Goal: Task Accomplishment & Management: Manage account settings

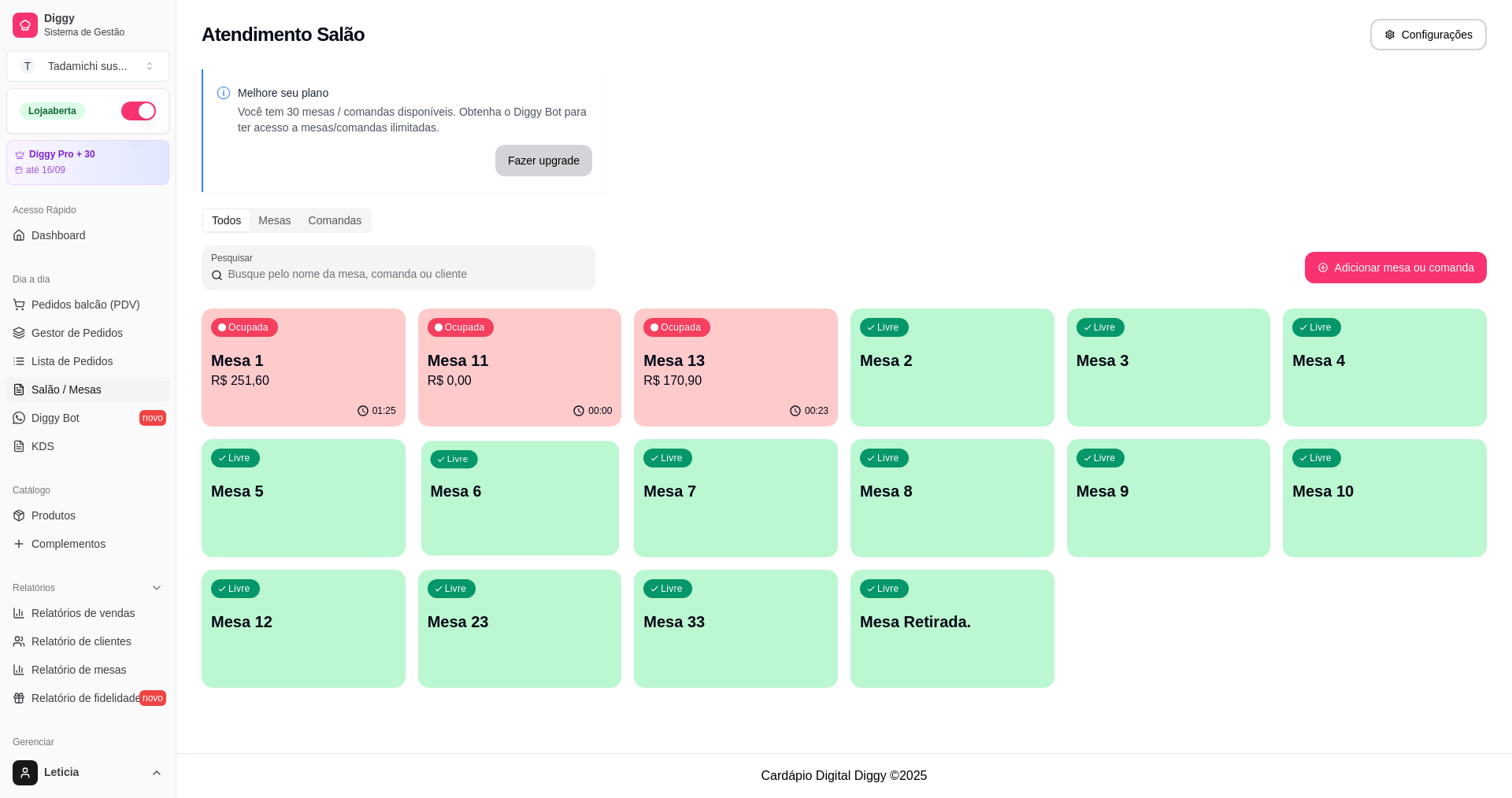
click at [531, 521] on div "Livre Mesa 6" at bounding box center [519, 488] width 198 height 96
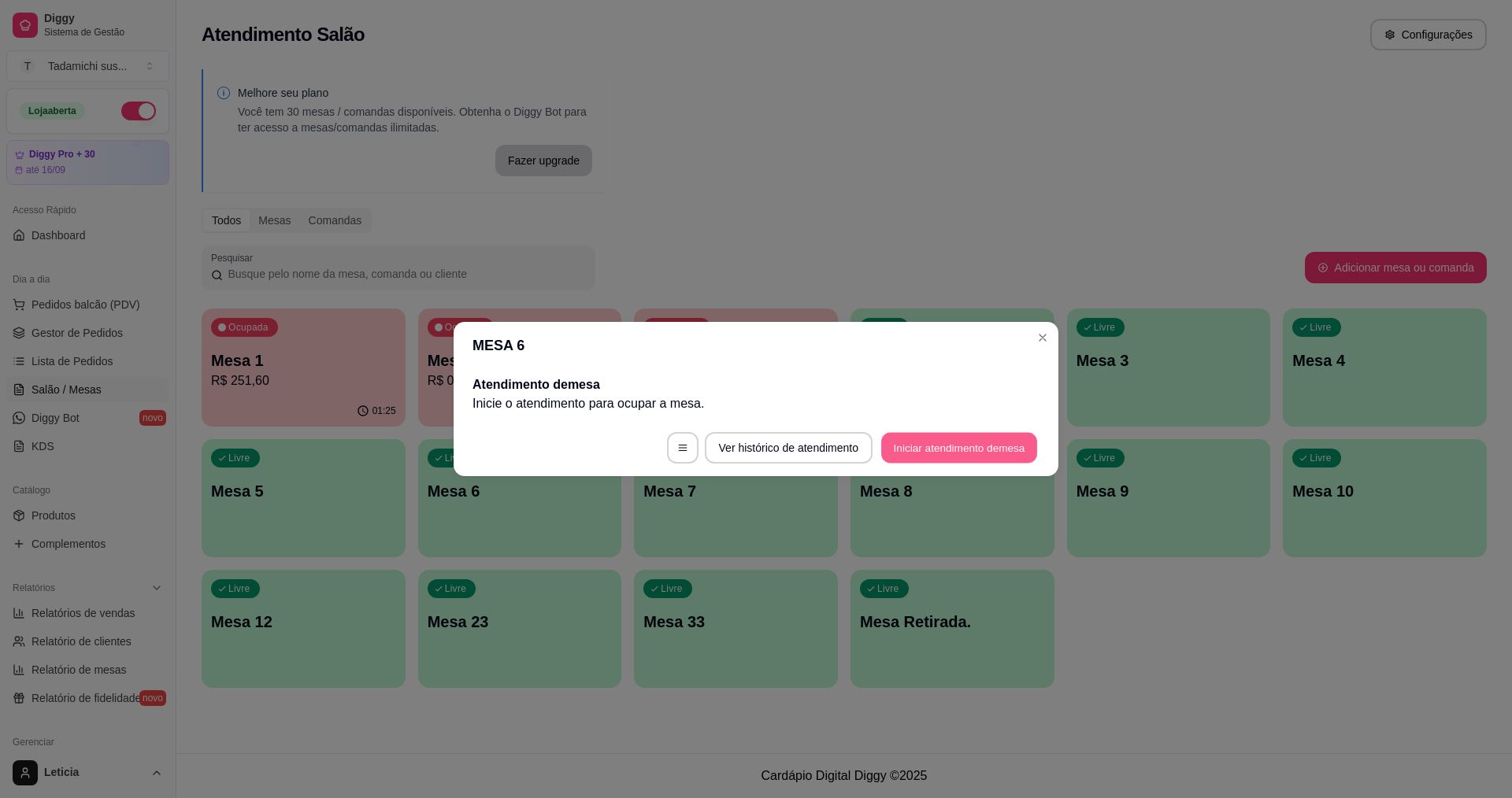
click at [940, 448] on button "Iniciar atendimento de mesa" at bounding box center [959, 448] width 156 height 31
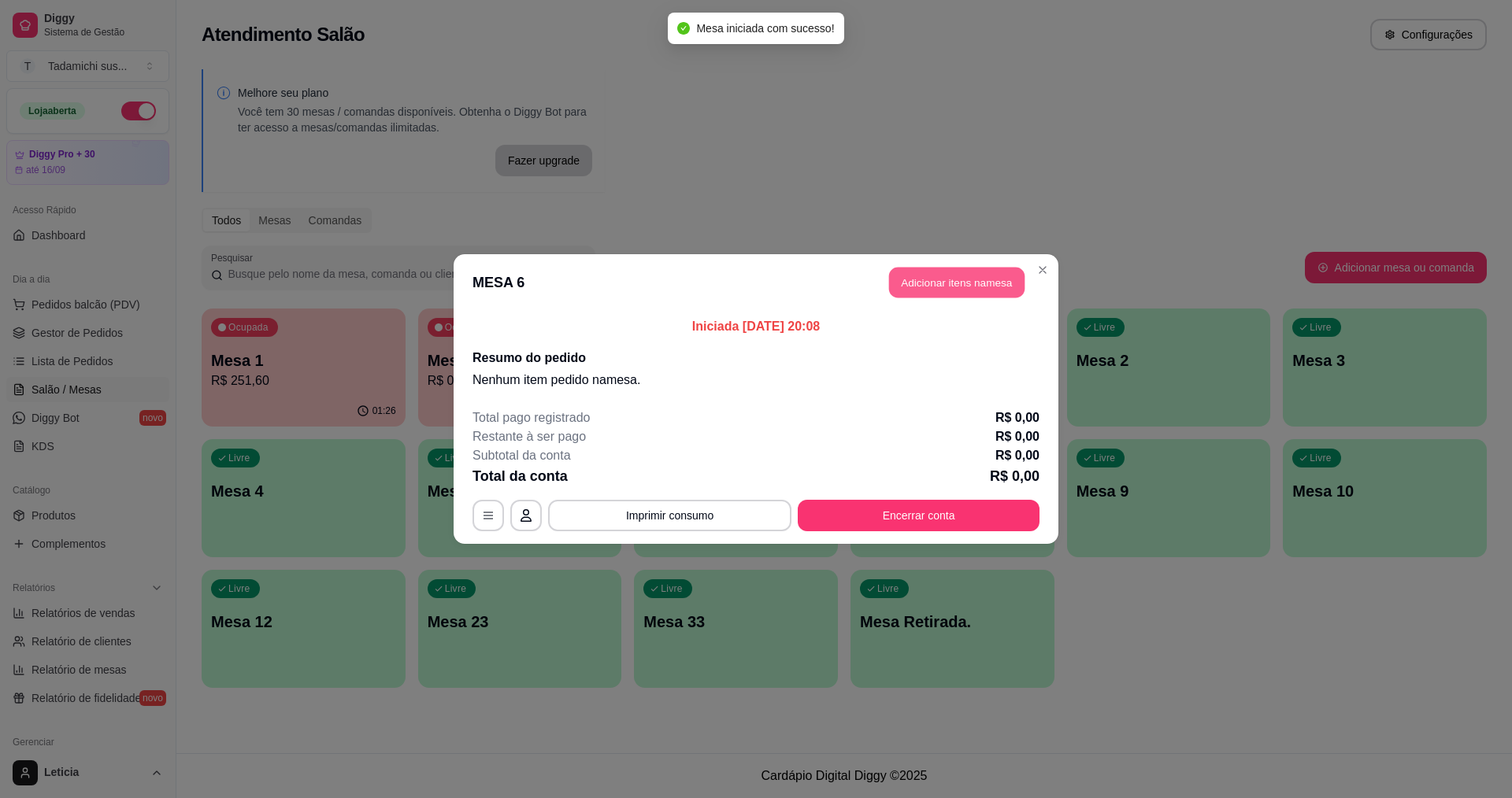
click at [975, 276] on button "Adicionar itens na mesa" at bounding box center [957, 282] width 136 height 31
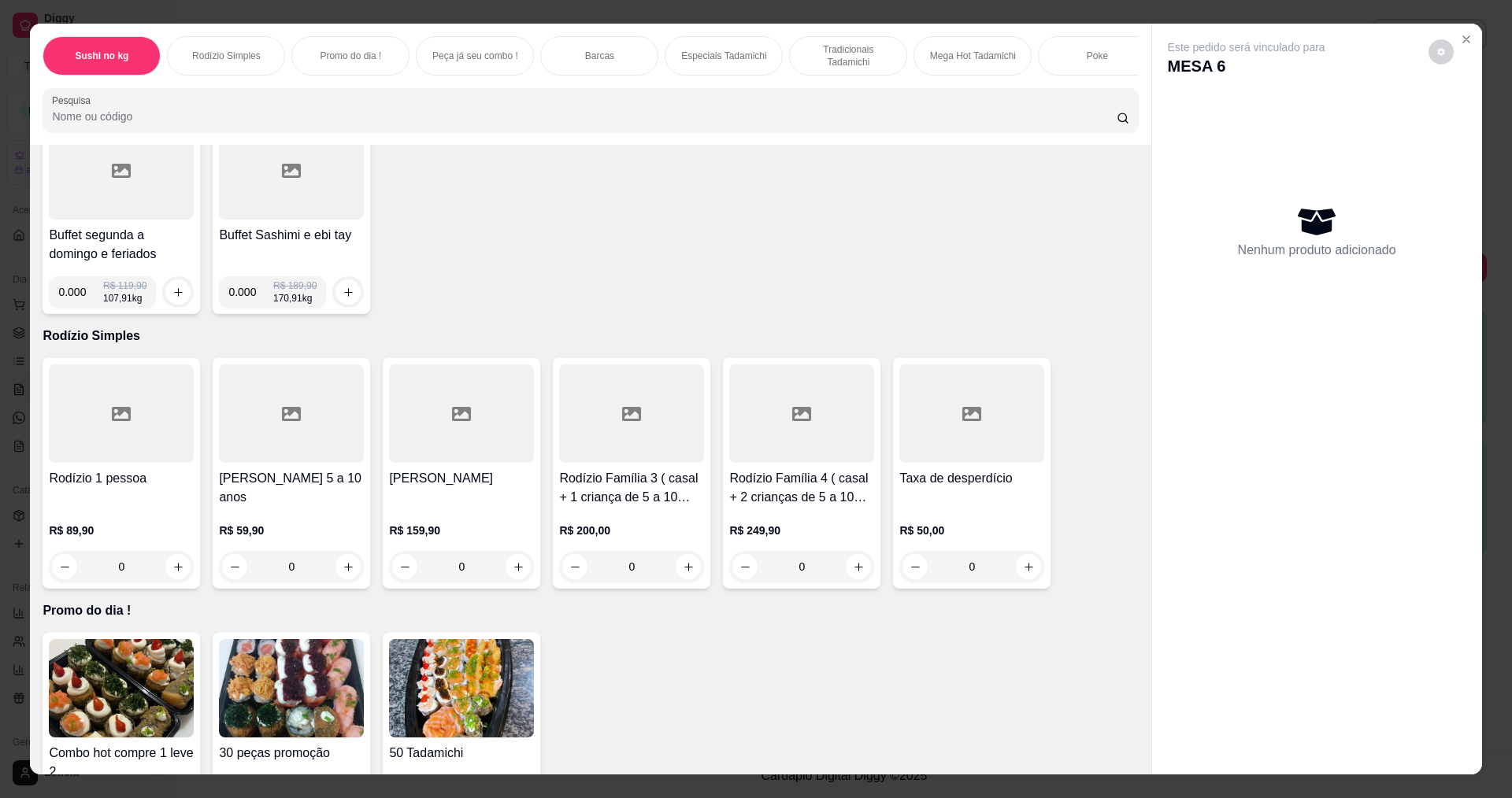
scroll to position [157, 0]
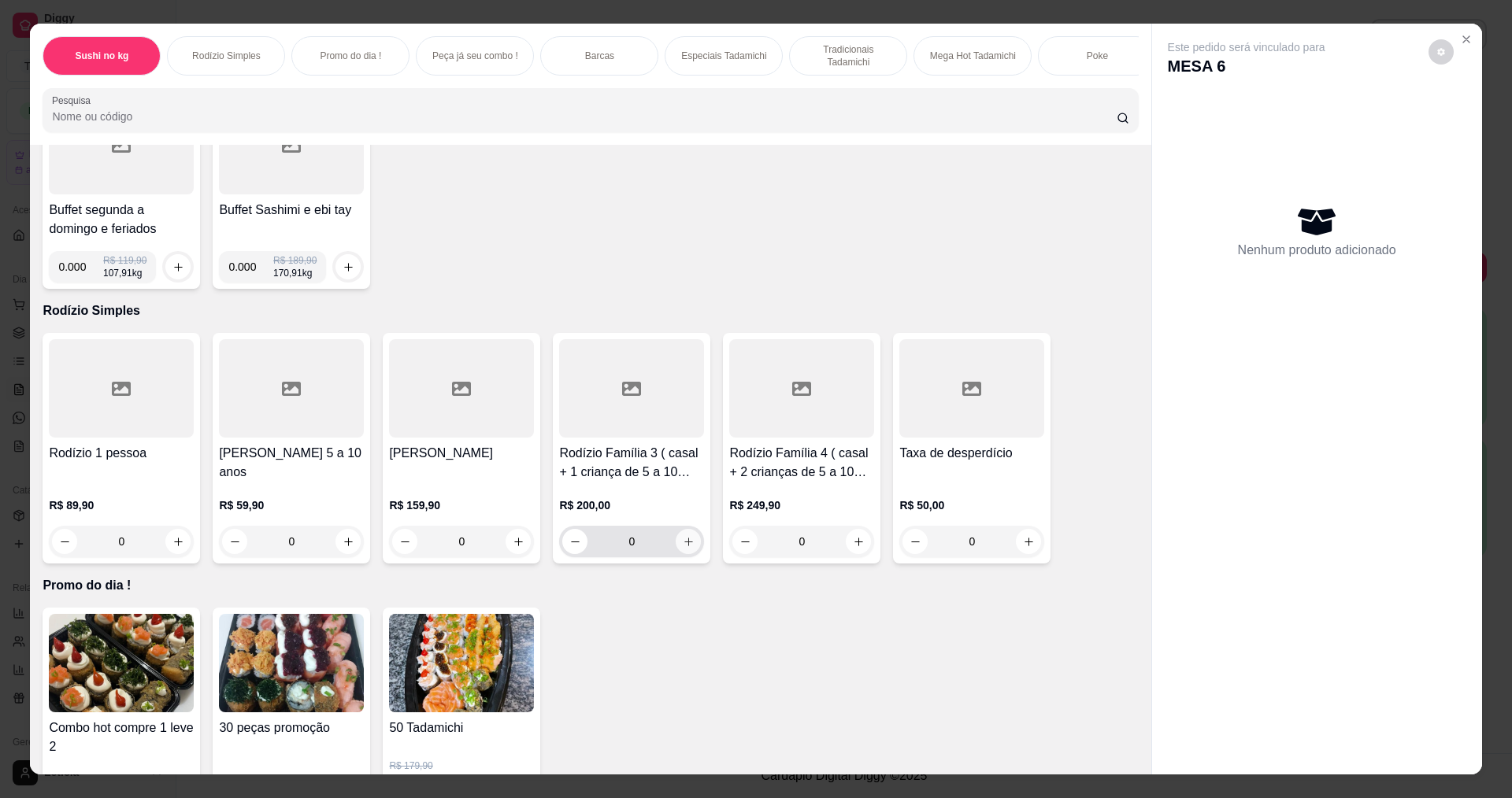
click at [686, 548] on icon "increase-product-quantity" at bounding box center [689, 542] width 12 height 12
type input "1"
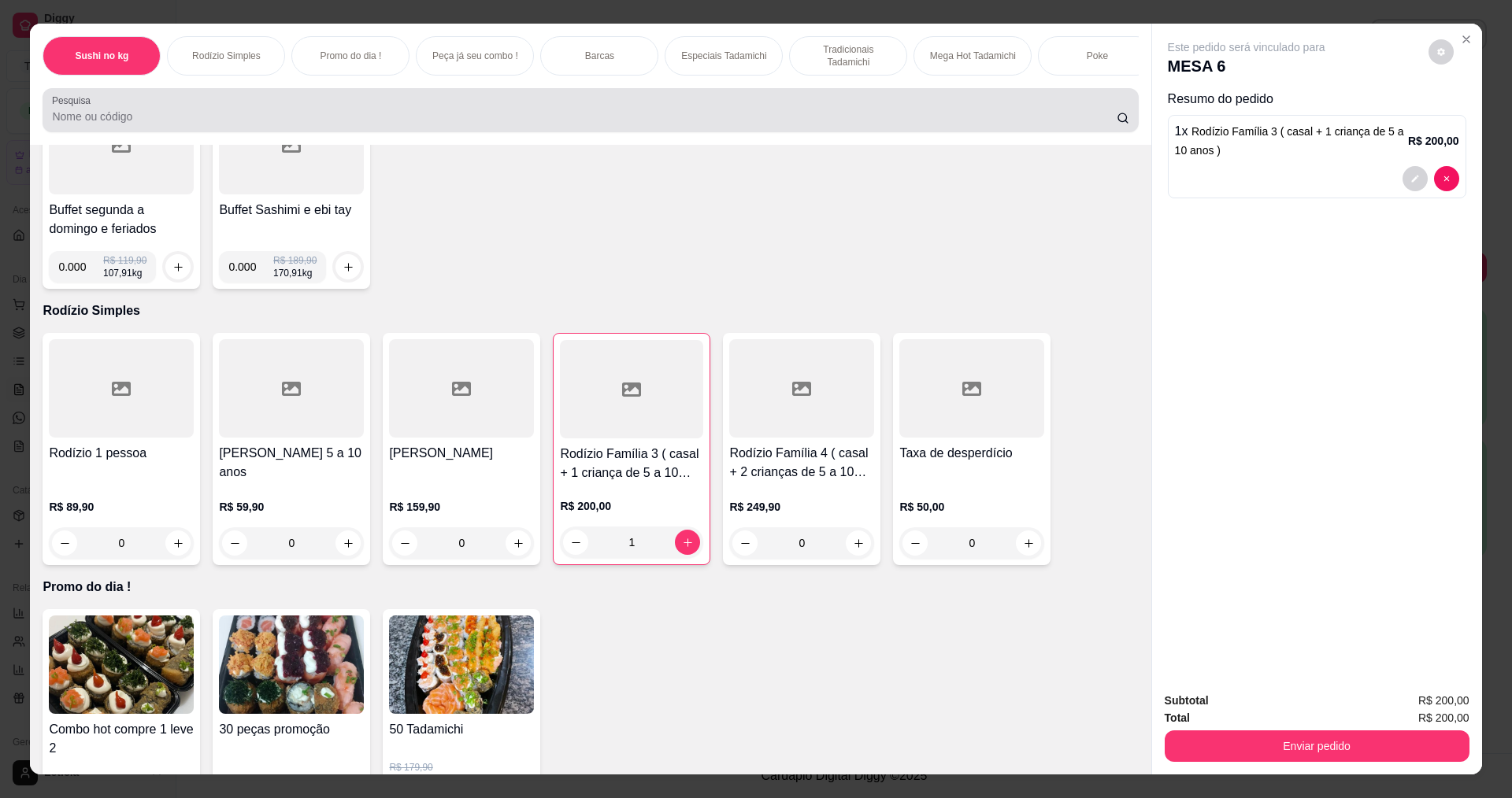
click at [420, 132] on div "Pesquisa" at bounding box center [590, 110] width 1096 height 44
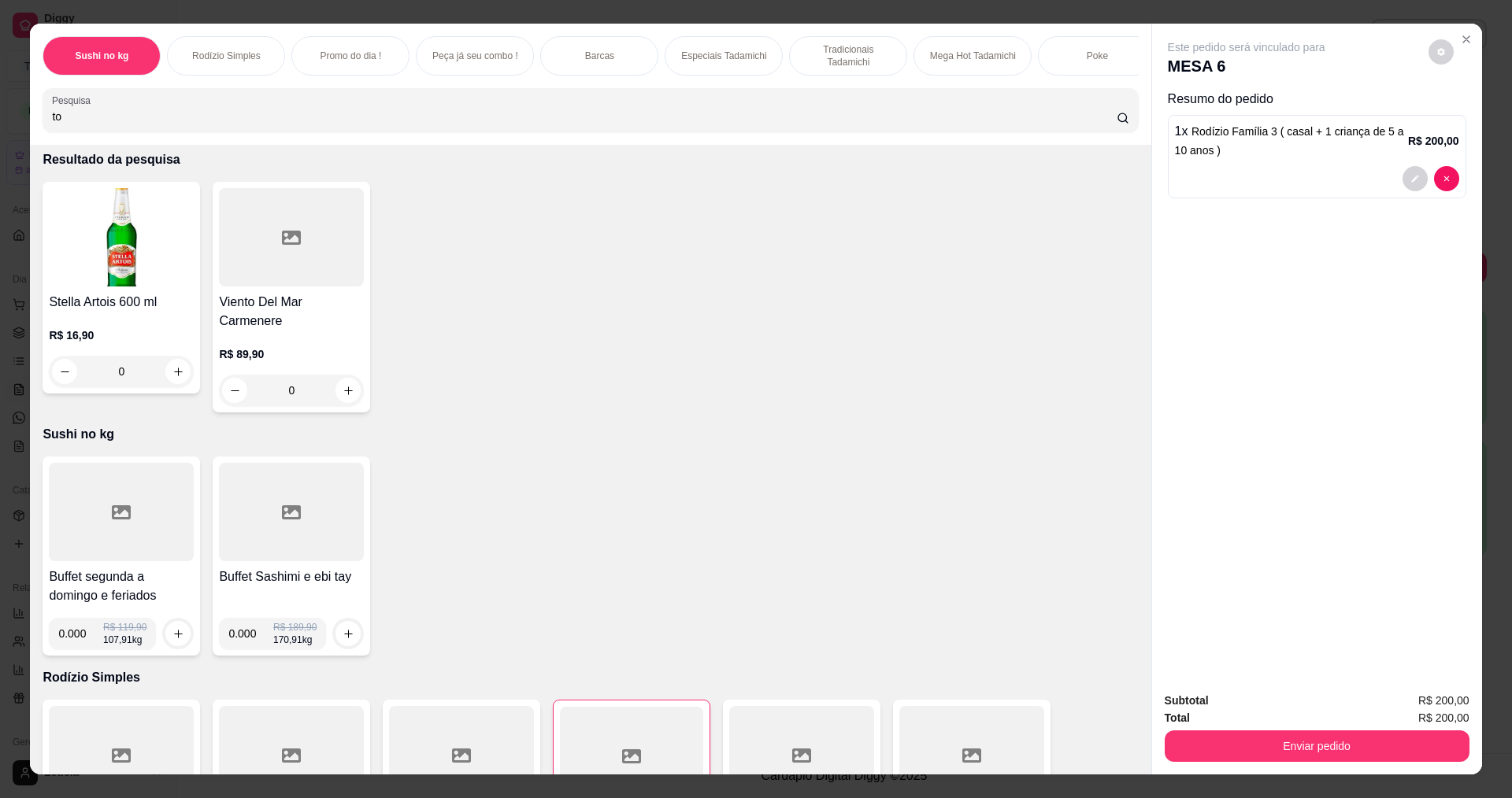
scroll to position [0, 0]
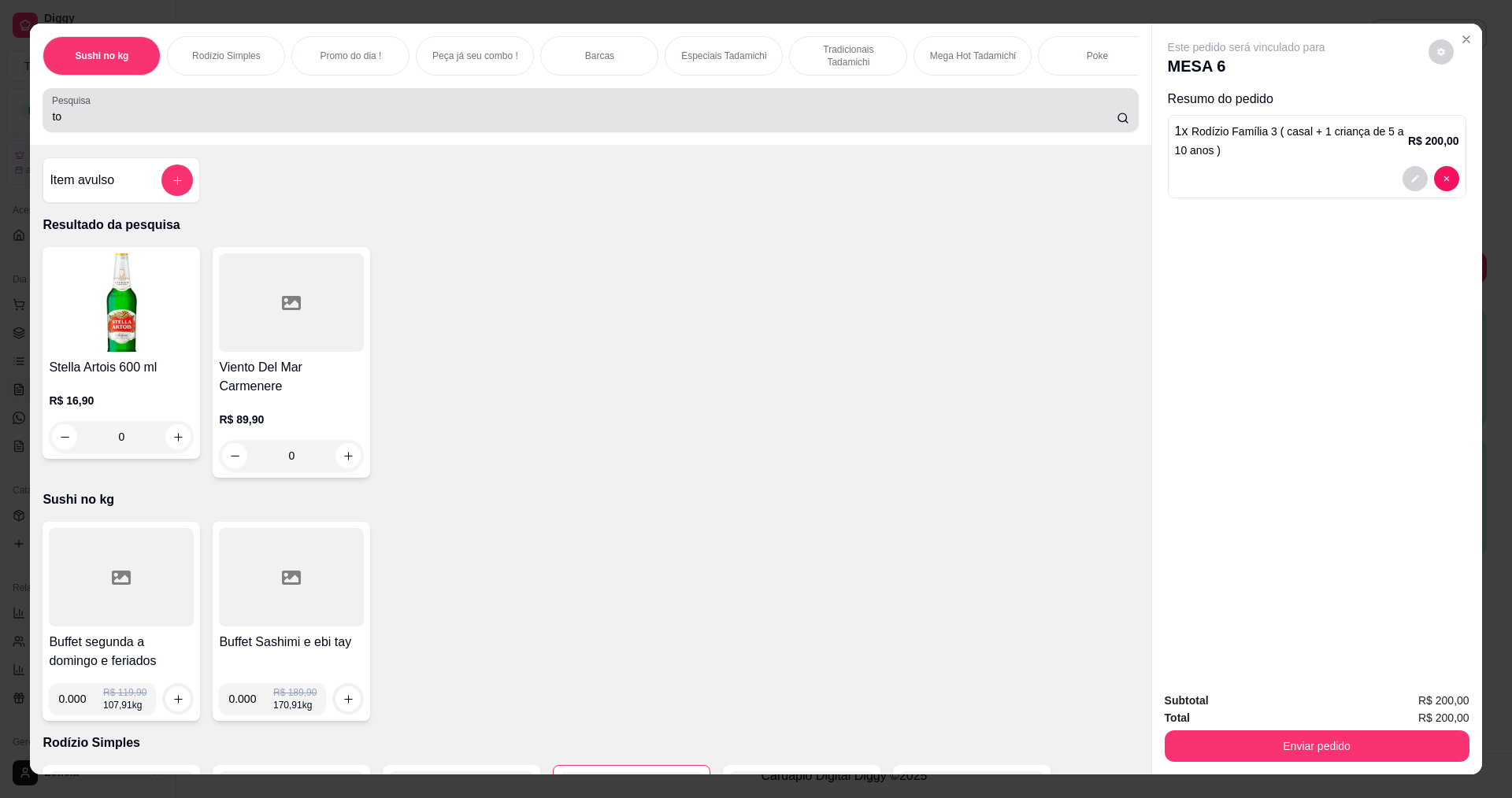
click at [1033, 132] on div "Pesquisa to" at bounding box center [590, 110] width 1096 height 44
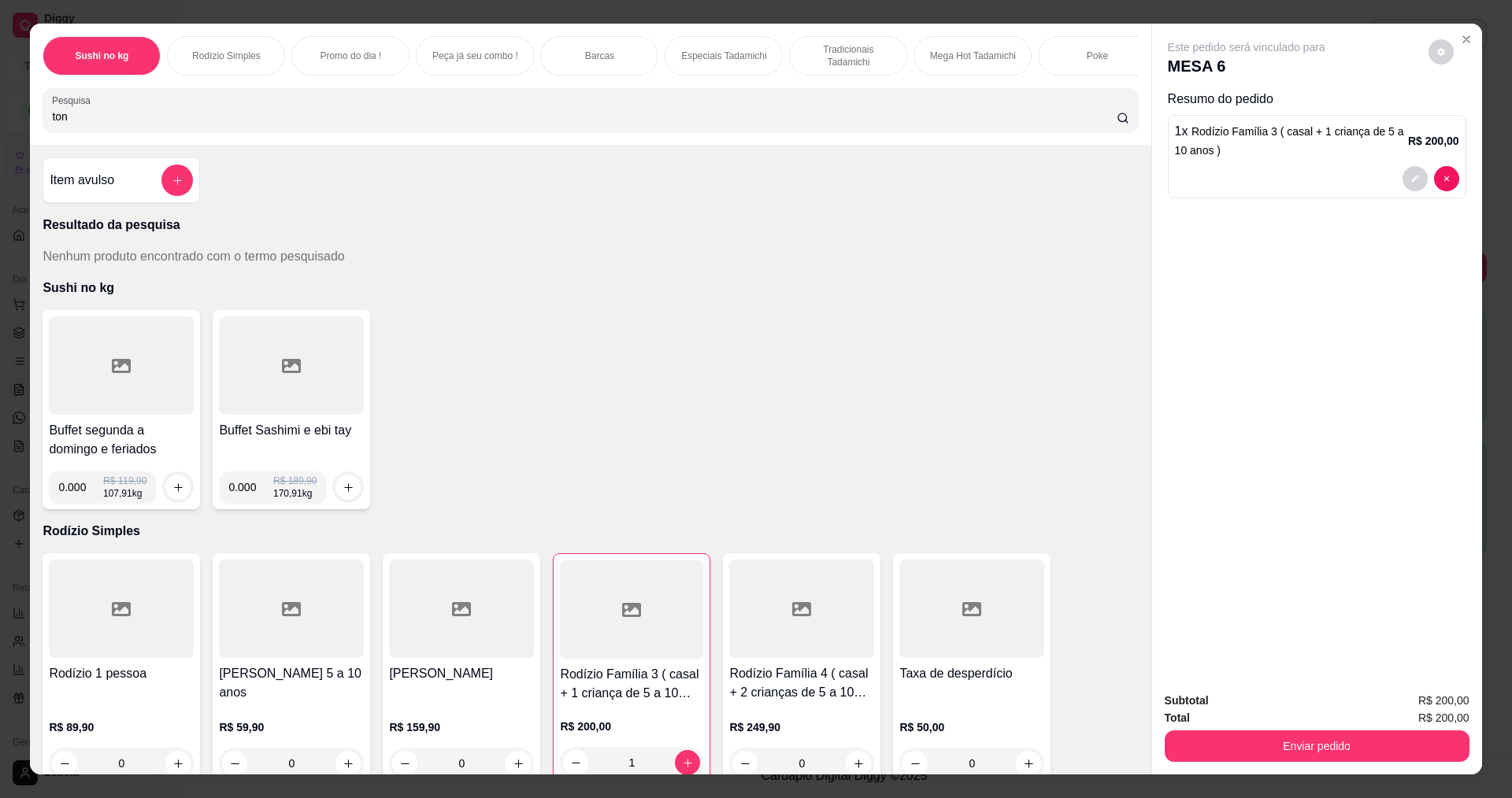
click at [256, 124] on input "ton" at bounding box center [584, 116] width 1064 height 16
type input "t"
click at [414, 124] on input "355" at bounding box center [584, 116] width 1064 height 16
type input "3"
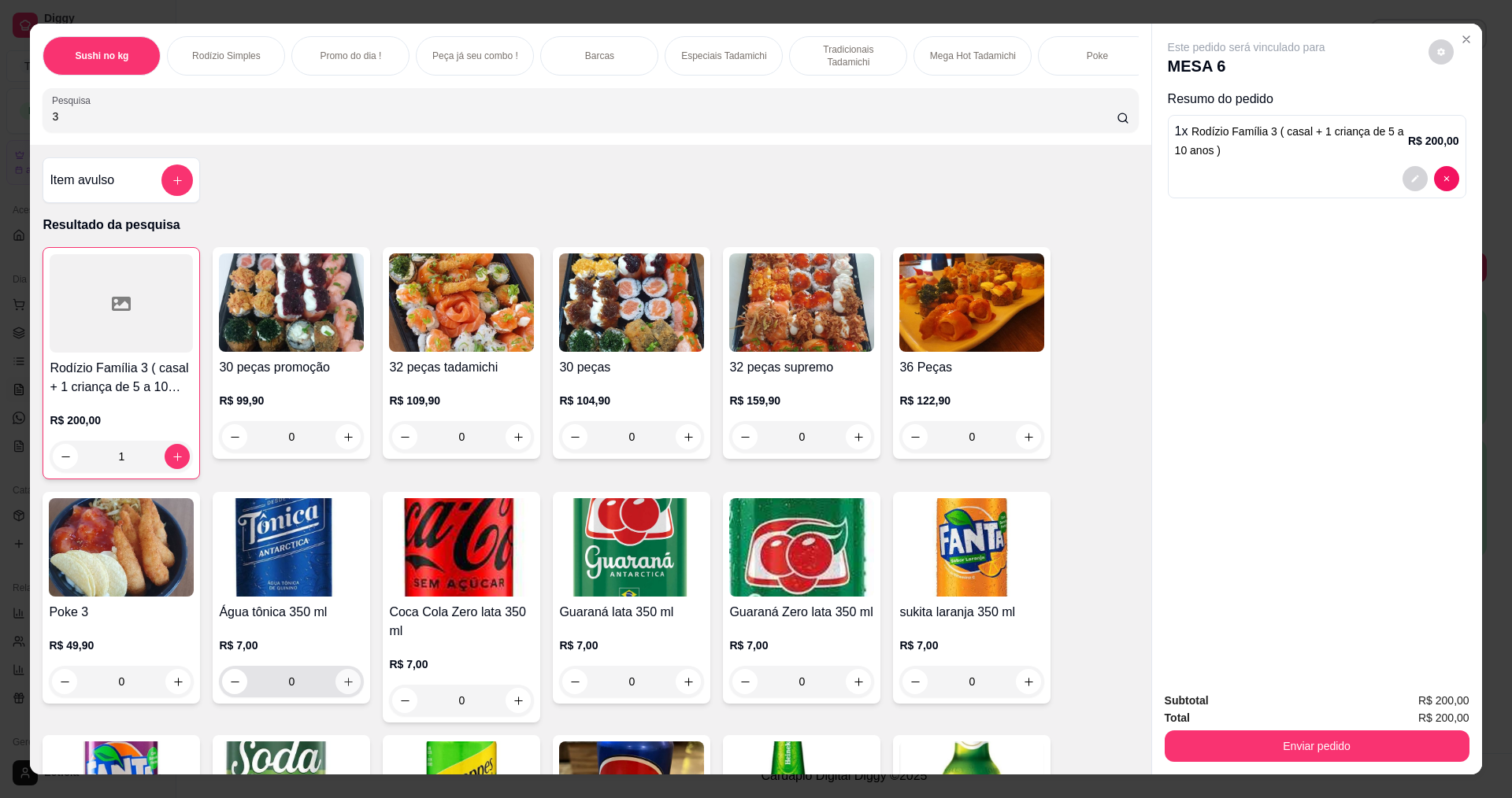
type input "3"
click at [347, 687] on icon "increase-product-quantity" at bounding box center [348, 682] width 12 height 12
type input "1"
click at [521, 713] on button "increase-product-quantity" at bounding box center [518, 700] width 25 height 25
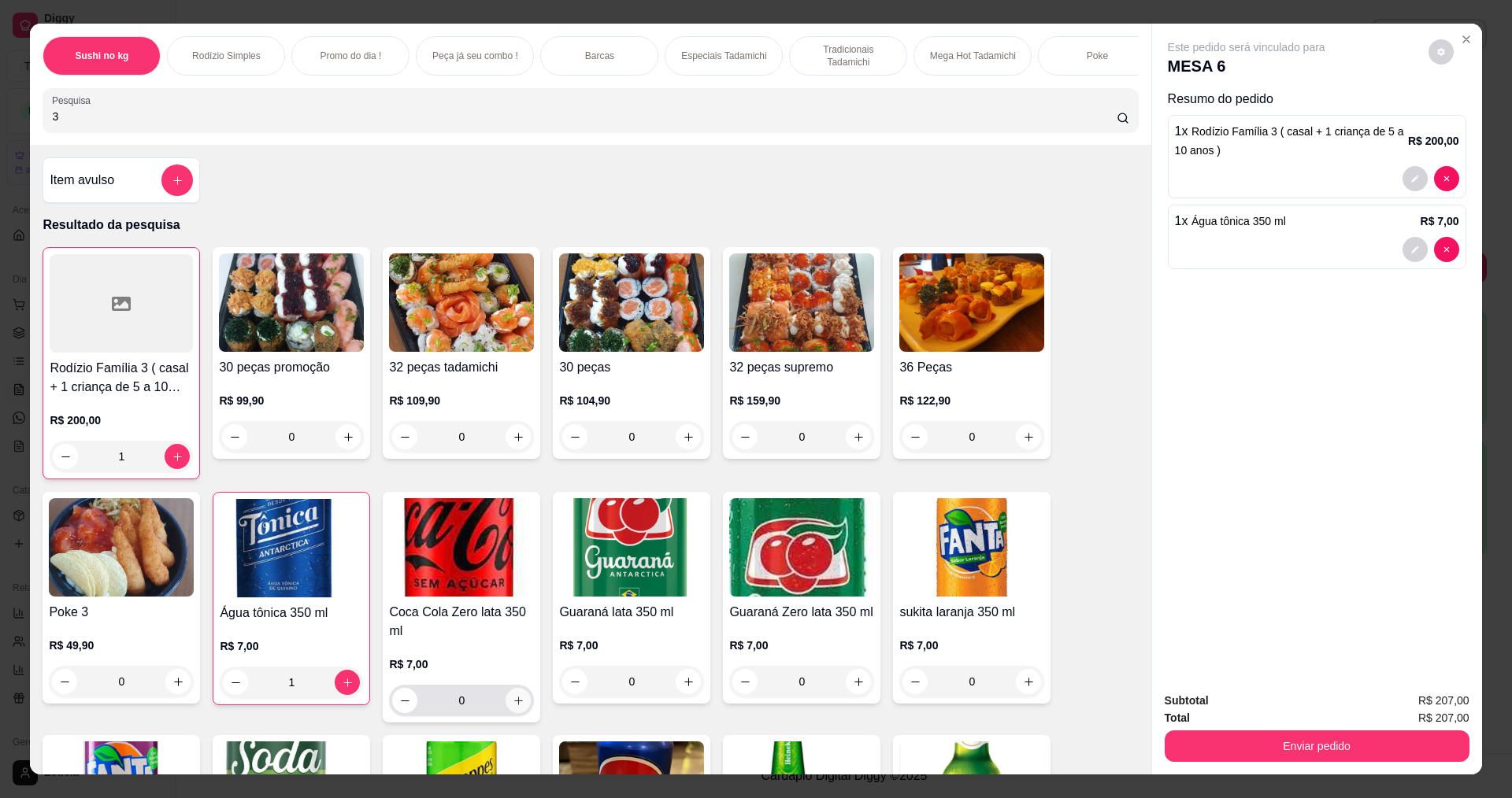
type input "1"
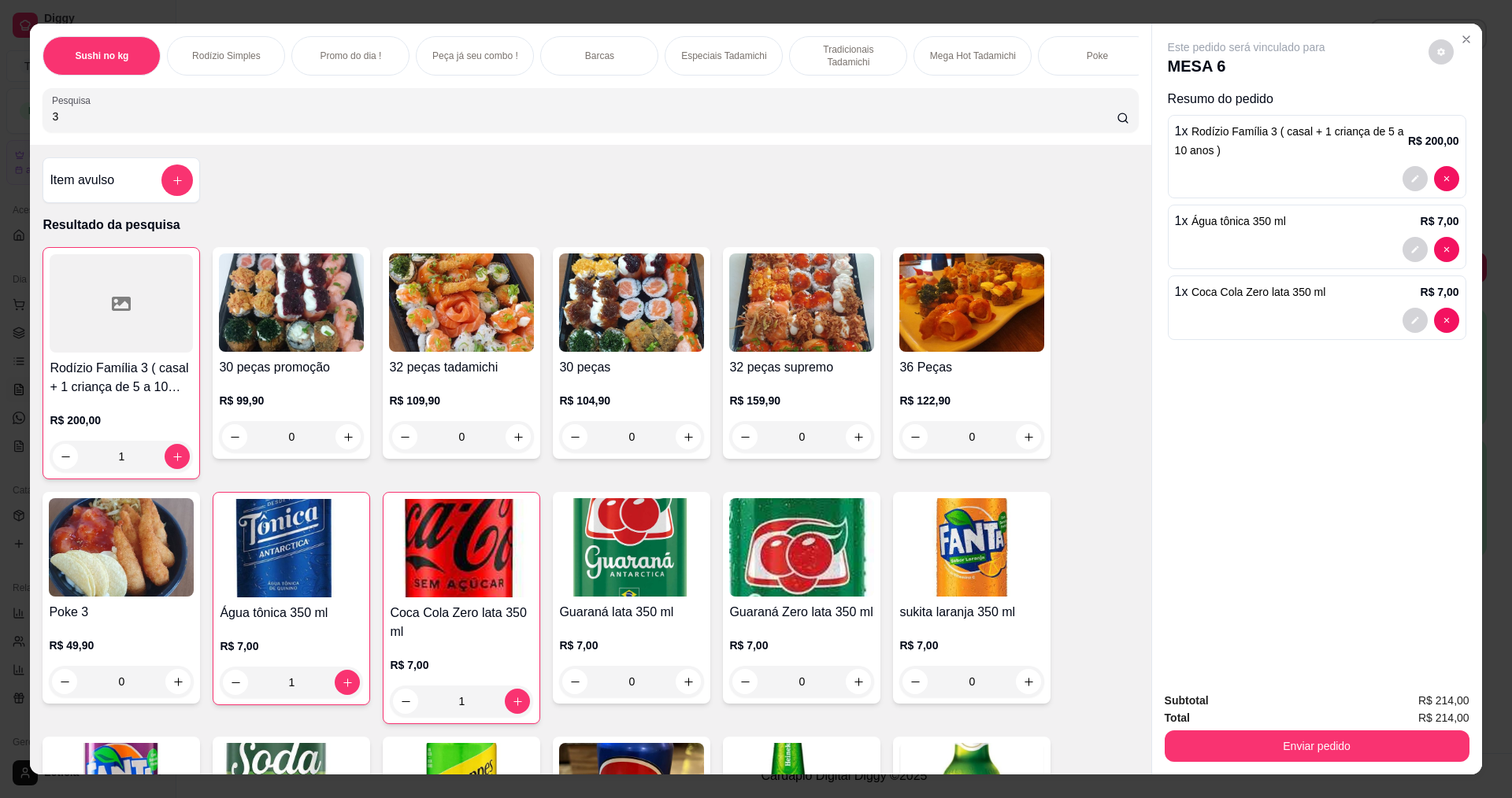
click at [307, 124] on input "3" at bounding box center [584, 116] width 1064 height 16
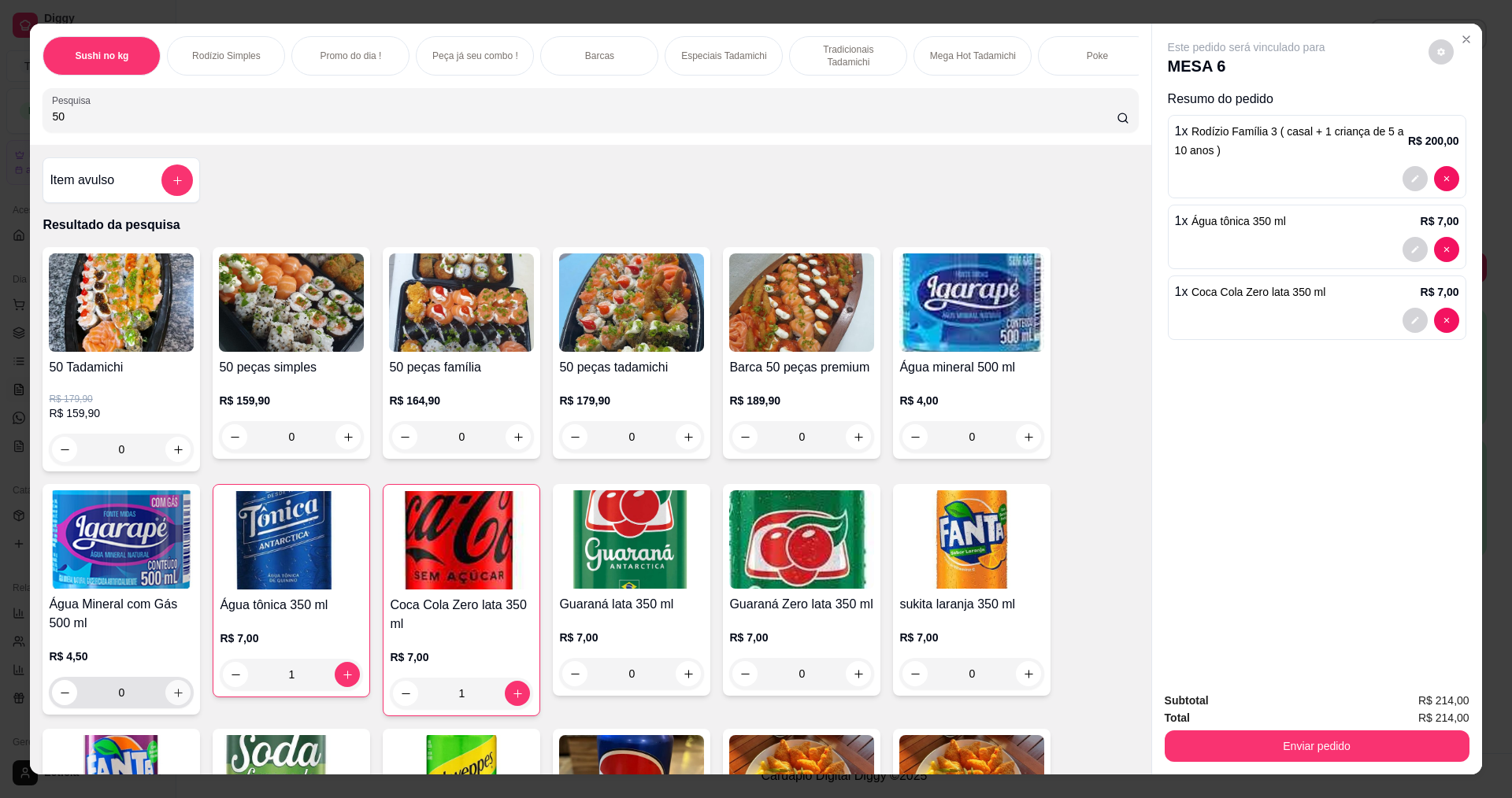
type input "50"
click at [173, 693] on button "increase-product-quantity" at bounding box center [178, 693] width 24 height 24
type input "1"
click at [96, 124] on input "50" at bounding box center [584, 116] width 1064 height 16
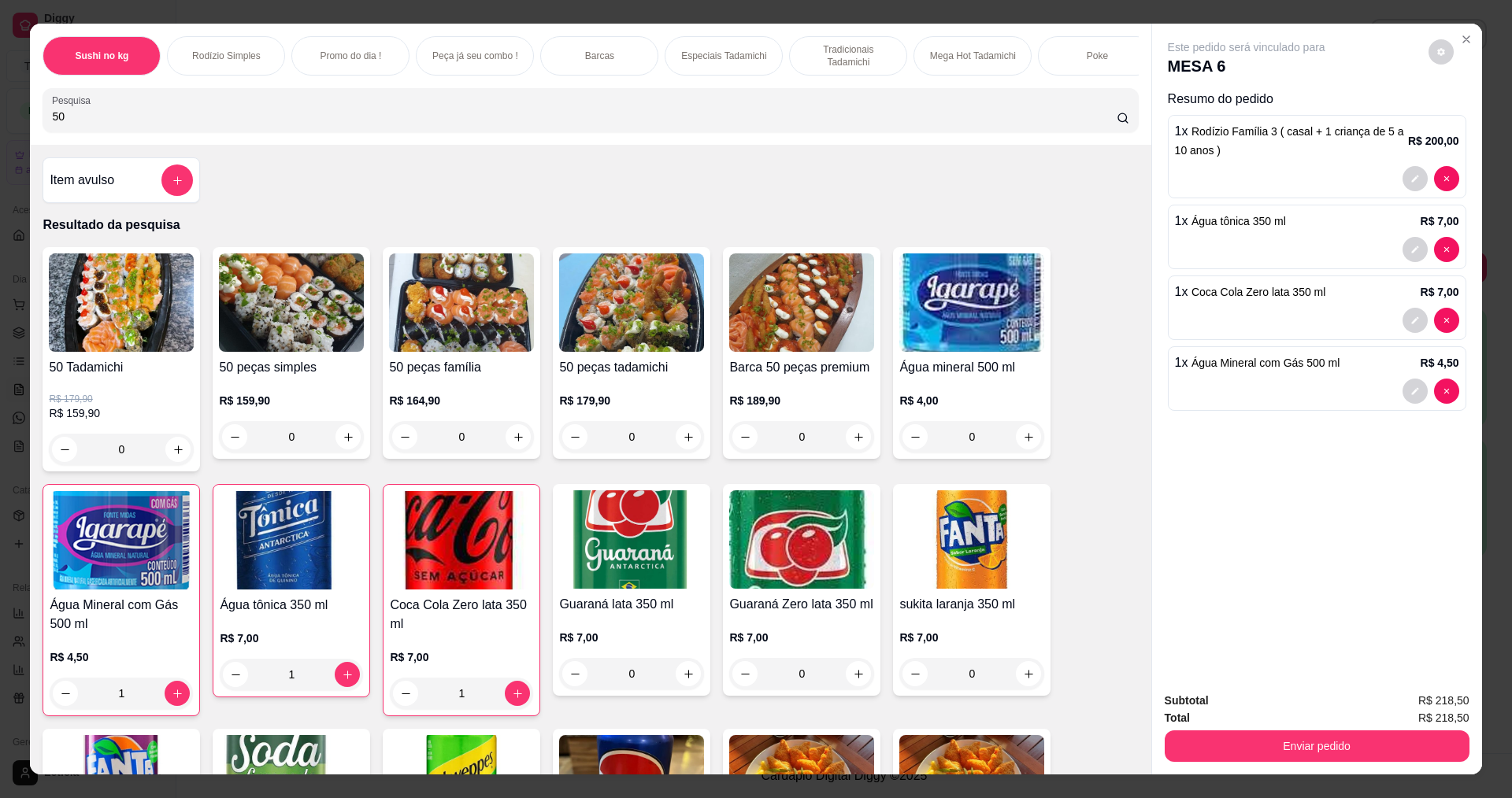
type input "5"
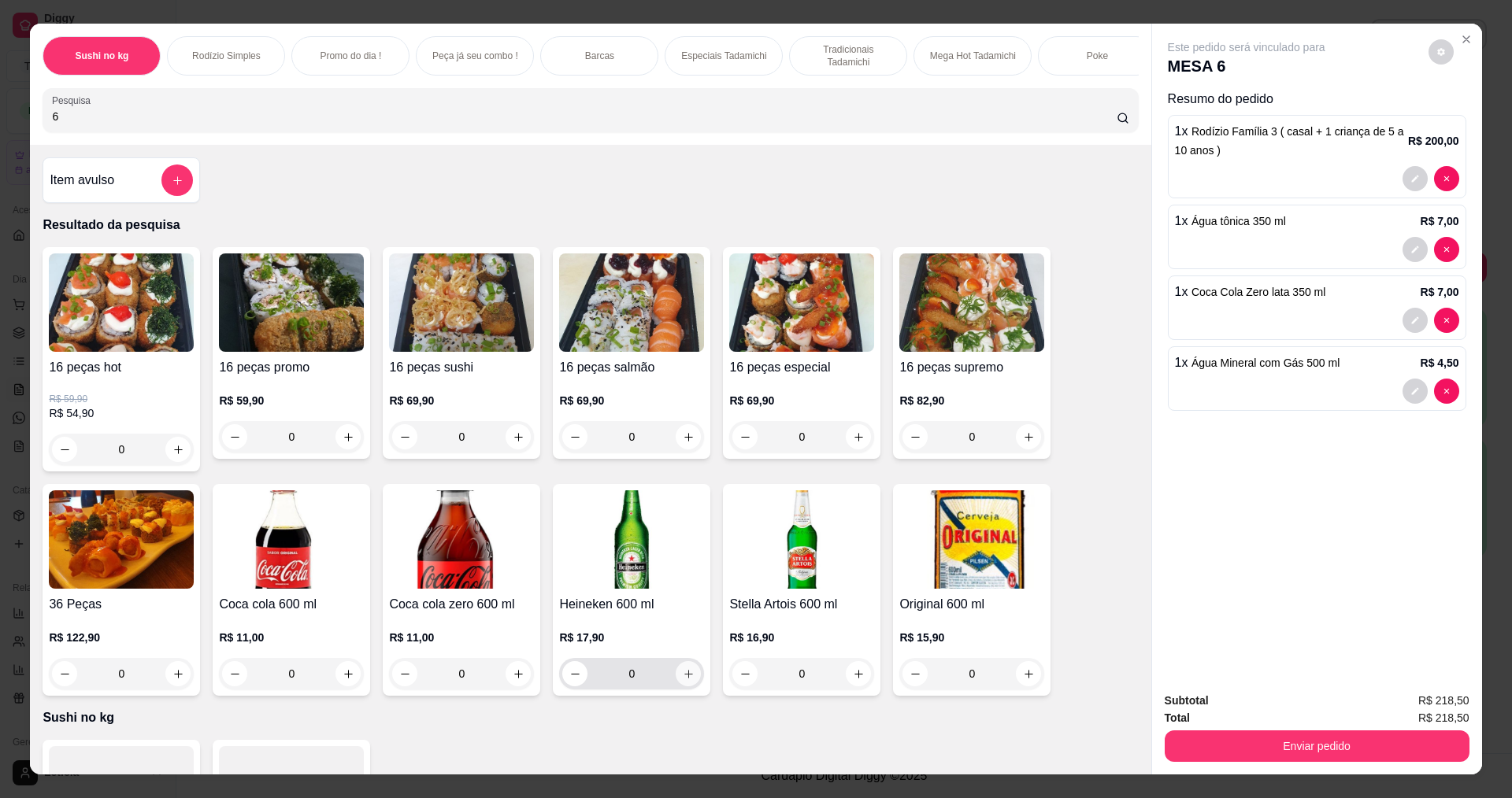
type input "6"
click at [692, 687] on button "increase-product-quantity" at bounding box center [689, 674] width 24 height 24
type input "1"
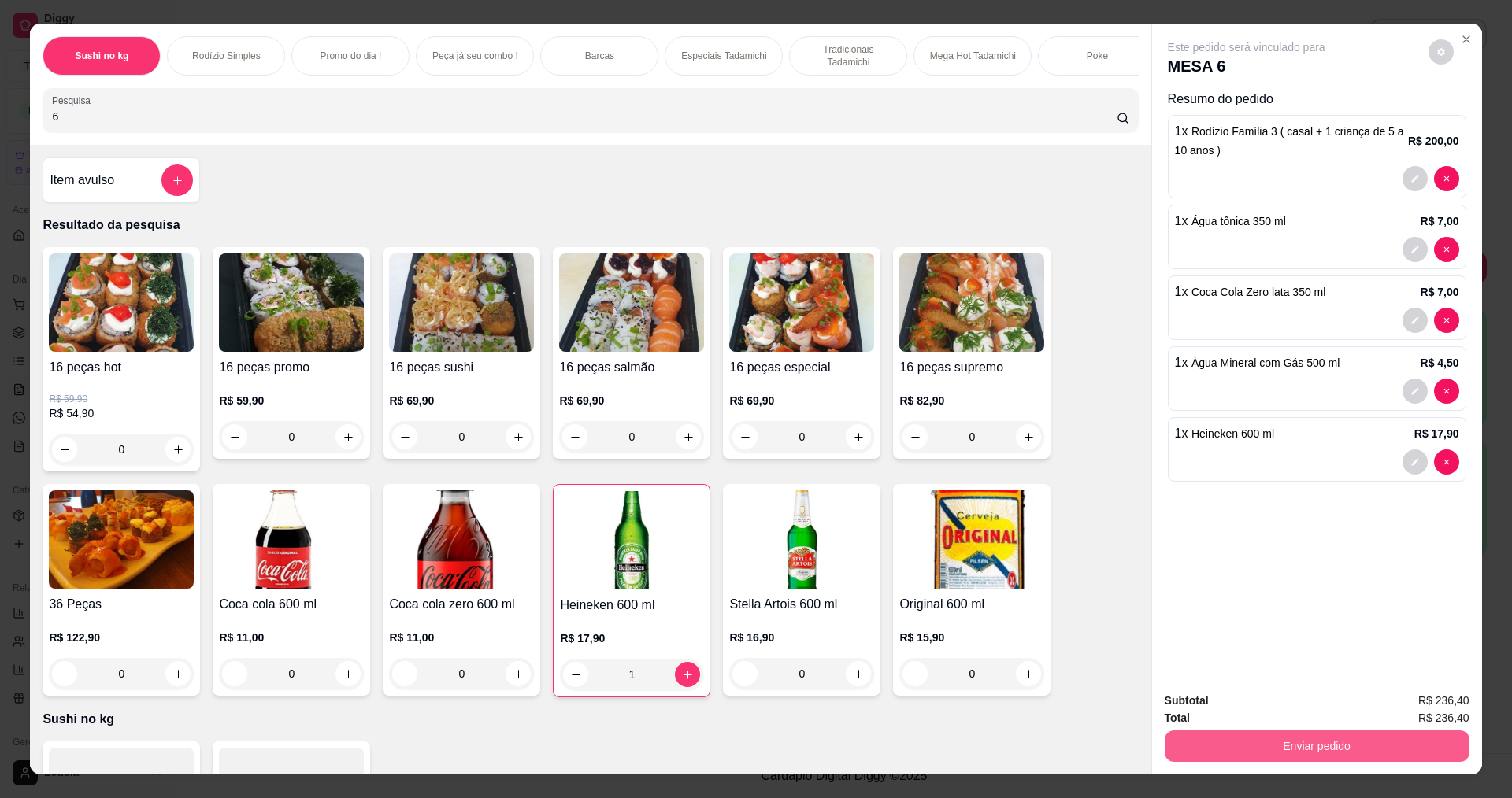
click at [1261, 739] on button "Enviar pedido" at bounding box center [1317, 746] width 305 height 32
click at [1229, 698] on button "Não registrar e enviar pedido" at bounding box center [1265, 708] width 164 height 30
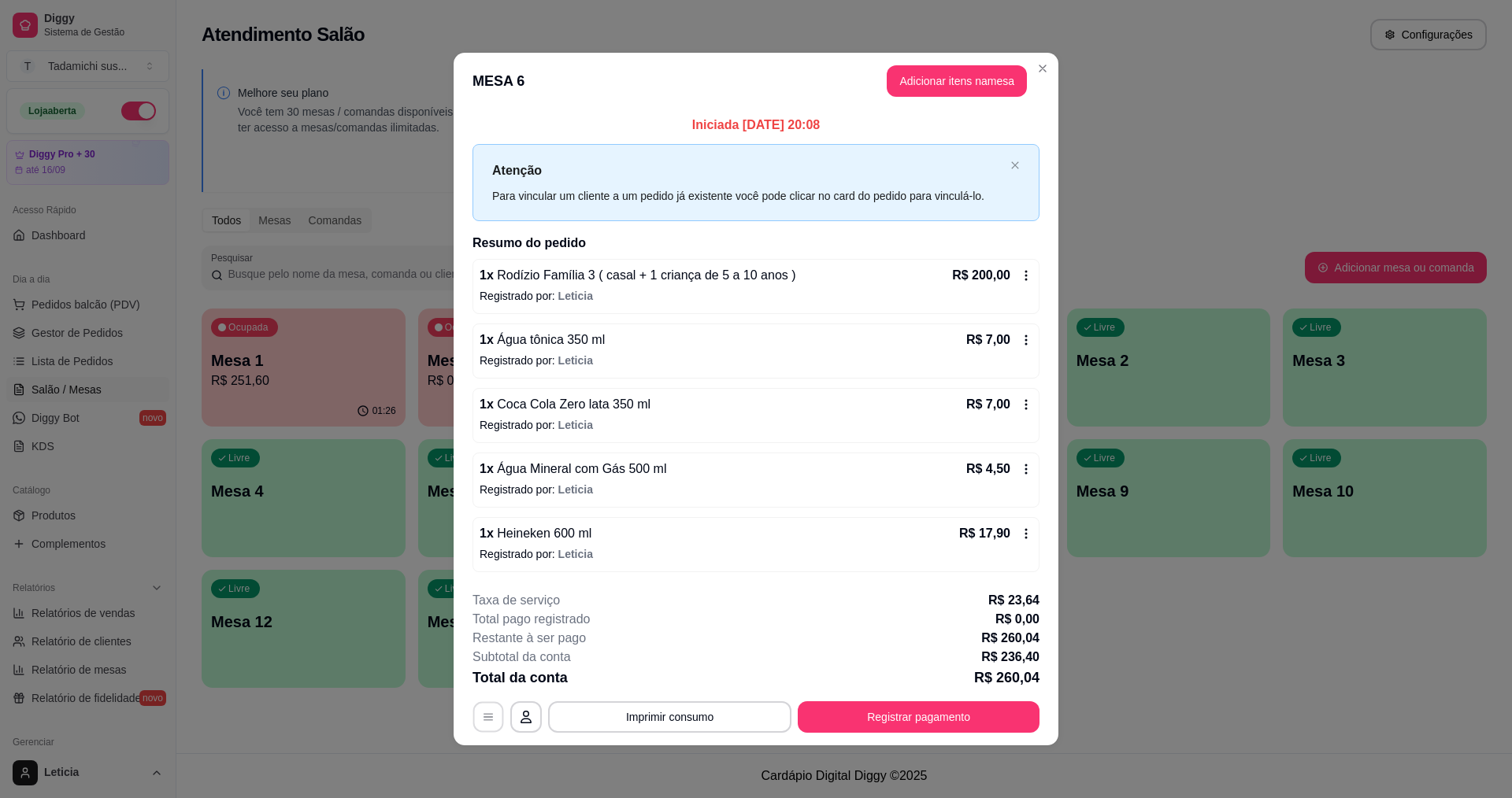
click at [485, 726] on button "button" at bounding box center [488, 716] width 31 height 31
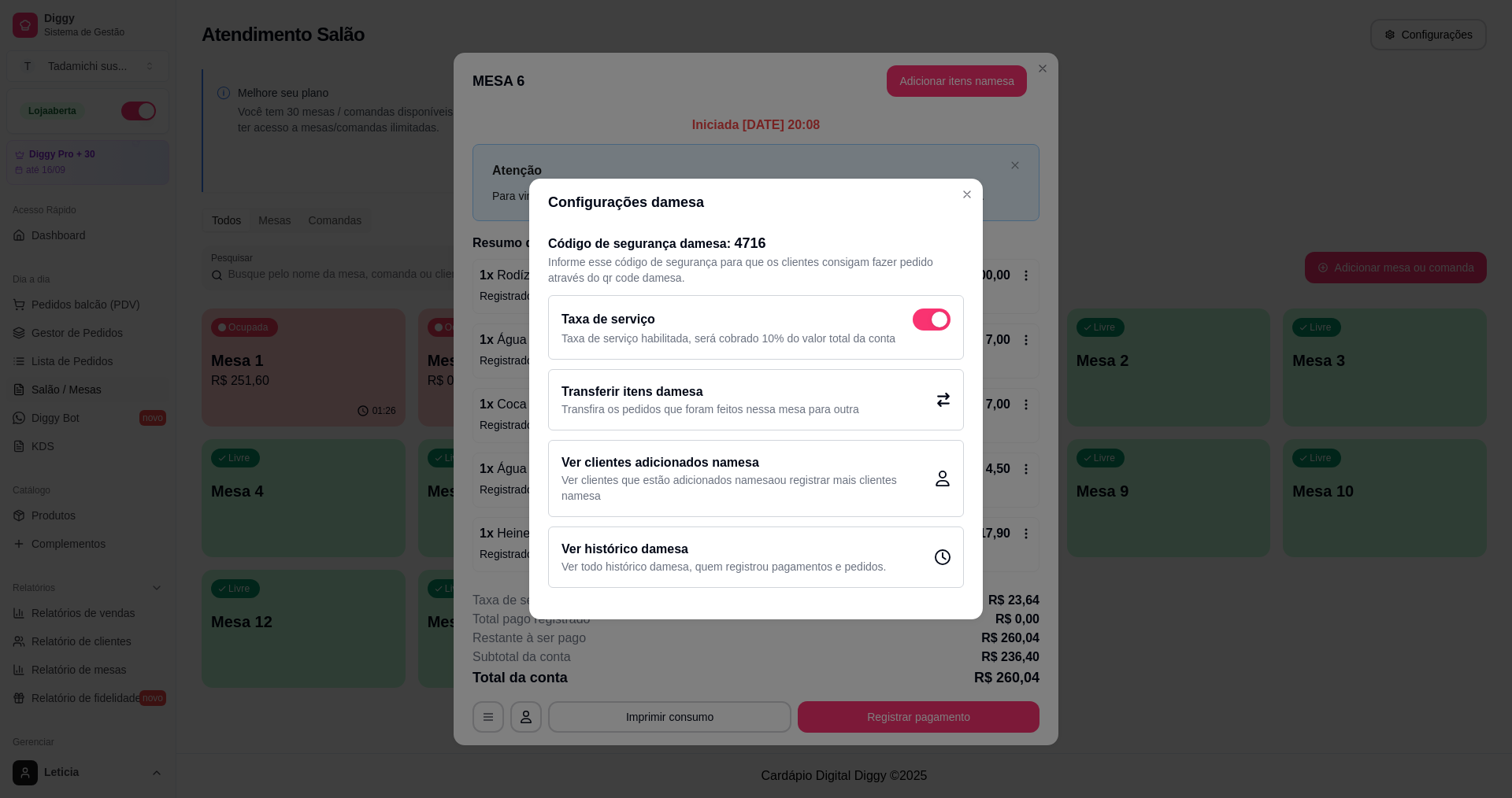
click at [926, 326] on span at bounding box center [931, 320] width 38 height 22
click at [922, 326] on input "checkbox" at bounding box center [916, 327] width 10 height 10
checkbox input "false"
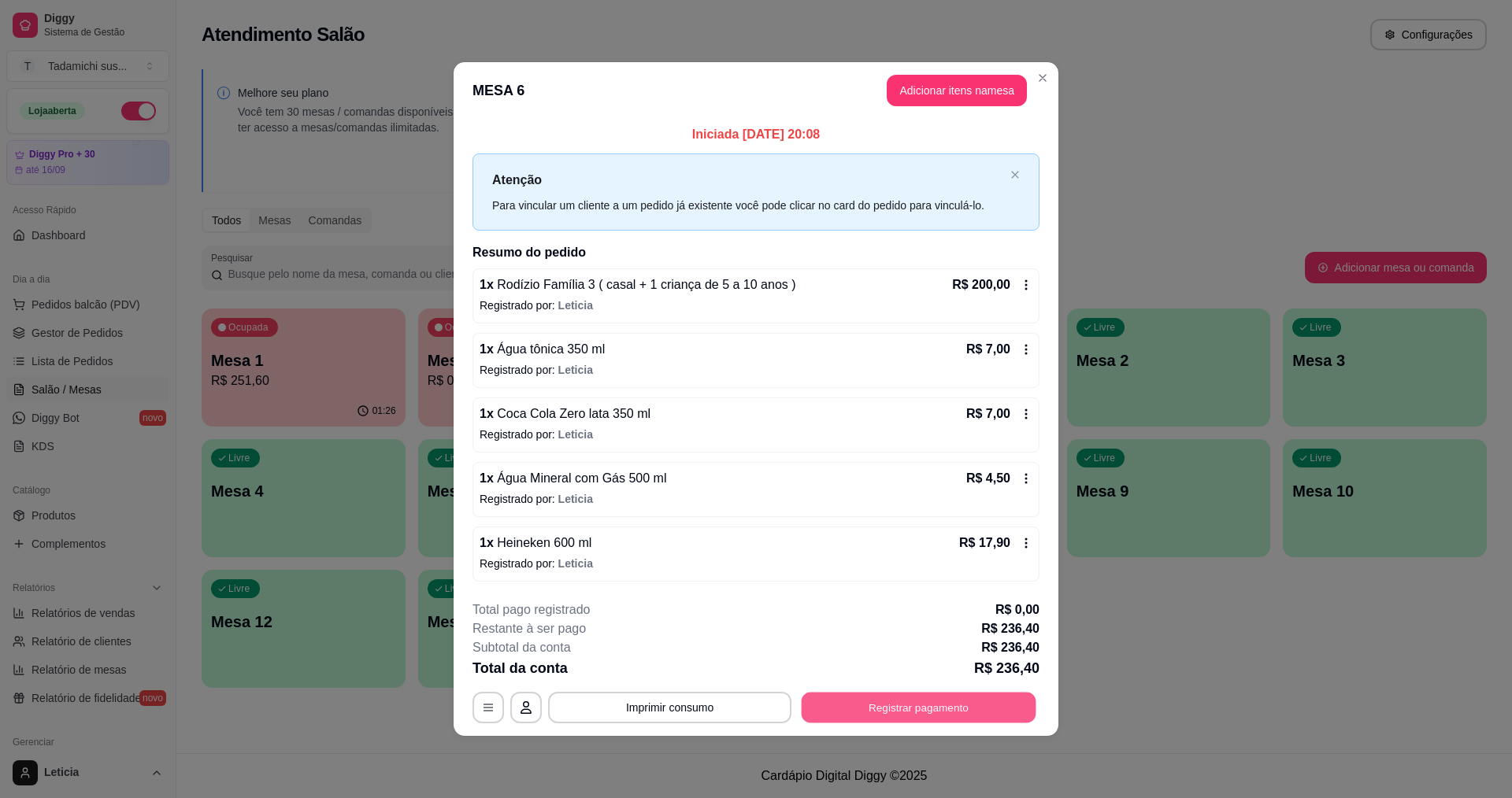
click at [863, 719] on button "Registrar pagamento" at bounding box center [918, 707] width 234 height 31
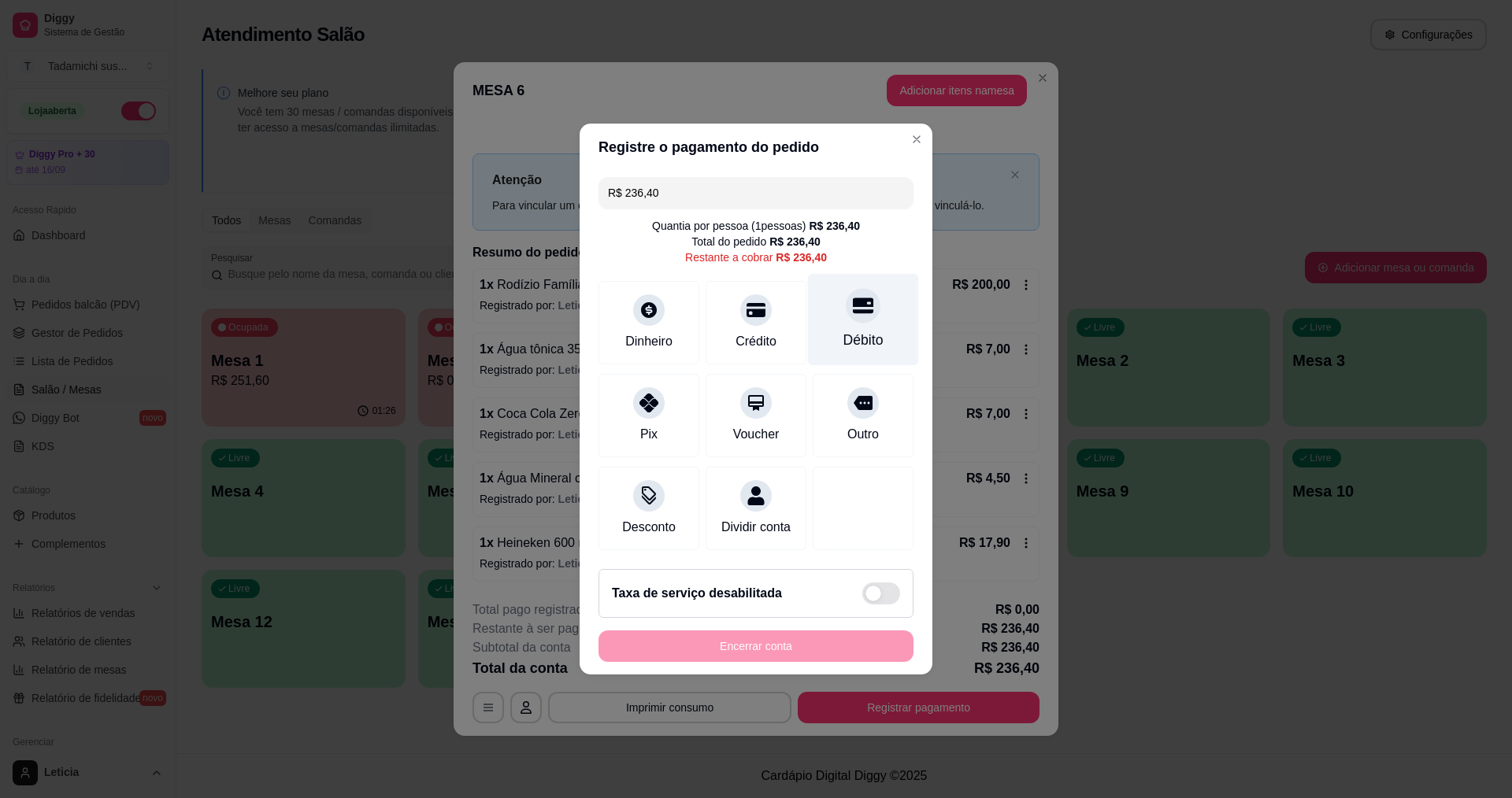
click at [843, 320] on div "Débito" at bounding box center [862, 320] width 111 height 92
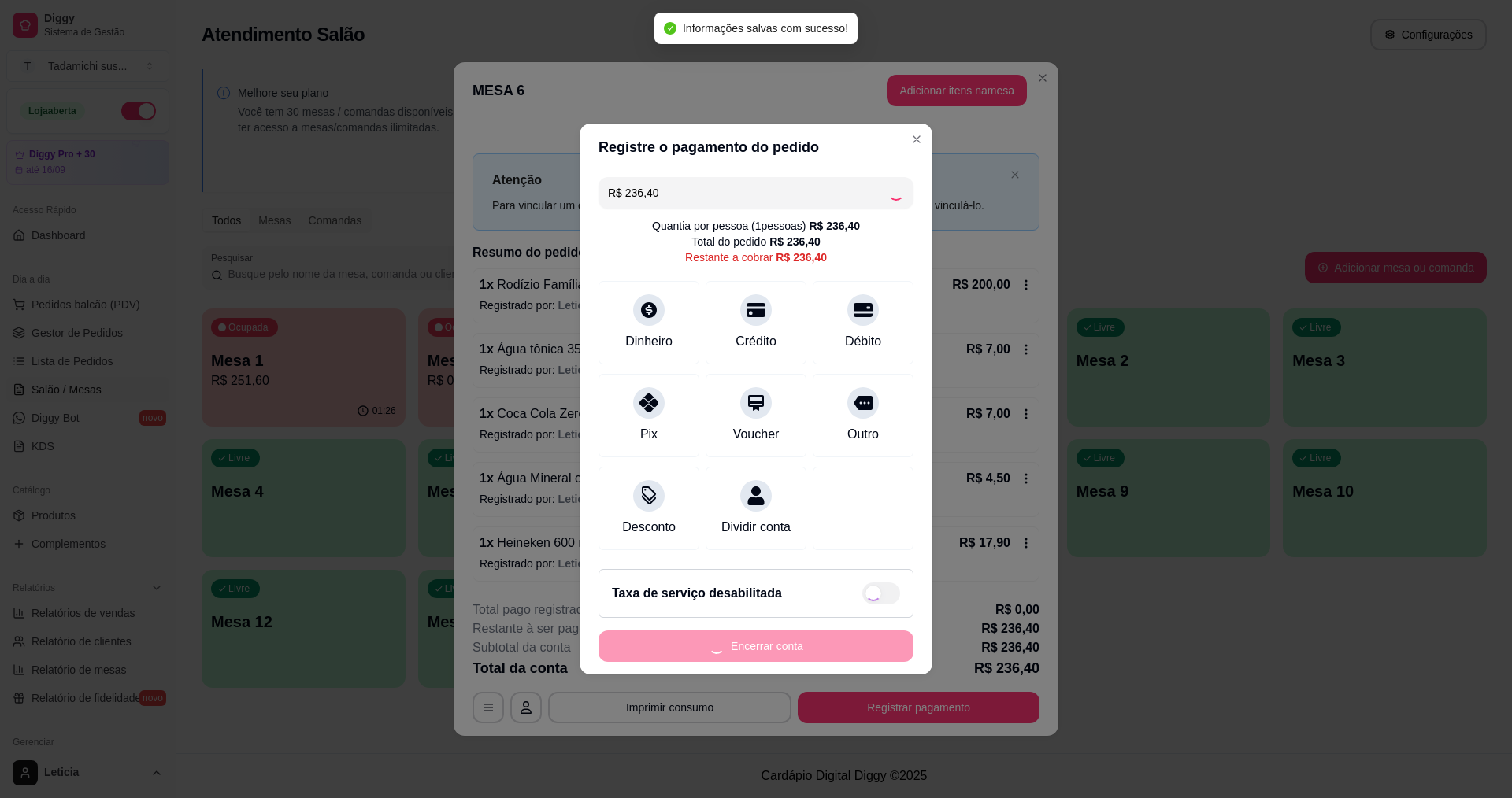
type input "R$ 0,00"
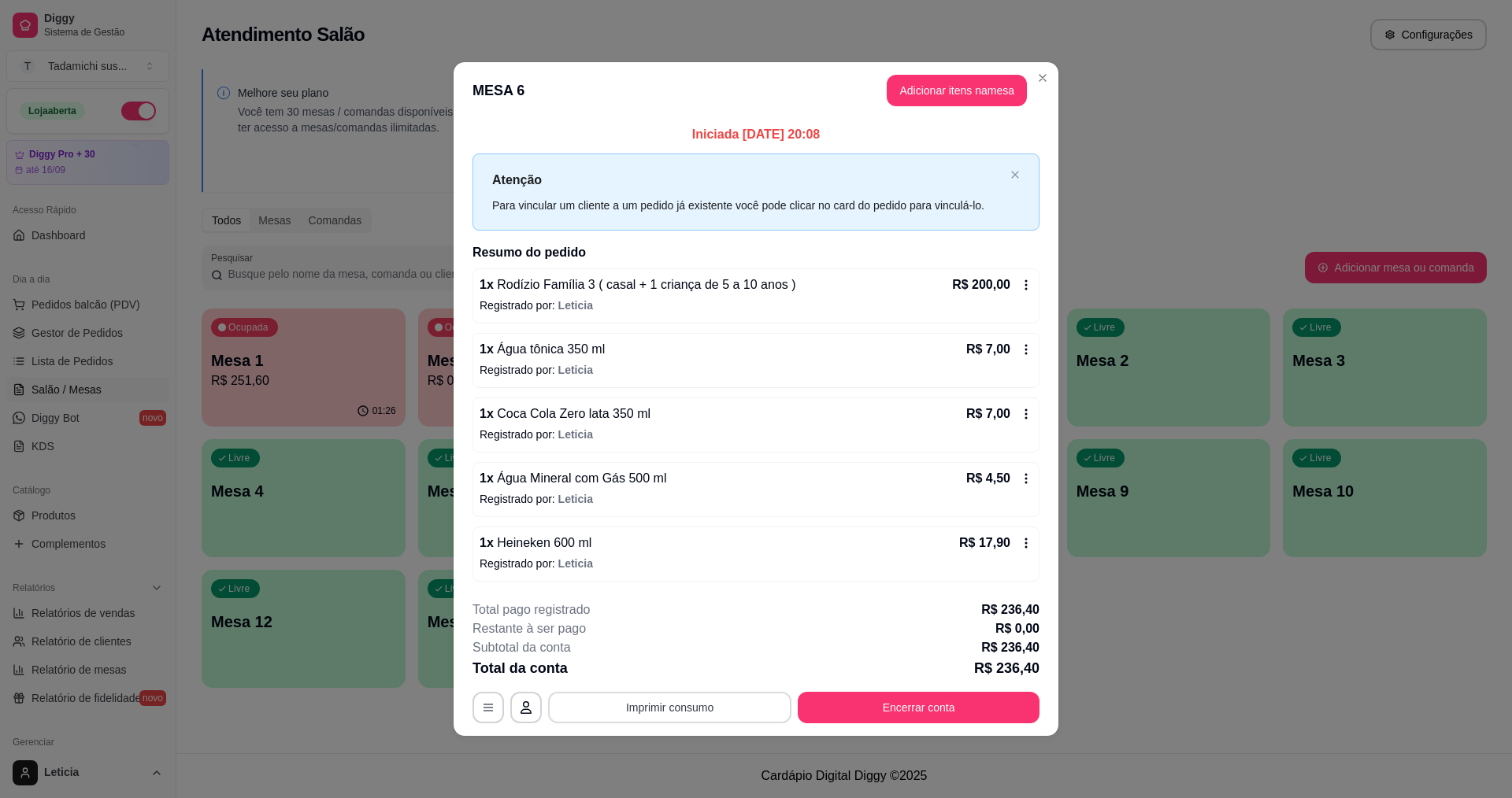
click at [719, 707] on button "Imprimir consumo" at bounding box center [670, 708] width 243 height 32
click at [695, 642] on button "IMPRESSORA" at bounding box center [674, 639] width 117 height 24
click at [896, 700] on button "Encerrar conta" at bounding box center [918, 707] width 234 height 31
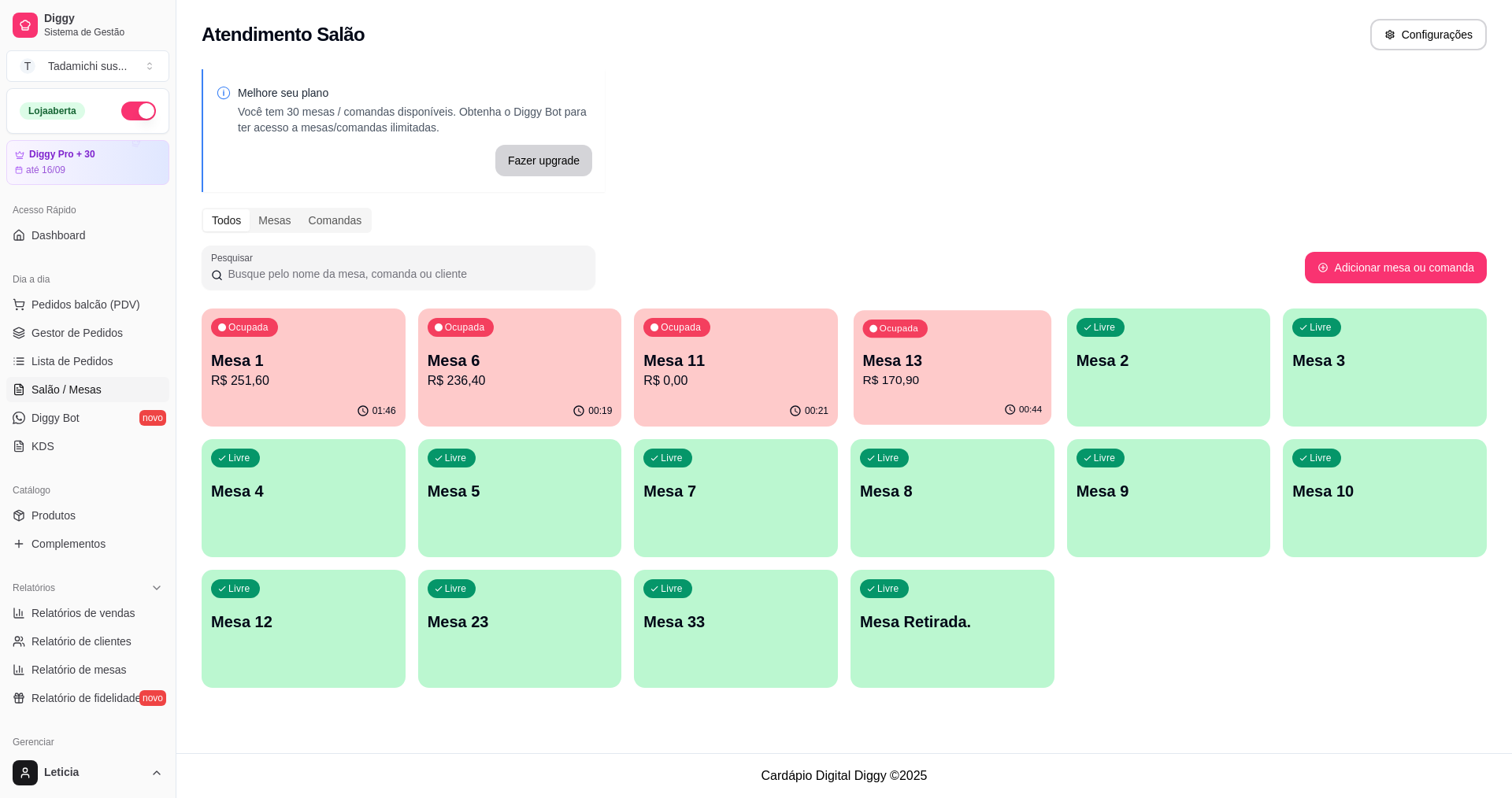
click at [956, 399] on div "00:44" at bounding box center [952, 410] width 198 height 30
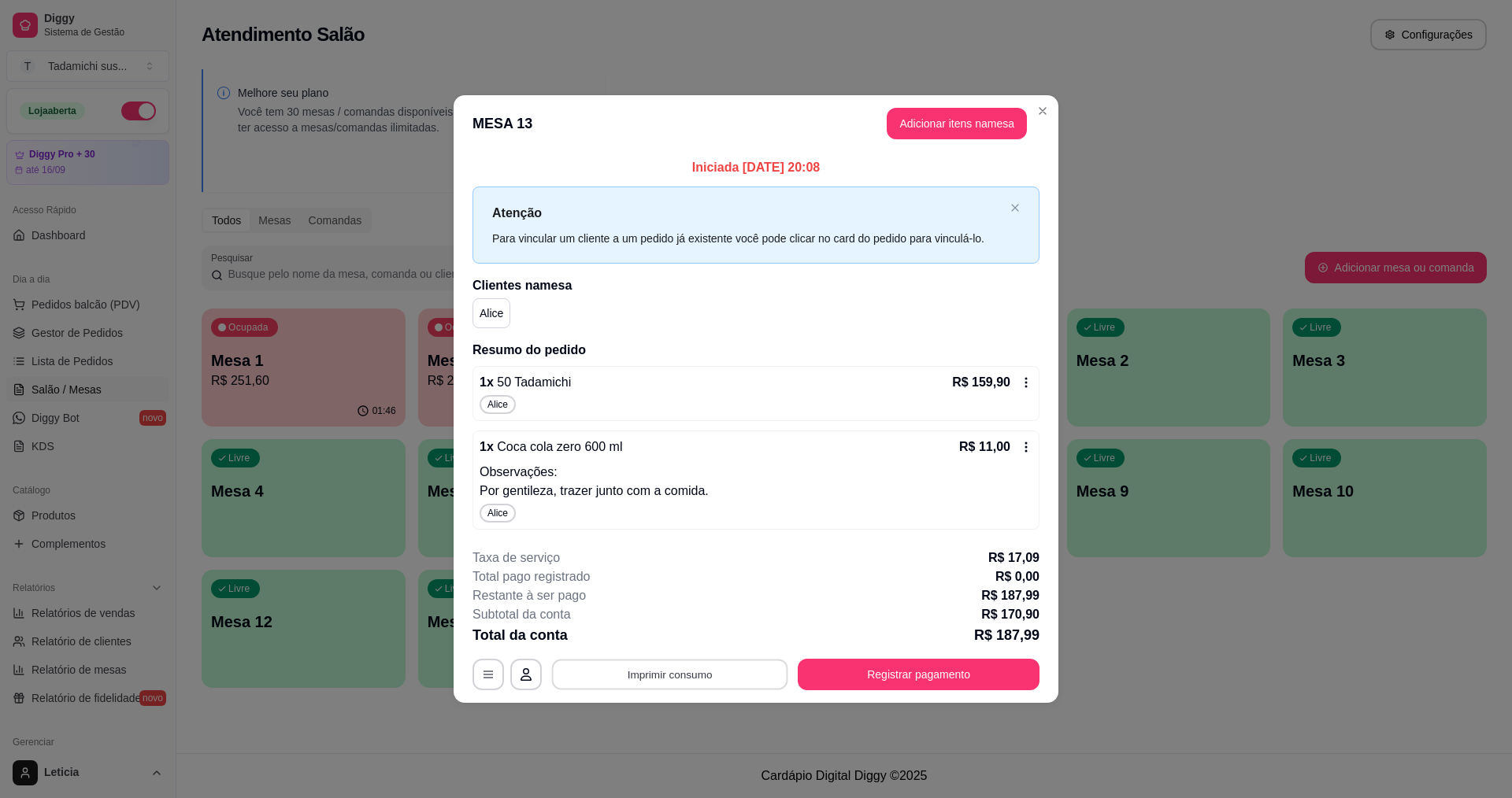
click at [611, 677] on button "Imprimir consumo" at bounding box center [670, 674] width 236 height 31
click at [638, 606] on button "IMPRESSORA" at bounding box center [674, 607] width 121 height 25
click at [952, 677] on button "Registrar pagamento" at bounding box center [918, 674] width 234 height 31
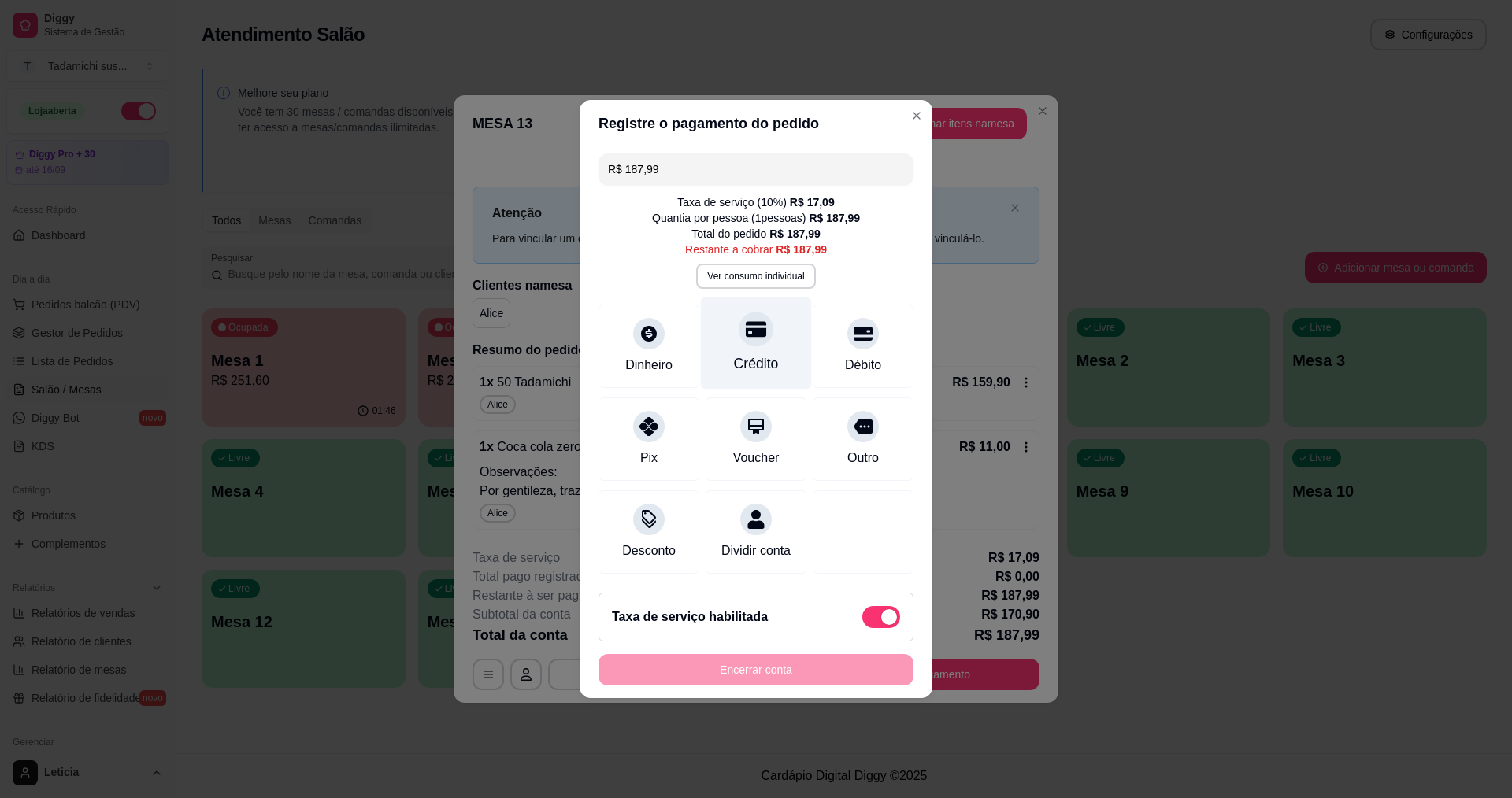
click at [755, 373] on div "Crédito" at bounding box center [756, 343] width 111 height 92
type input "R$ 0,00"
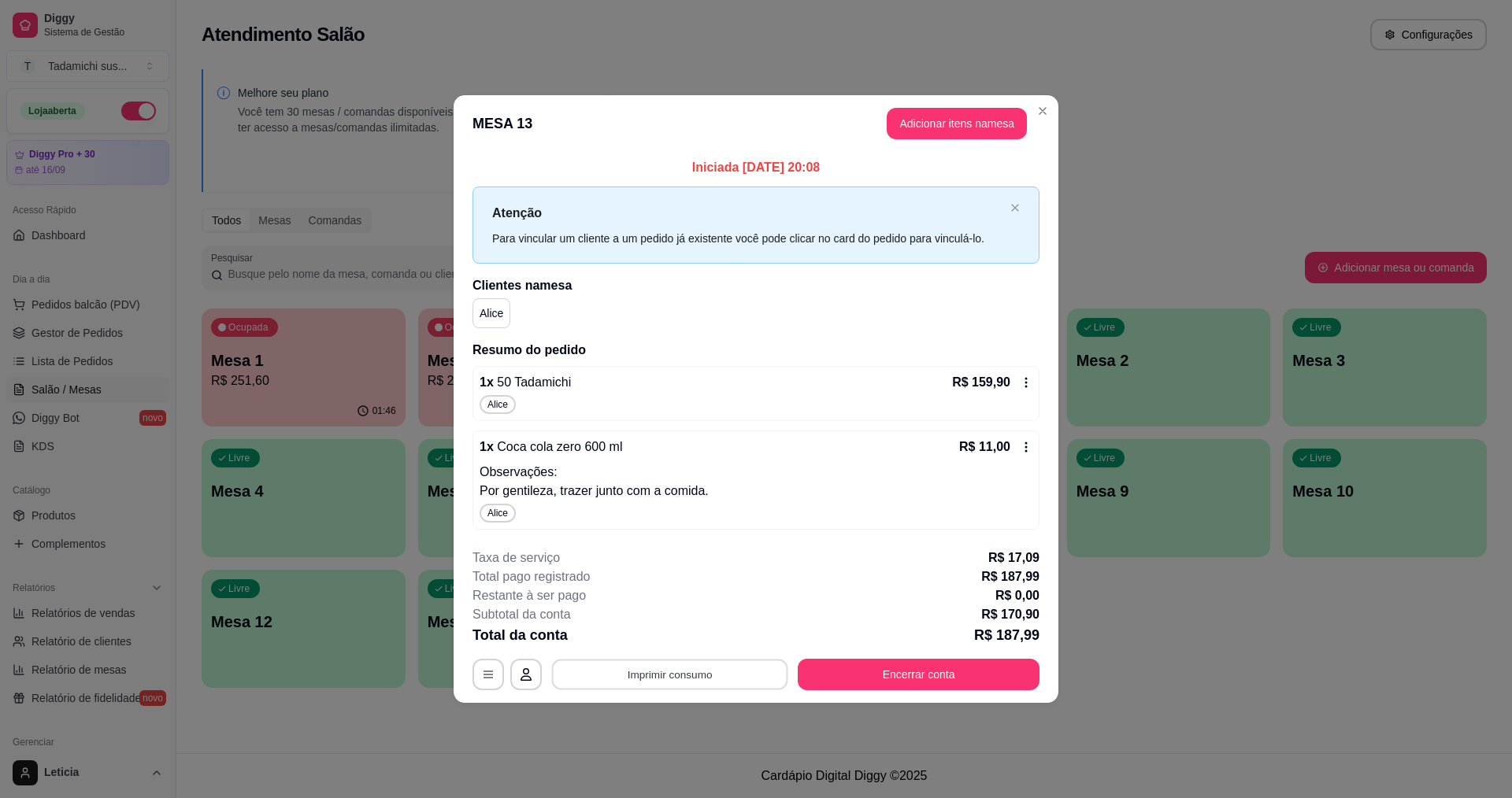
click at [690, 687] on button "Imprimir consumo" at bounding box center [670, 674] width 236 height 31
click at [670, 608] on button "IMPRESSORA" at bounding box center [674, 607] width 117 height 24
click at [888, 678] on button "Encerrar conta" at bounding box center [918, 674] width 234 height 31
click at [1044, 126] on header "MESA 13 Adicionar itens na mesa" at bounding box center [756, 124] width 605 height 57
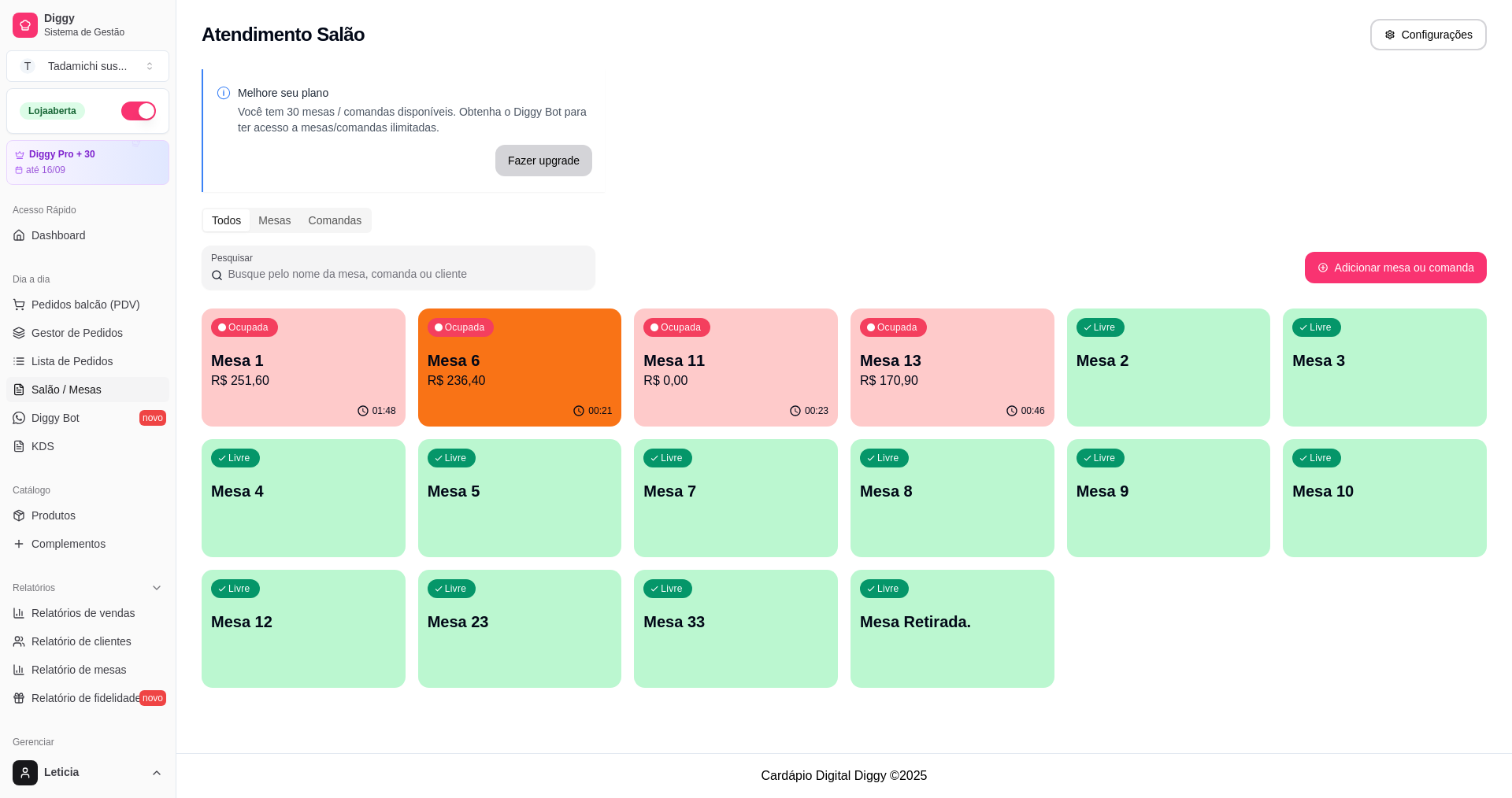
click at [552, 394] on div "Ocupada Mesa 6 R$ 236,40" at bounding box center [519, 352] width 204 height 87
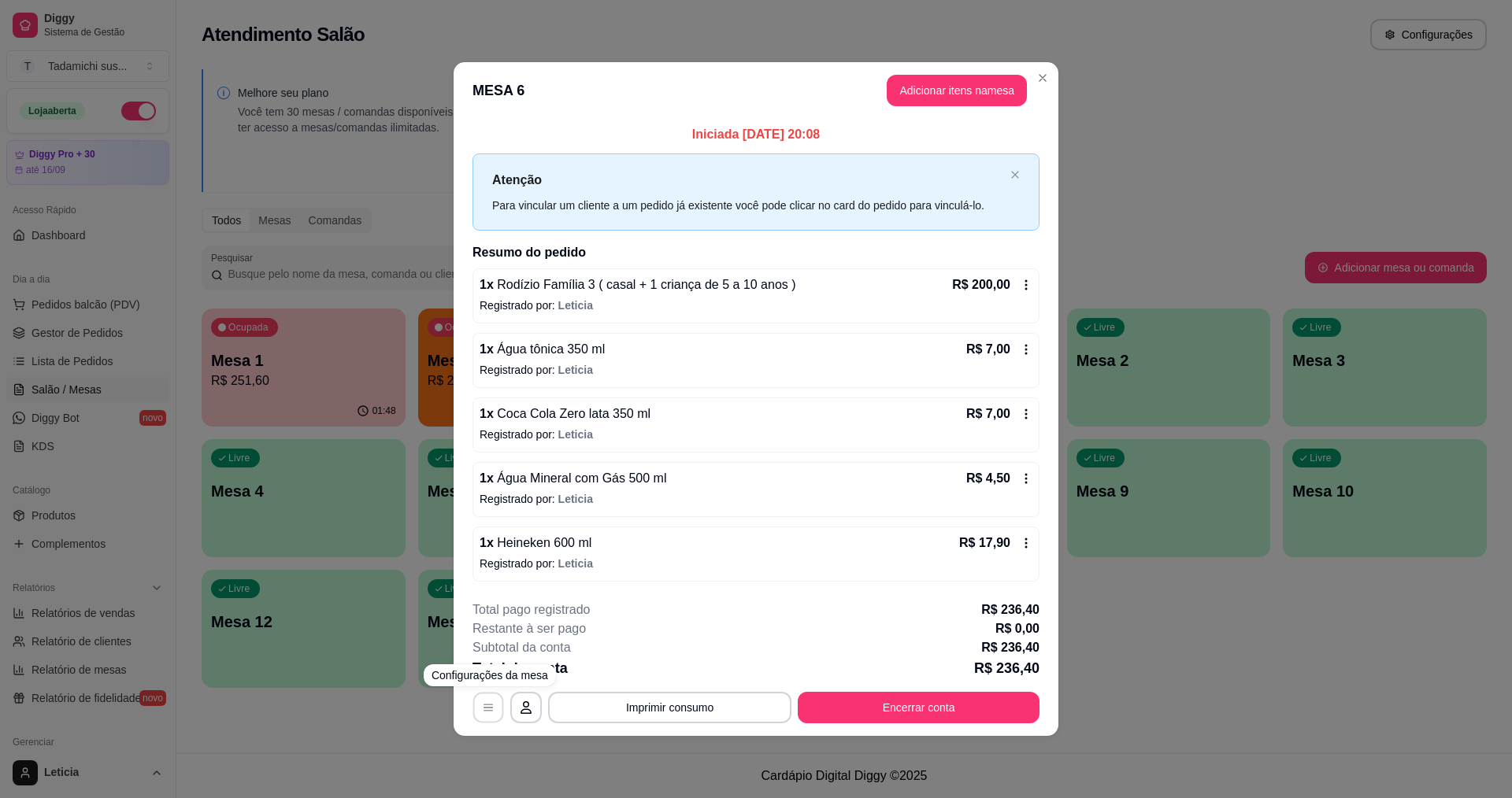
click at [498, 706] on button "button" at bounding box center [488, 707] width 31 height 31
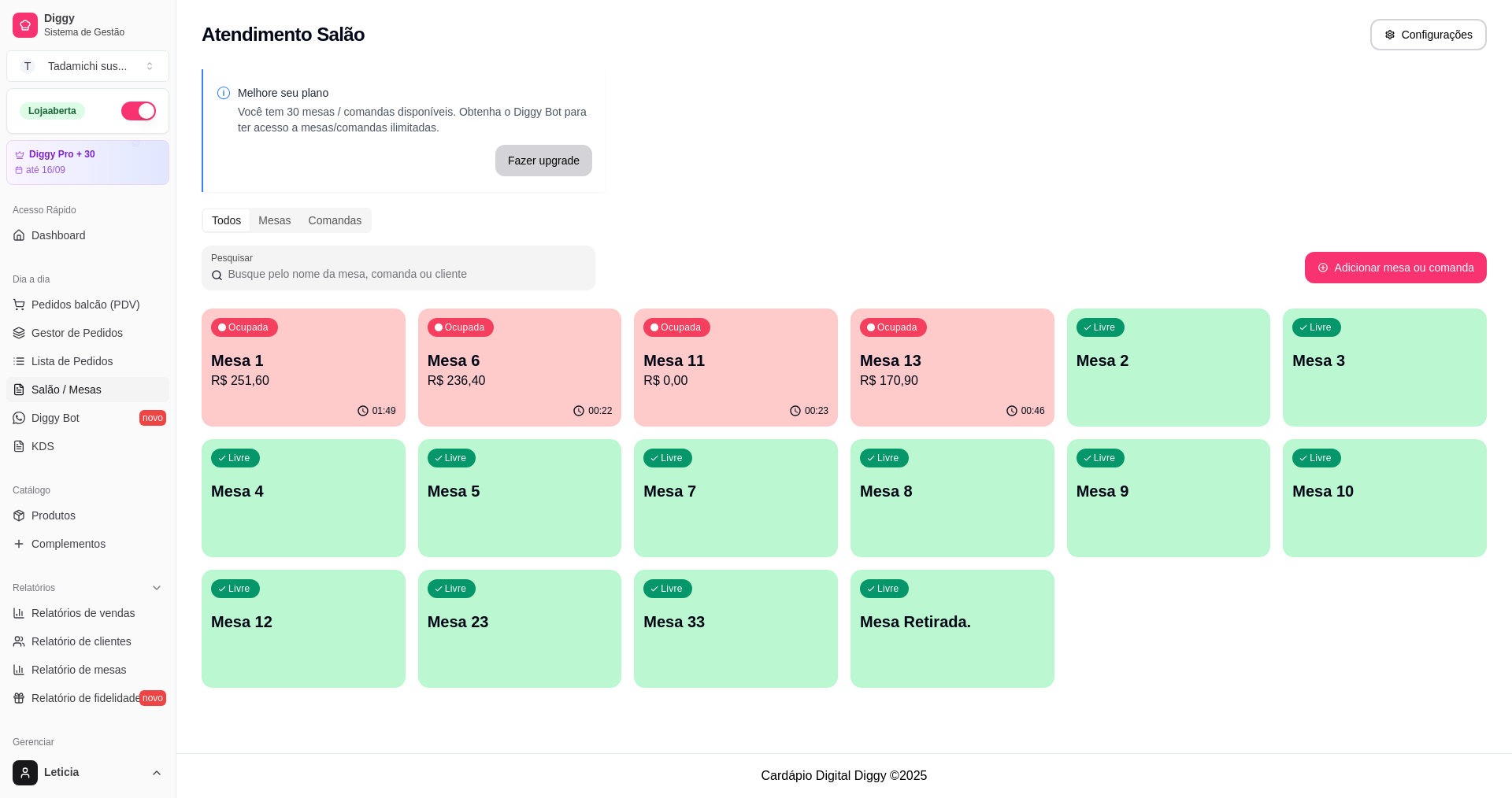
click at [478, 402] on div "00:22" at bounding box center [519, 411] width 204 height 31
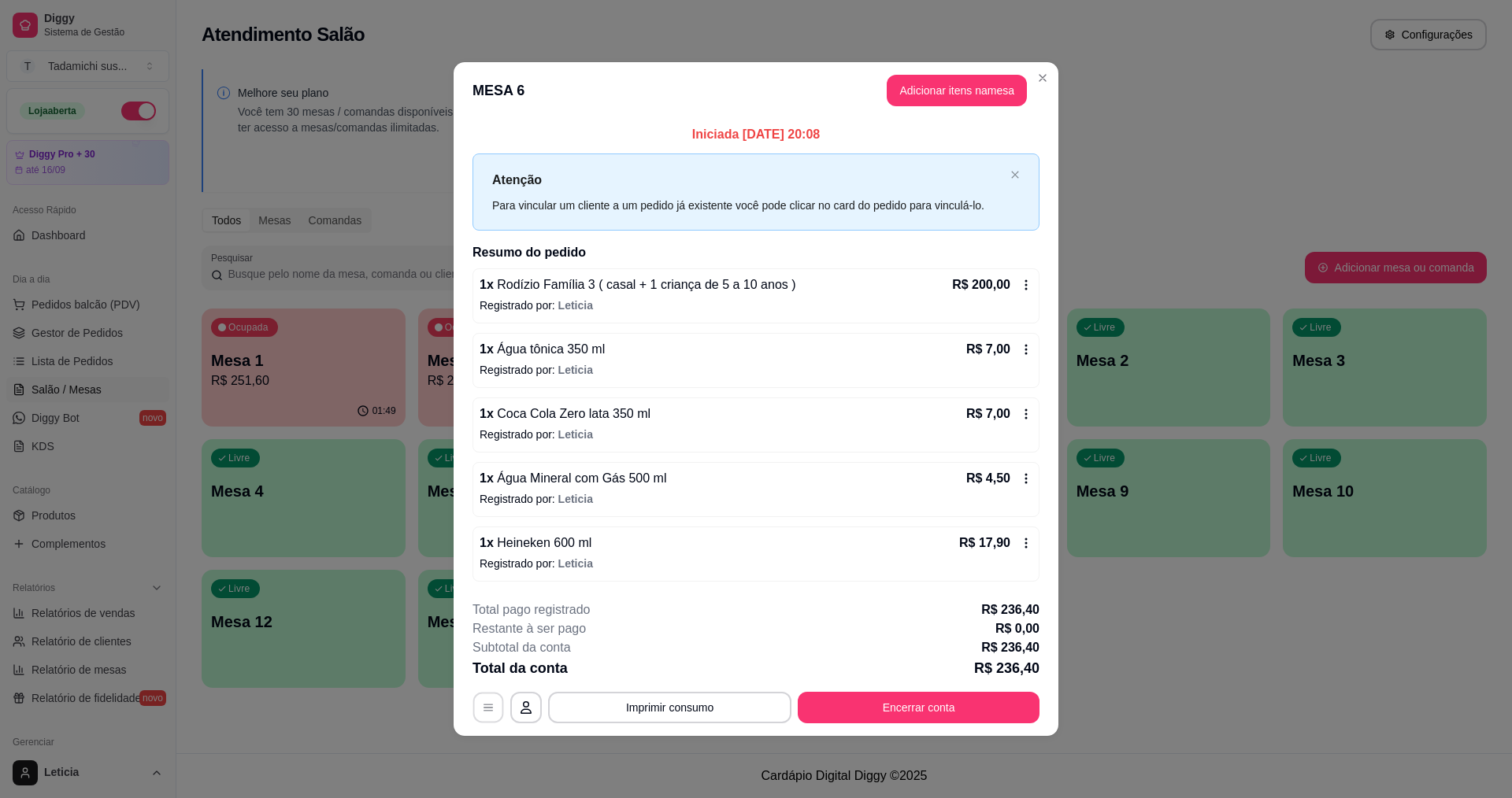
click at [489, 712] on icon "button" at bounding box center [489, 708] width 13 height 13
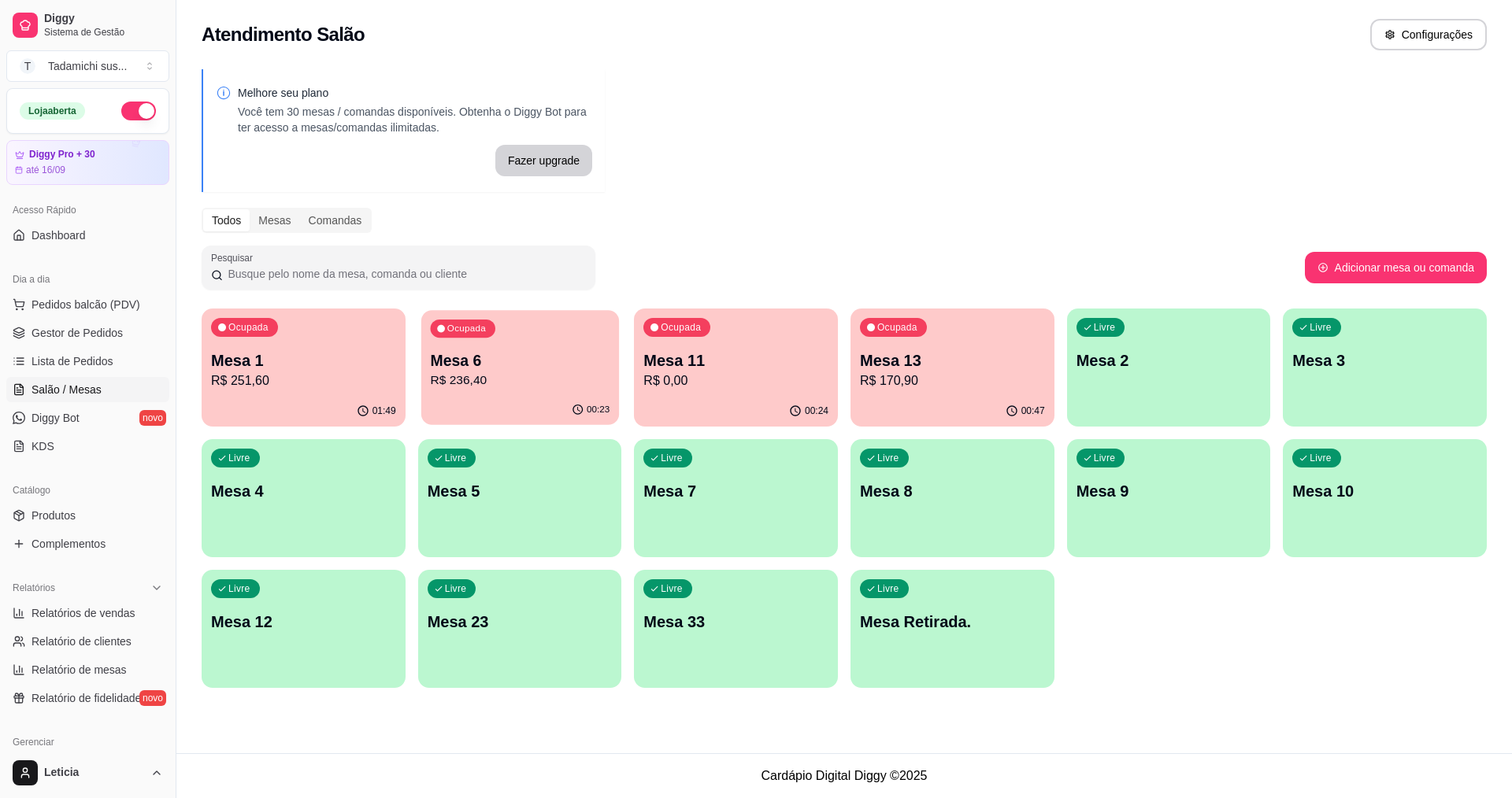
click at [544, 405] on div "00:23" at bounding box center [519, 410] width 198 height 30
click at [517, 424] on div "00:24" at bounding box center [519, 410] width 198 height 30
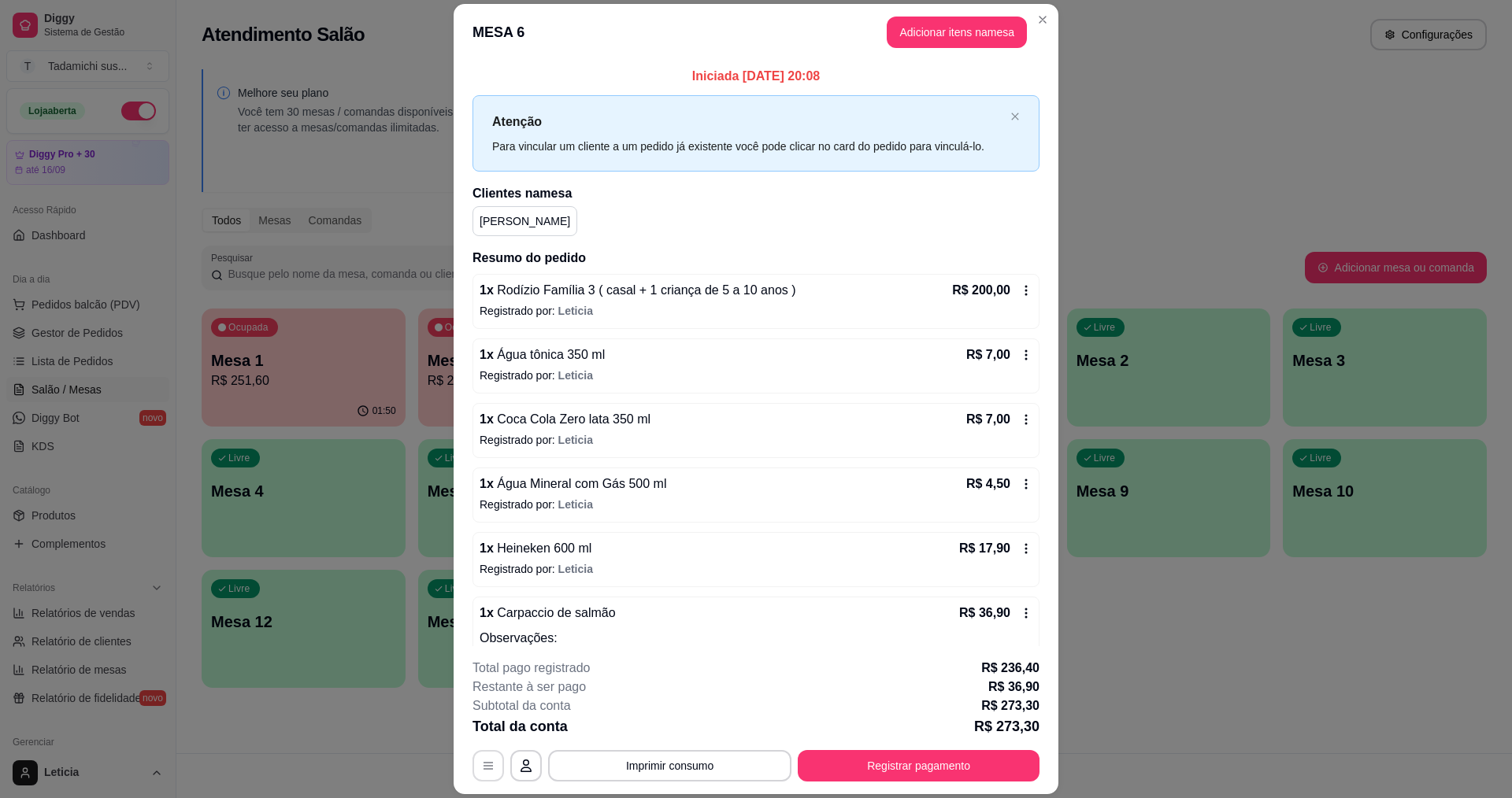
click at [484, 750] on button "button" at bounding box center [488, 765] width 32 height 32
click at [1019, 610] on icon at bounding box center [1026, 613] width 13 height 13
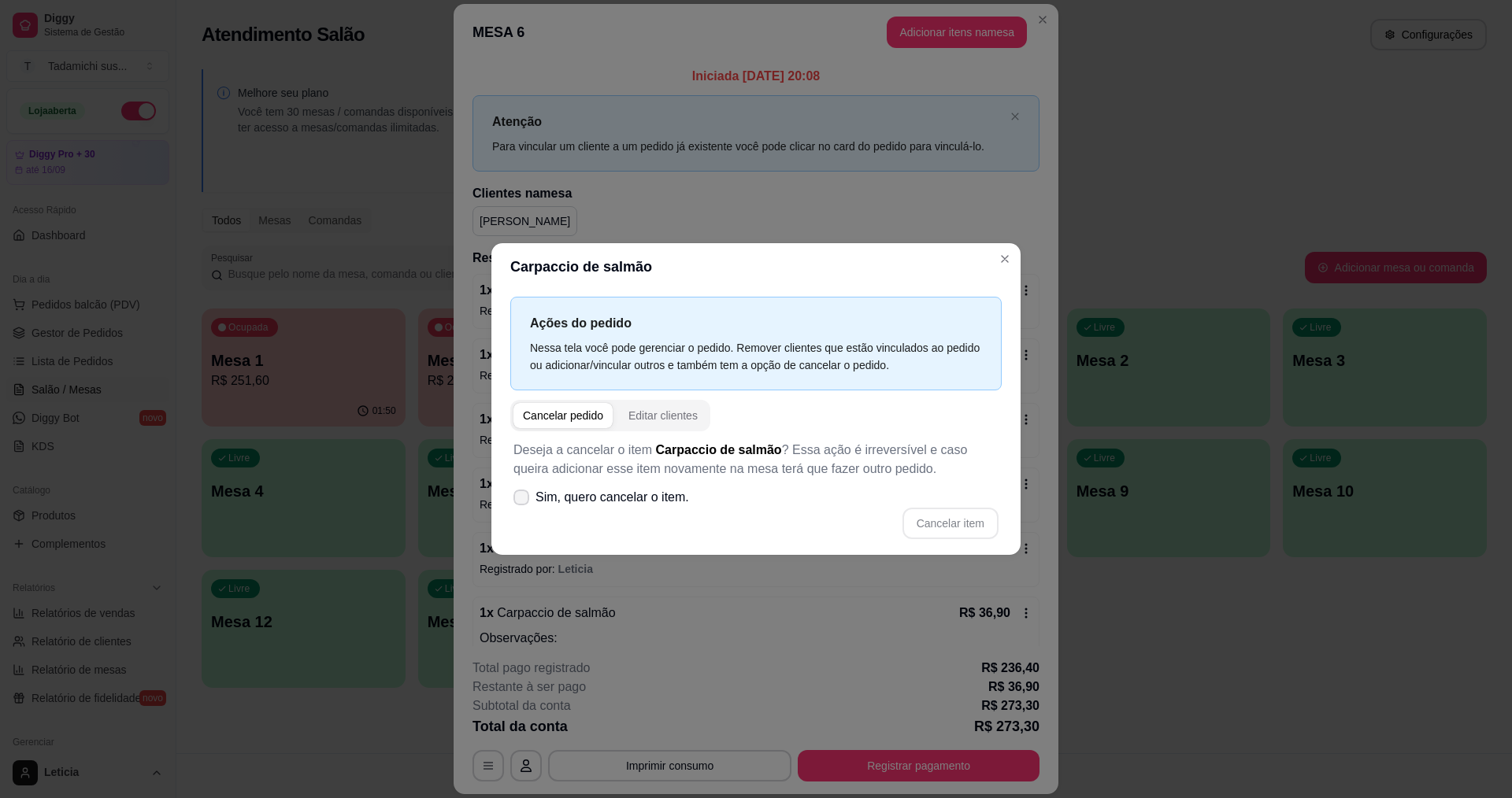
click at [523, 496] on icon at bounding box center [521, 497] width 13 height 9
click at [523, 501] on input "Sim, quero cancelar o item." at bounding box center [518, 505] width 10 height 10
checkbox input "true"
click at [945, 536] on button "Cancelar item" at bounding box center [950, 523] width 94 height 31
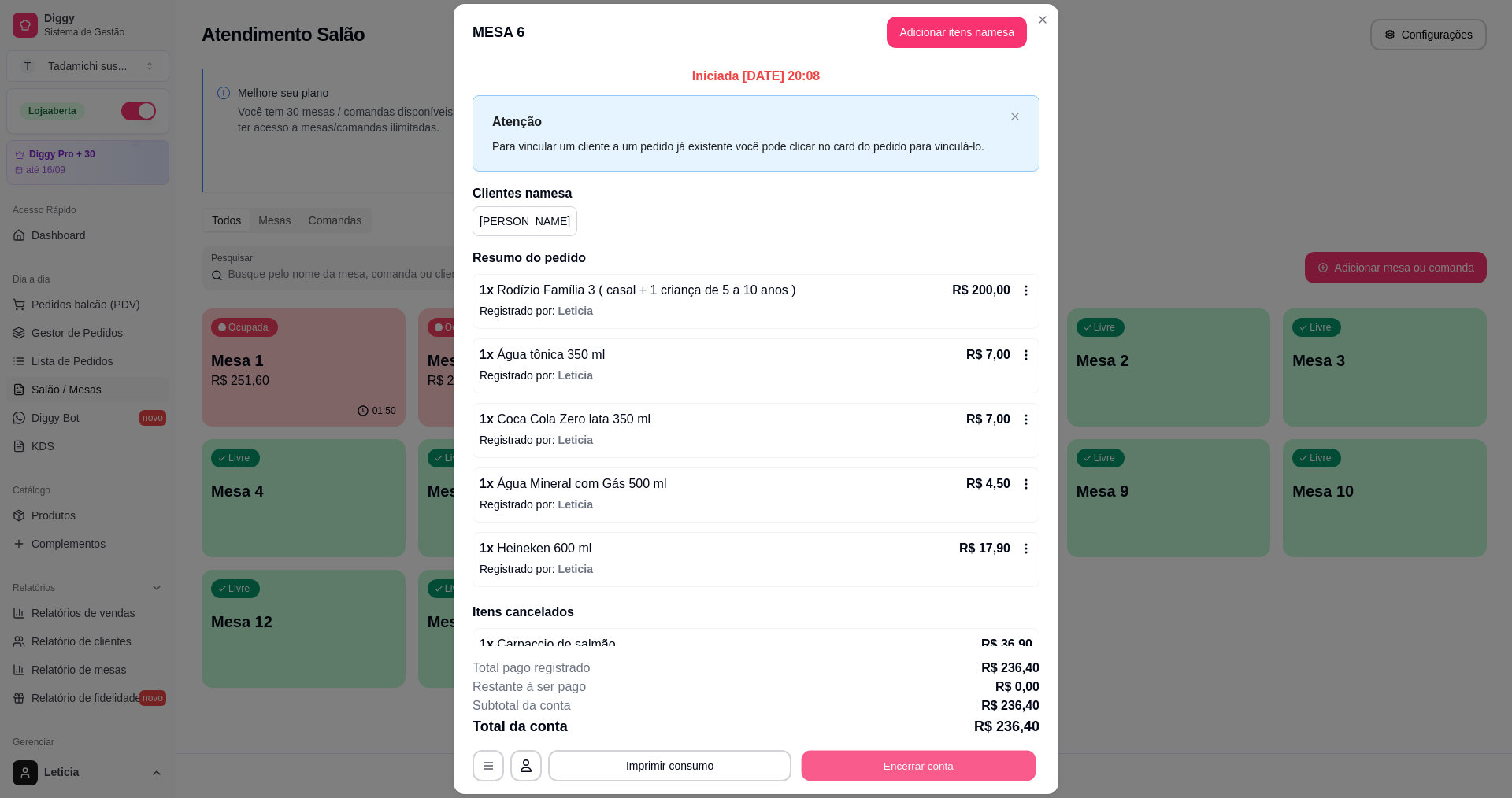
click at [923, 764] on button "Encerrar conta" at bounding box center [918, 765] width 234 height 31
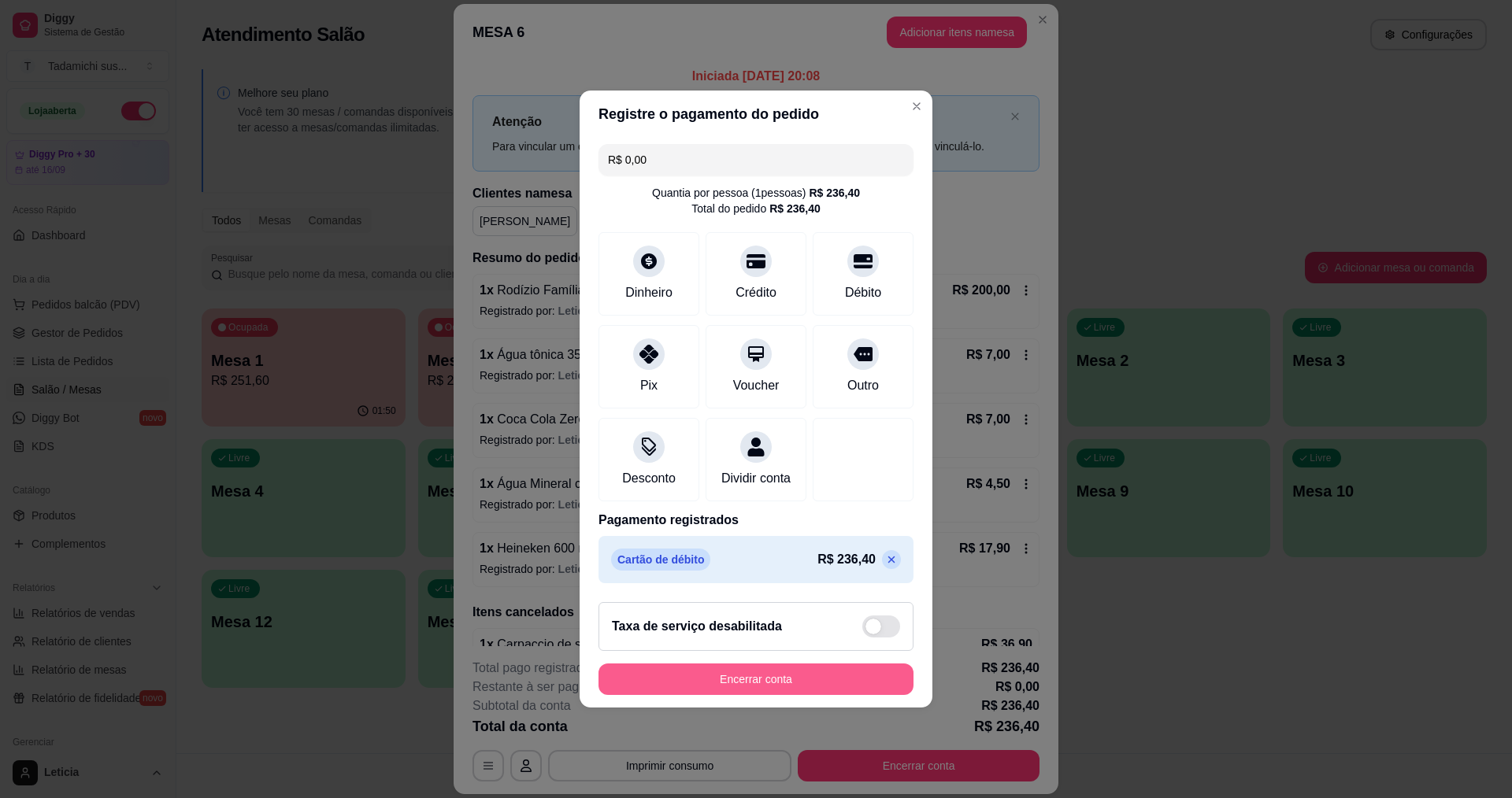
click at [741, 688] on button "Encerrar conta" at bounding box center [756, 679] width 315 height 32
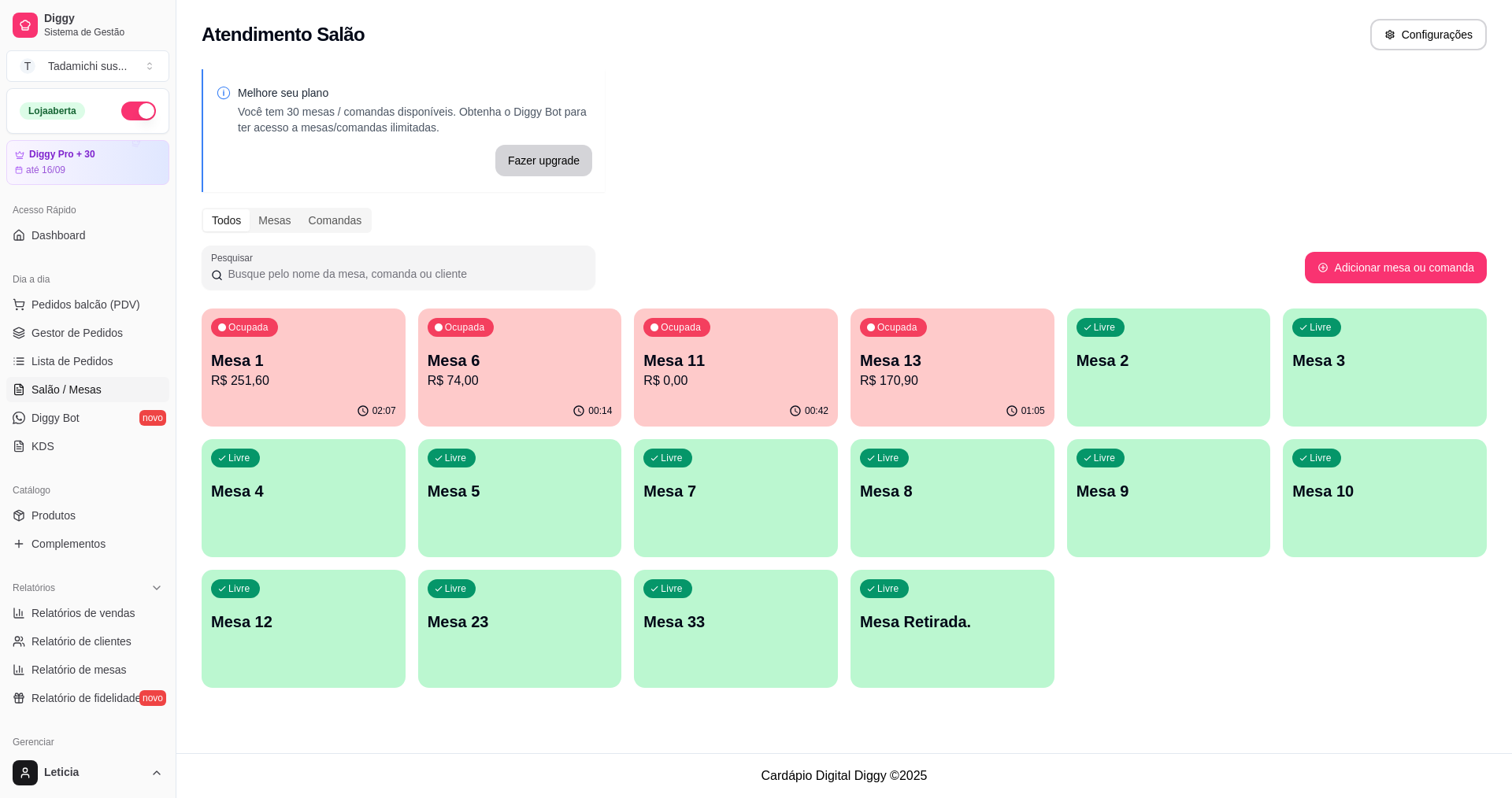
click at [309, 376] on p "R$ 251,60" at bounding box center [303, 381] width 185 height 19
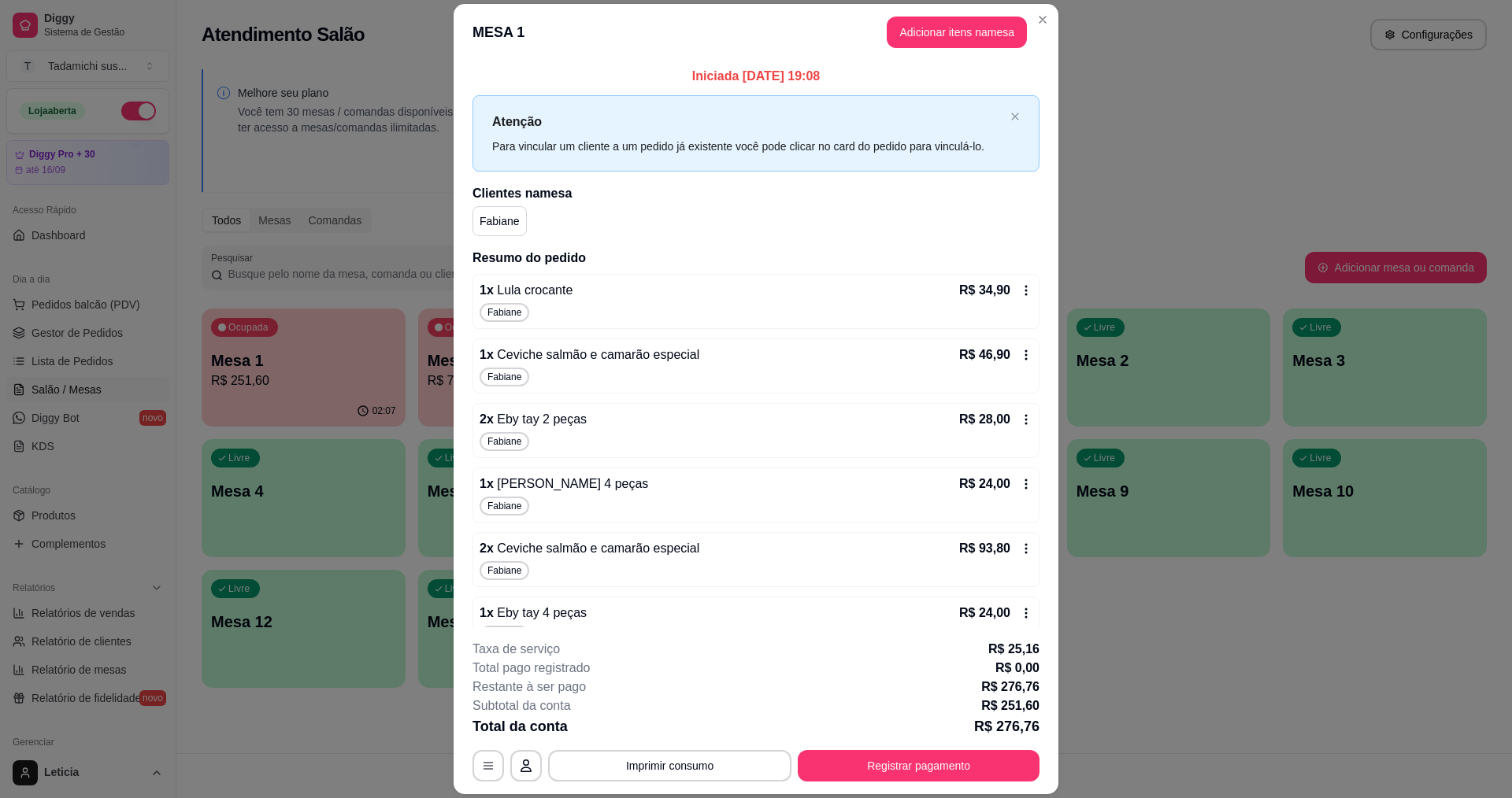
click at [1007, 281] on div "R$ 34,90" at bounding box center [995, 290] width 73 height 19
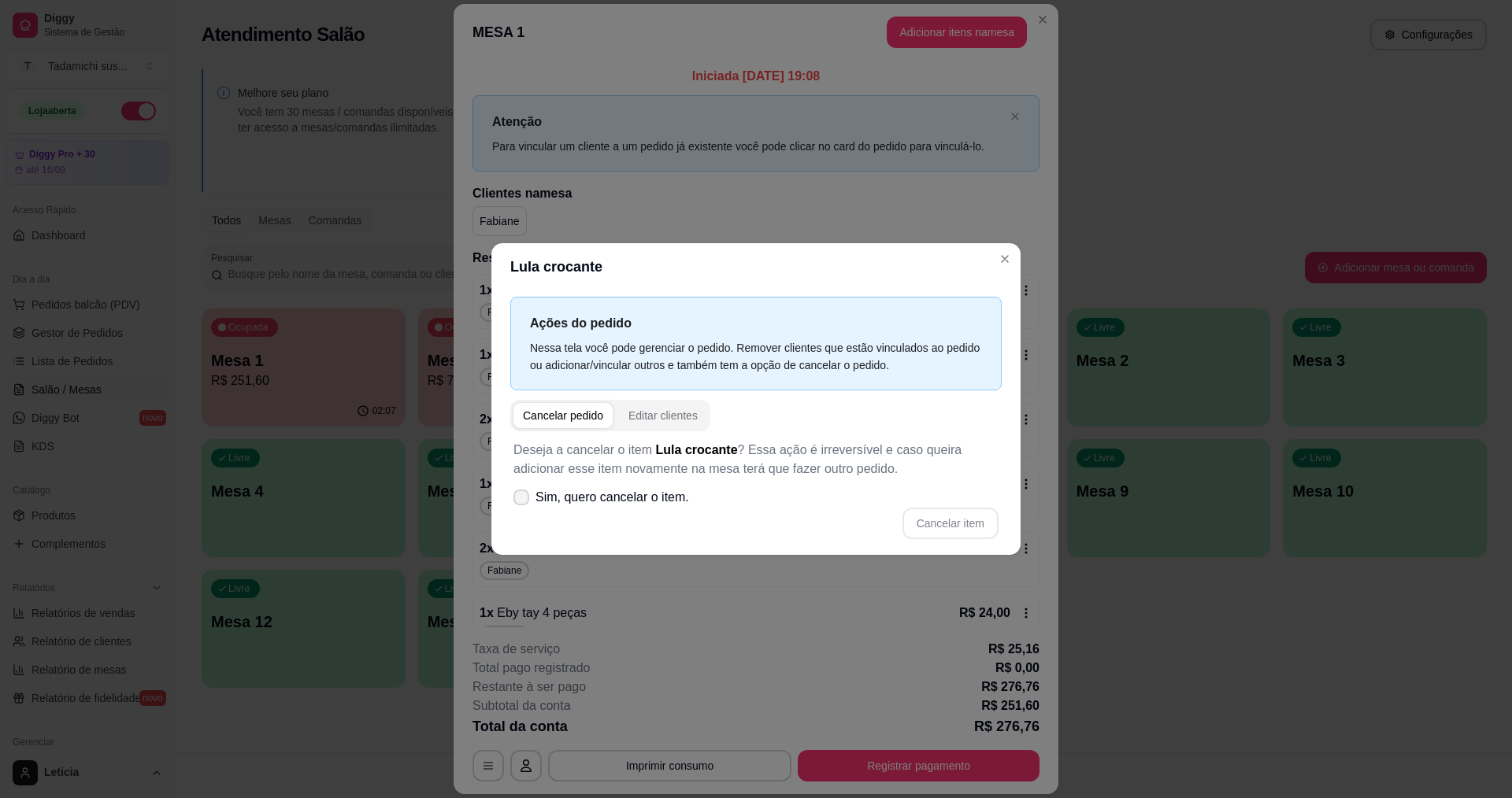
click at [524, 498] on icon at bounding box center [521, 497] width 13 height 9
click at [523, 501] on input "Sim, quero cancelar o item." at bounding box center [518, 505] width 10 height 10
checkbox input "true"
click at [940, 517] on button "Cancelar item" at bounding box center [950, 523] width 94 height 31
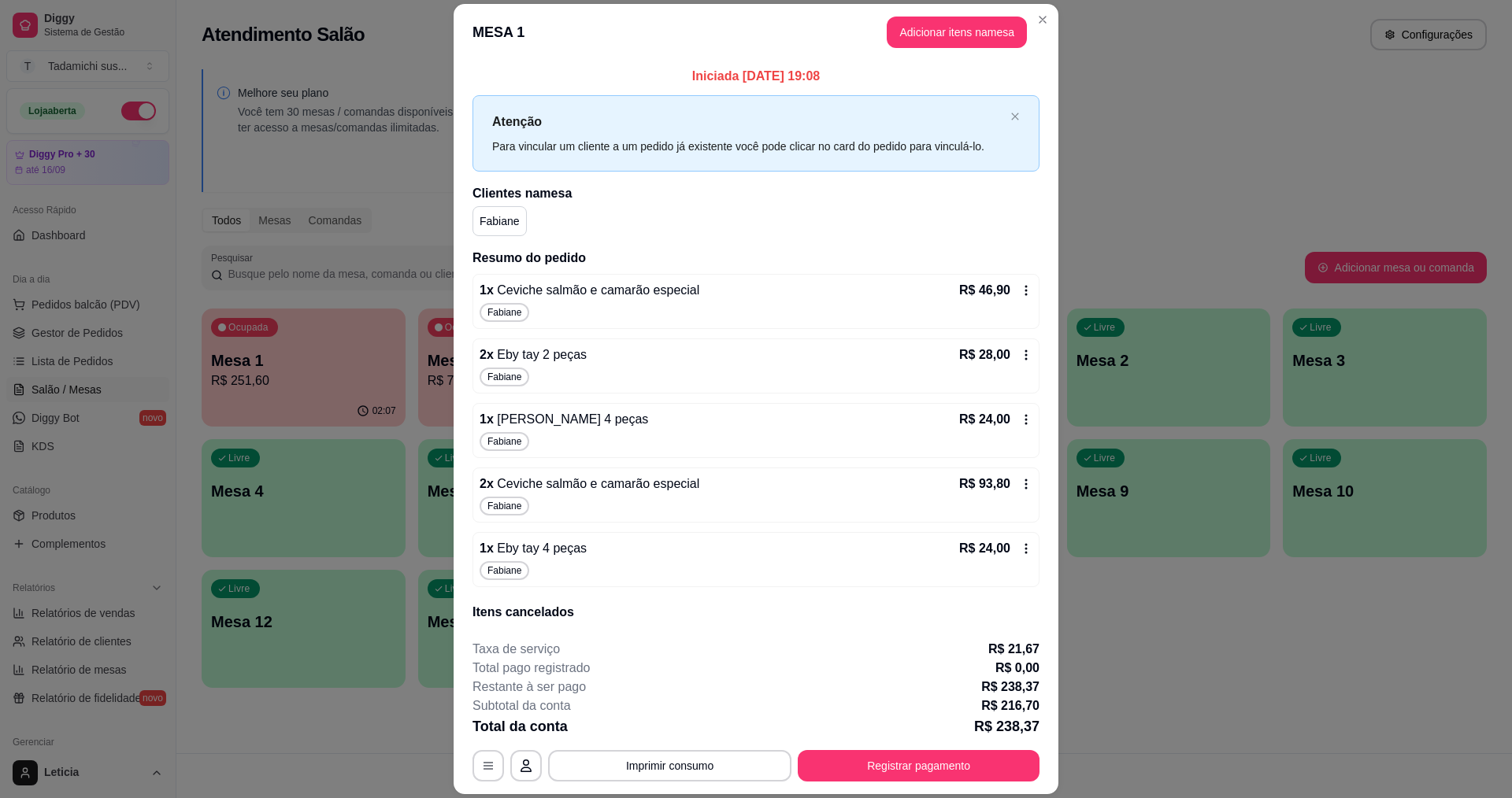
click at [1019, 293] on icon at bounding box center [1026, 291] width 13 height 13
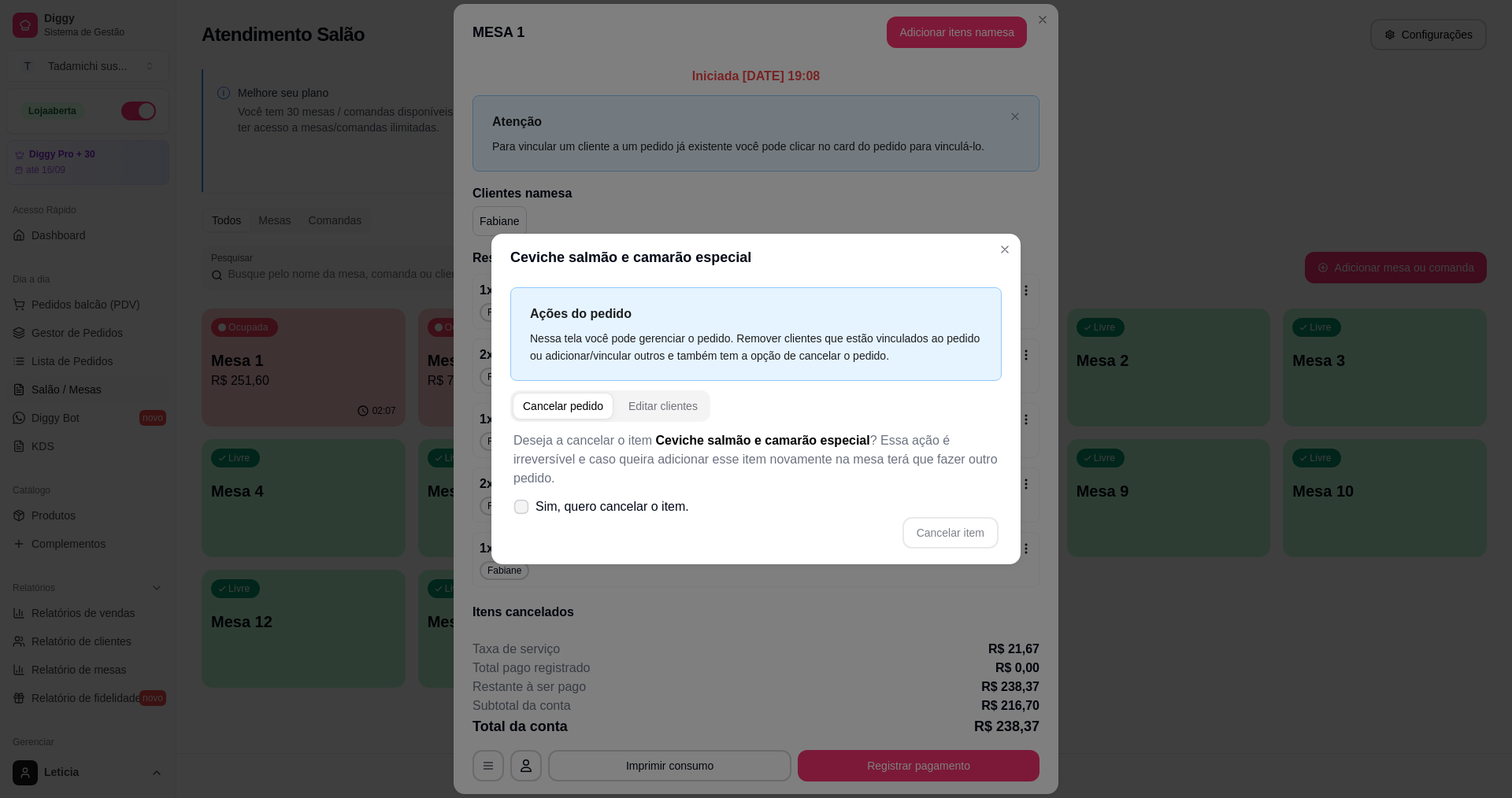
click at [526, 503] on icon at bounding box center [520, 506] width 12 height 8
click at [523, 510] on input "Sim, quero cancelar o item." at bounding box center [518, 515] width 10 height 10
checkbox input "true"
click at [949, 525] on button "Cancelar item" at bounding box center [950, 532] width 94 height 31
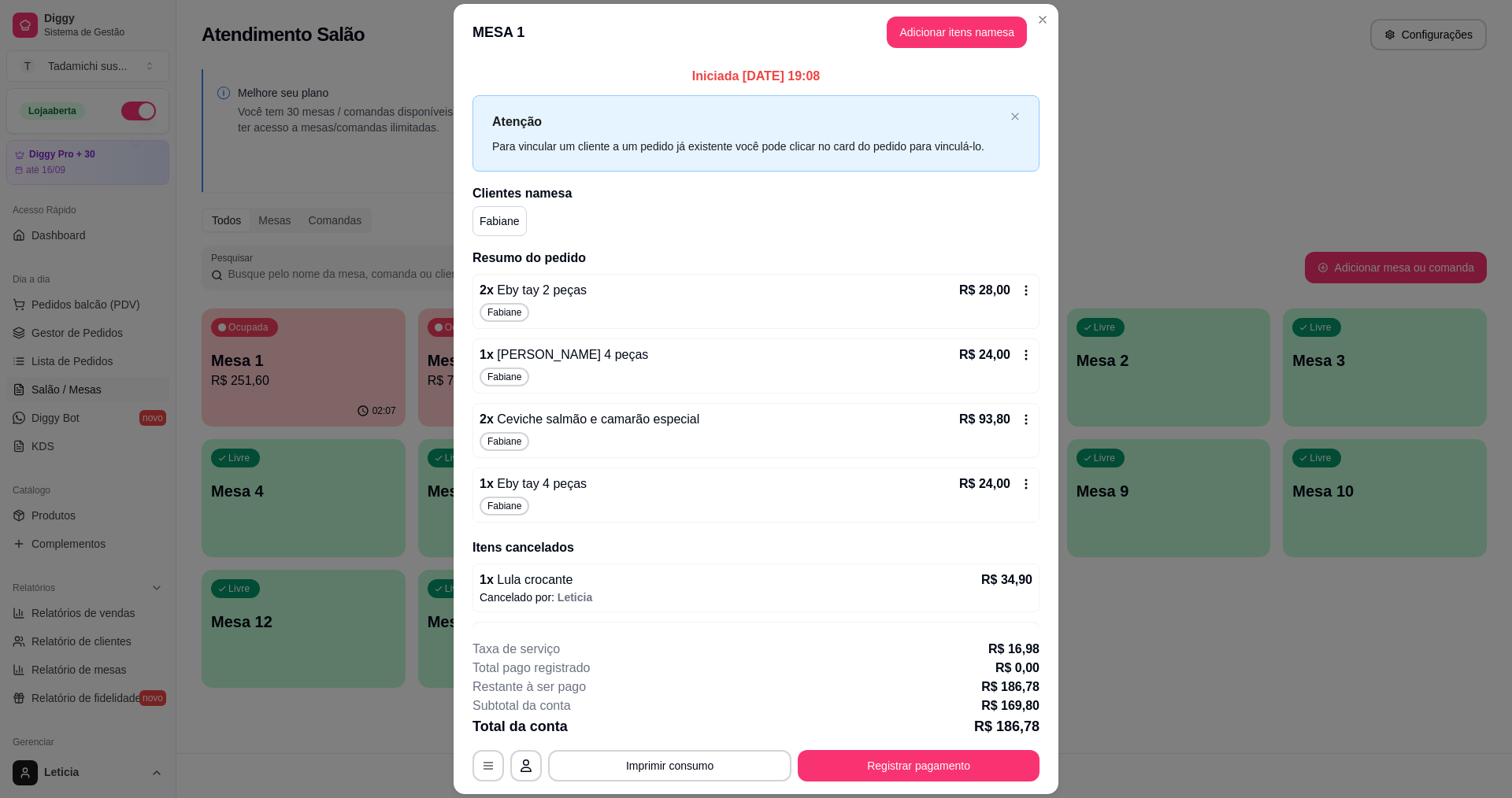
click at [1019, 294] on icon at bounding box center [1026, 291] width 13 height 13
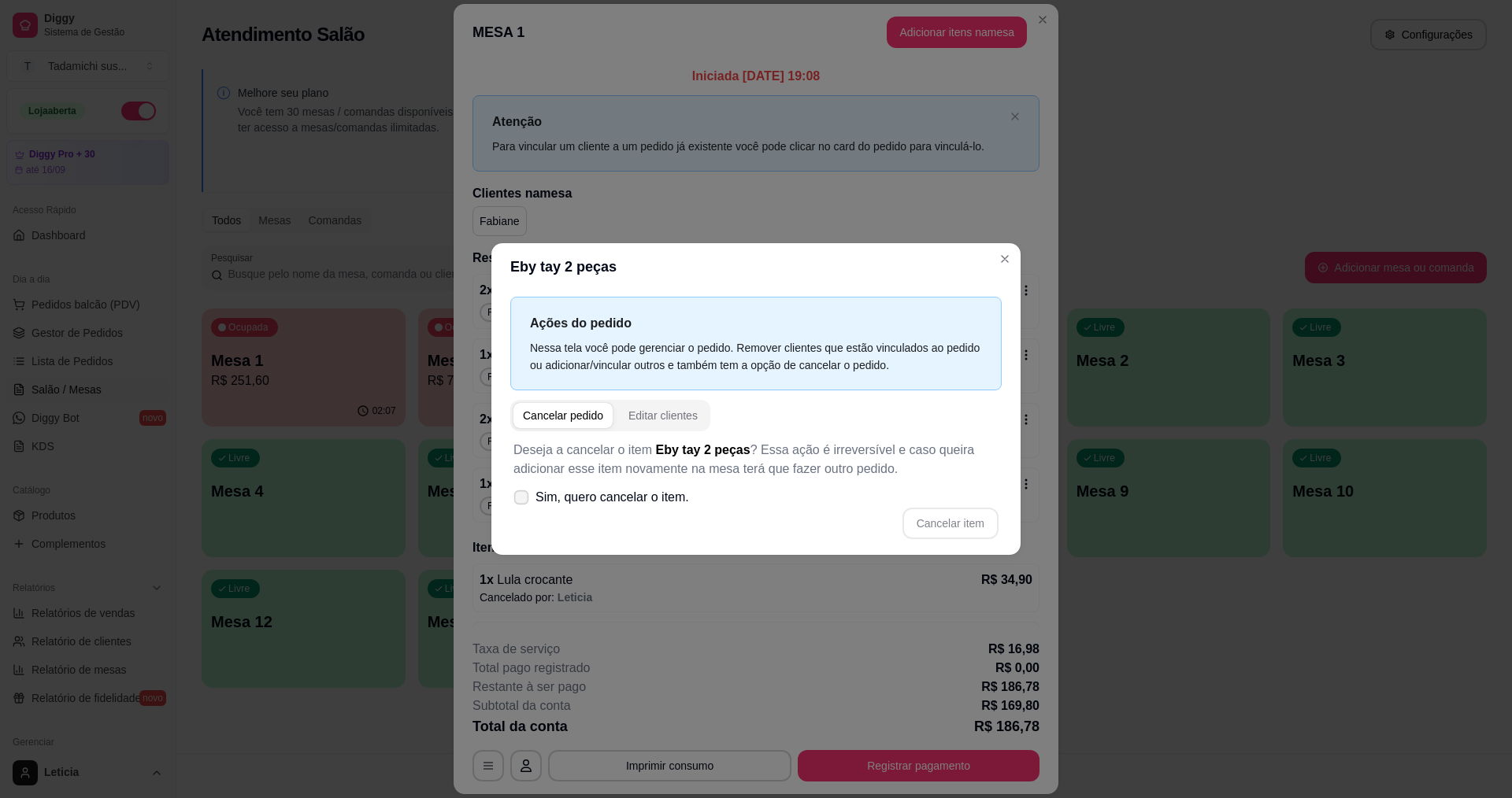
click at [523, 499] on icon at bounding box center [520, 496] width 12 height 8
click at [523, 501] on input "Sim, quero cancelar o item." at bounding box center [518, 505] width 10 height 10
checkbox input "true"
click at [951, 523] on button "Cancelar item" at bounding box center [950, 523] width 94 height 31
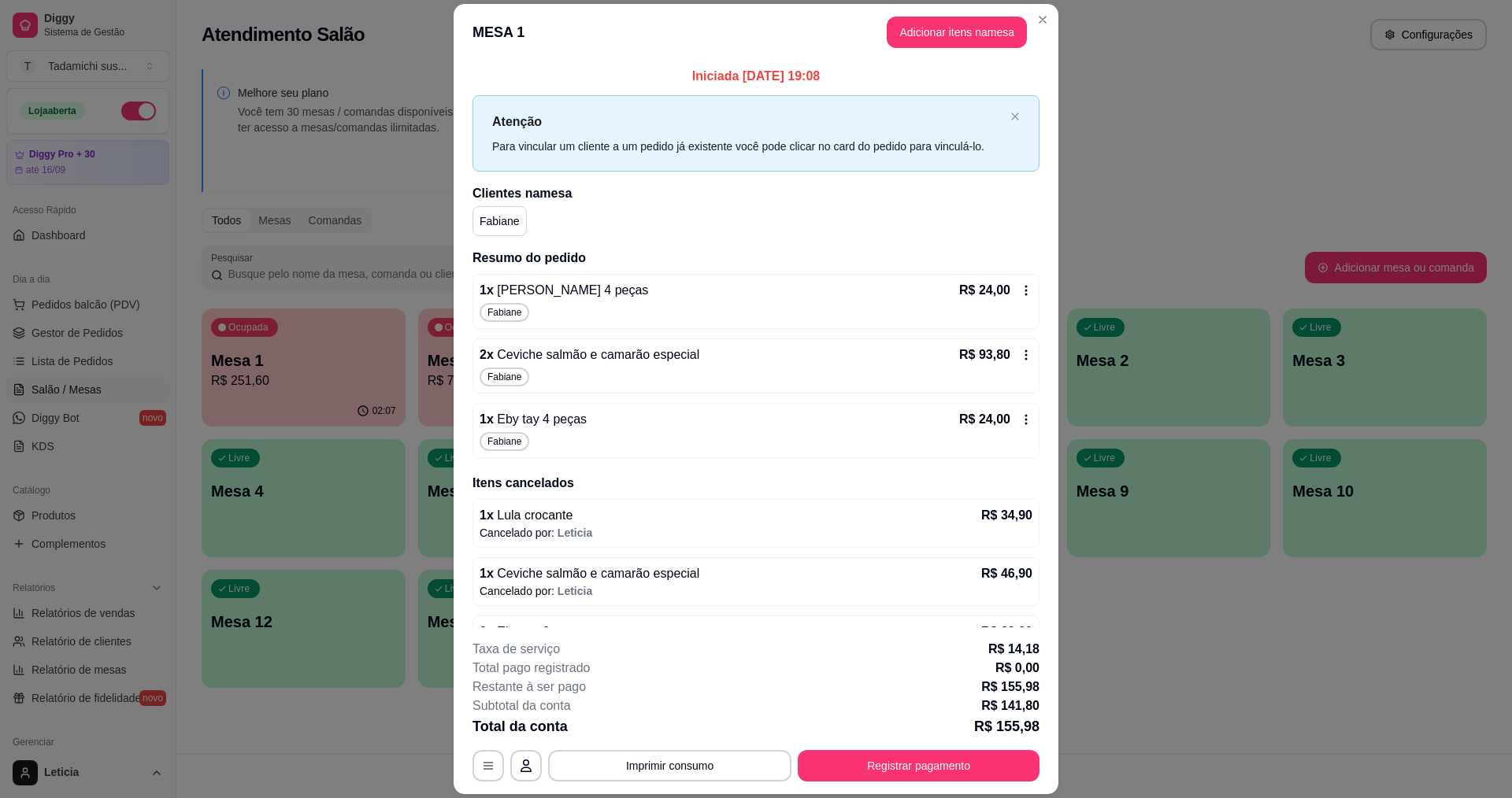
click at [1019, 421] on icon at bounding box center [1026, 420] width 13 height 13
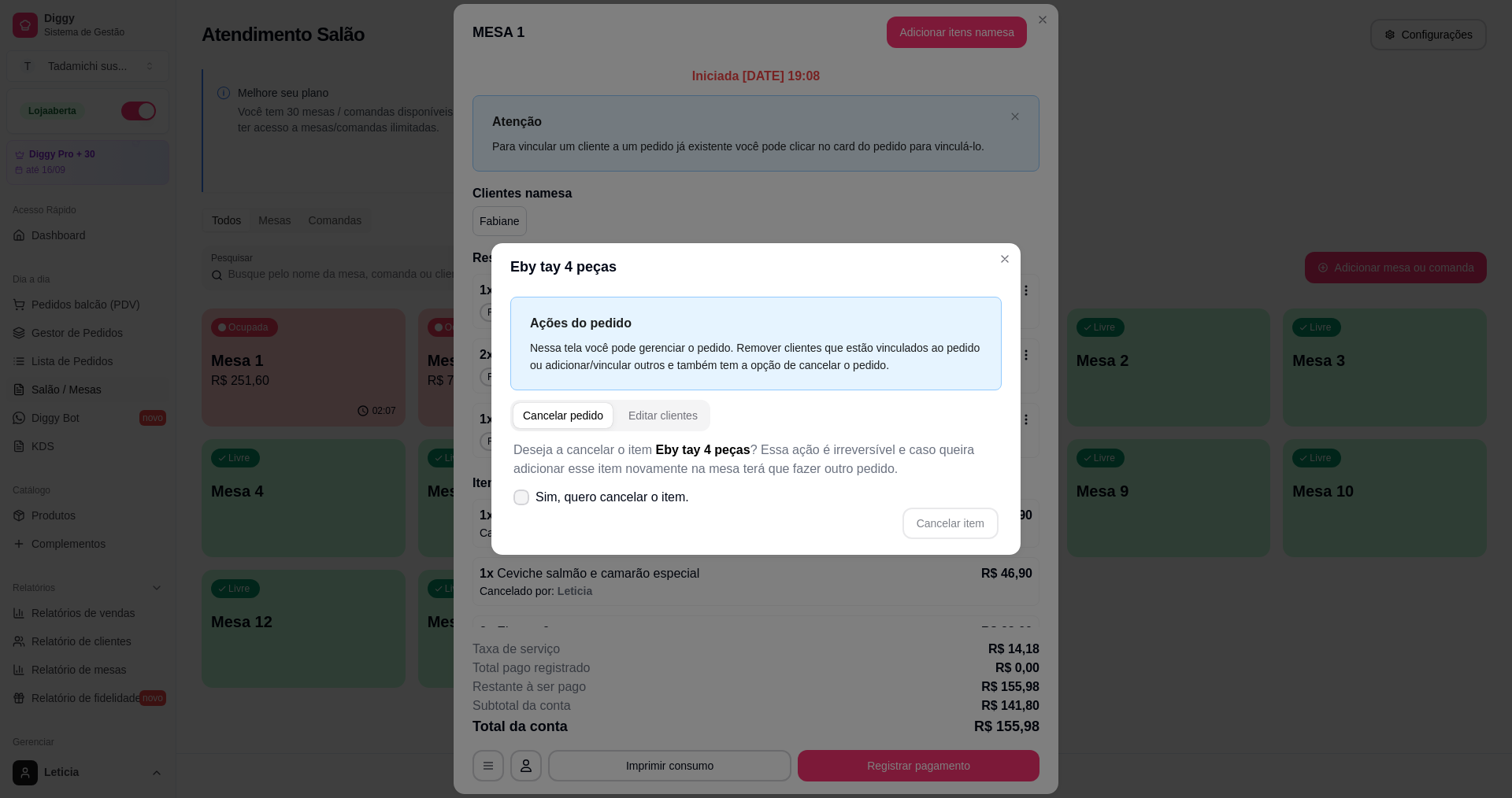
click at [523, 499] on icon at bounding box center [521, 497] width 13 height 9
click at [523, 501] on input "Sim, quero cancelar o item." at bounding box center [518, 505] width 10 height 10
checkbox input "true"
click at [927, 512] on button "Cancelar item" at bounding box center [950, 523] width 94 height 31
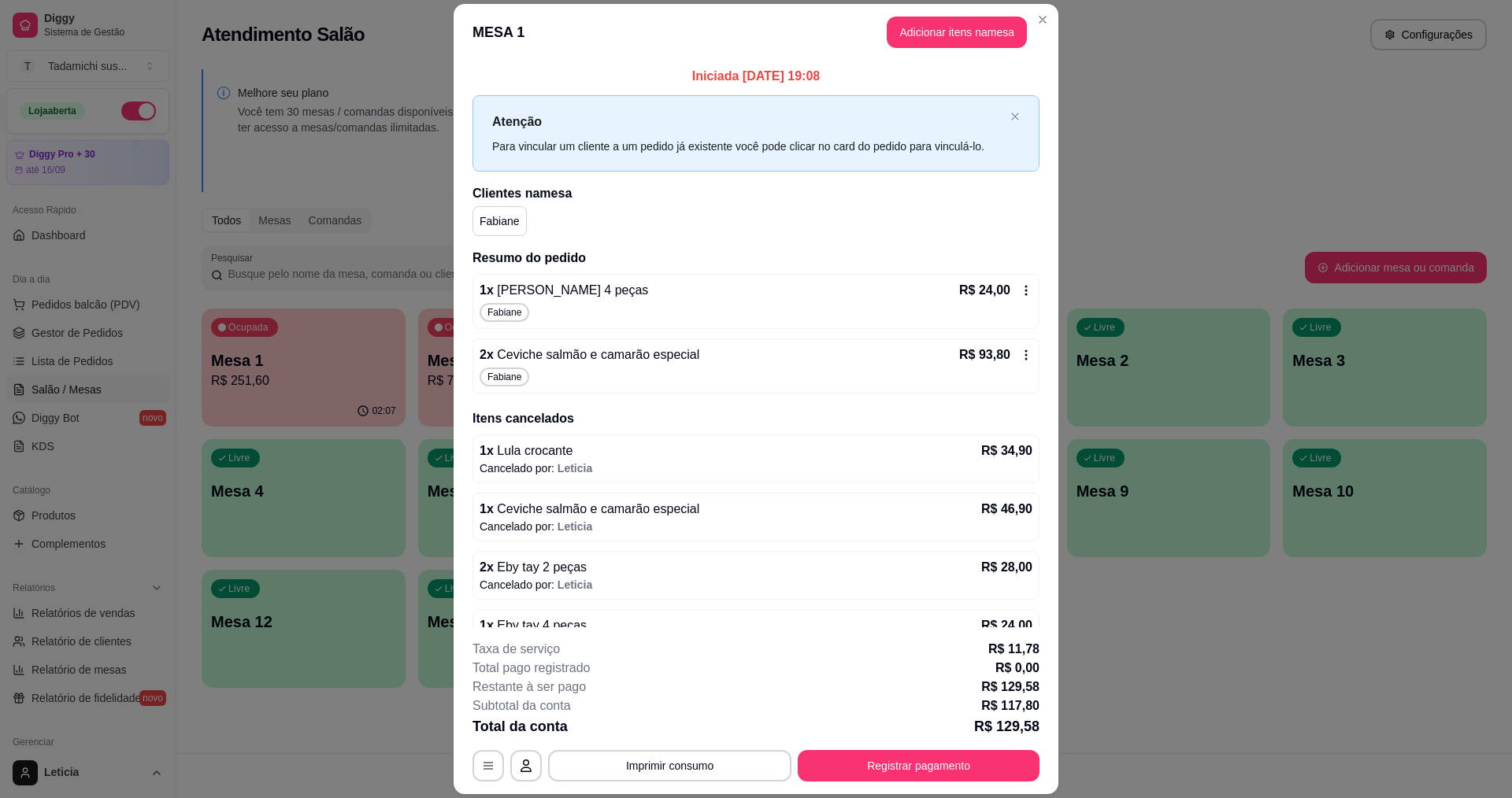
click at [1011, 283] on div "R$ 24,00" at bounding box center [995, 290] width 73 height 19
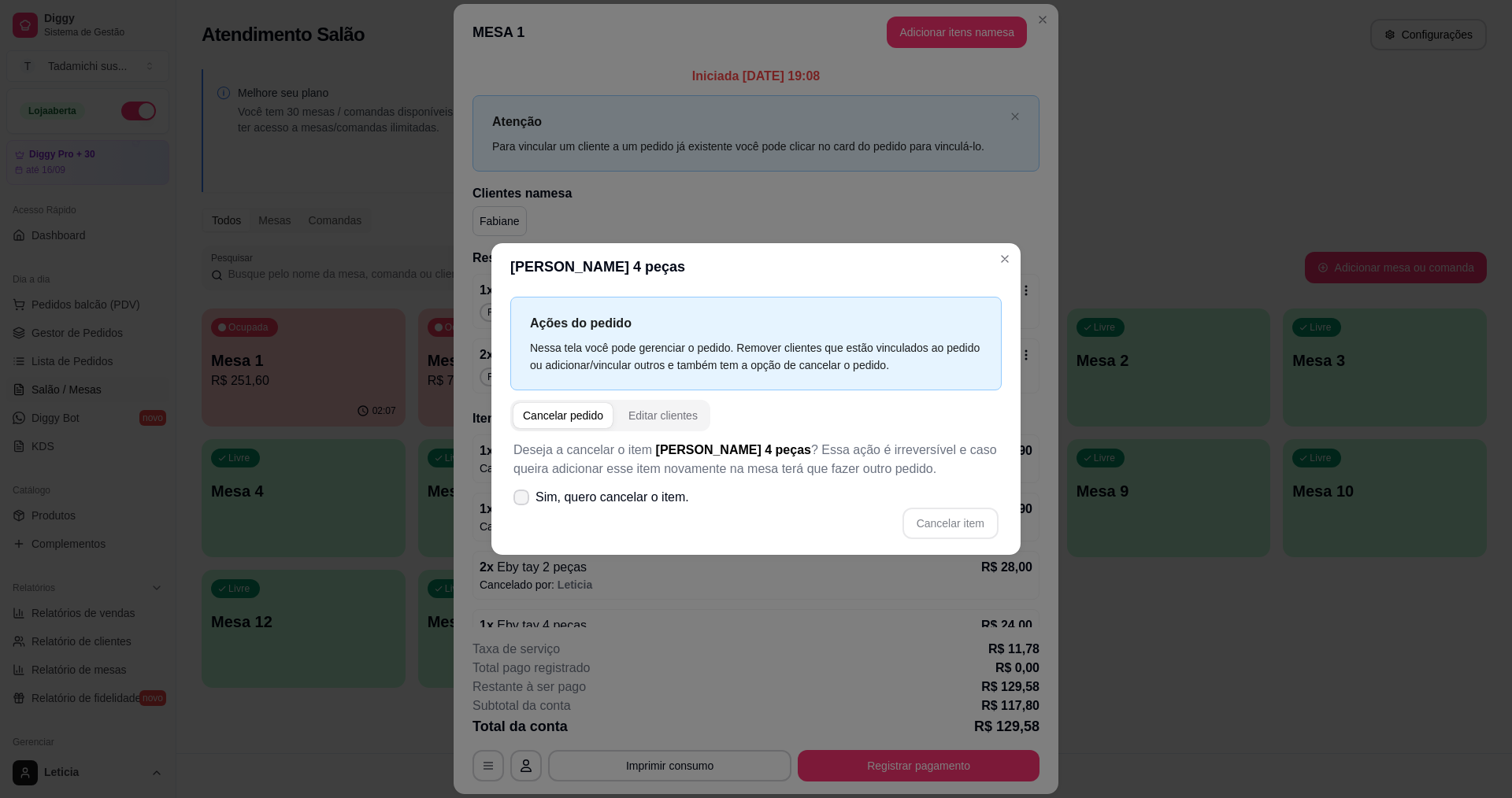
click at [525, 493] on icon at bounding box center [521, 497] width 13 height 9
click at [523, 501] on input "Sim, quero cancelar o item." at bounding box center [518, 505] width 10 height 10
checkbox input "true"
click at [979, 515] on button "Cancelar item" at bounding box center [950, 523] width 96 height 32
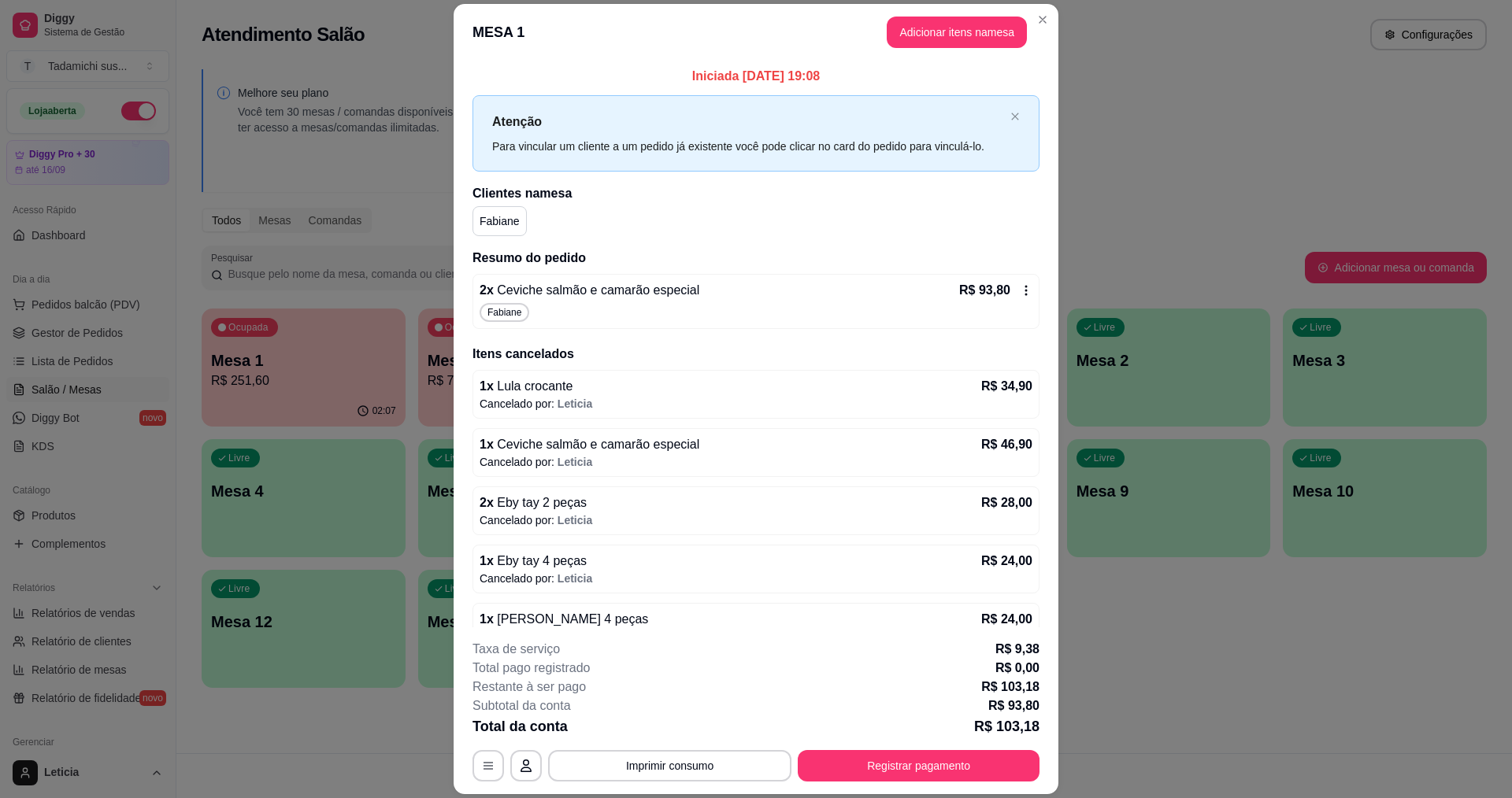
click at [1019, 296] on icon at bounding box center [1026, 291] width 13 height 13
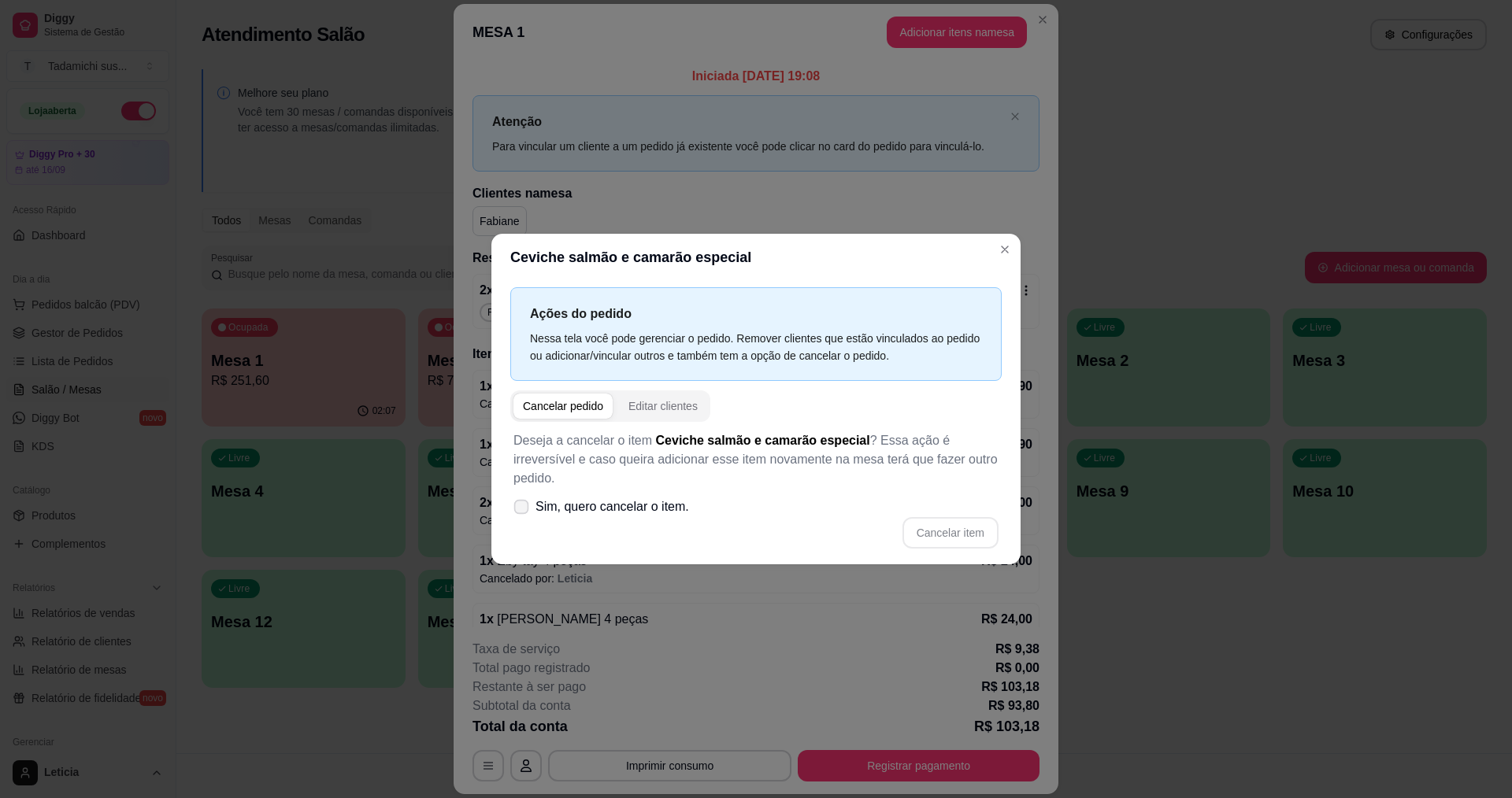
click at [527, 504] on span at bounding box center [521, 507] width 15 height 15
click at [523, 510] on input "Sim, quero cancelar o item." at bounding box center [518, 515] width 10 height 10
checkbox input "true"
click at [968, 530] on button "Cancelar item" at bounding box center [950, 532] width 94 height 31
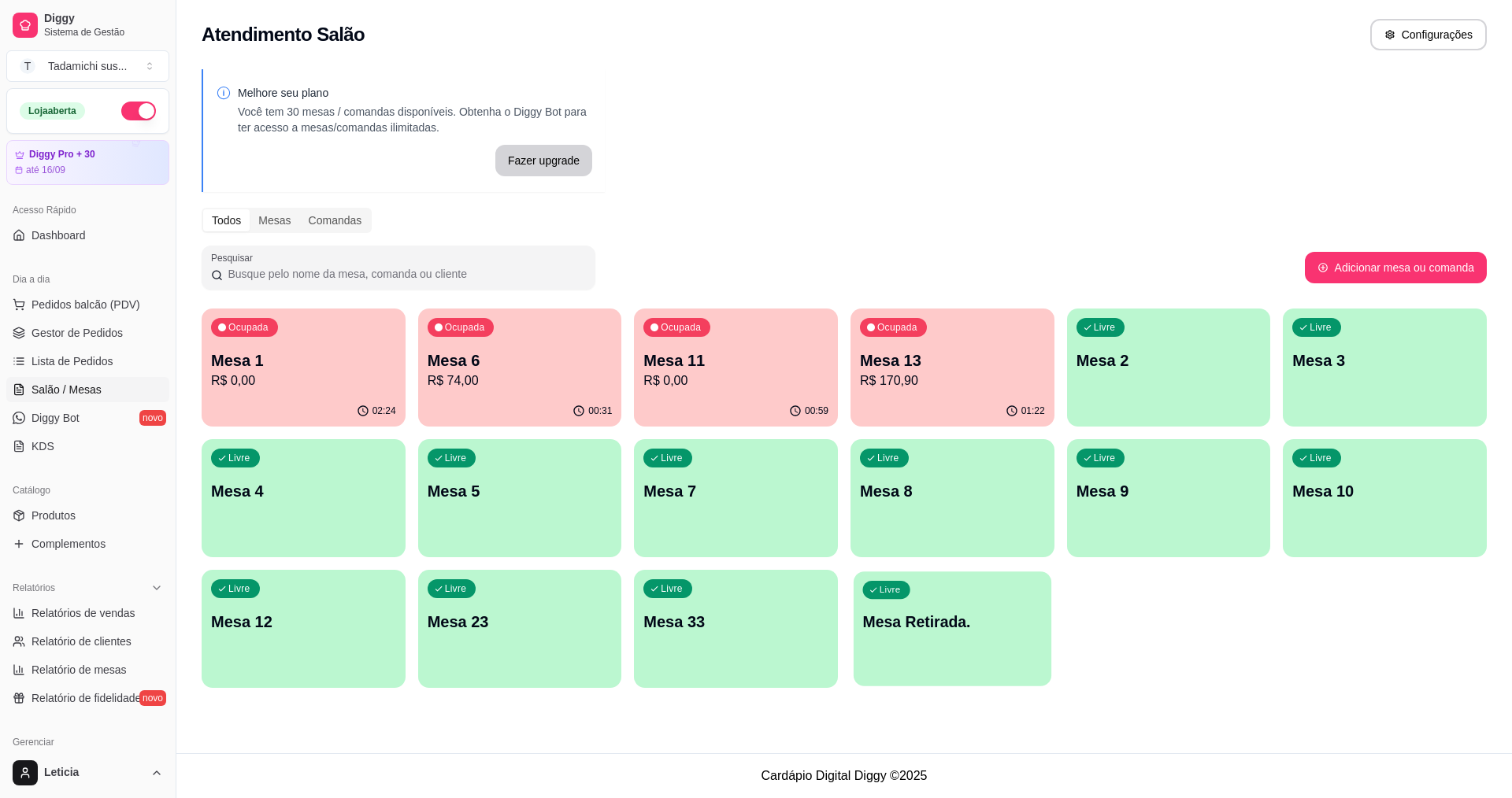
click at [940, 638] on div "Livre Mesa Retirada." at bounding box center [952, 619] width 198 height 96
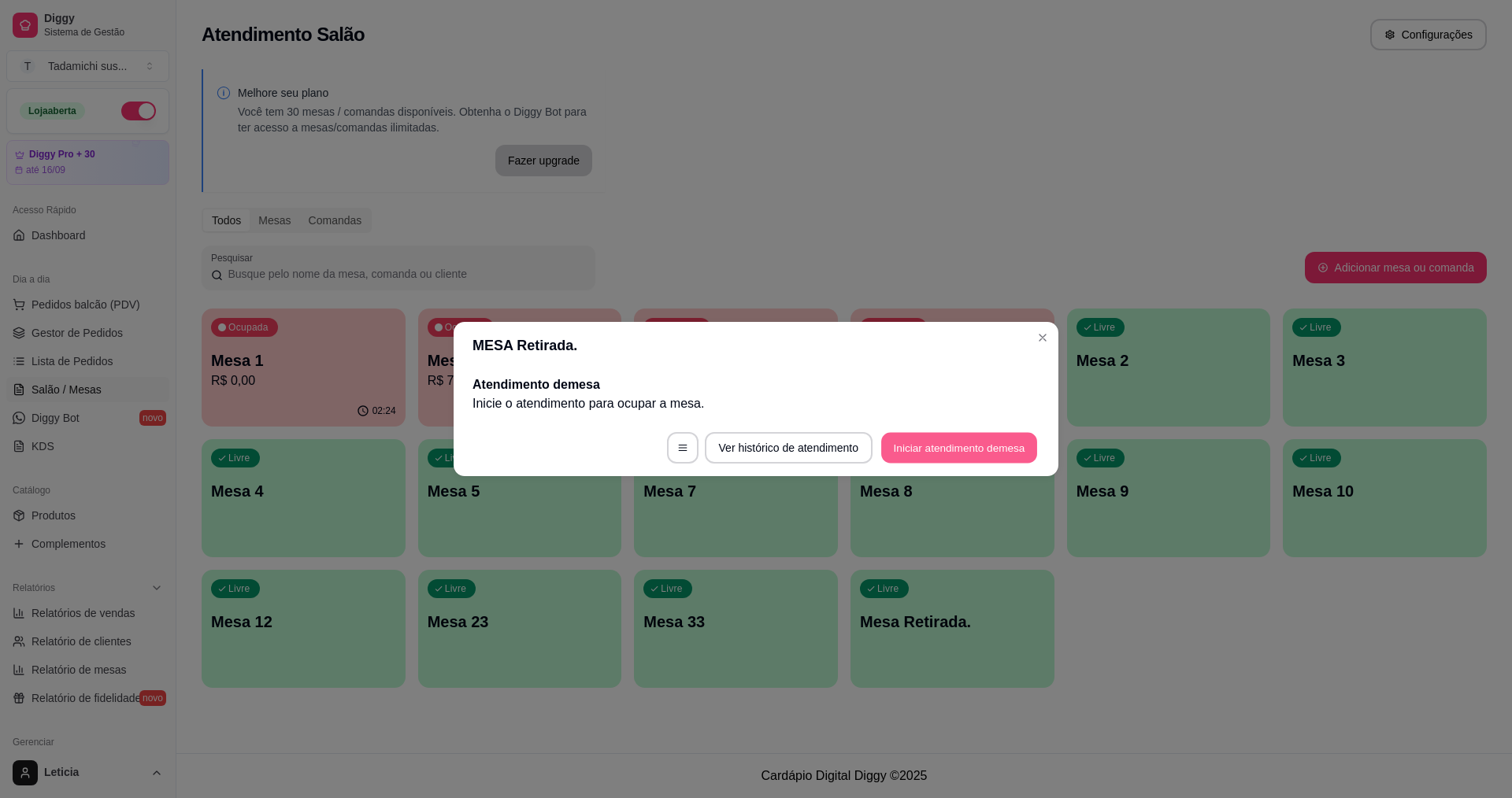
click at [974, 456] on button "Iniciar atendimento de mesa" at bounding box center [959, 448] width 156 height 31
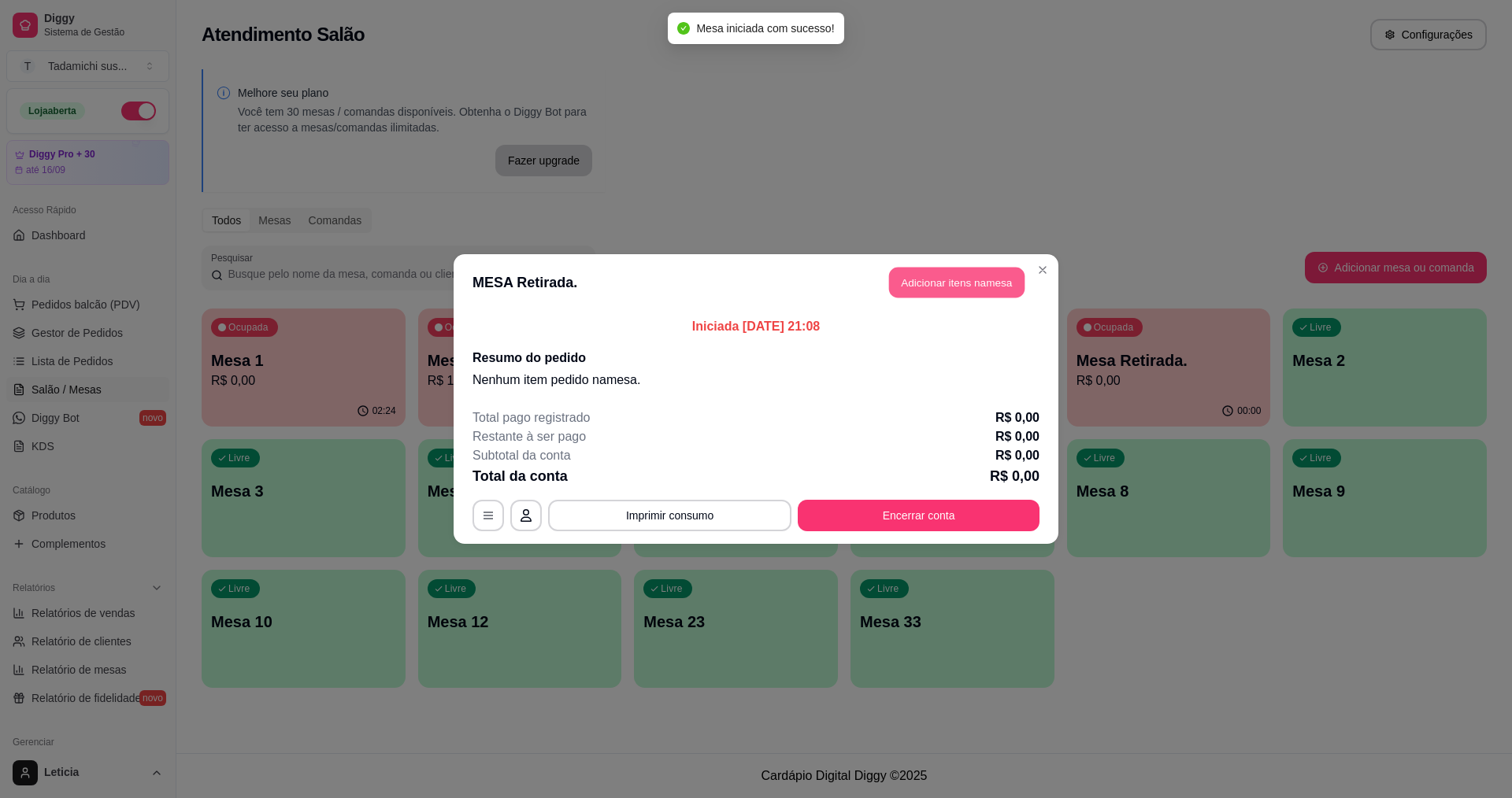
click at [916, 287] on button "Adicionar itens na mesa" at bounding box center [957, 282] width 136 height 31
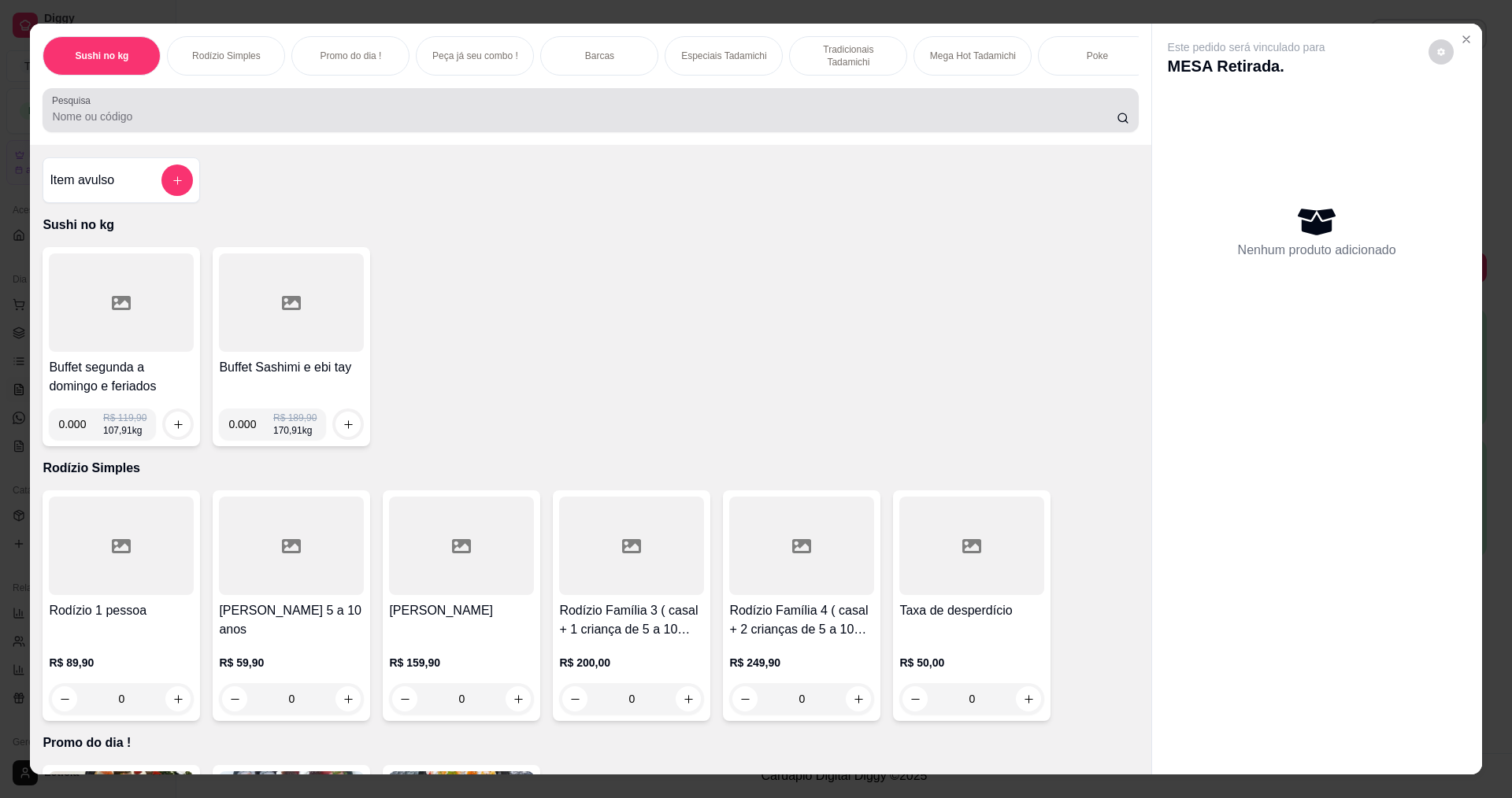
click at [591, 132] on div "Pesquisa" at bounding box center [590, 110] width 1096 height 44
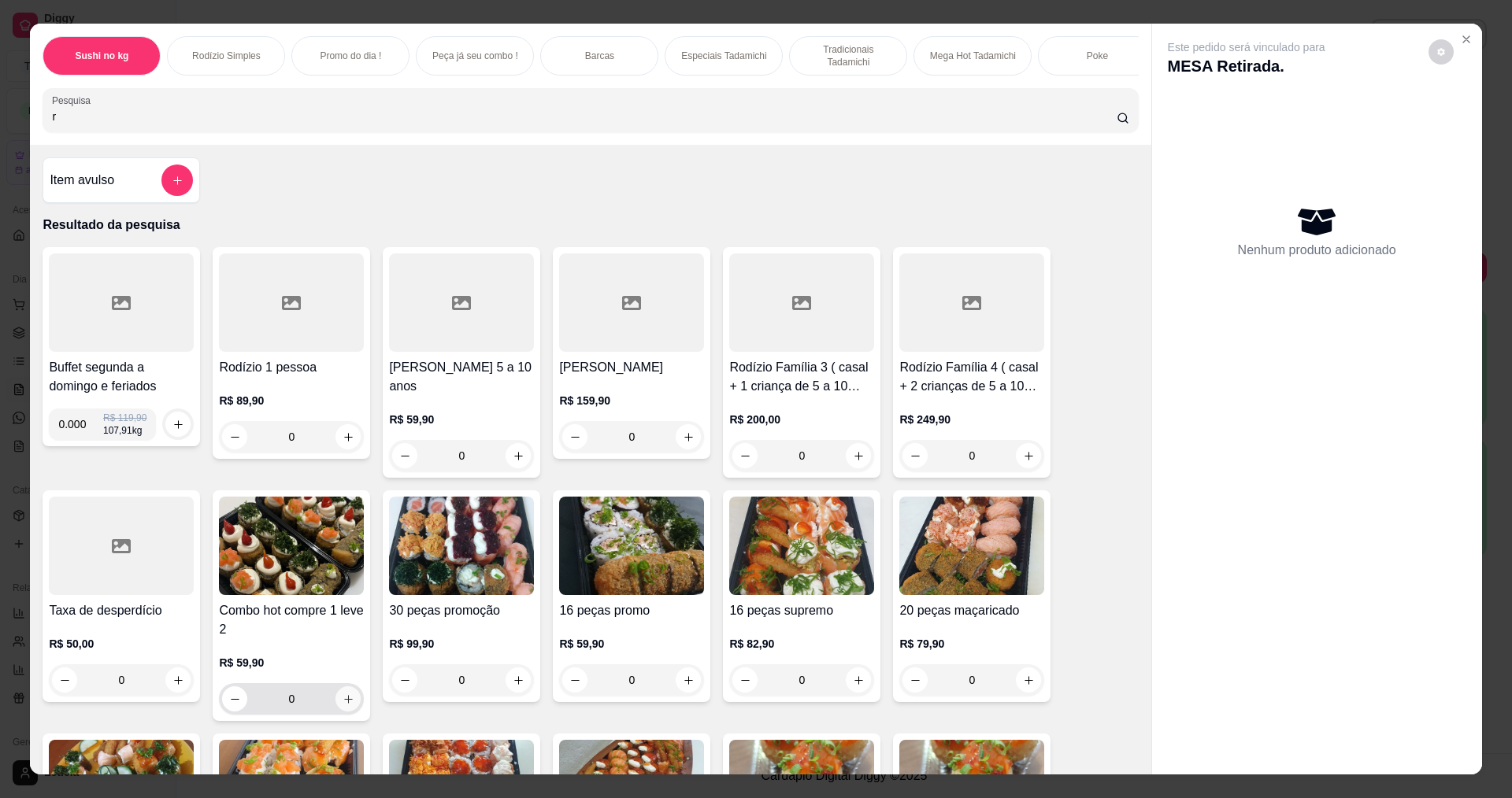
type input "r"
click at [348, 710] on button "increase-product-quantity" at bounding box center [348, 699] width 25 height 25
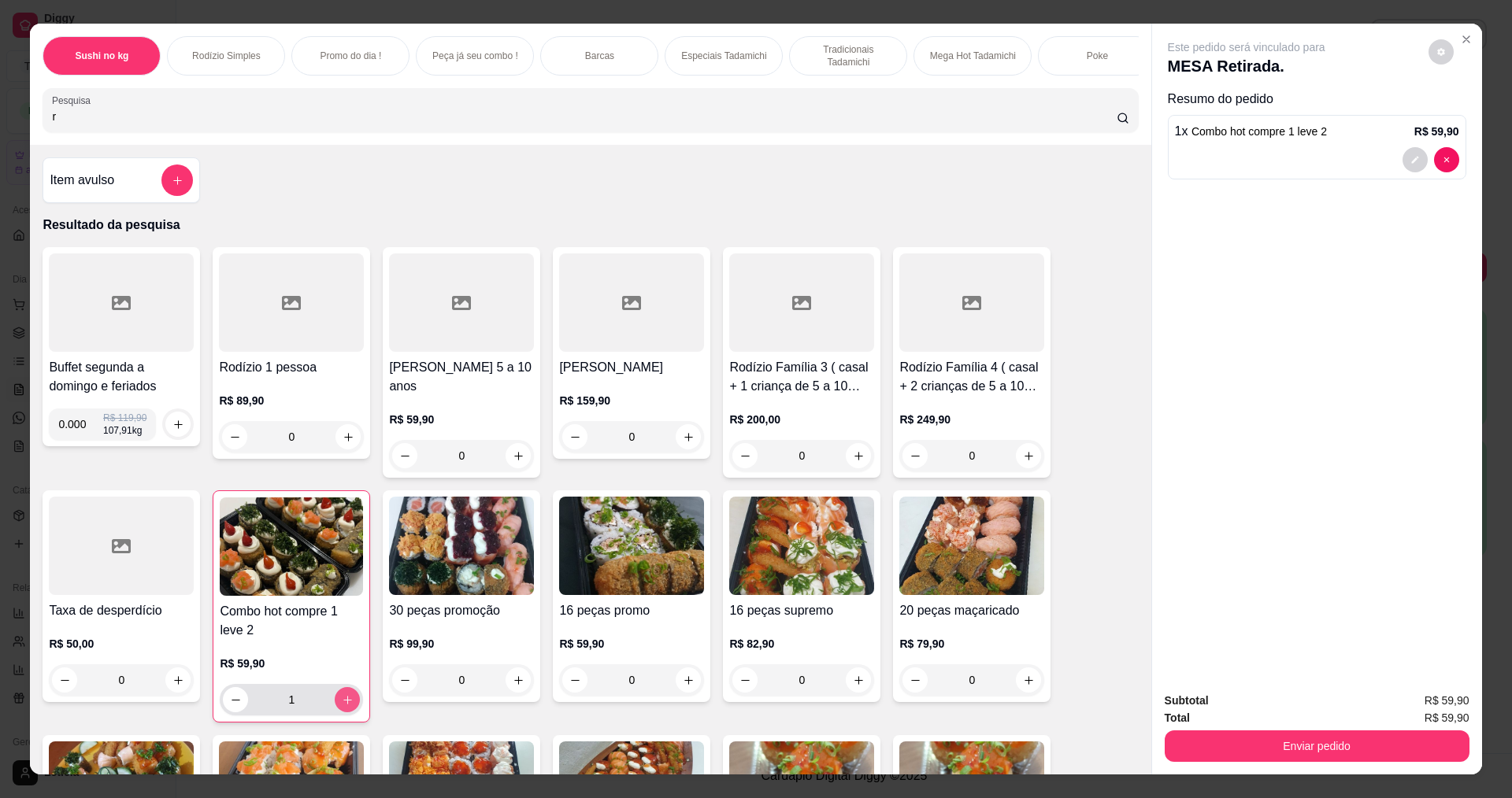
type input "1"
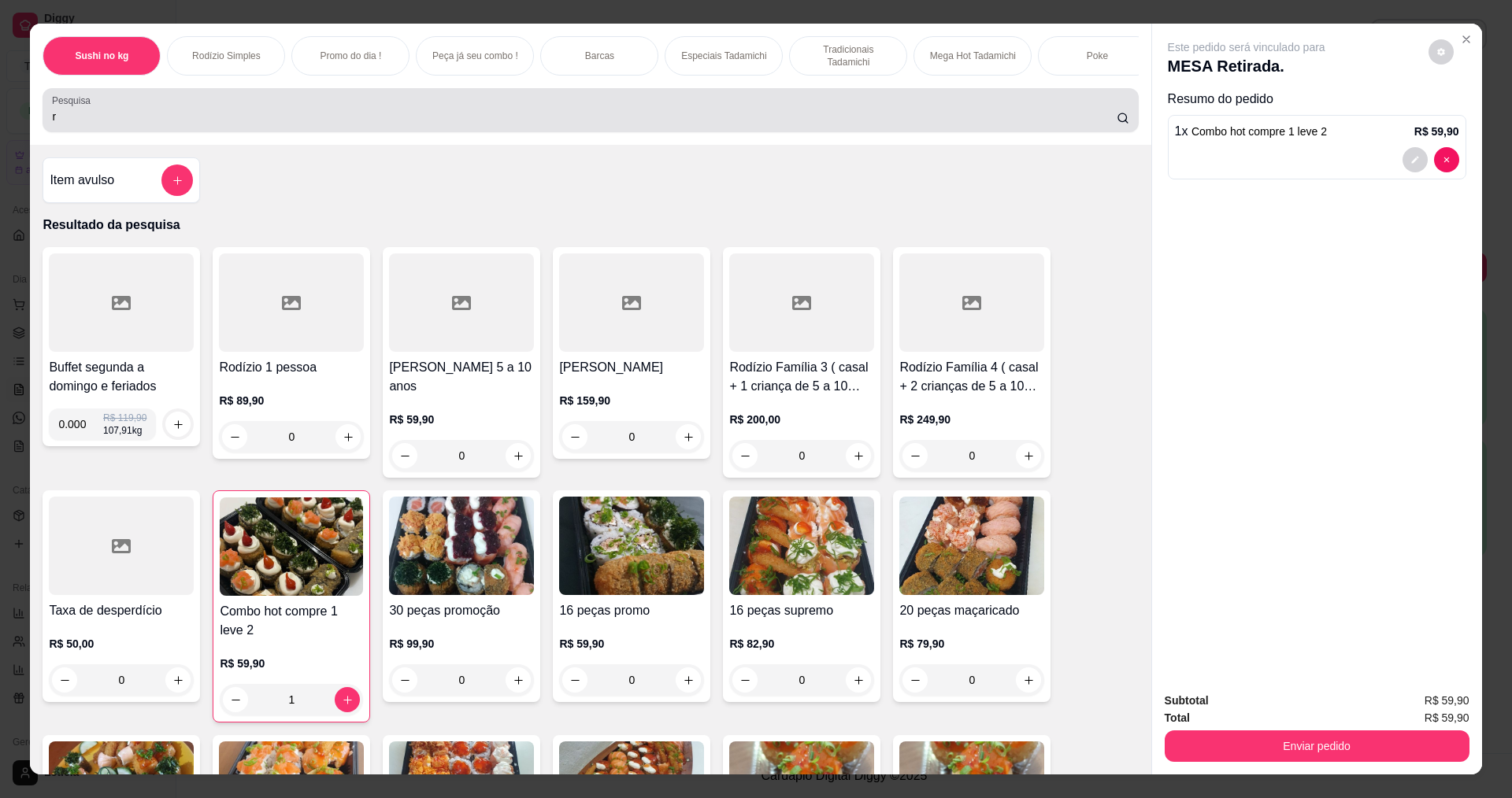
click at [195, 124] on input "r" at bounding box center [584, 116] width 1064 height 16
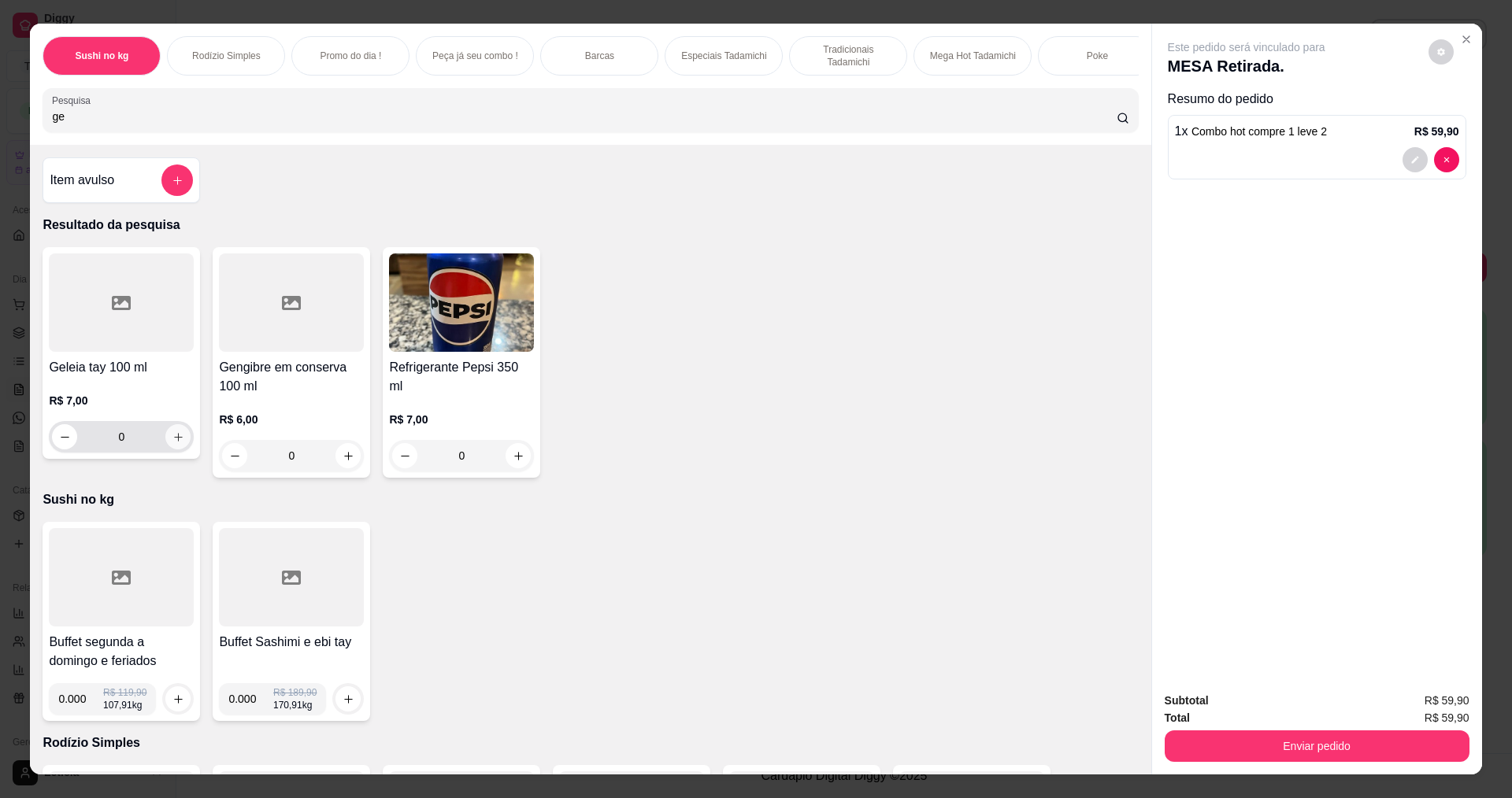
type input "ge"
click at [190, 440] on div "Geleia tay 100 ml R$ 7,00 0" at bounding box center [121, 353] width 157 height 212
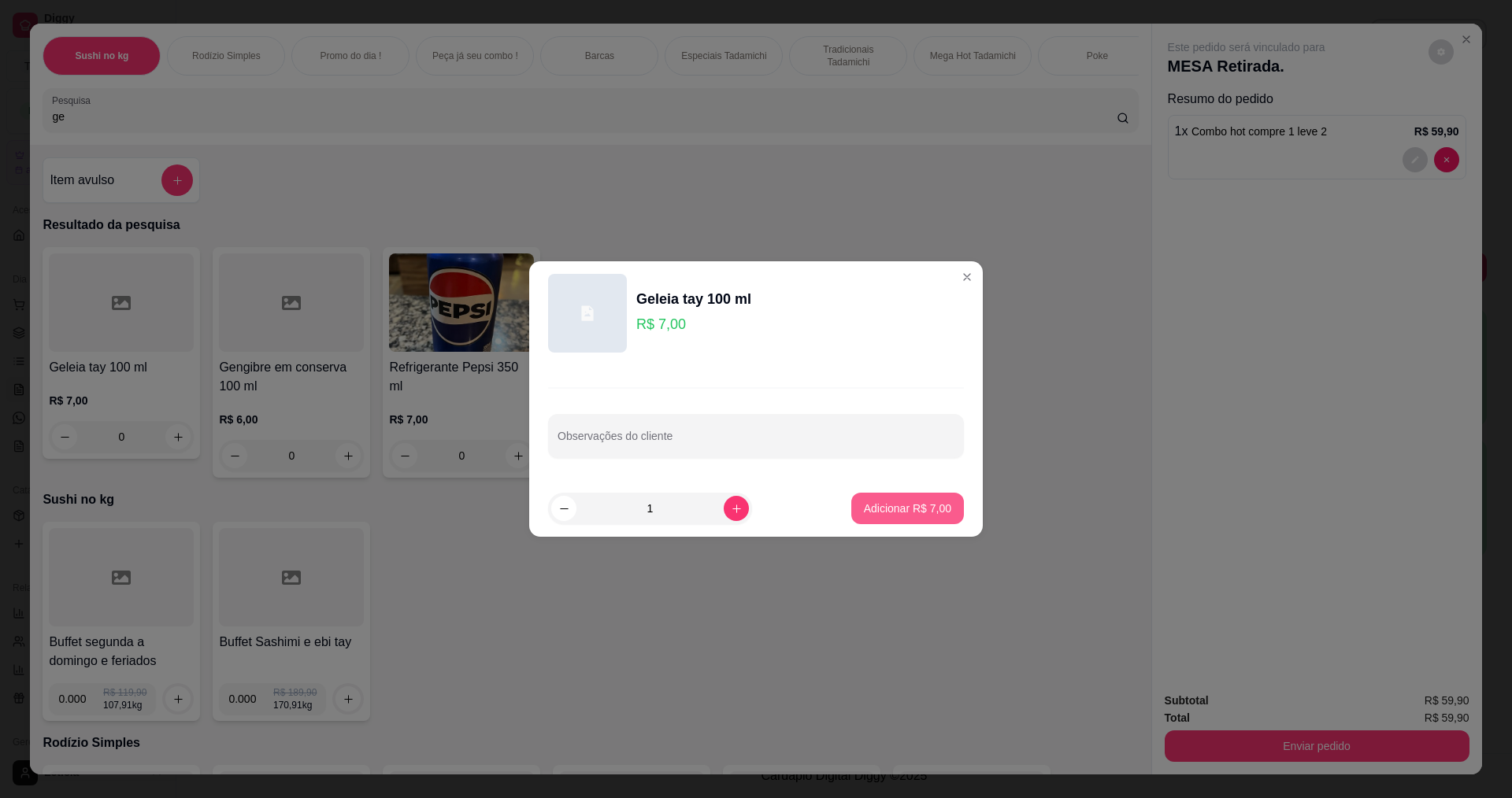
click at [878, 504] on p "Adicionar R$ 7,00" at bounding box center [907, 508] width 87 height 16
type input "1"
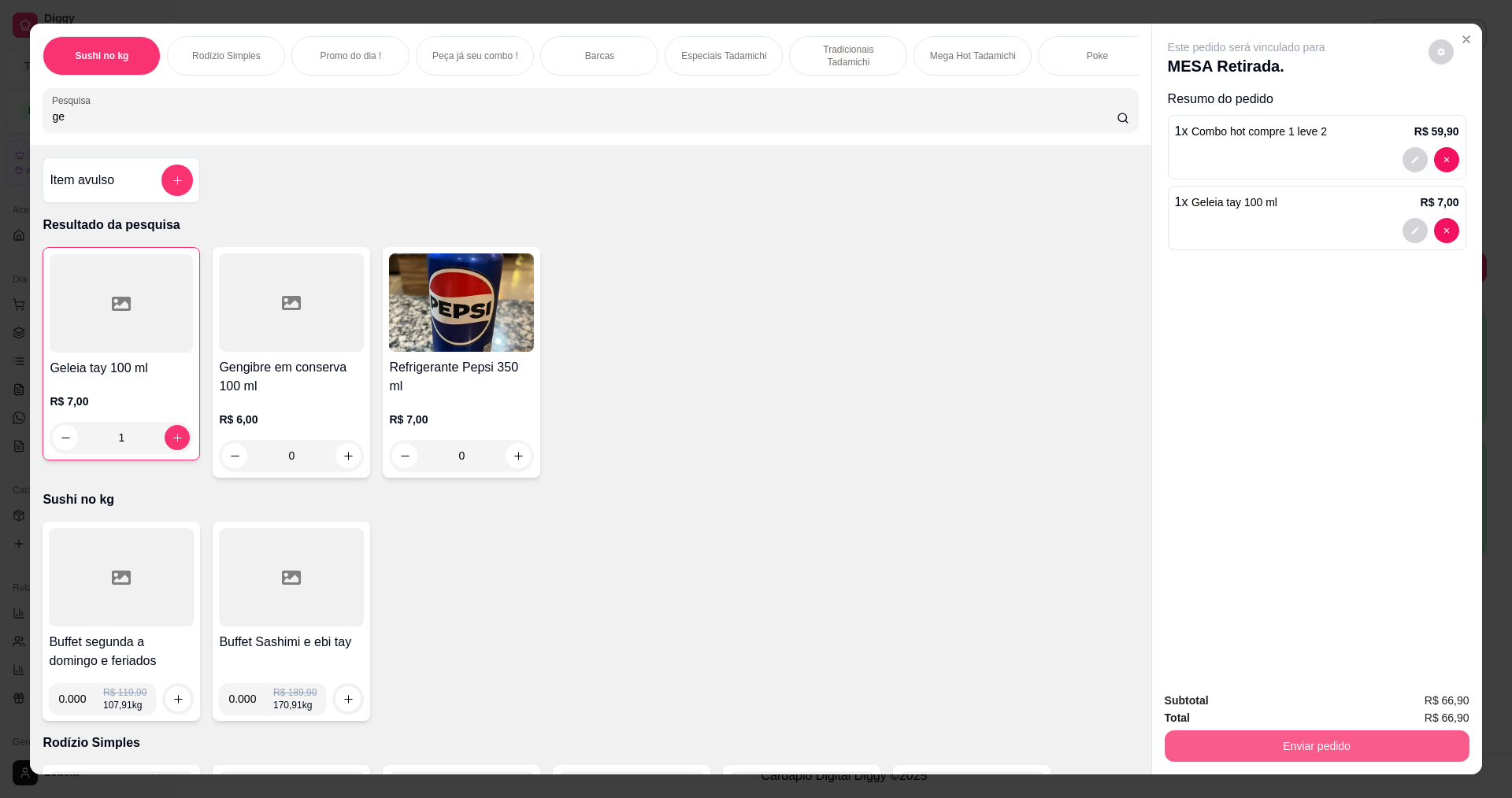
click at [1225, 748] on button "Enviar pedido" at bounding box center [1317, 746] width 305 height 32
click at [1227, 704] on button "Não registrar e enviar pedido" at bounding box center [1264, 707] width 159 height 29
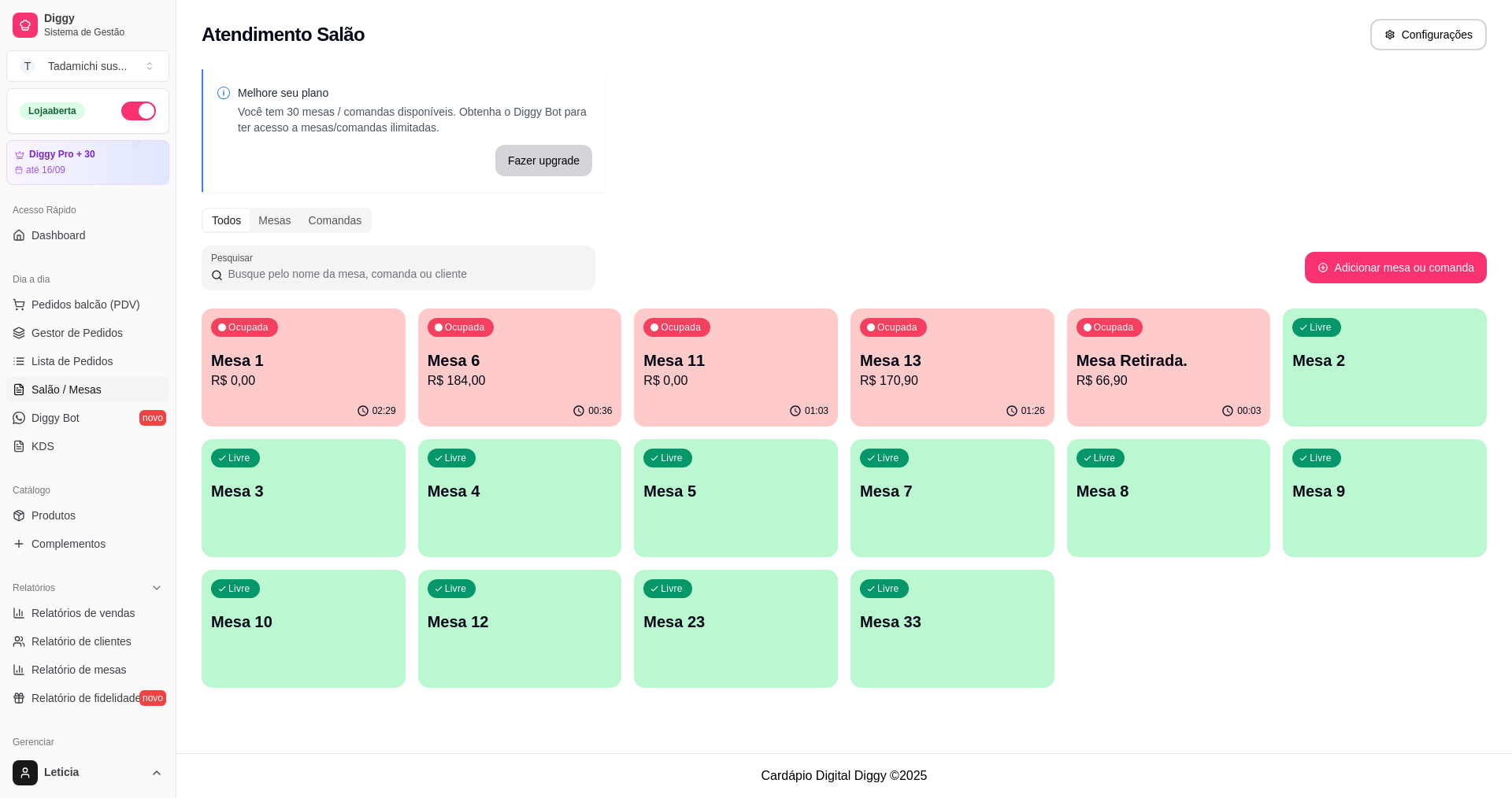
click at [327, 346] on div "Ocupada Mesa 1 R$ 0,00" at bounding box center [303, 352] width 204 height 87
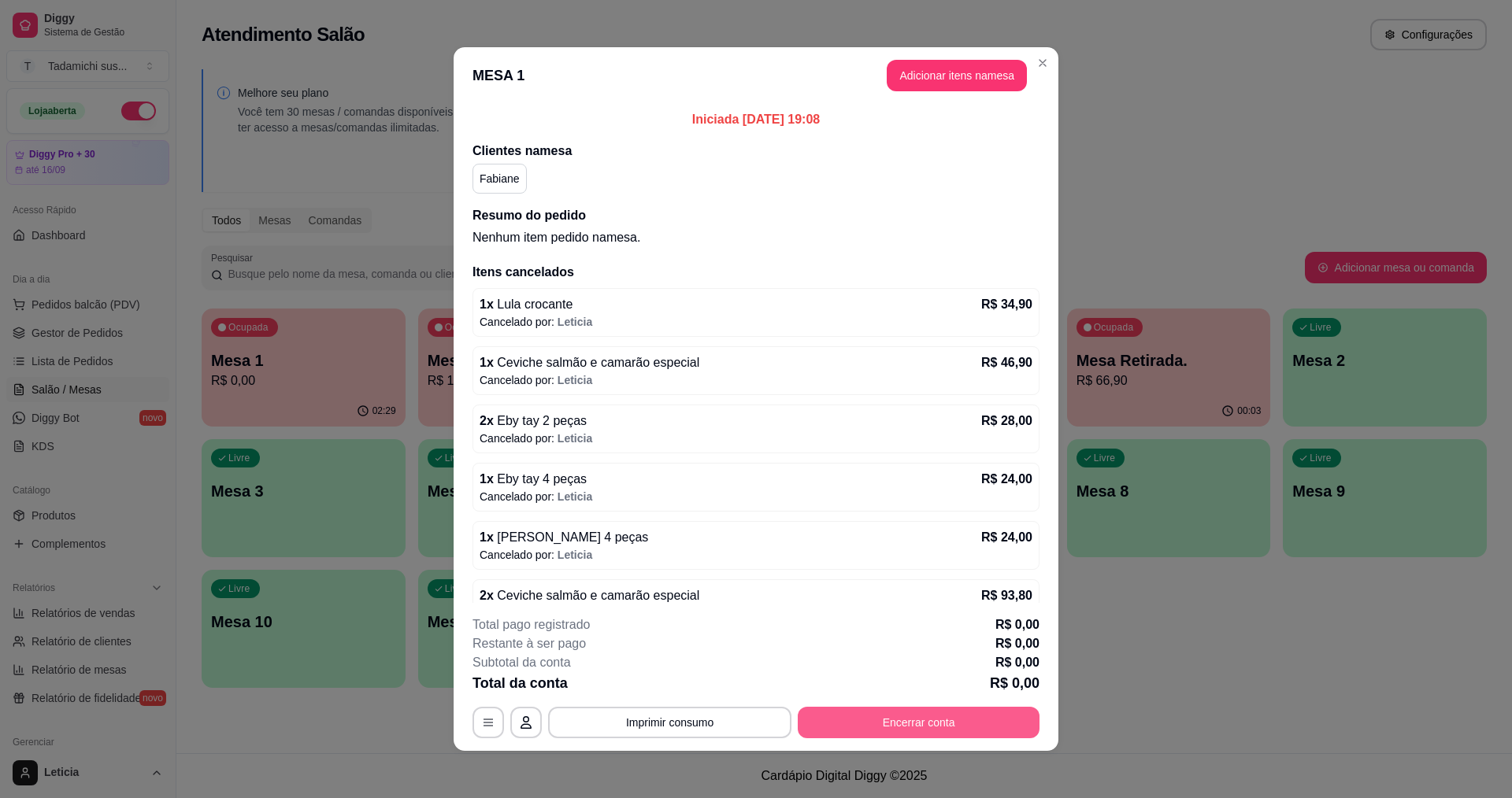
click at [825, 720] on button "Encerrar conta" at bounding box center [918, 723] width 242 height 32
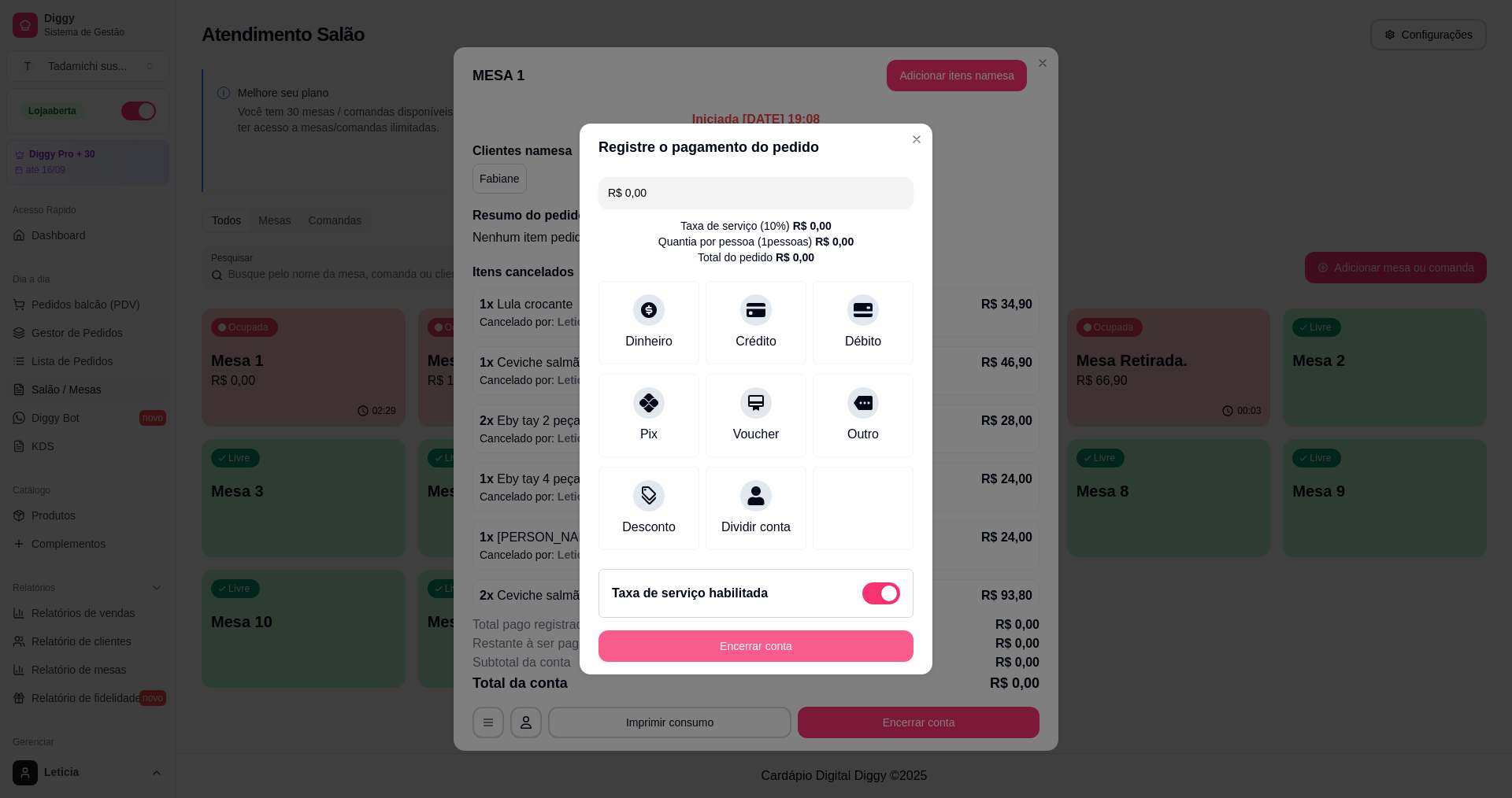
click at [776, 647] on button "Encerrar conta" at bounding box center [756, 647] width 315 height 32
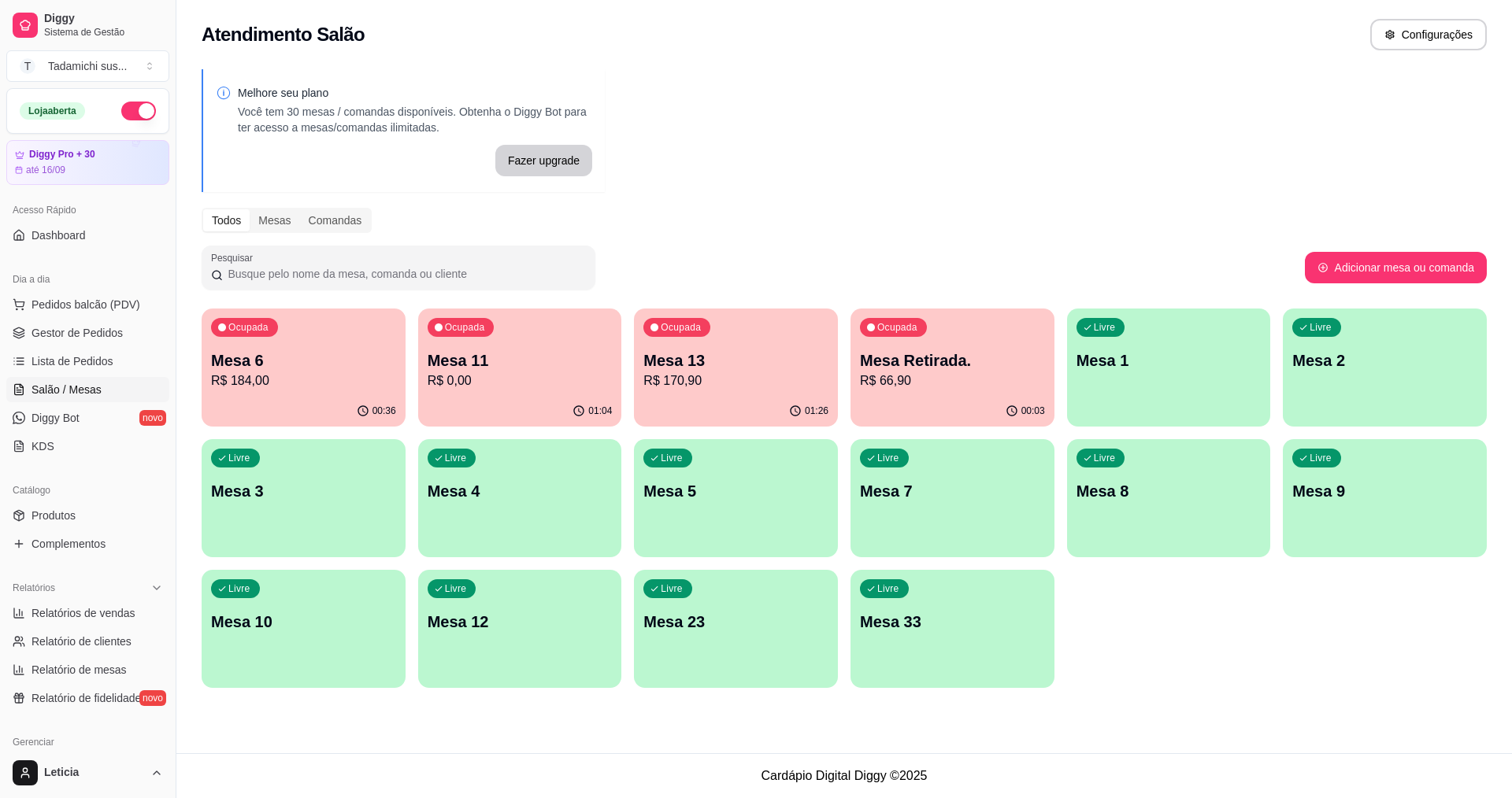
click at [806, 352] on p "Mesa 13" at bounding box center [735, 360] width 185 height 22
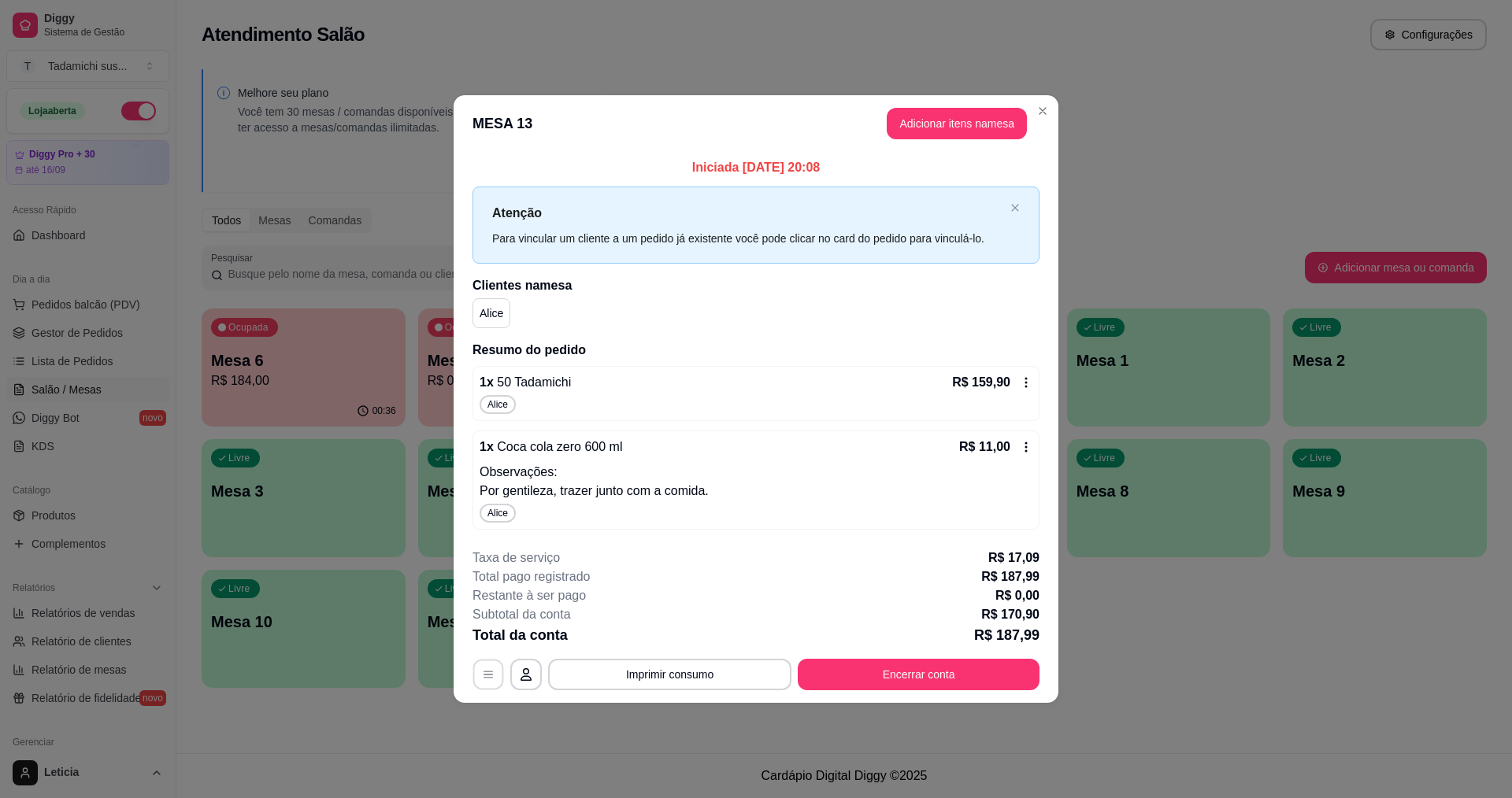
click at [477, 670] on button "button" at bounding box center [488, 674] width 31 height 31
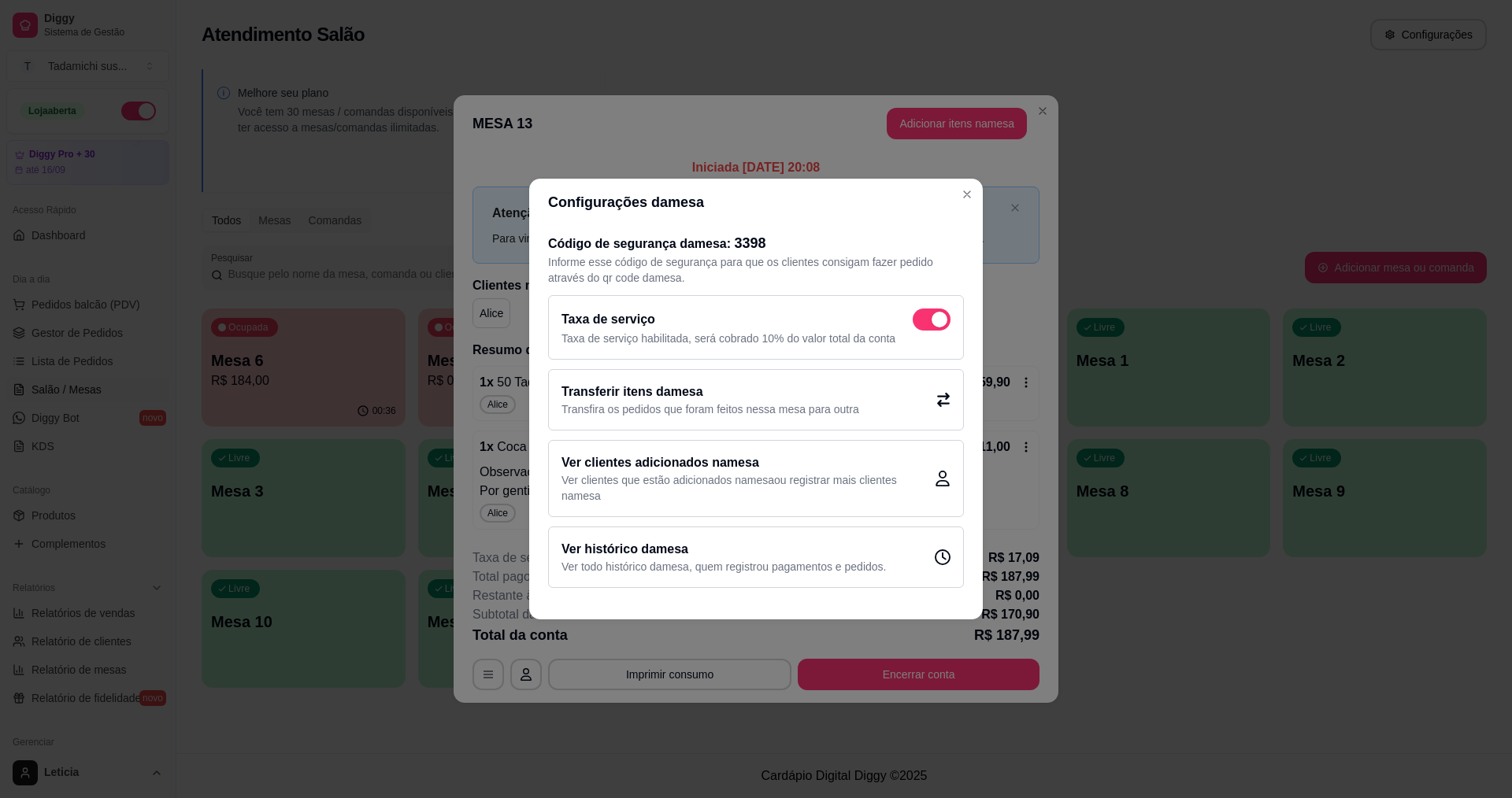
click at [912, 316] on div "Taxa de serviço" at bounding box center [756, 320] width 389 height 22
checkbox input "false"
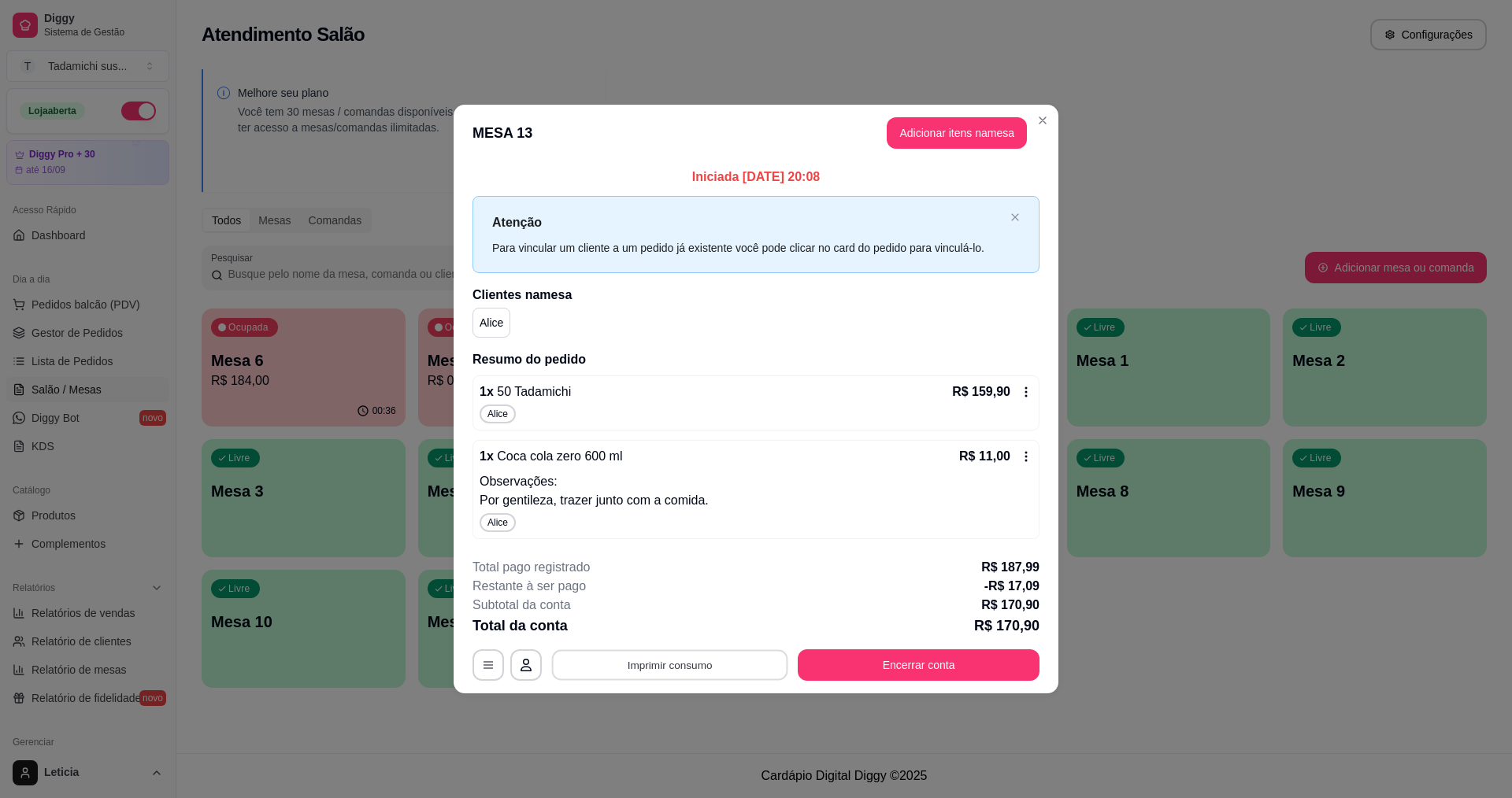
click at [719, 678] on button "Imprimir consumo" at bounding box center [670, 664] width 236 height 31
click at [704, 598] on button "IMPRESSORA" at bounding box center [674, 596] width 117 height 24
click at [863, 674] on button "Encerrar conta" at bounding box center [918, 665] width 242 height 32
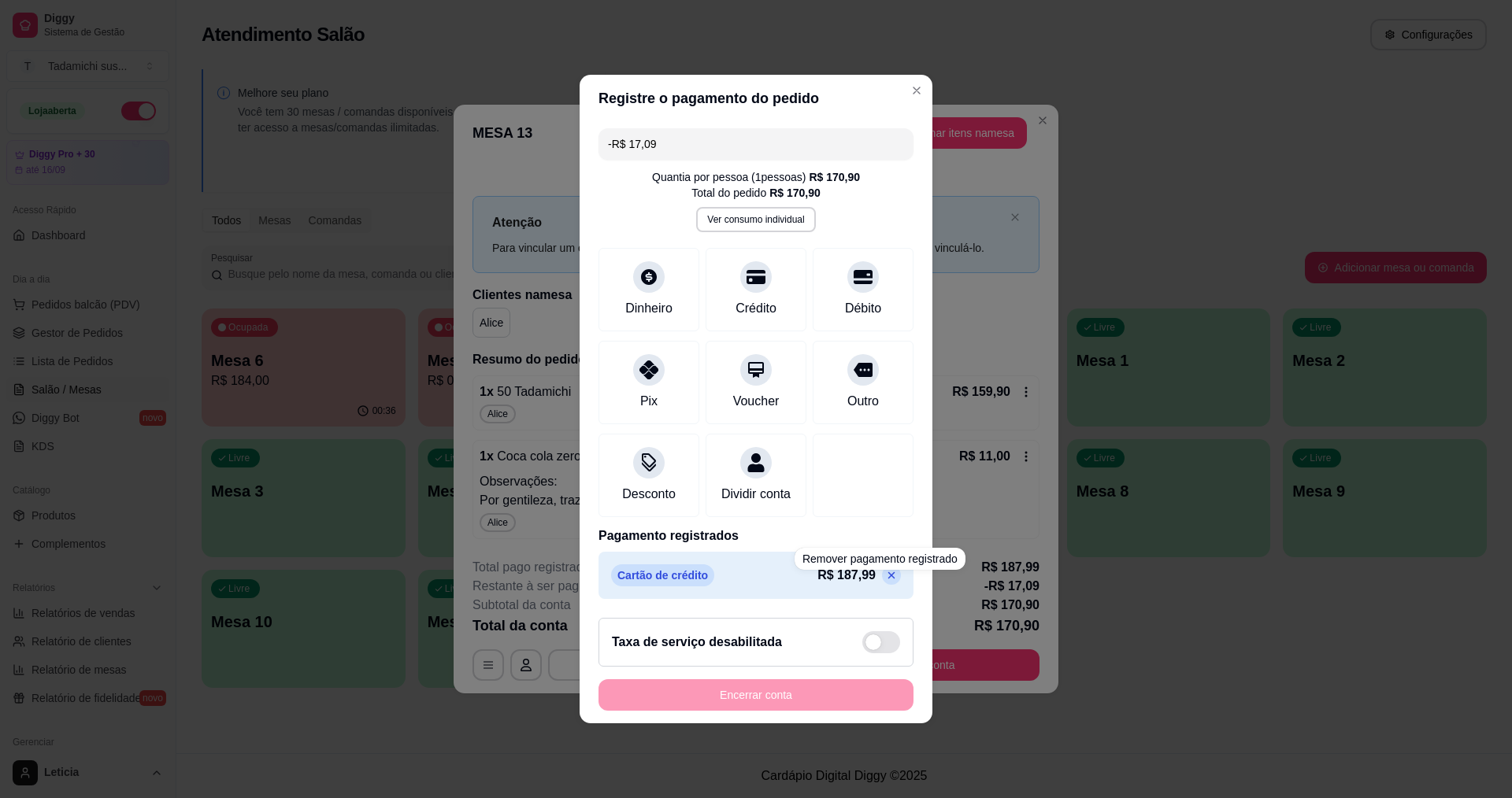
click at [877, 570] on div "Cartão de crédito R$ 187,99" at bounding box center [756, 575] width 315 height 47
click at [888, 580] on icon at bounding box center [892, 576] width 7 height 7
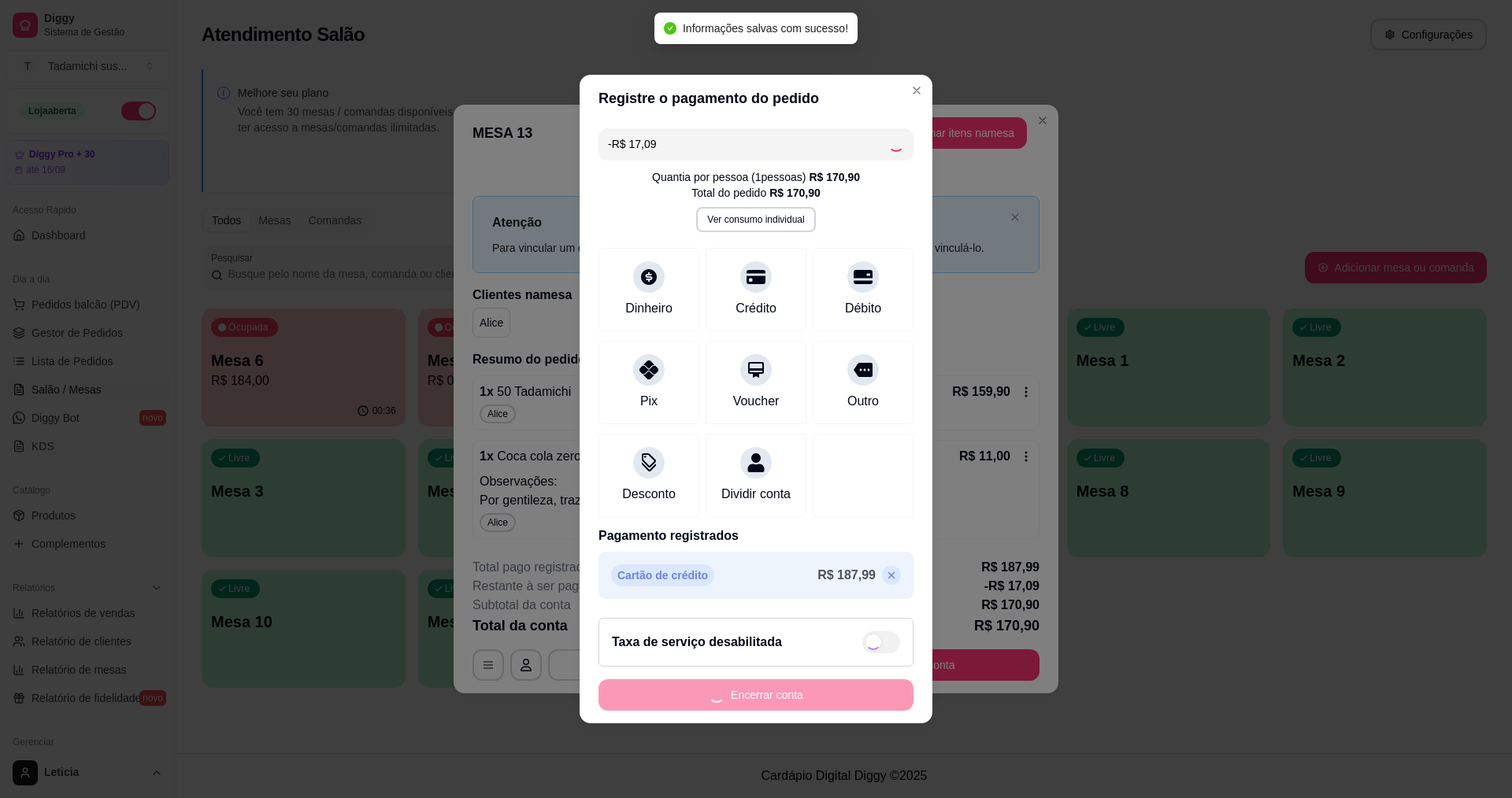
type input "R$ 170,90"
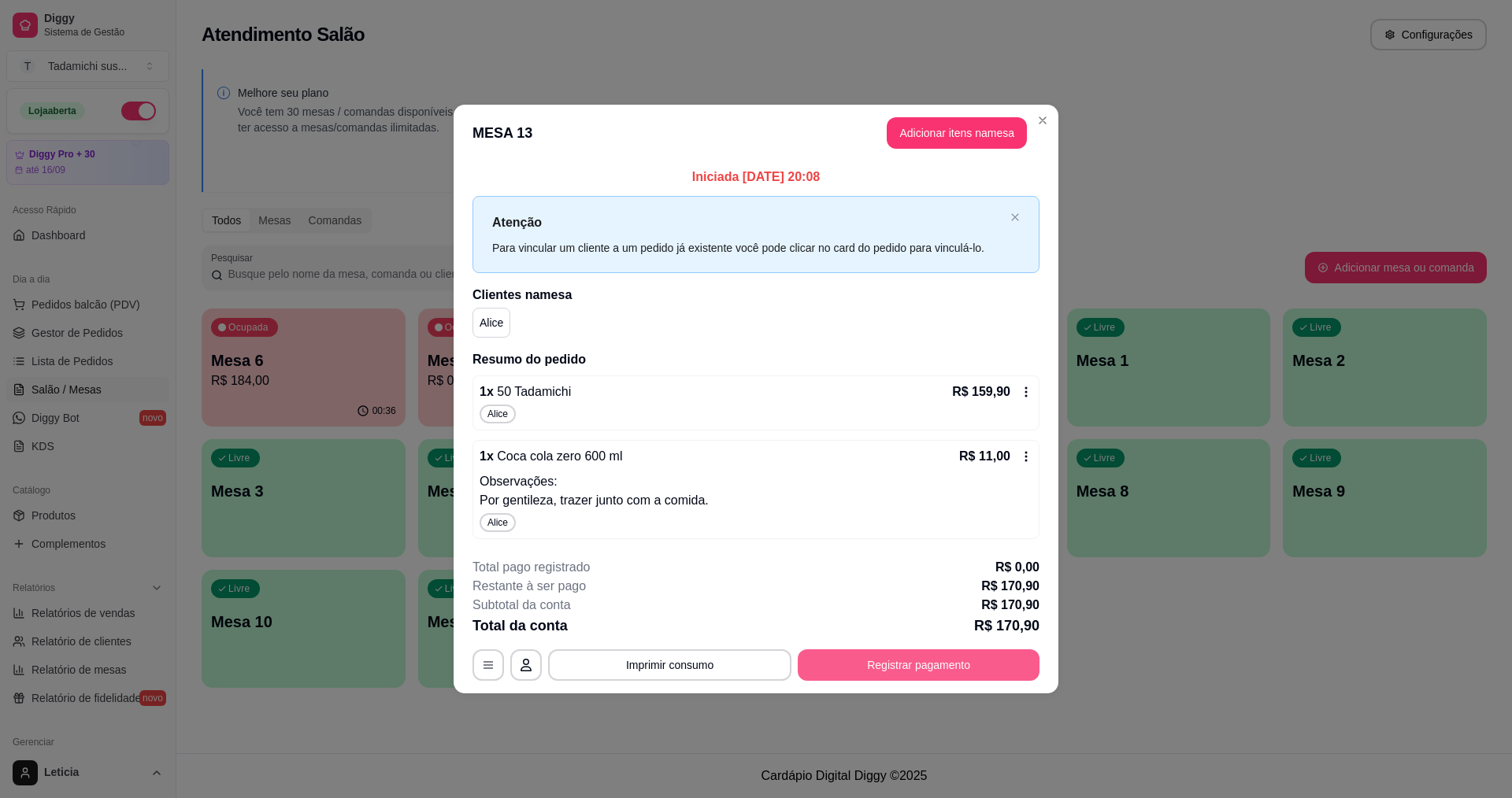
click at [887, 663] on button "Registrar pagamento" at bounding box center [918, 665] width 242 height 32
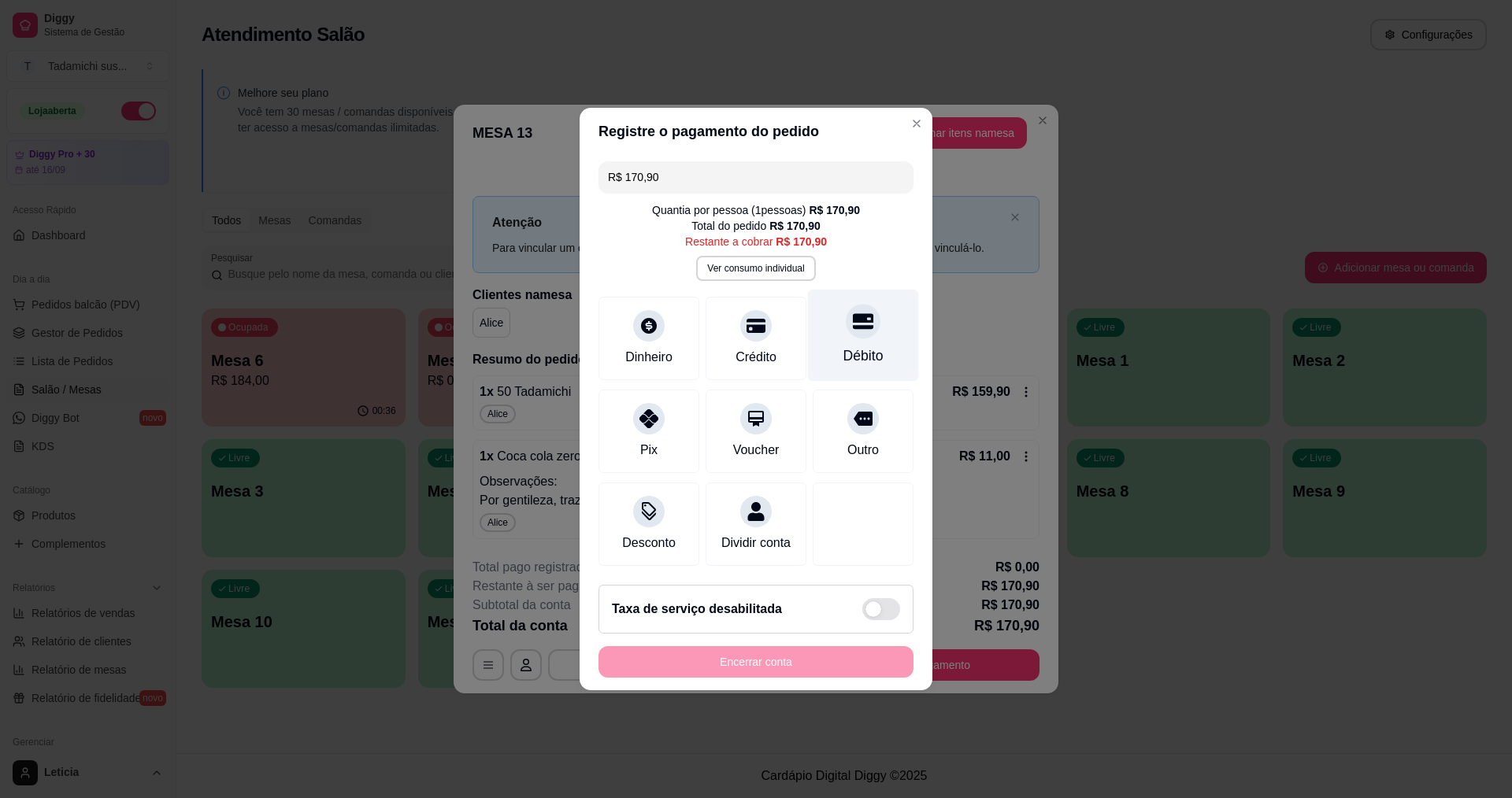
click at [853, 346] on div "Débito" at bounding box center [862, 356] width 40 height 20
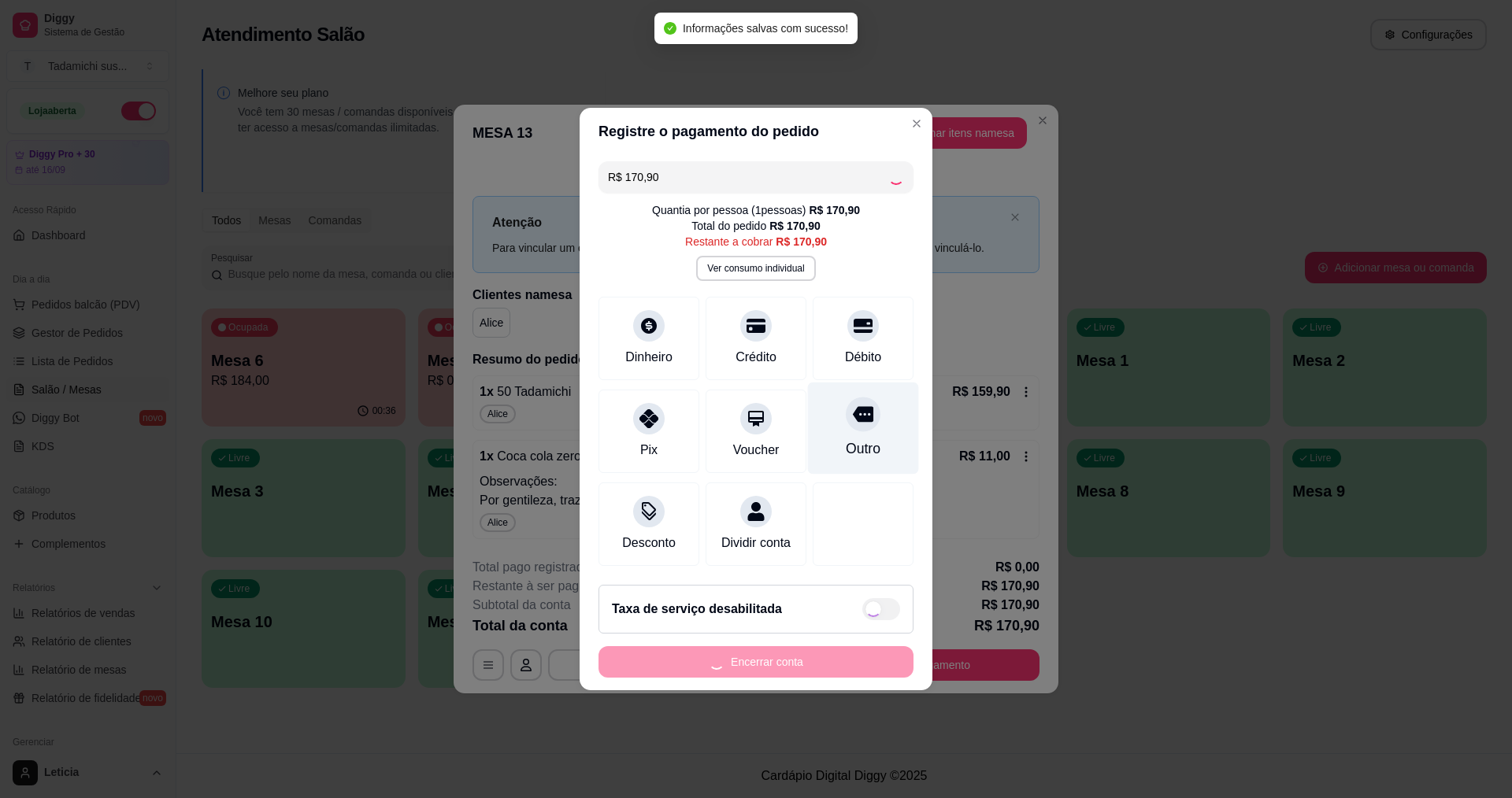
type input "R$ 0,00"
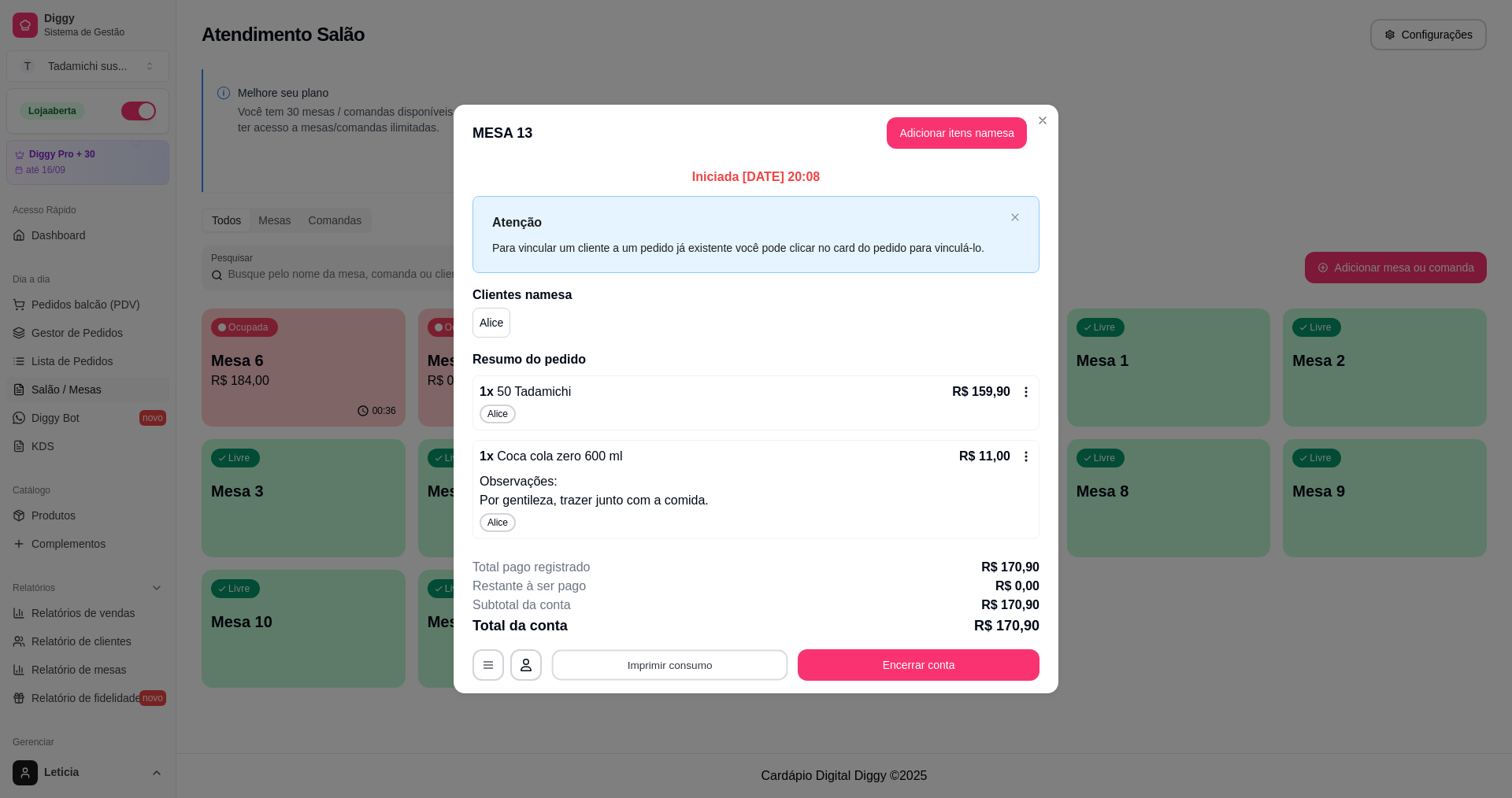
click at [690, 658] on button "Imprimir consumo" at bounding box center [670, 664] width 236 height 31
click at [689, 639] on button "IMPRESSORA HAYOM" at bounding box center [674, 628] width 121 height 25
click at [911, 657] on button "Encerrar conta" at bounding box center [918, 664] width 234 height 31
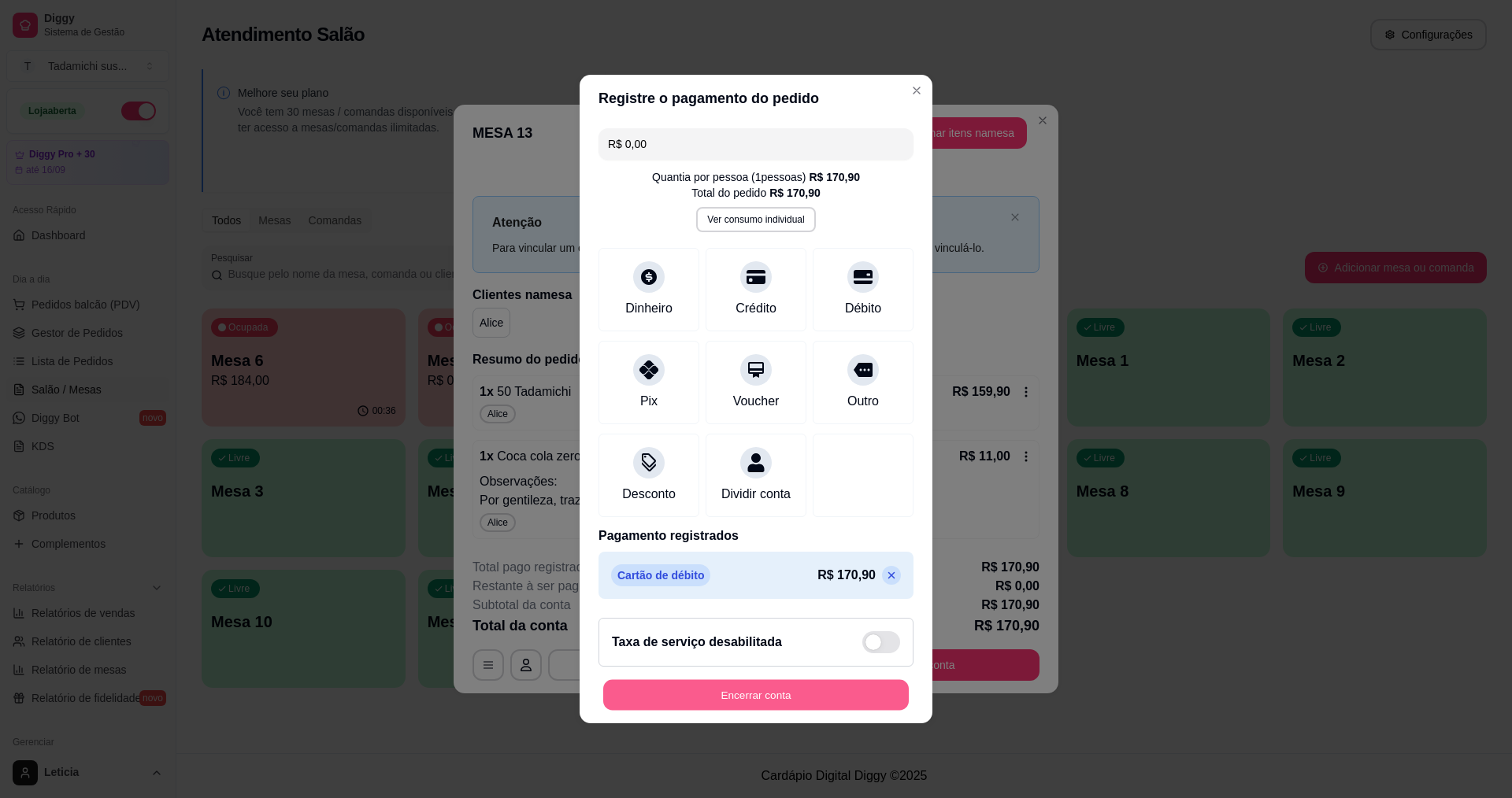
click at [623, 711] on button "Encerrar conta" at bounding box center [756, 695] width 306 height 31
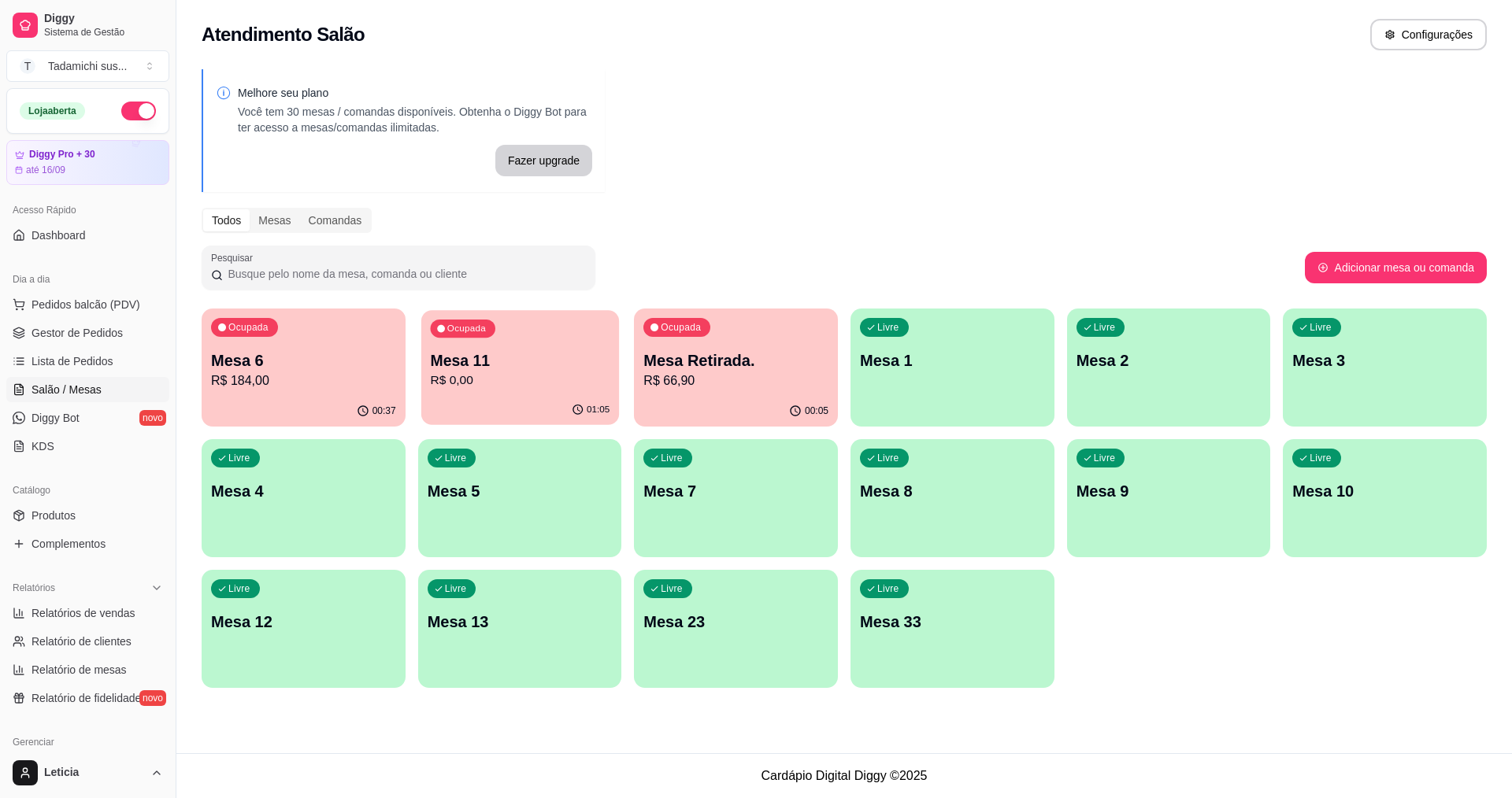
click at [574, 412] on icon "button" at bounding box center [577, 409] width 10 height 10
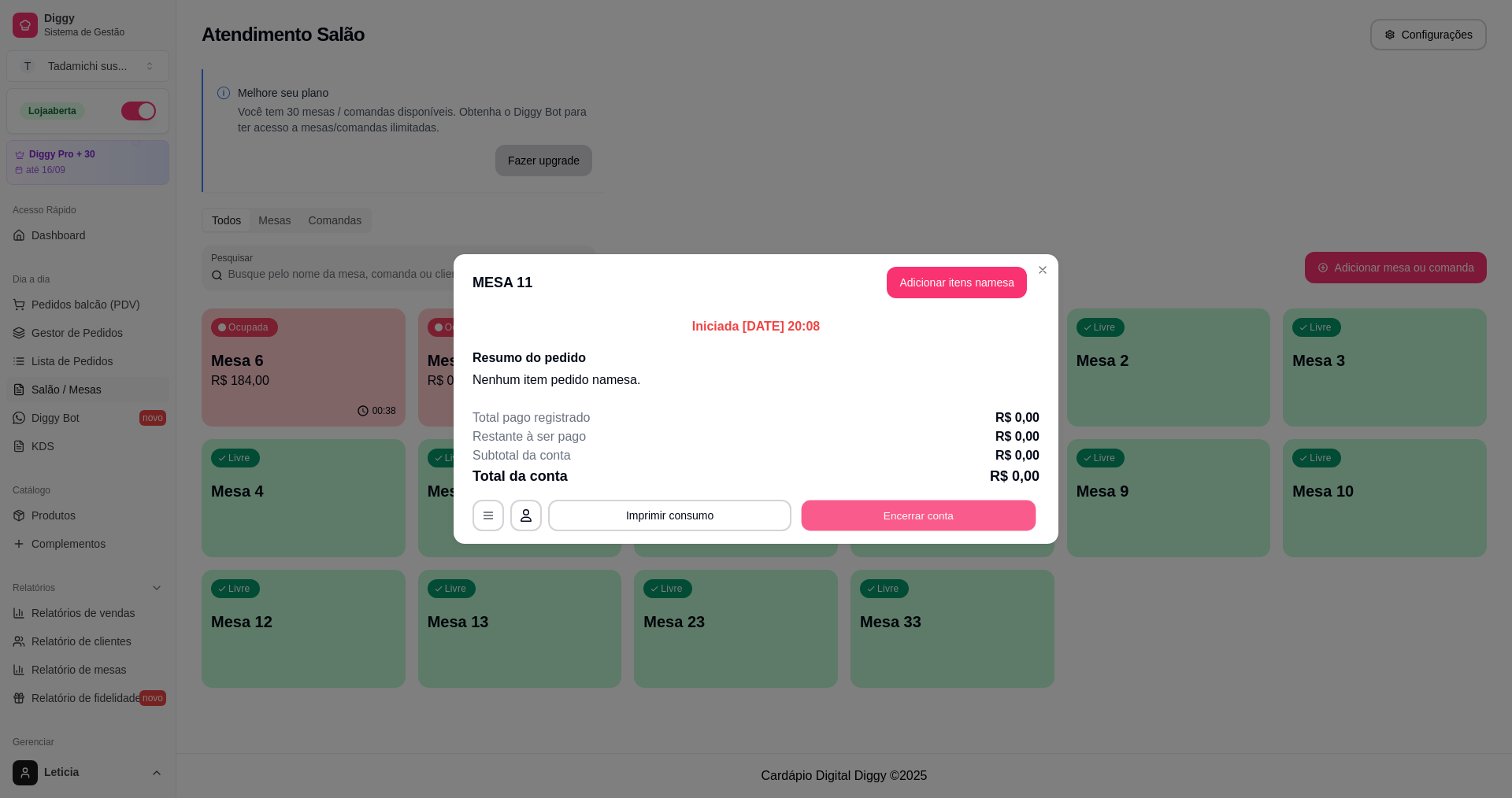
click at [863, 513] on button "Encerrar conta" at bounding box center [918, 516] width 234 height 31
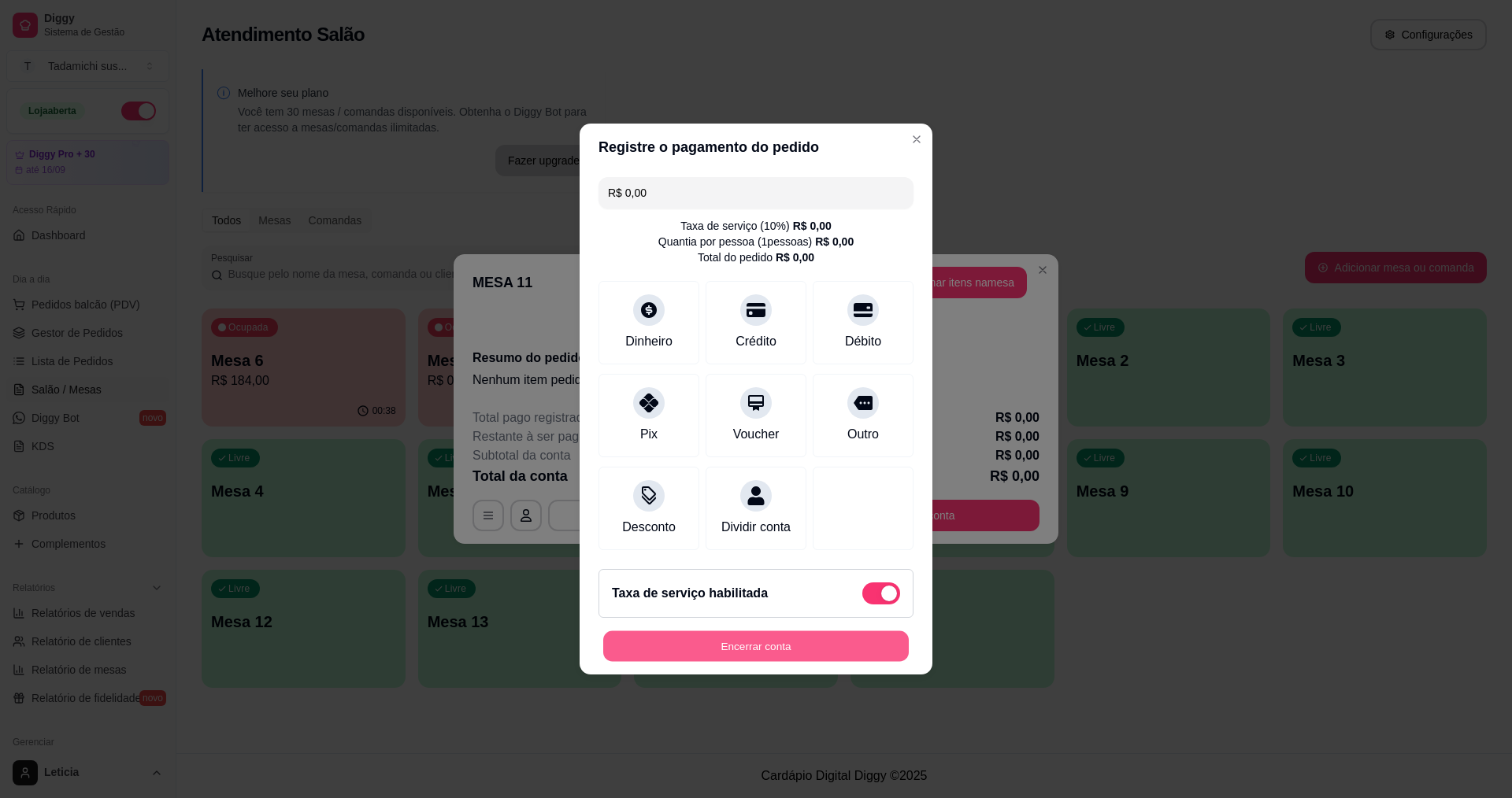
click at [838, 652] on button "Encerrar conta" at bounding box center [756, 646] width 306 height 31
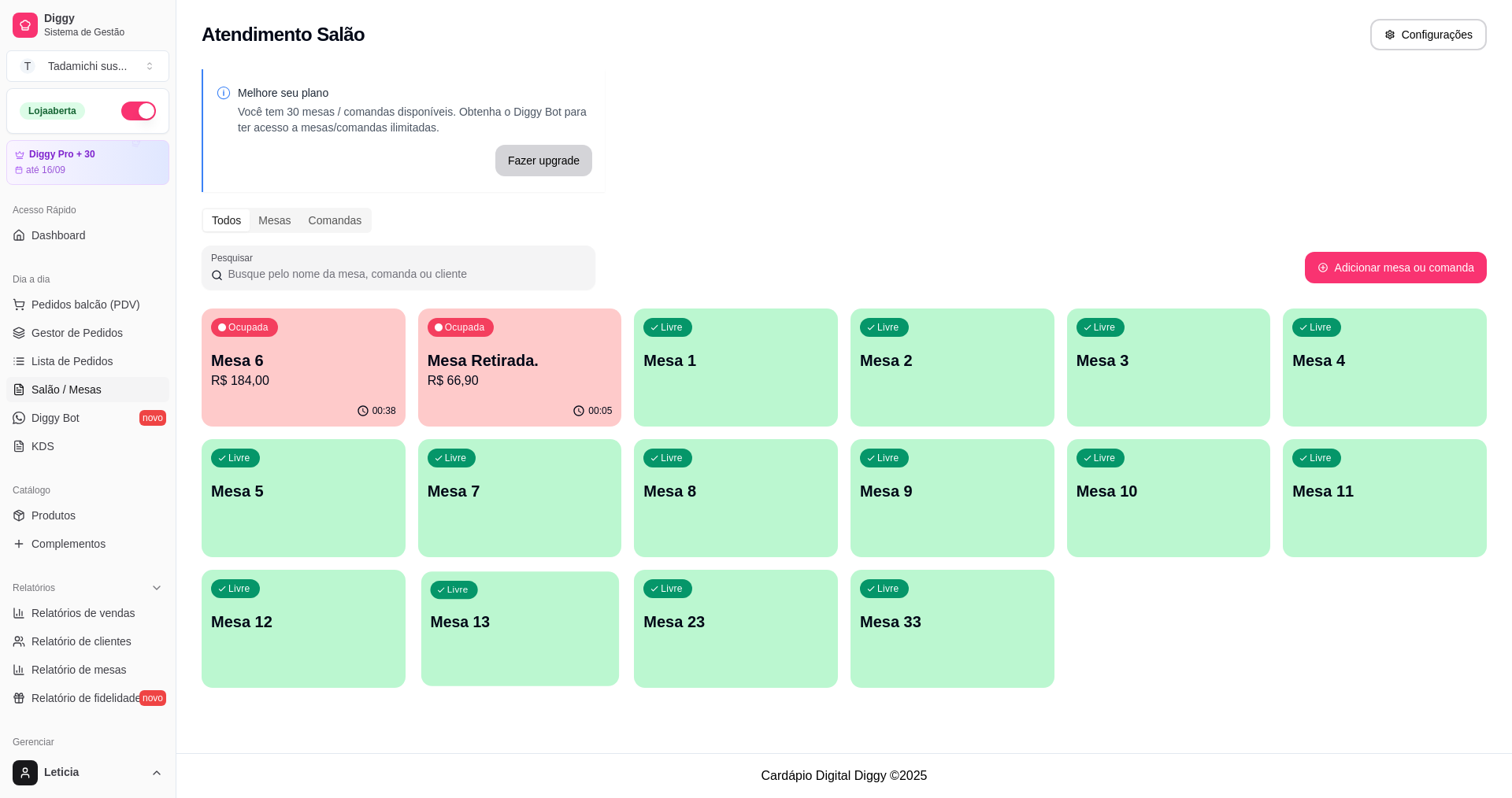
click at [503, 650] on div "Livre Mesa 13" at bounding box center [519, 619] width 198 height 96
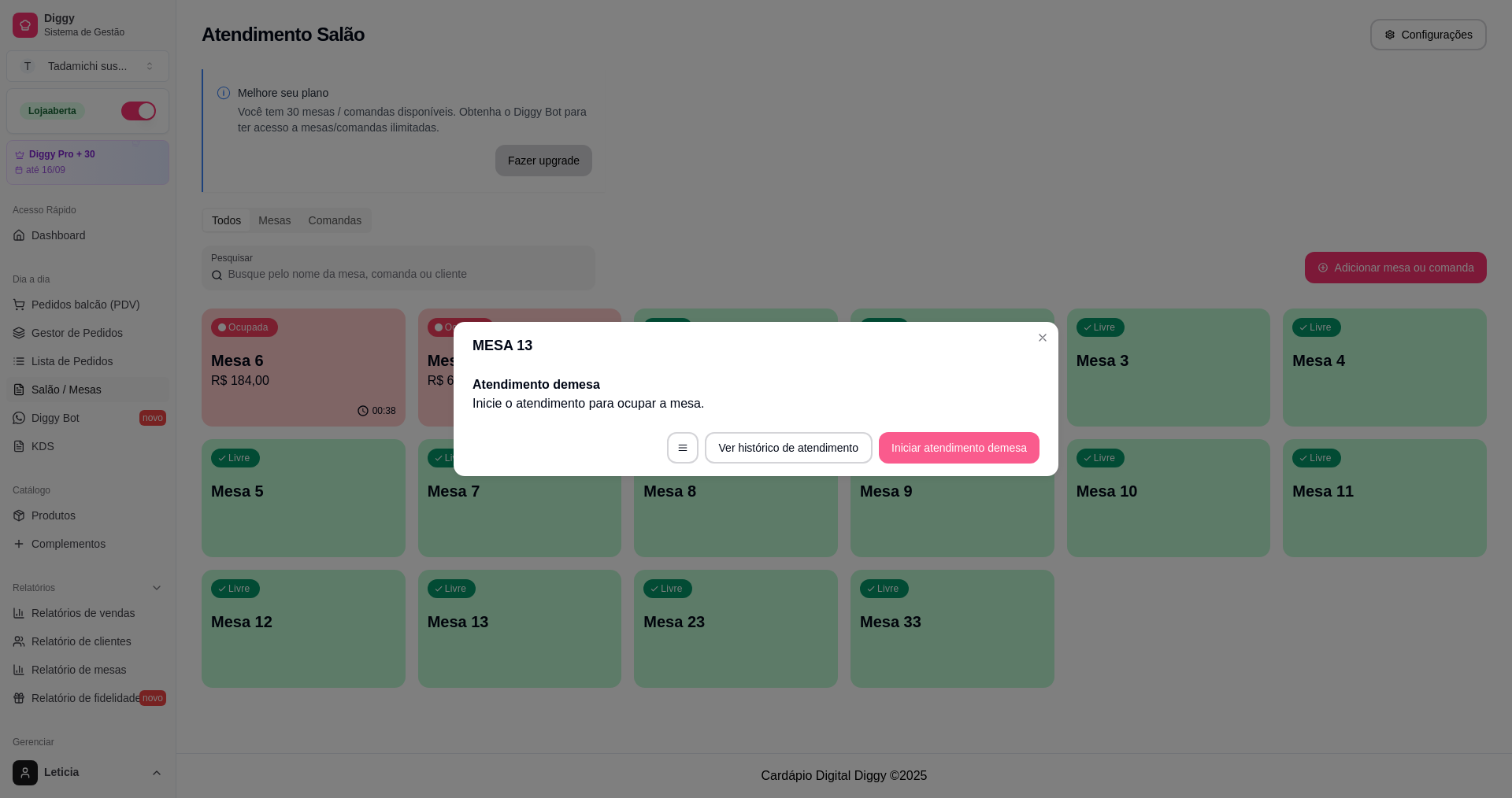
click at [951, 446] on button "Iniciar atendimento de mesa" at bounding box center [959, 448] width 161 height 32
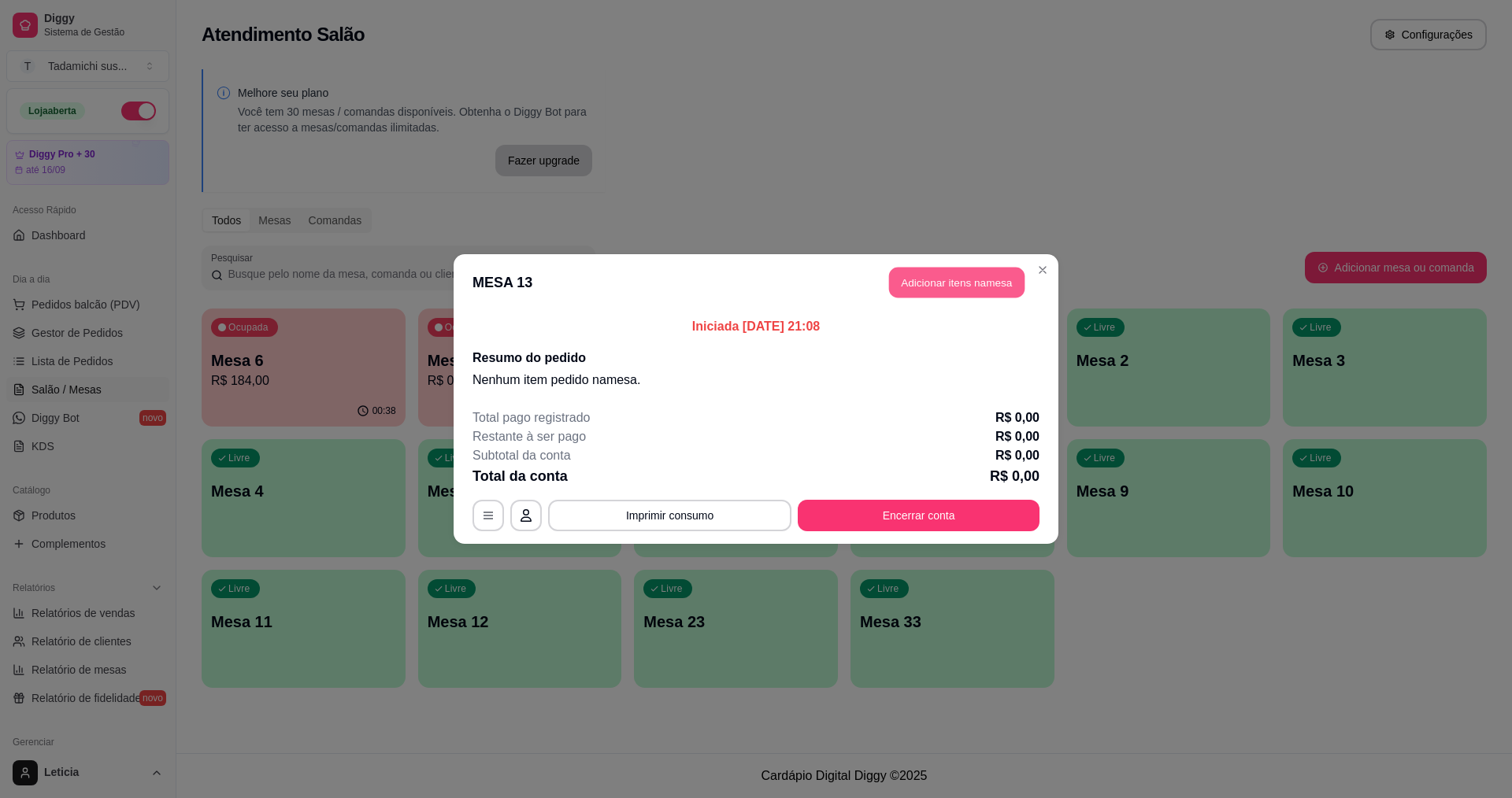
click at [951, 281] on button "Adicionar itens na mesa" at bounding box center [957, 282] width 136 height 31
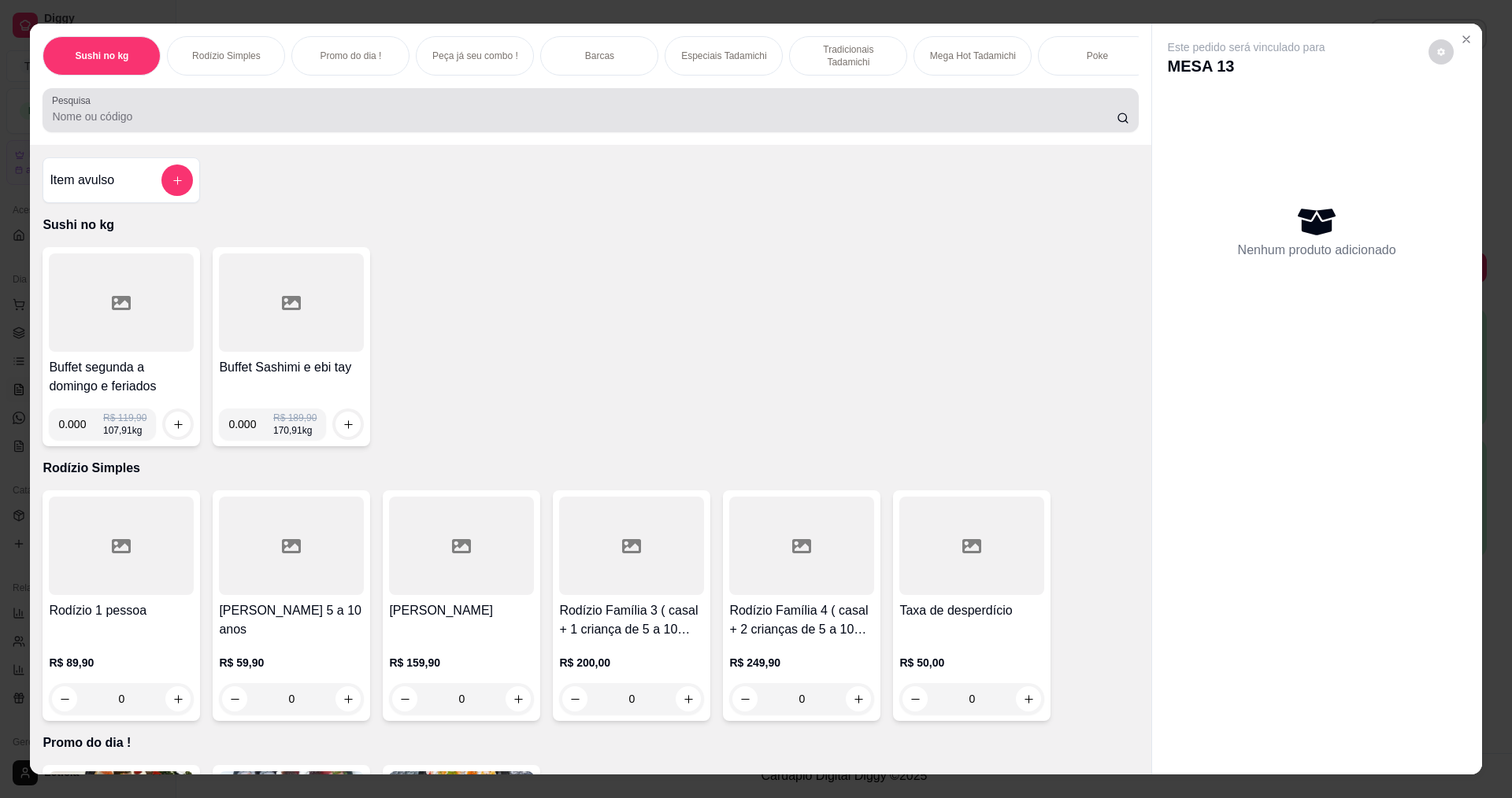
click at [403, 123] on input "Pesquisa" at bounding box center [584, 116] width 1064 height 16
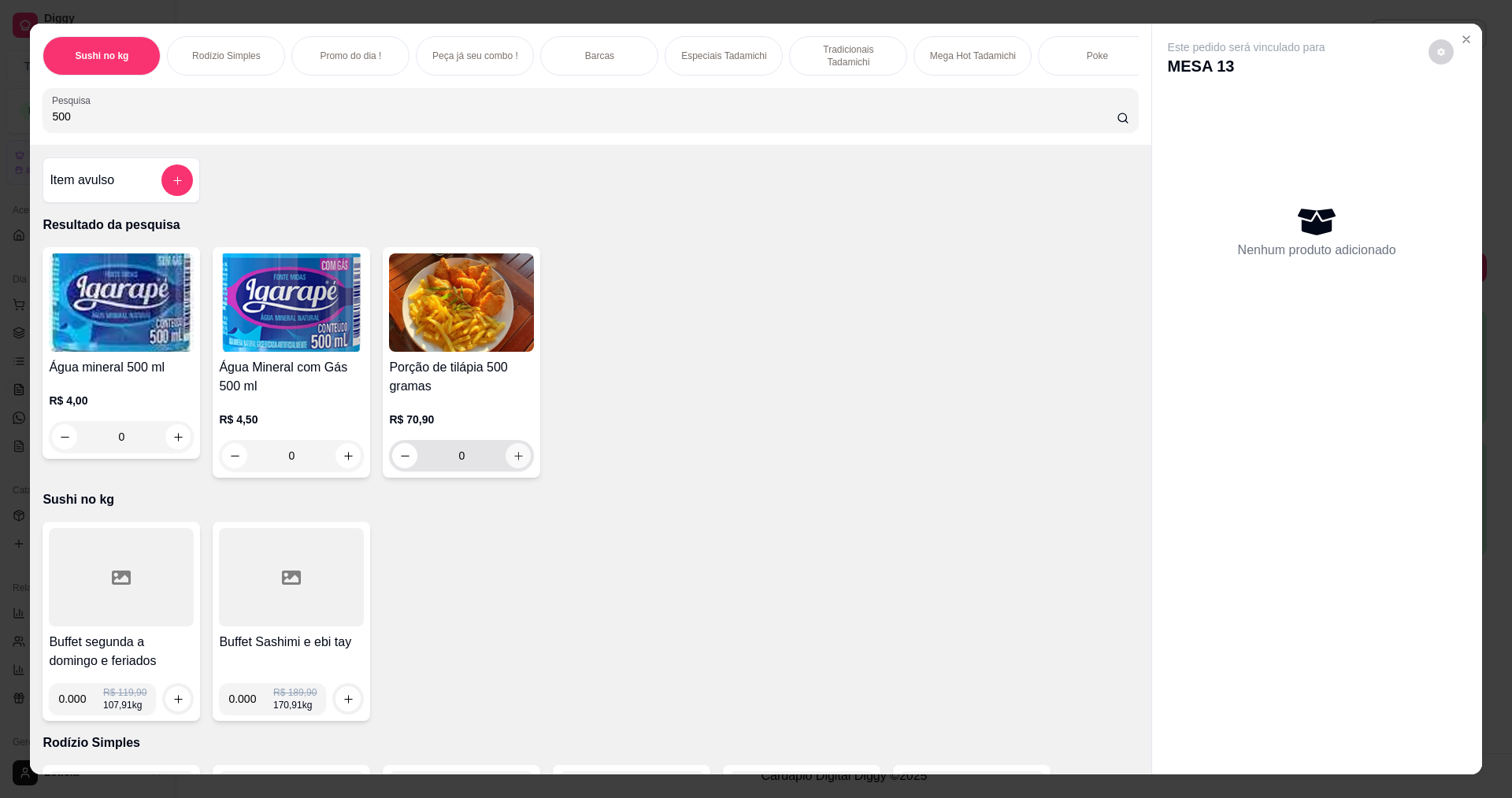
type input "500"
click at [522, 468] on button "increase-product-quantity" at bounding box center [519, 456] width 24 height 24
type input "1"
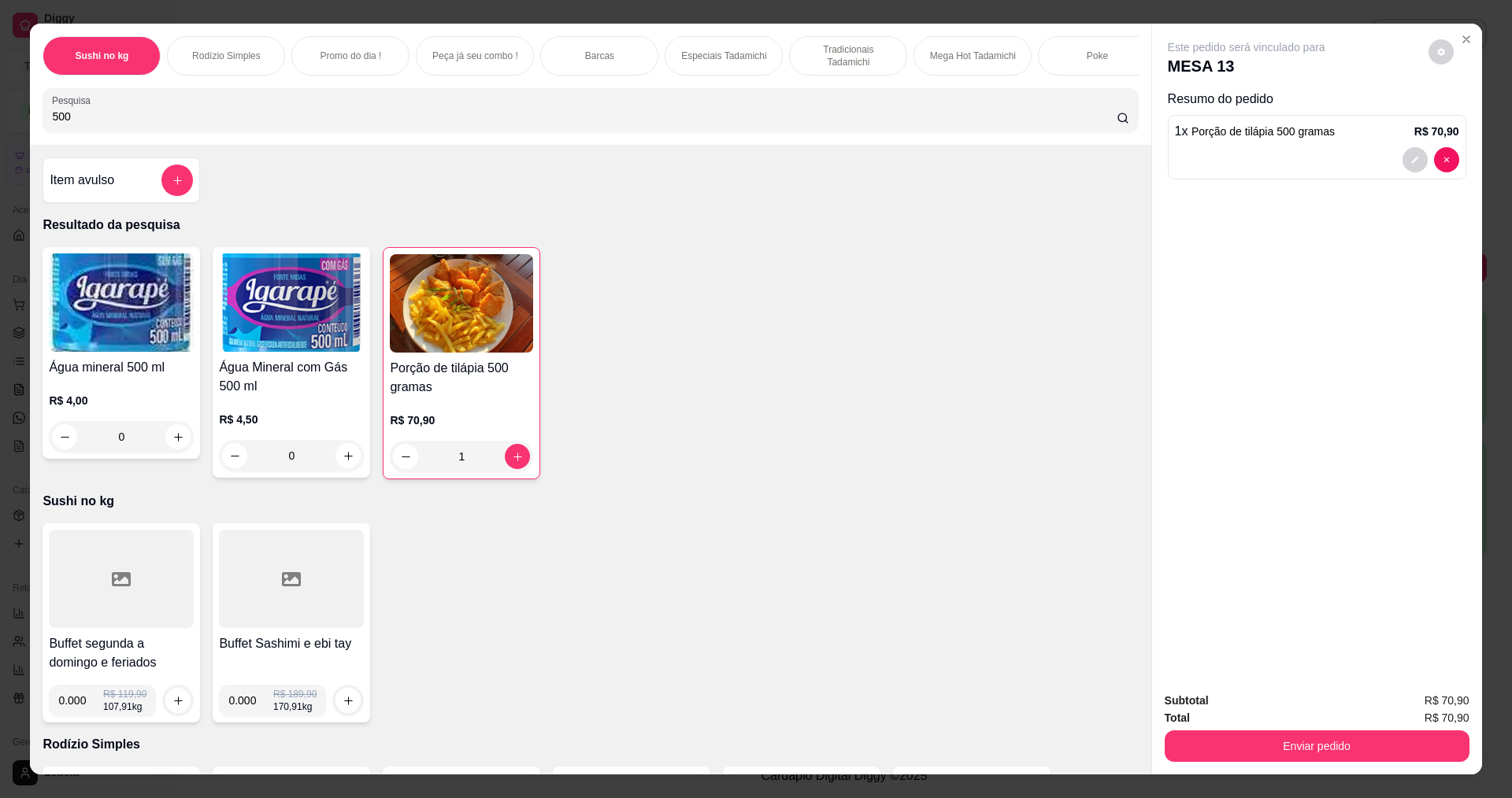
click at [1366, 769] on div "Subtotal R$ 70,90 Total R$ 70,90 Enviar pedido" at bounding box center [1317, 726] width 330 height 96
click at [1323, 745] on button "Enviar pedido" at bounding box center [1317, 746] width 305 height 32
click at [1296, 696] on button "Não registrar e enviar pedido" at bounding box center [1264, 707] width 159 height 29
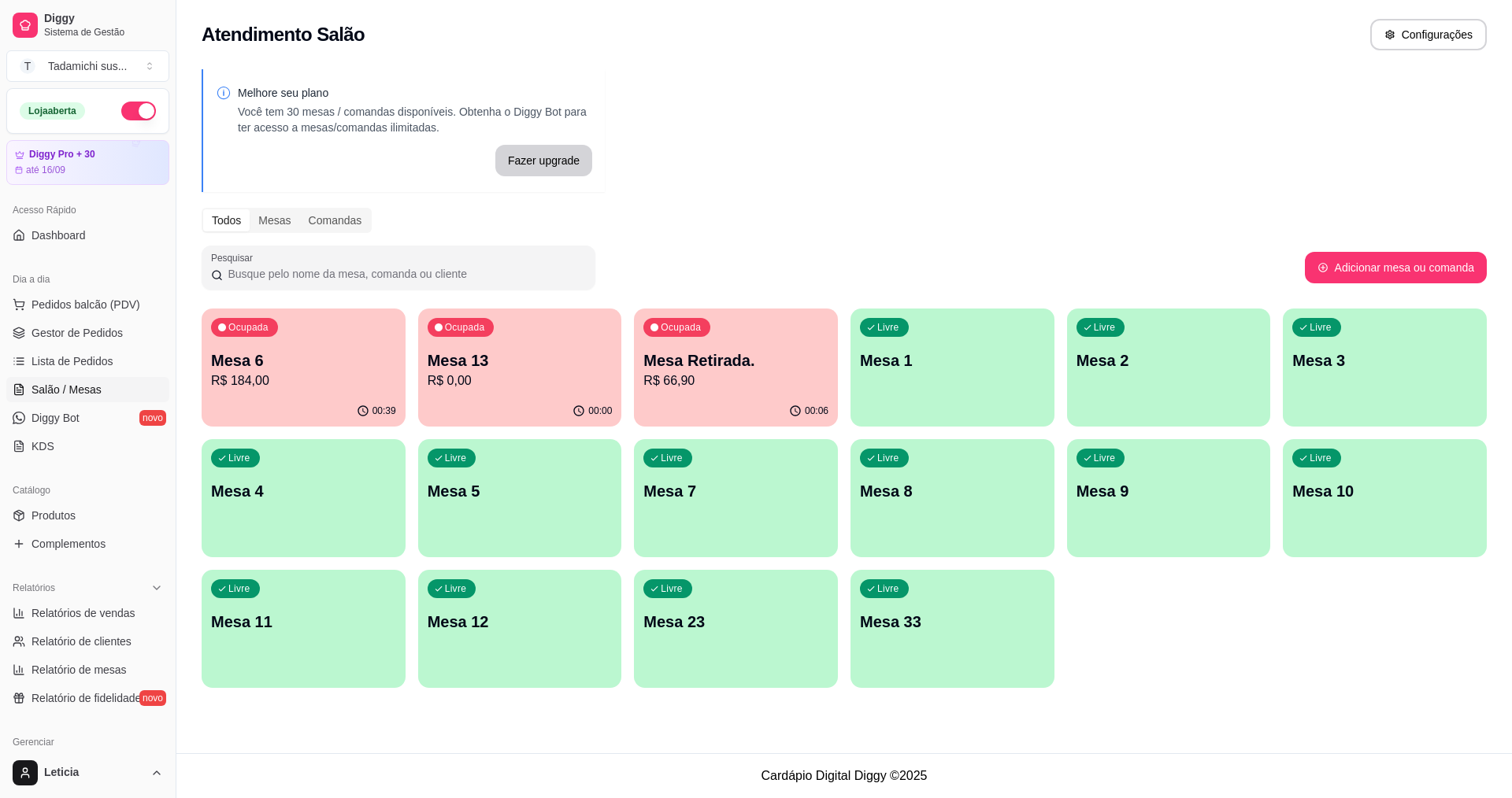
click at [747, 378] on p "R$ 66,90" at bounding box center [735, 381] width 185 height 19
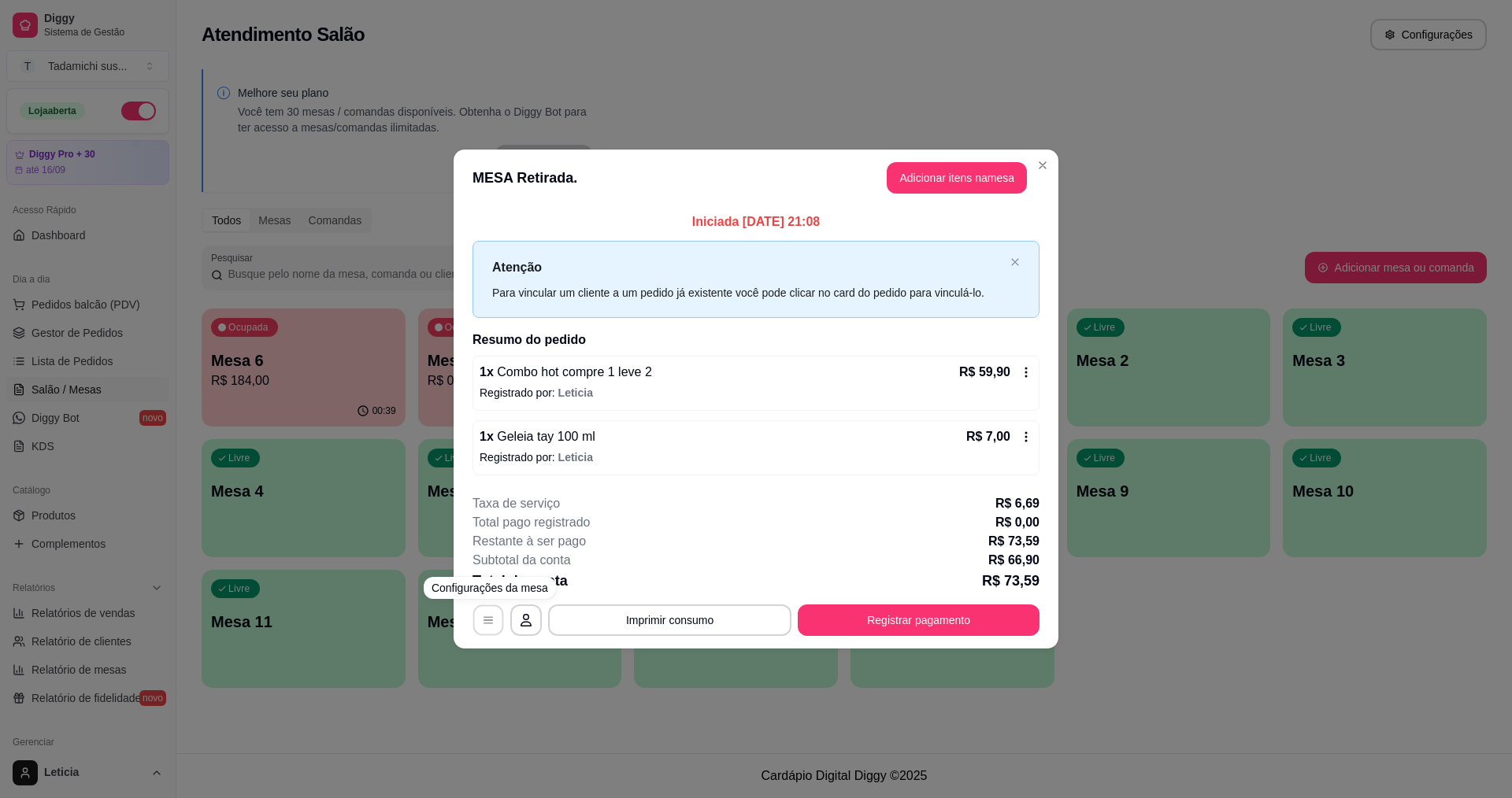
click at [497, 619] on button "button" at bounding box center [488, 620] width 31 height 31
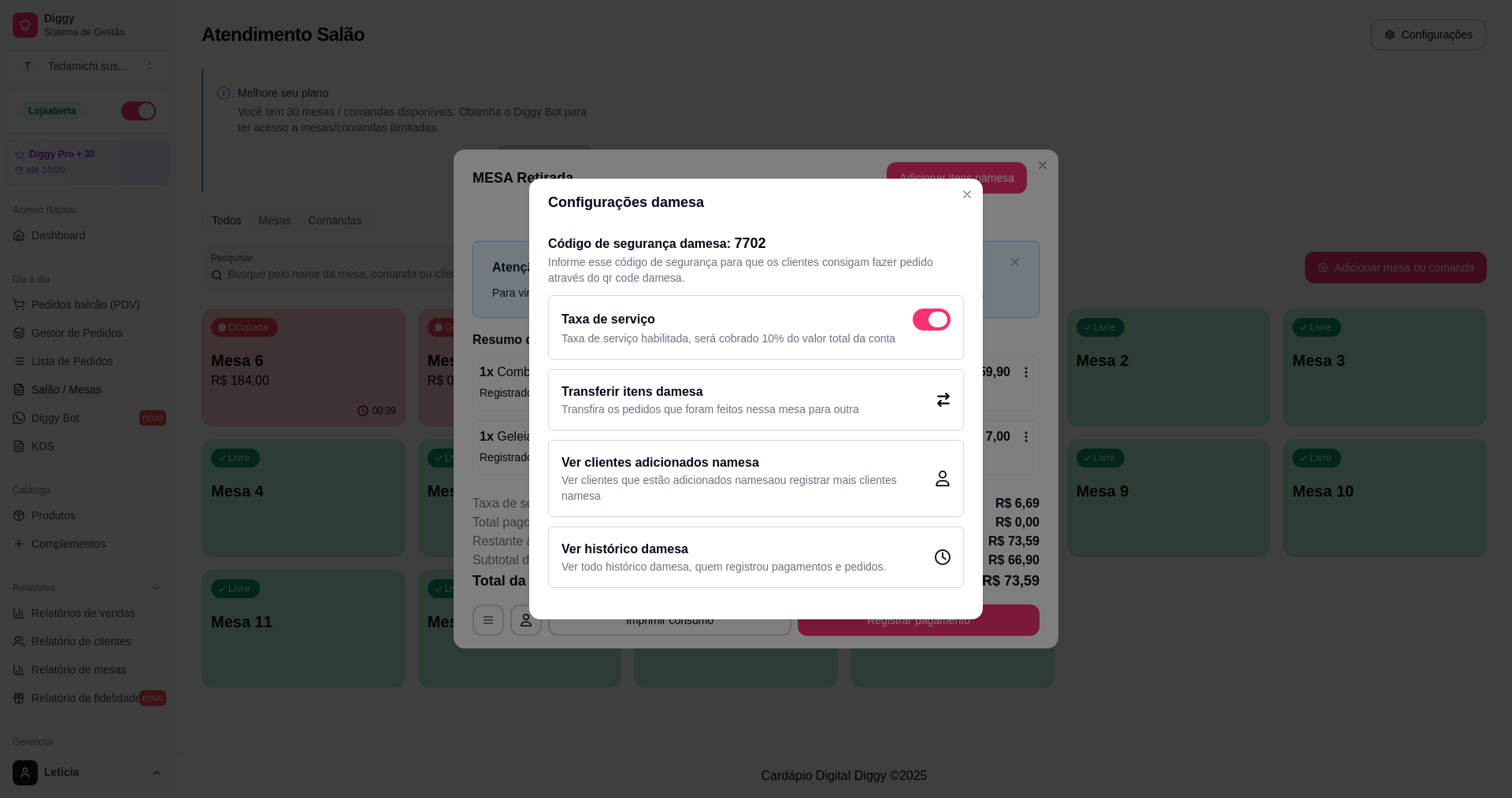
click at [936, 321] on span at bounding box center [938, 320] width 19 height 16
click at [922, 322] on input "checkbox" at bounding box center [916, 327] width 10 height 10
checkbox input "false"
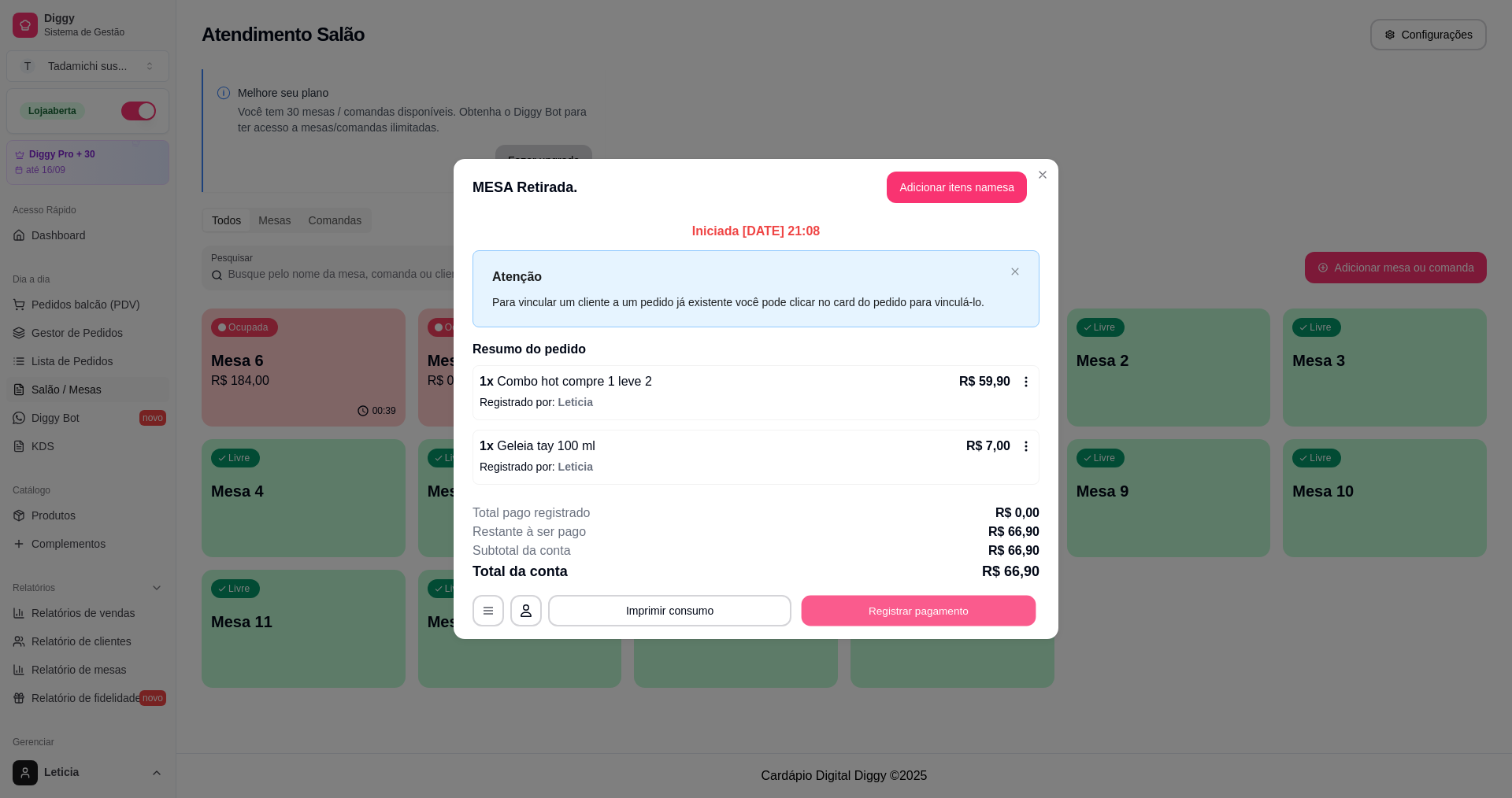
click at [863, 611] on button "Registrar pagamento" at bounding box center [918, 610] width 234 height 31
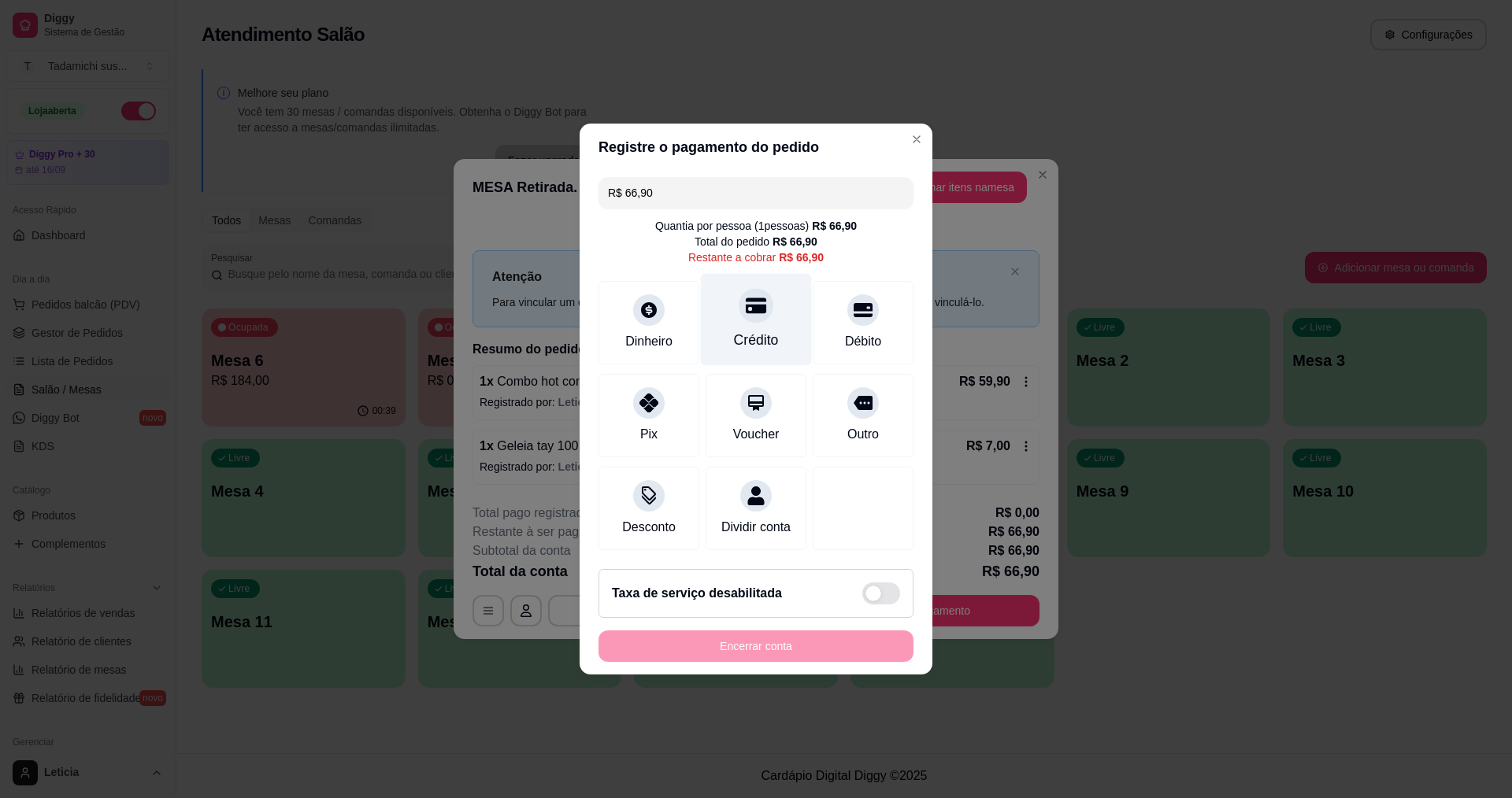
click at [743, 330] on div "Crédito" at bounding box center [756, 340] width 45 height 20
type input "R$ 0,00"
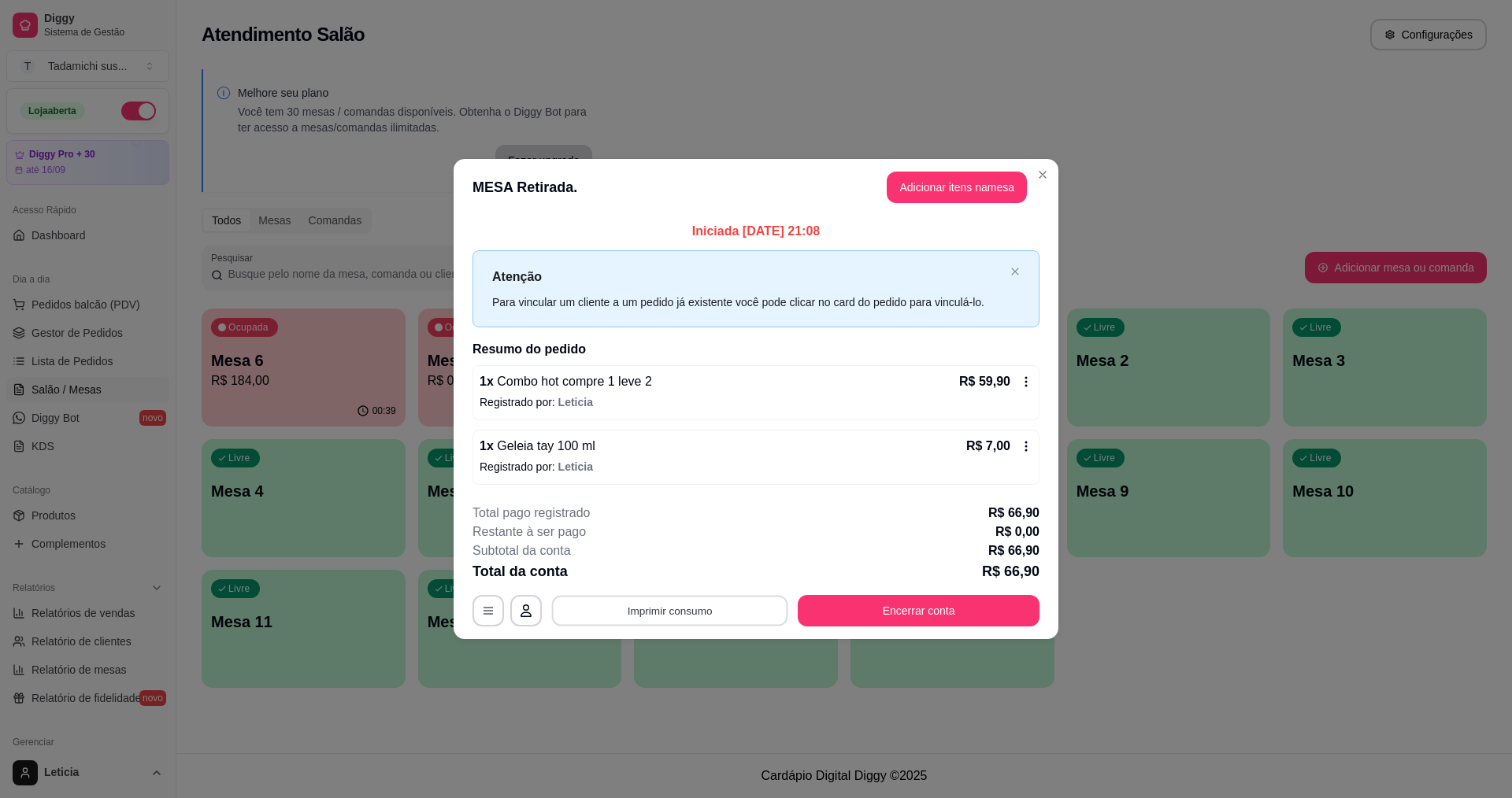
click at [625, 618] on button "Imprimir consumo" at bounding box center [670, 610] width 236 height 31
click at [682, 572] on button "IMPRESSORA HAYOM" at bounding box center [674, 574] width 121 height 25
click at [918, 610] on button "Encerrar conta" at bounding box center [918, 610] width 234 height 31
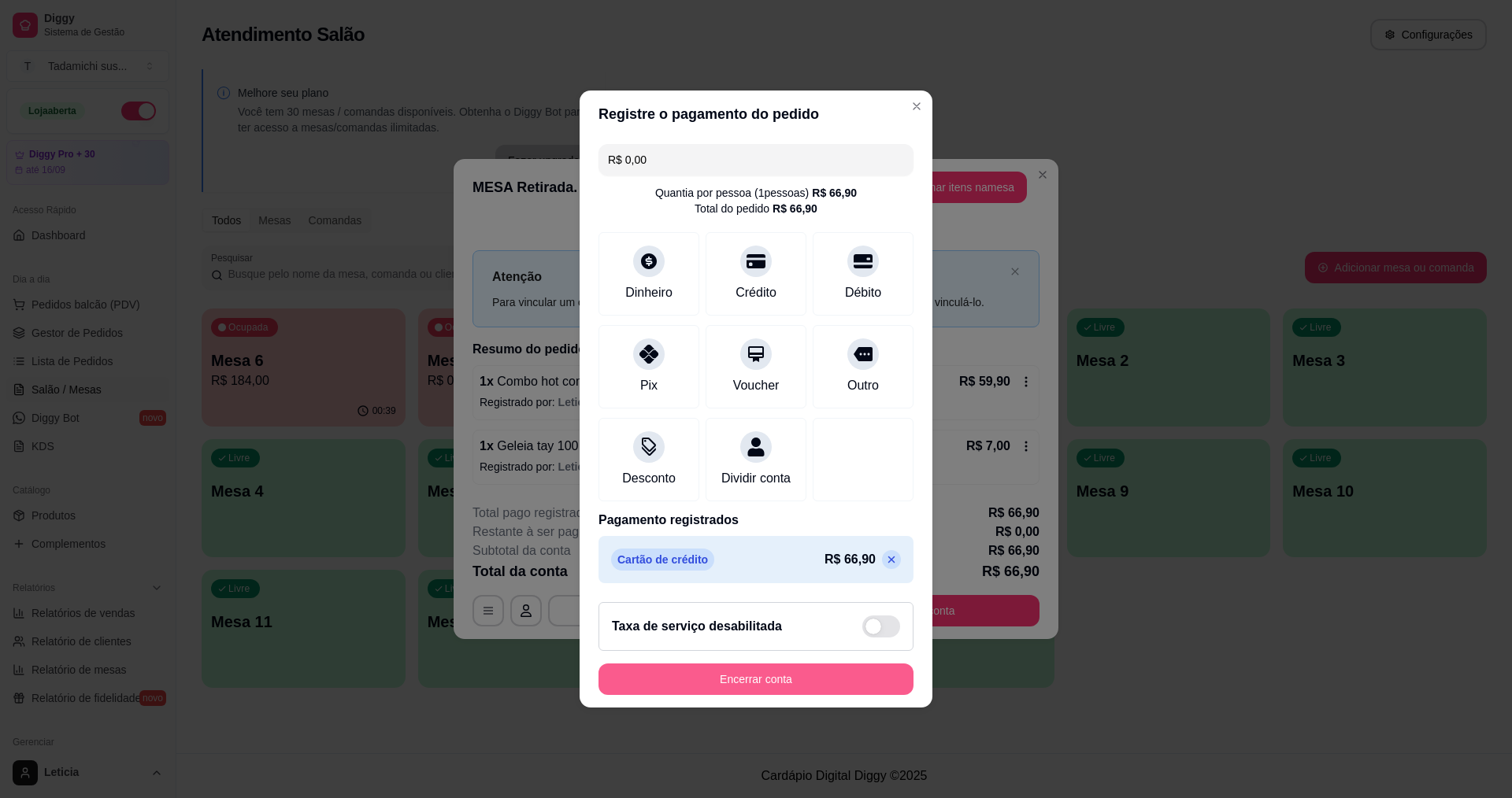
click at [756, 687] on button "Encerrar conta" at bounding box center [756, 679] width 315 height 32
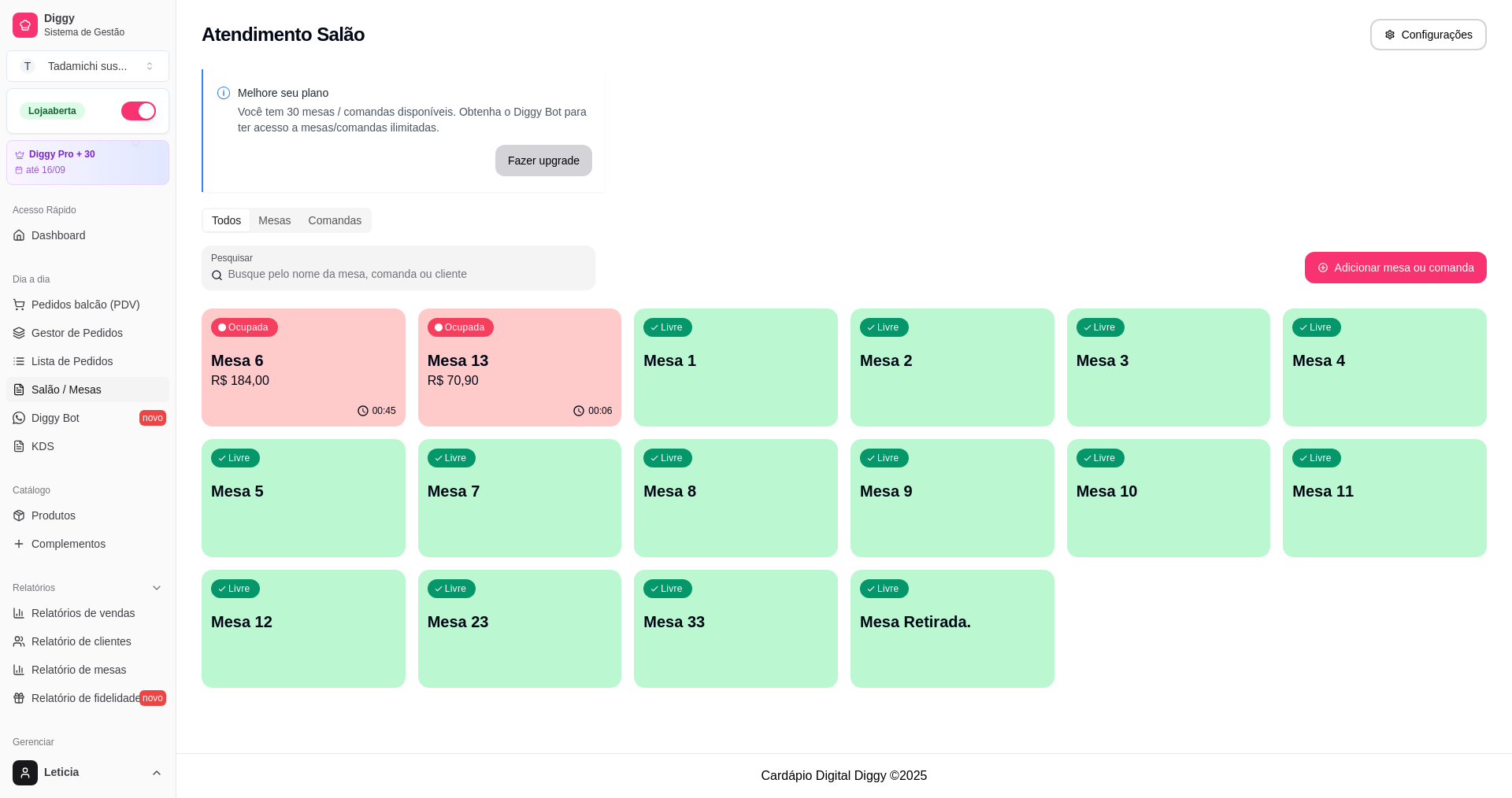
click at [519, 334] on div "Ocupada Mesa 13 R$ 70,90" at bounding box center [519, 352] width 204 height 87
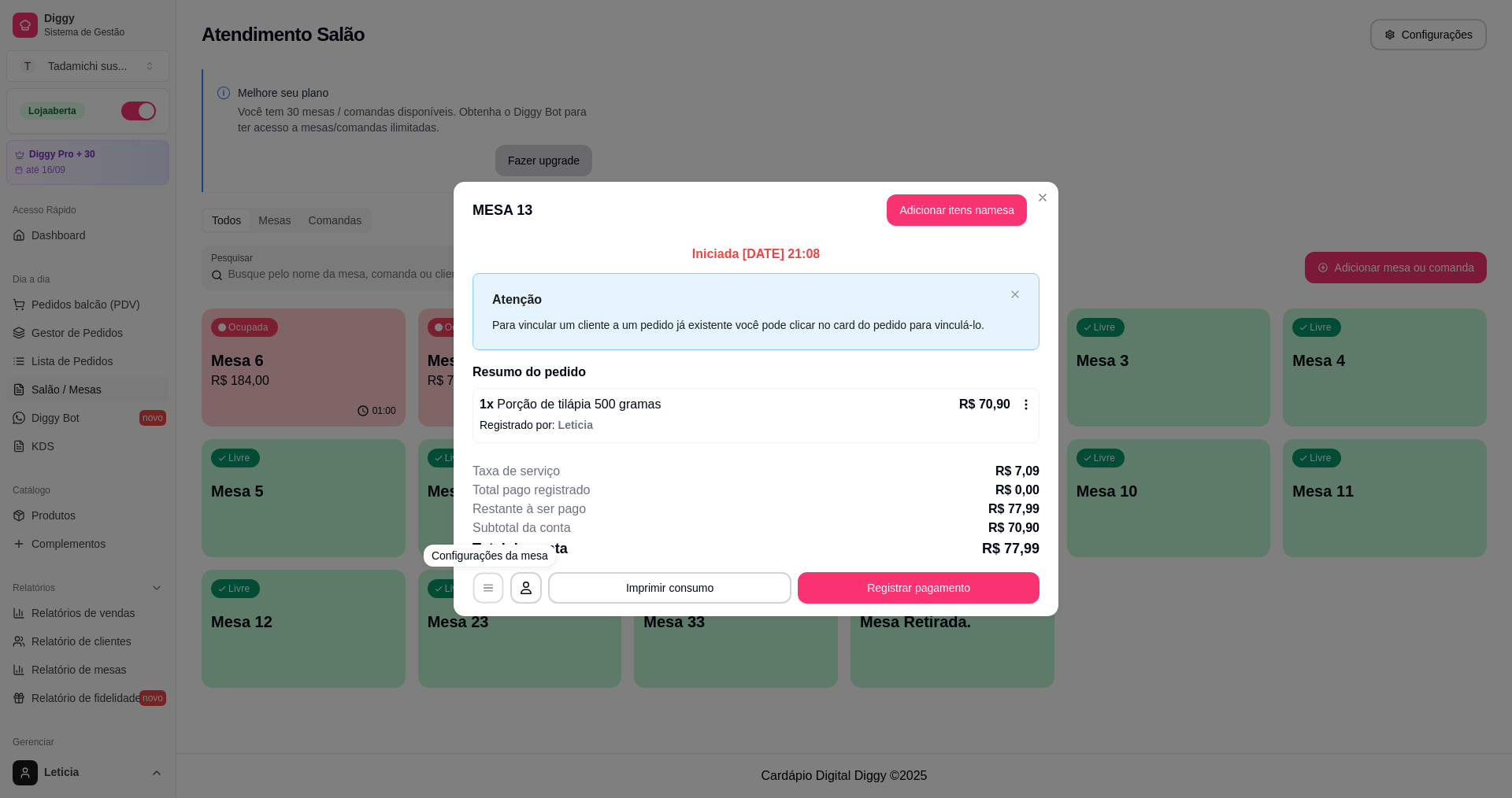
click at [490, 590] on icon "button" at bounding box center [489, 588] width 13 height 13
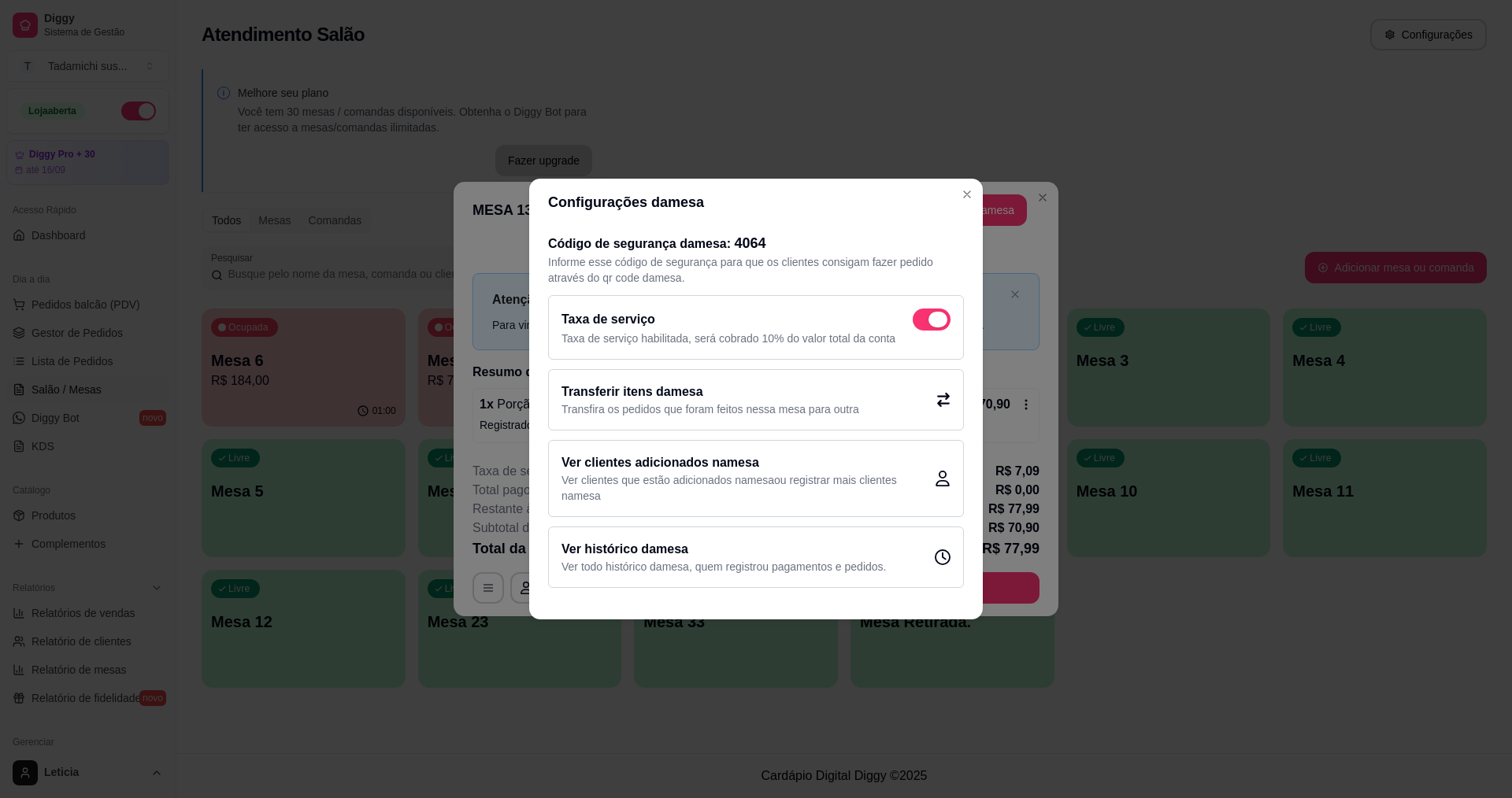
click at [943, 323] on span at bounding box center [938, 320] width 19 height 16
click at [922, 323] on input "checkbox" at bounding box center [916, 327] width 10 height 10
checkbox input "true"
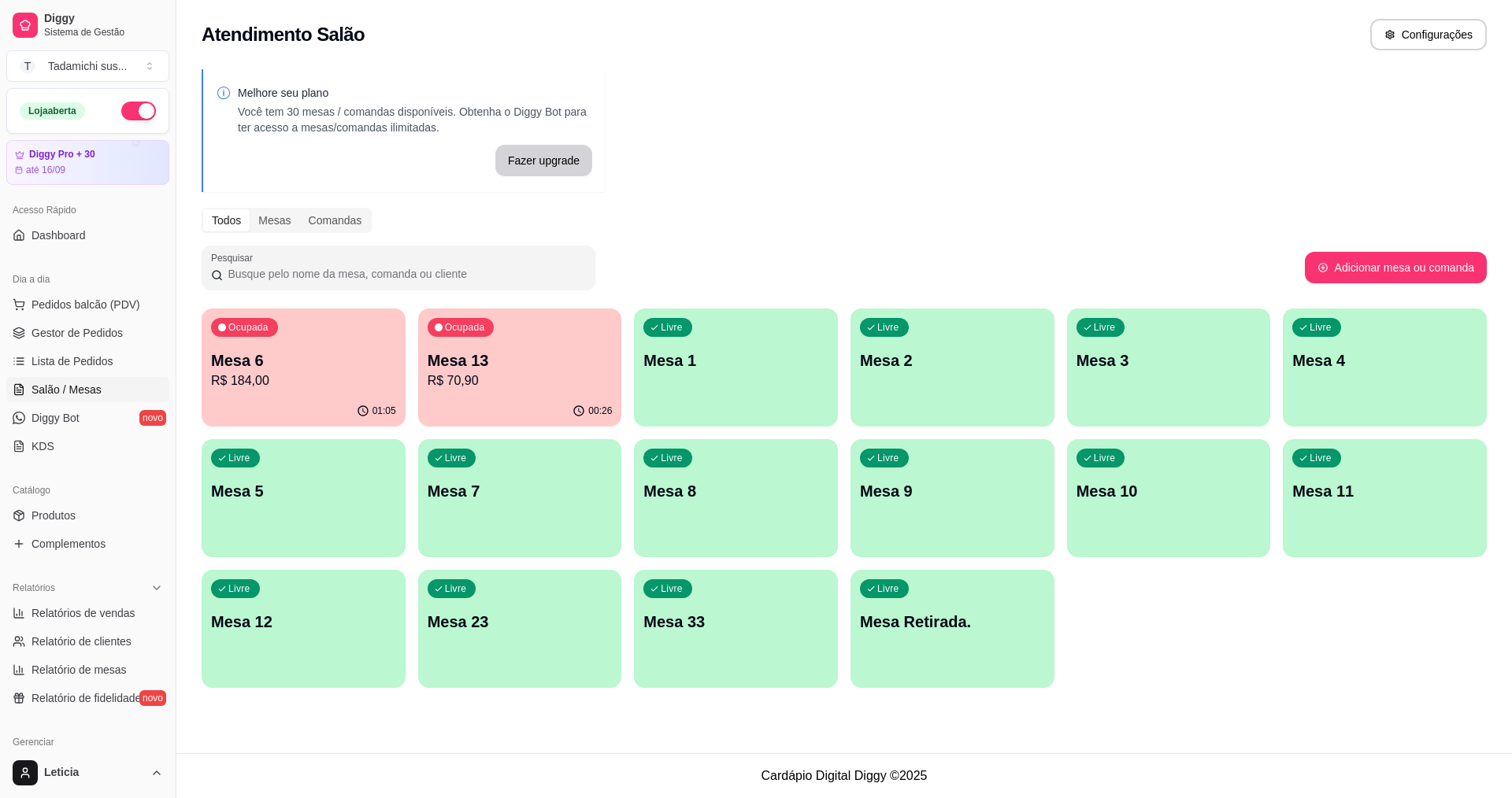
click at [905, 652] on div "Livre Mesa Retirada." at bounding box center [952, 619] width 204 height 99
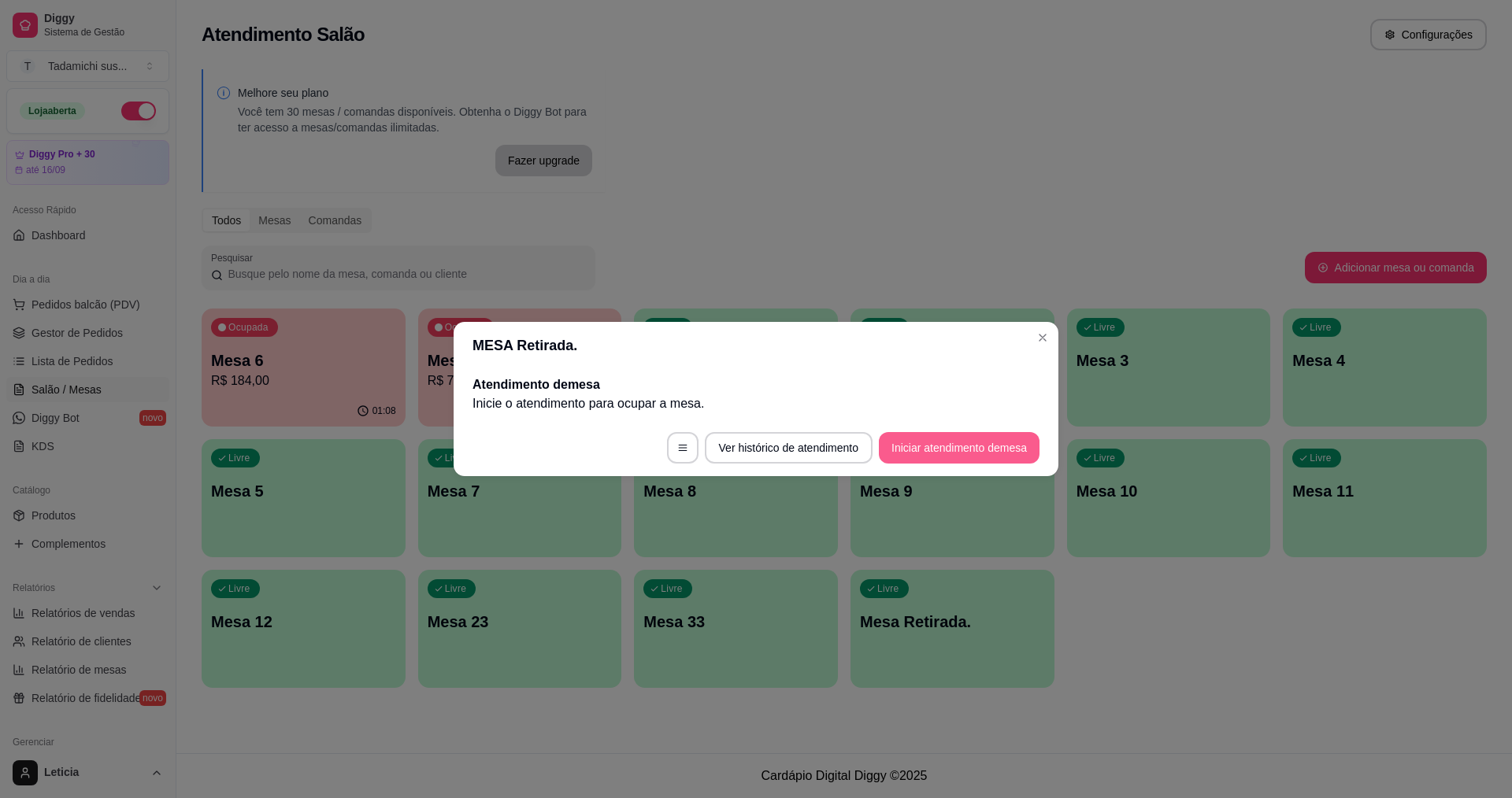
click at [957, 444] on button "Iniciar atendimento de mesa" at bounding box center [959, 448] width 161 height 32
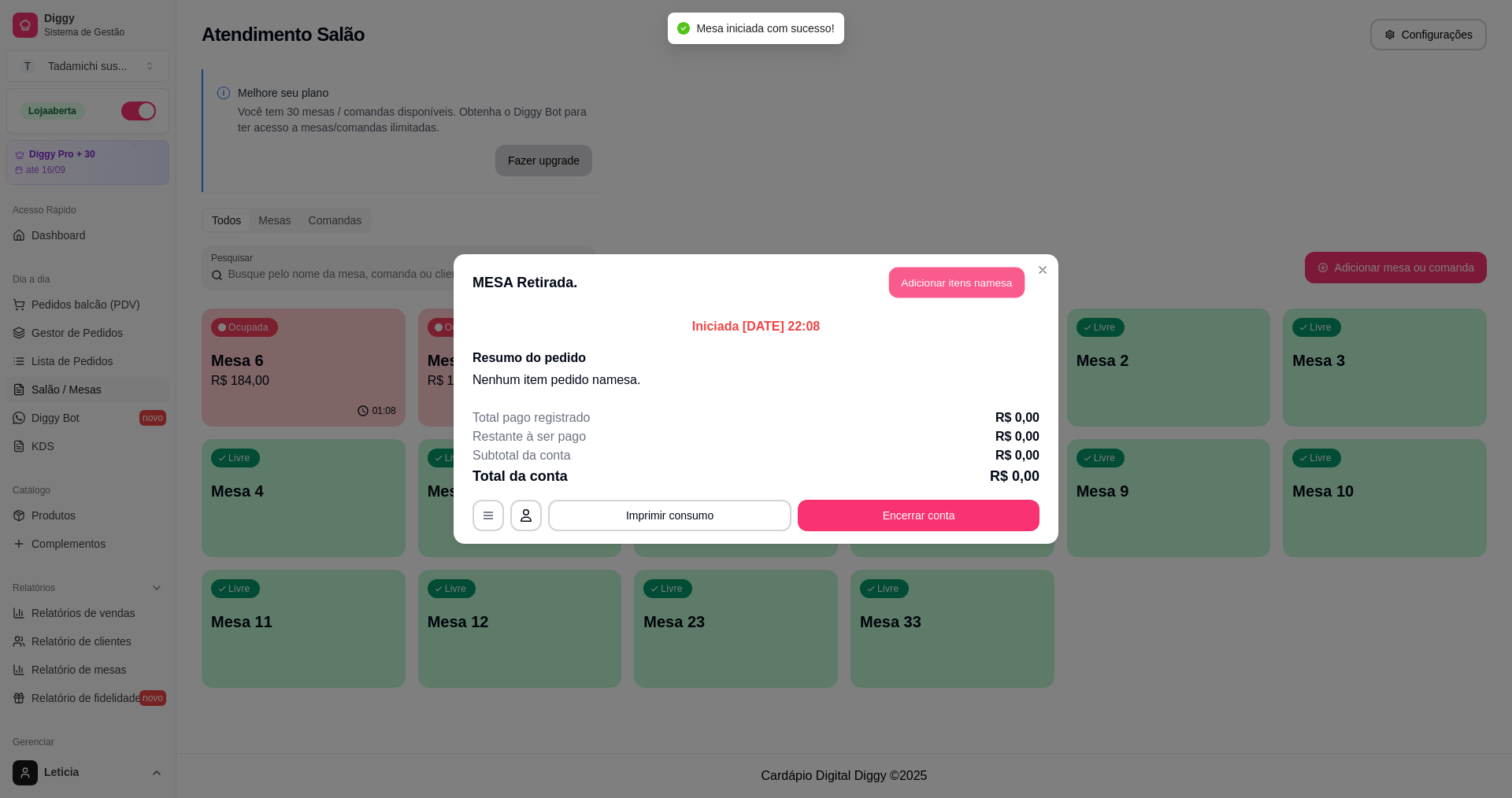
click at [946, 294] on button "Adicionar itens na mesa" at bounding box center [957, 282] width 136 height 31
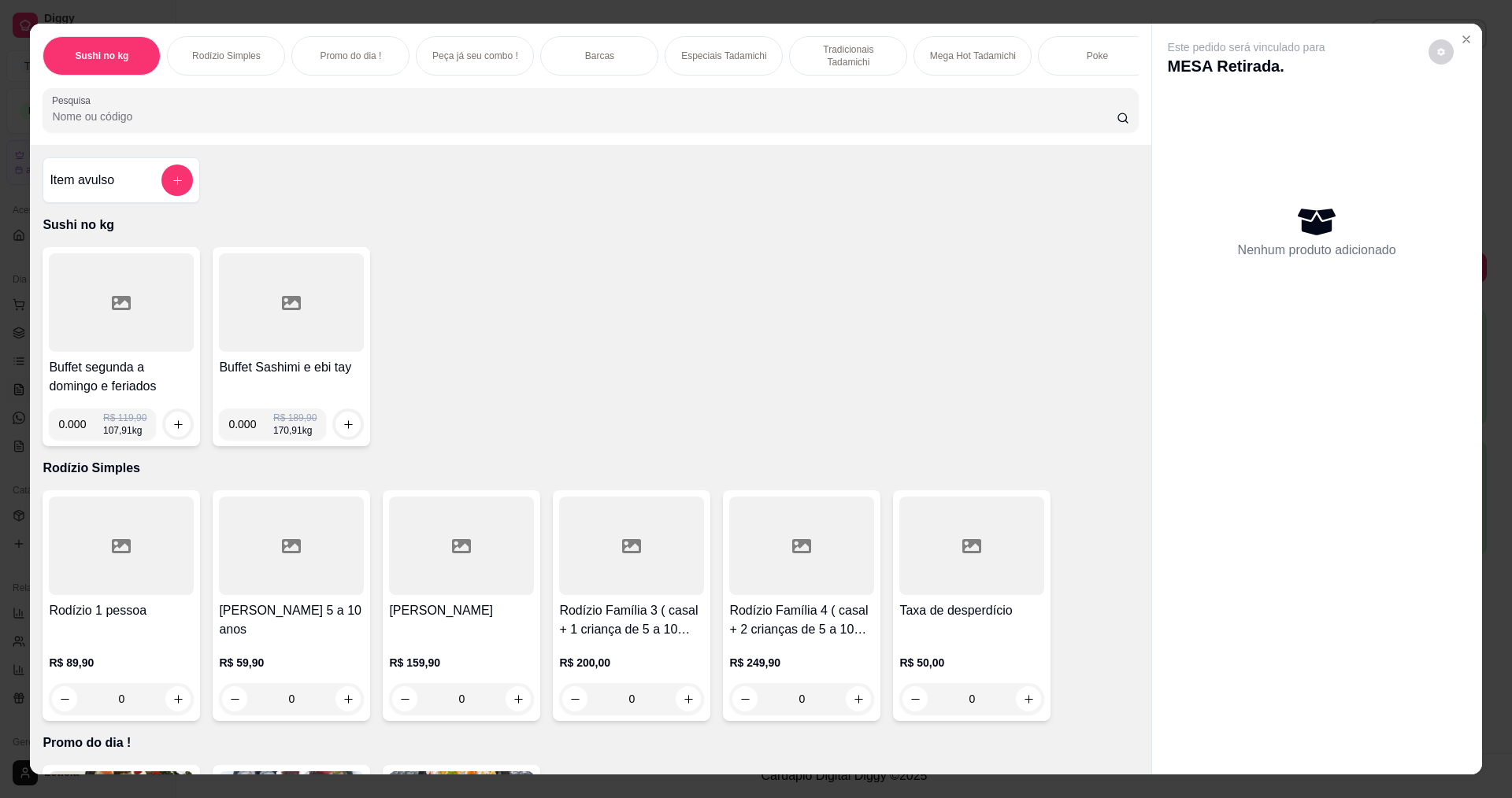
click at [177, 352] on div at bounding box center [122, 303] width 145 height 98
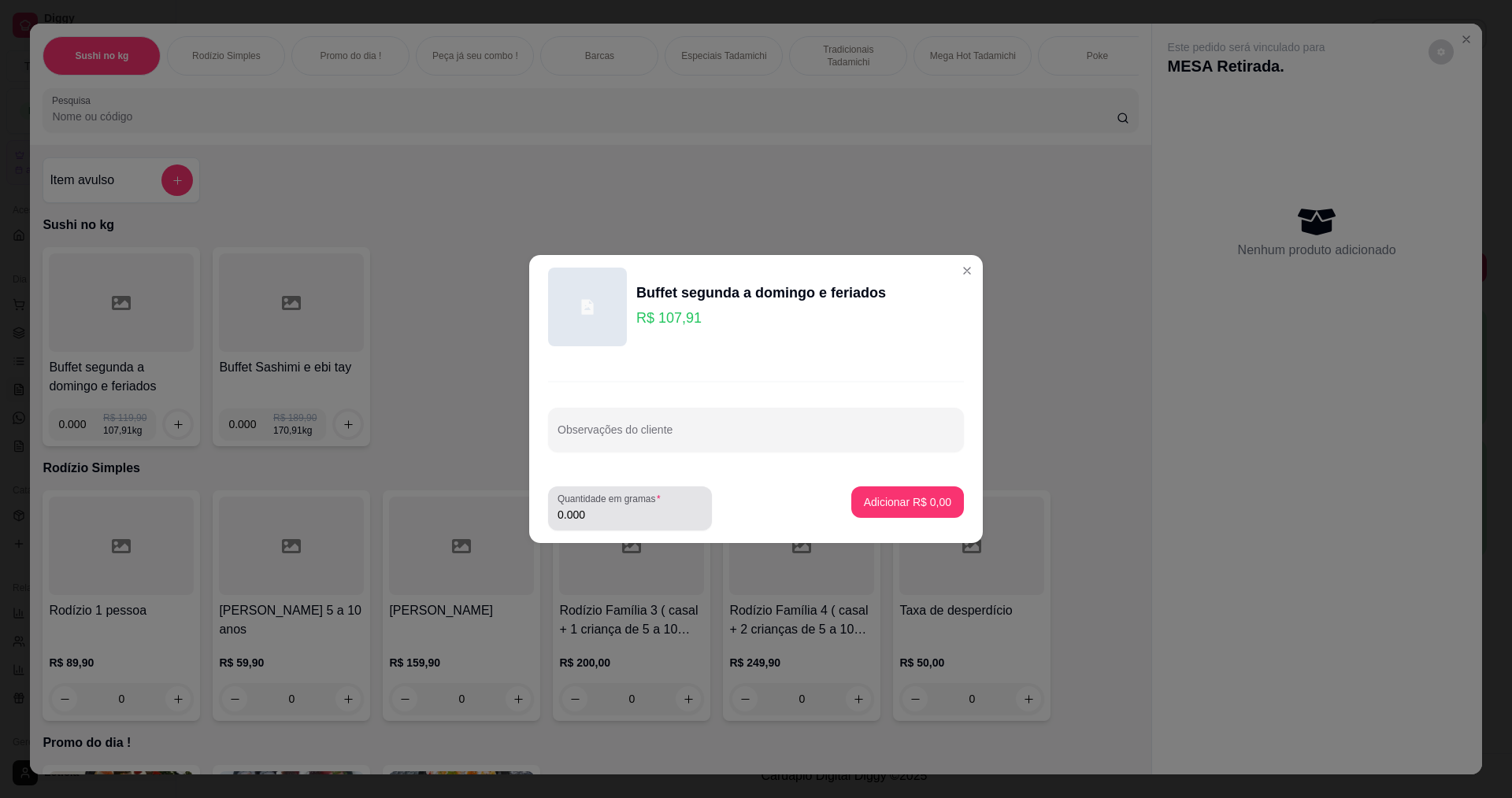
click at [623, 527] on div "Quantidade em gramas 0.000" at bounding box center [630, 508] width 164 height 44
type input "0.346"
click at [907, 503] on p "Adicionar R$ 37,34" at bounding box center [904, 502] width 91 height 15
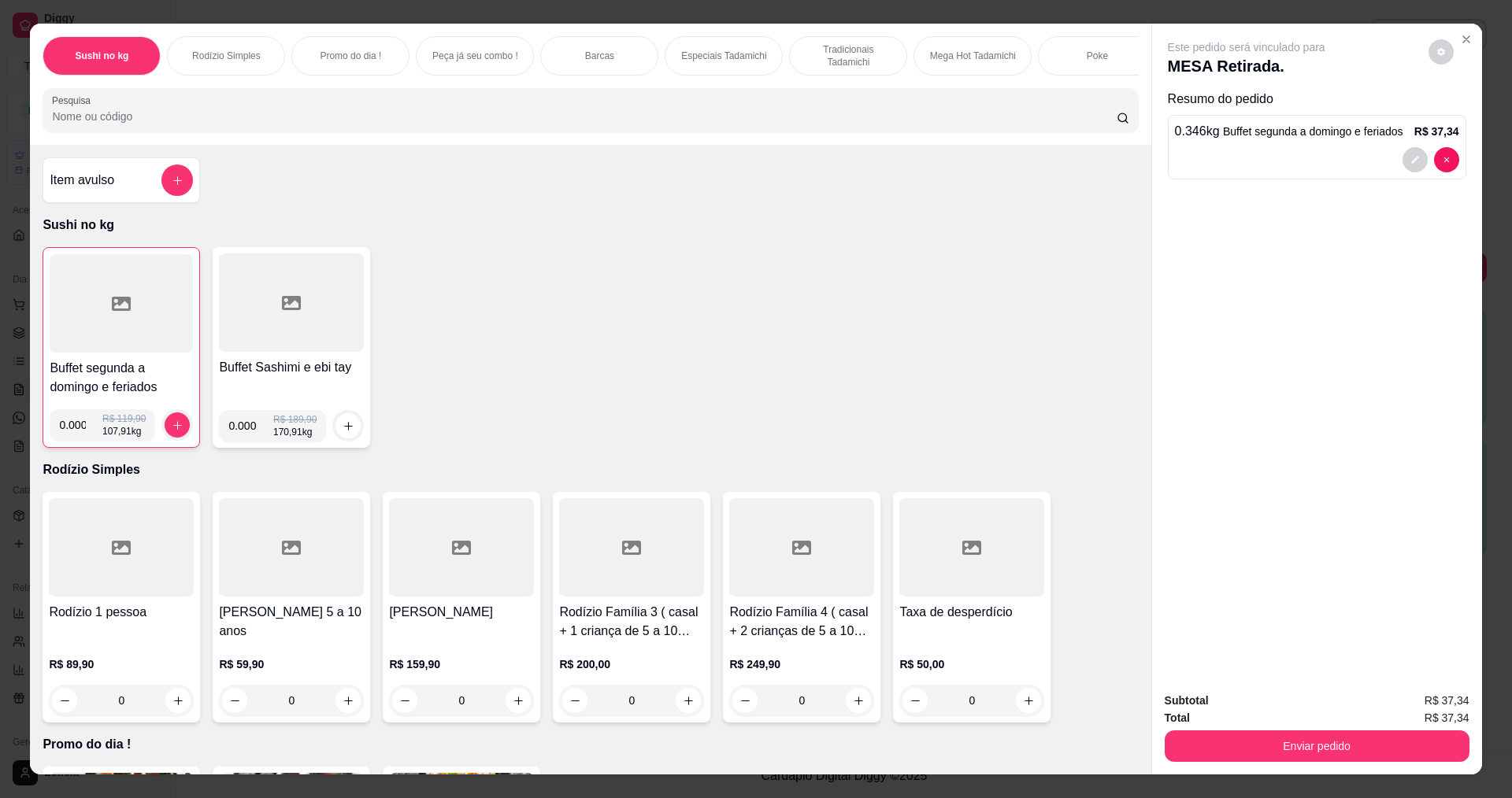
click at [129, 353] on div at bounding box center [121, 304] width 143 height 98
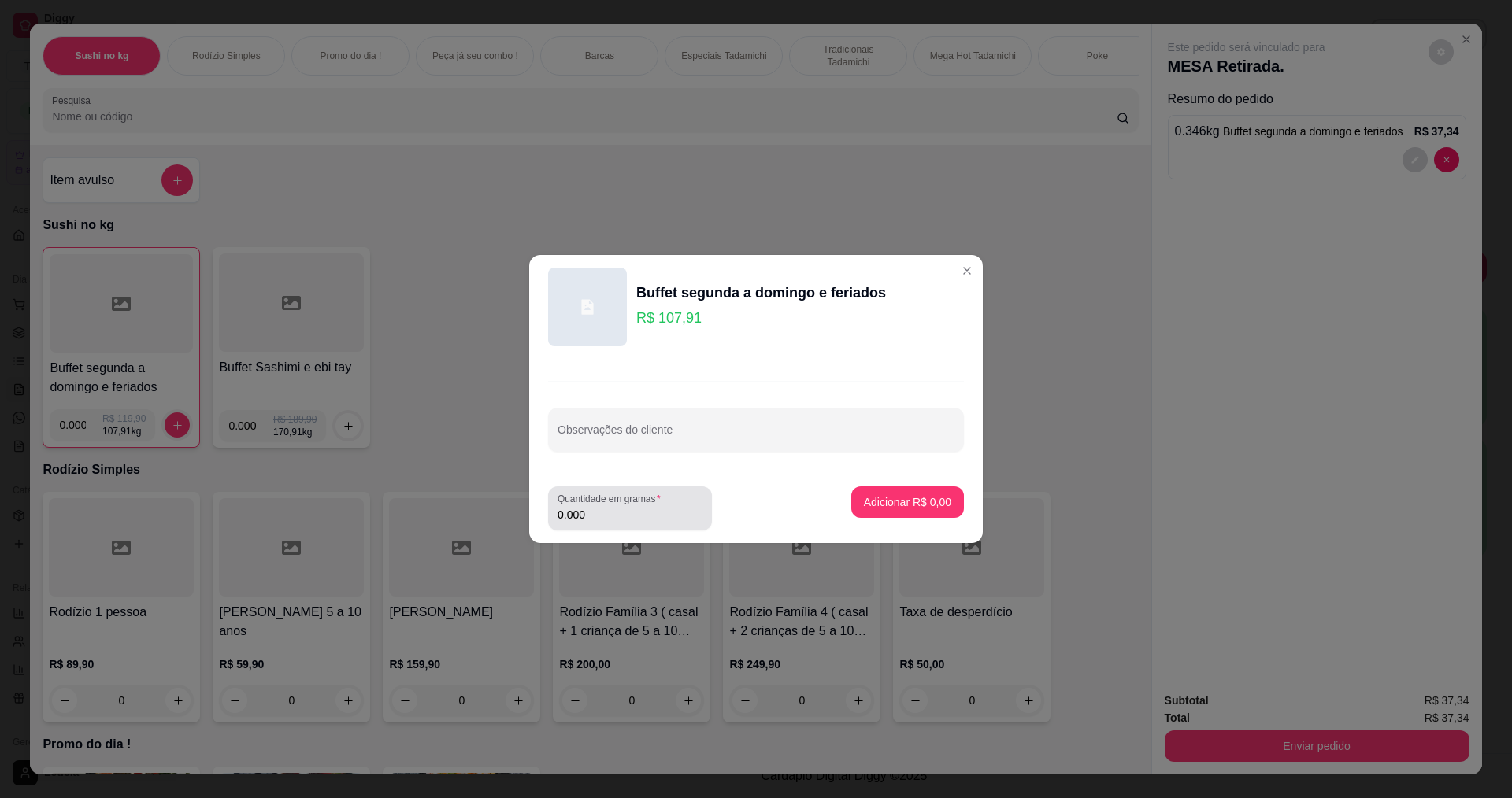
click at [637, 513] on input "0.000" at bounding box center [630, 515] width 145 height 16
type input "0.270"
click at [886, 497] on p "Adicionar R$ 29,14" at bounding box center [904, 502] width 91 height 15
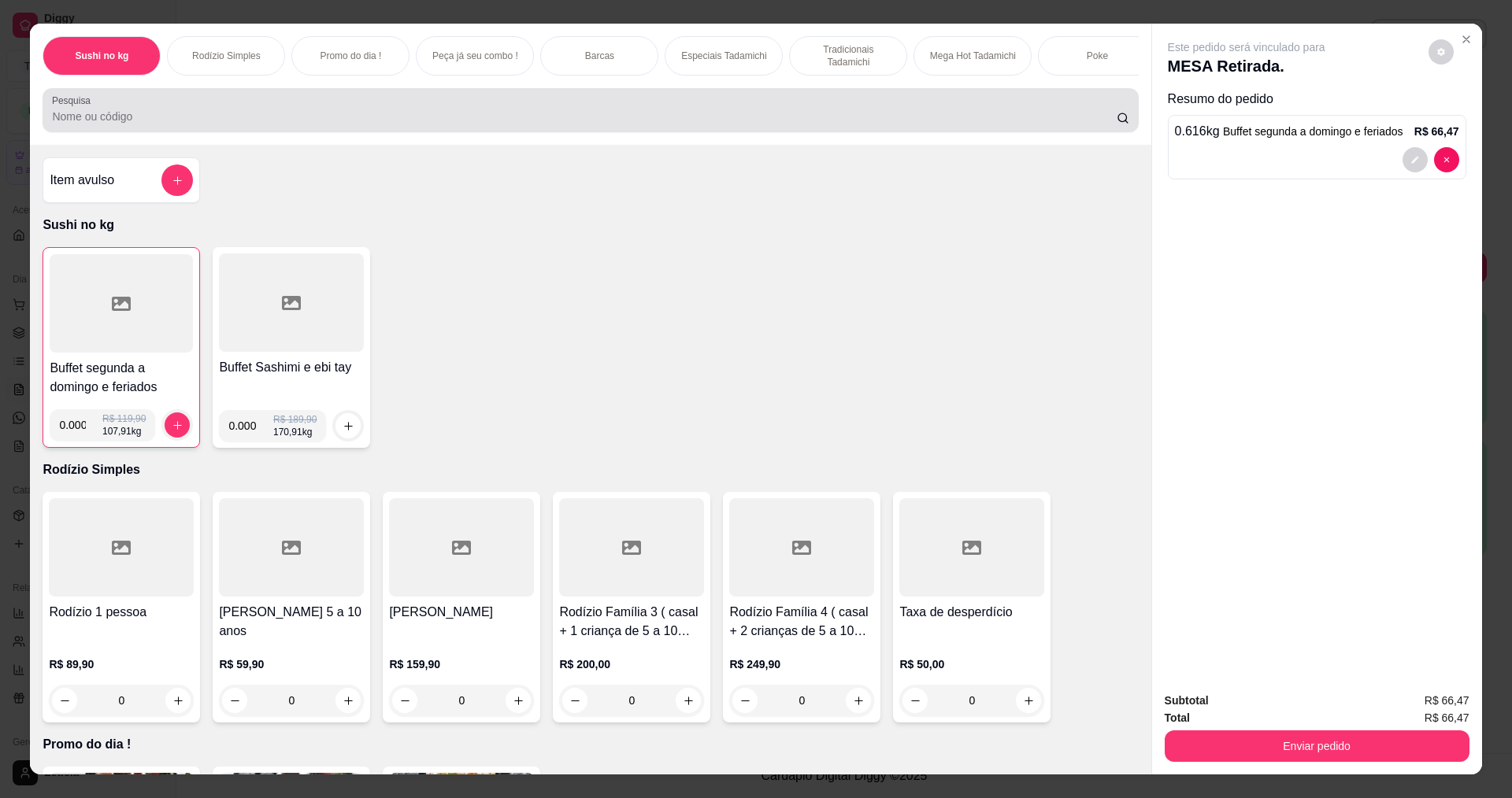
click at [336, 111] on div at bounding box center [590, 111] width 1076 height 32
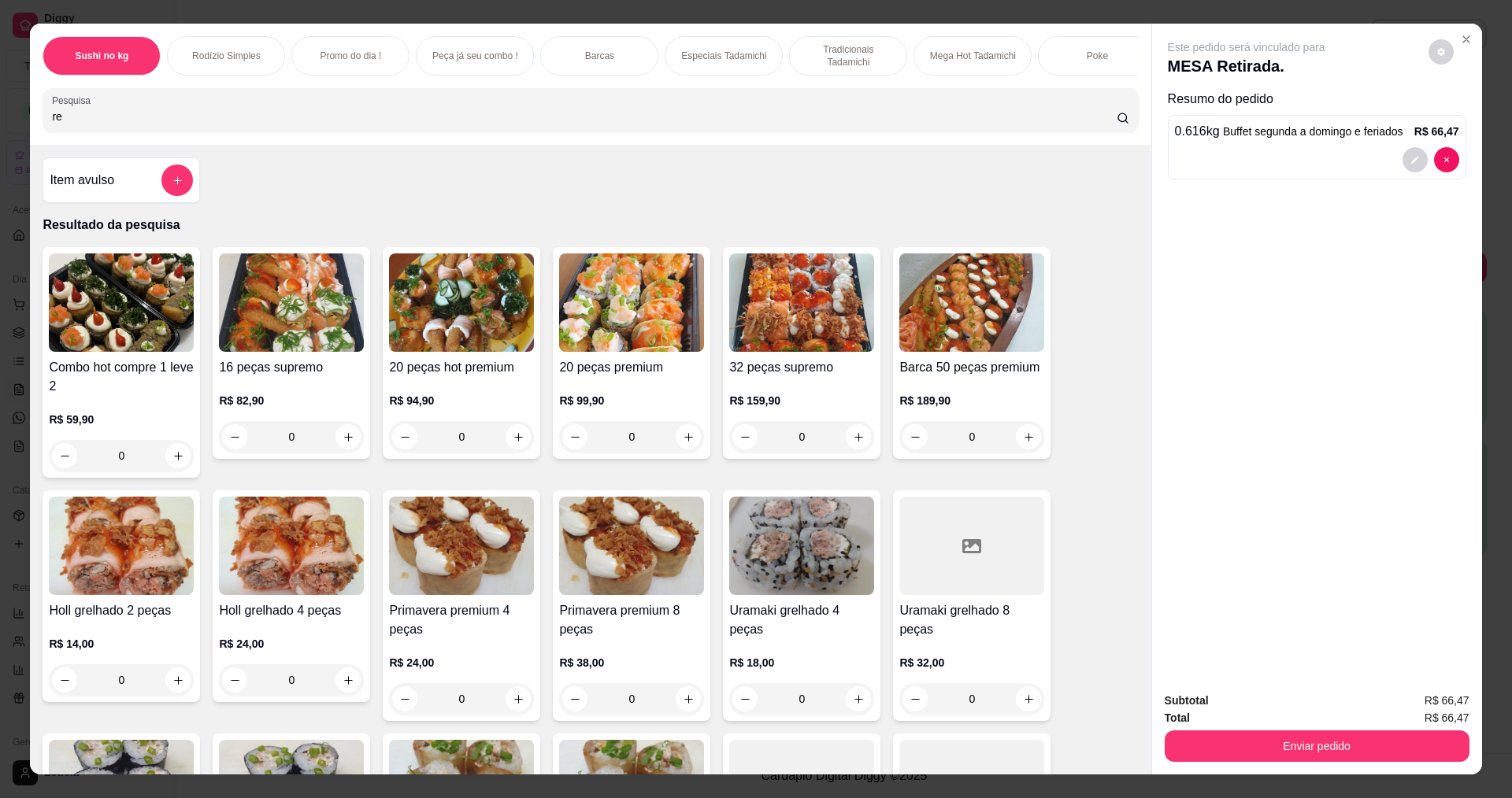
type input "r"
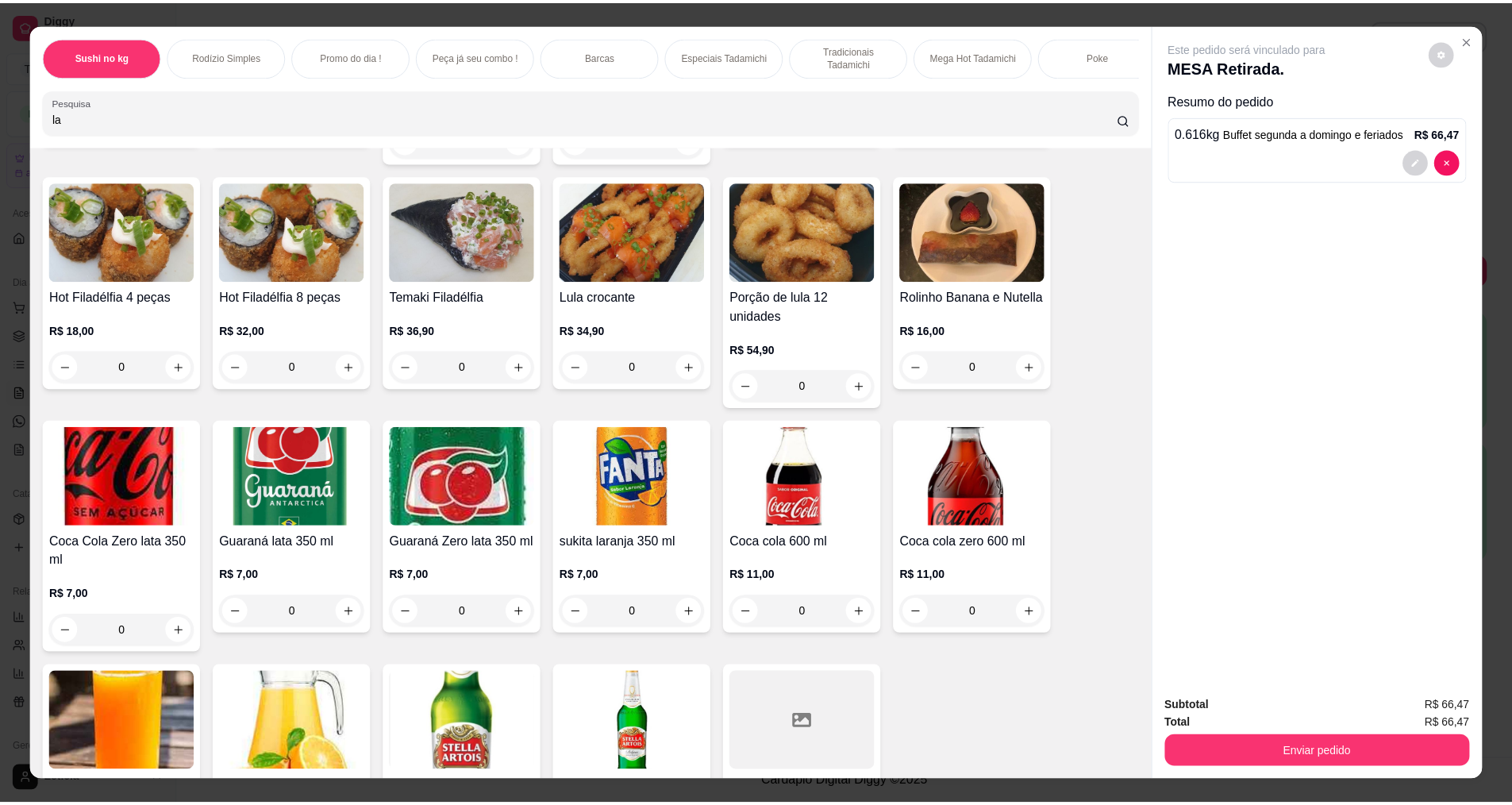
scroll to position [397, 0]
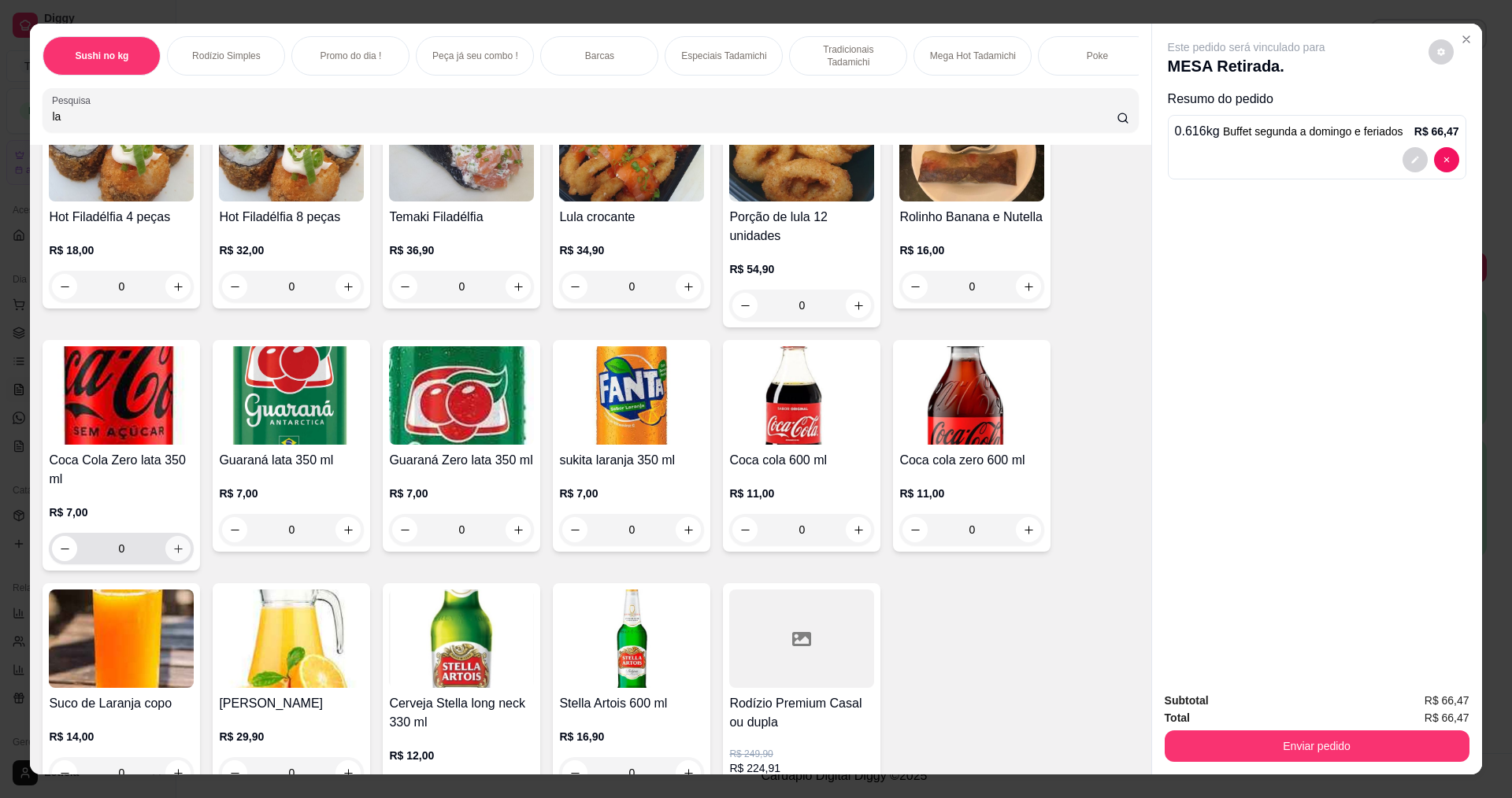
type input "la"
click at [173, 543] on icon "increase-product-quantity" at bounding box center [178, 549] width 12 height 12
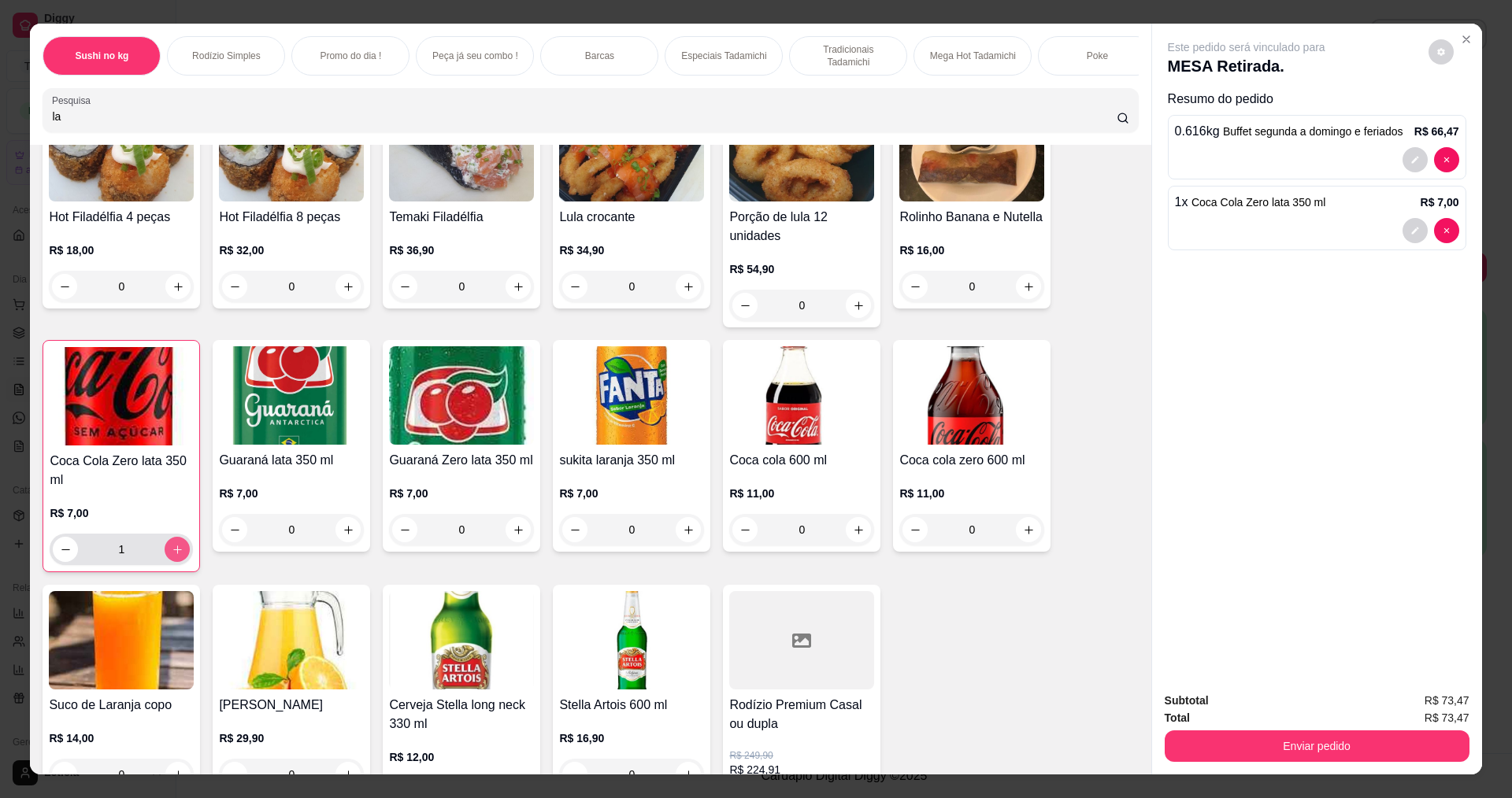
type input "1"
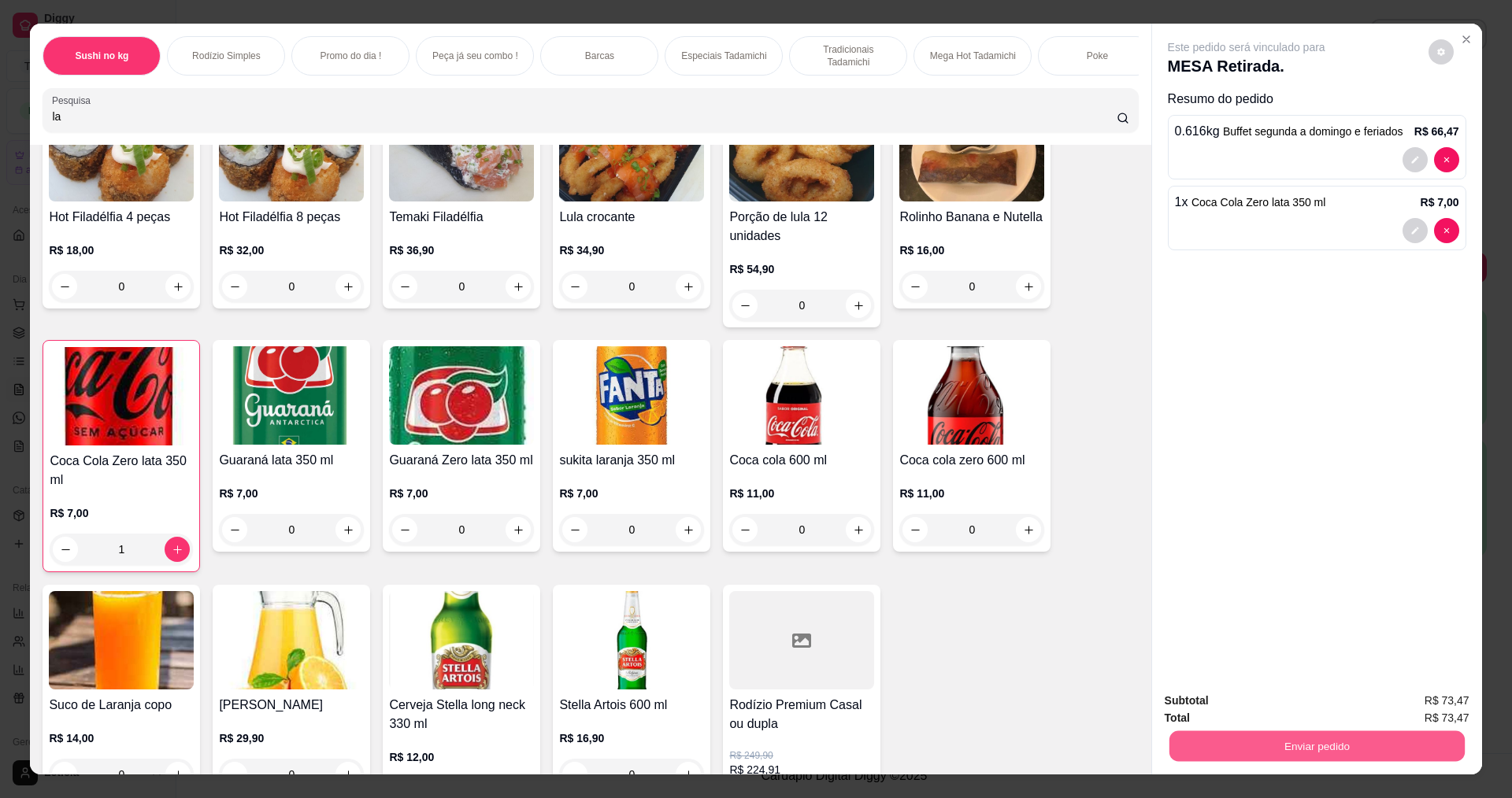
click at [1299, 750] on button "Enviar pedido" at bounding box center [1316, 745] width 296 height 31
click at [1298, 705] on button "Não registrar e enviar pedido" at bounding box center [1264, 707] width 159 height 29
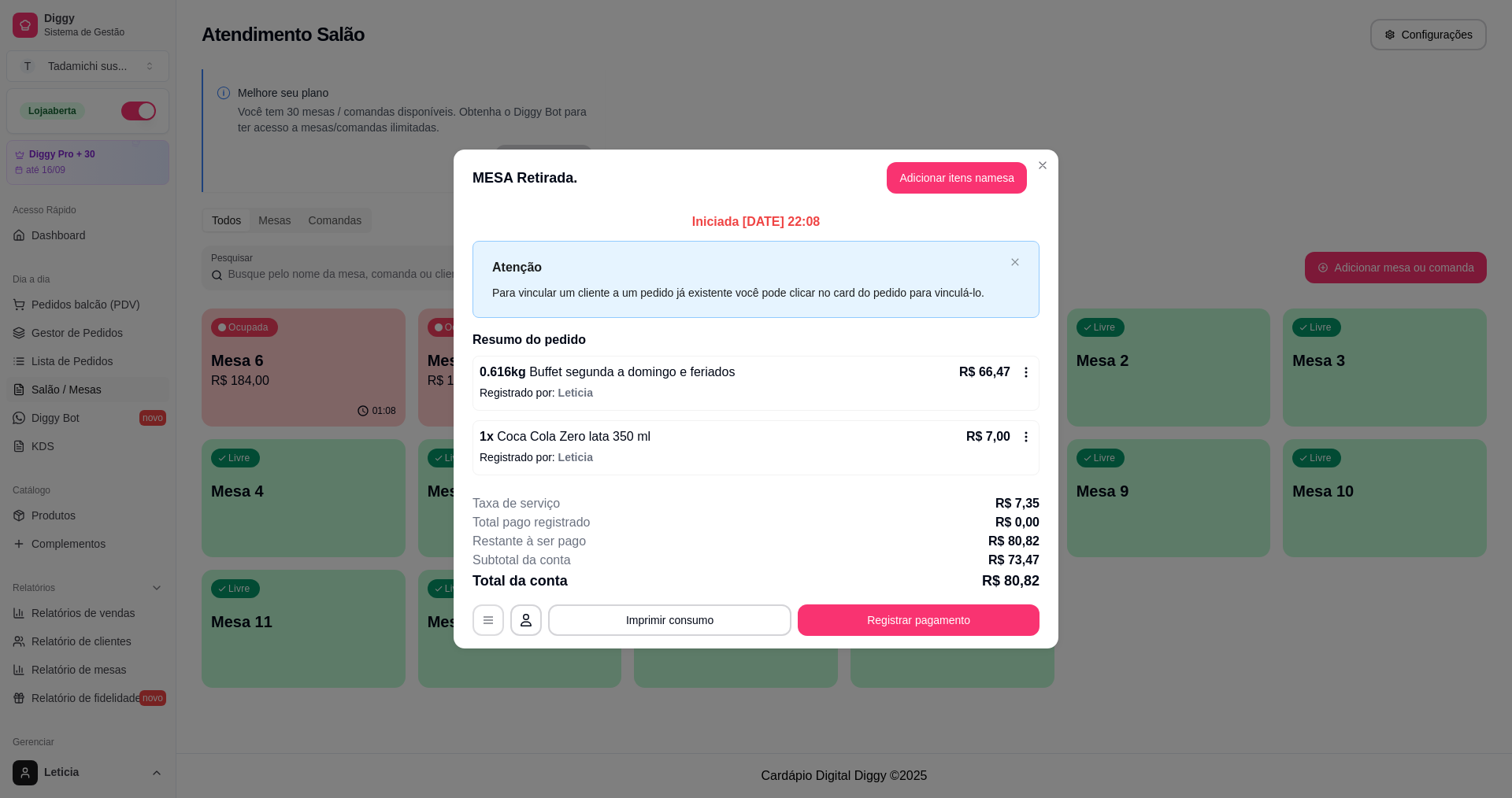
click at [482, 627] on button "button" at bounding box center [488, 621] width 32 height 32
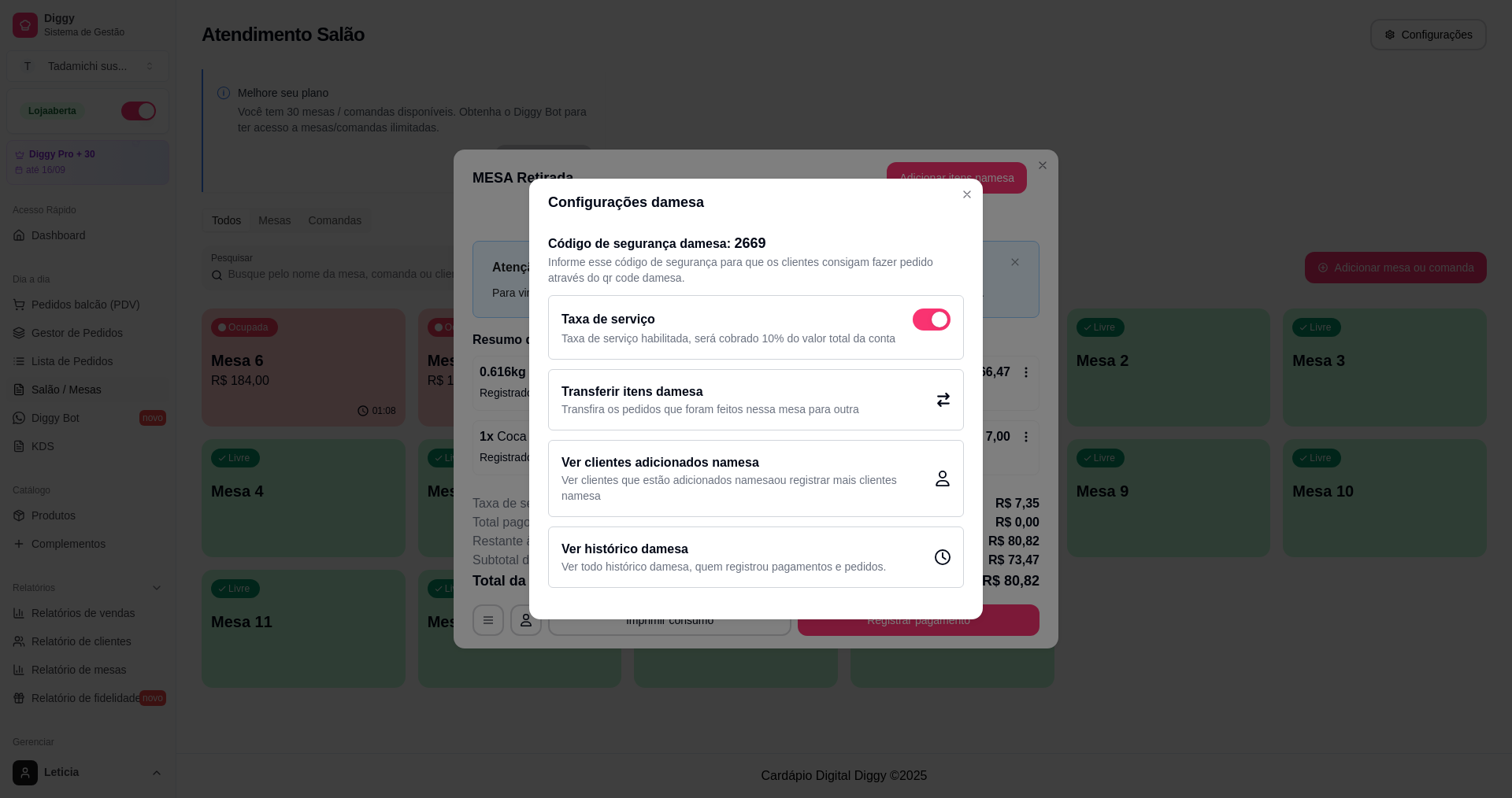
click at [939, 300] on div "Taxa de serviço Taxa de serviço habilitada, será cobrado 10% do valor total da …" at bounding box center [756, 327] width 415 height 64
checkbox input "false"
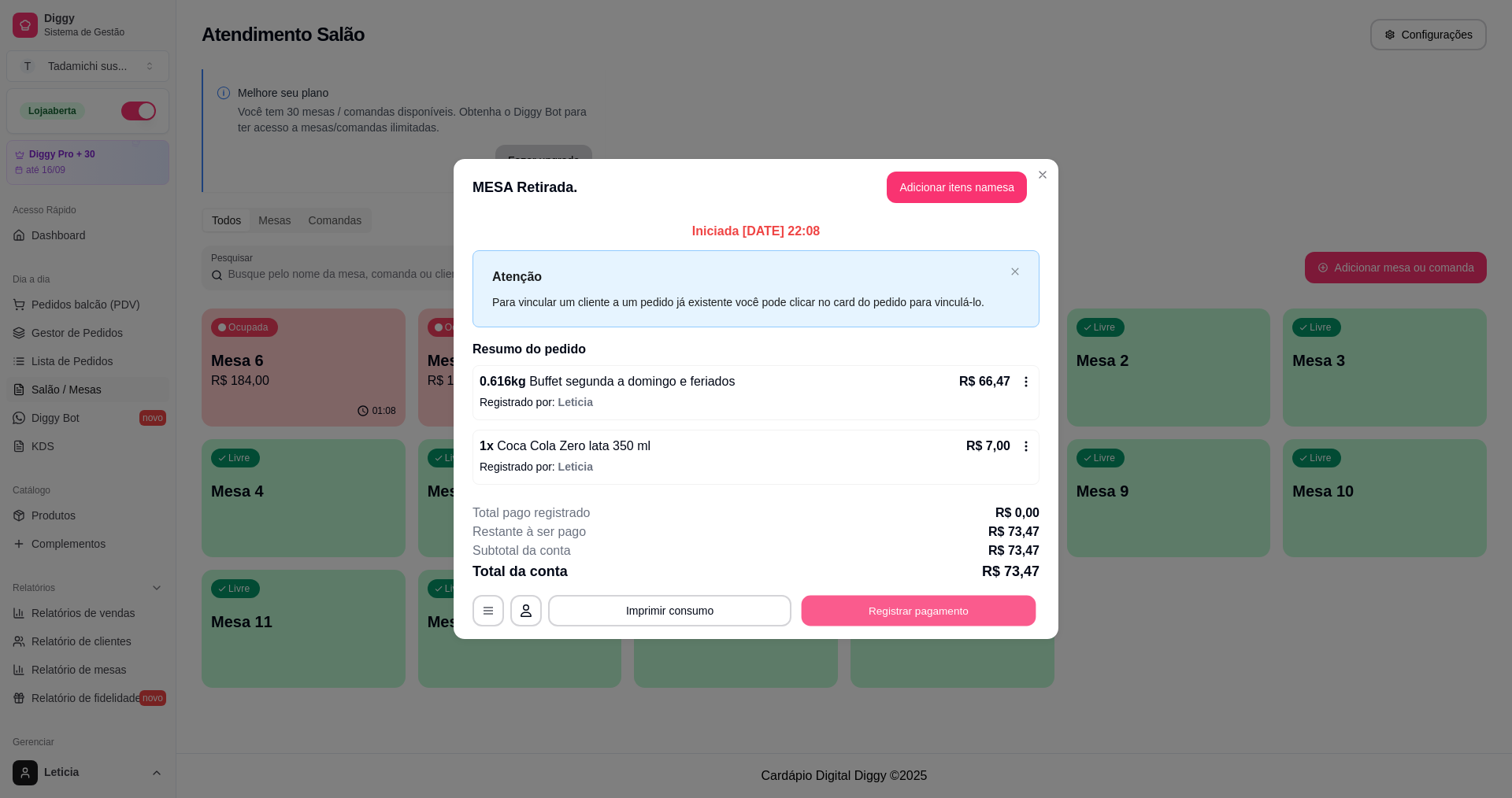
click at [948, 616] on button "Registrar pagamento" at bounding box center [918, 610] width 234 height 31
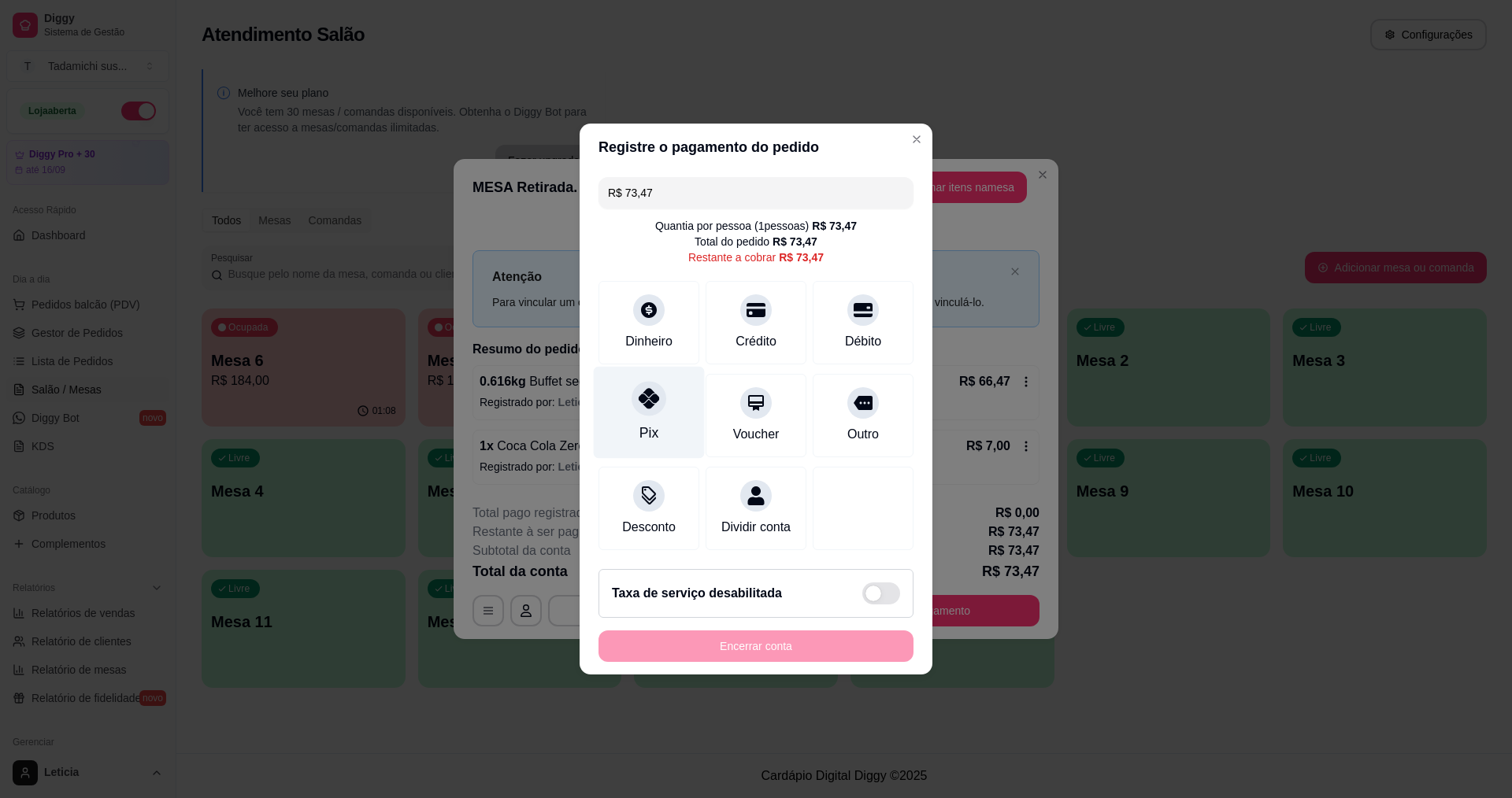
click at [632, 414] on div "Pix" at bounding box center [649, 412] width 111 height 92
type input "R$ 0,00"
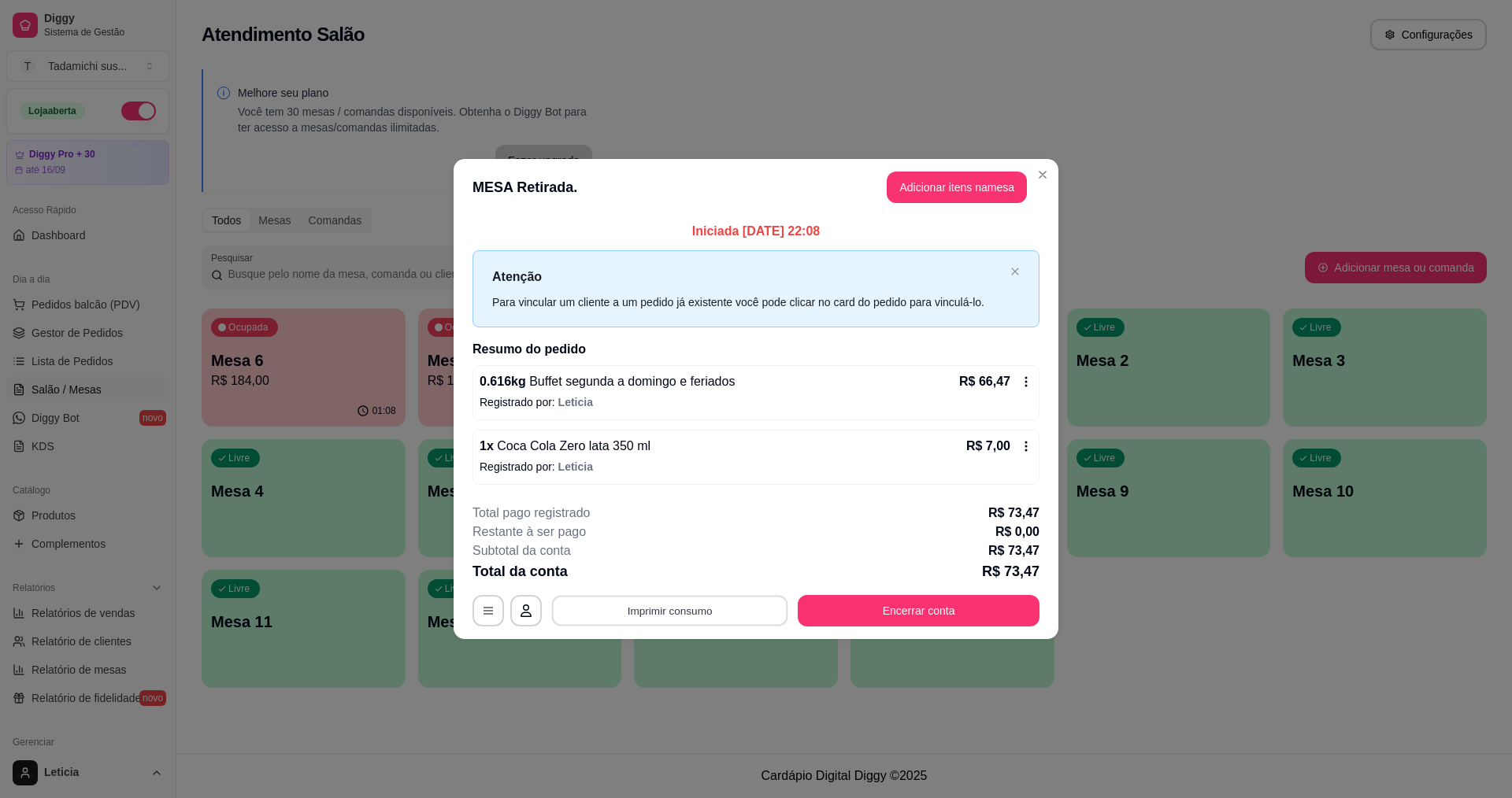
click at [661, 600] on button "Imprimir consumo" at bounding box center [670, 610] width 236 height 31
click at [664, 543] on button "IMPRESSORA" at bounding box center [674, 543] width 121 height 25
click at [920, 612] on button "Encerrar conta" at bounding box center [918, 610] width 234 height 31
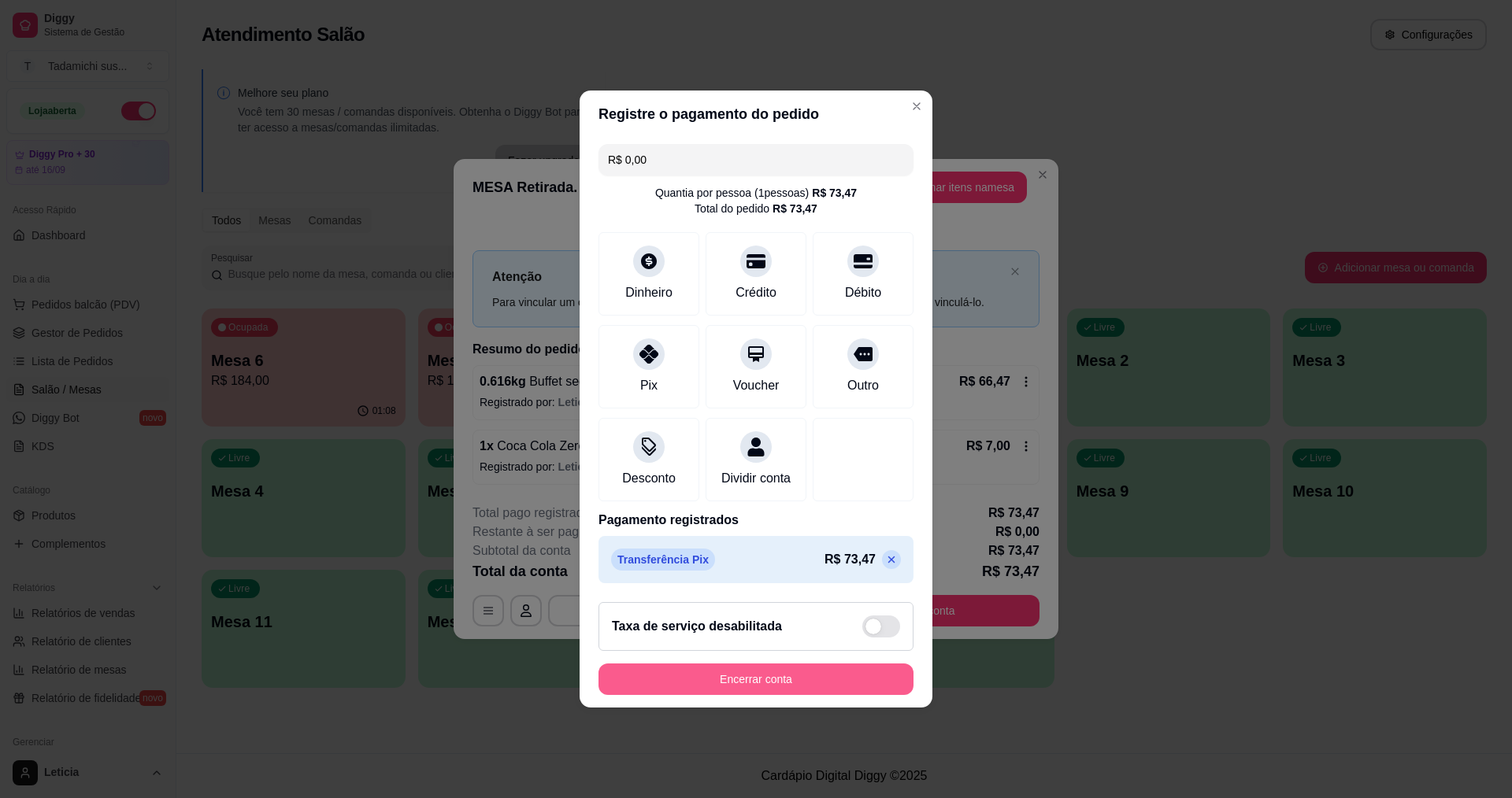
click at [760, 695] on button "Encerrar conta" at bounding box center [756, 679] width 315 height 32
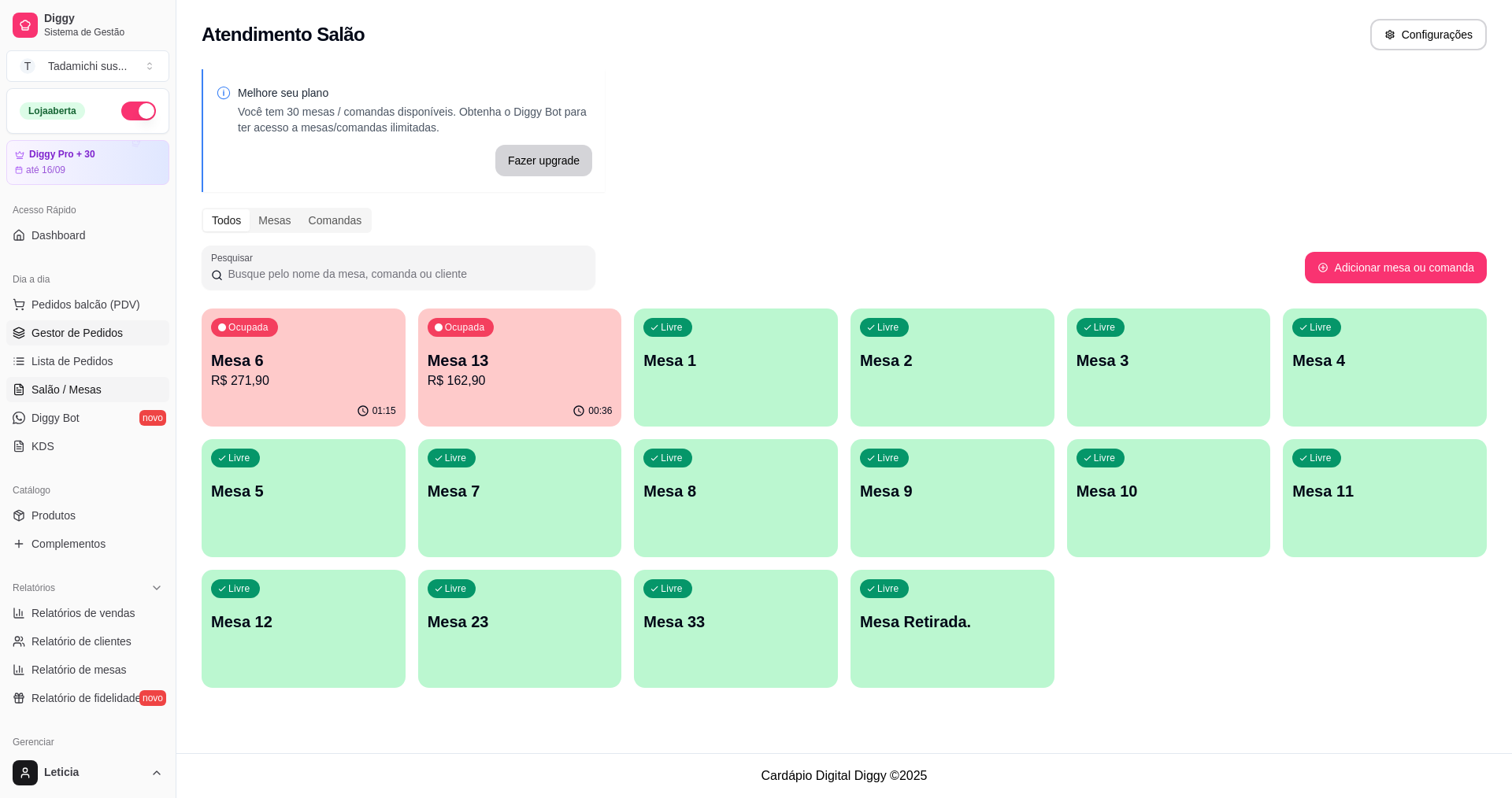
click at [118, 324] on link "Gestor de Pedidos" at bounding box center [87, 333] width 163 height 25
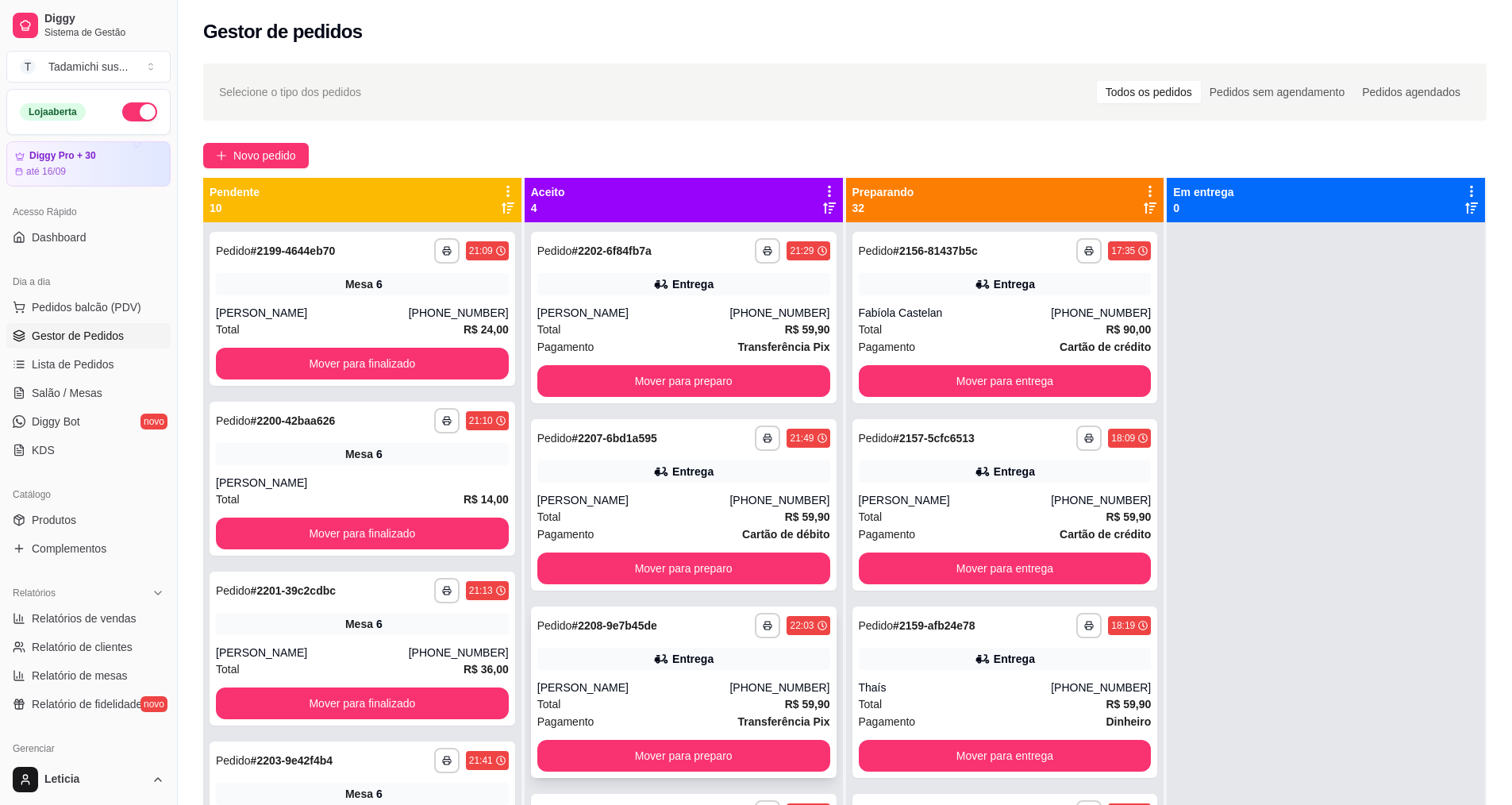
scroll to position [44, 0]
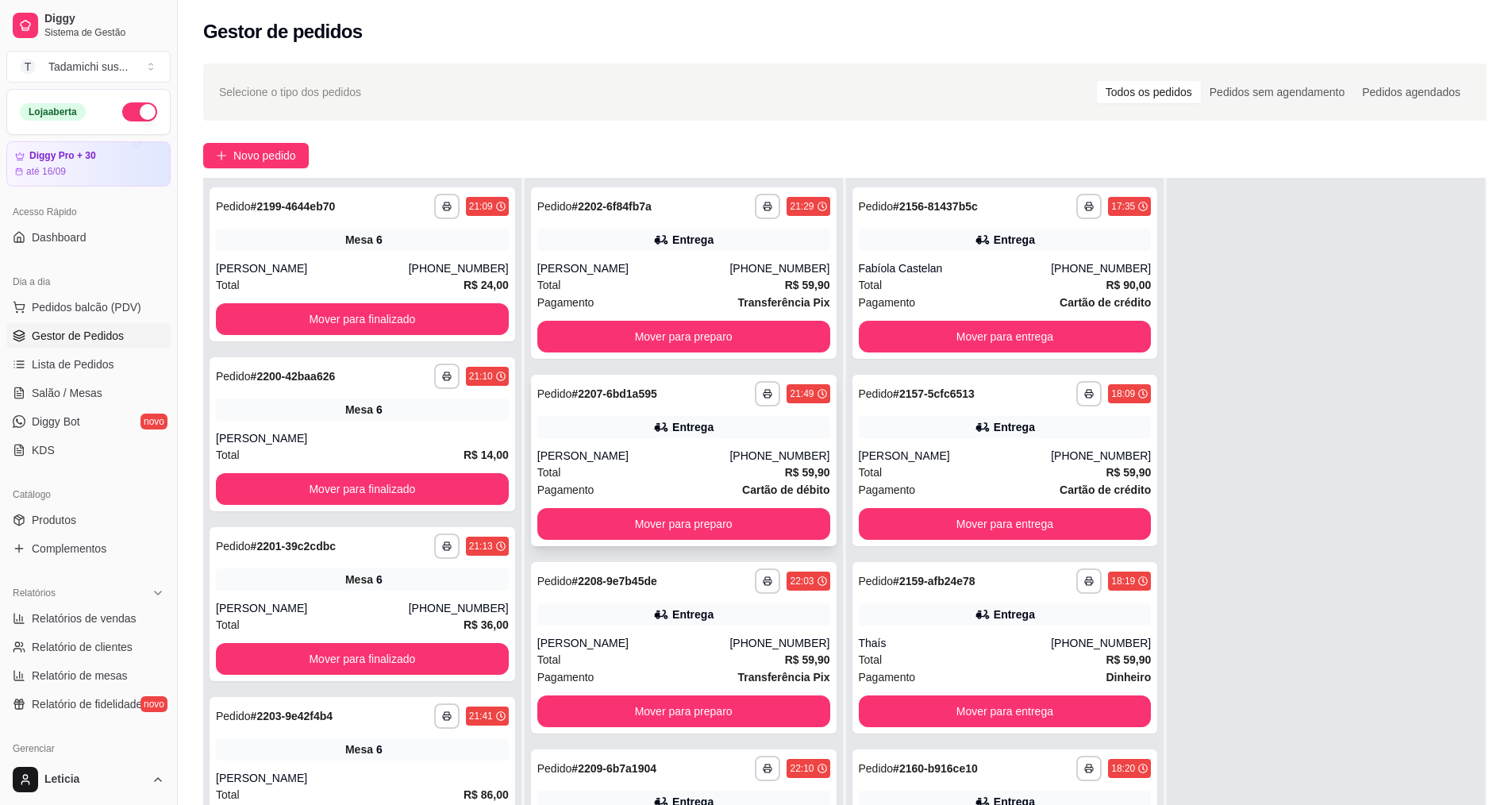
click at [698, 455] on div "[PERSON_NAME]" at bounding box center [634, 455] width 193 height 16
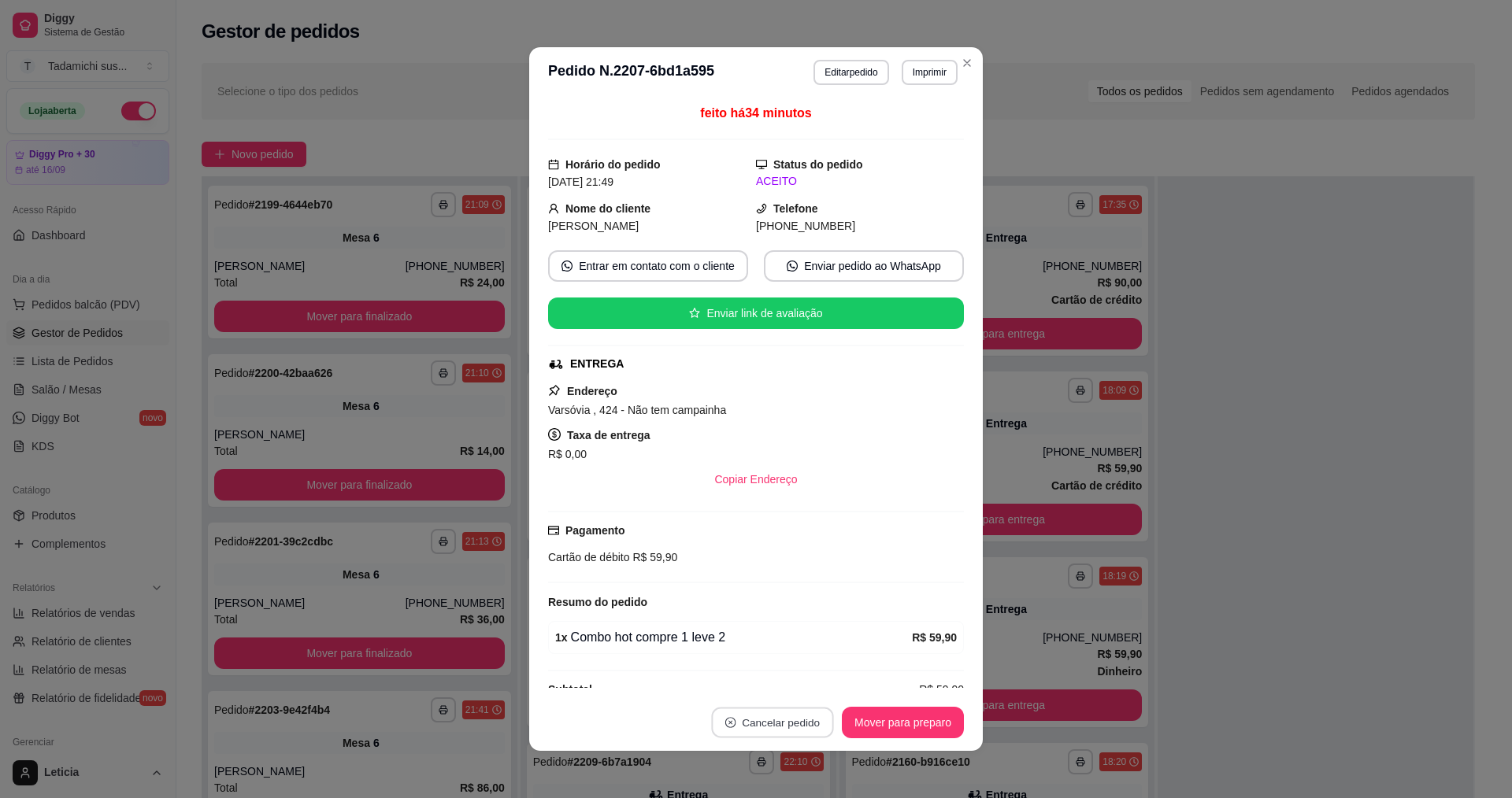
click at [740, 716] on button "Cancelar pedido" at bounding box center [771, 723] width 122 height 31
click at [808, 680] on button "Sim" at bounding box center [810, 683] width 61 height 31
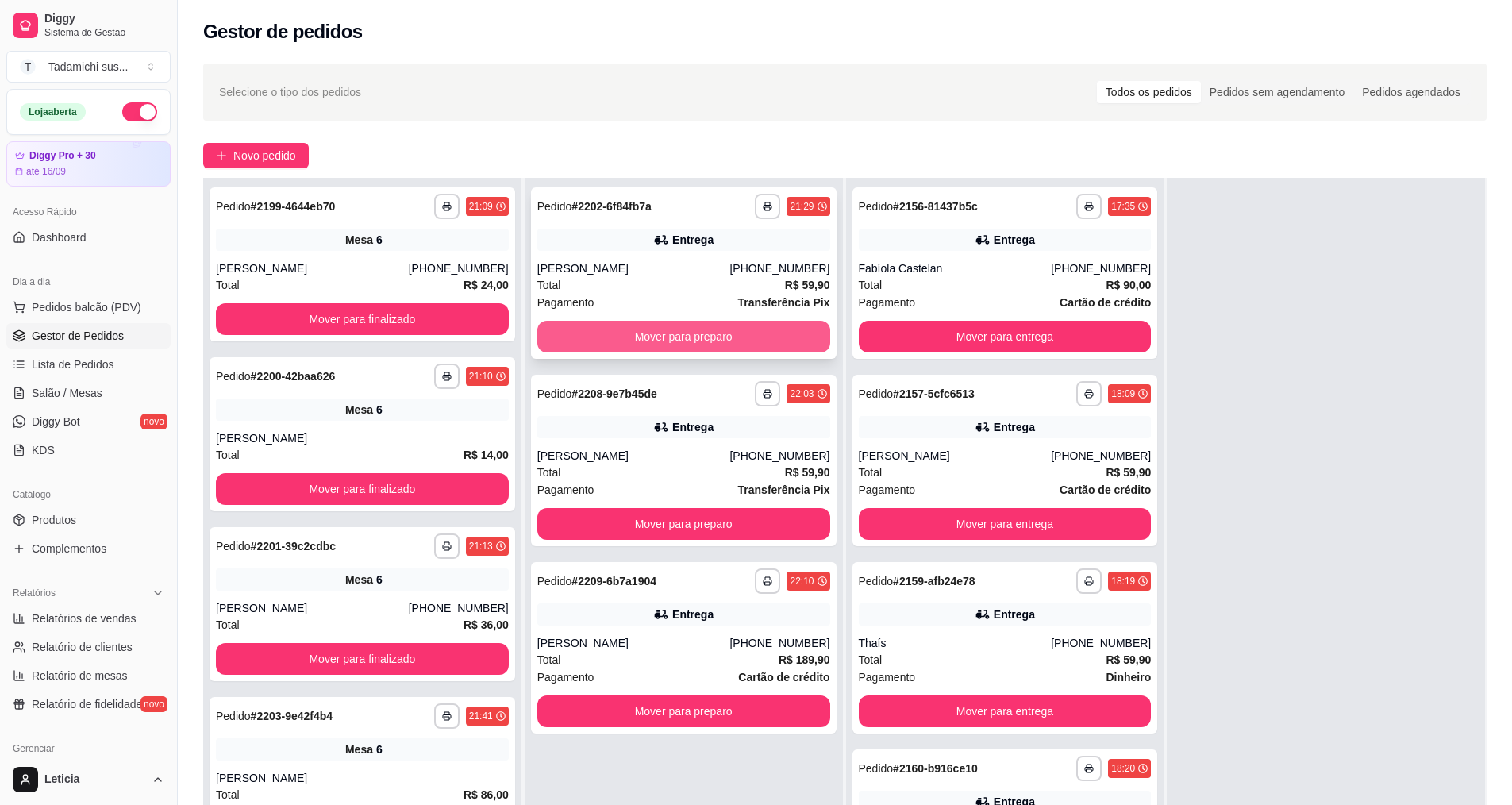
click at [741, 342] on button "Mover para preparo" at bounding box center [684, 336] width 293 height 32
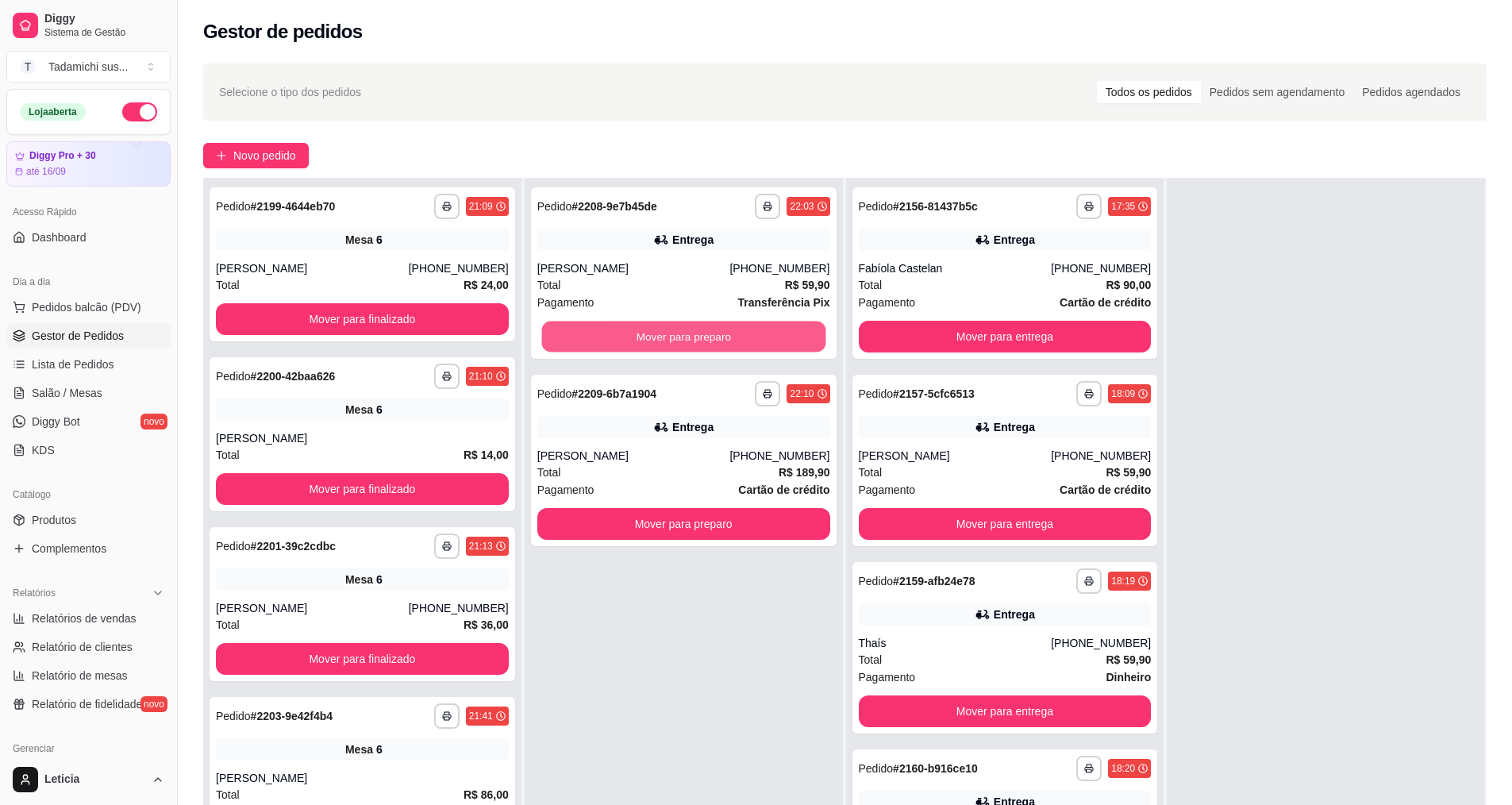
click at [741, 342] on button "Mover para preparo" at bounding box center [683, 336] width 284 height 31
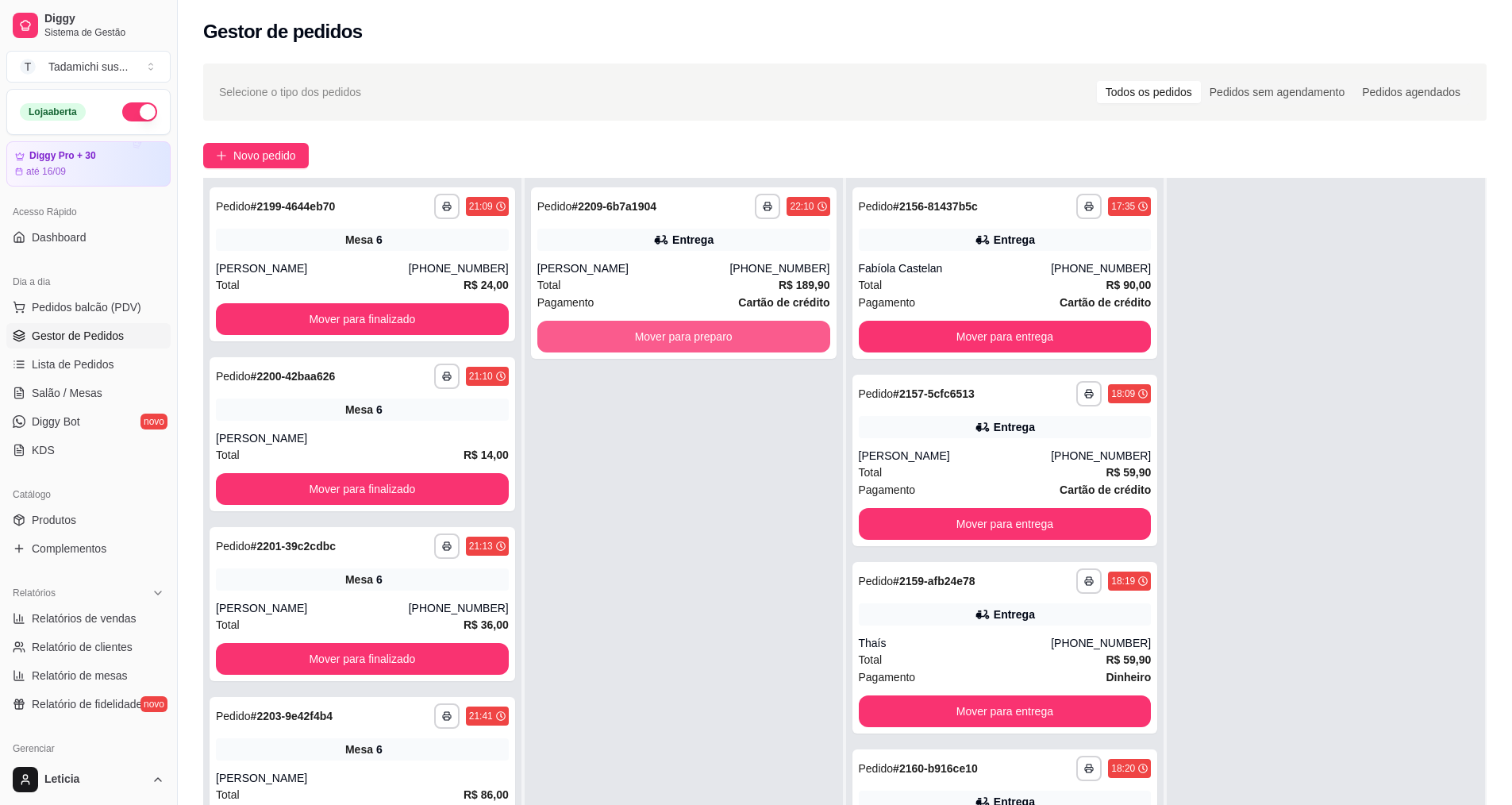
click at [741, 342] on button "Mover para preparo" at bounding box center [684, 336] width 293 height 32
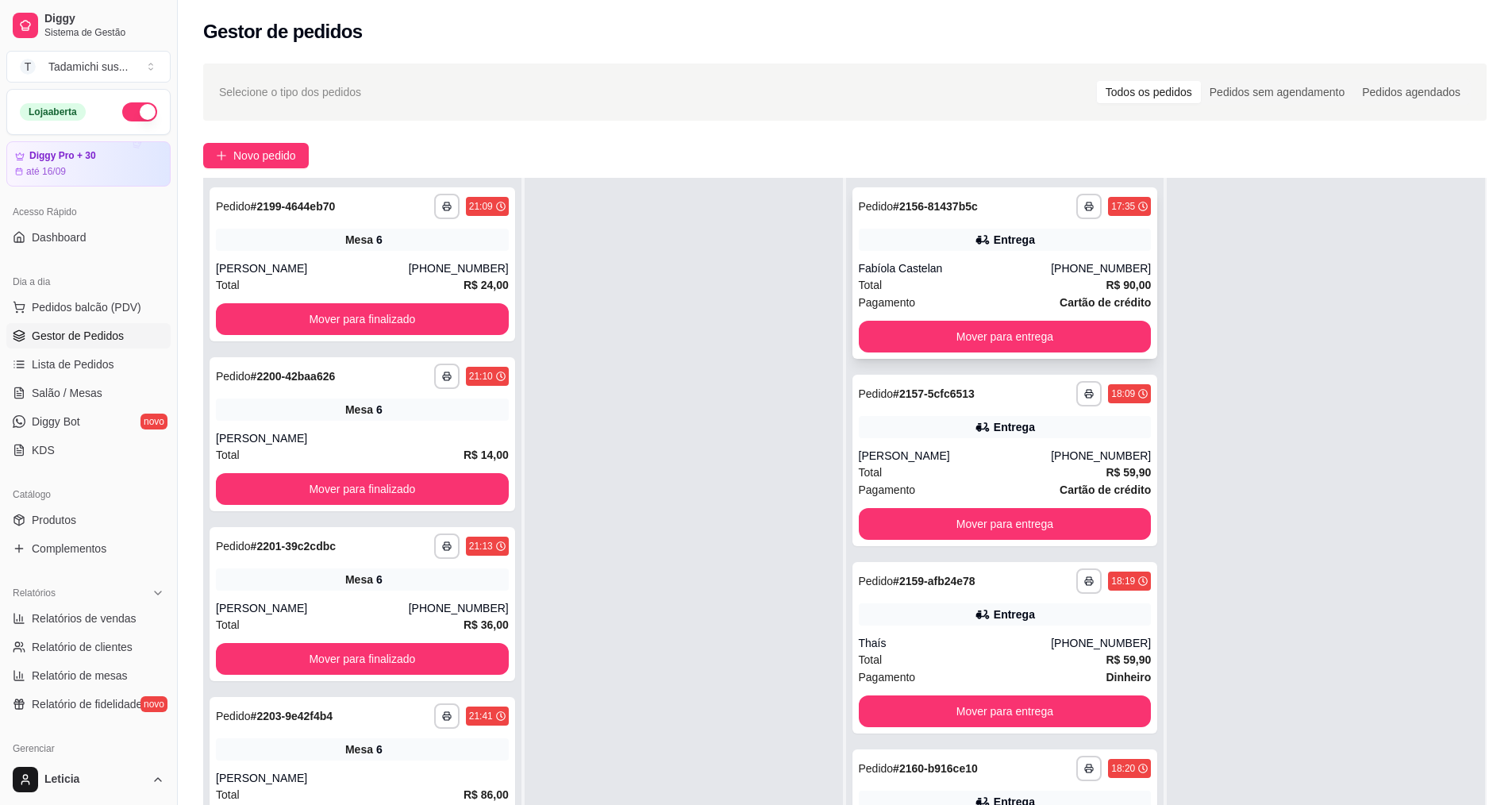
click at [919, 352] on div "**********" at bounding box center [1005, 273] width 305 height 171
click at [1046, 345] on button "Mover para entrega" at bounding box center [1004, 336] width 284 height 31
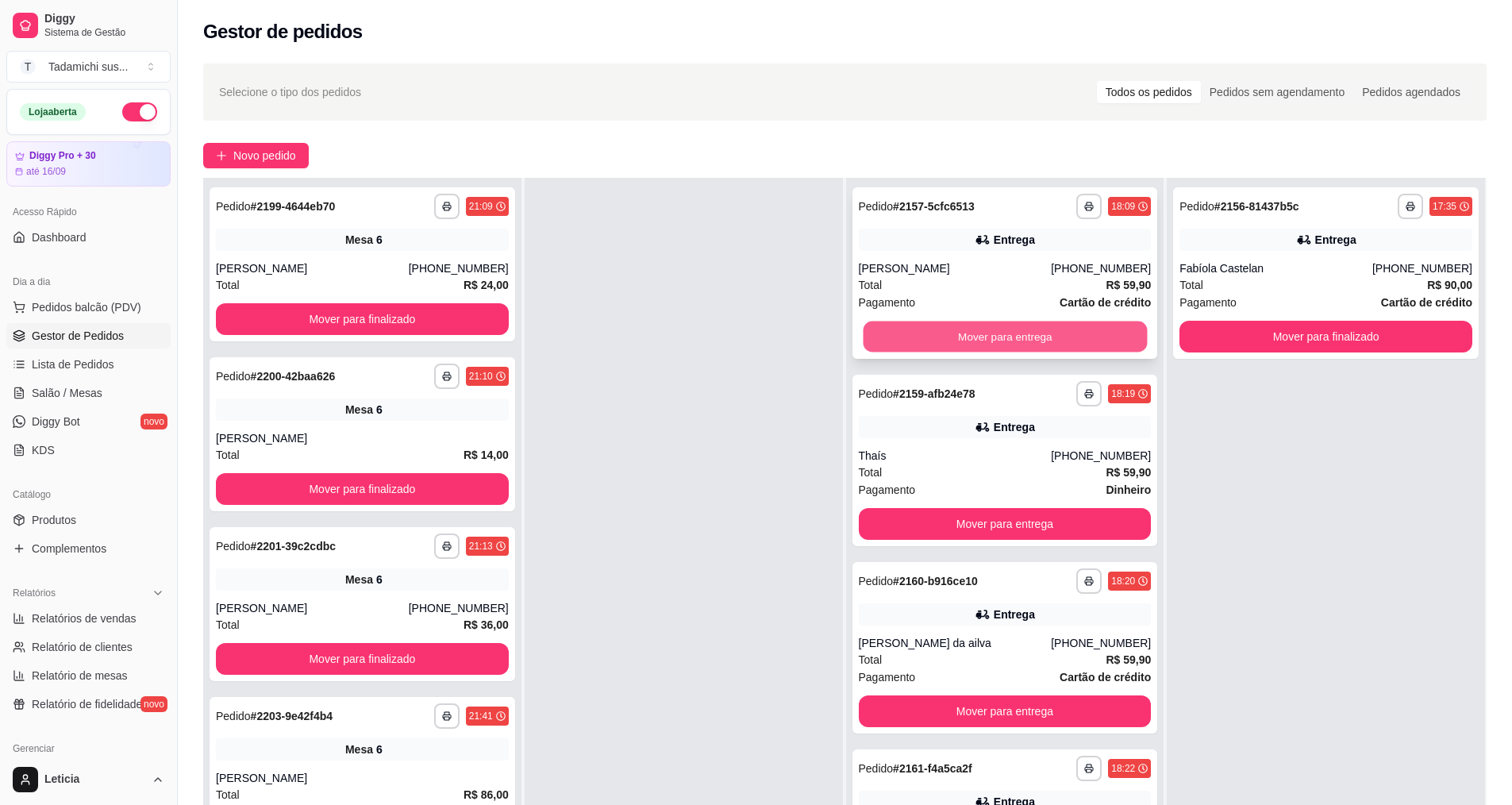
click at [1047, 346] on button "Mover para entrega" at bounding box center [1004, 336] width 284 height 31
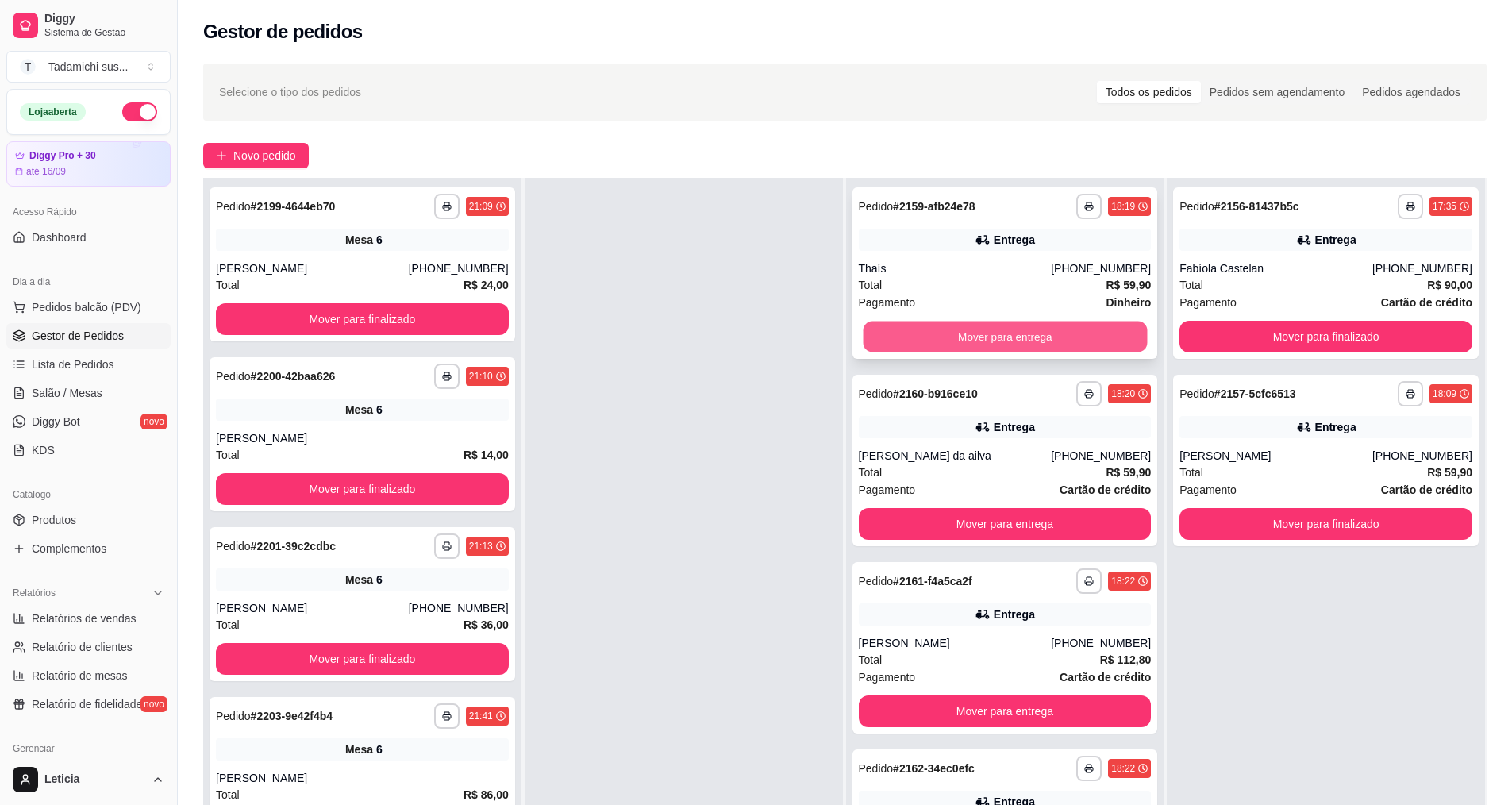
click at [1052, 345] on button "Mover para entrega" at bounding box center [1004, 336] width 284 height 31
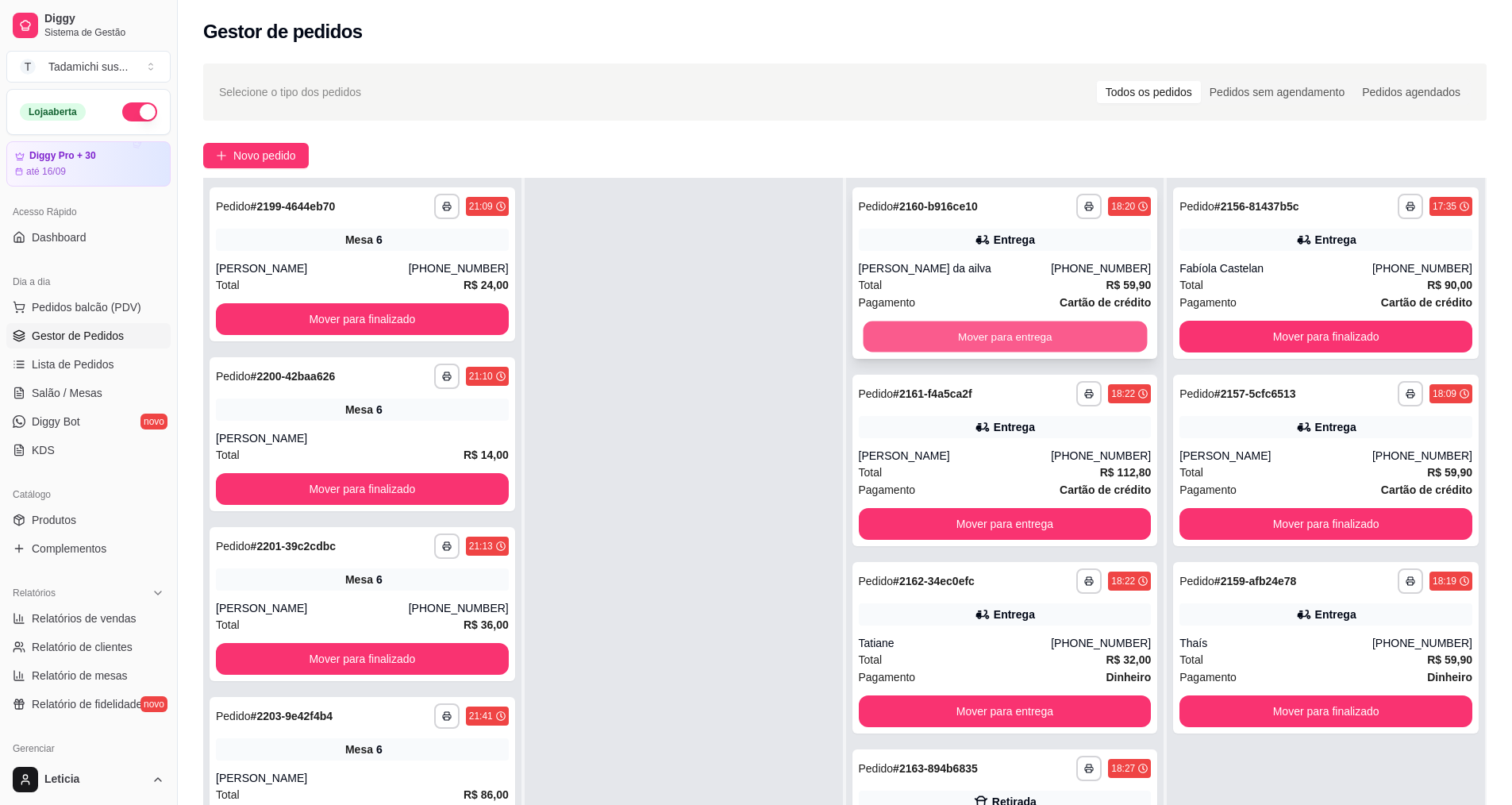
click at [1054, 345] on button "Mover para entrega" at bounding box center [1004, 336] width 284 height 31
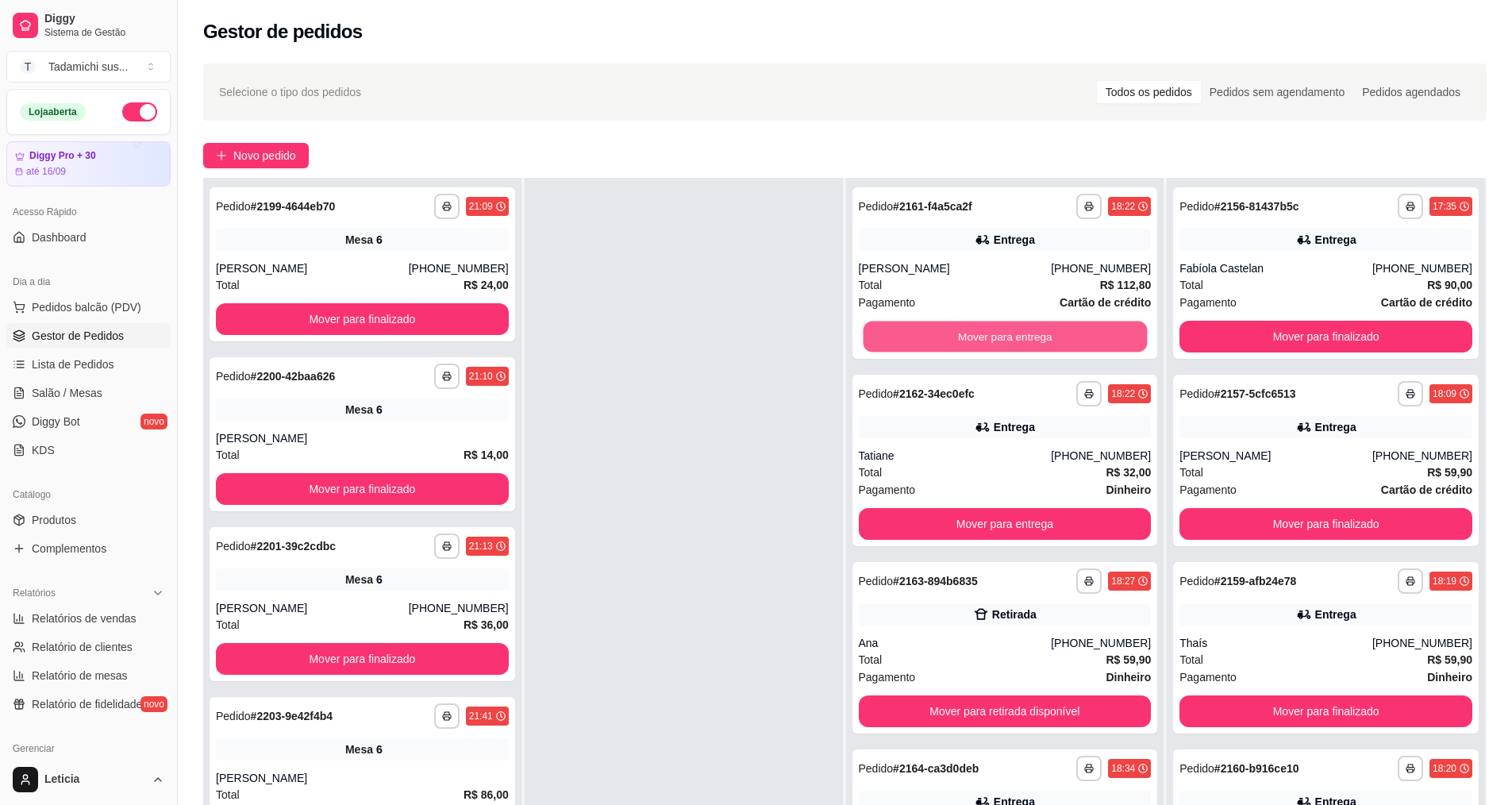
click at [1054, 345] on button "Mover para entrega" at bounding box center [1004, 336] width 284 height 31
click at [1055, 345] on button "Mover para entrega" at bounding box center [1005, 336] width 293 height 32
click at [1055, 345] on button "Mover para retirada disponível" at bounding box center [1005, 336] width 293 height 32
click at [1058, 345] on button "Mover para entrega" at bounding box center [1005, 336] width 293 height 32
click at [1058, 345] on button "Mover para entrega" at bounding box center [1004, 336] width 284 height 31
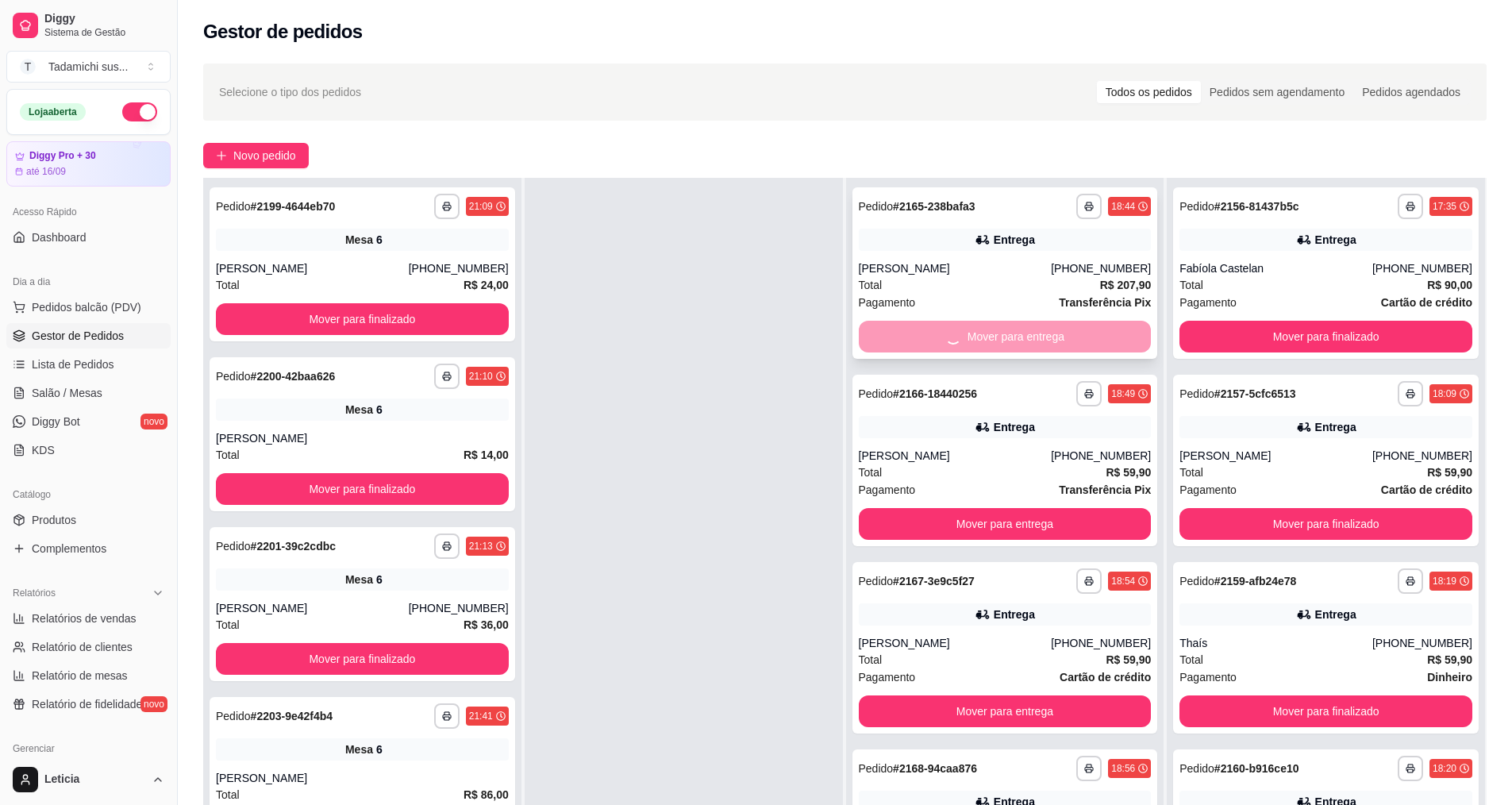
click at [1058, 345] on div "Mover para entrega" at bounding box center [1005, 336] width 293 height 32
click at [1059, 345] on button "Mover para entrega" at bounding box center [1004, 336] width 284 height 31
click at [1061, 346] on button "Mover para entrega" at bounding box center [1004, 336] width 284 height 31
click at [1061, 346] on button "Mover para entrega" at bounding box center [1005, 336] width 293 height 32
click at [1061, 508] on button "Mover para entrega" at bounding box center [1005, 524] width 293 height 32
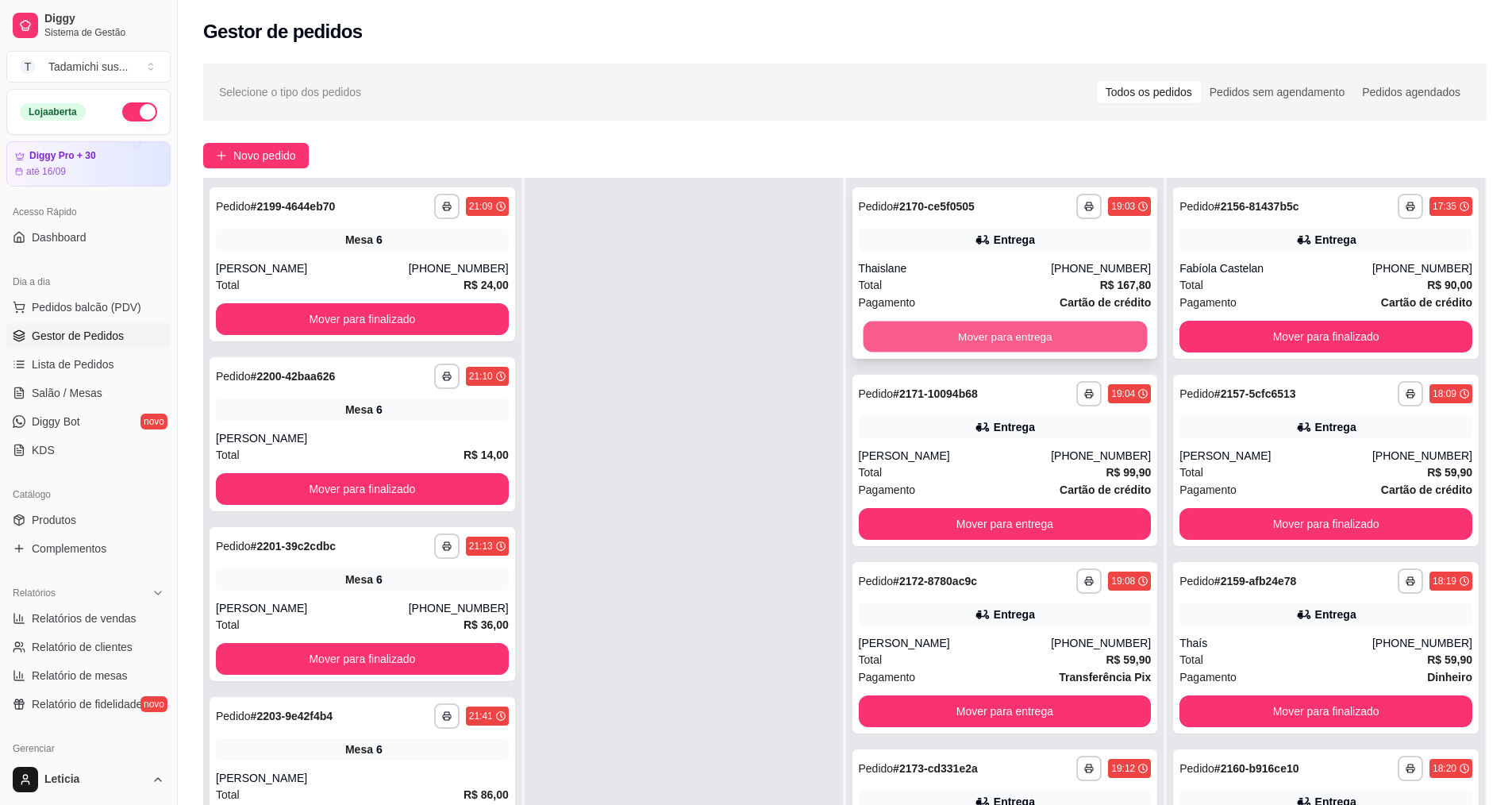
click at [1062, 346] on button "Mover para entrega" at bounding box center [1004, 336] width 284 height 31
click at [1062, 346] on button "Mover para entrega" at bounding box center [1005, 336] width 293 height 32
click at [1062, 346] on button "Mover para entrega" at bounding box center [1004, 336] width 284 height 31
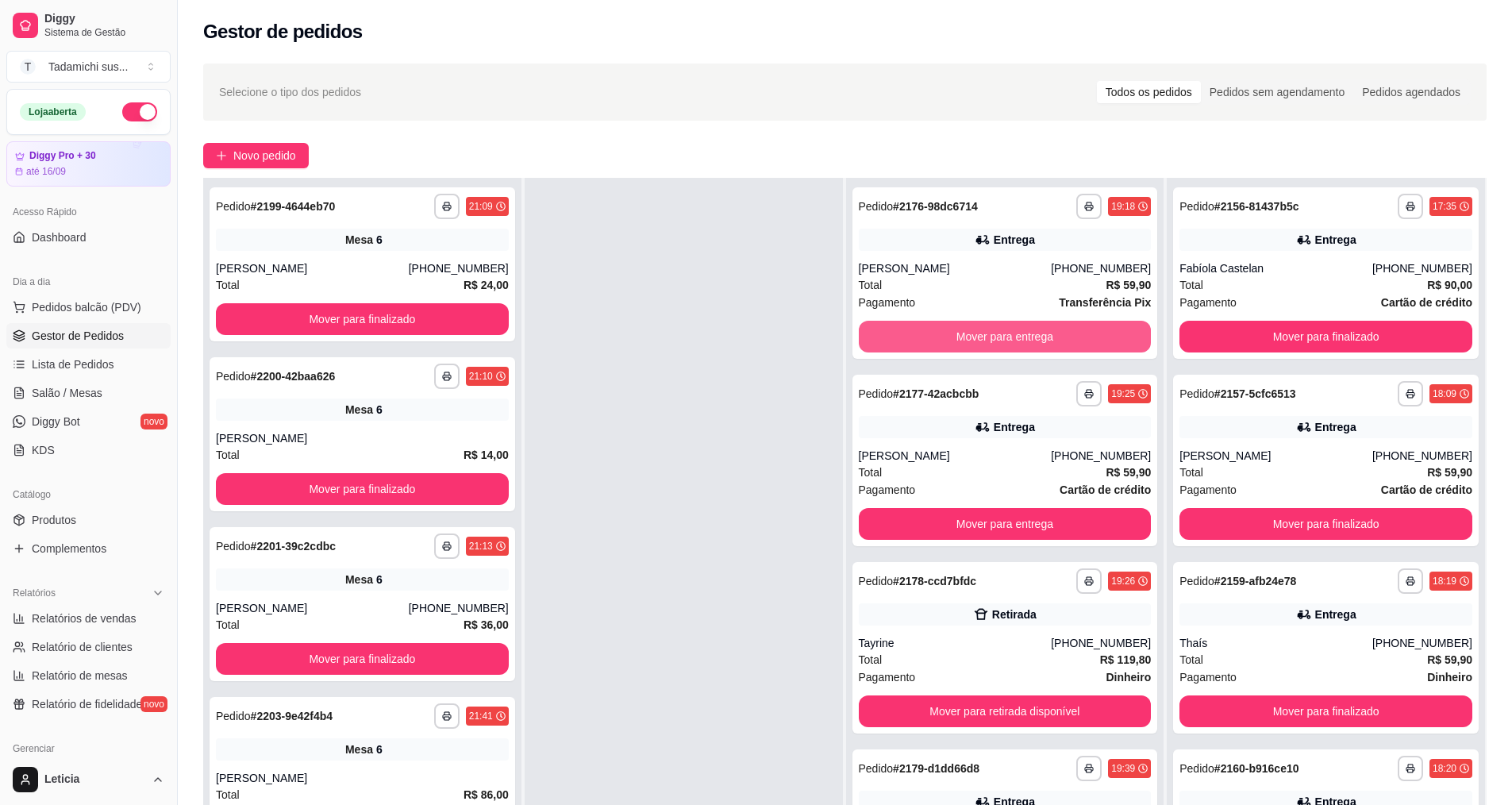
click at [1062, 346] on button "Mover para entrega" at bounding box center [1005, 336] width 293 height 32
click at [1062, 346] on button "Mover para retirada disponível" at bounding box center [1005, 336] width 293 height 32
click at [1062, 347] on button "Mover para entrega" at bounding box center [1004, 336] width 284 height 31
click at [1063, 348] on button "Mover para entrega" at bounding box center [1005, 336] width 293 height 32
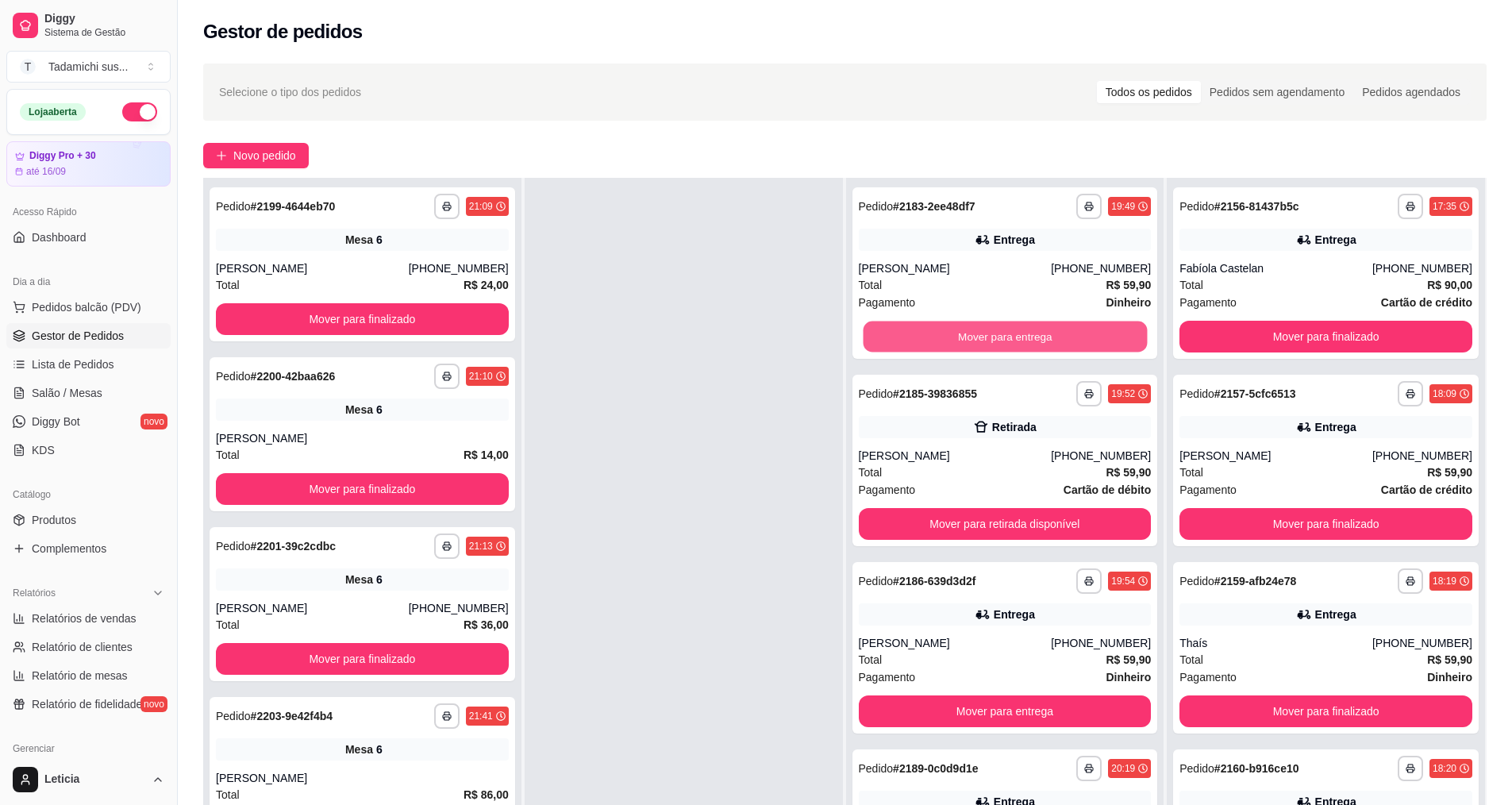
click at [1063, 348] on button "Mover para entrega" at bounding box center [1004, 336] width 284 height 31
click at [954, 327] on button "Mover para retirada disponível" at bounding box center [1004, 336] width 284 height 31
click at [954, 327] on button "Mover para entrega" at bounding box center [1005, 336] width 293 height 32
click at [954, 328] on button "Mover para entrega" at bounding box center [1004, 336] width 284 height 31
click at [954, 328] on button "Mover para retirada disponível" at bounding box center [1004, 336] width 284 height 31
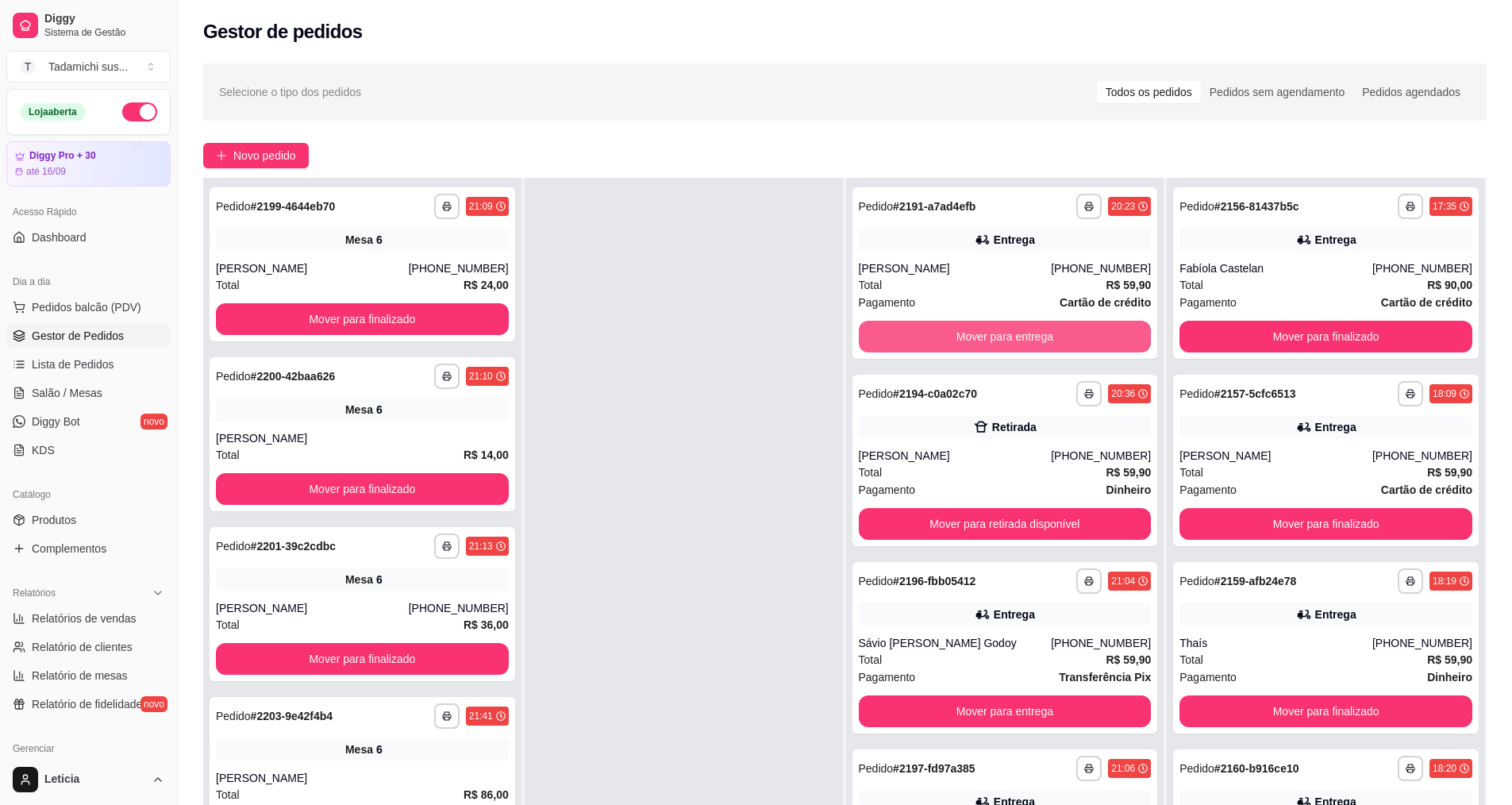
click at [954, 328] on button "Mover para entrega" at bounding box center [1005, 336] width 293 height 32
click at [954, 329] on button "Mover para retirada disponível" at bounding box center [1005, 336] width 293 height 32
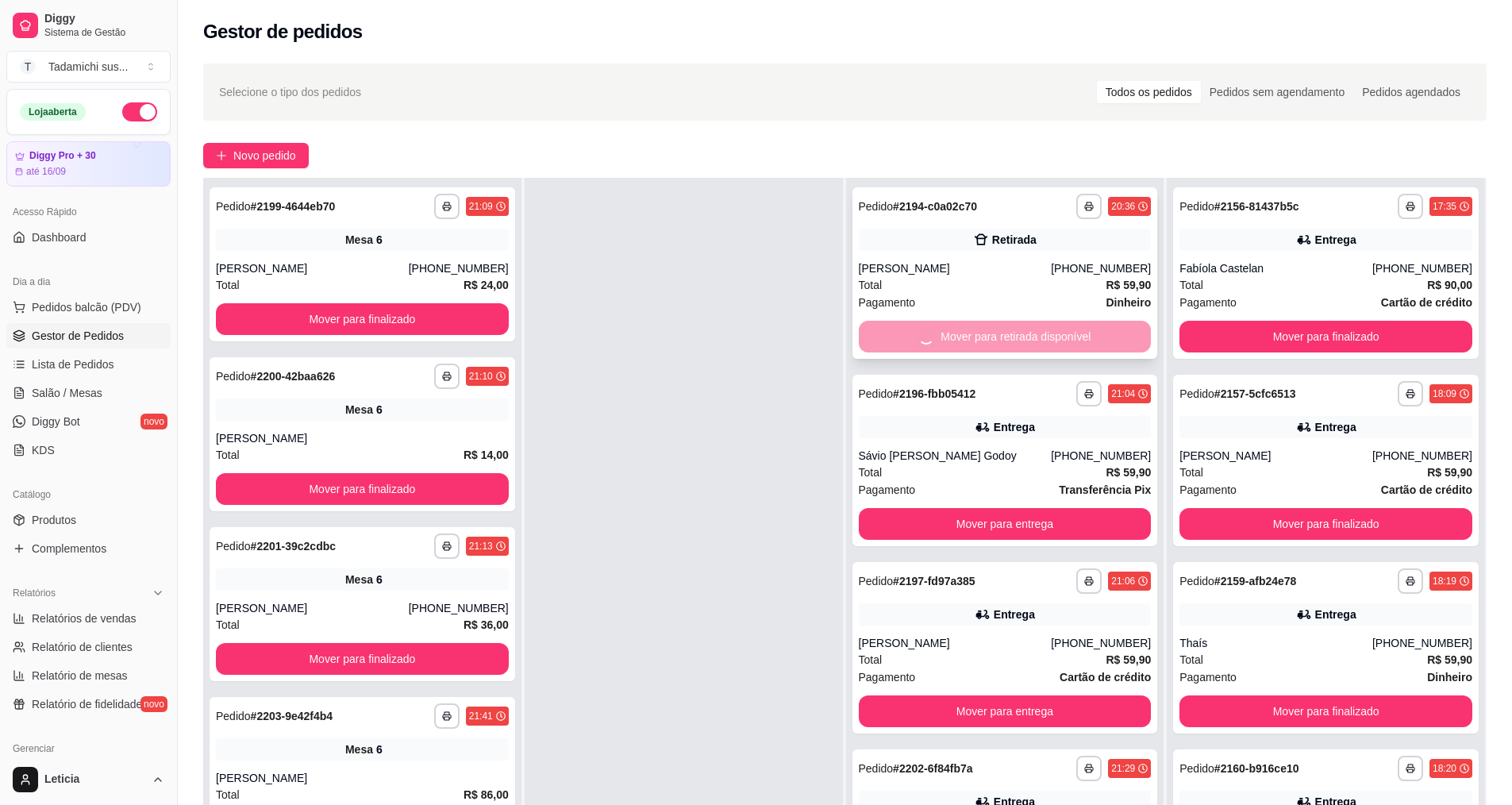
click at [954, 508] on button "Mover para entrega" at bounding box center [1005, 524] width 293 height 32
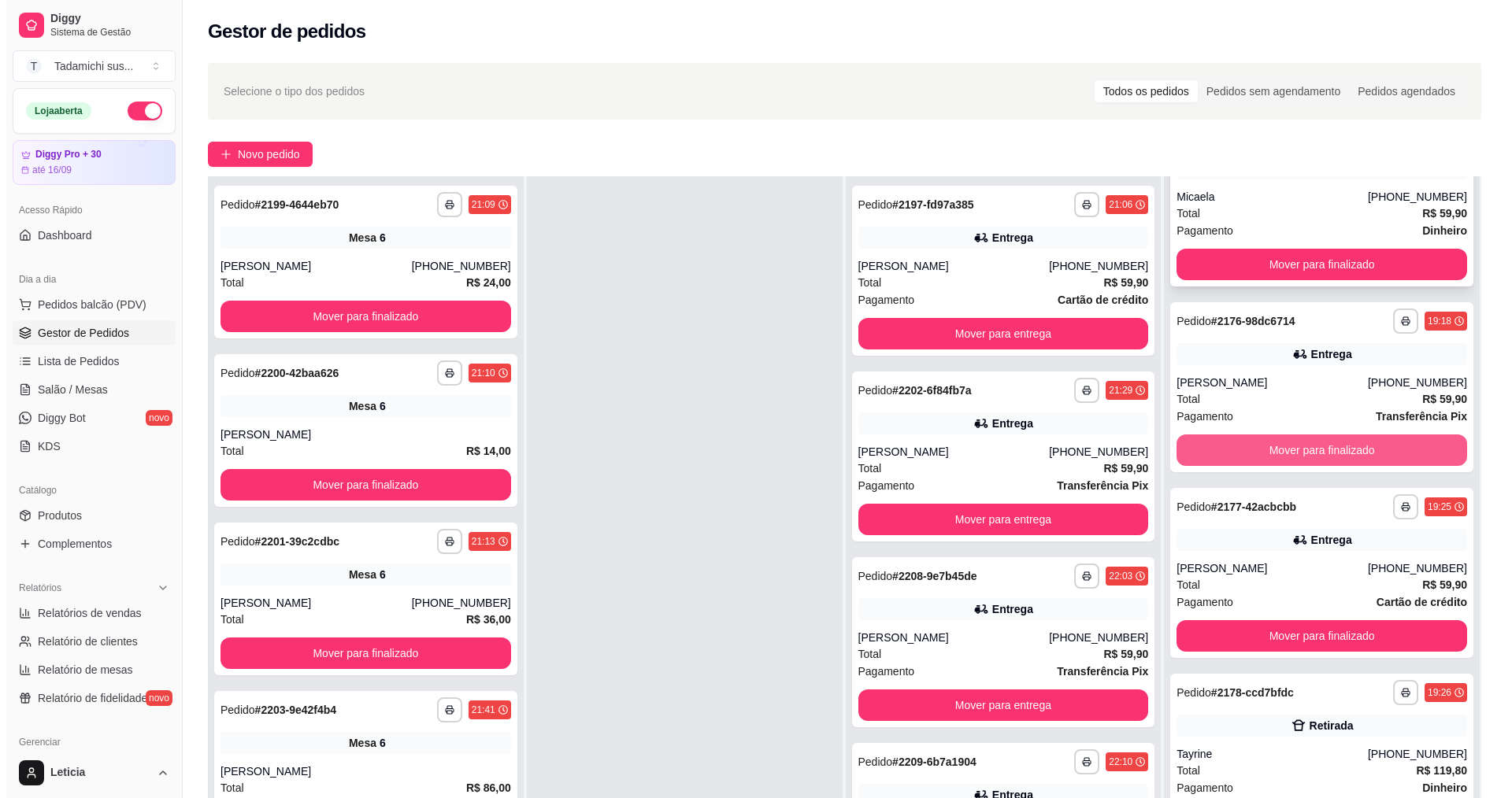
scroll to position [3463, 0]
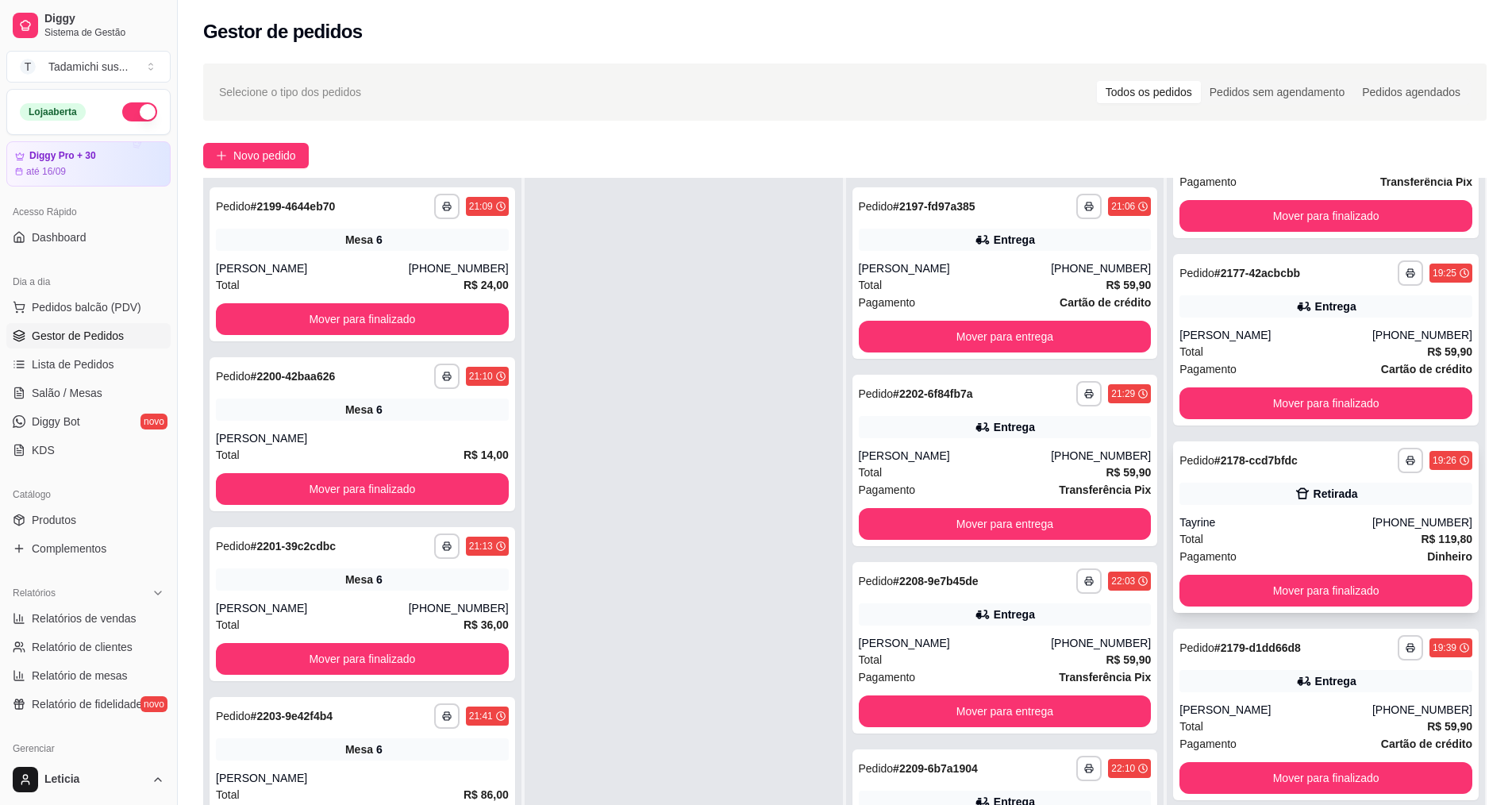
click at [1253, 513] on div "**********" at bounding box center [1326, 527] width 305 height 171
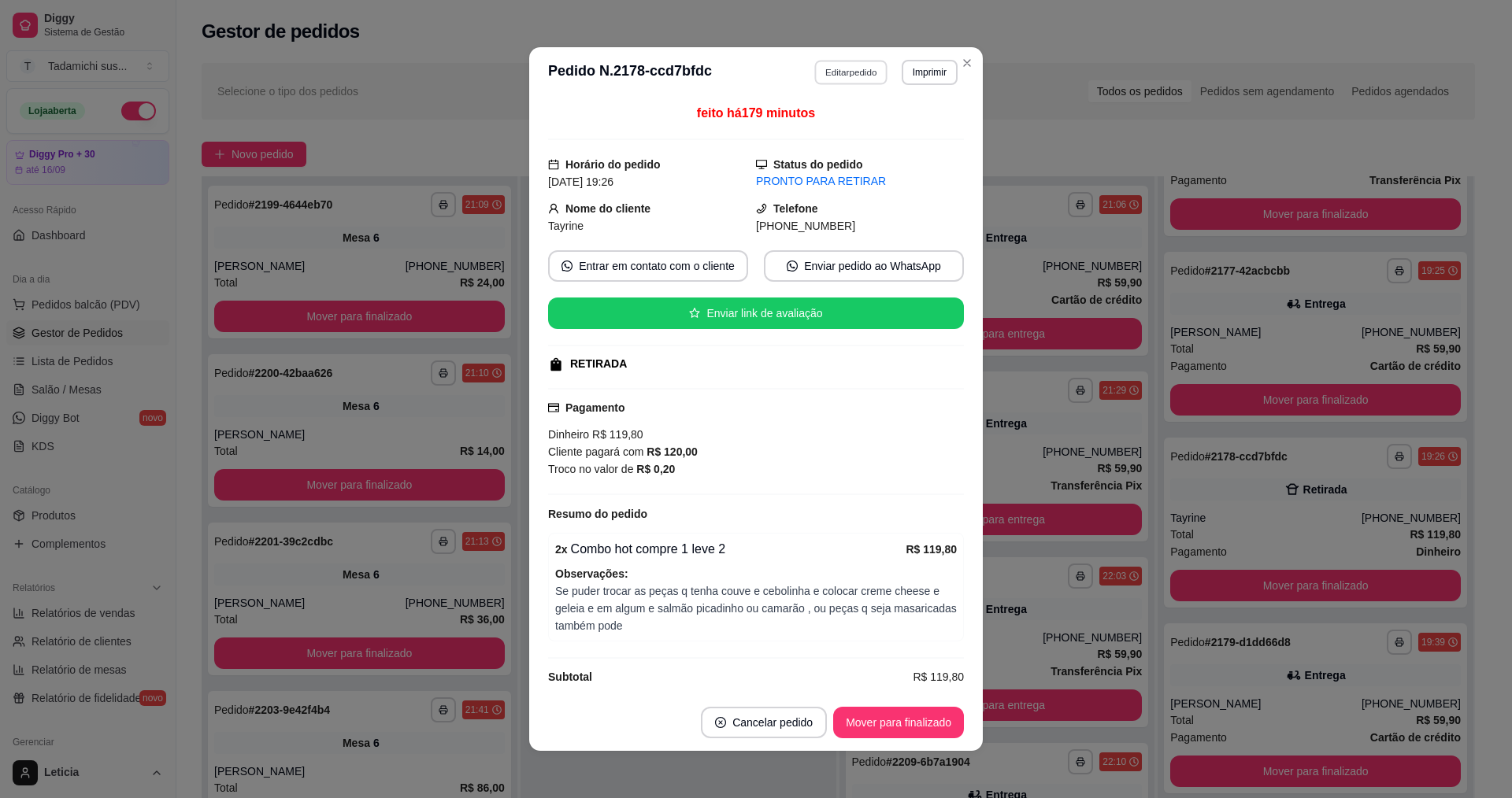
click at [854, 68] on button "Editar pedido" at bounding box center [851, 72] width 73 height 24
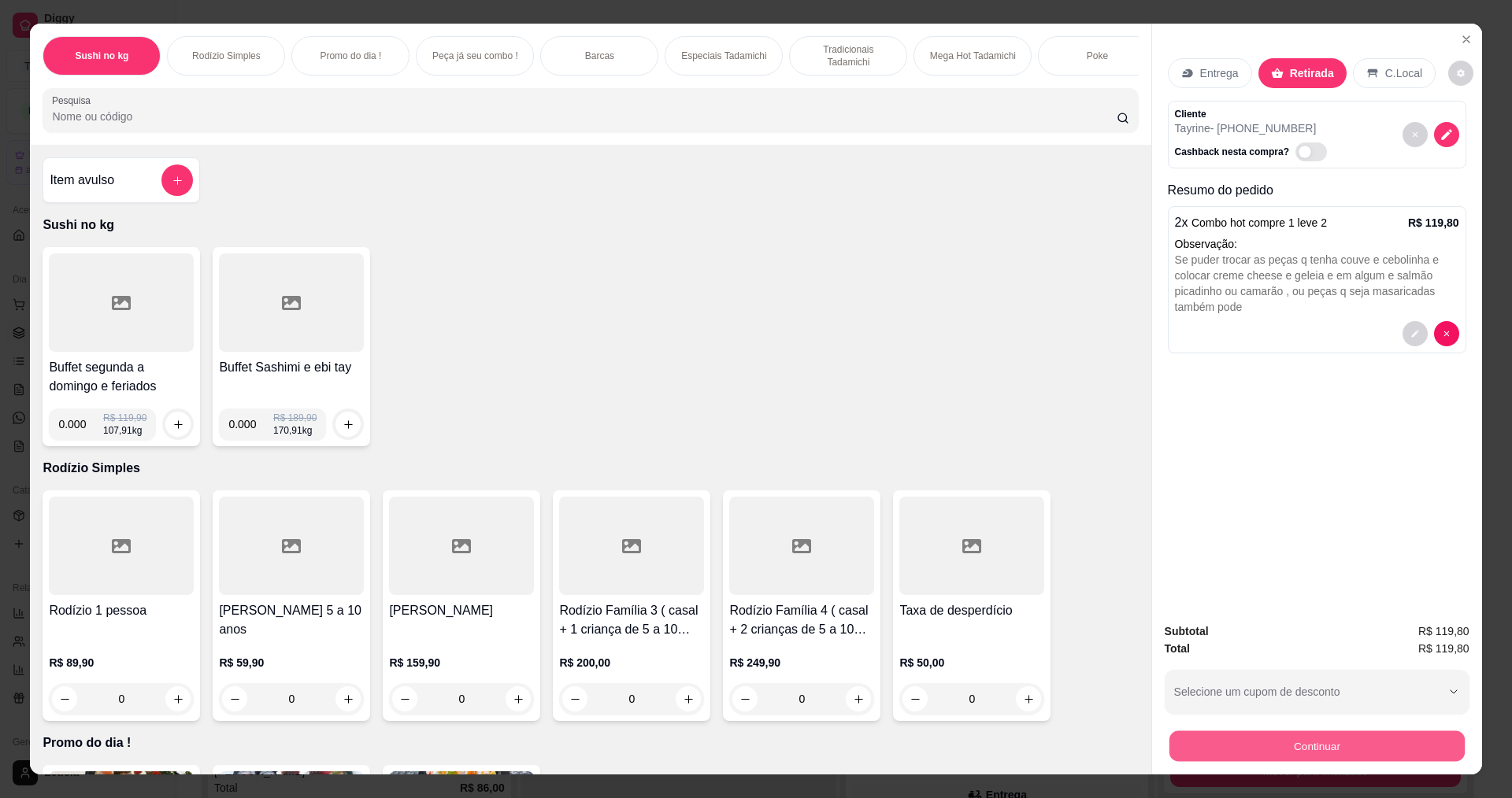
click at [1365, 755] on button "Continuar" at bounding box center [1316, 745] width 296 height 31
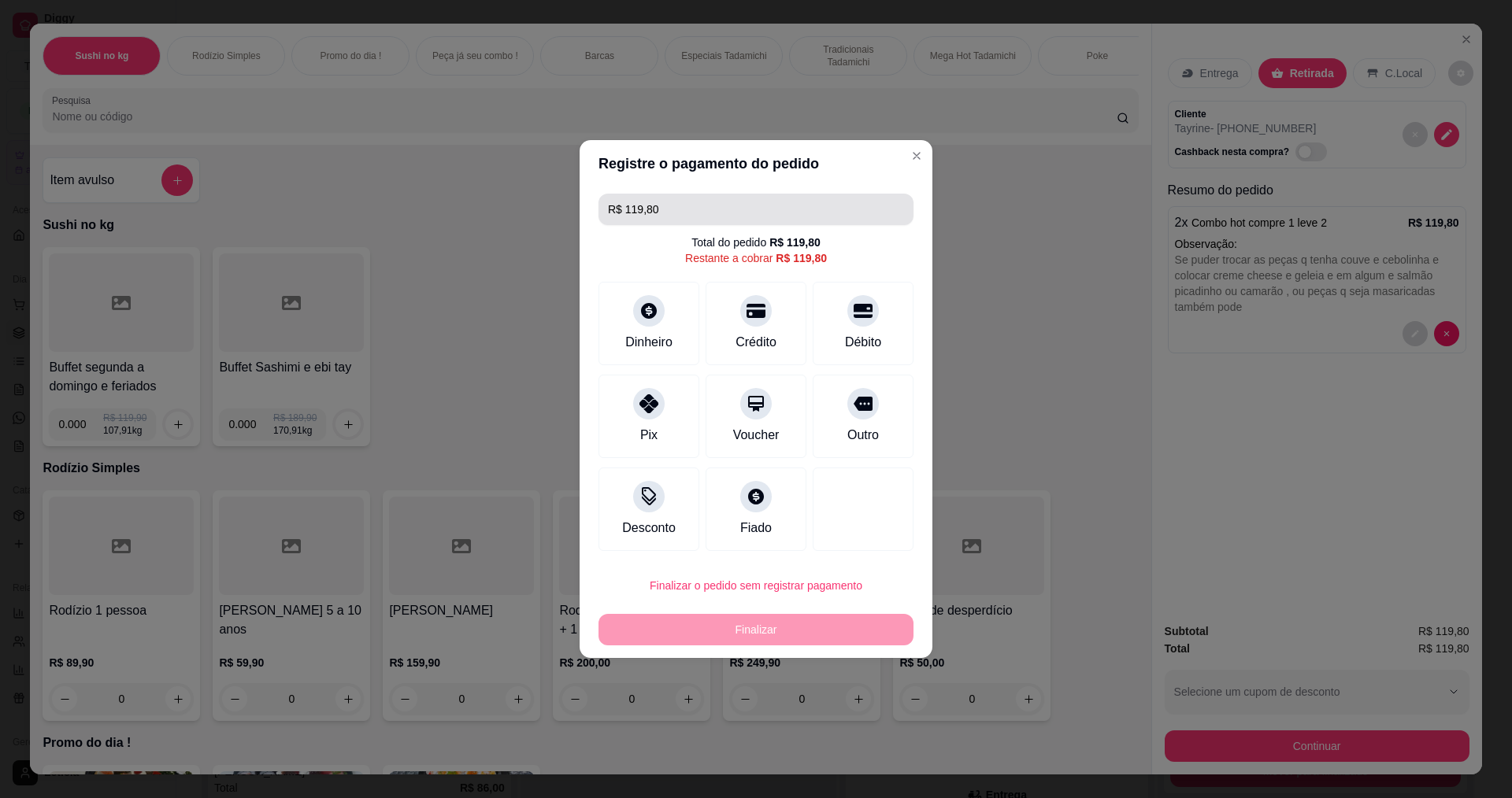
click at [704, 209] on input "R$ 119,80" at bounding box center [756, 209] width 296 height 32
type input "R$ 100,00"
click at [649, 315] on icon at bounding box center [649, 306] width 18 height 18
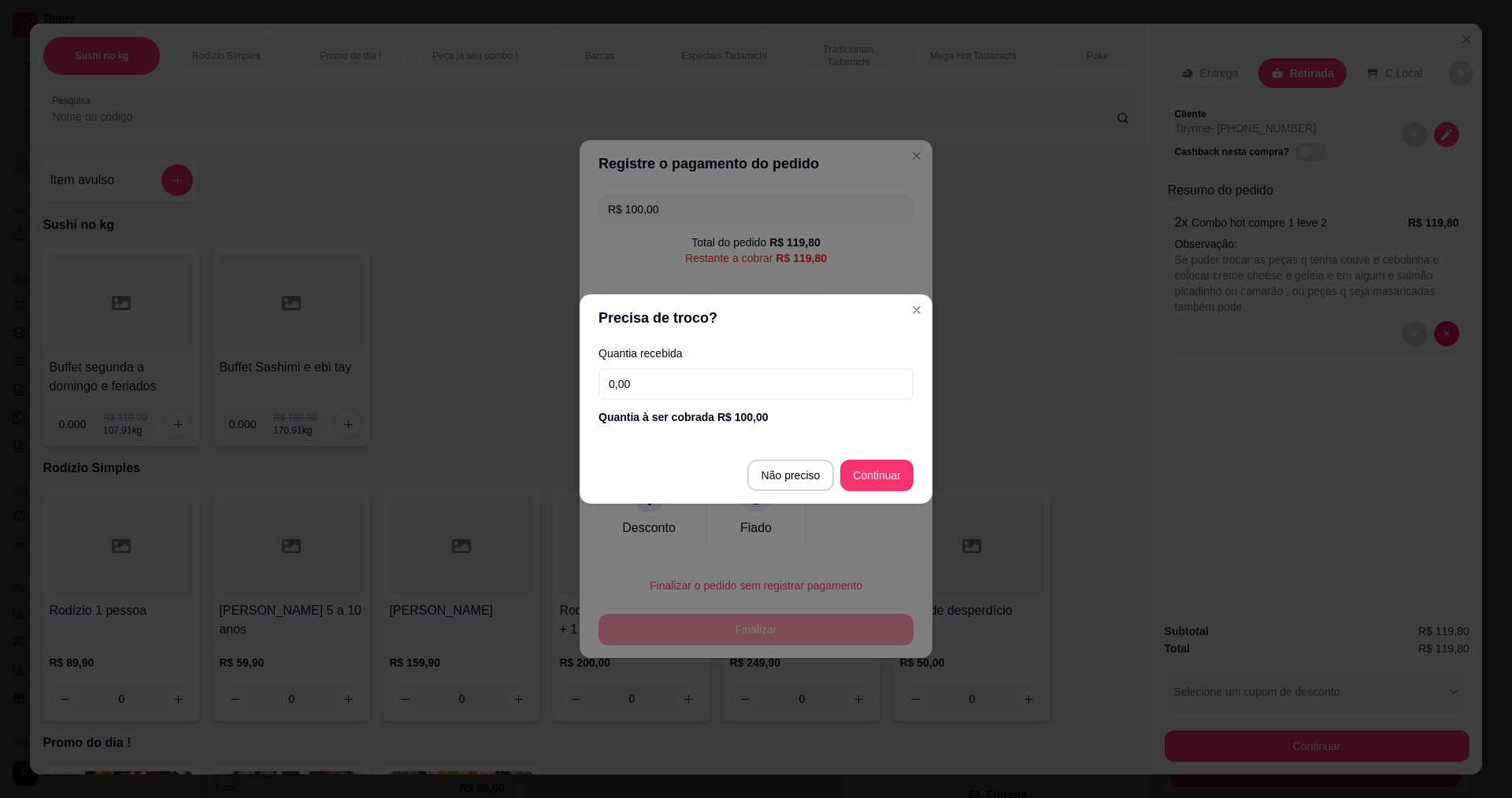
click at [658, 389] on input "0,00" at bounding box center [756, 385] width 315 height 32
type input "100,00"
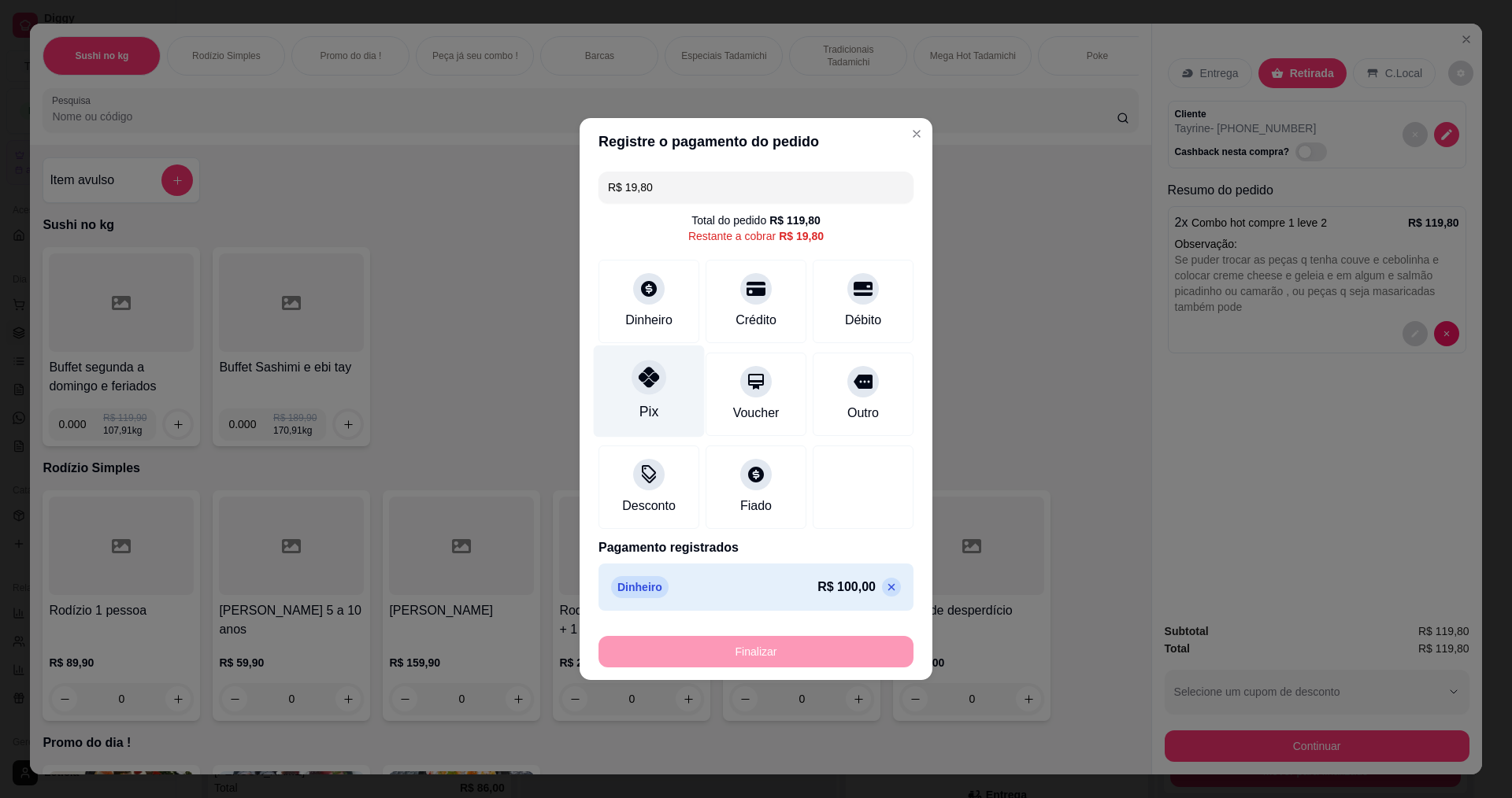
click at [635, 394] on div "Pix" at bounding box center [649, 391] width 111 height 92
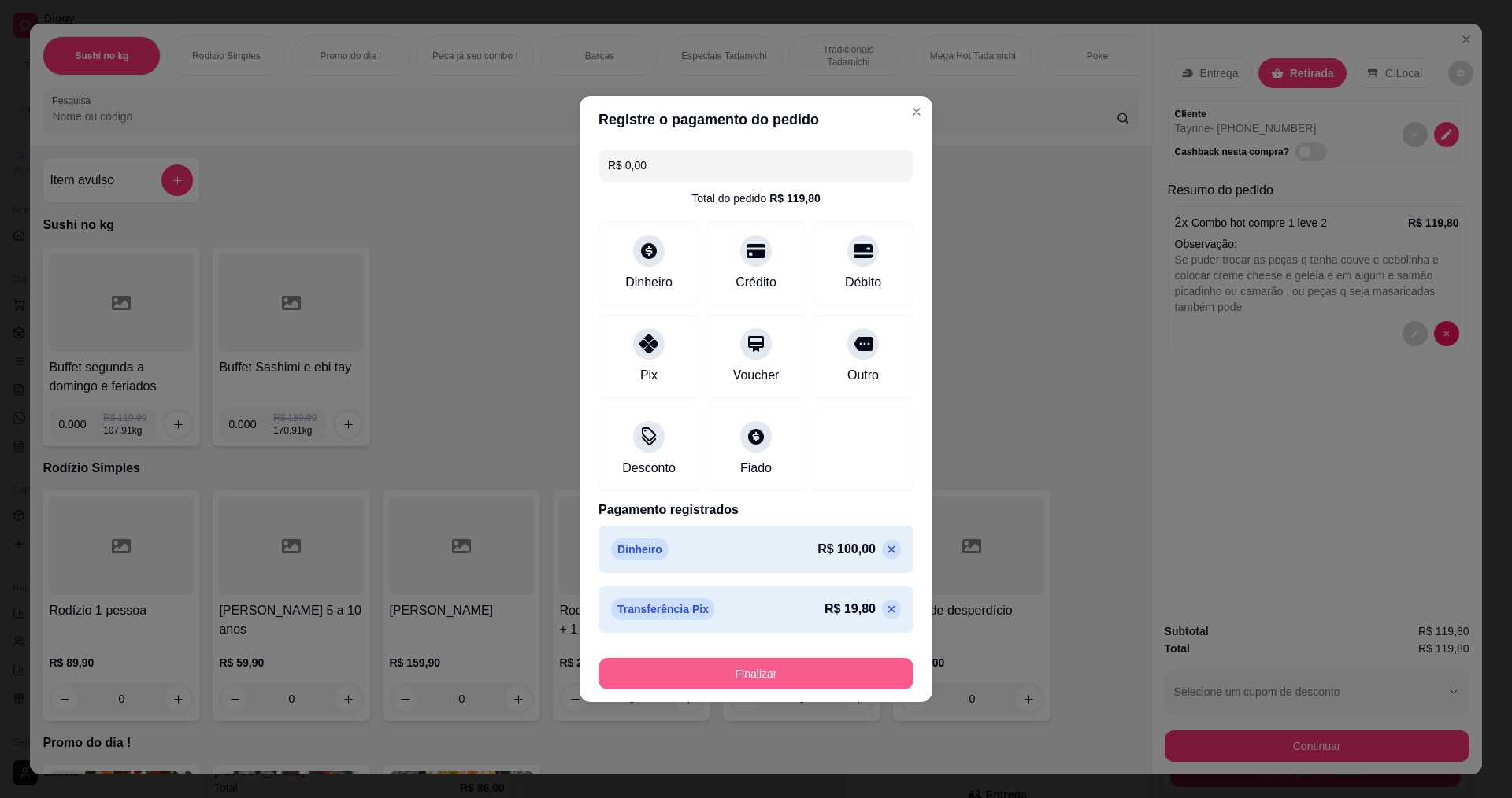
click at [711, 670] on button "Finalizar" at bounding box center [756, 674] width 315 height 32
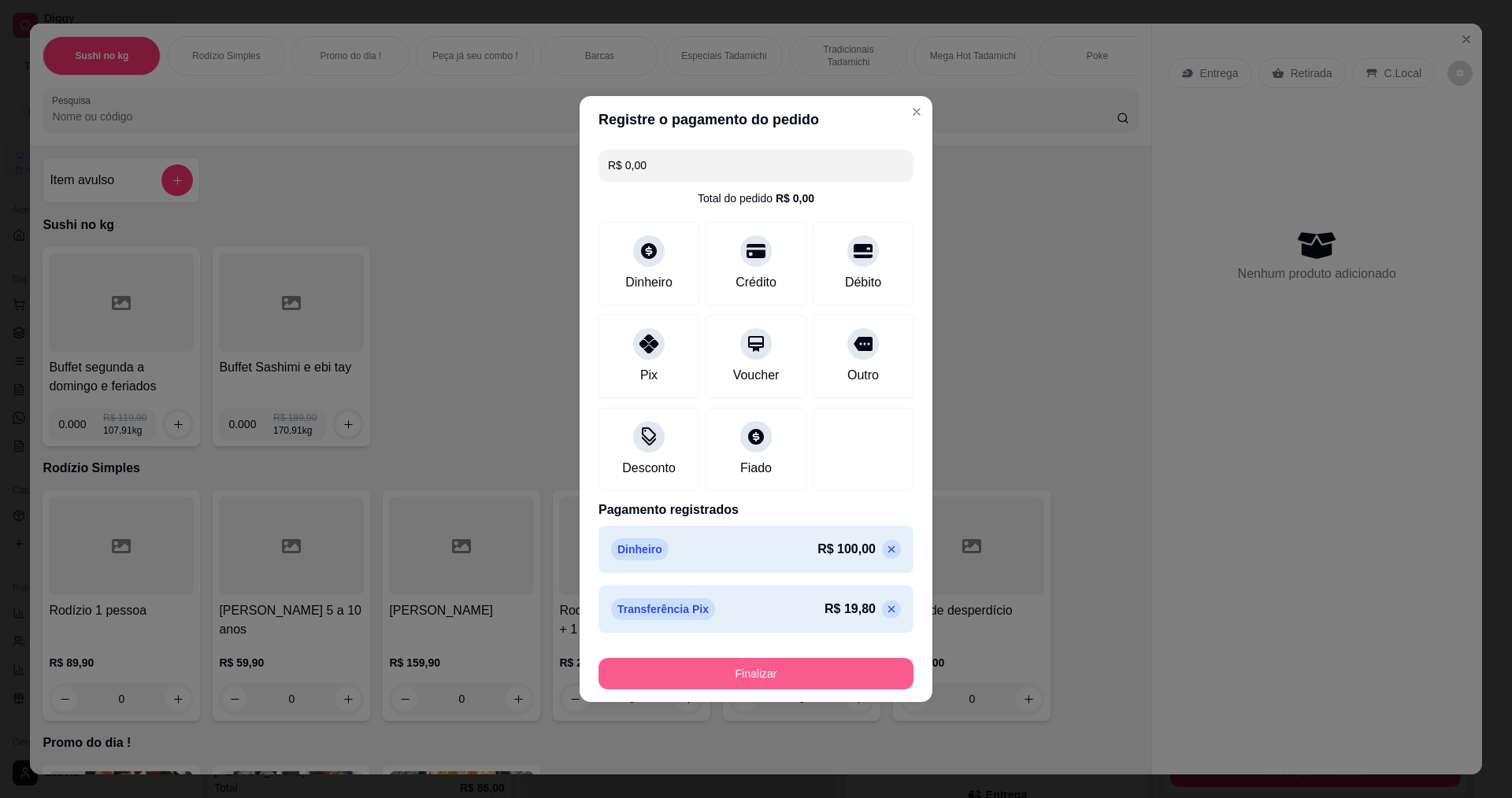
type input "-R$ 119,80"
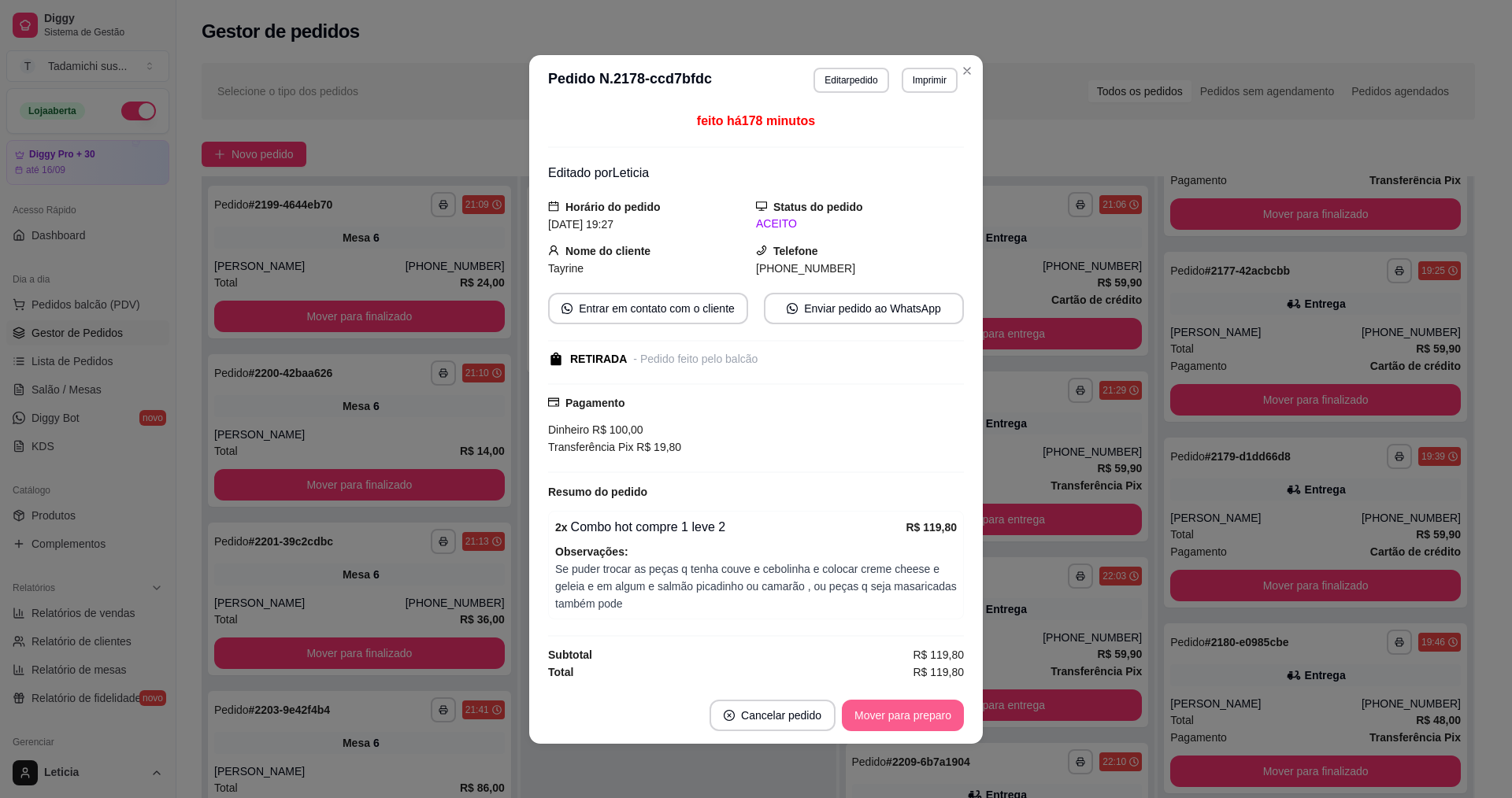
click at [920, 713] on button "Mover para preparo" at bounding box center [902, 715] width 122 height 32
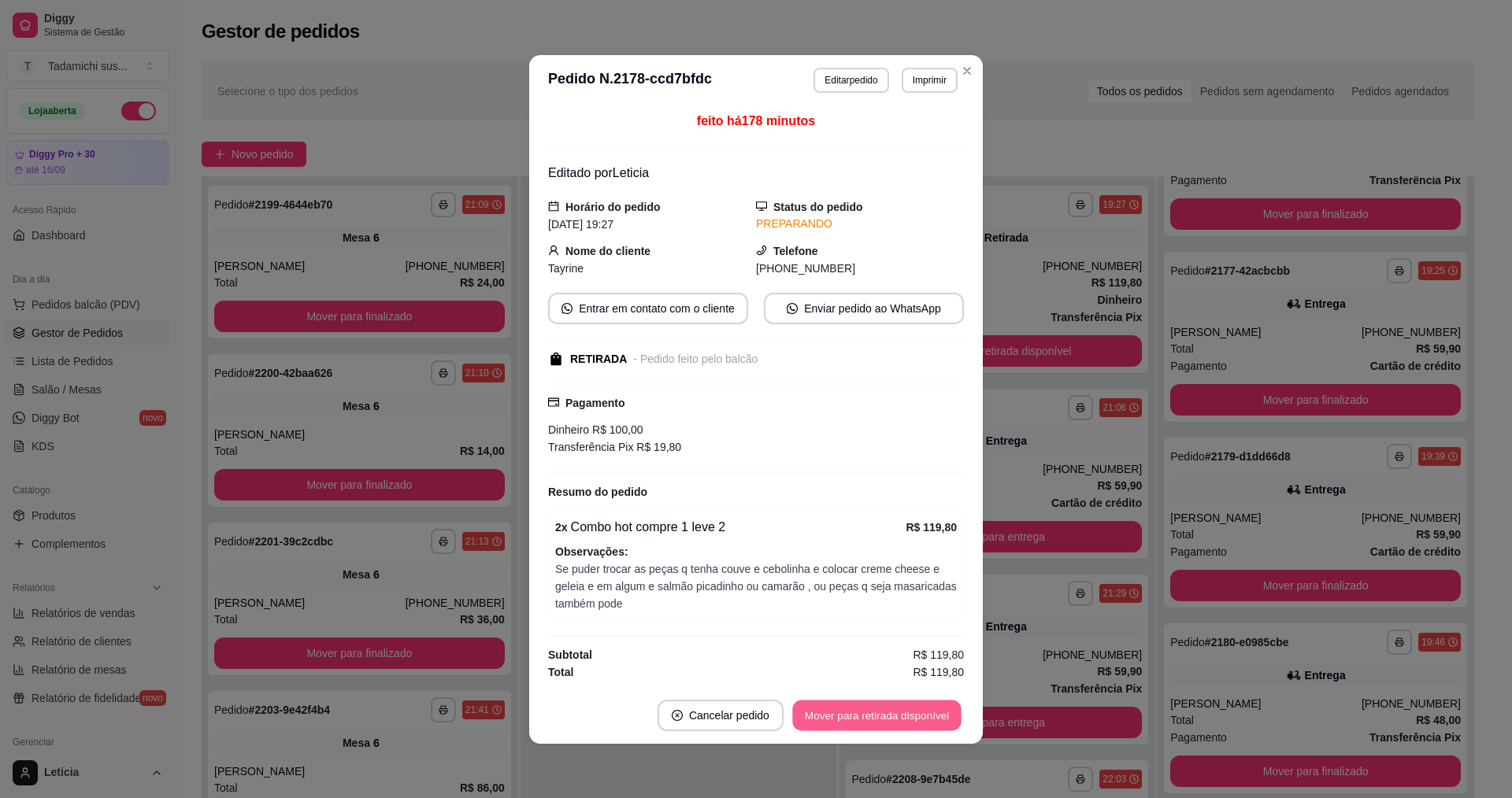
click at [920, 713] on button "Mover para retirada disponível" at bounding box center [875, 714] width 168 height 31
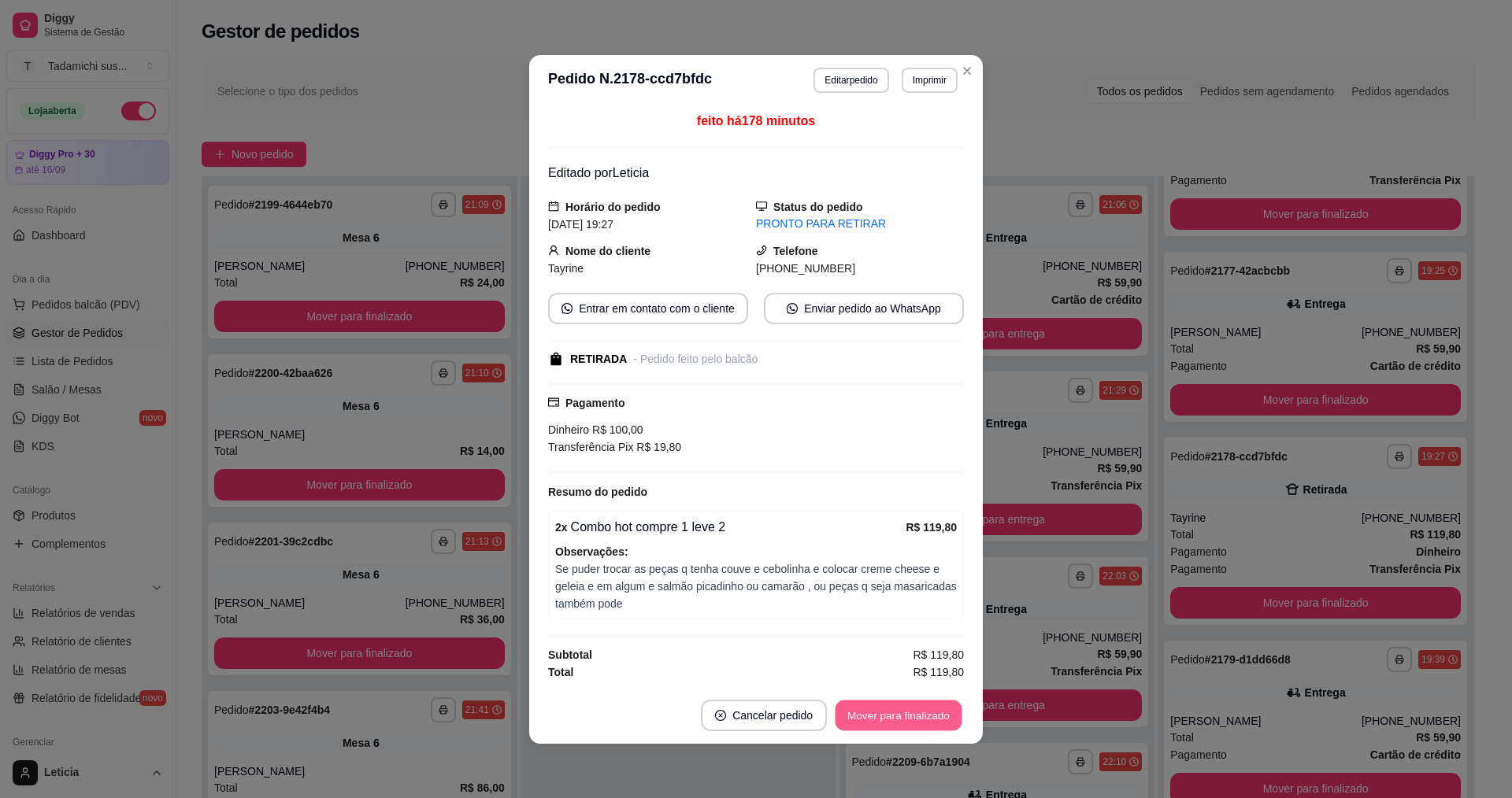
click at [920, 713] on button "Mover para finalizado" at bounding box center [899, 714] width 126 height 31
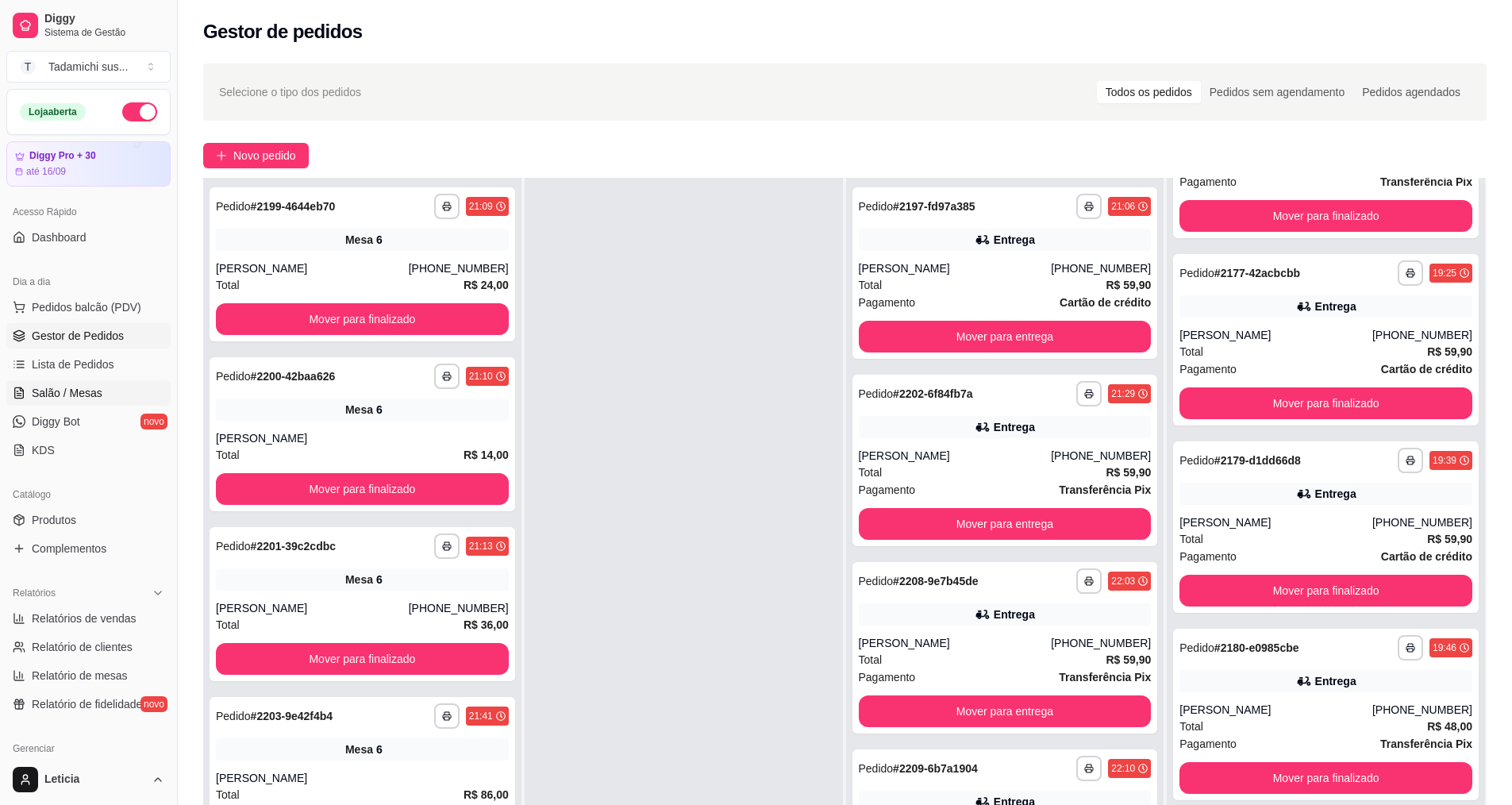
click at [97, 393] on span "Salão / Mesas" at bounding box center [67, 393] width 70 height 16
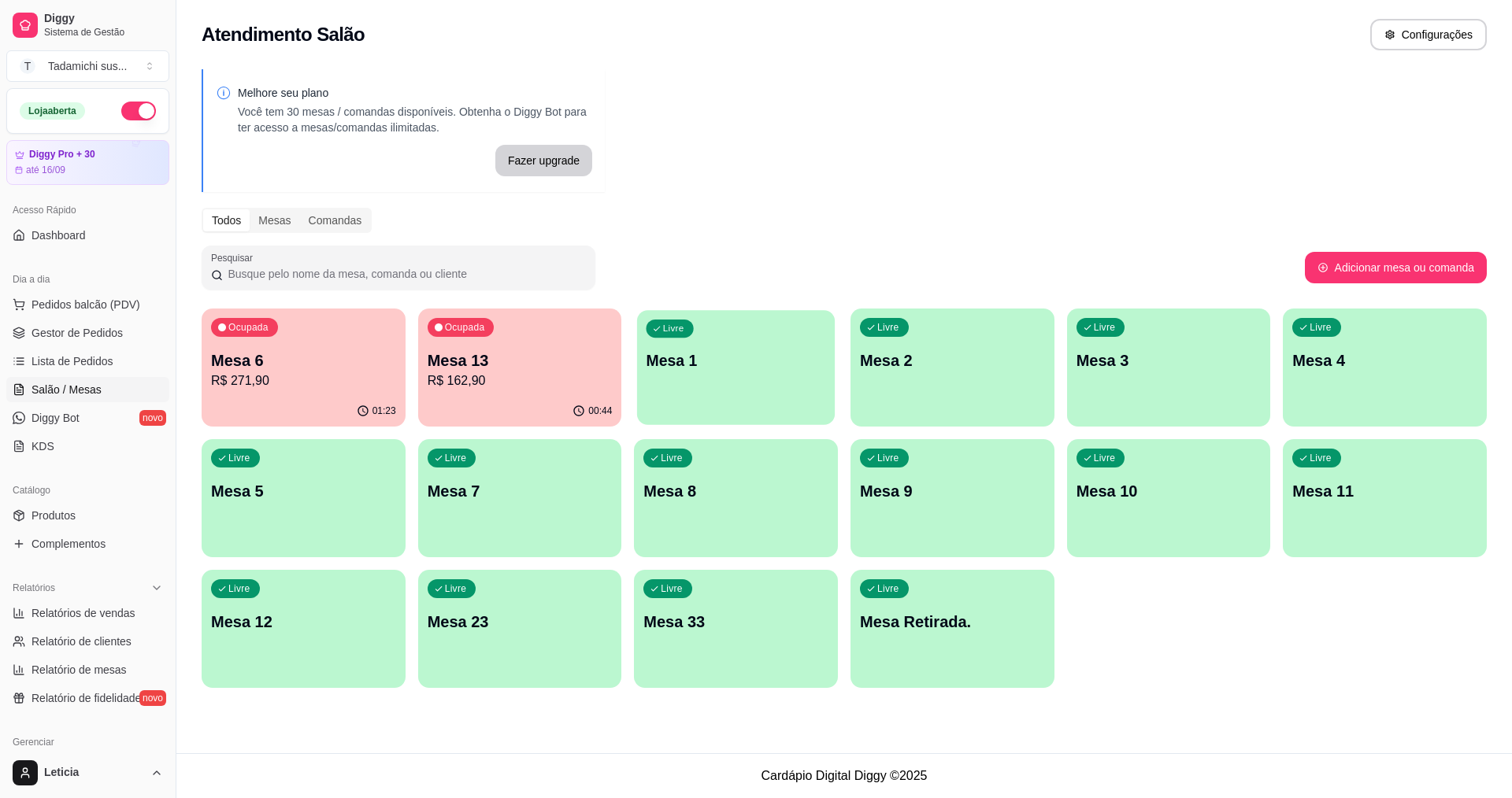
click at [745, 390] on div "Livre Mesa 1" at bounding box center [735, 358] width 198 height 96
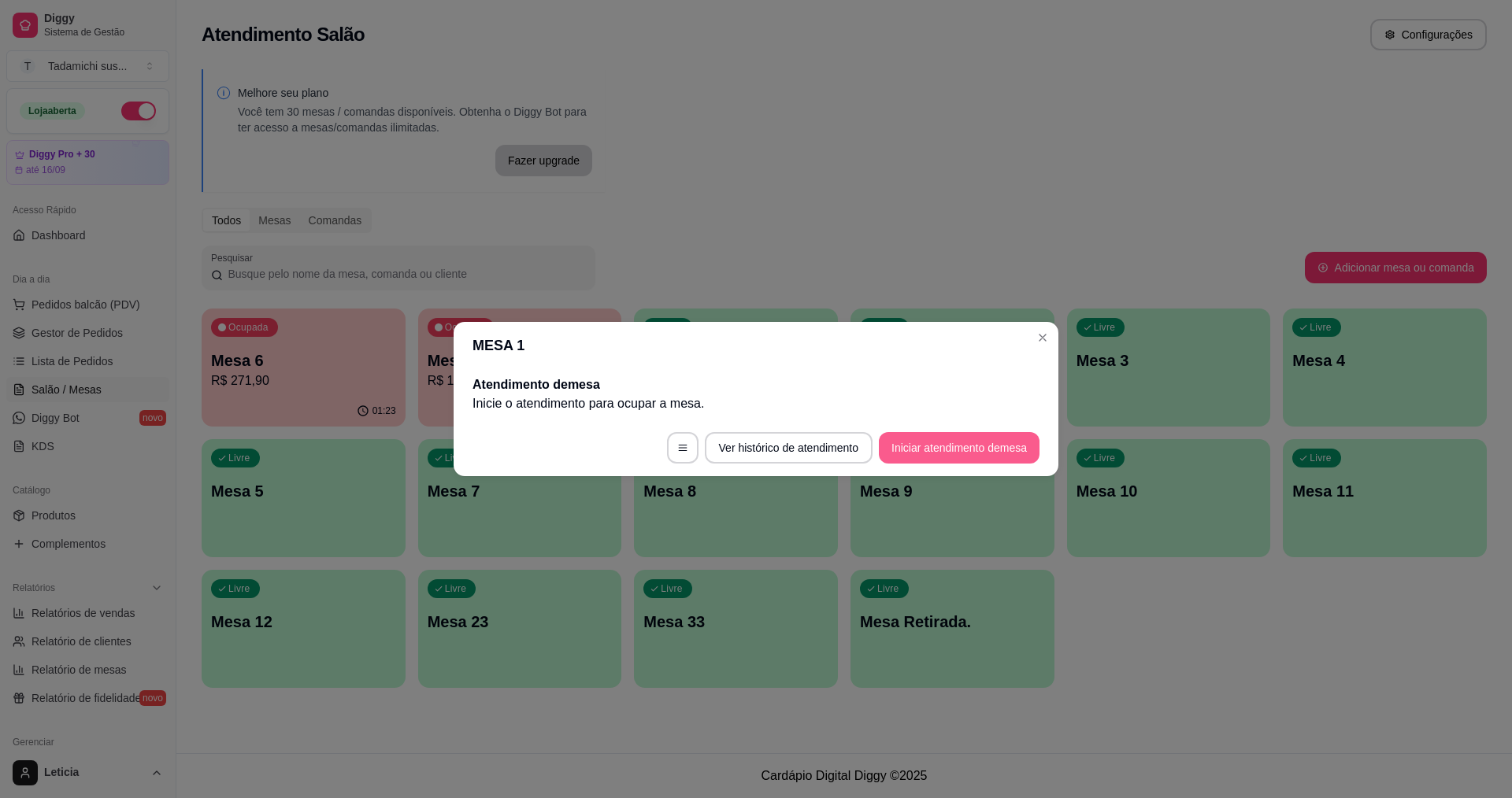
click at [1004, 438] on button "Iniciar atendimento de mesa" at bounding box center [959, 448] width 161 height 32
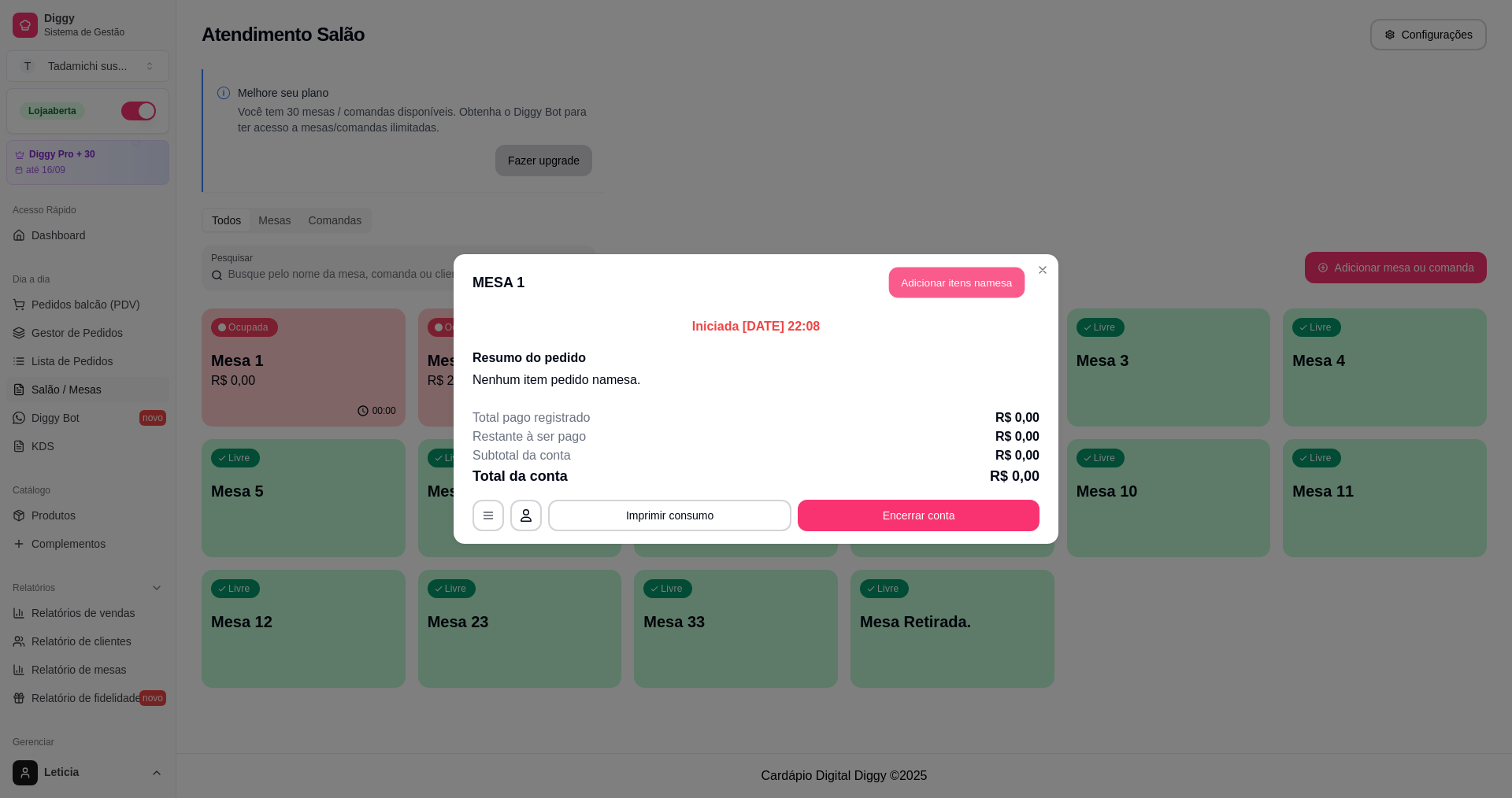
click at [1003, 289] on button "Adicionar itens na mesa" at bounding box center [957, 282] width 136 height 31
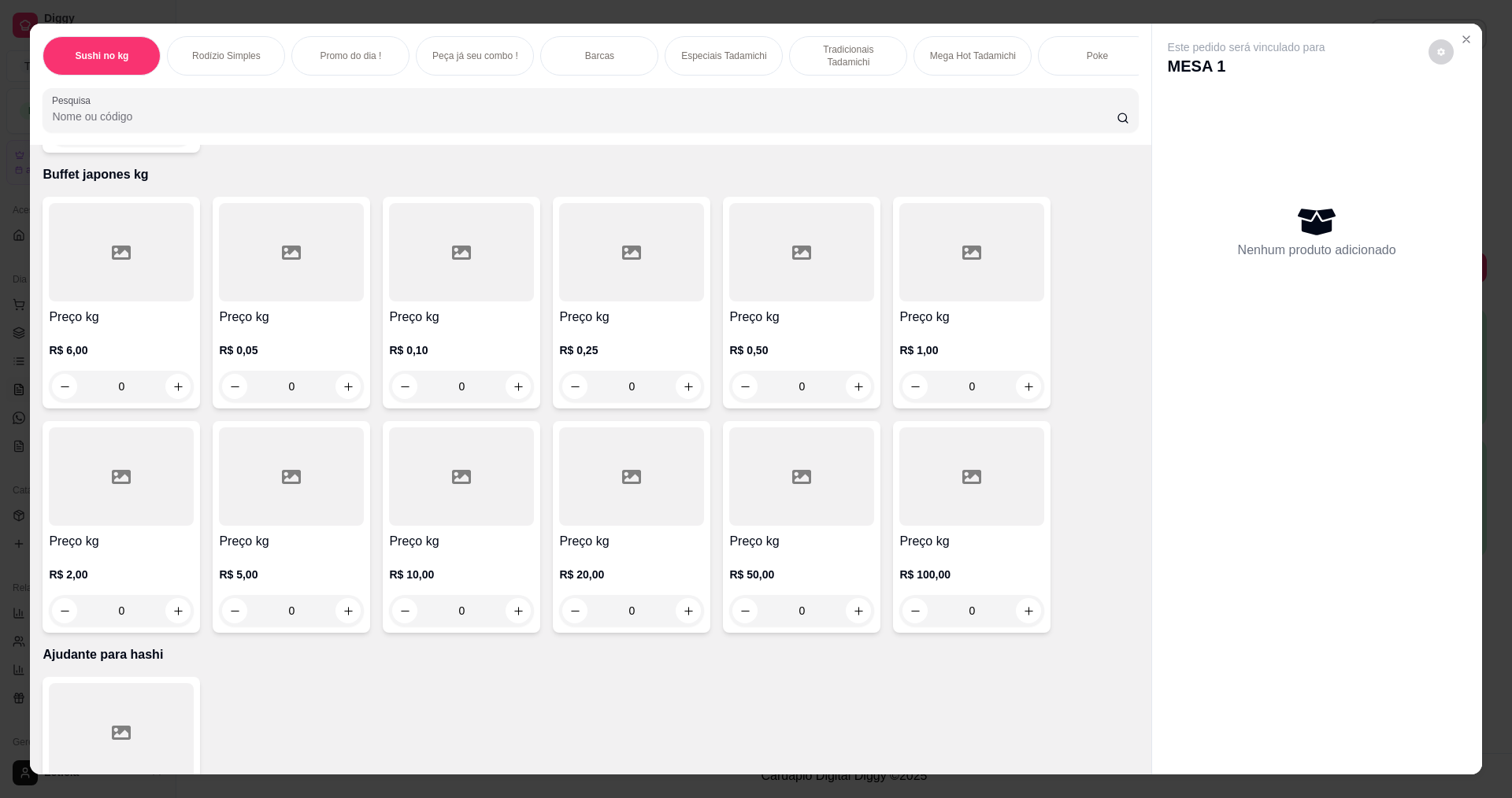
scroll to position [15538, 0]
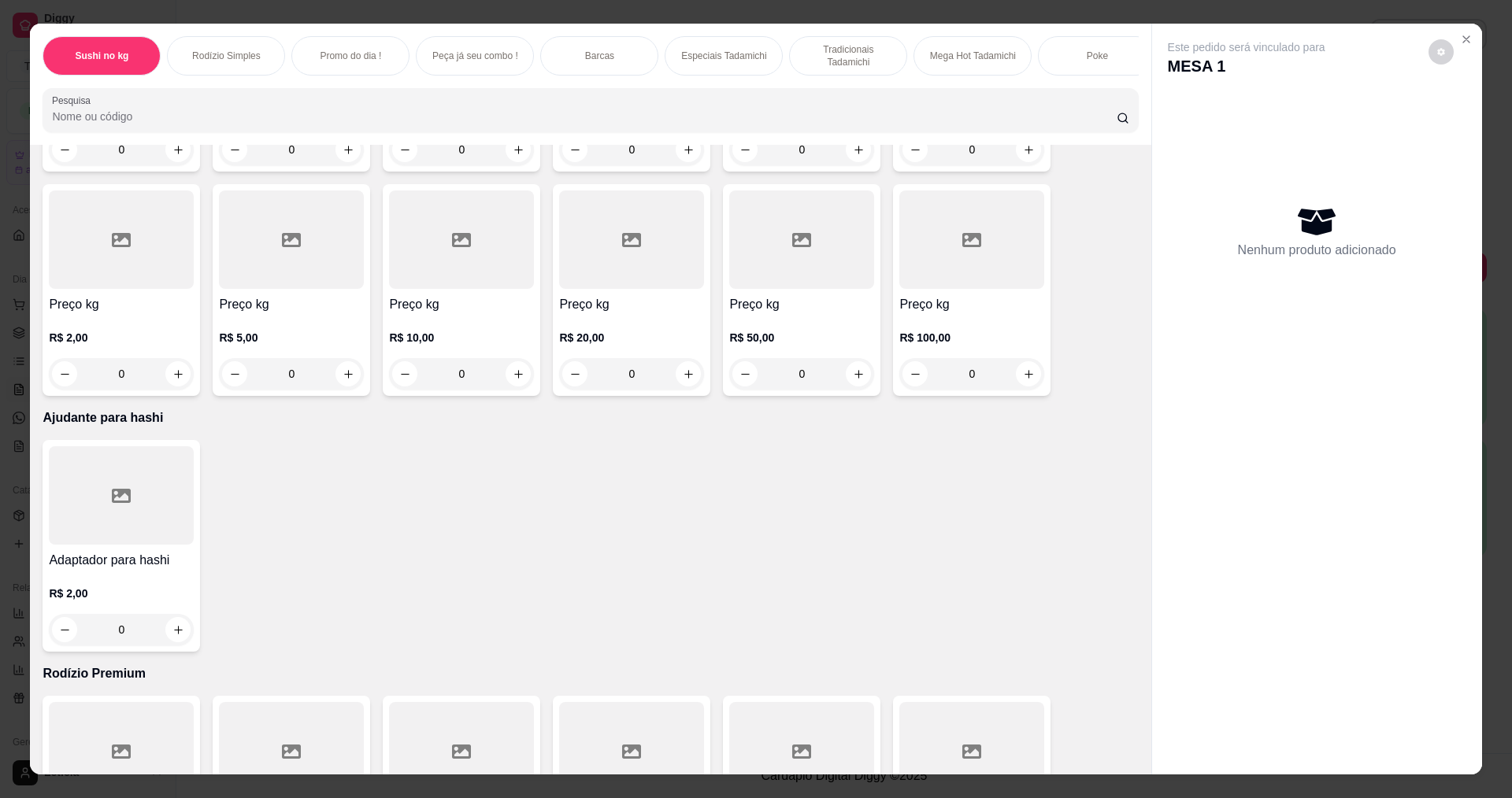
type input "1"
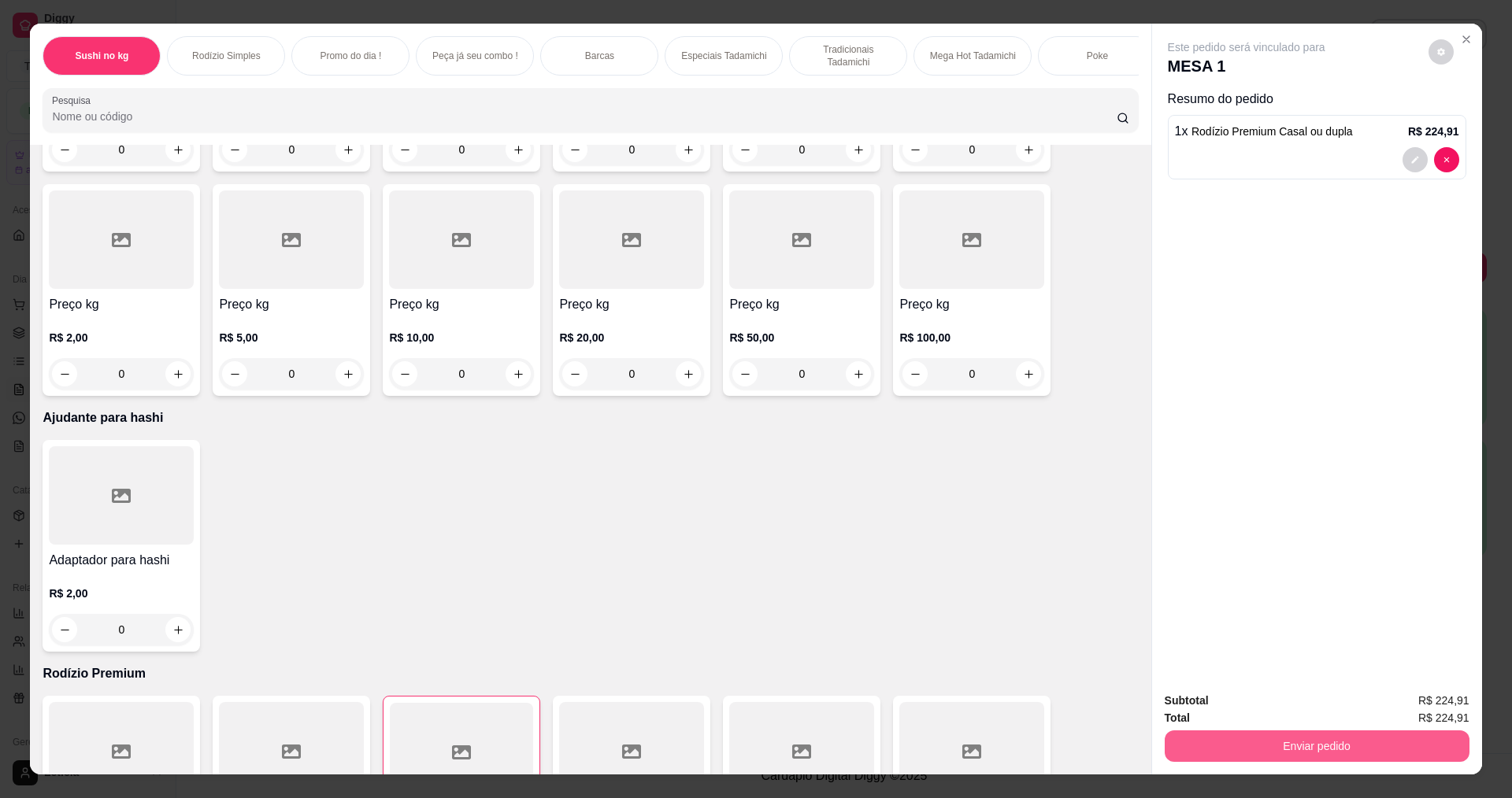
click at [1218, 739] on button "Enviar pedido" at bounding box center [1317, 746] width 305 height 32
click at [1209, 701] on button "Não registrar e enviar pedido" at bounding box center [1265, 708] width 164 height 30
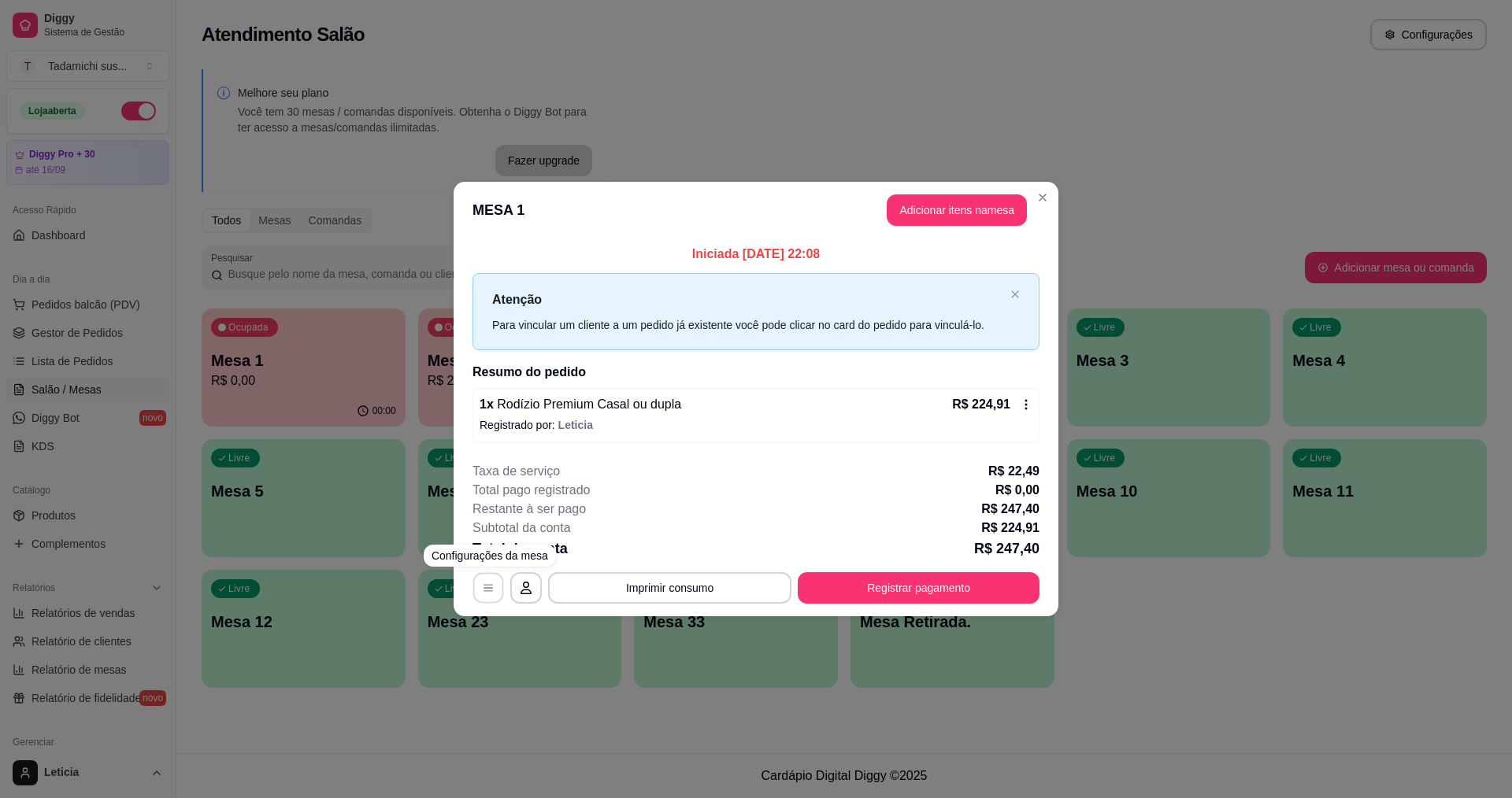
click at [490, 588] on icon "button" at bounding box center [488, 588] width 9 height 7
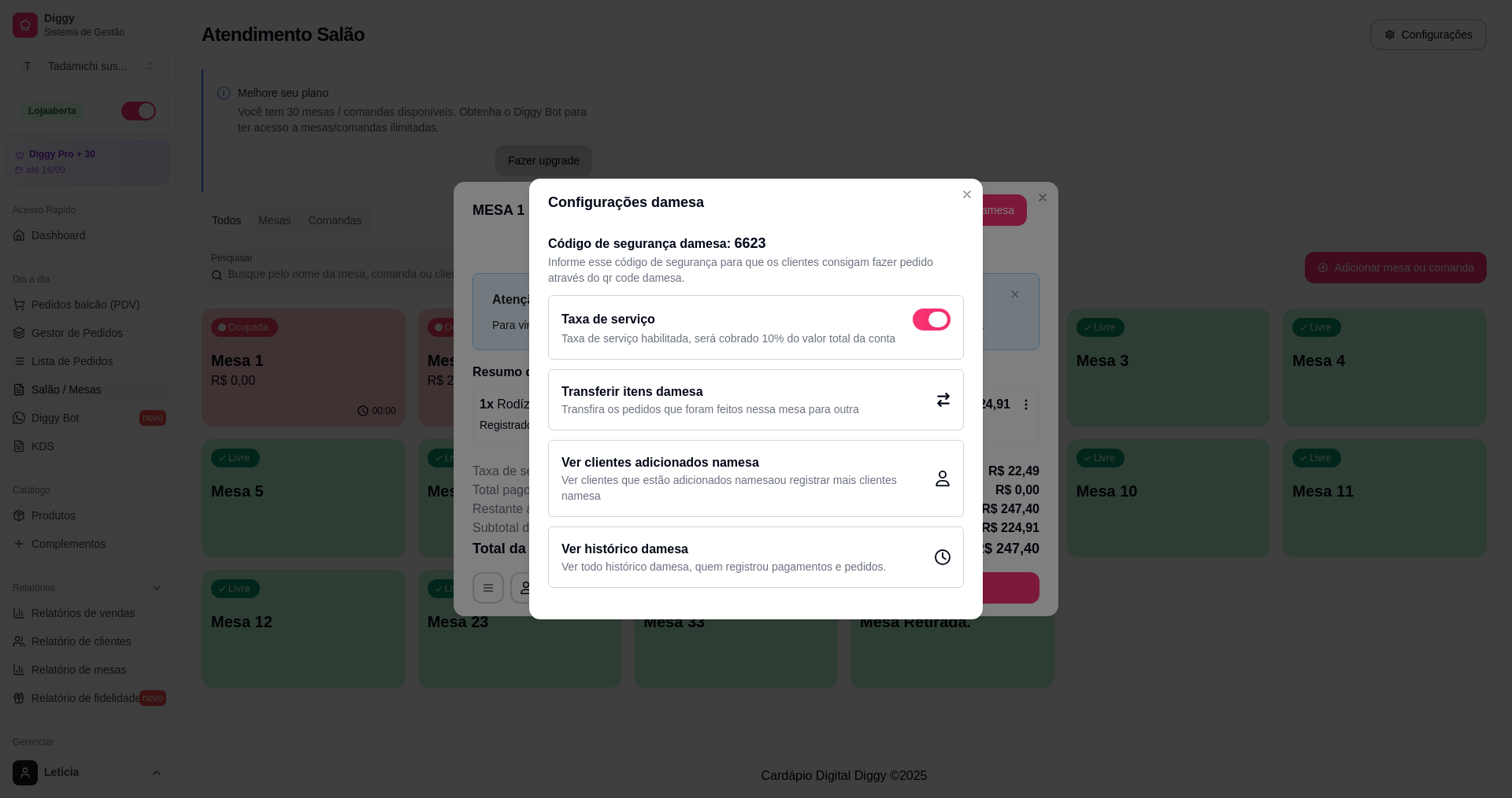
click at [931, 325] on span at bounding box center [931, 320] width 38 height 22
click at [922, 325] on input "checkbox" at bounding box center [916, 327] width 10 height 10
checkbox input "false"
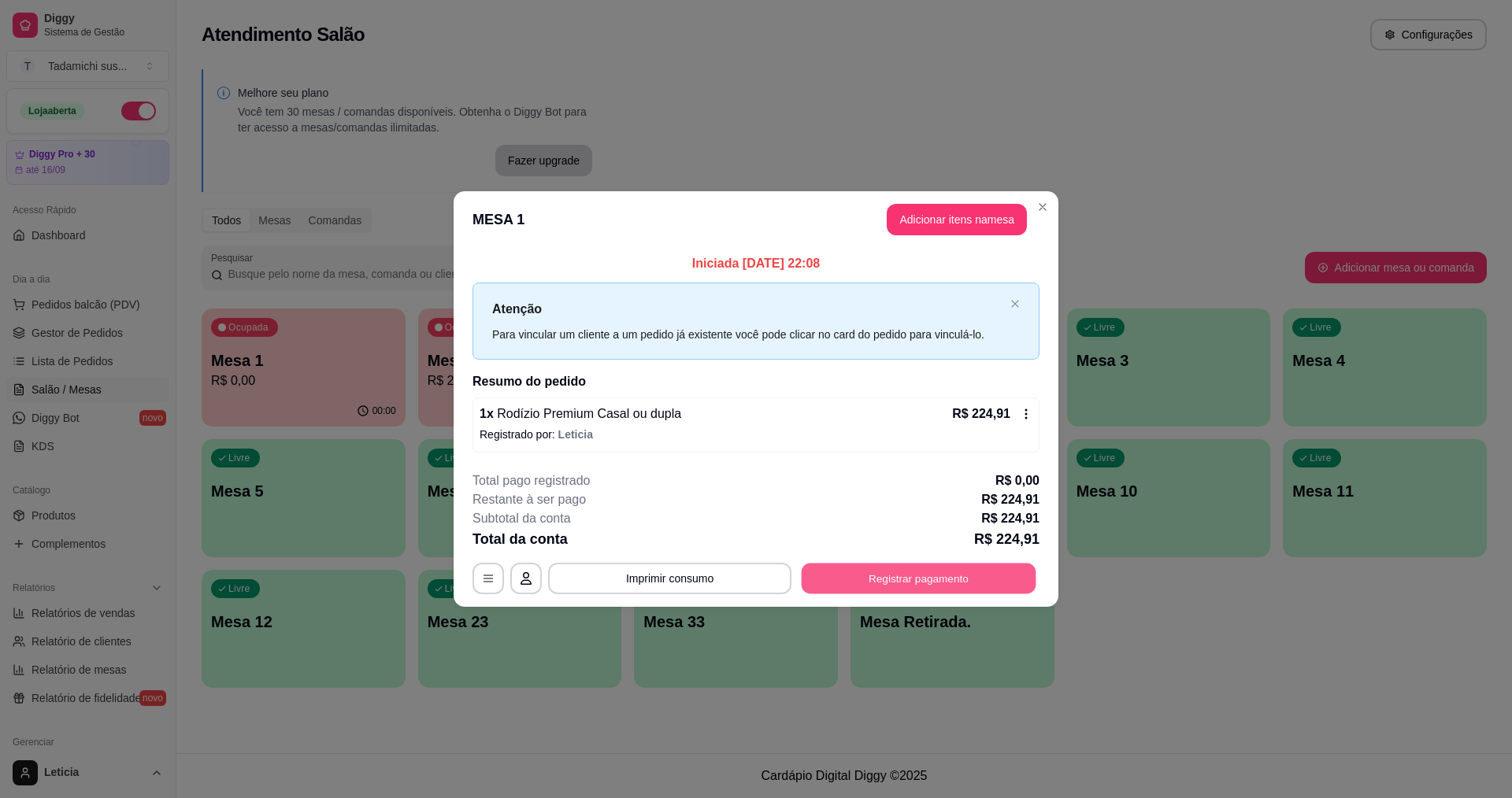
click at [870, 581] on button "Registrar pagamento" at bounding box center [918, 578] width 234 height 31
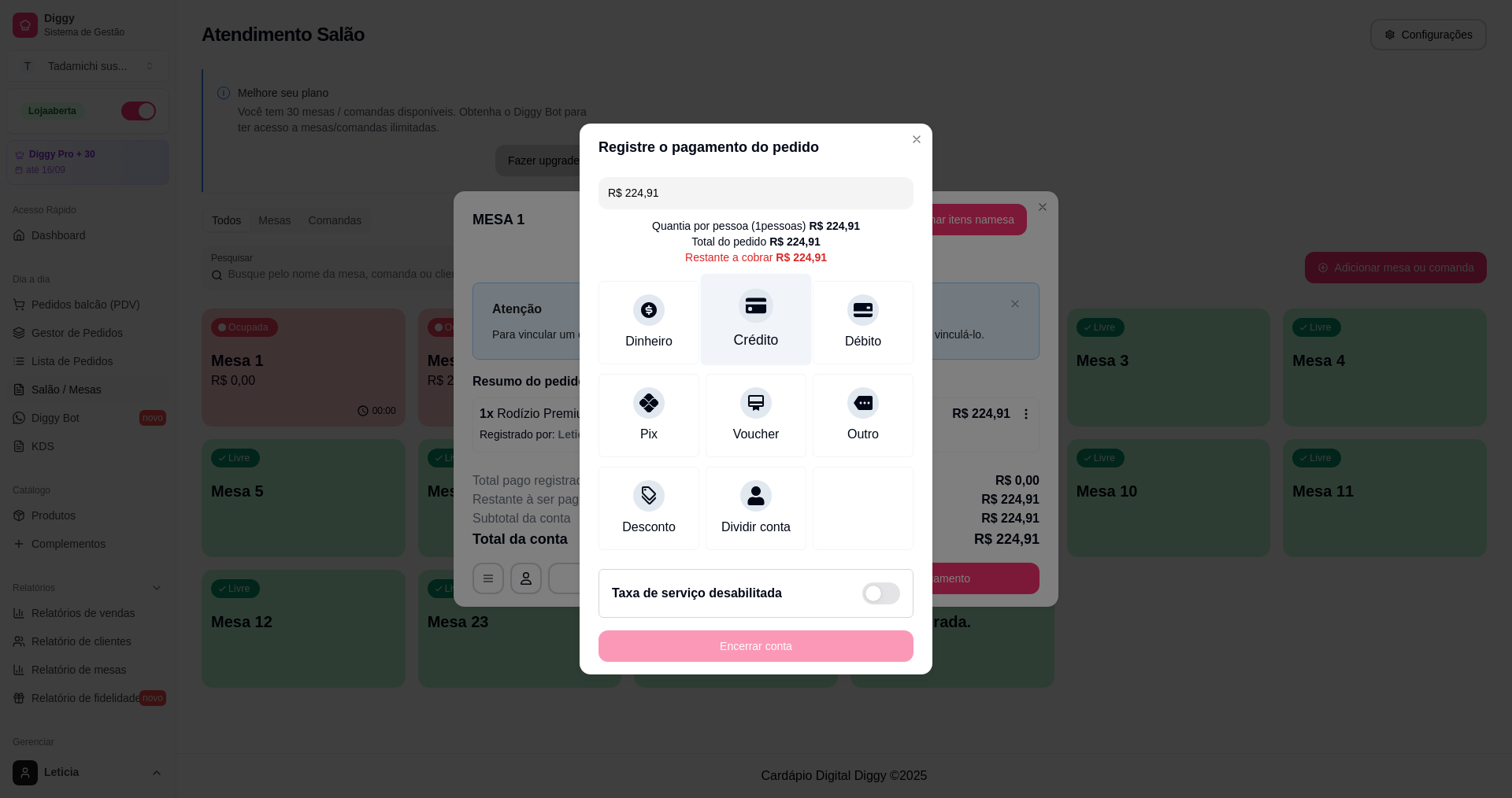
click at [767, 304] on div "Crédito" at bounding box center [756, 320] width 111 height 92
type input "R$ 0,00"
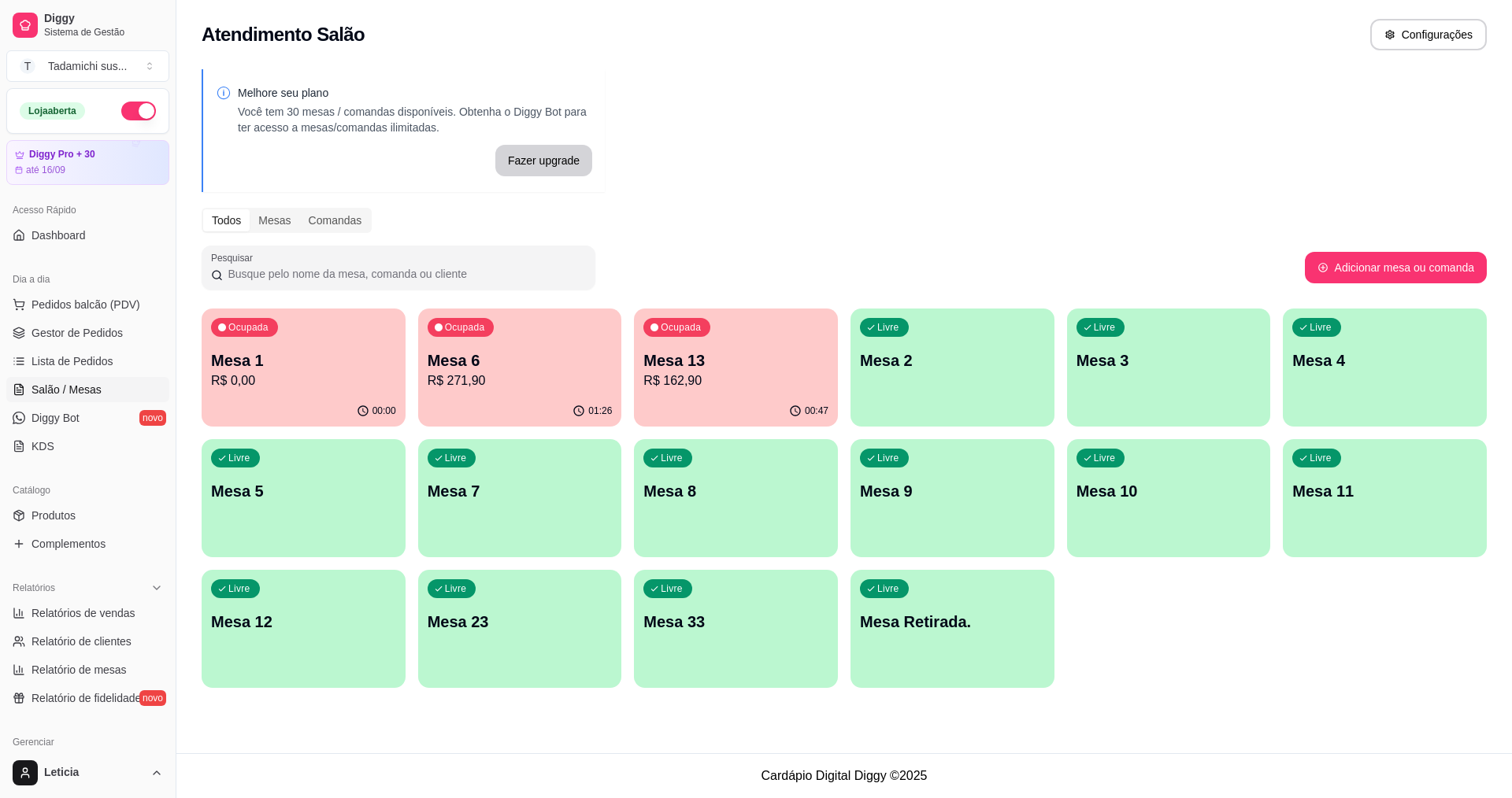
click at [260, 379] on p "R$ 0,00" at bounding box center [303, 381] width 185 height 19
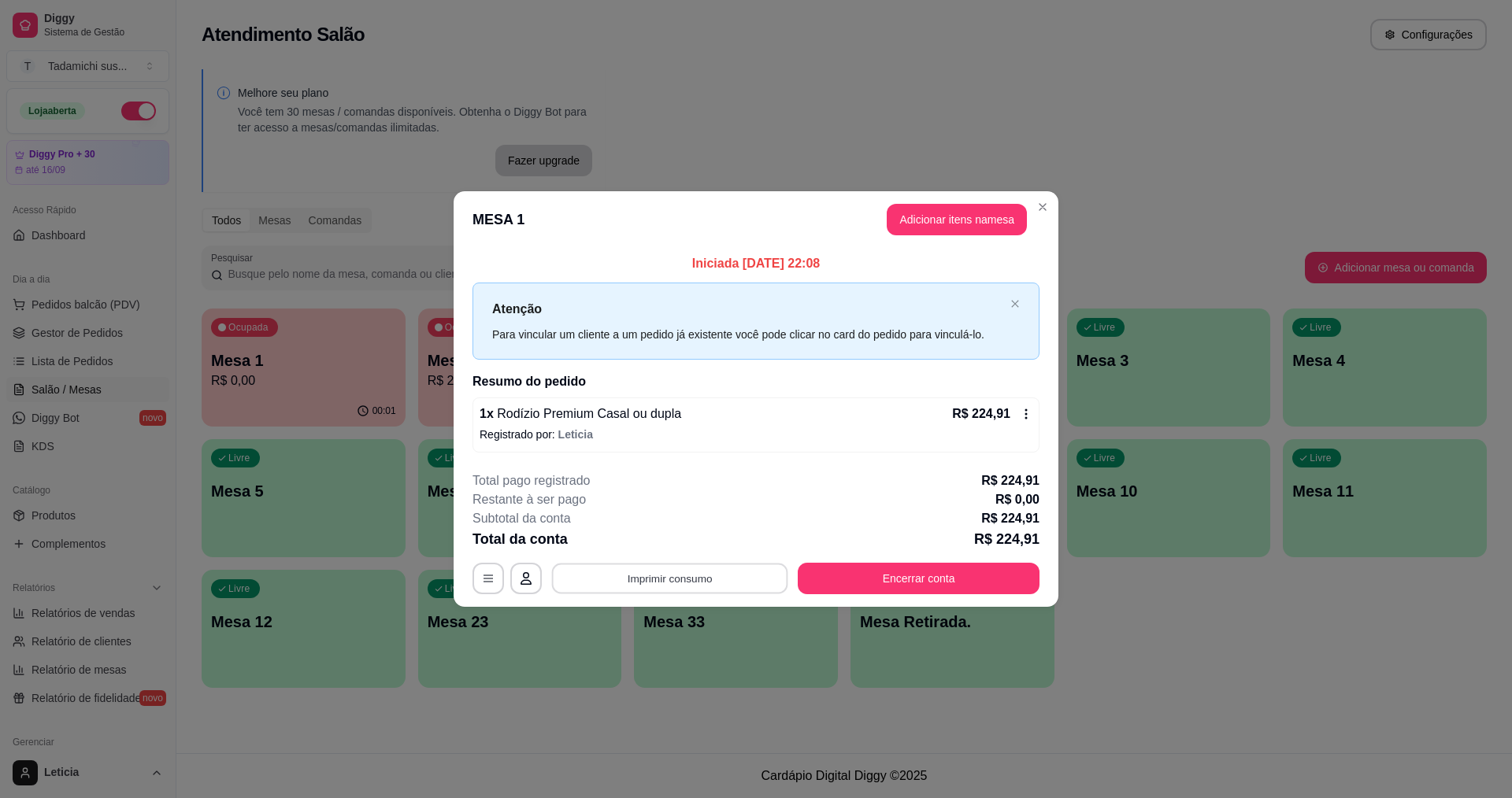
click at [626, 568] on button "Imprimir consumo" at bounding box center [670, 578] width 236 height 31
click at [659, 511] on button "IMPRESSORA" at bounding box center [674, 510] width 117 height 24
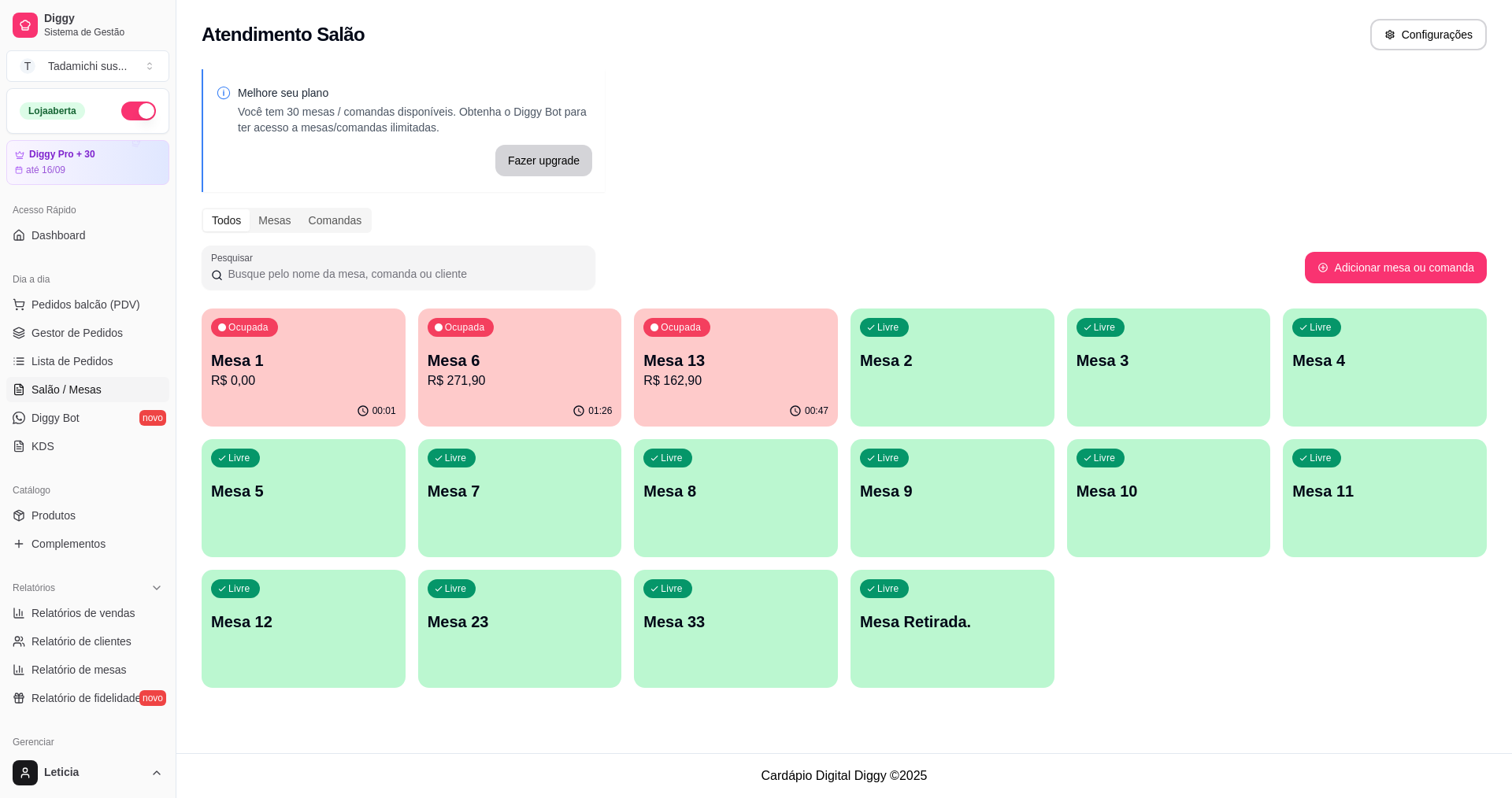
click at [1183, 597] on div "Ocupada Mesa 1 R$ 0,00 00:01 Ocupada Mesa 6 R$ 271,90 01:26 Ocupada Mesa 13 R$ …" at bounding box center [844, 498] width 1285 height 379
click at [260, 380] on p "R$ 0,00" at bounding box center [303, 380] width 179 height 18
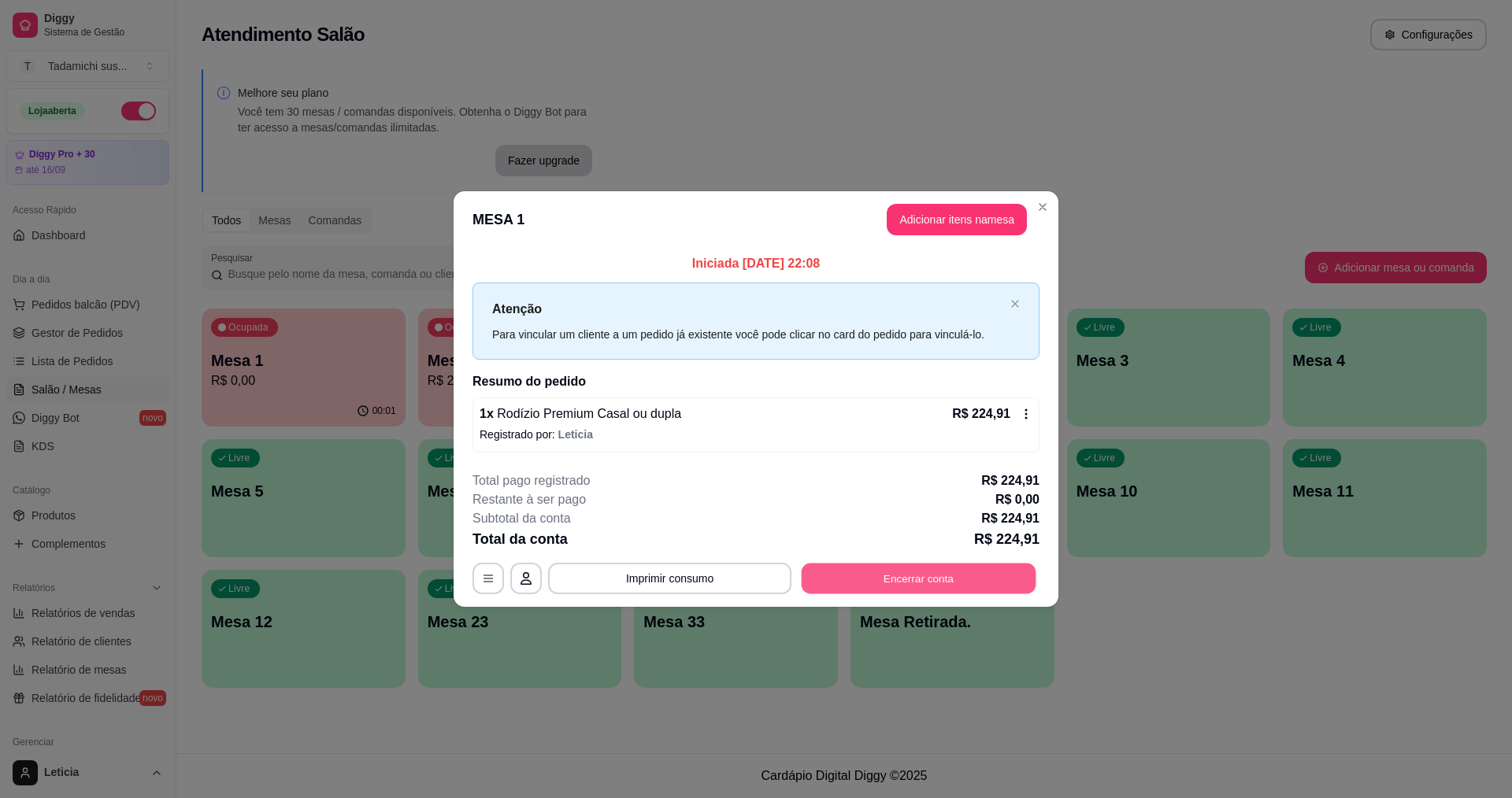
click at [828, 564] on button "Encerrar conta" at bounding box center [918, 578] width 234 height 31
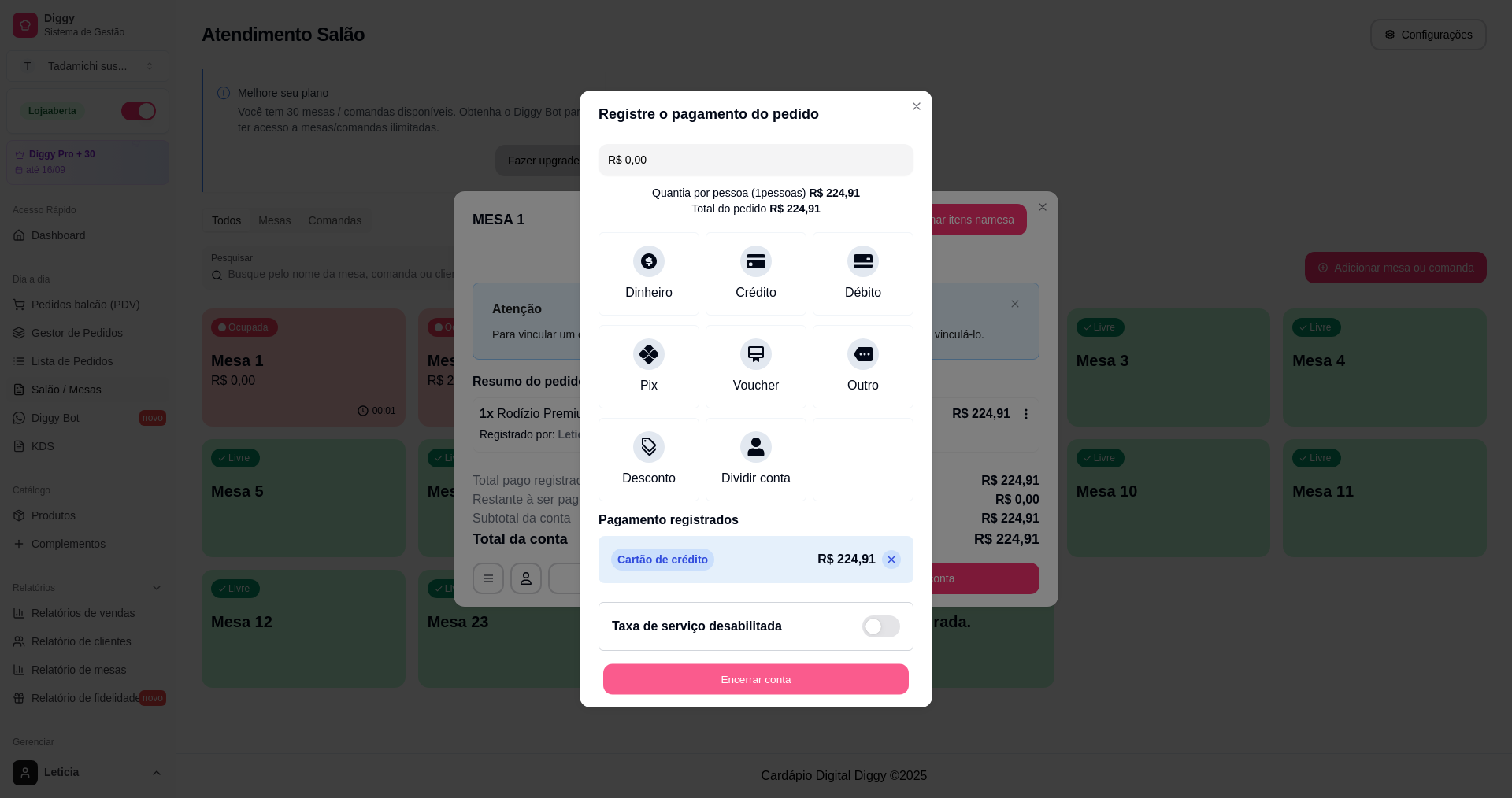
click at [800, 695] on button "Encerrar conta" at bounding box center [756, 679] width 306 height 31
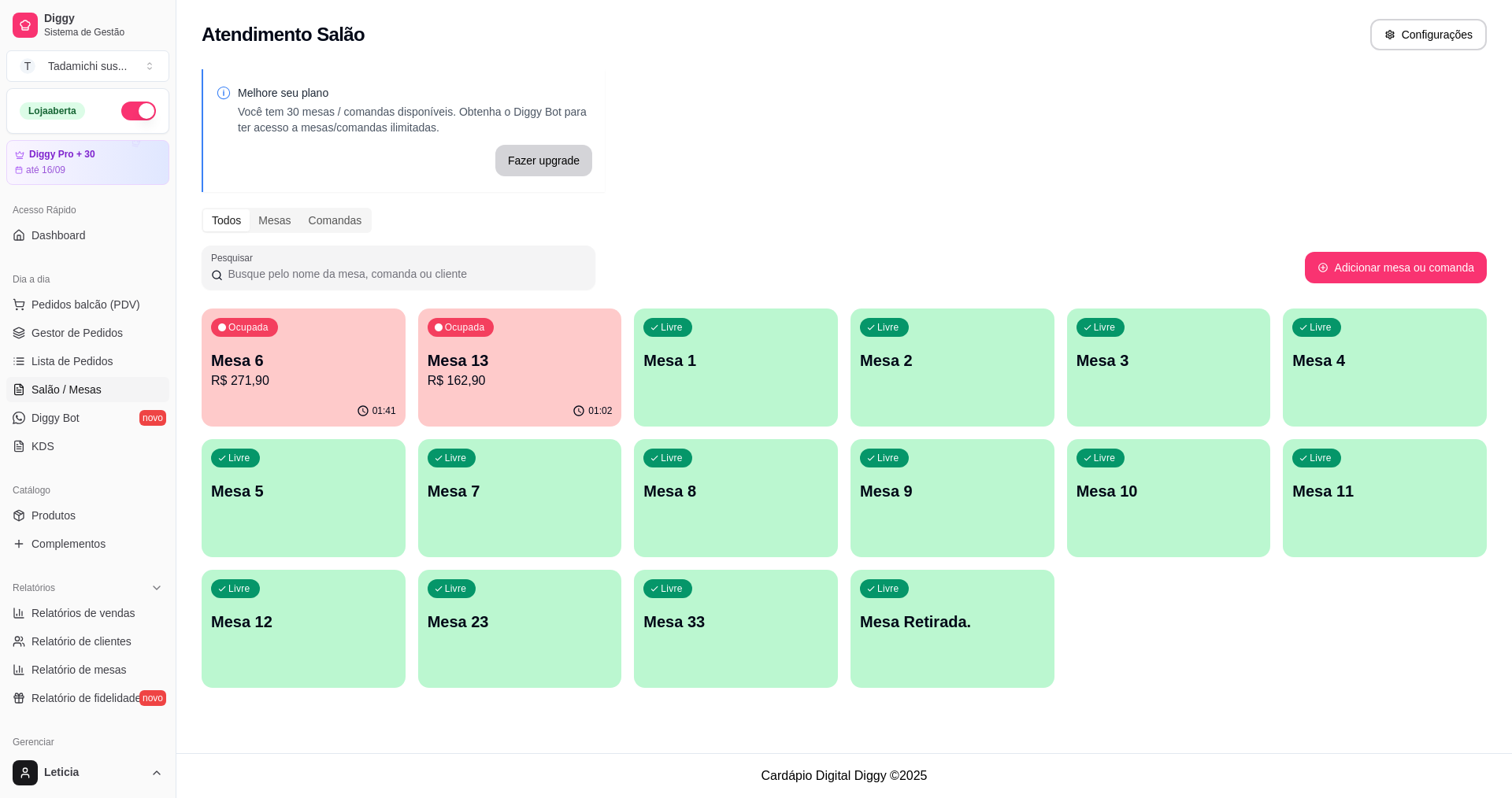
click at [590, 363] on p "Mesa 13" at bounding box center [519, 360] width 185 height 22
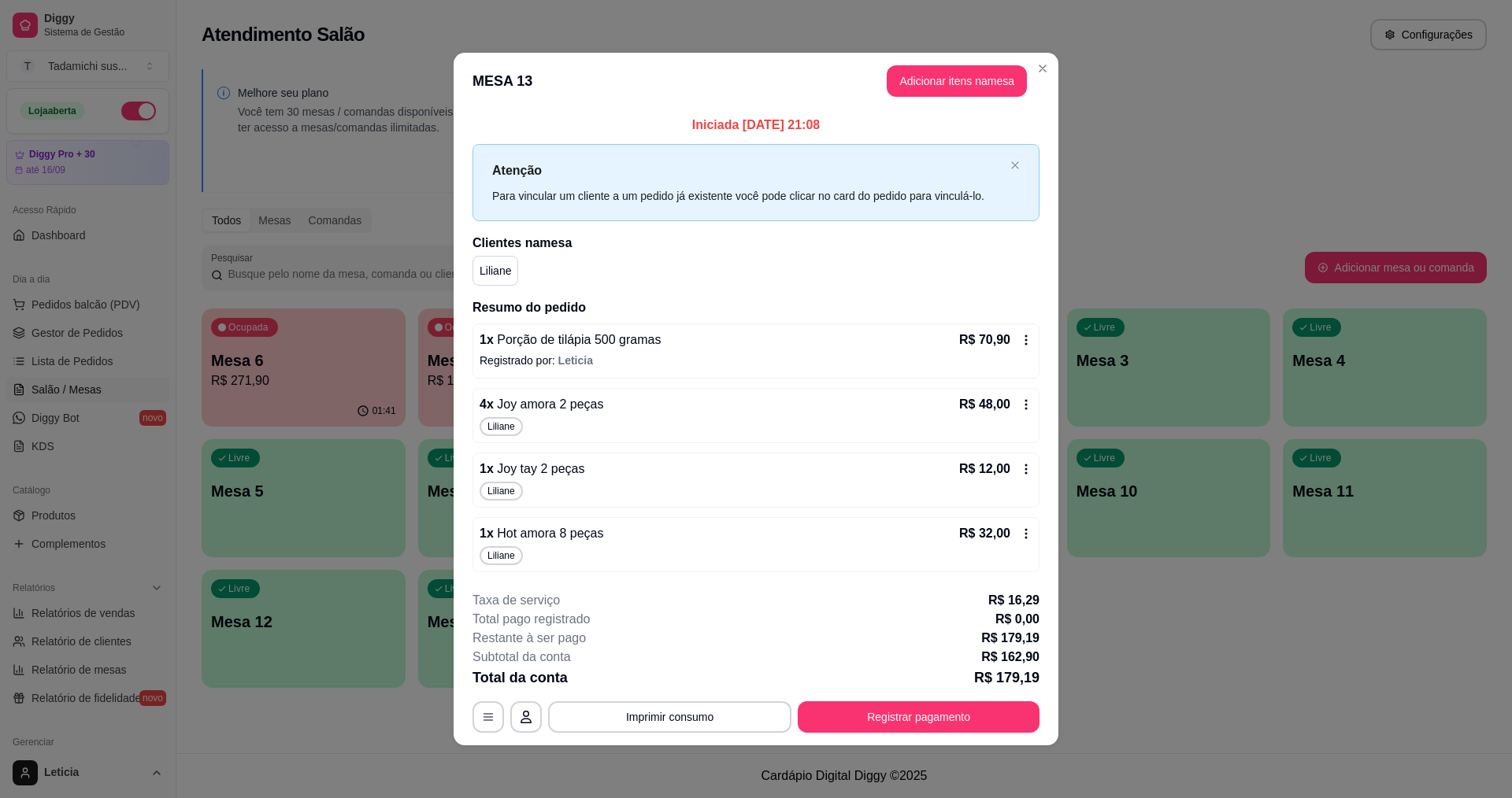
click at [1027, 407] on icon at bounding box center [1026, 405] width 13 height 13
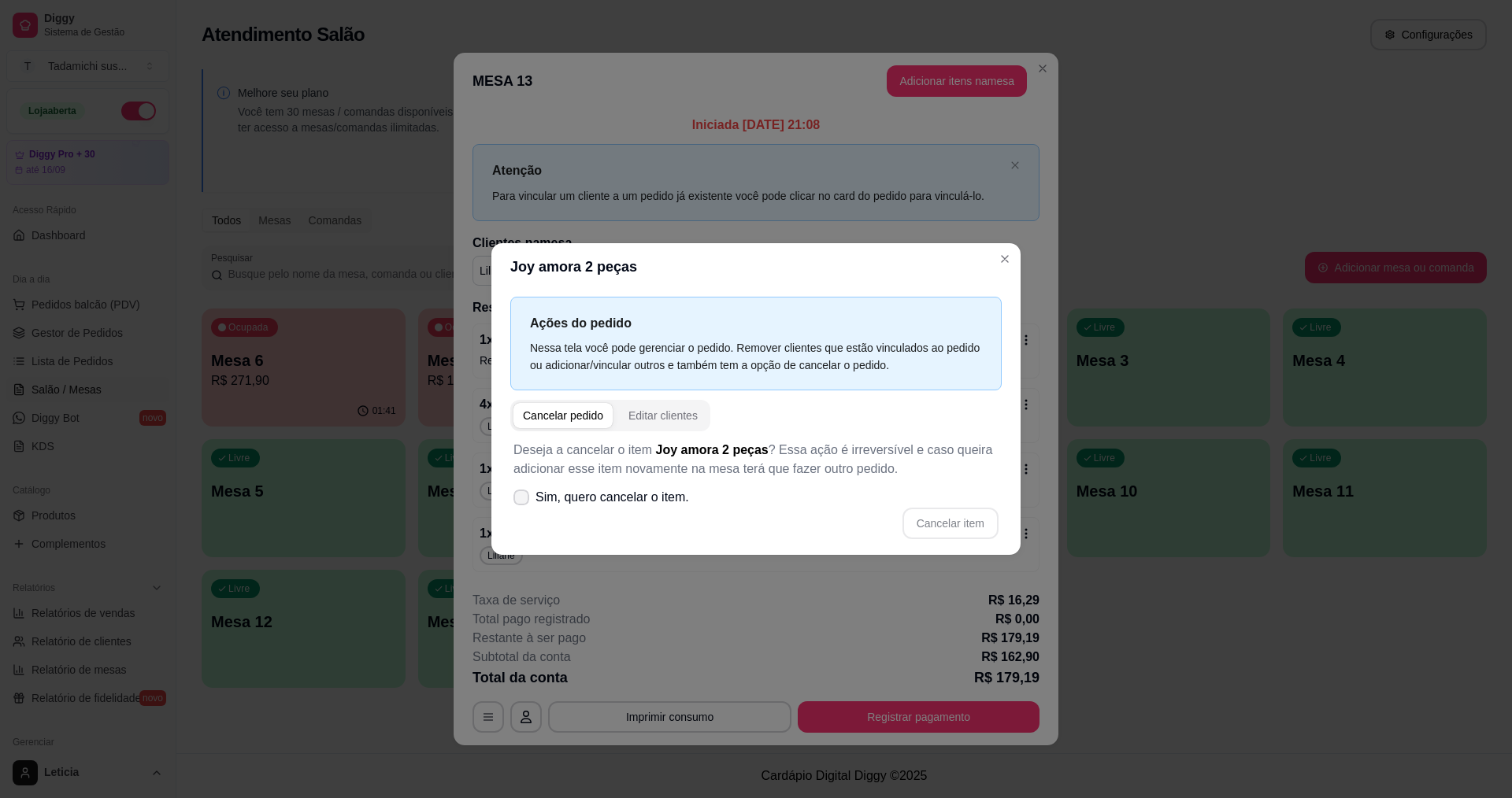
click at [533, 503] on label "Sim, quero cancelar o item." at bounding box center [601, 498] width 188 height 32
click at [523, 503] on input "Sim, quero cancelar o item." at bounding box center [518, 505] width 10 height 10
checkbox input "true"
click at [930, 510] on button "Cancelar item" at bounding box center [950, 523] width 96 height 32
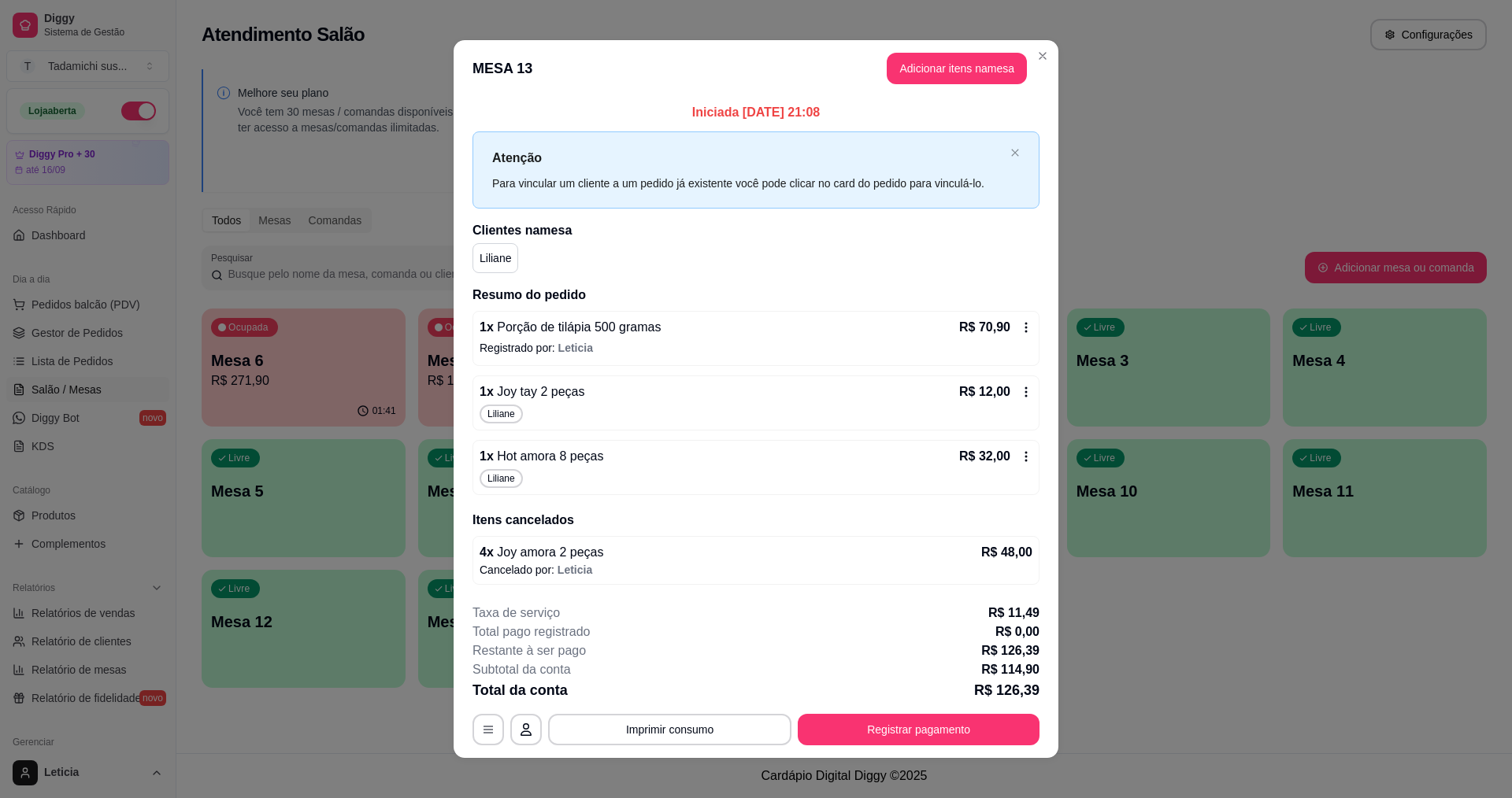
click at [1022, 394] on icon at bounding box center [1026, 392] width 13 height 13
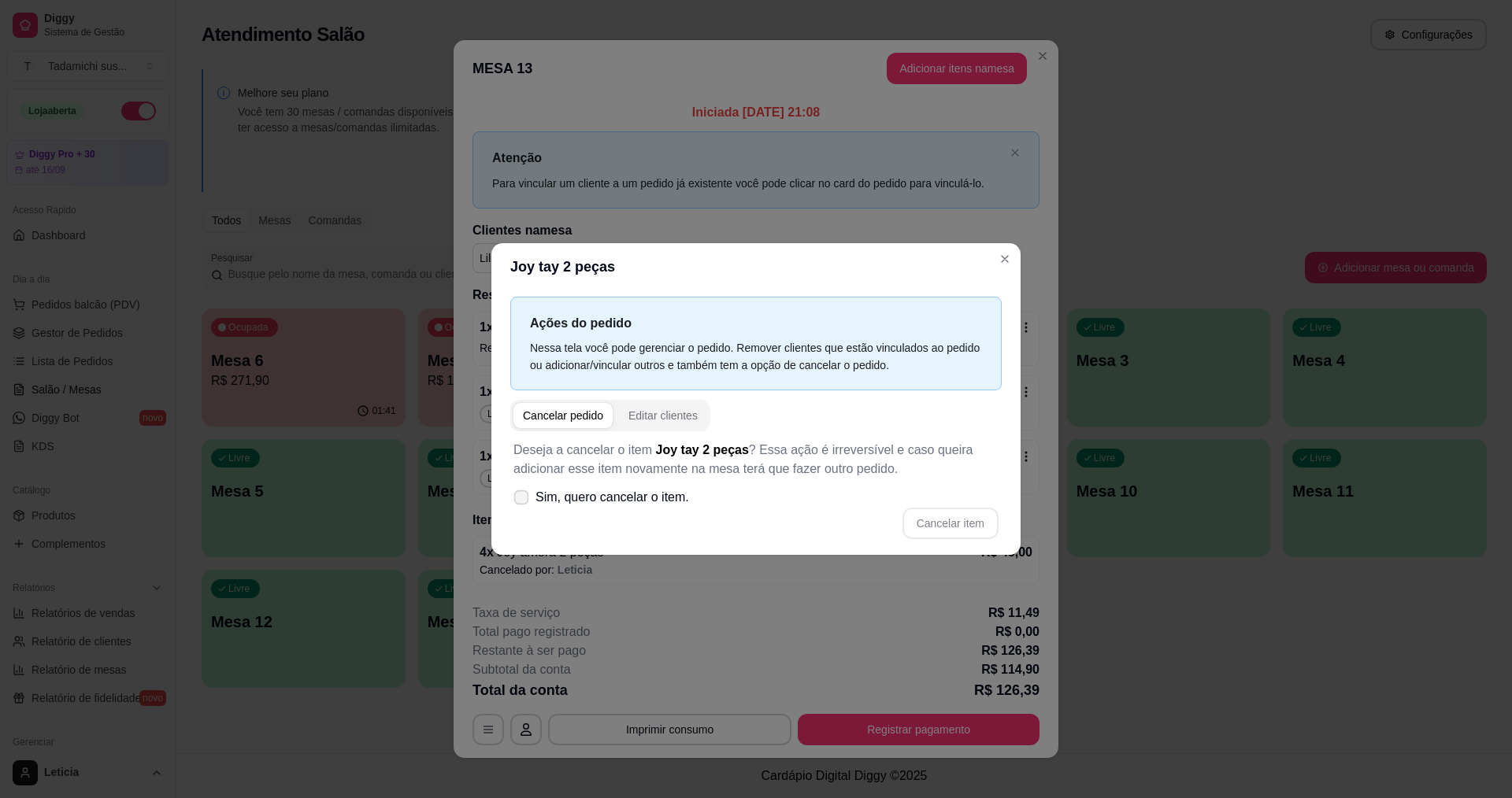
click at [527, 503] on span at bounding box center [521, 498] width 15 height 15
click at [523, 503] on input "Sim, quero cancelar o item." at bounding box center [518, 505] width 10 height 10
checkbox input "true"
click at [936, 524] on button "Cancelar item" at bounding box center [950, 523] width 94 height 31
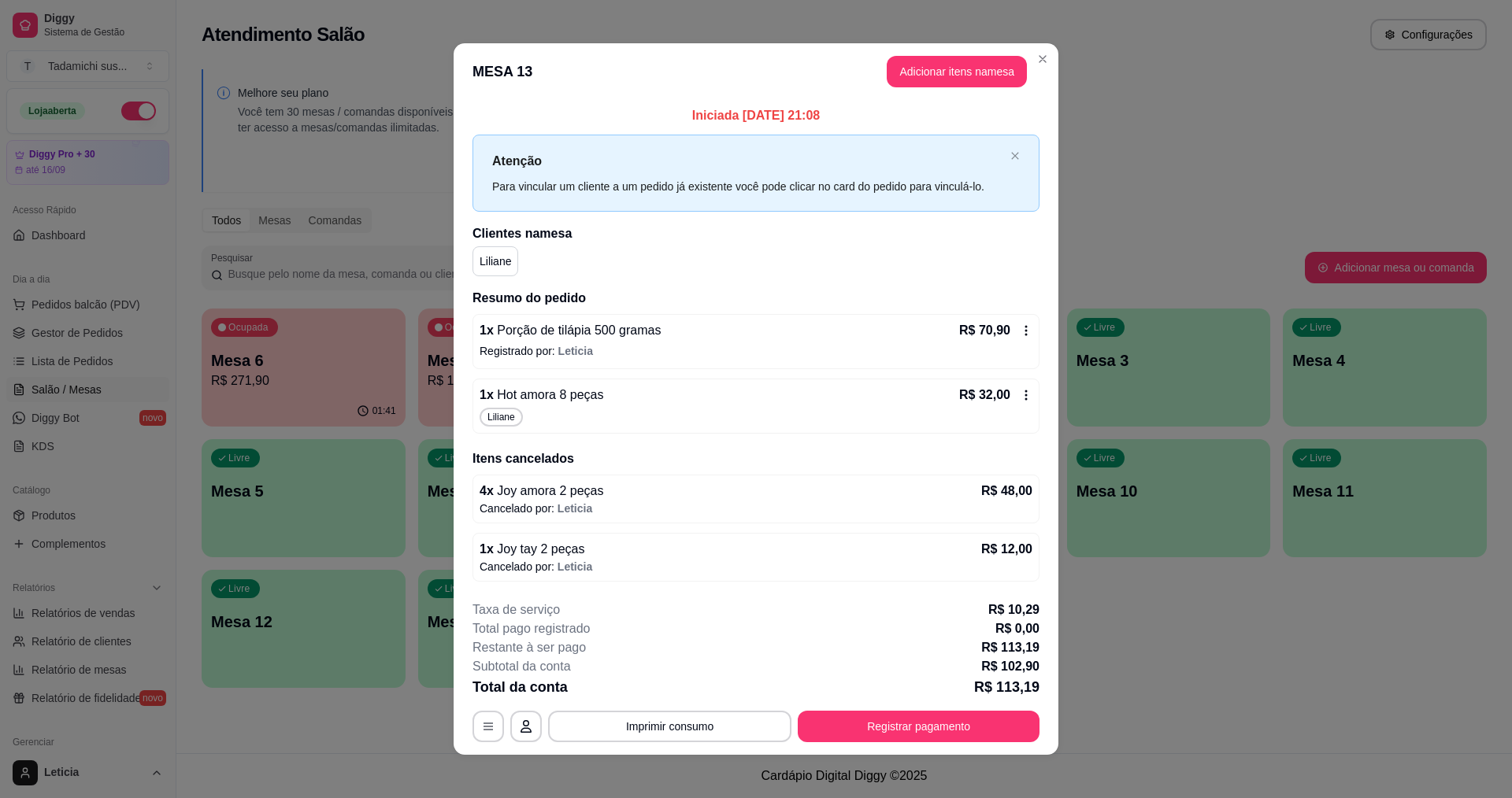
click at [1023, 391] on icon at bounding box center [1026, 396] width 13 height 13
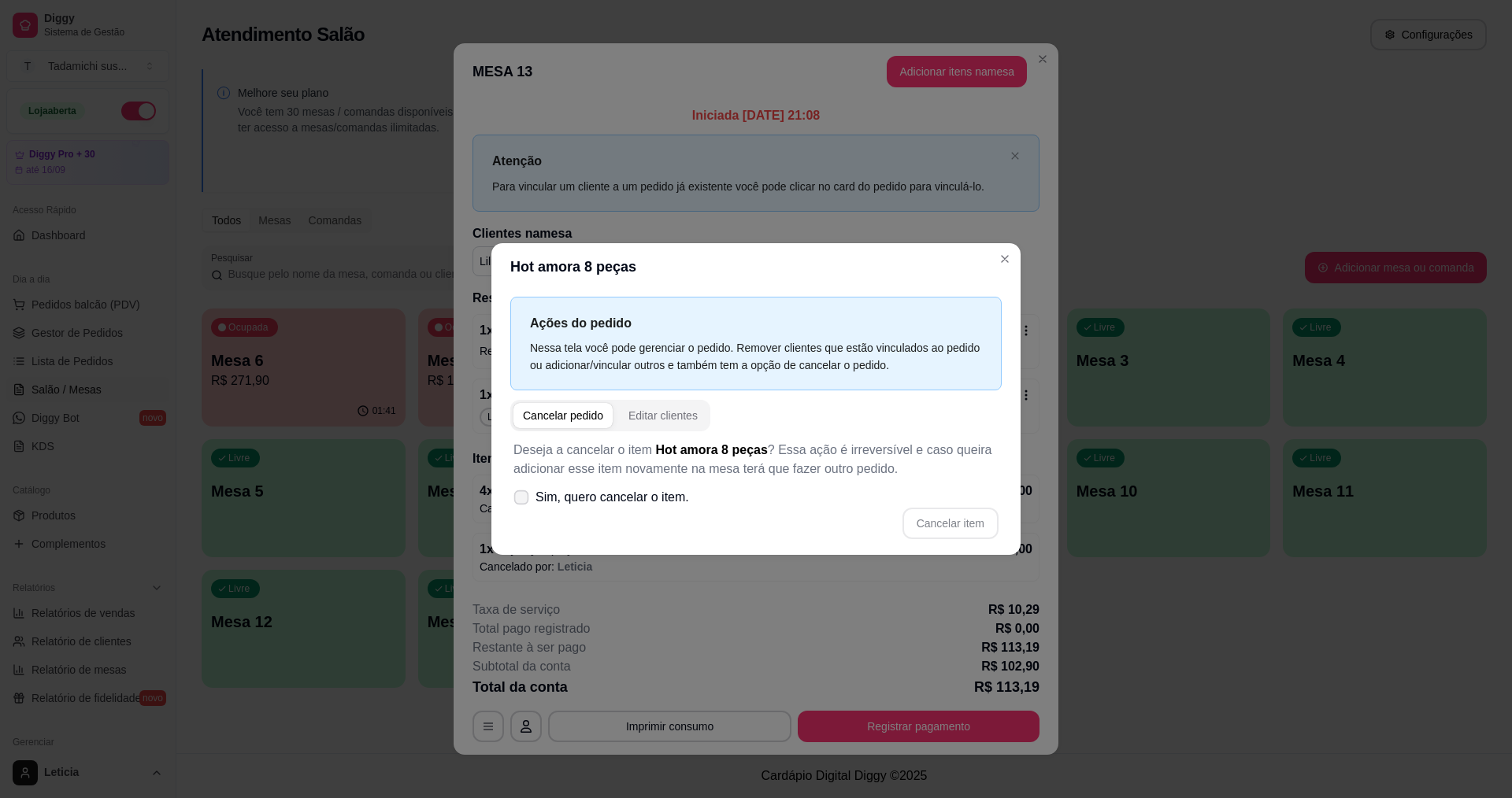
click at [525, 493] on span at bounding box center [521, 498] width 15 height 15
click at [523, 501] on input "Sim, quero cancelar o item." at bounding box center [518, 505] width 10 height 10
checkbox input "true"
click at [968, 543] on div "Deseja a cancelar o item Hot amora 8 peças ? Essa ação é irreversível e caso qu…" at bounding box center [756, 490] width 492 height 117
click at [971, 525] on button "Cancelar item" at bounding box center [950, 523] width 94 height 31
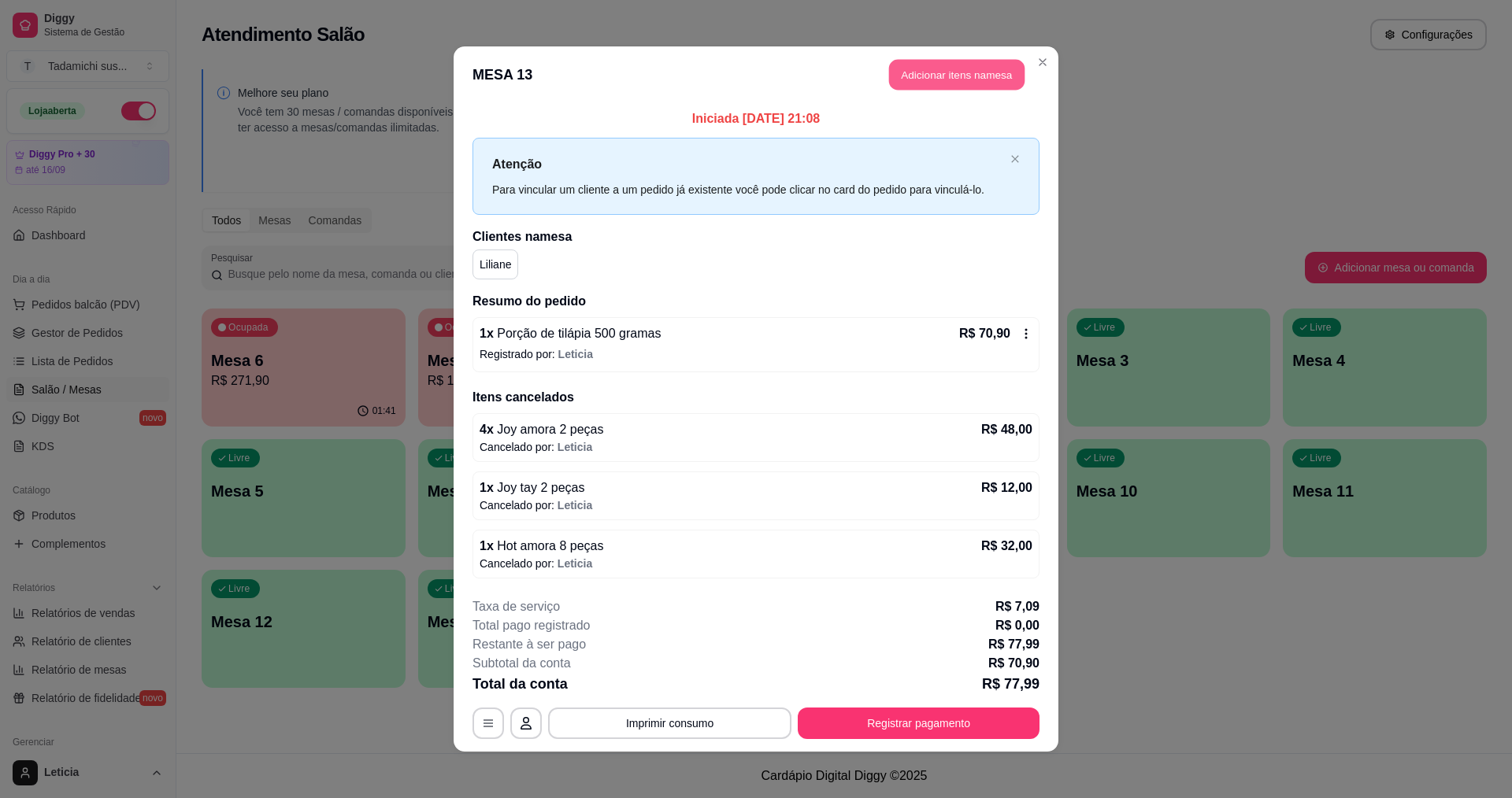
click at [939, 80] on button "Adicionar itens na mesa" at bounding box center [957, 74] width 136 height 31
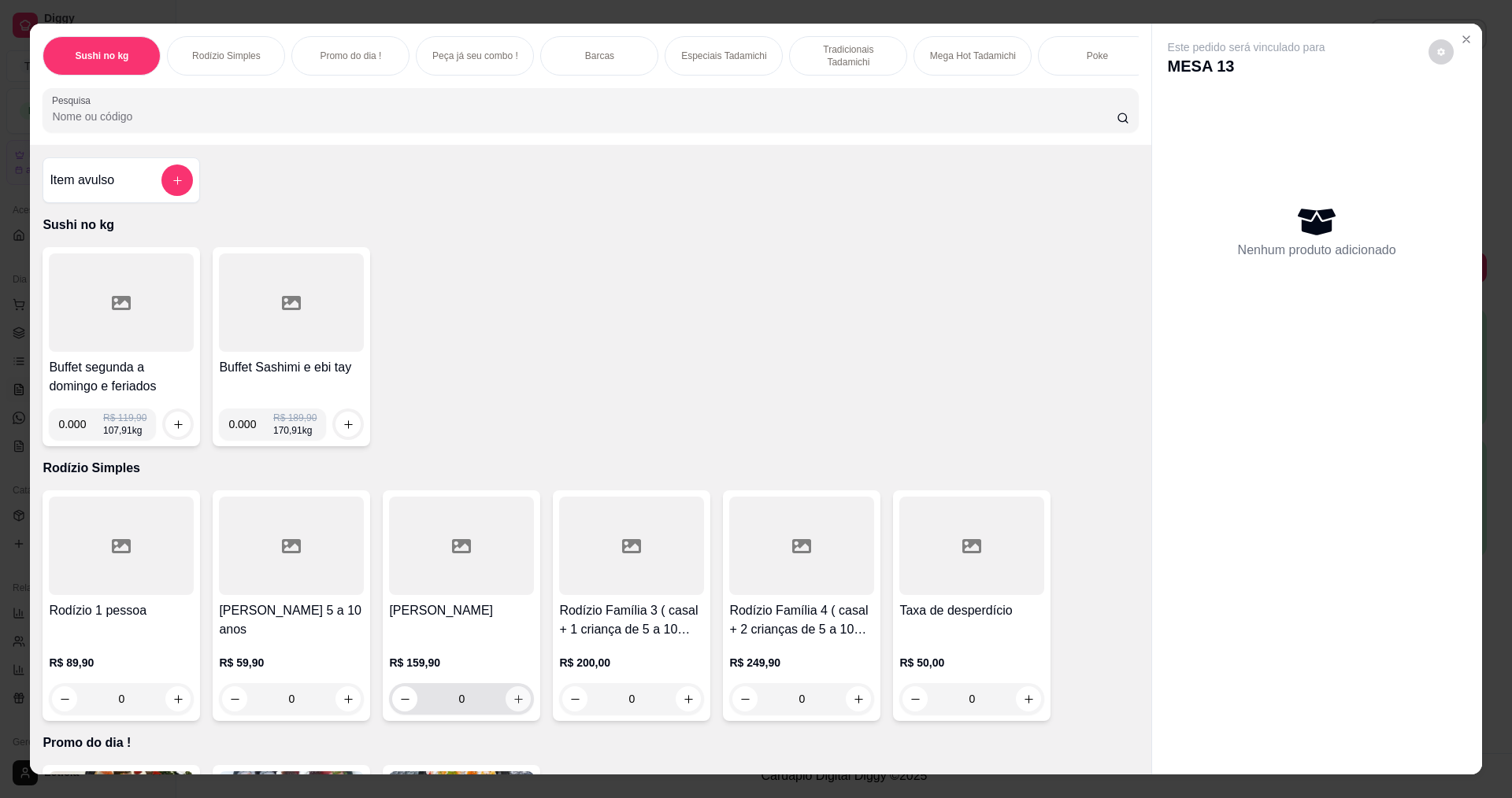
click at [514, 703] on icon "increase-product-quantity" at bounding box center [518, 699] width 8 height 8
type input "1"
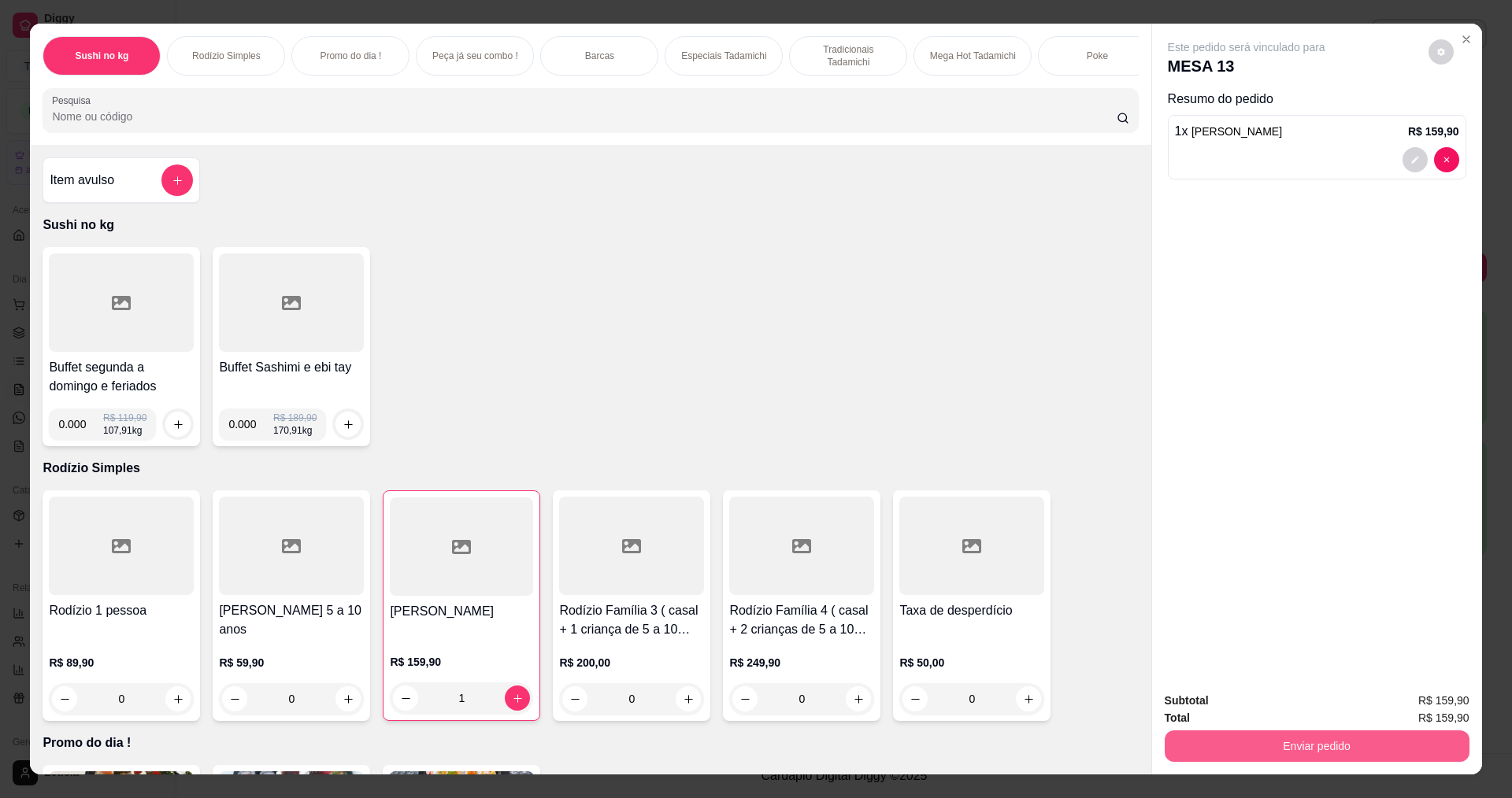
click at [1300, 741] on button "Enviar pedido" at bounding box center [1317, 746] width 305 height 32
click at [1229, 699] on button "Não registrar e enviar pedido" at bounding box center [1265, 708] width 164 height 30
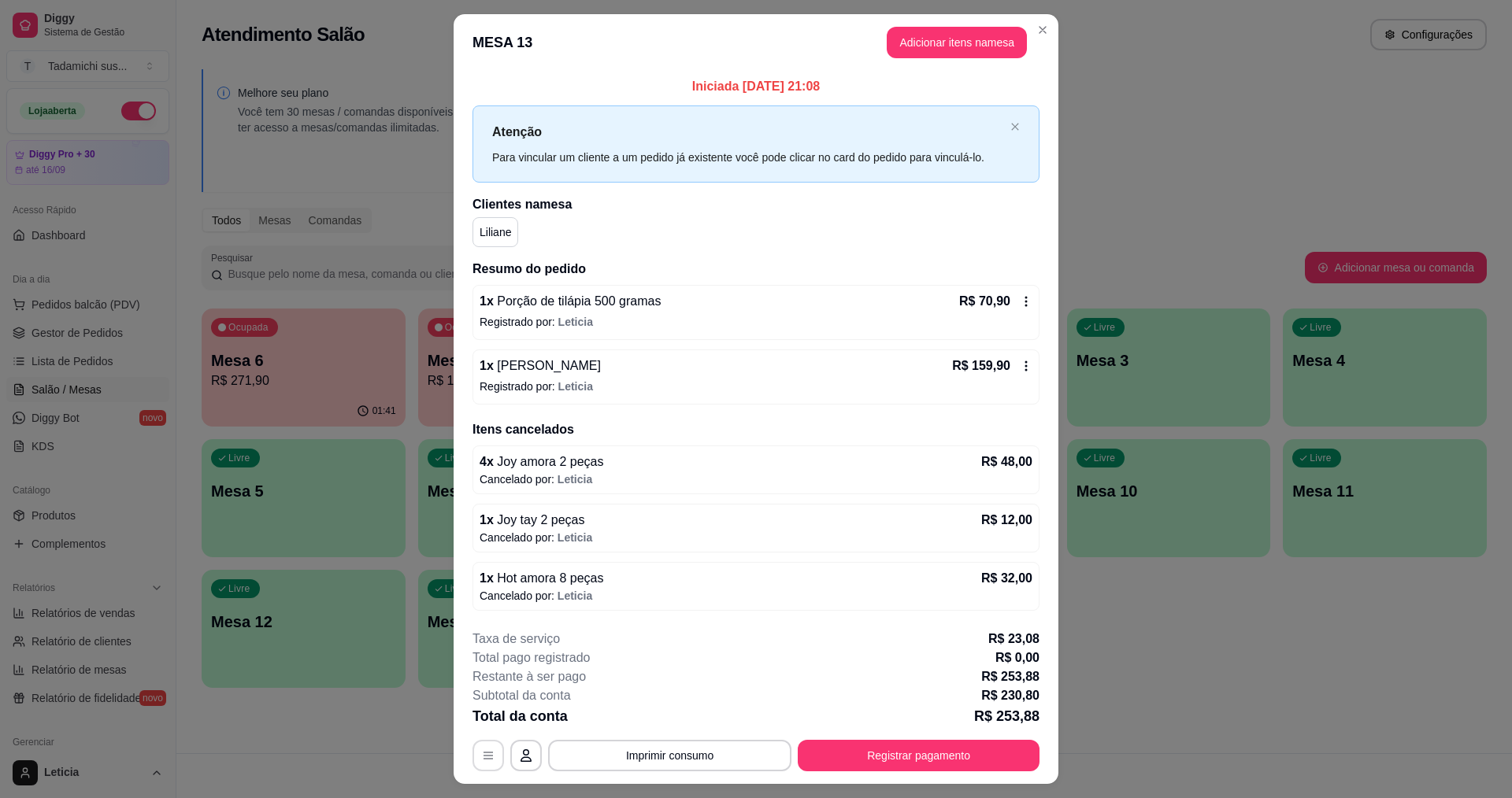
click at [488, 765] on button "button" at bounding box center [488, 755] width 32 height 32
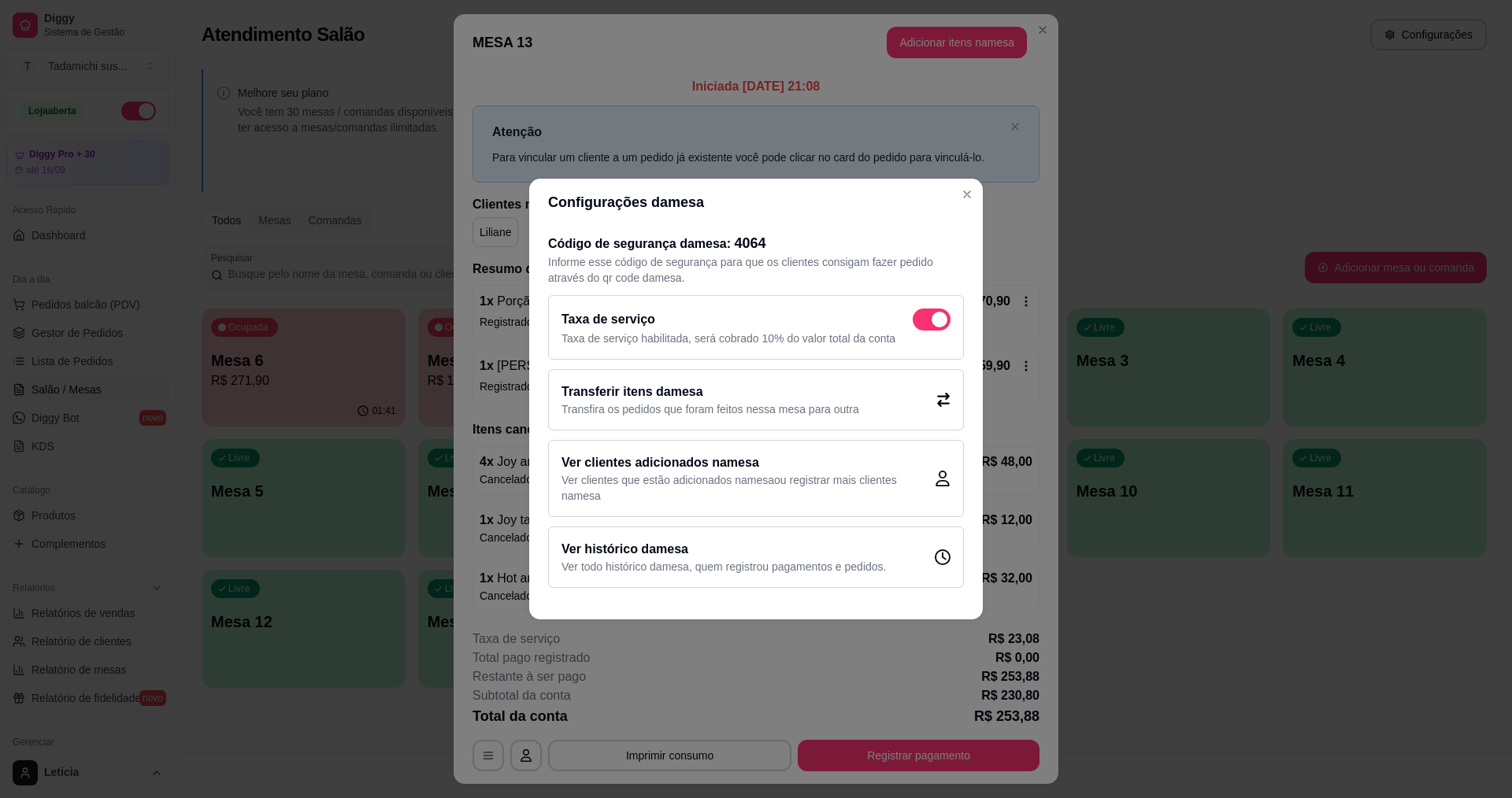
click at [935, 327] on span at bounding box center [931, 320] width 38 height 22
click at [922, 327] on input "checkbox" at bounding box center [916, 327] width 10 height 10
checkbox input "false"
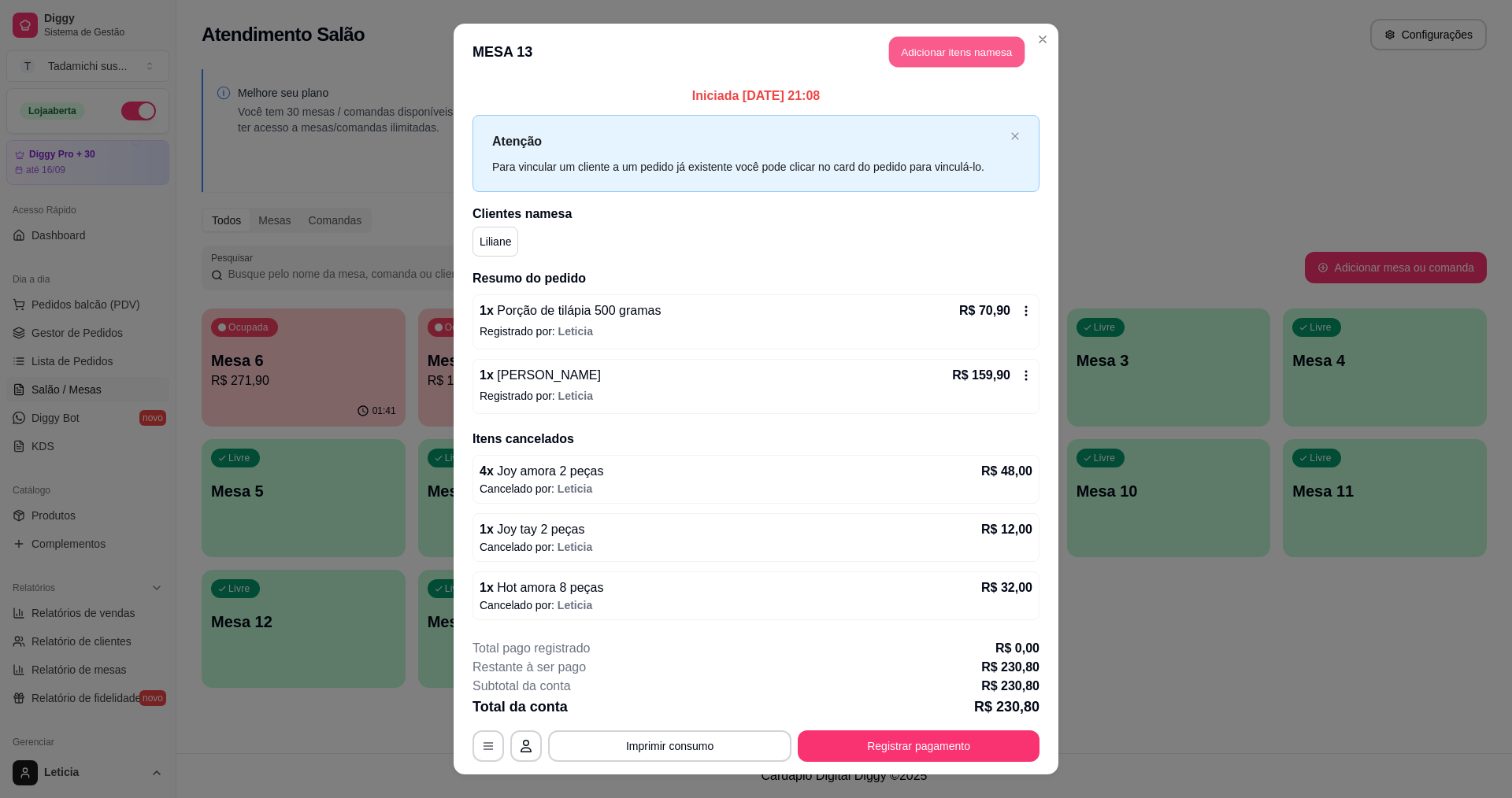
click at [955, 57] on button "Adicionar itens na mesa" at bounding box center [957, 52] width 136 height 31
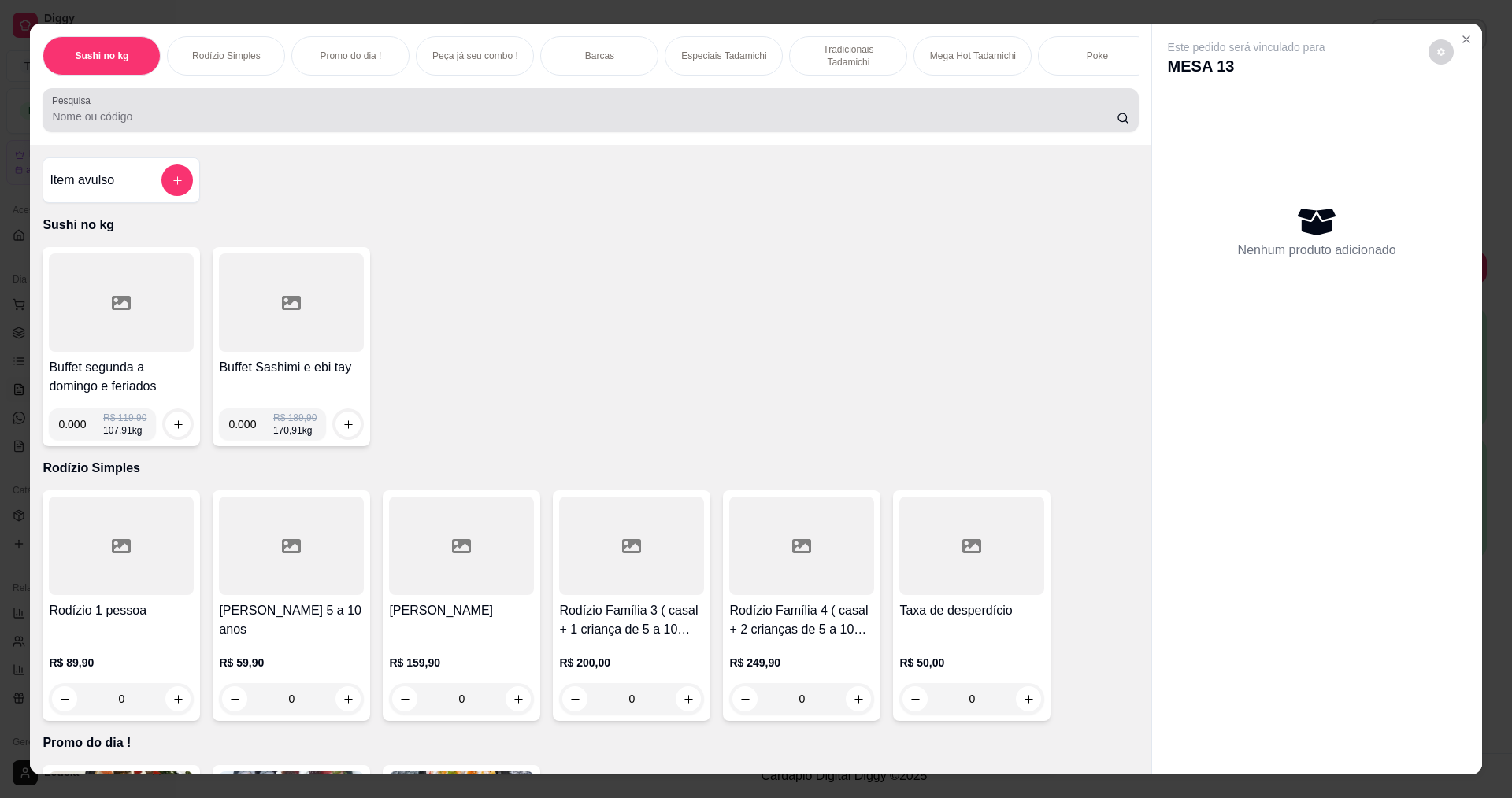
click at [524, 124] on input "Pesquisa" at bounding box center [584, 116] width 1064 height 16
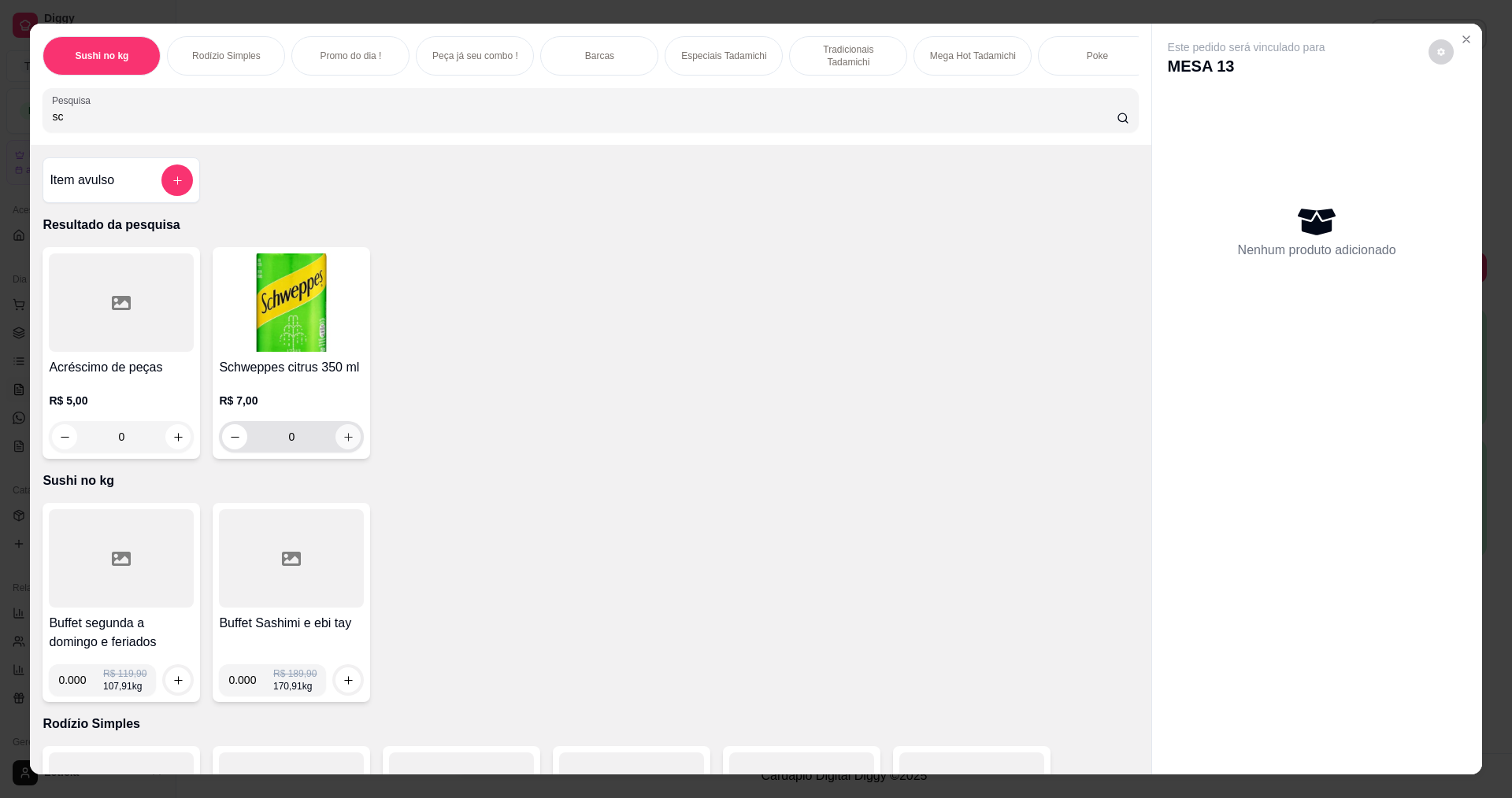
type input "sc"
click at [347, 443] on icon "increase-product-quantity" at bounding box center [348, 437] width 12 height 12
type input "1"
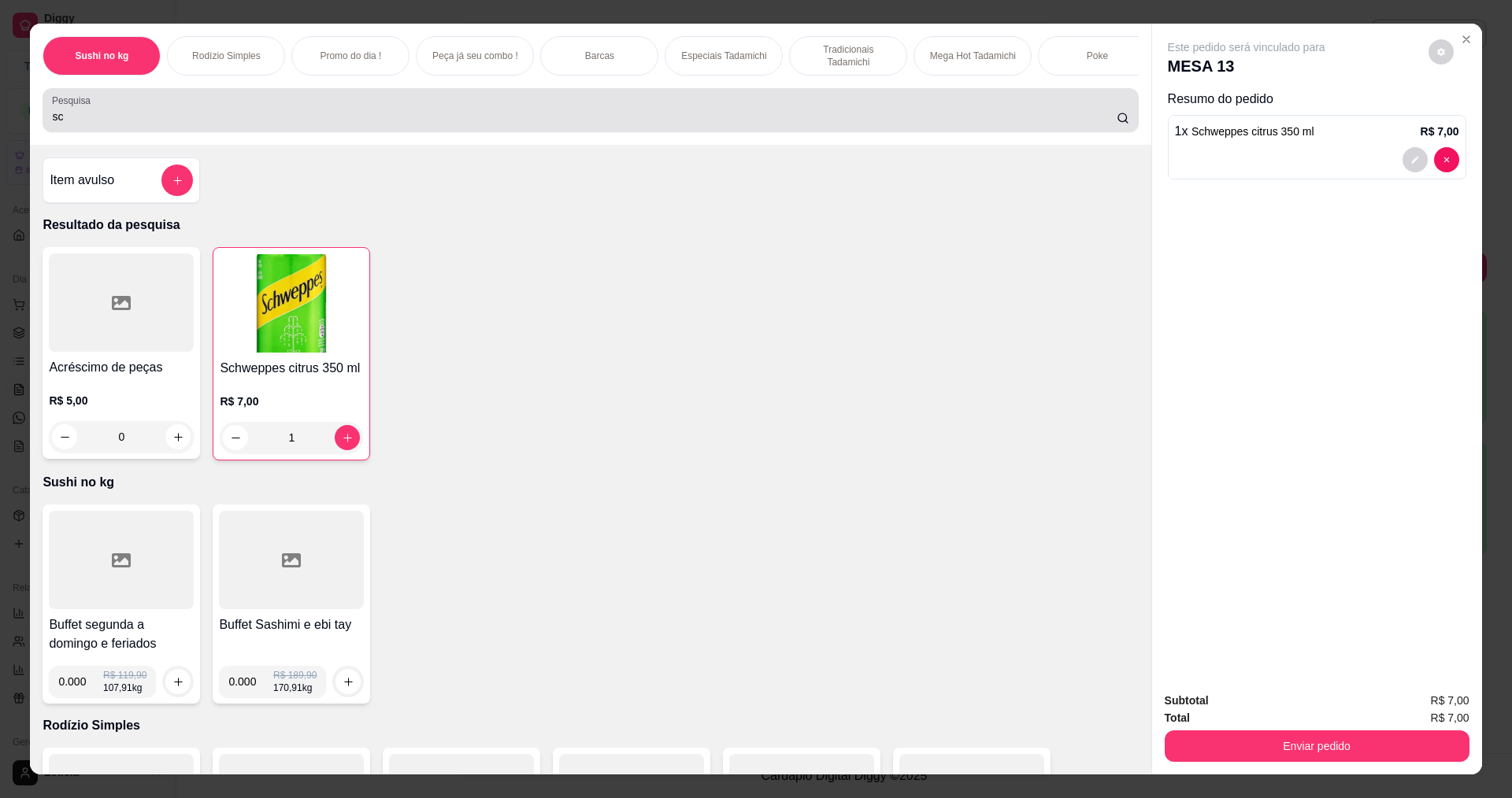
click at [448, 122] on input "sc" at bounding box center [584, 116] width 1064 height 16
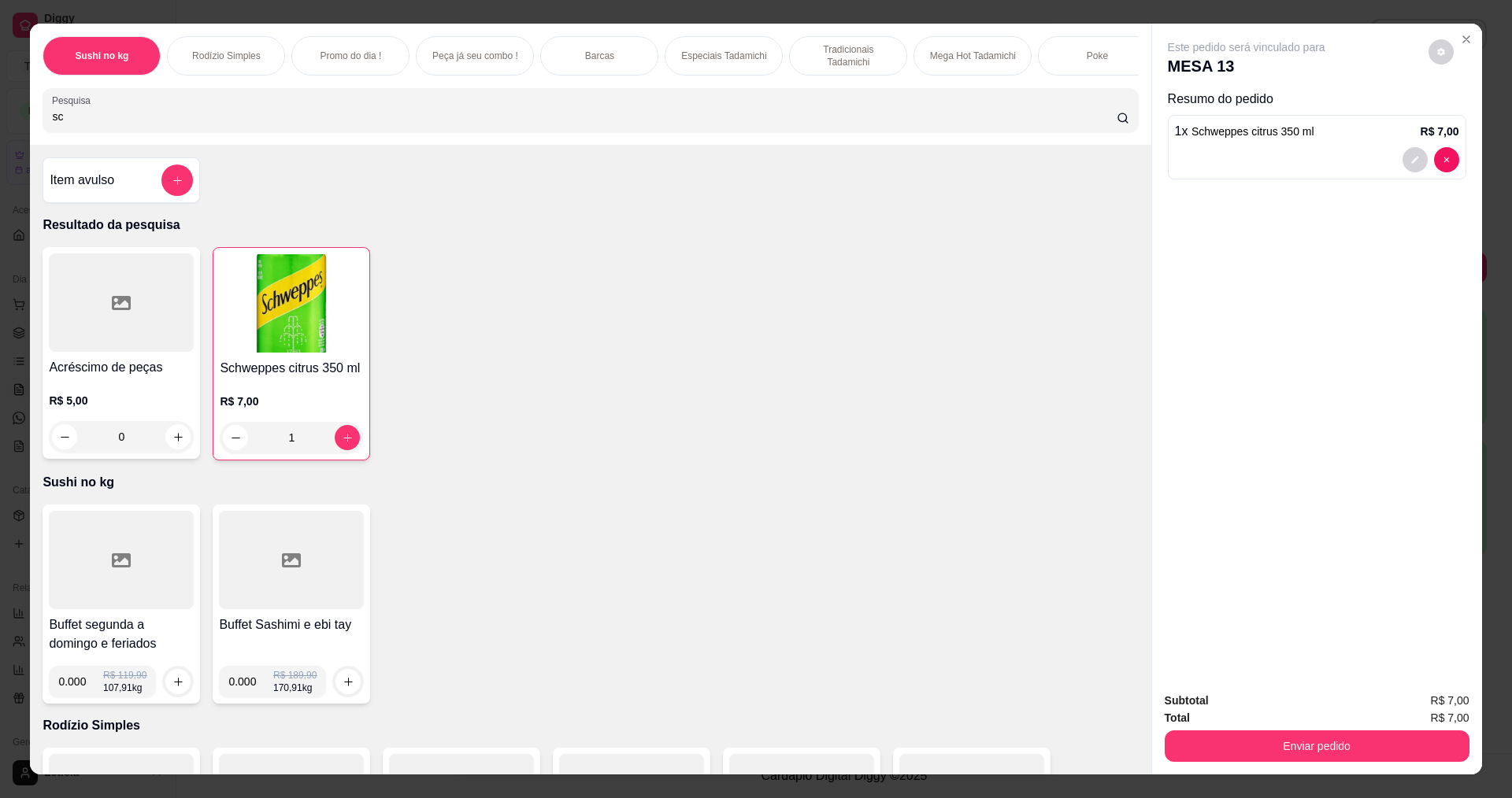
type input "s"
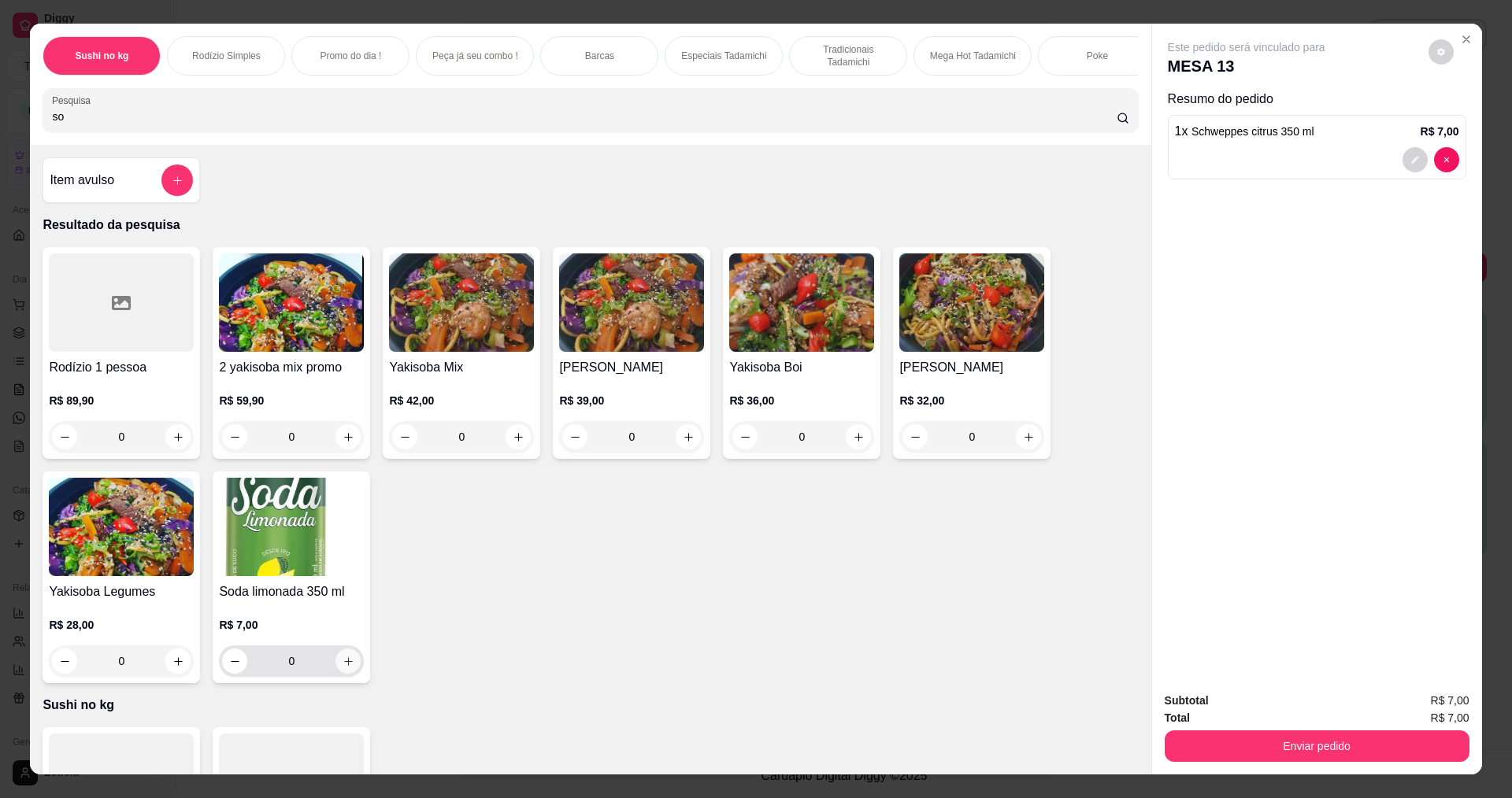
type input "so"
click at [343, 667] on icon "increase-product-quantity" at bounding box center [348, 661] width 12 height 12
type input "1"
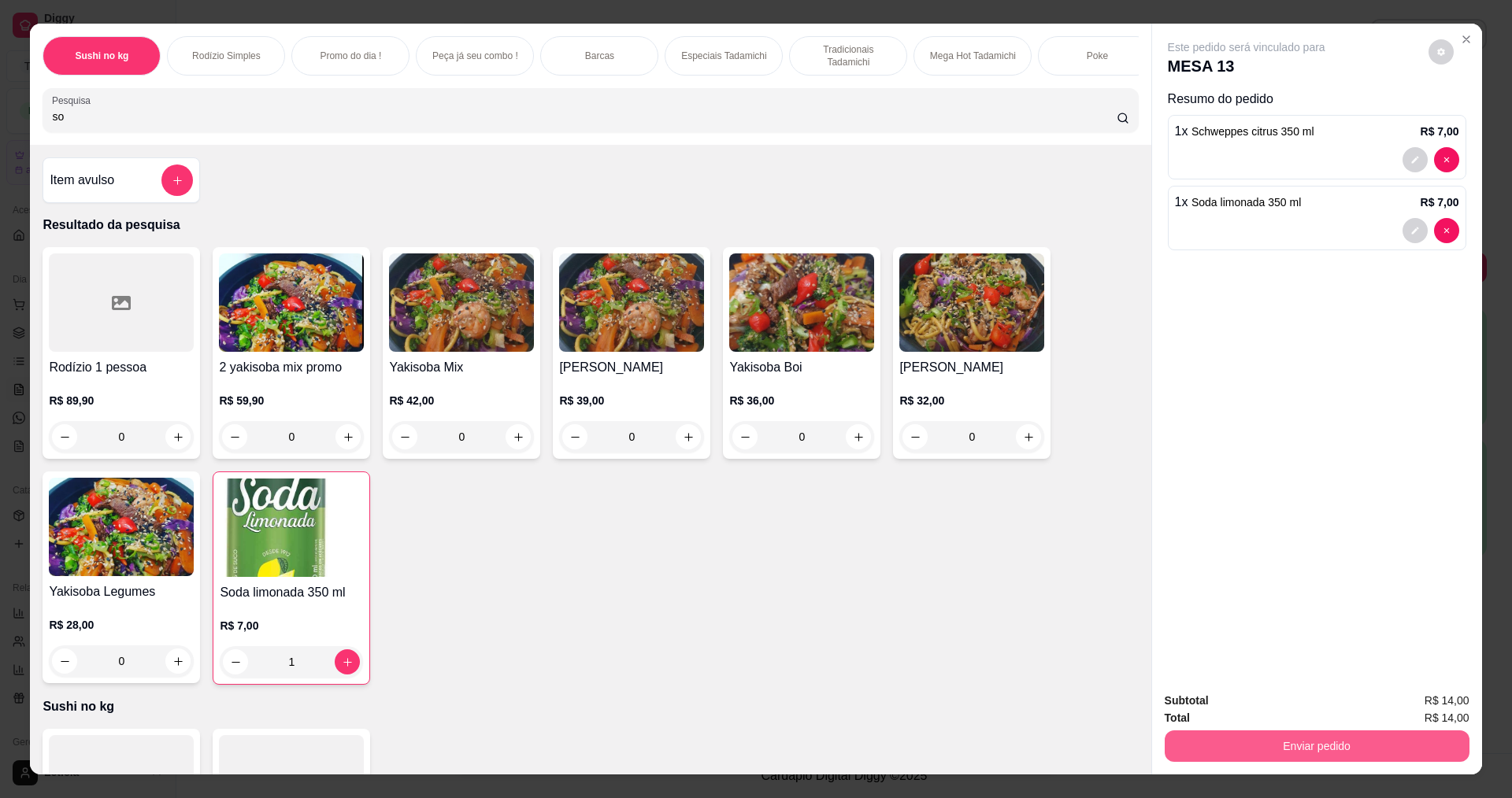
click at [1286, 742] on button "Enviar pedido" at bounding box center [1317, 746] width 305 height 32
click at [1244, 709] on button "Não registrar e enviar pedido" at bounding box center [1265, 708] width 164 height 30
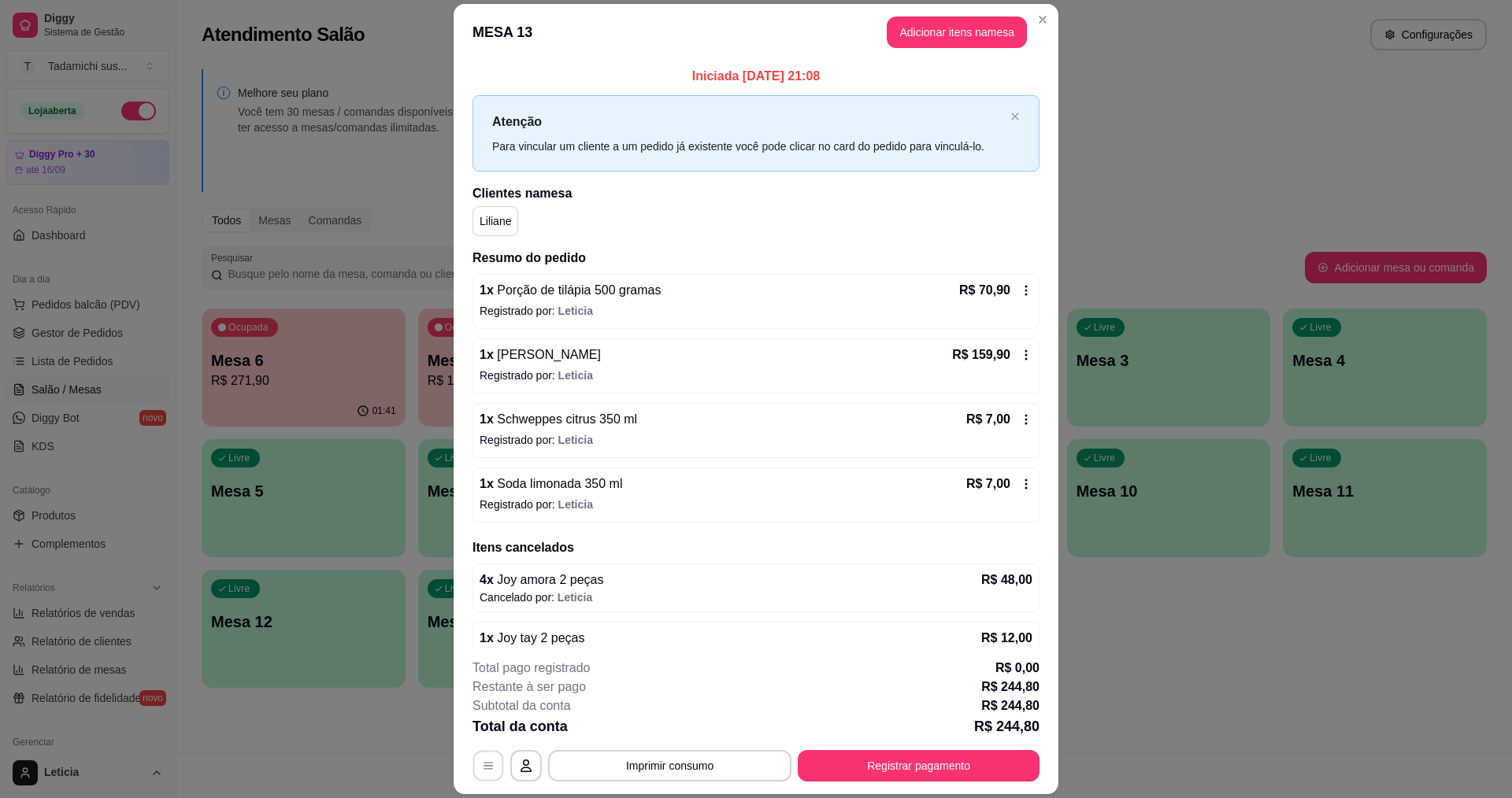
click at [483, 763] on icon "button" at bounding box center [488, 766] width 9 height 7
click at [676, 755] on button "Imprimir consumo" at bounding box center [670, 765] width 236 height 31
click at [675, 693] on button "IMPRESSORA" at bounding box center [667, 698] width 121 height 25
click at [984, 23] on button "Adicionar itens na mesa" at bounding box center [956, 33] width 140 height 32
click at [960, 36] on div "Mega Hot Tadamichi" at bounding box center [972, 56] width 118 height 39
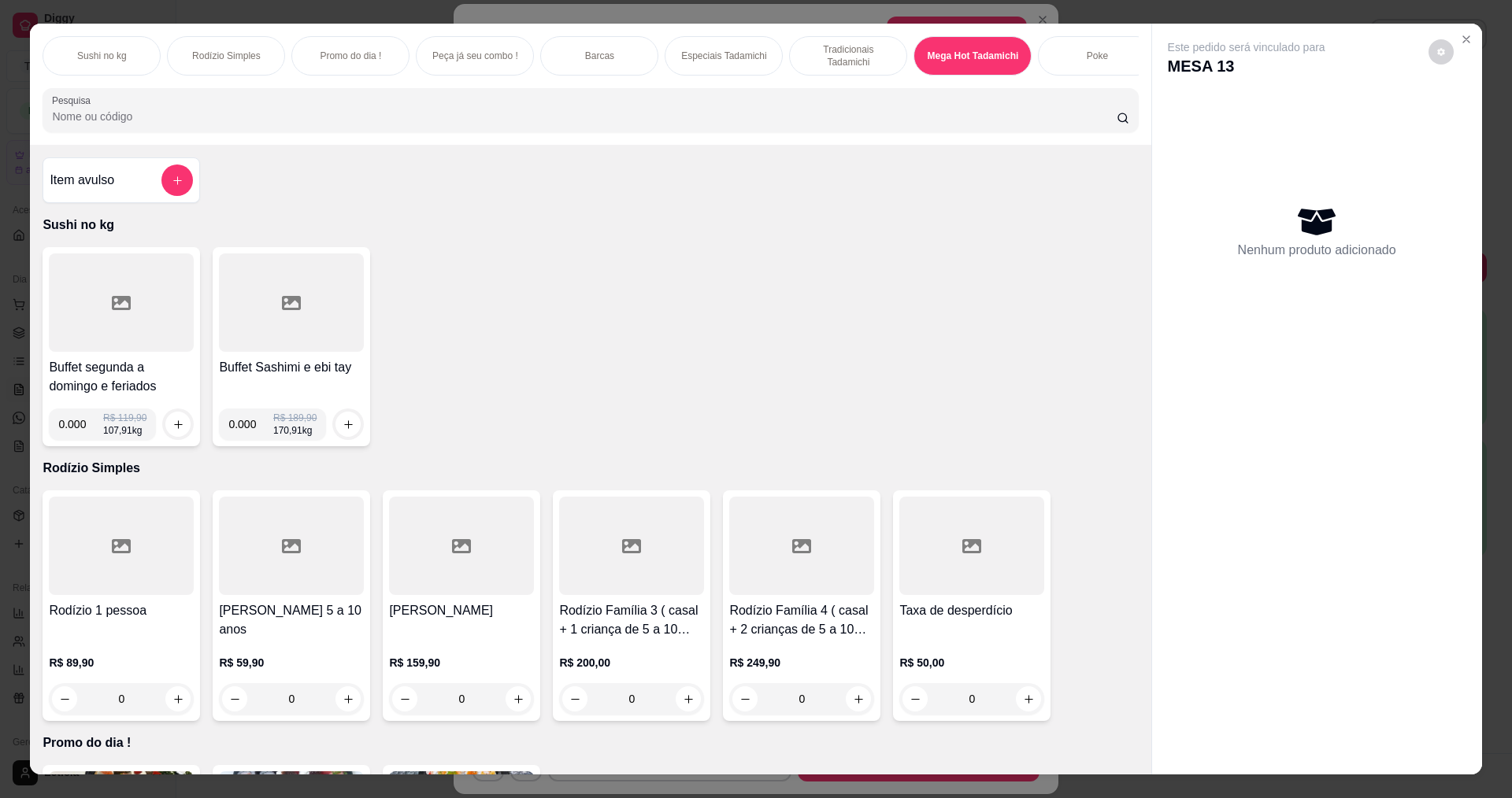
scroll to position [27, 0]
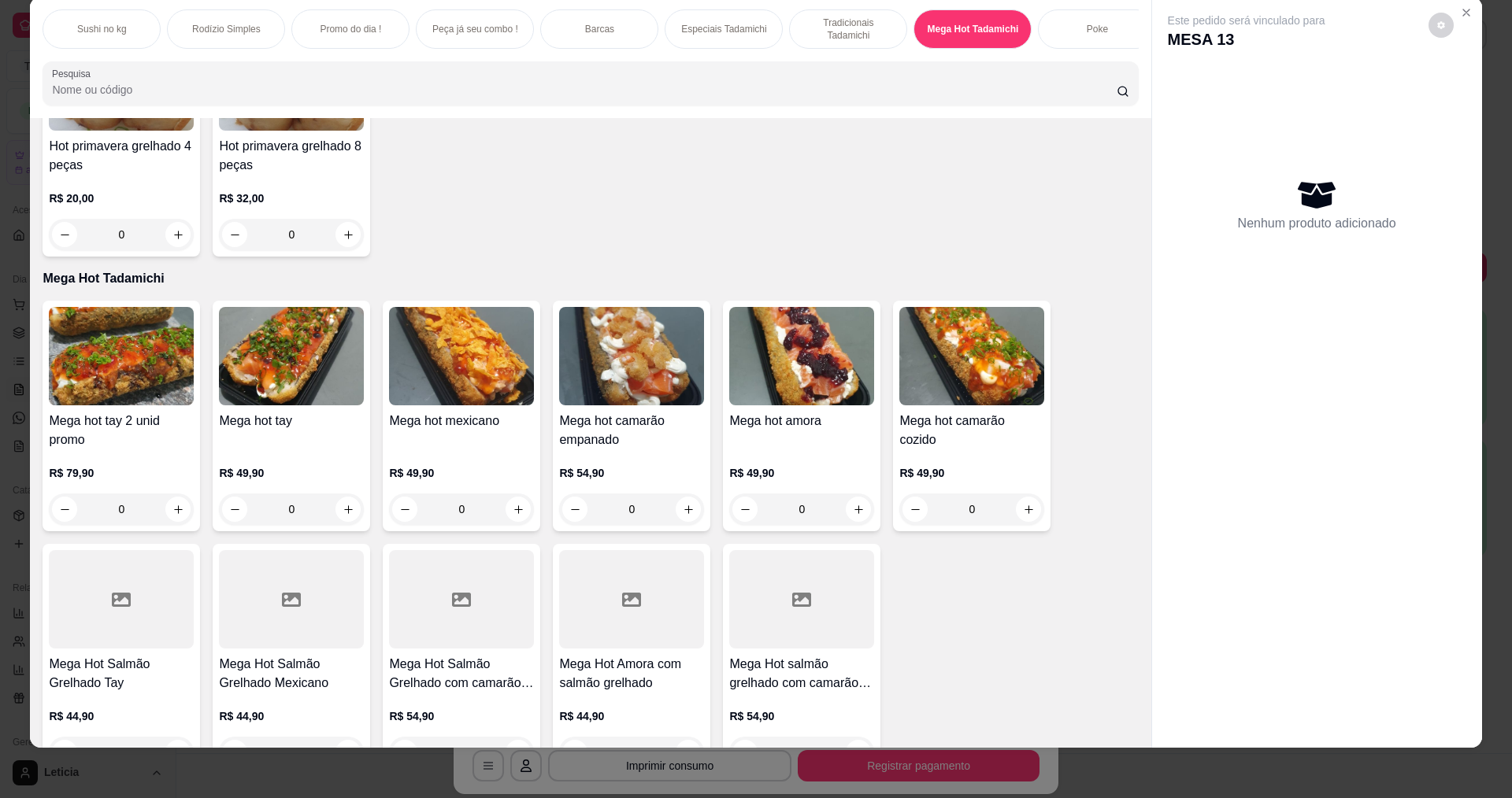
click at [471, 98] on input "Pesquisa" at bounding box center [584, 89] width 1064 height 16
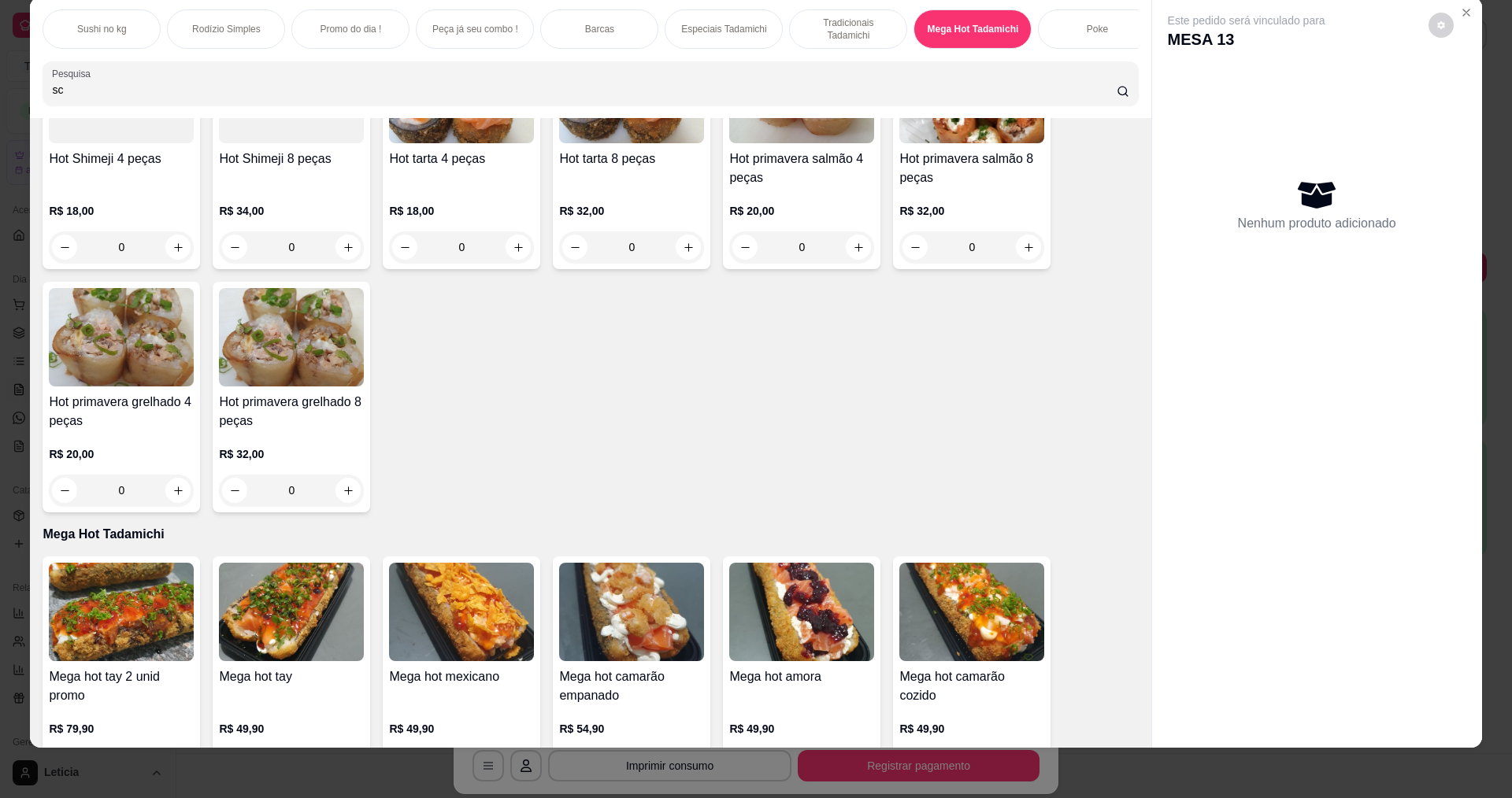
scroll to position [8394, 0]
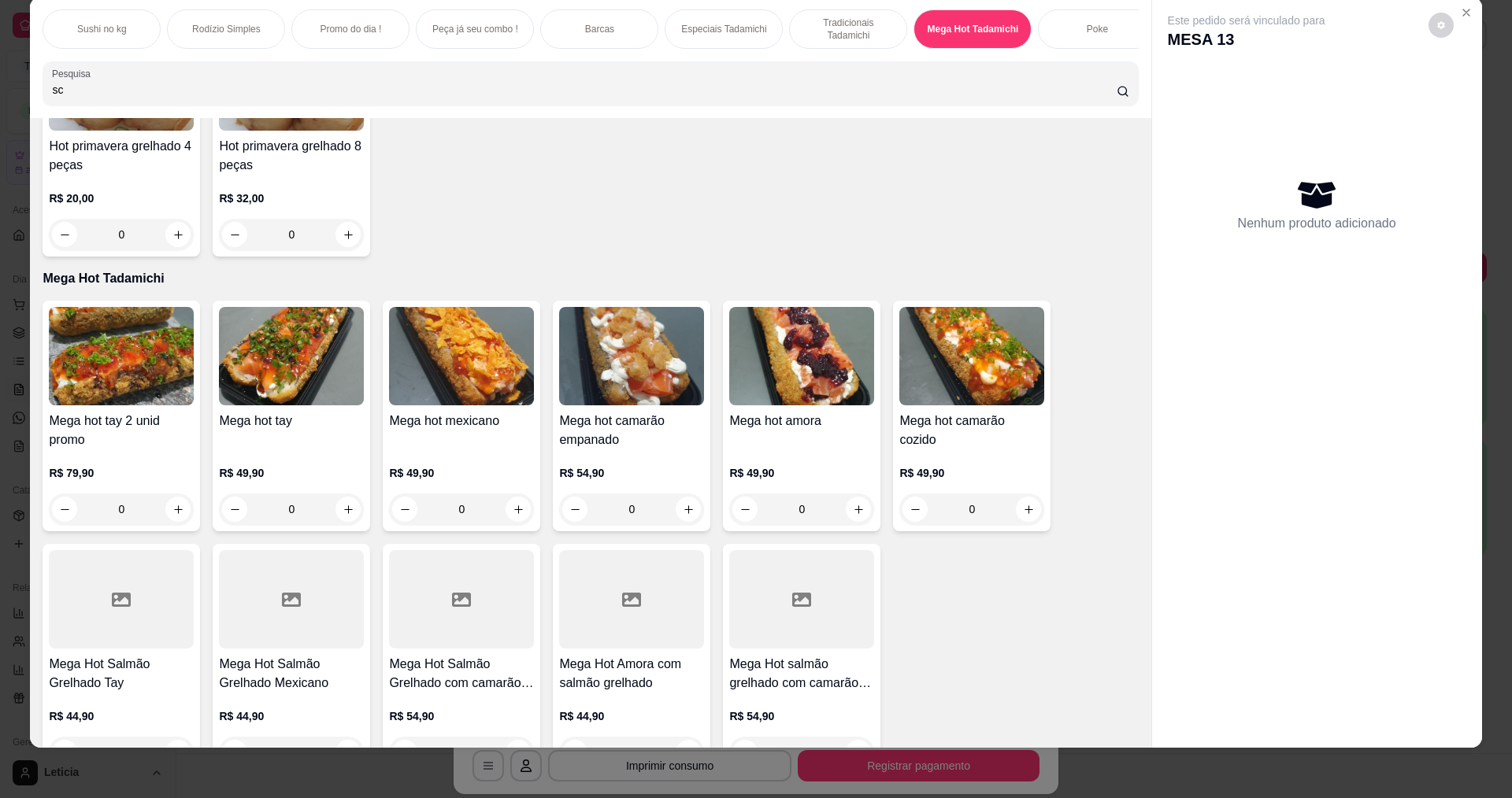
type input "s"
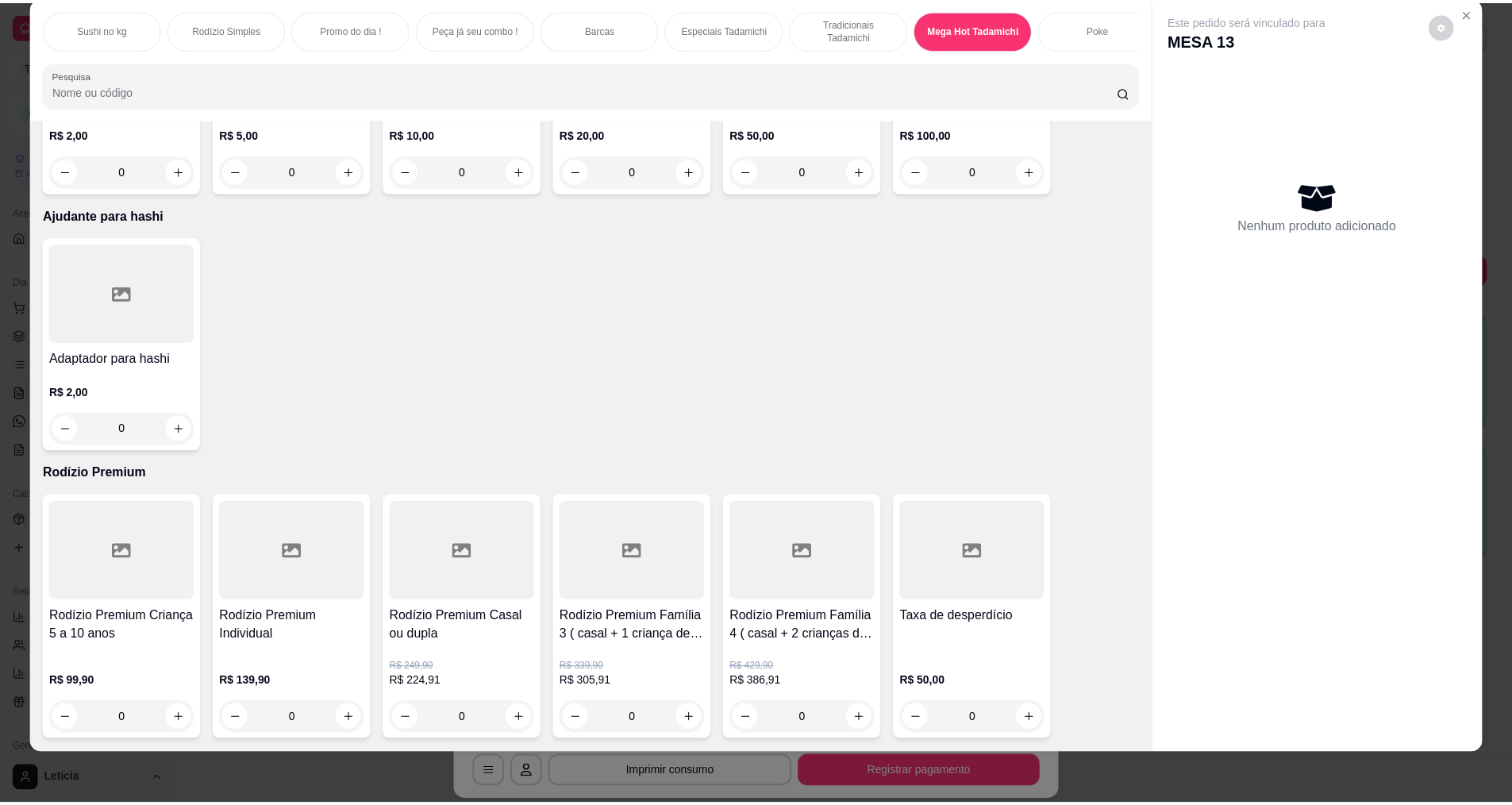
scroll to position [8209, 0]
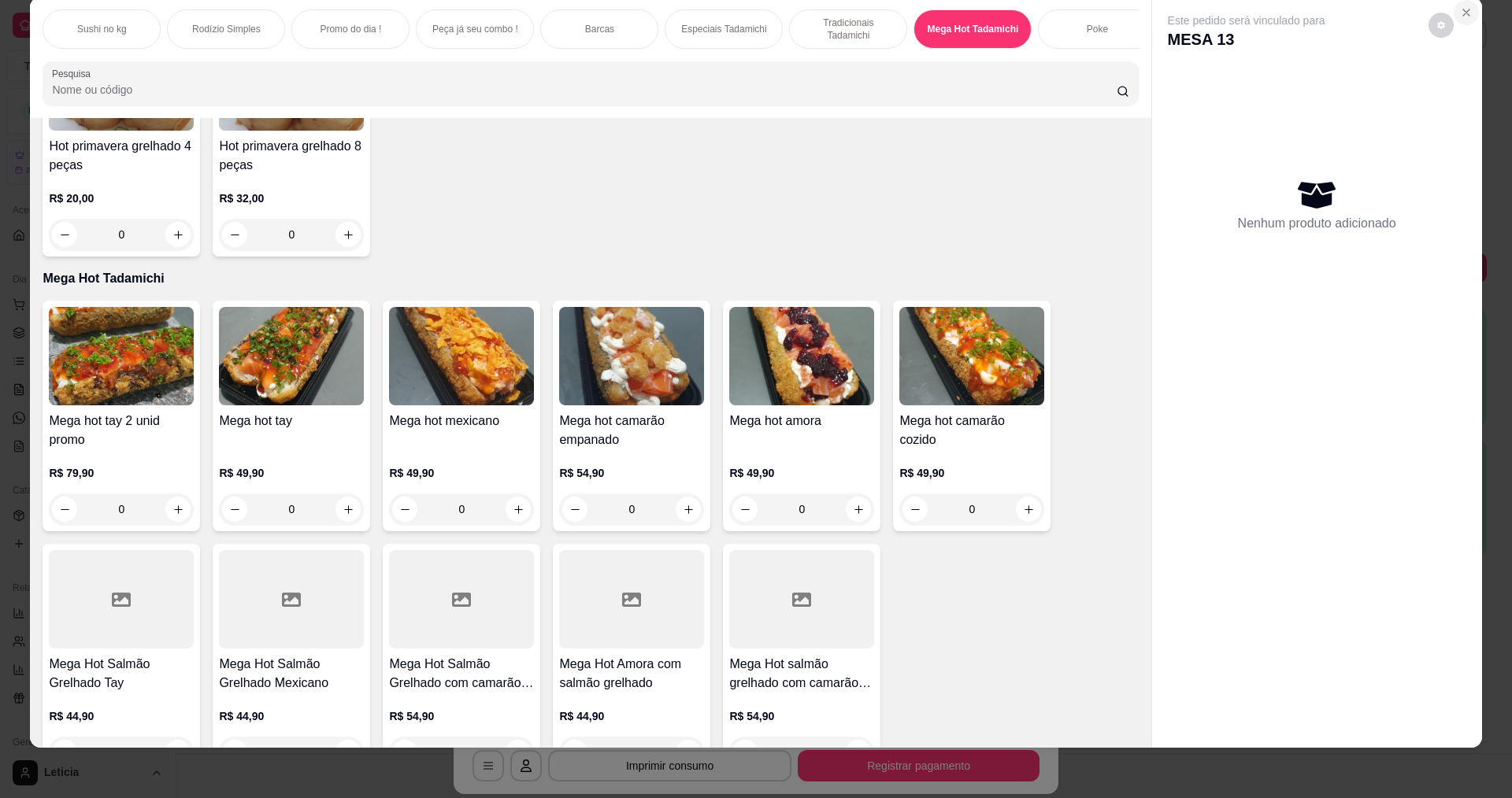
click at [1459, 6] on button "Close" at bounding box center [1466, 12] width 25 height 25
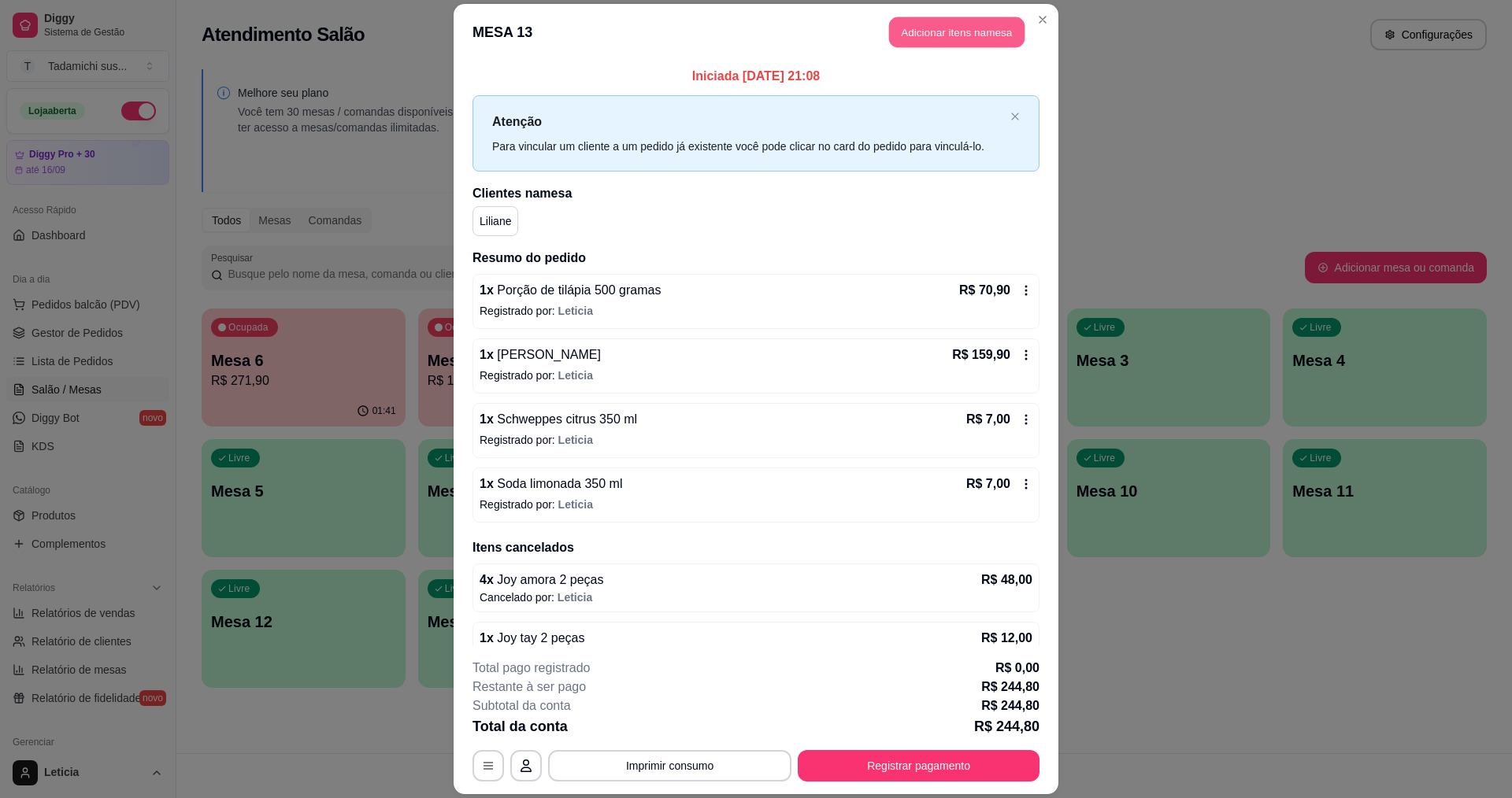
click at [936, 30] on button "Adicionar itens na mesa" at bounding box center [957, 33] width 136 height 31
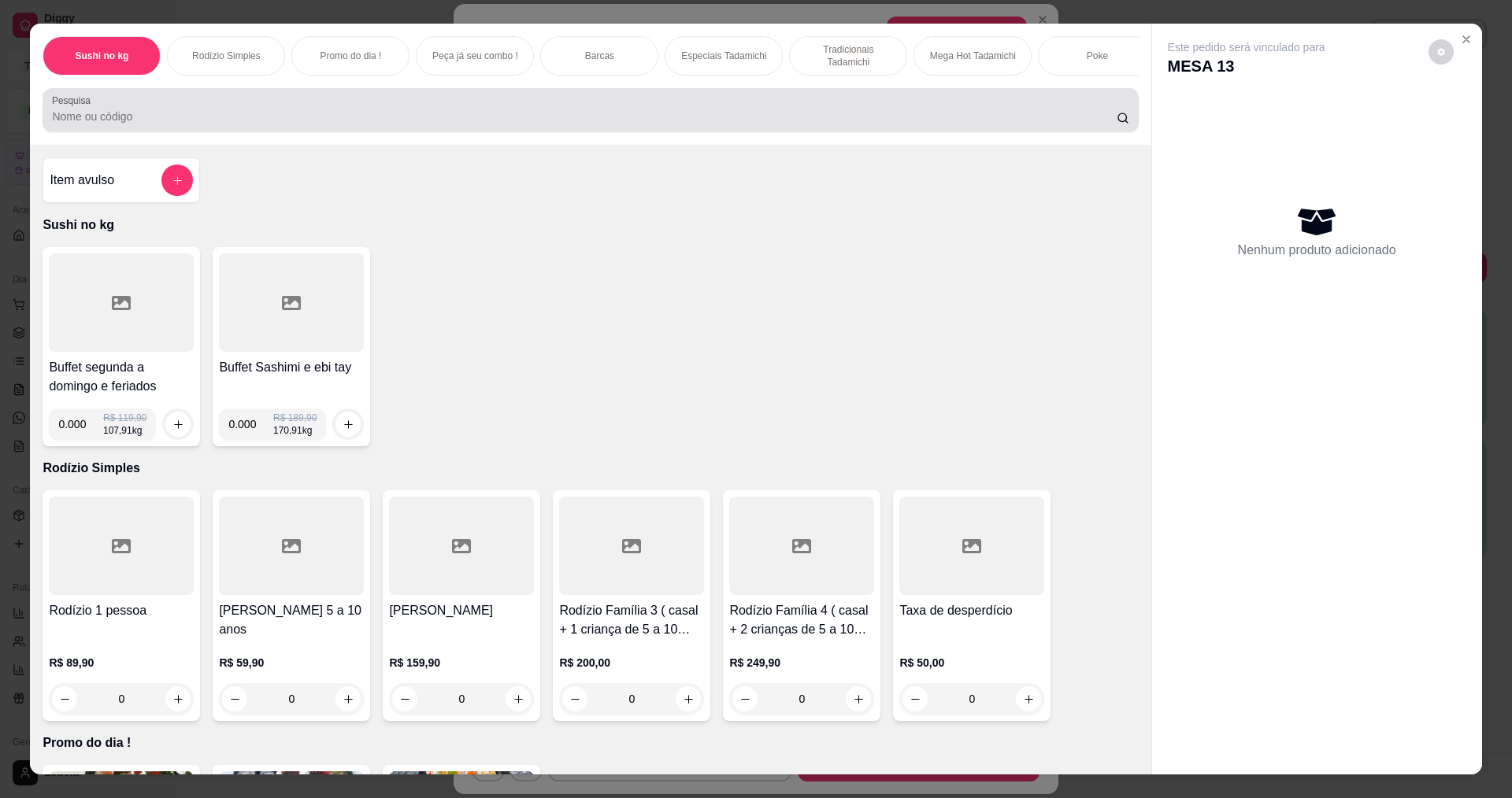
click at [680, 124] on input "Pesquisa" at bounding box center [584, 116] width 1064 height 16
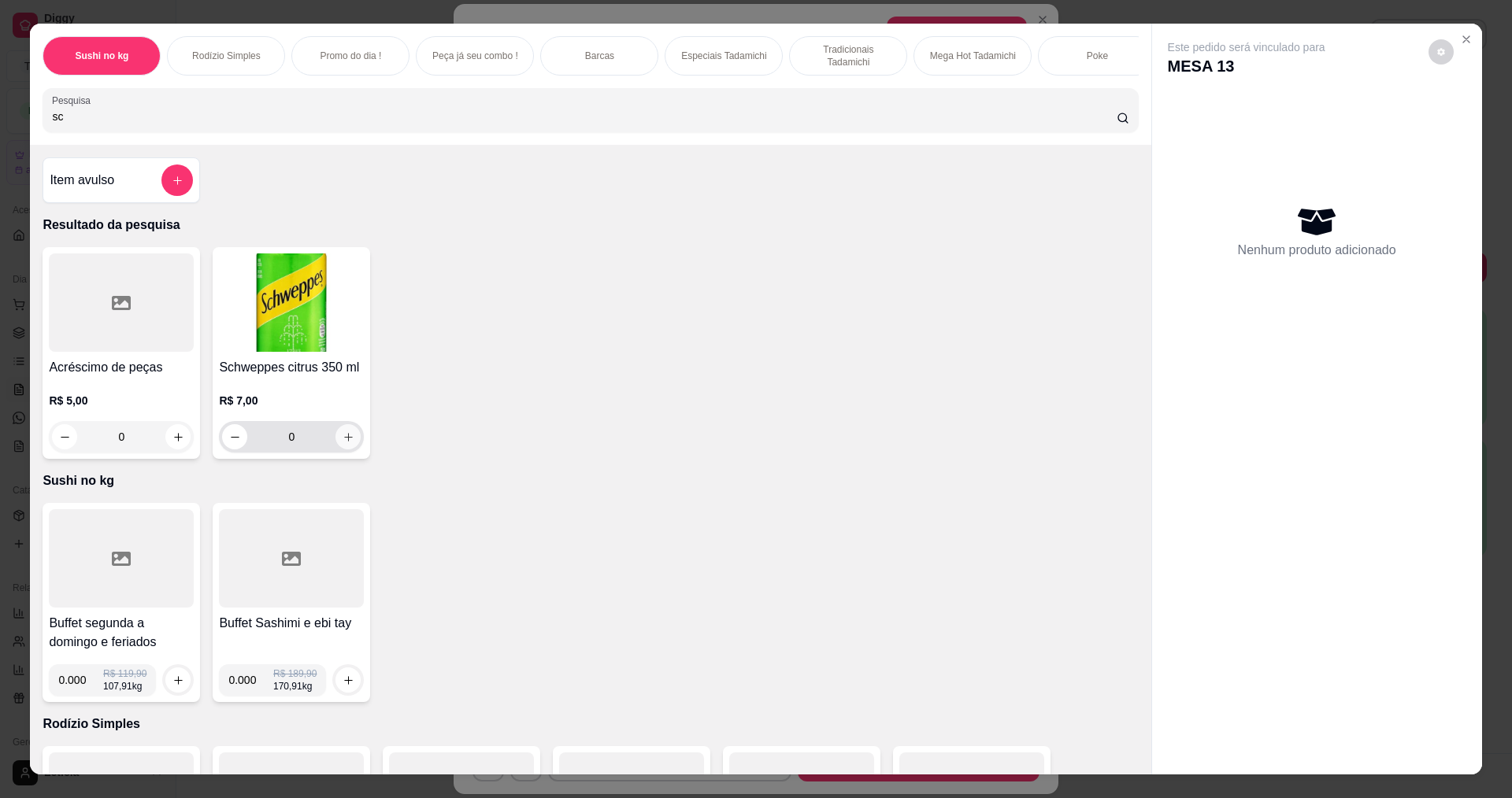
type input "sc"
click at [343, 443] on icon "increase-product-quantity" at bounding box center [348, 437] width 12 height 12
type input "1"
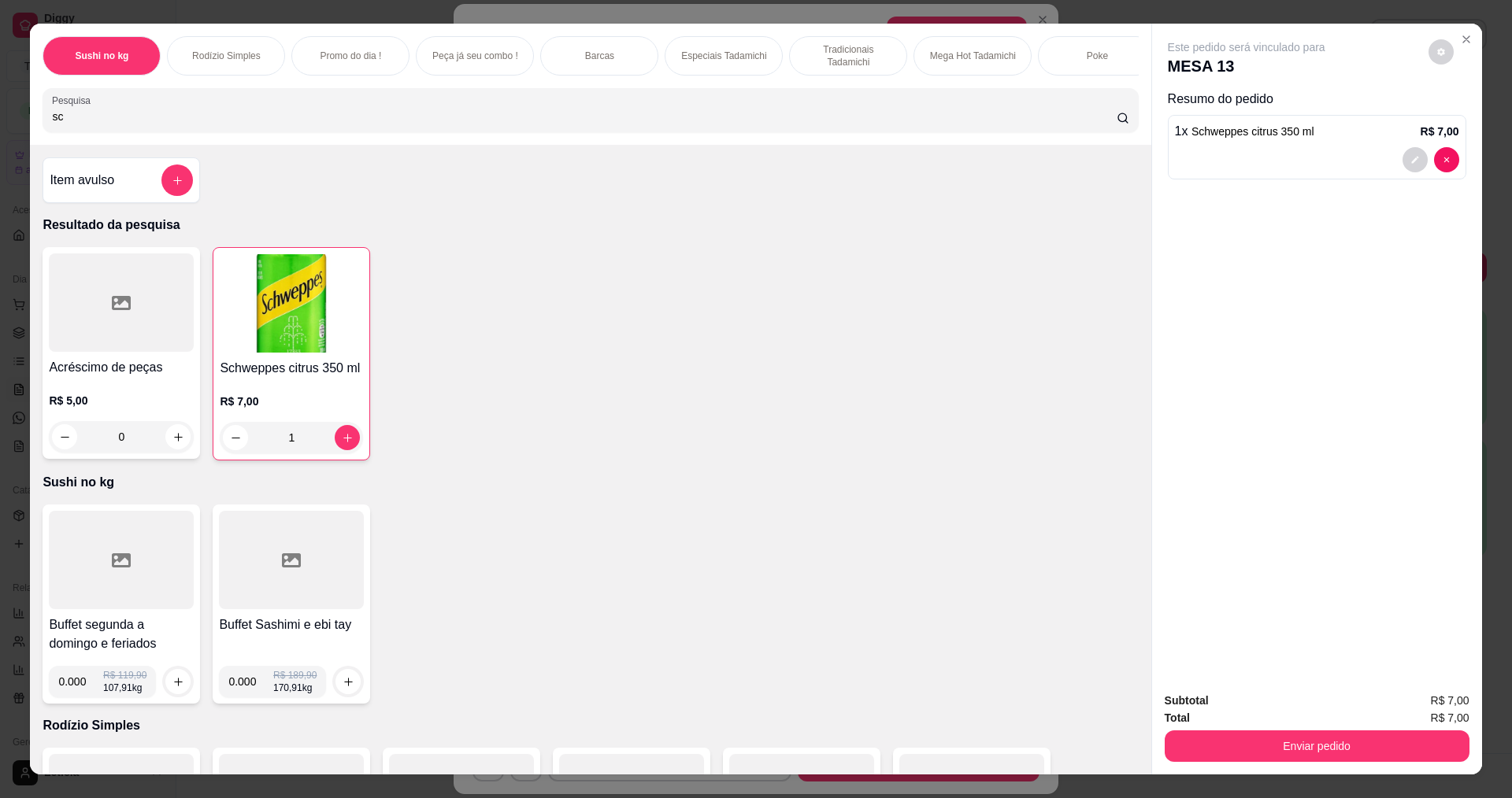
click at [1406, 764] on div "Subtotal R$ 7,00 Total R$ 7,00 Enviar pedido" at bounding box center [1317, 726] width 330 height 96
click at [1373, 743] on button "Enviar pedido" at bounding box center [1316, 745] width 296 height 31
click at [1260, 703] on button "Não registrar e enviar pedido" at bounding box center [1265, 708] width 164 height 30
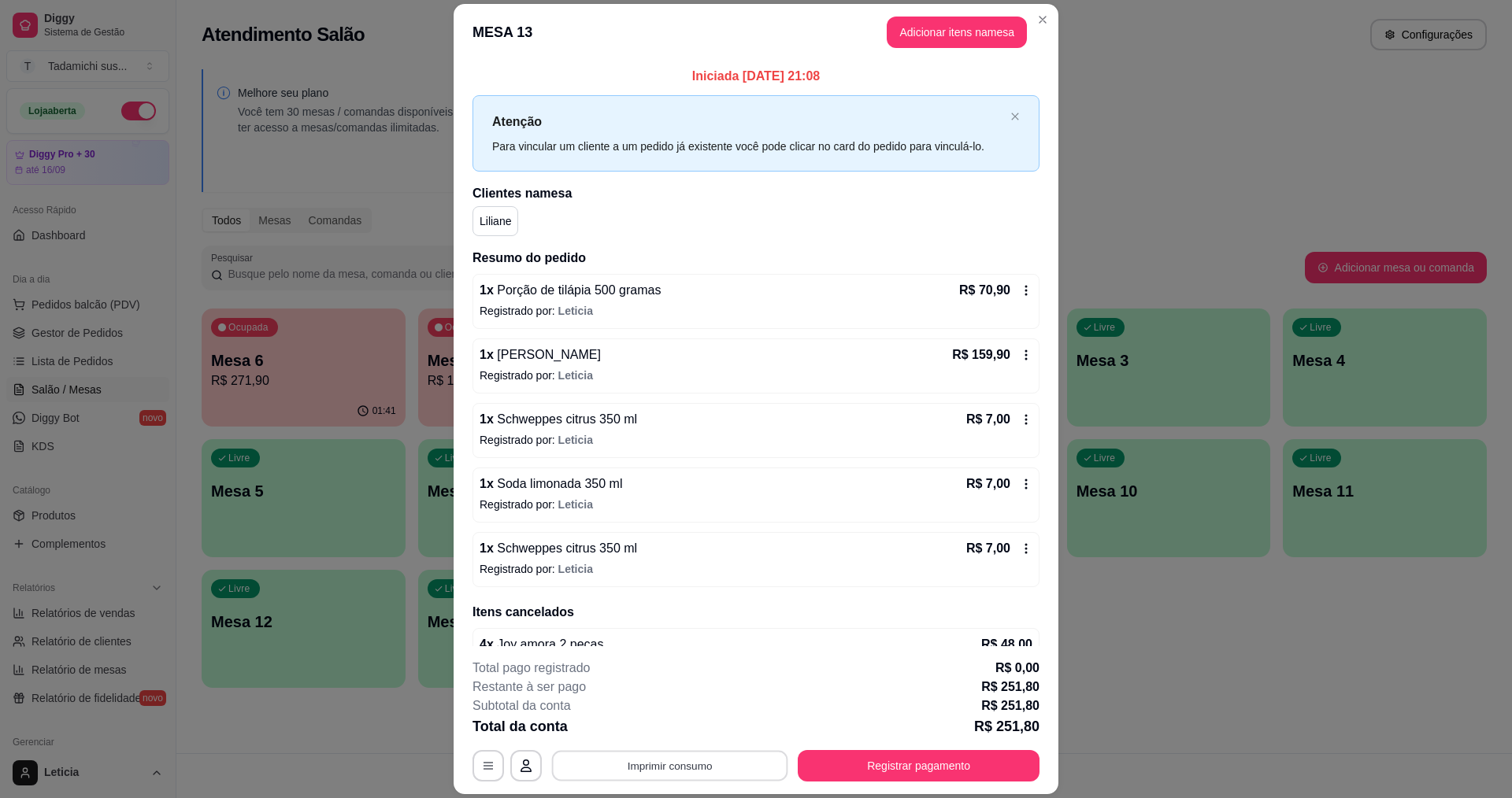
click at [585, 765] on button "Imprimir consumo" at bounding box center [670, 765] width 236 height 31
click at [649, 689] on button "IMPRESSORA" at bounding box center [668, 698] width 117 height 24
click at [870, 760] on button "Registrar pagamento" at bounding box center [918, 765] width 234 height 31
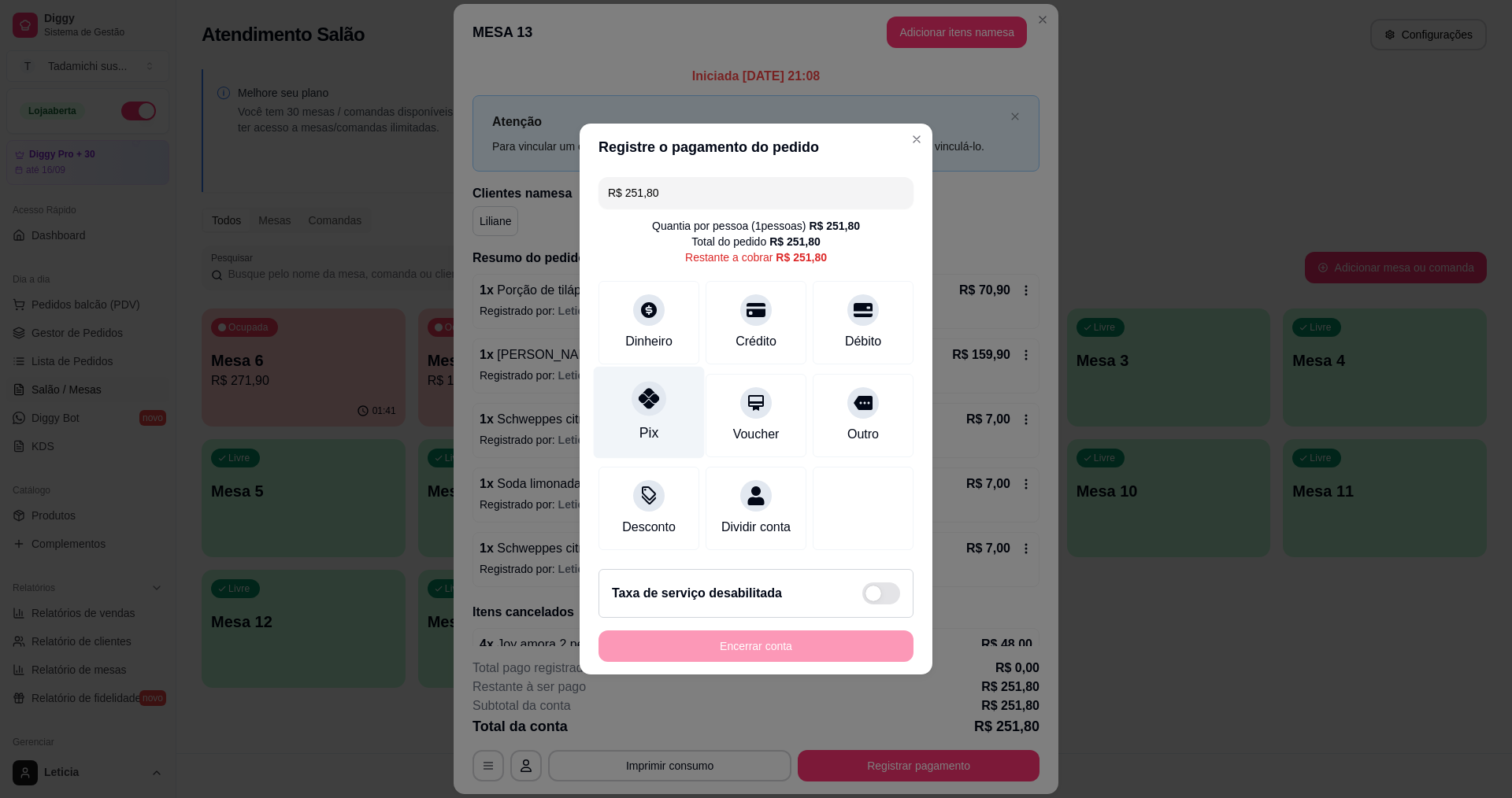
click at [663, 418] on div "Pix" at bounding box center [649, 412] width 111 height 92
type input "R$ 0,00"
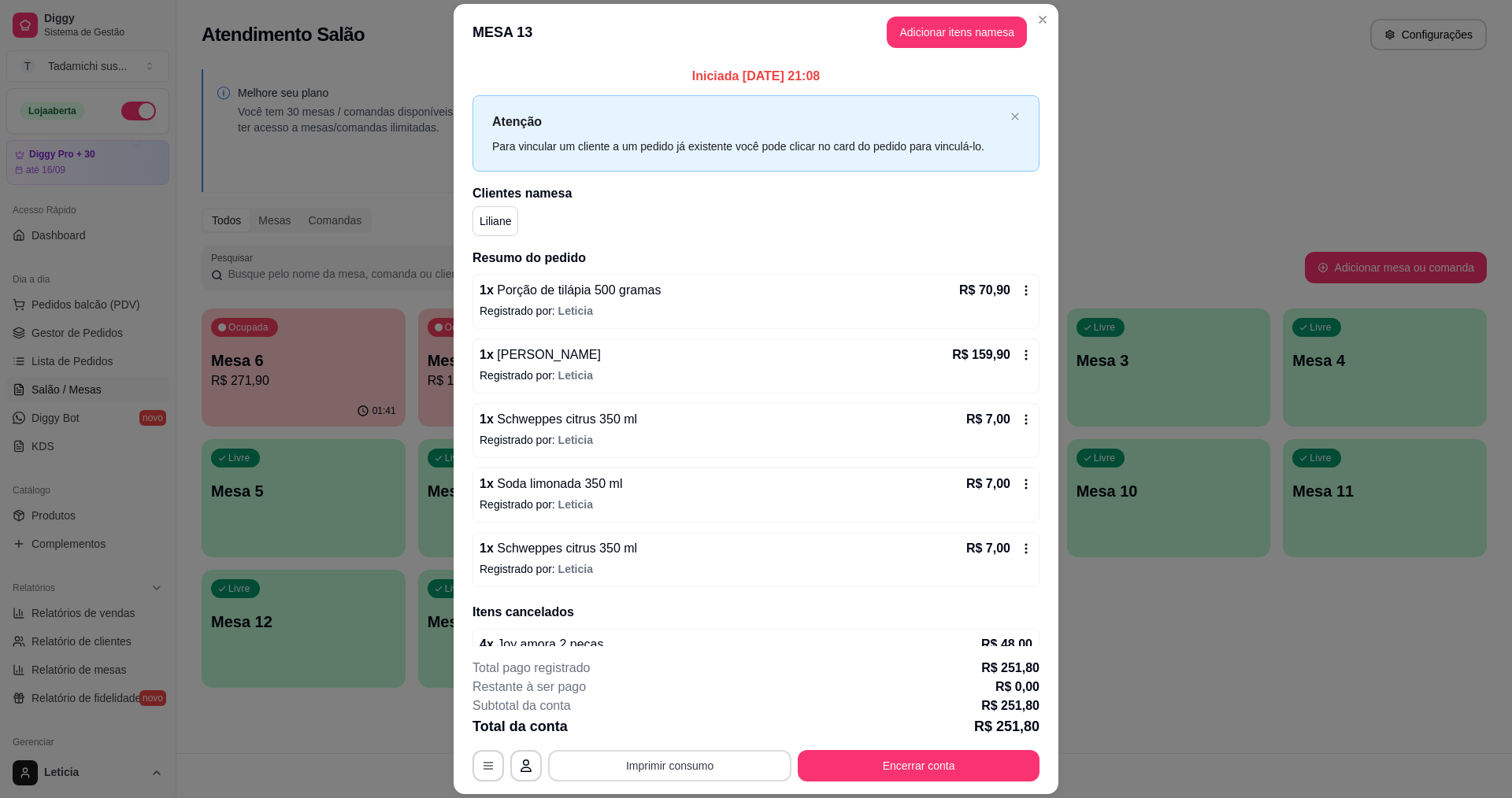
click at [663, 763] on button "Imprimir consumo" at bounding box center [670, 765] width 243 height 32
click at [693, 698] on button "IMPRESSORA" at bounding box center [667, 698] width 121 height 25
click at [929, 763] on button "Encerrar conta" at bounding box center [918, 765] width 242 height 32
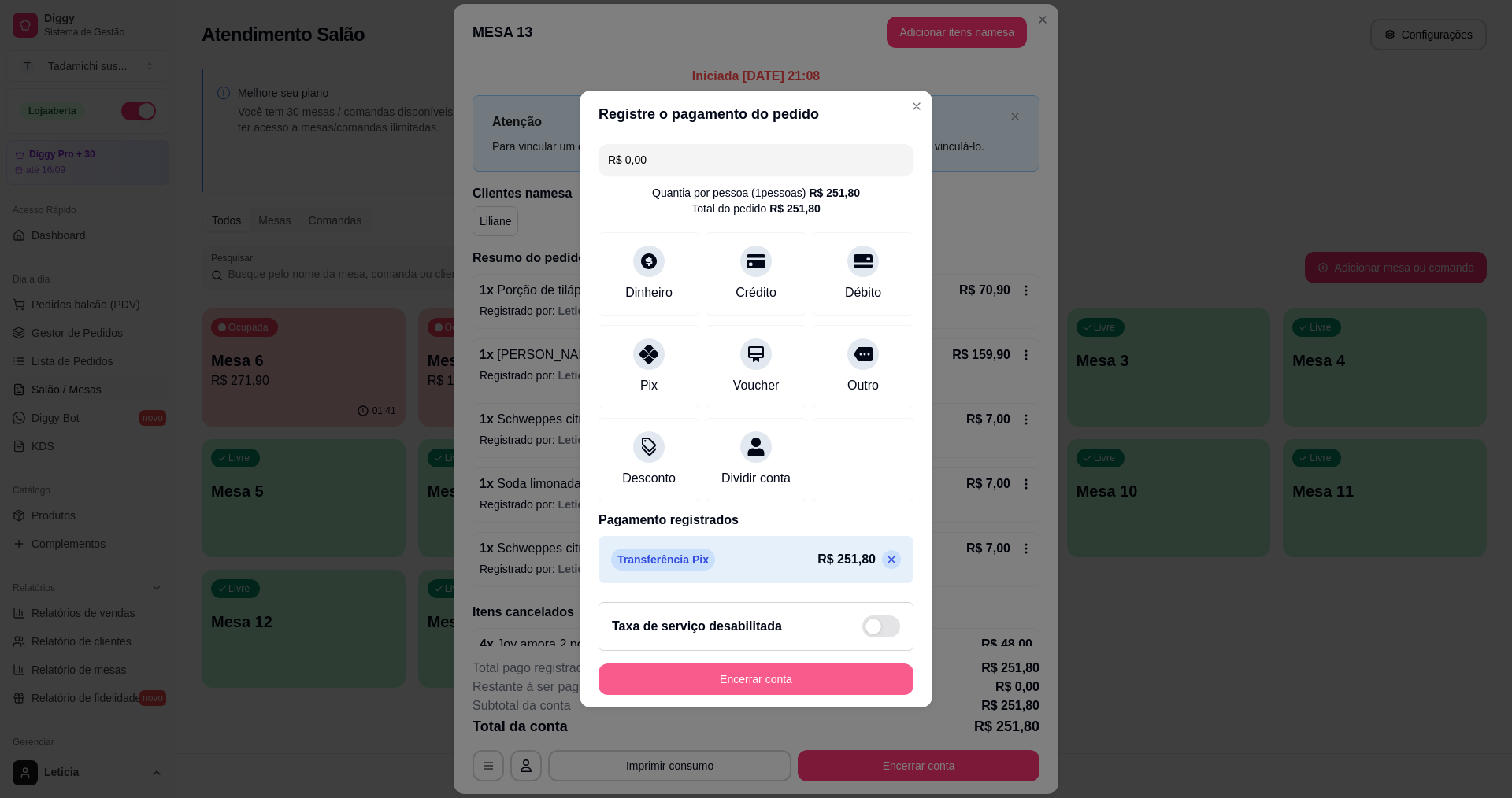
click at [847, 692] on button "Encerrar conta" at bounding box center [756, 679] width 315 height 32
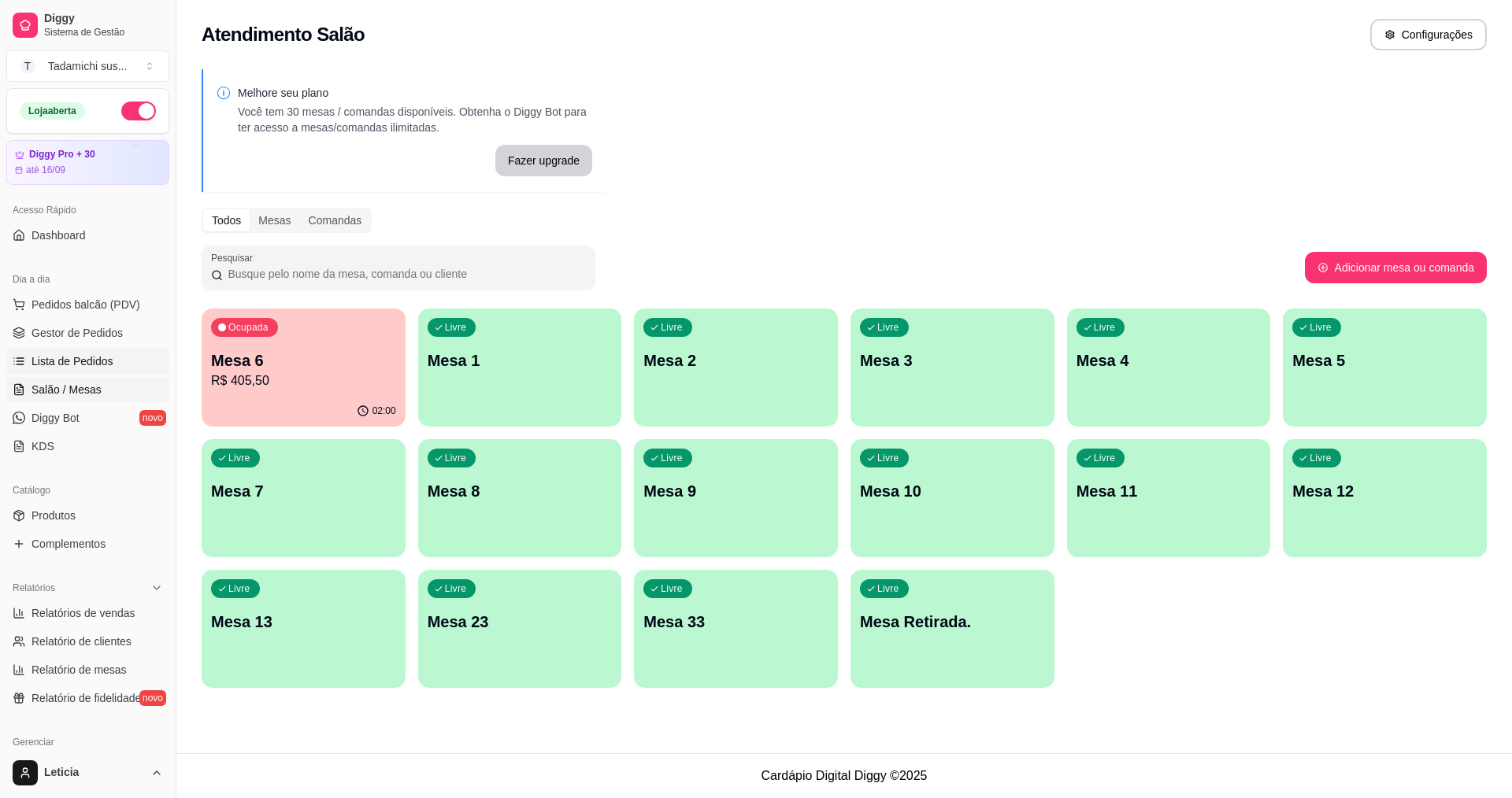
click at [85, 362] on span "Lista de Pedidos" at bounding box center [72, 360] width 82 height 16
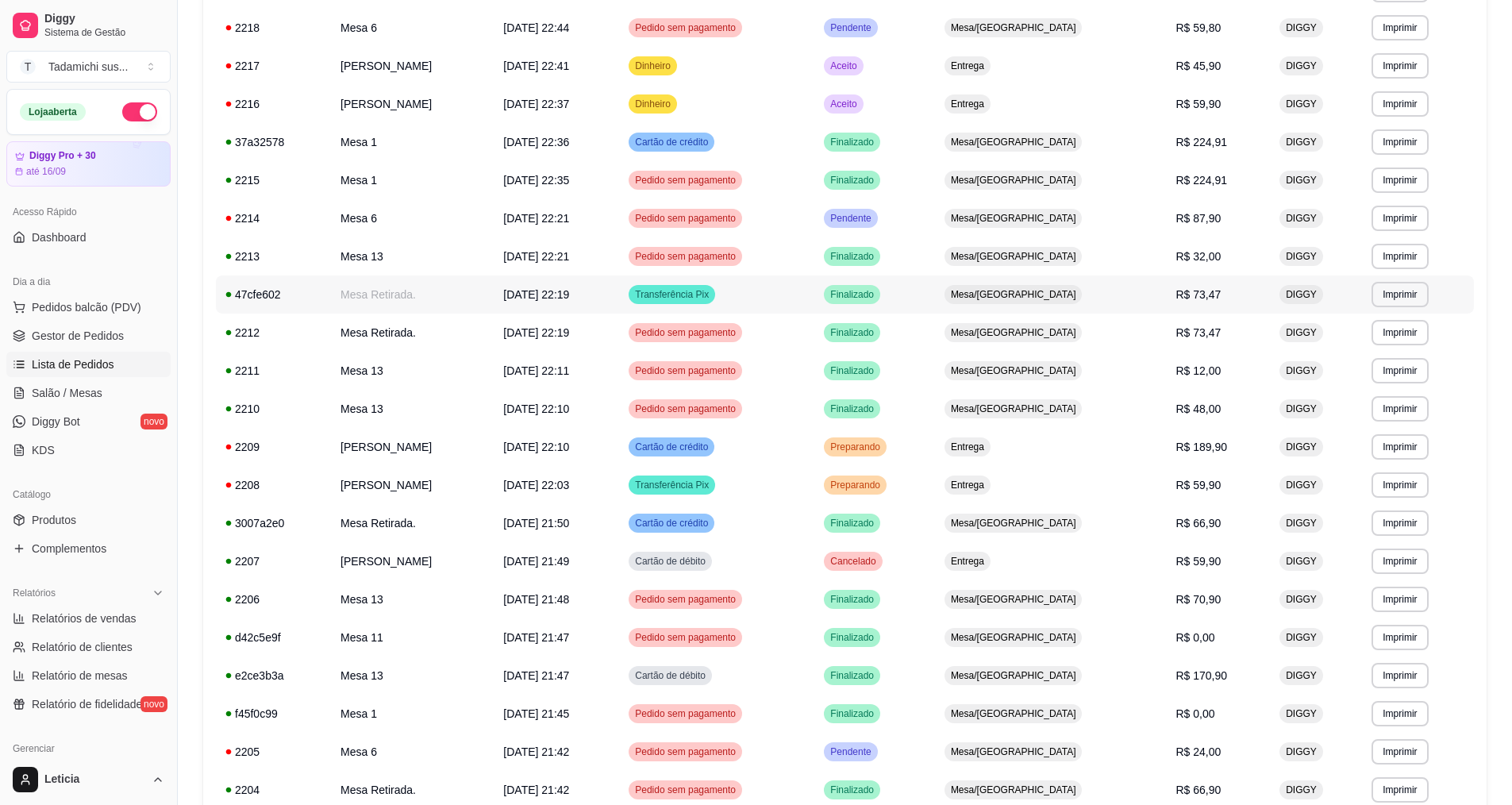
scroll to position [476, 0]
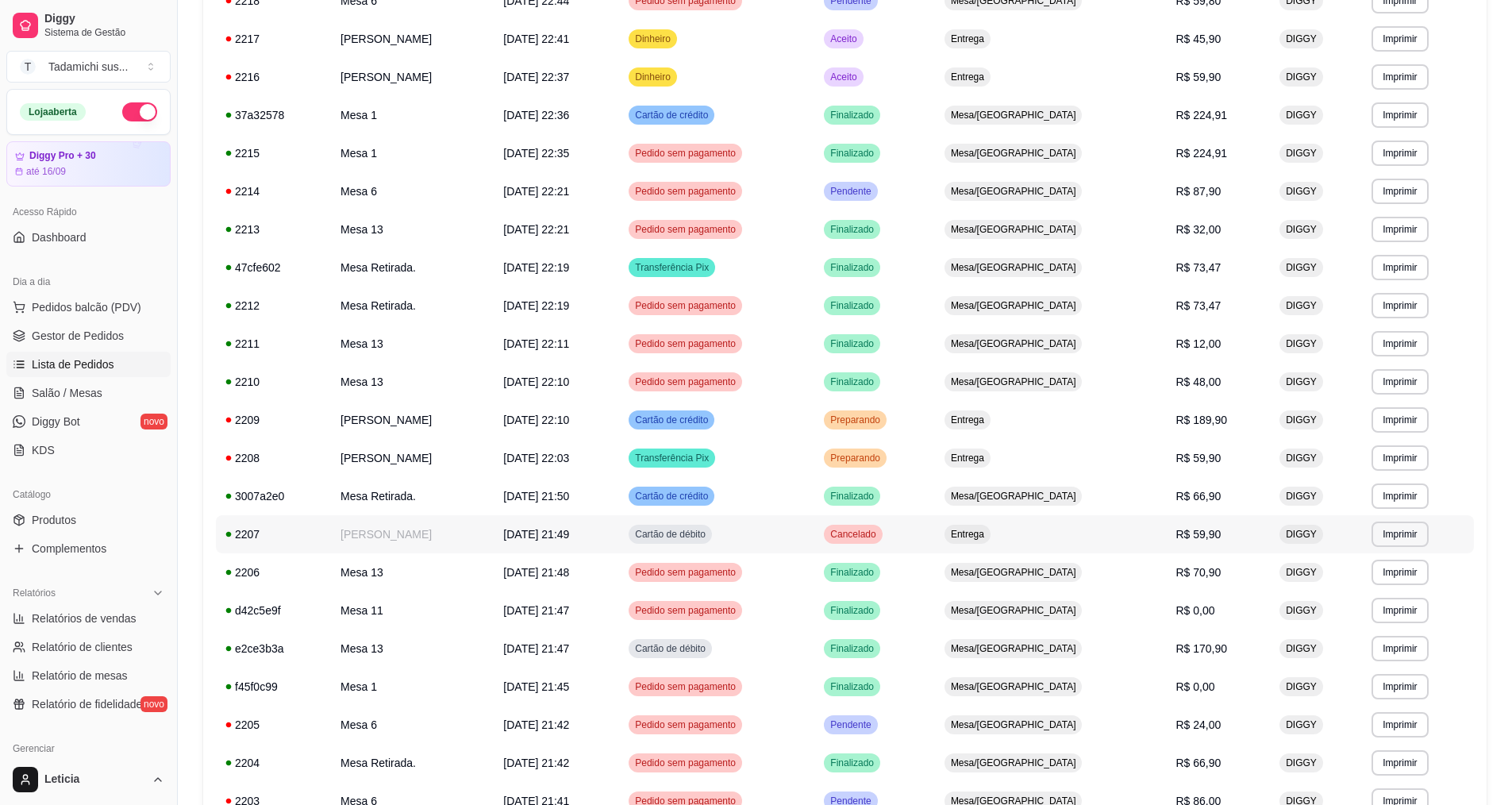
click at [569, 528] on span "[DATE] 21:49" at bounding box center [536, 534] width 66 height 13
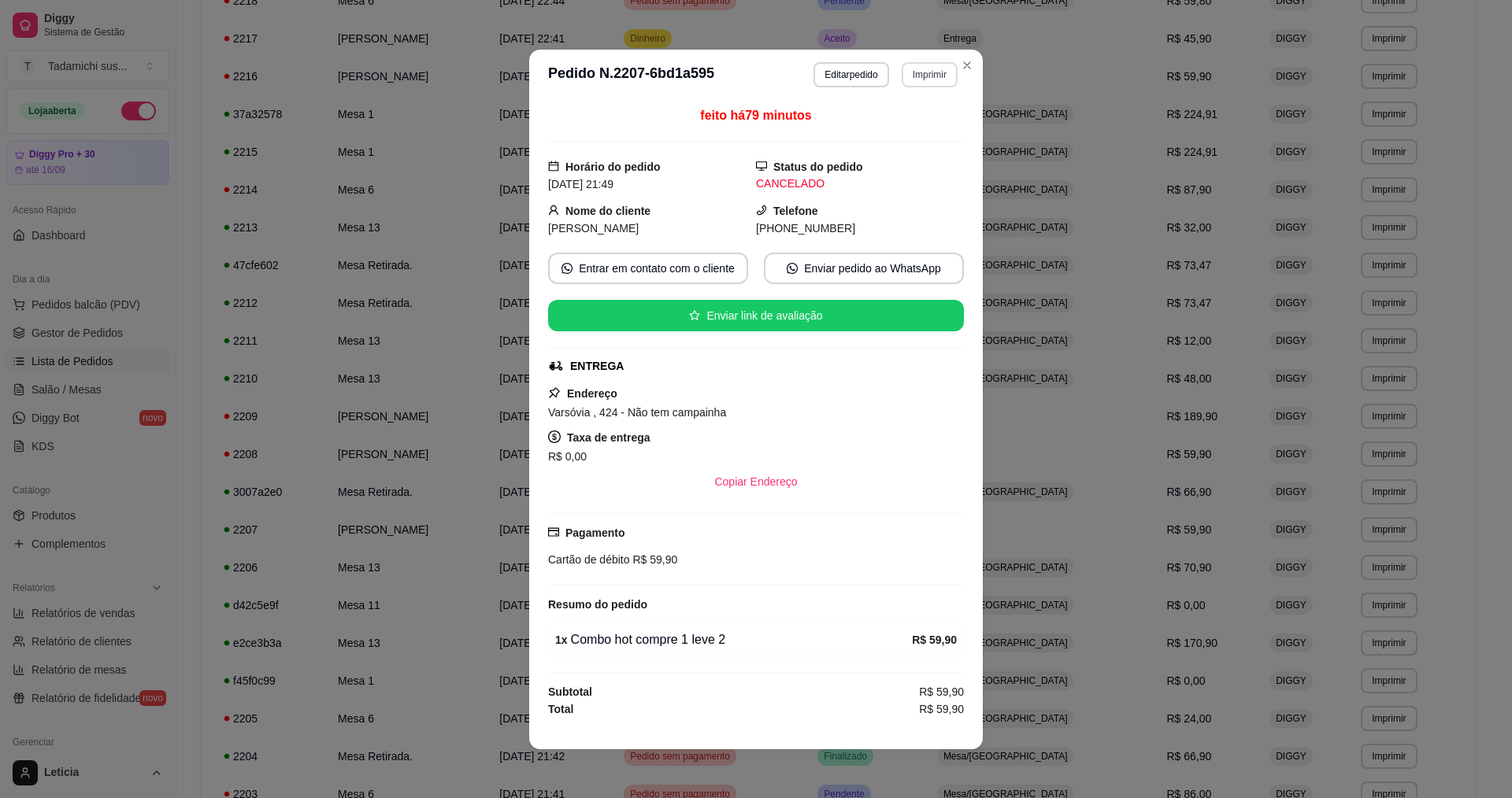
click at [919, 74] on button "Imprimir" at bounding box center [929, 74] width 56 height 25
click at [916, 172] on button "IMPRESSORA HAYOM" at bounding box center [890, 161] width 117 height 24
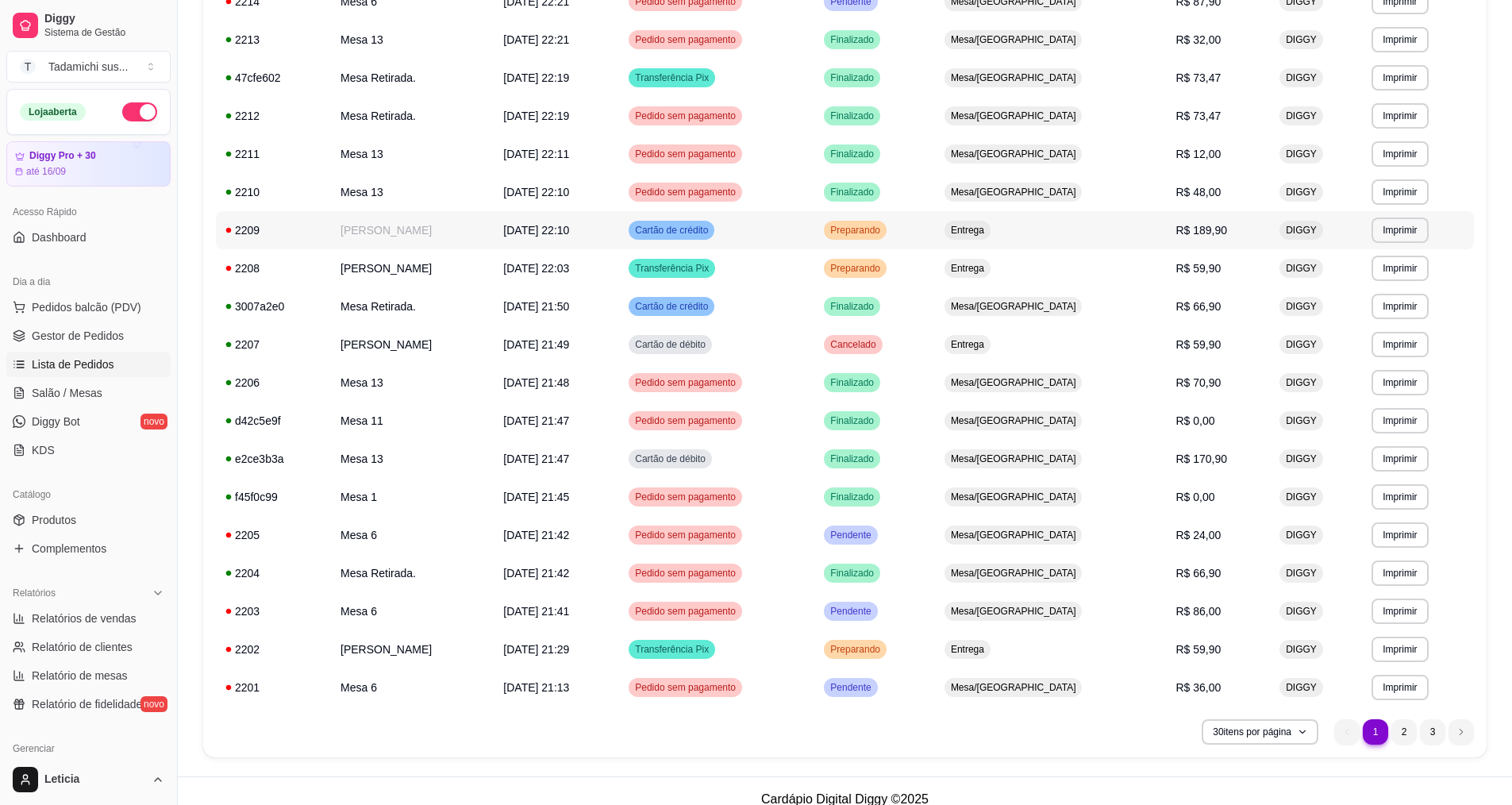
scroll to position [683, 0]
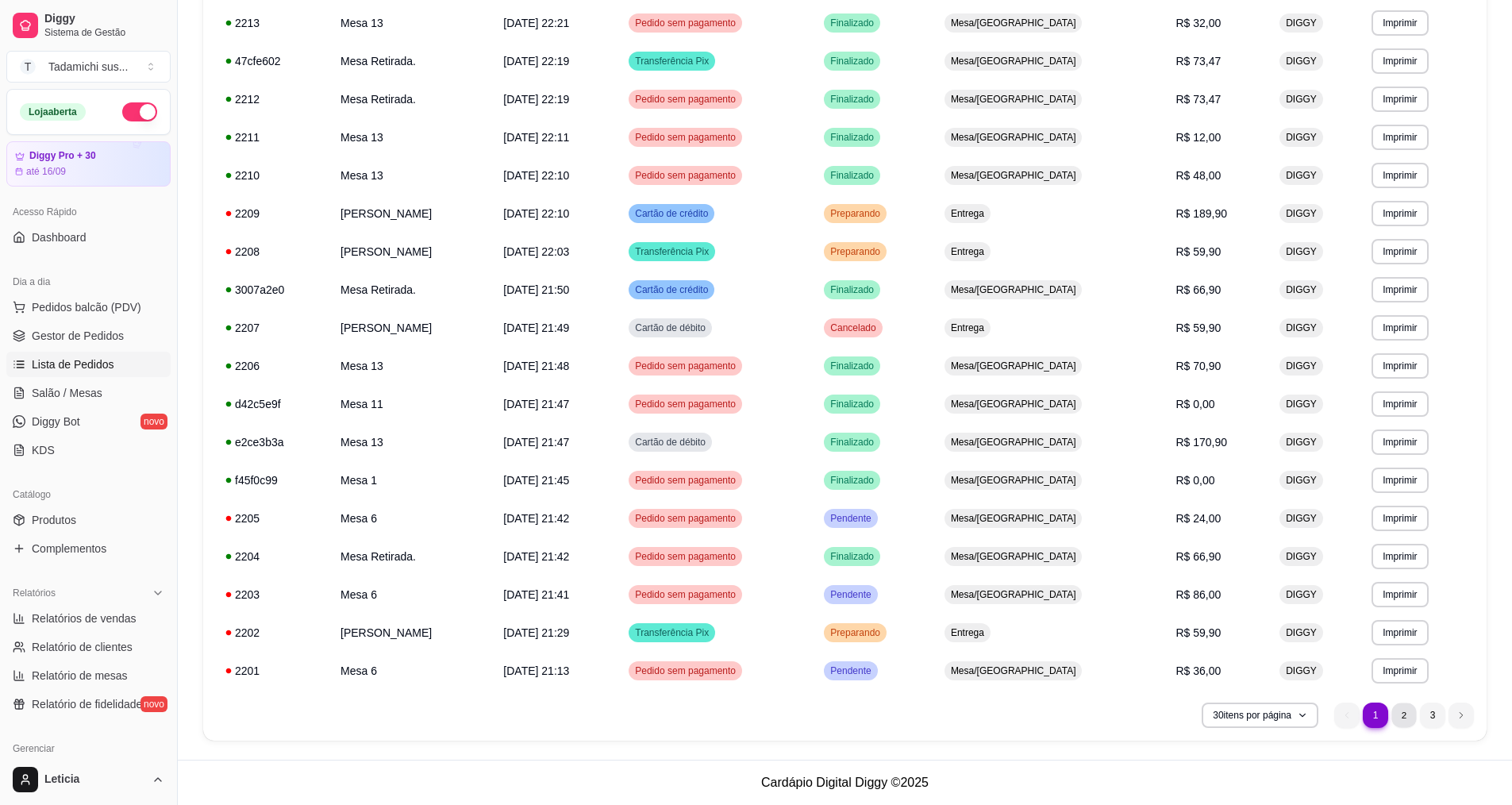
click at [1411, 720] on li "2" at bounding box center [1403, 715] width 24 height 24
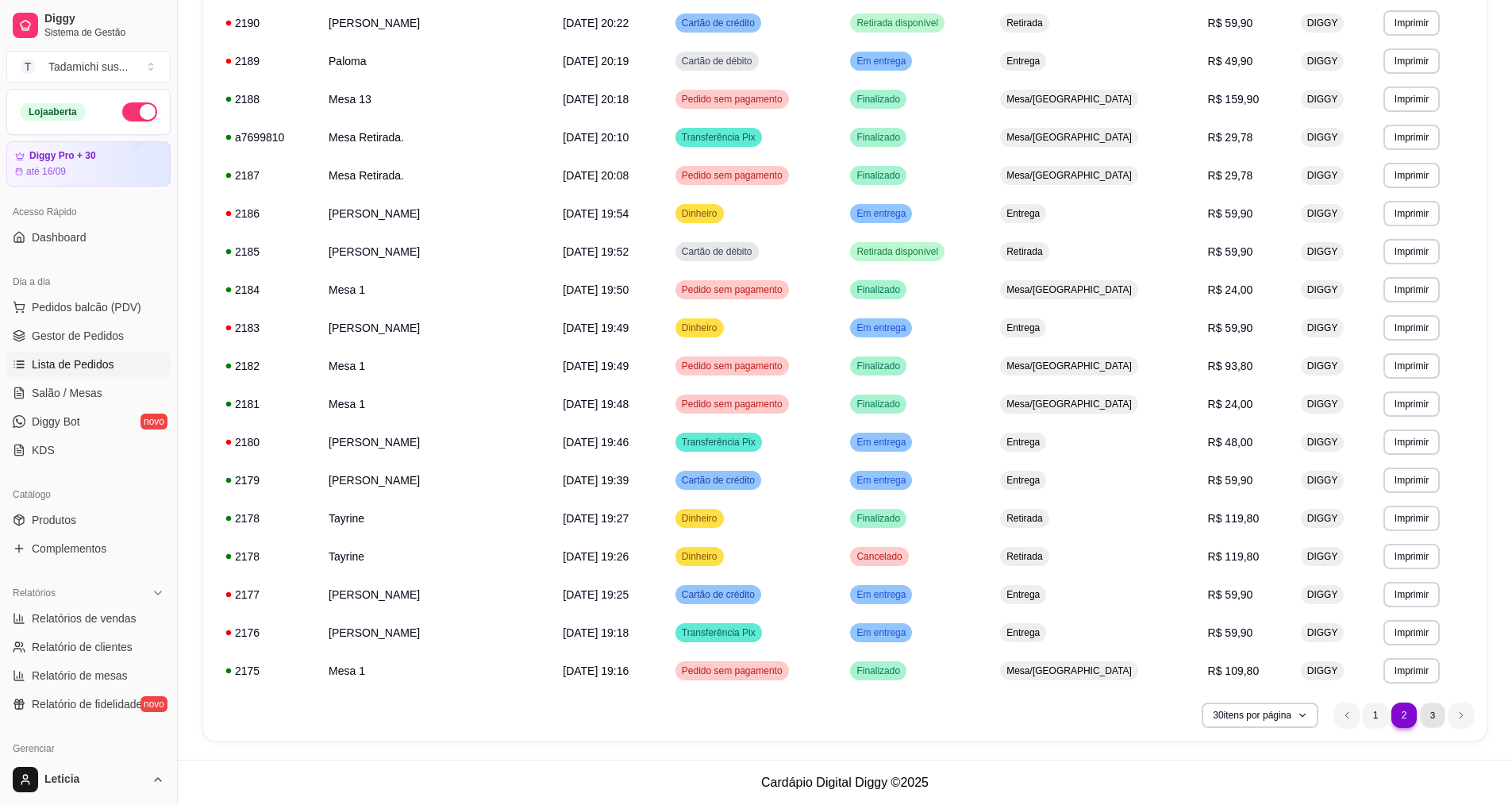
click at [1426, 712] on li "3" at bounding box center [1432, 715] width 24 height 24
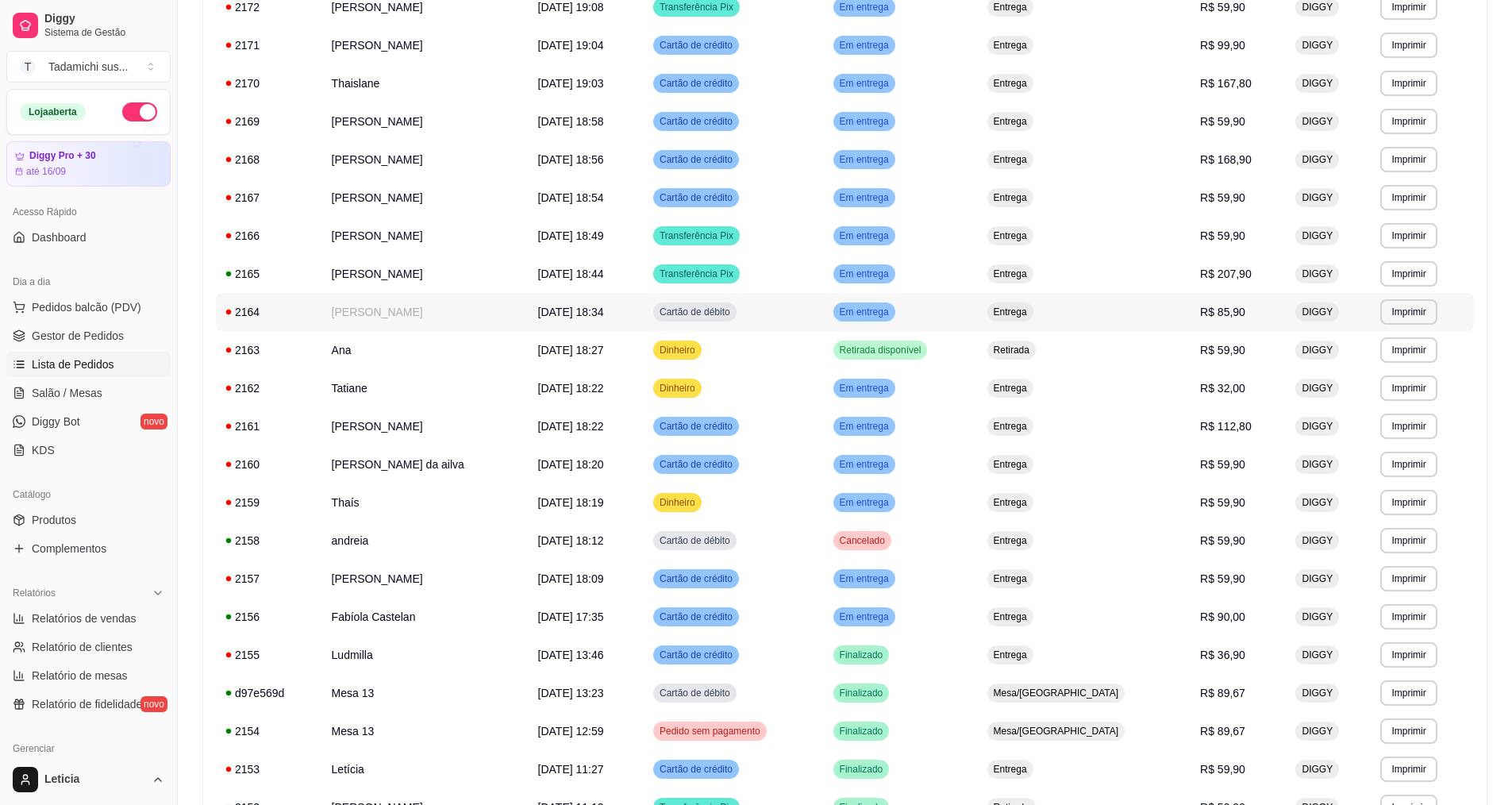
scroll to position [530, 0]
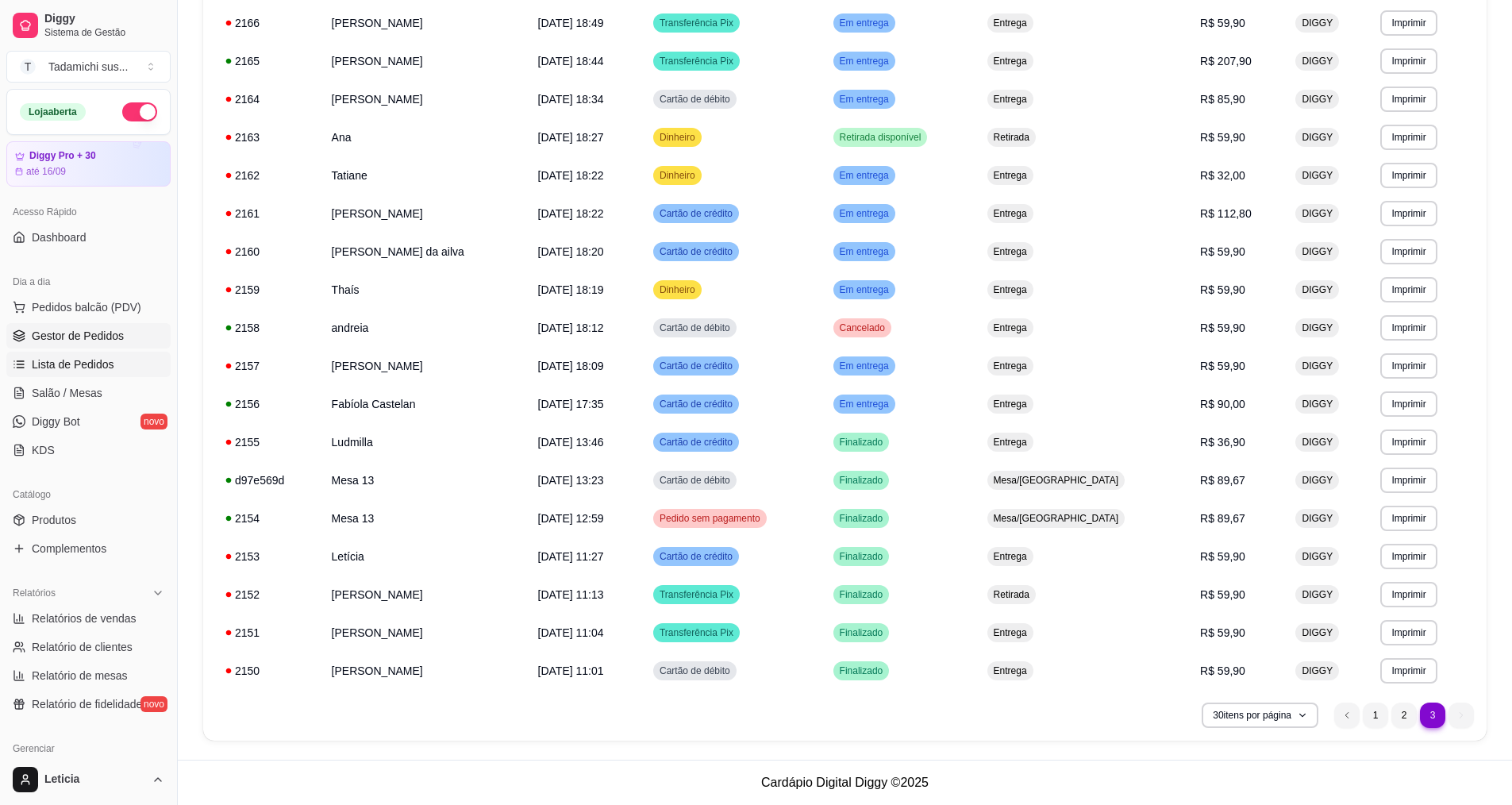
click at [68, 329] on span "Gestor de Pedidos" at bounding box center [78, 335] width 92 height 16
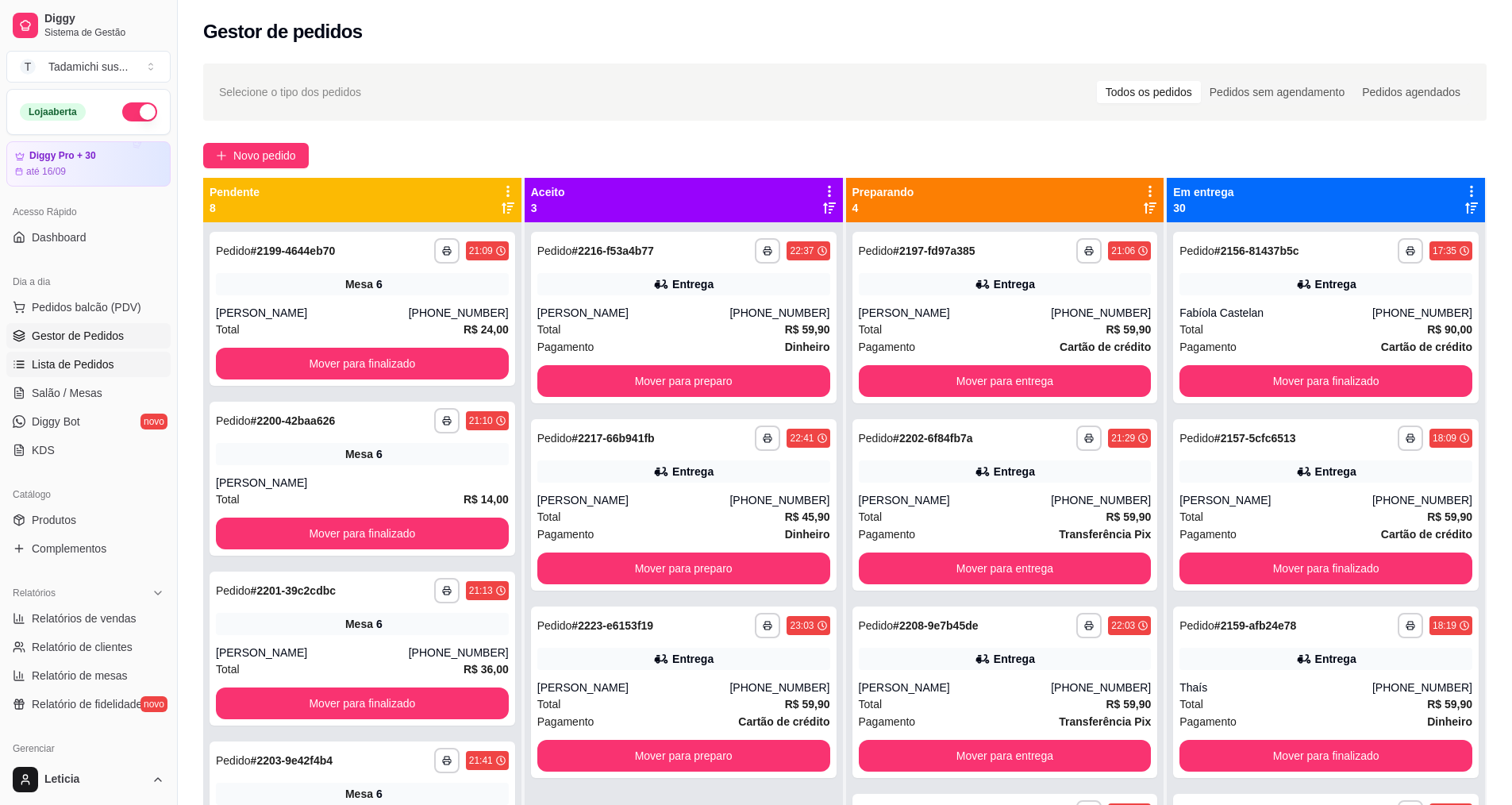
click at [81, 358] on span "Lista de Pedidos" at bounding box center [73, 364] width 82 height 16
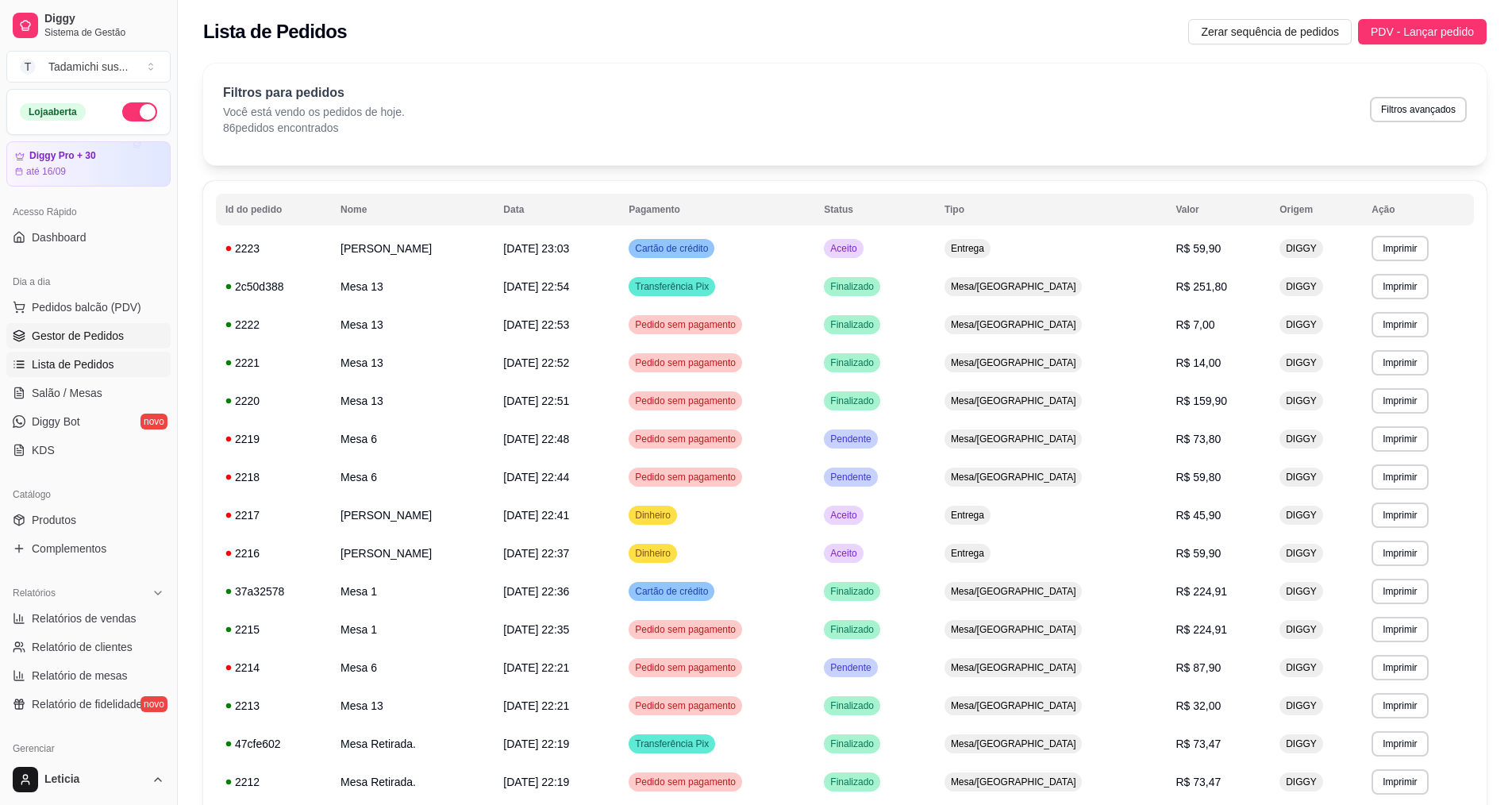
click at [54, 345] on link "Gestor de Pedidos" at bounding box center [88, 335] width 164 height 25
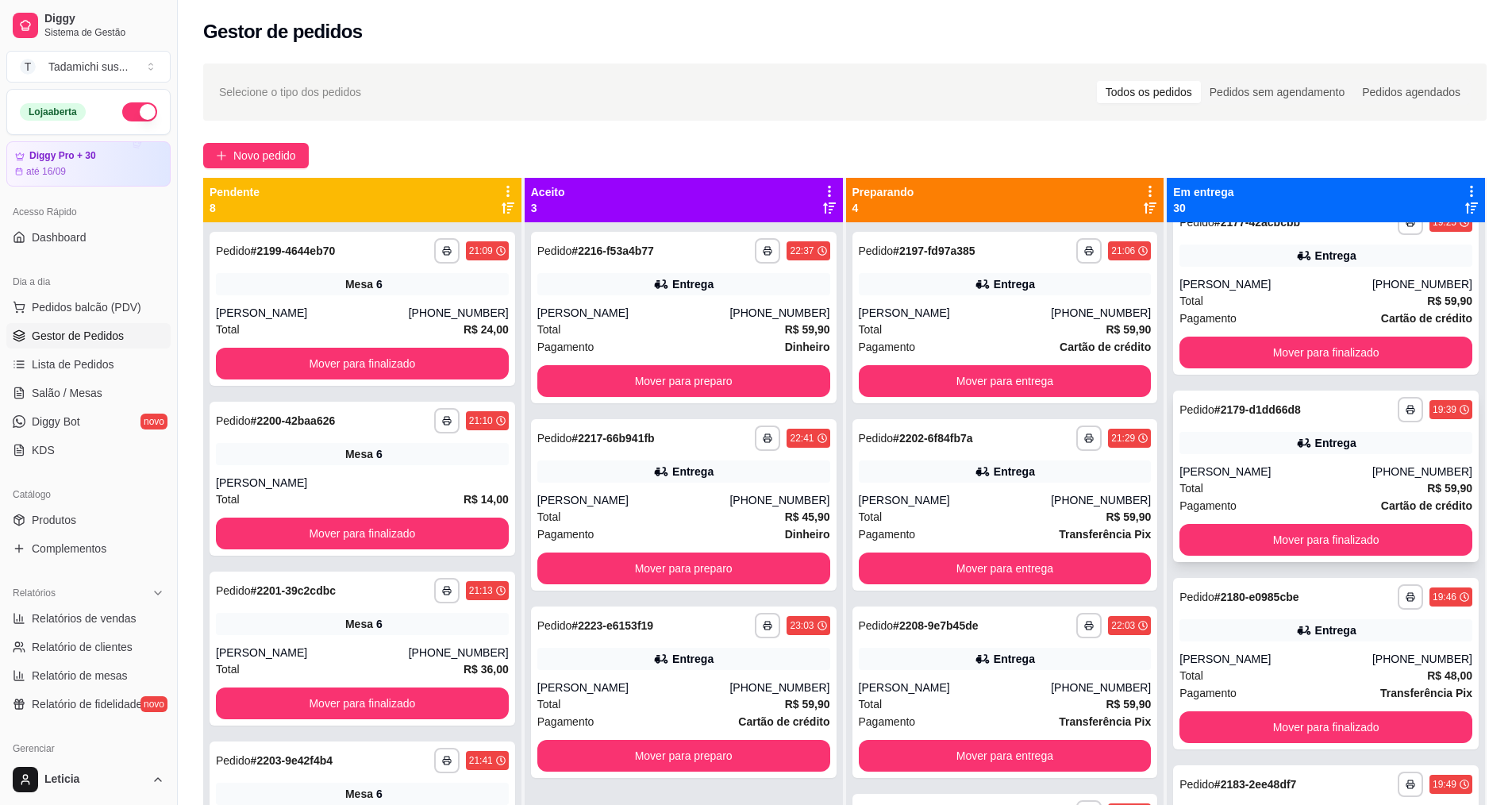
scroll to position [3890, 0]
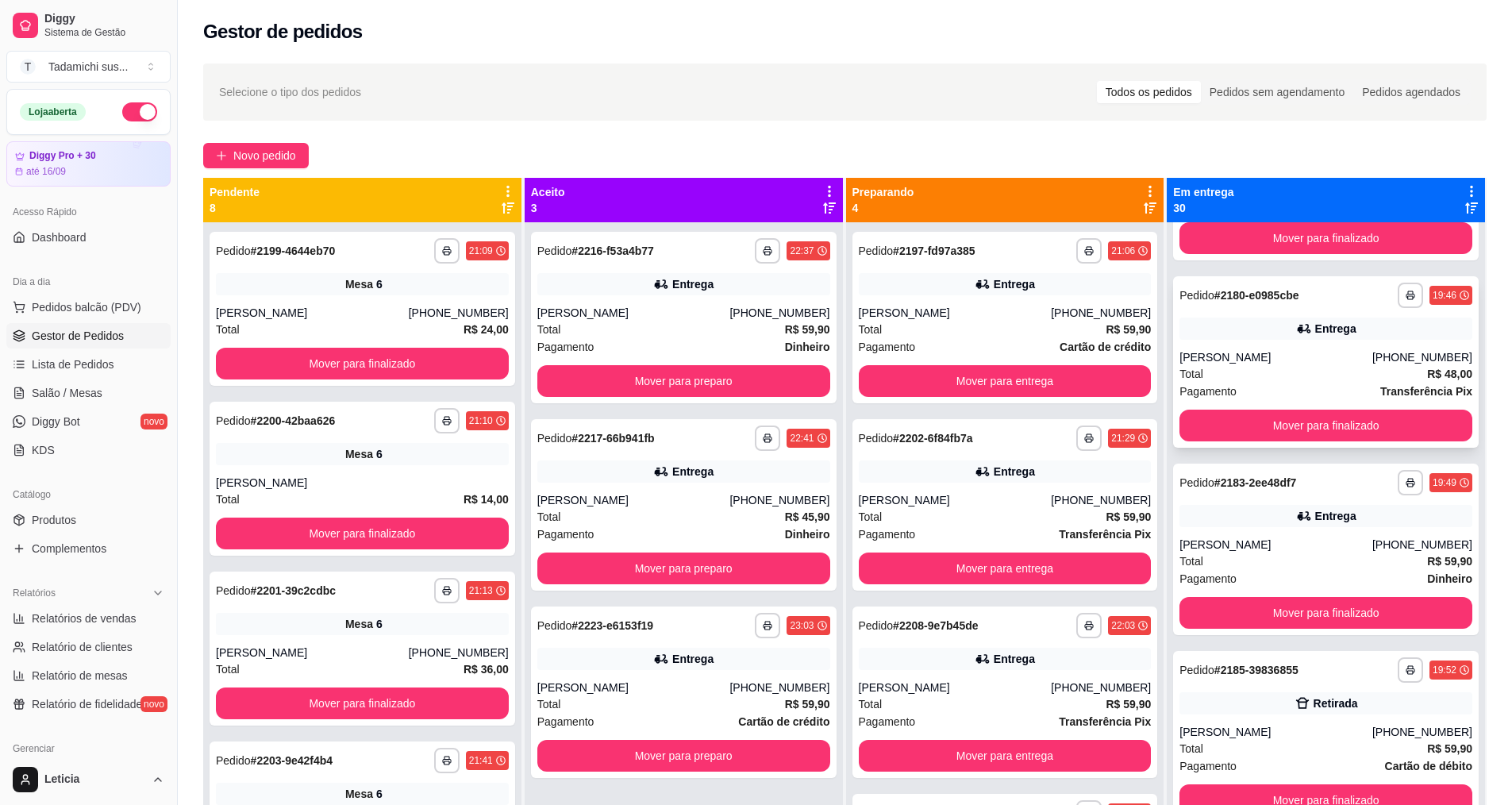
click at [1281, 371] on div "Total R$ 48,00" at bounding box center [1326, 374] width 293 height 18
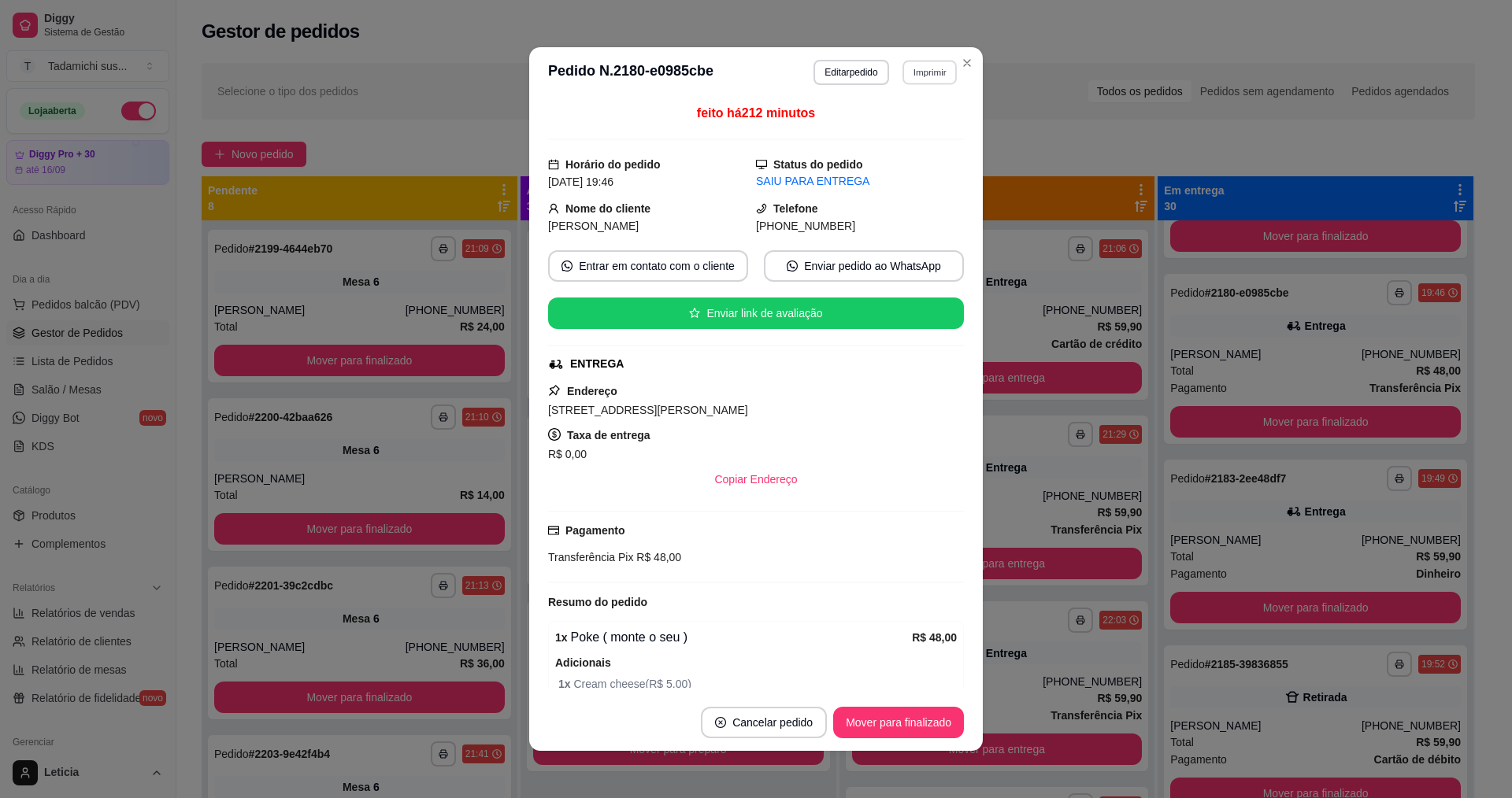
click at [902, 81] on button "Imprimir" at bounding box center [929, 72] width 54 height 24
click at [906, 129] on button "IMPRESSORA" at bounding box center [890, 127] width 121 height 25
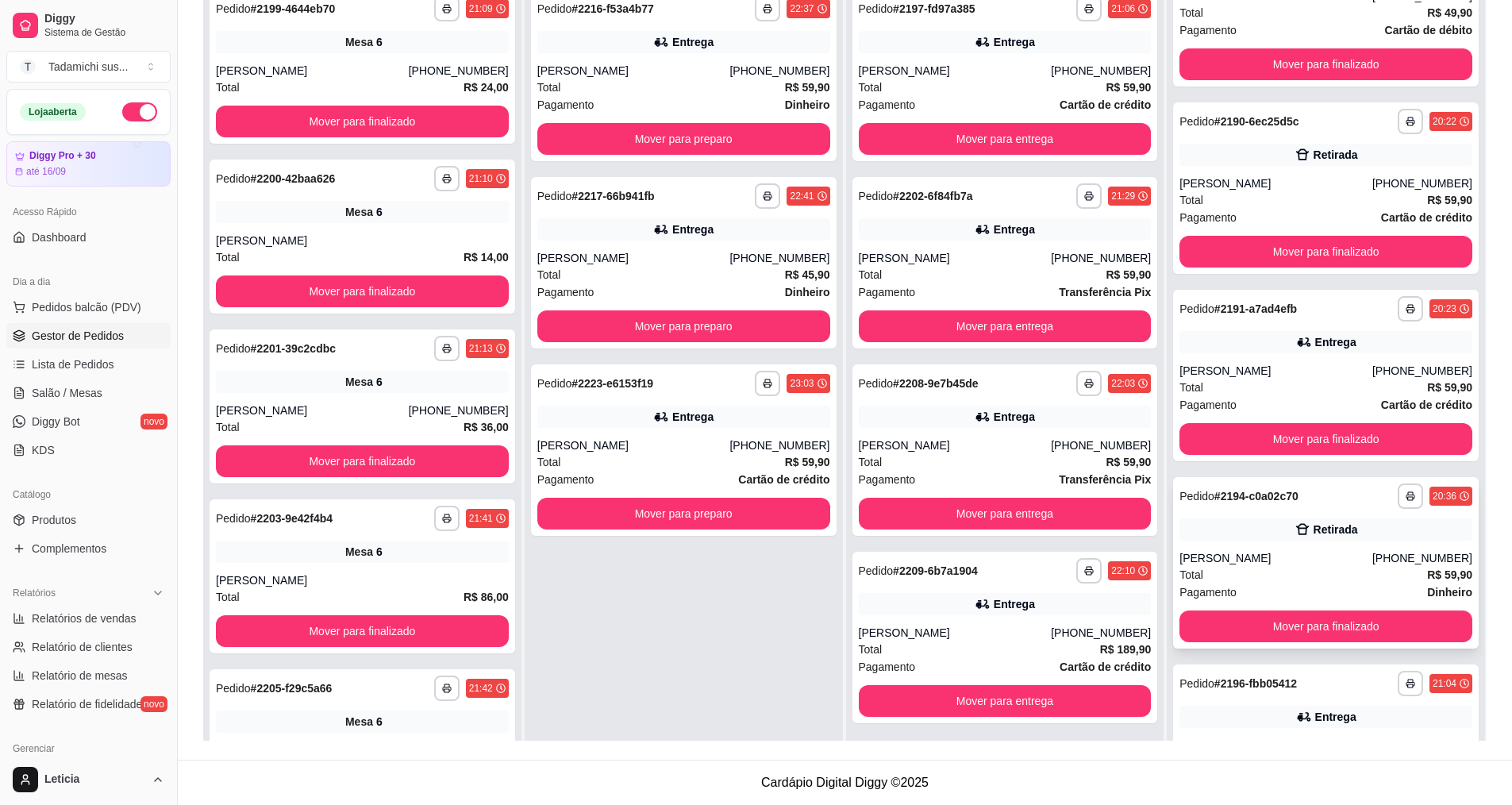
scroll to position [4832, 0]
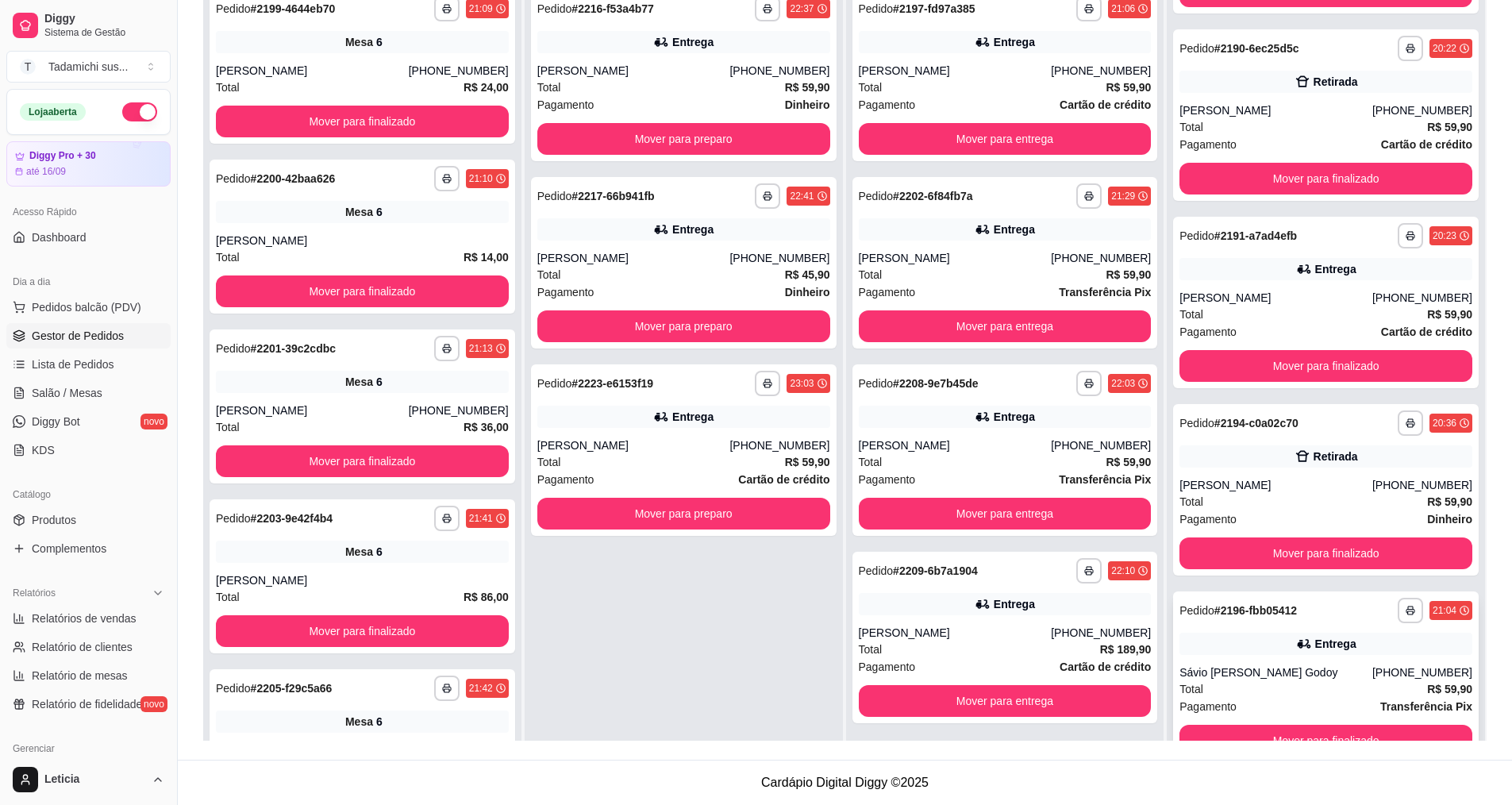
click at [1324, 638] on div "Entrega" at bounding box center [1336, 644] width 41 height 16
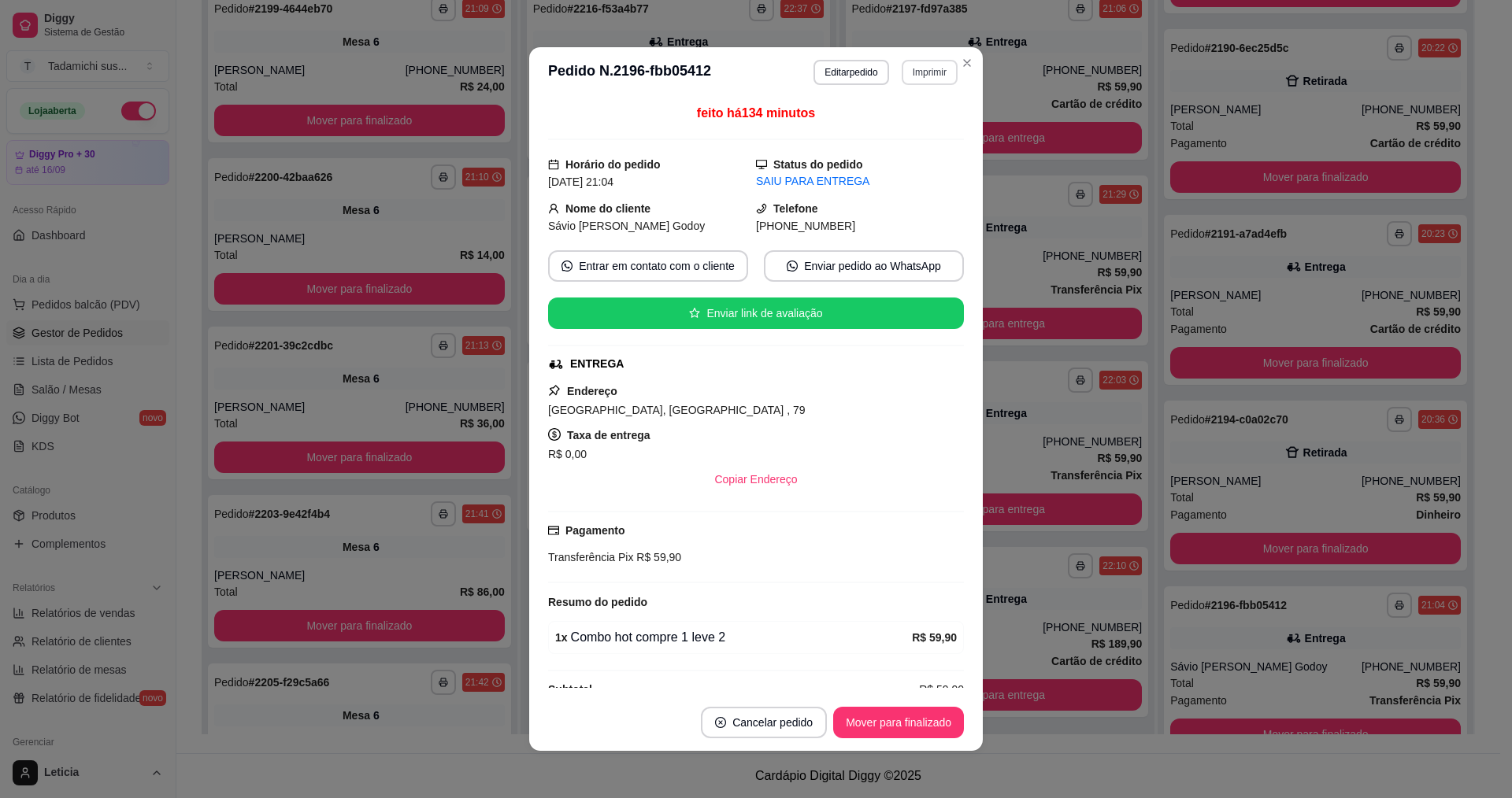
click at [924, 84] on button "Imprimir" at bounding box center [929, 72] width 56 height 25
click at [915, 128] on button "IMPRESSORA" at bounding box center [891, 127] width 117 height 24
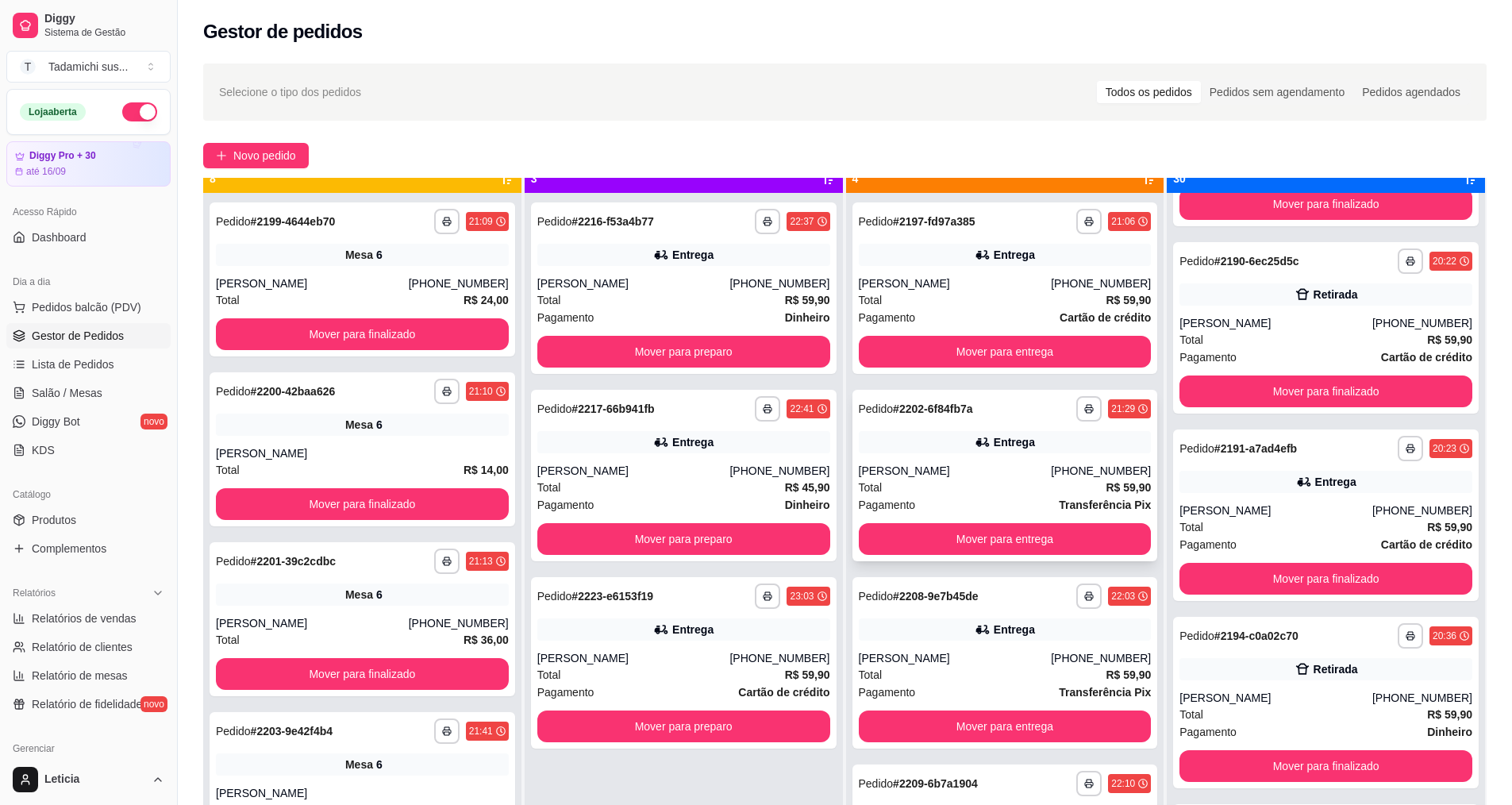
scroll to position [44, 0]
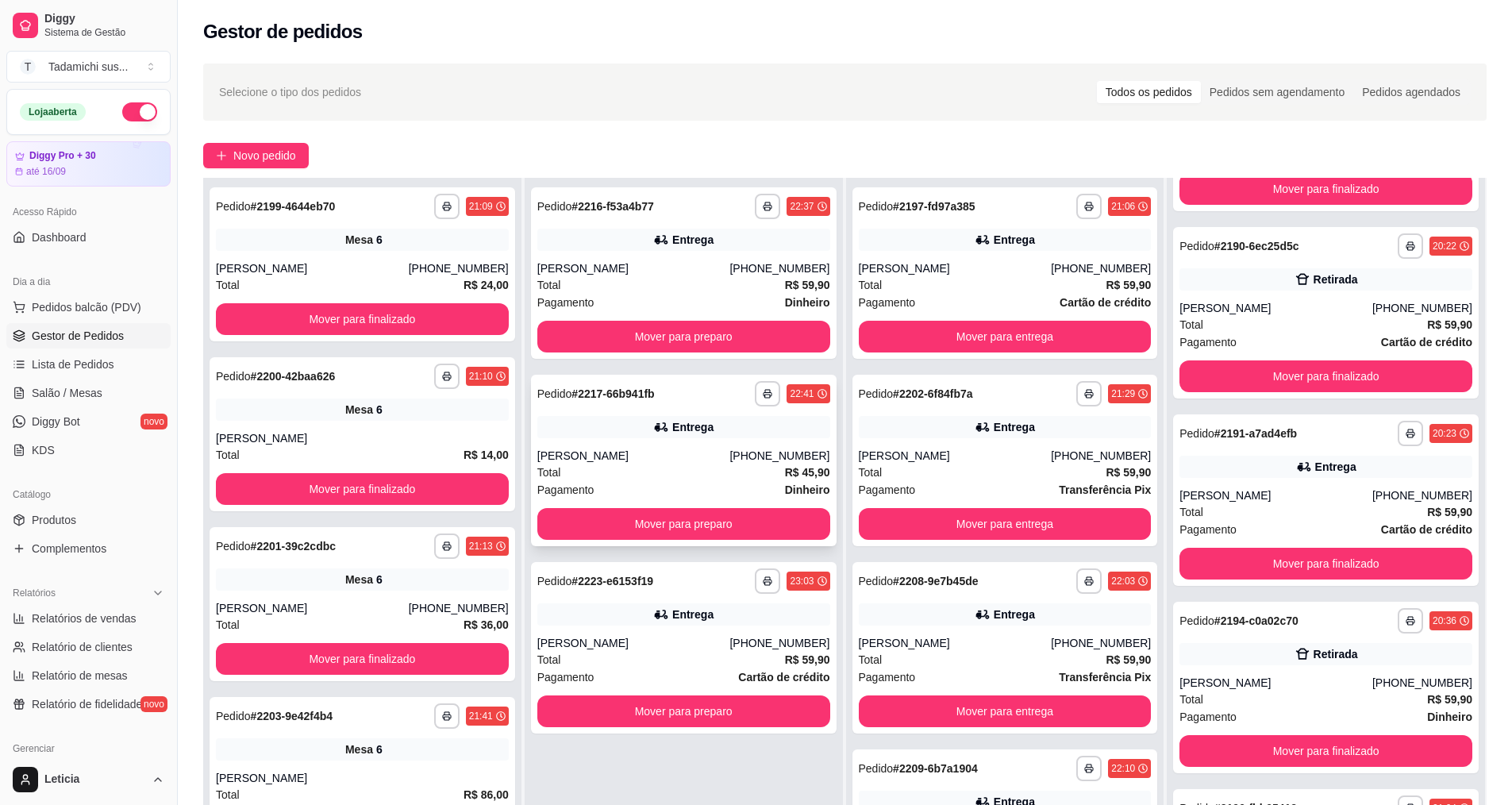
click at [698, 444] on div "**********" at bounding box center [684, 460] width 305 height 171
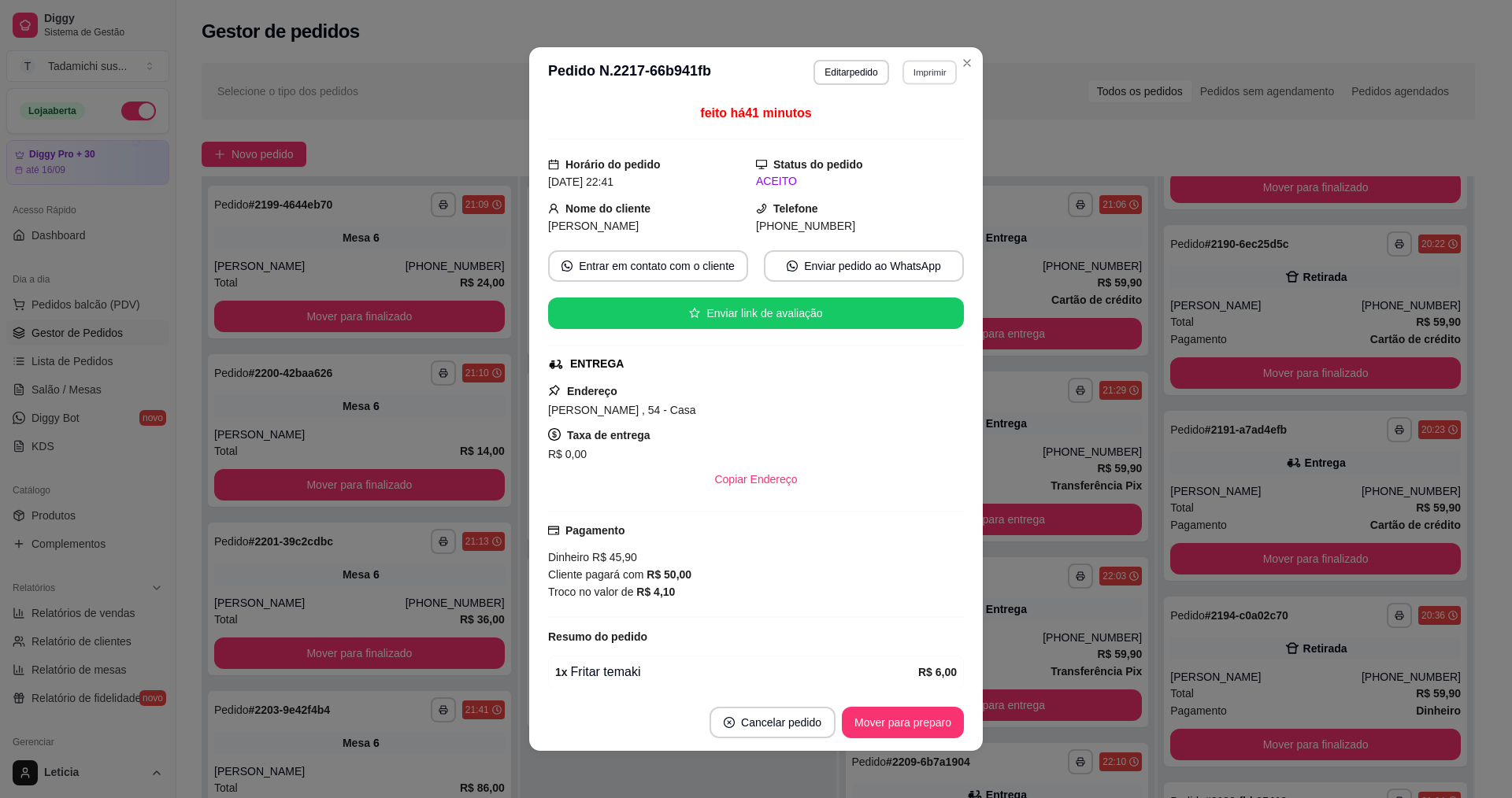
click at [931, 69] on button "Imprimir" at bounding box center [929, 72] width 54 height 24
click at [928, 129] on button "IMPRESSORA" at bounding box center [890, 127] width 117 height 24
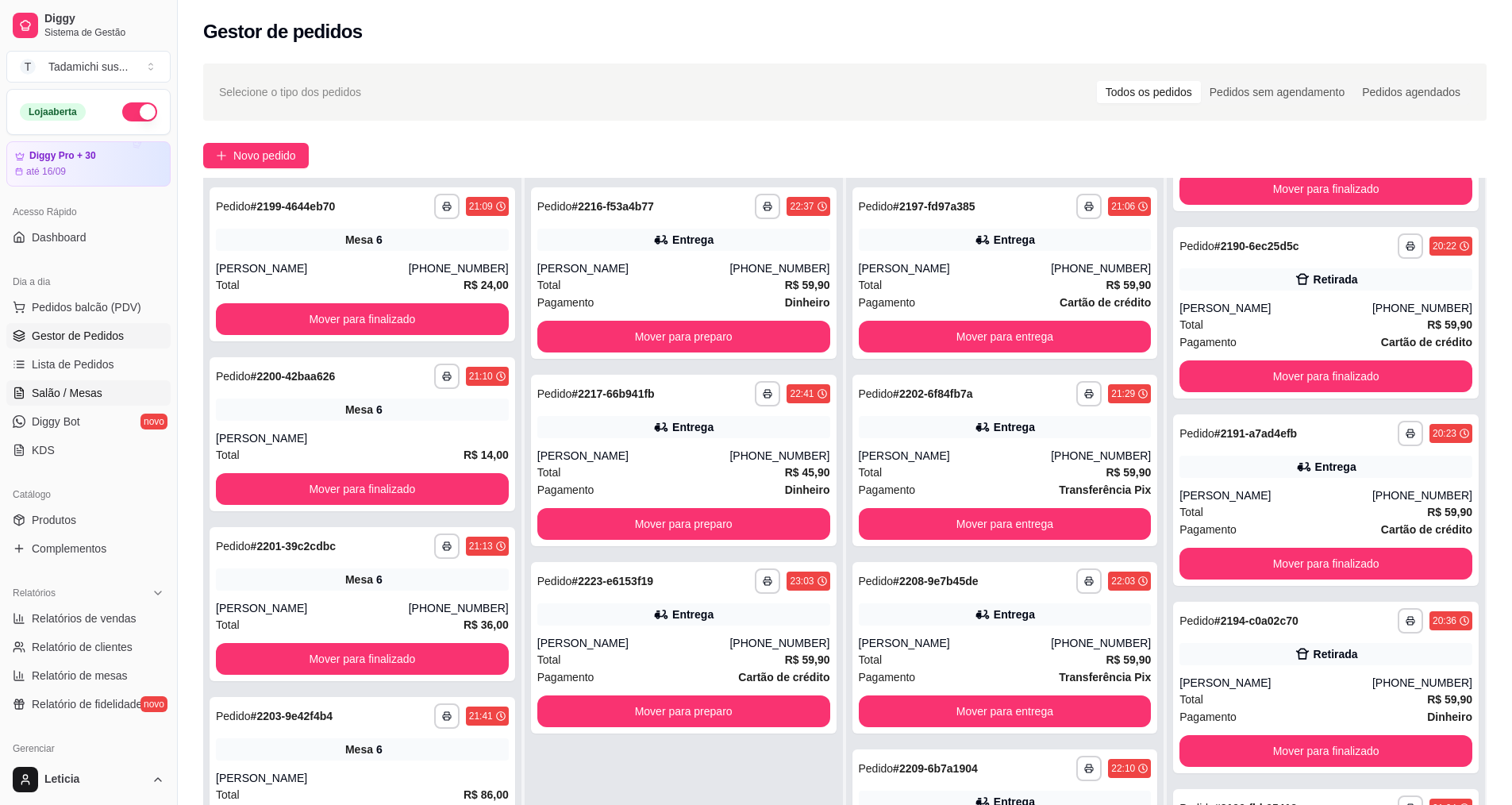
click at [94, 393] on span "Salão / Mesas" at bounding box center [67, 393] width 70 height 16
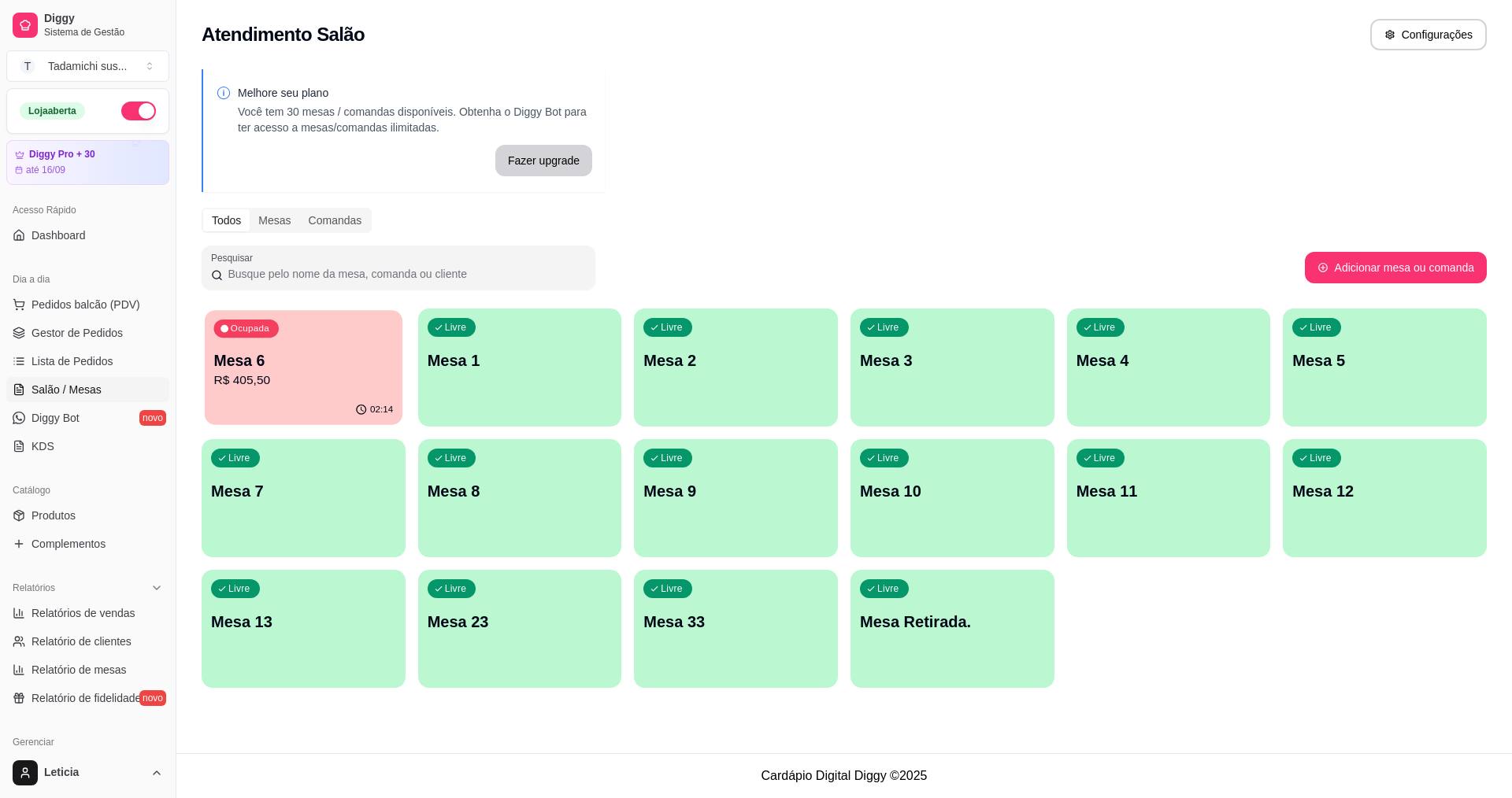
click at [348, 395] on div "Ocupada Mesa 6 R$ 405,50" at bounding box center [303, 353] width 198 height 85
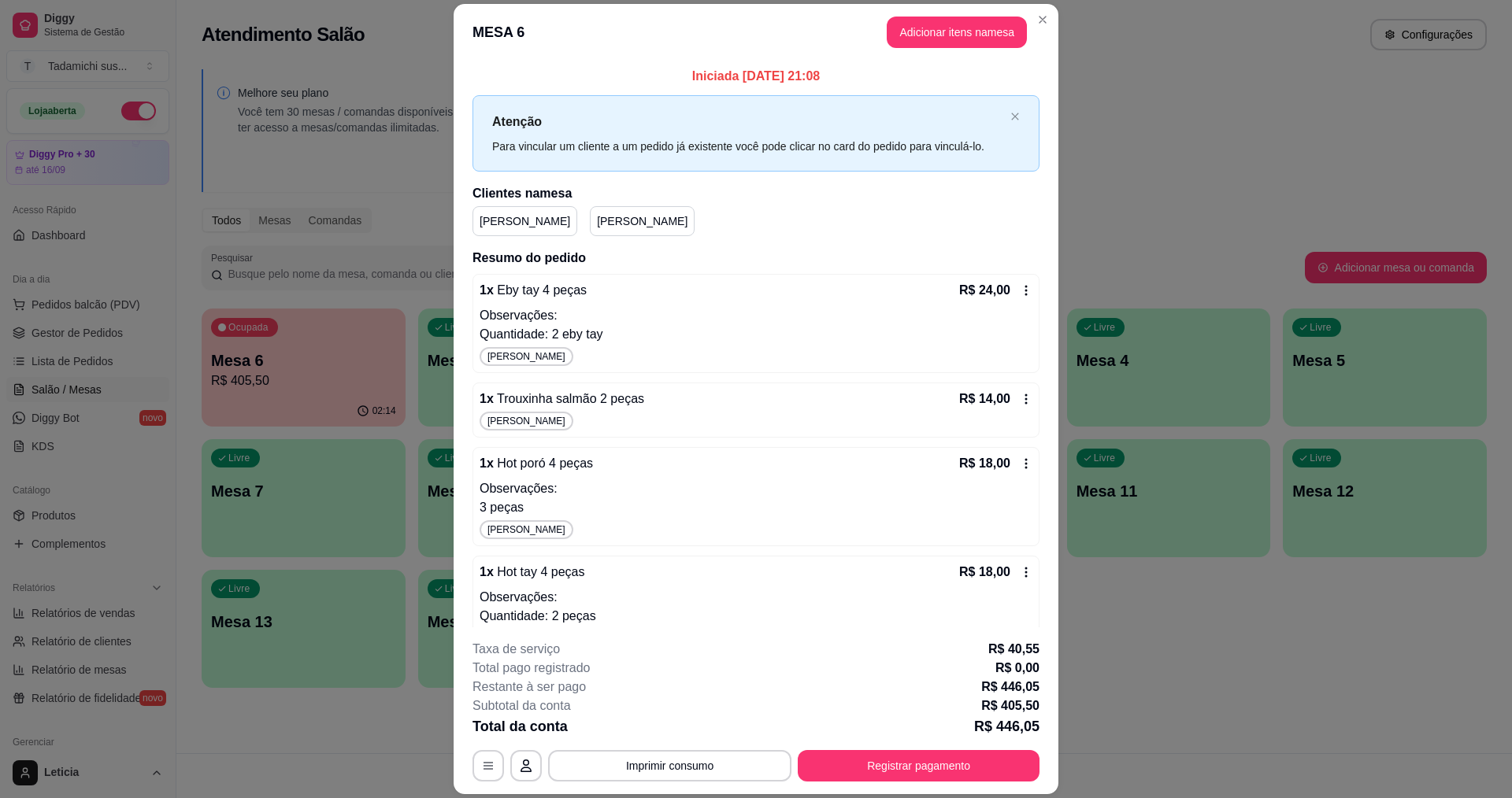
click at [1019, 290] on icon at bounding box center [1026, 291] width 13 height 13
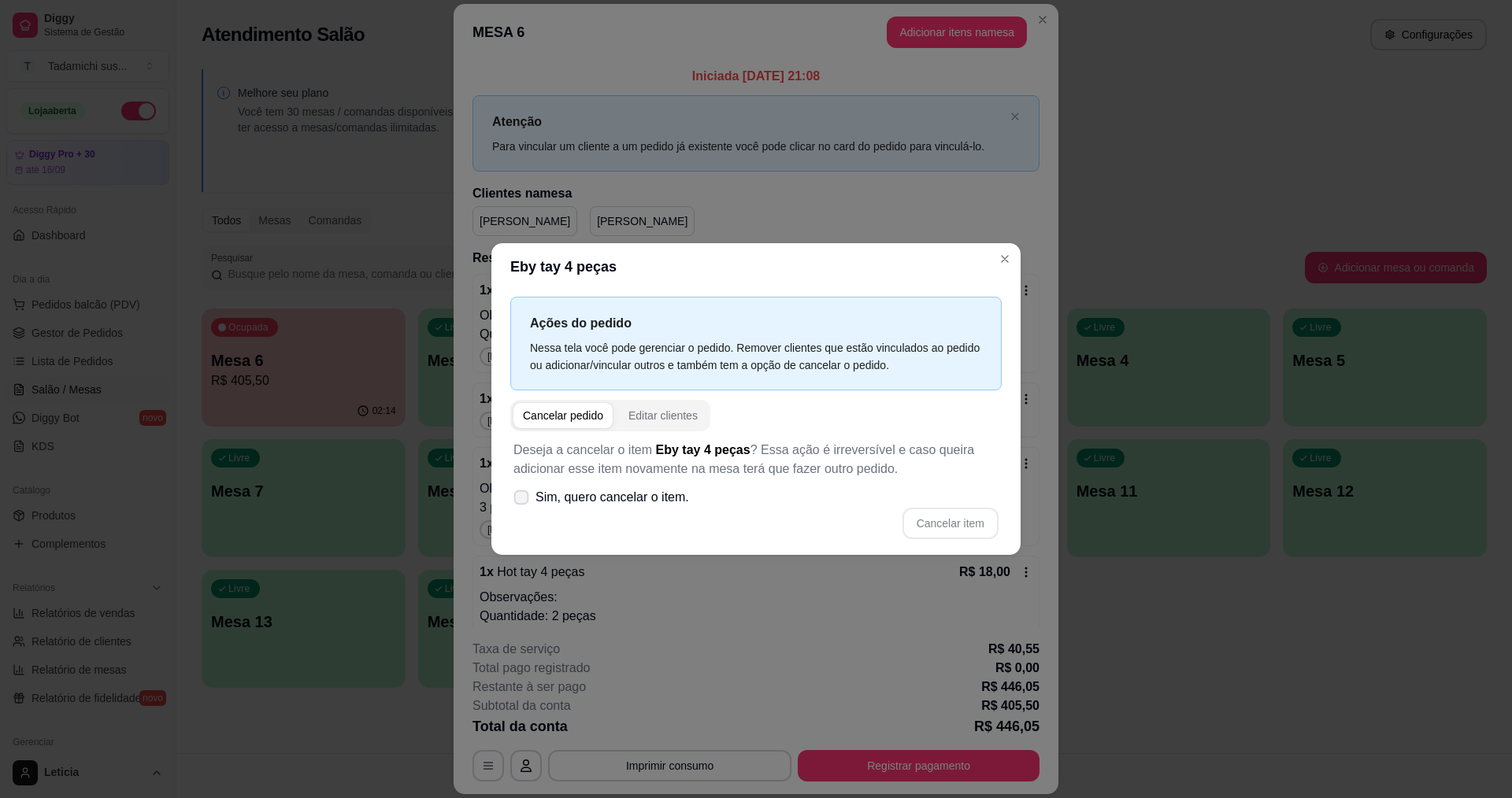
click at [524, 498] on icon at bounding box center [520, 496] width 12 height 8
click at [523, 501] on input "Sim, quero cancelar o item." at bounding box center [518, 505] width 10 height 10
checkbox input "true"
click at [977, 526] on button "Cancelar item" at bounding box center [950, 523] width 96 height 32
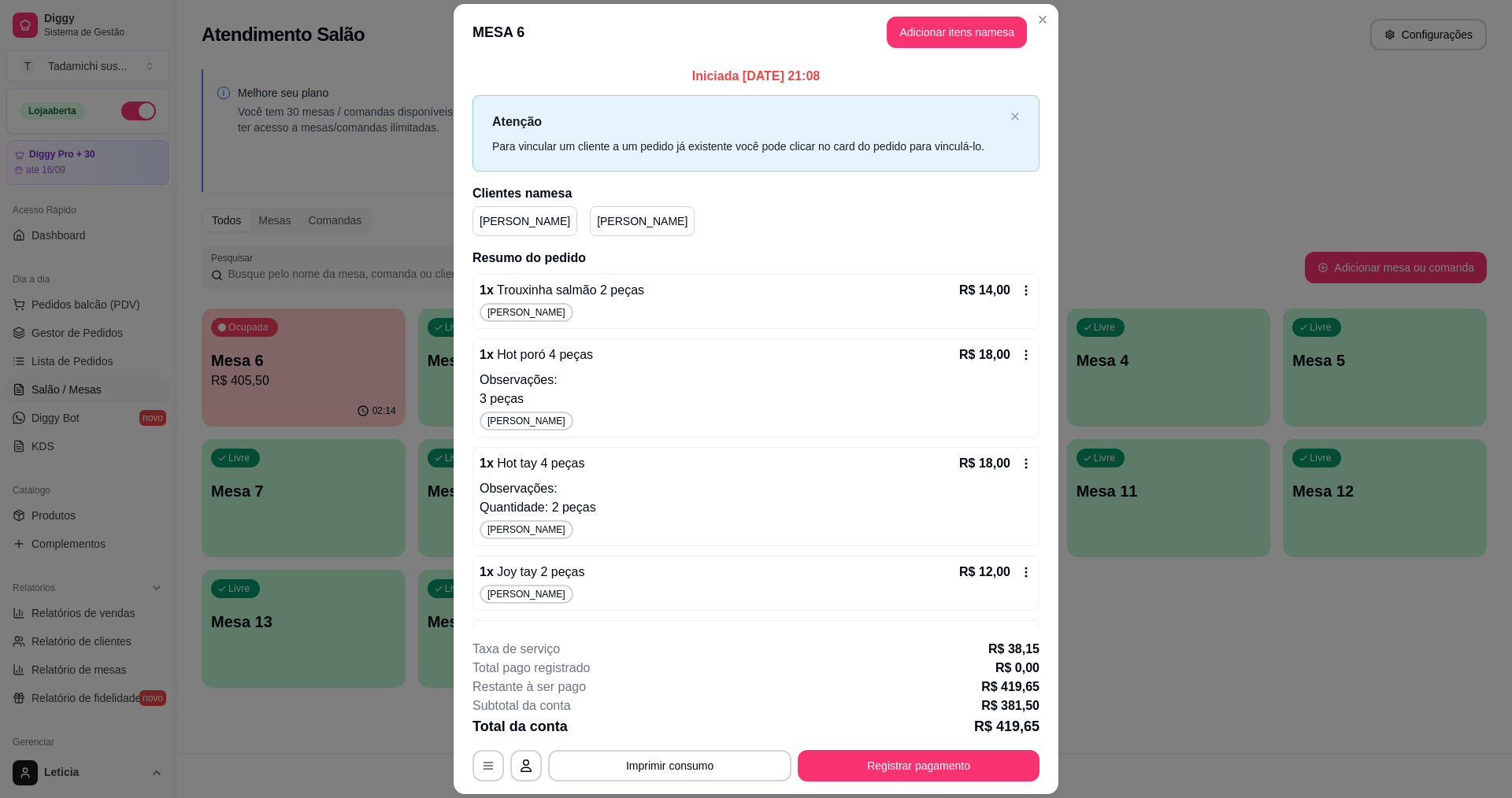
click at [1019, 294] on icon at bounding box center [1026, 291] width 13 height 13
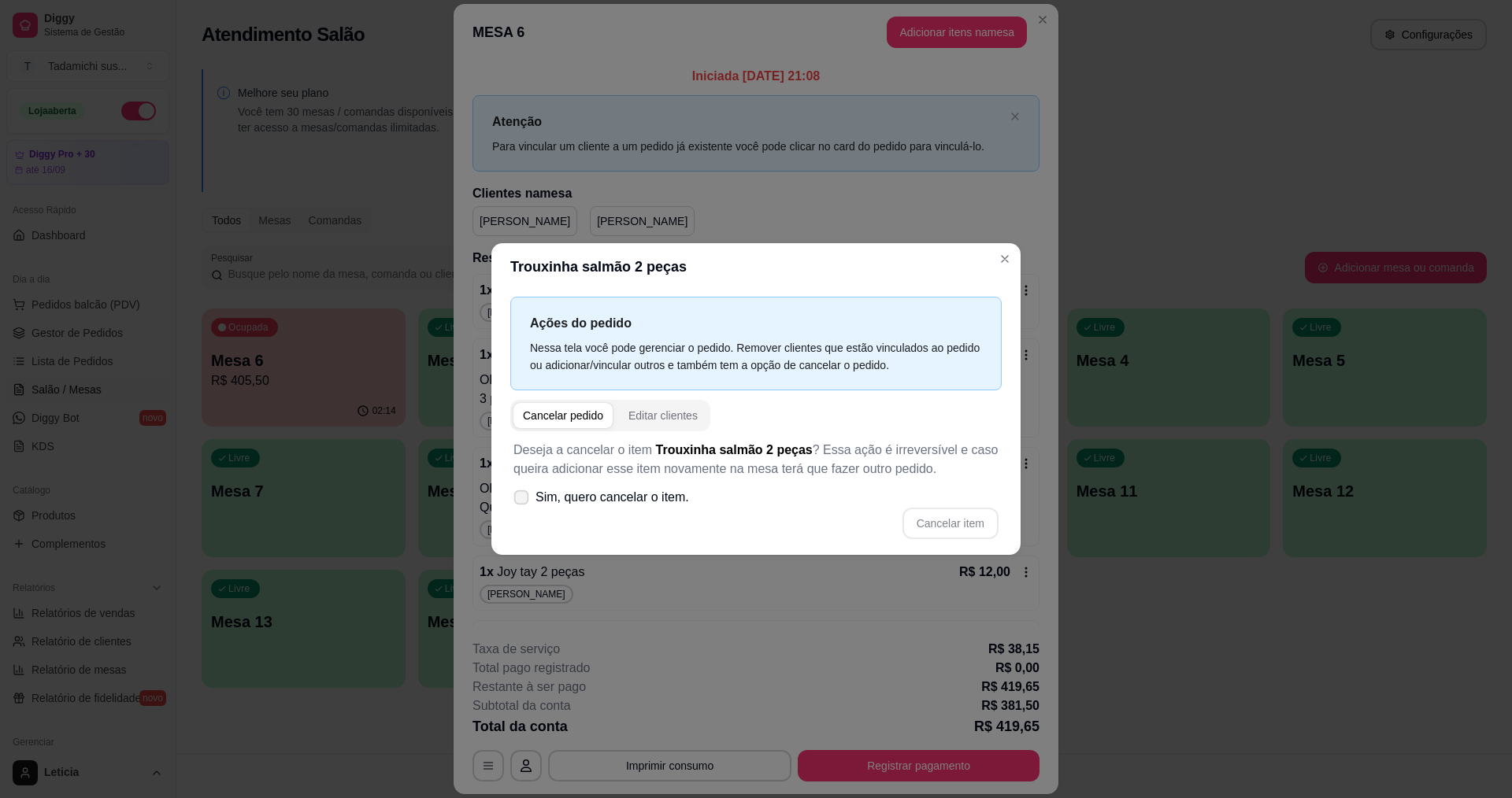
click at [529, 500] on label "Sim, quero cancelar o item." at bounding box center [601, 498] width 188 height 32
click at [523, 501] on input "Sim, quero cancelar o item." at bounding box center [518, 505] width 10 height 10
checkbox input "true"
click at [946, 528] on button "Cancelar item" at bounding box center [950, 523] width 96 height 32
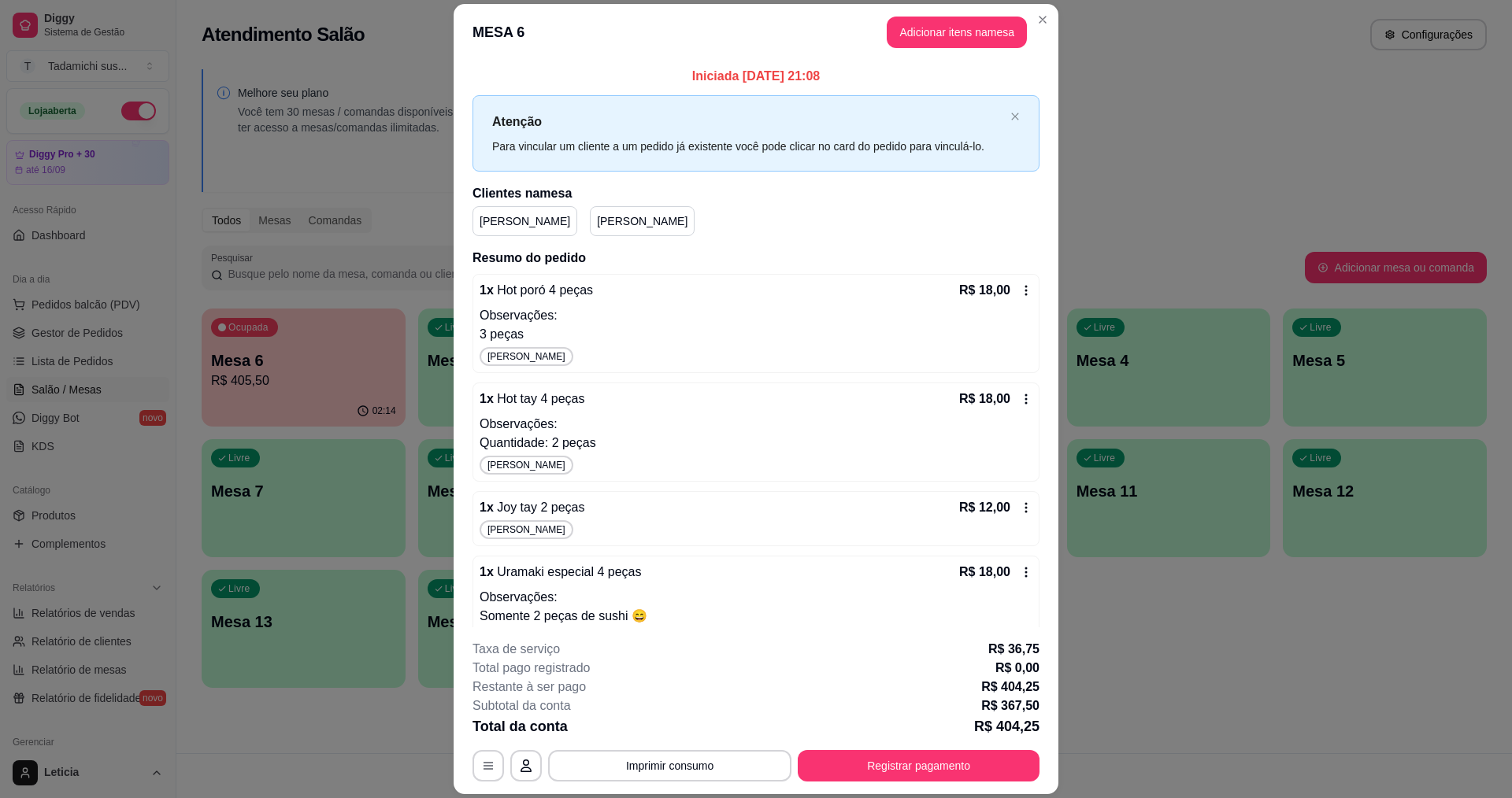
click at [1019, 290] on icon at bounding box center [1026, 291] width 13 height 13
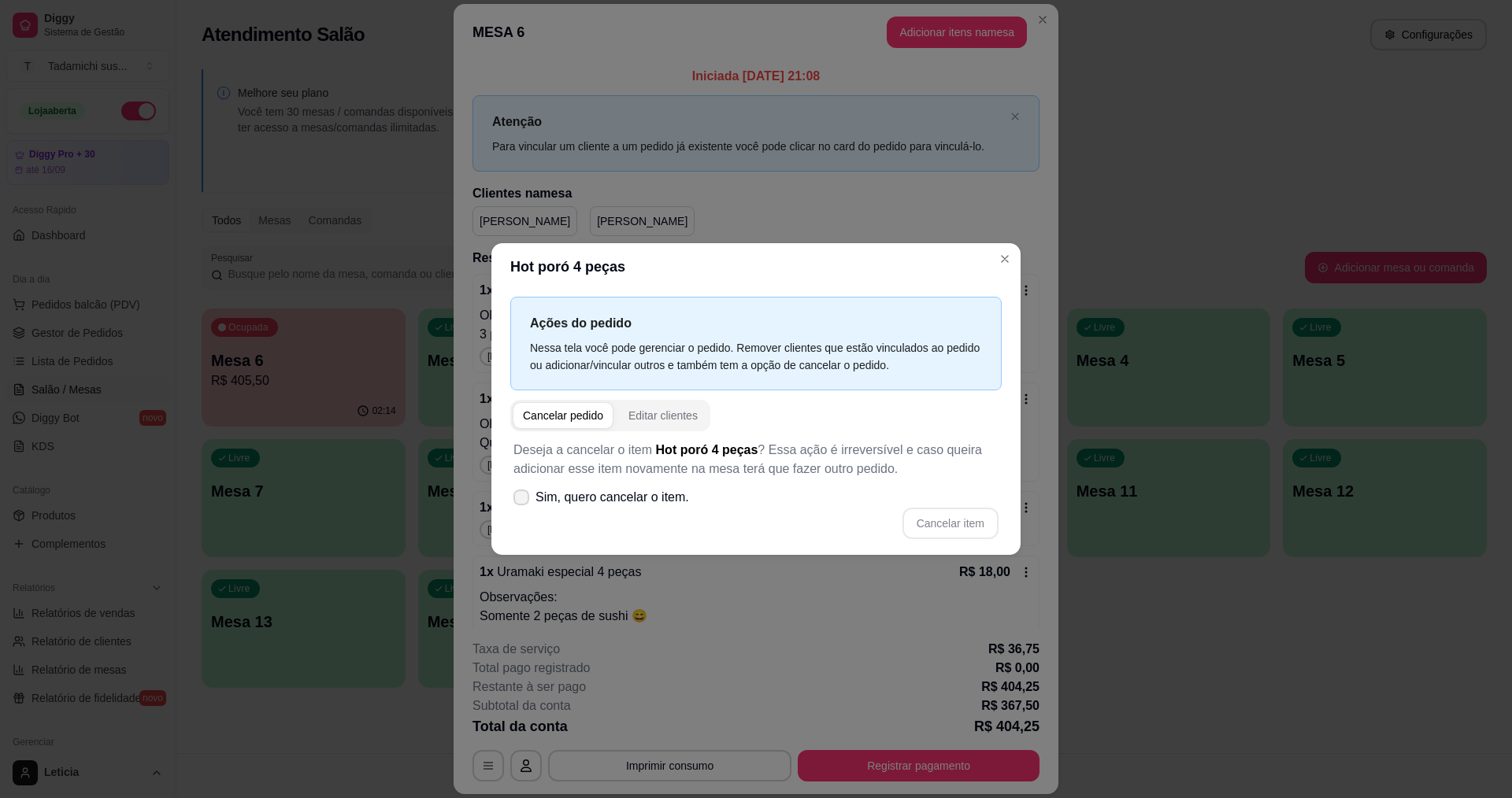
click at [527, 509] on label "Sim, quero cancelar o item." at bounding box center [601, 498] width 188 height 32
click at [523, 509] on input "Sim, quero cancelar o item." at bounding box center [518, 505] width 10 height 10
checkbox input "true"
click at [946, 517] on button "Cancelar item" at bounding box center [950, 523] width 94 height 31
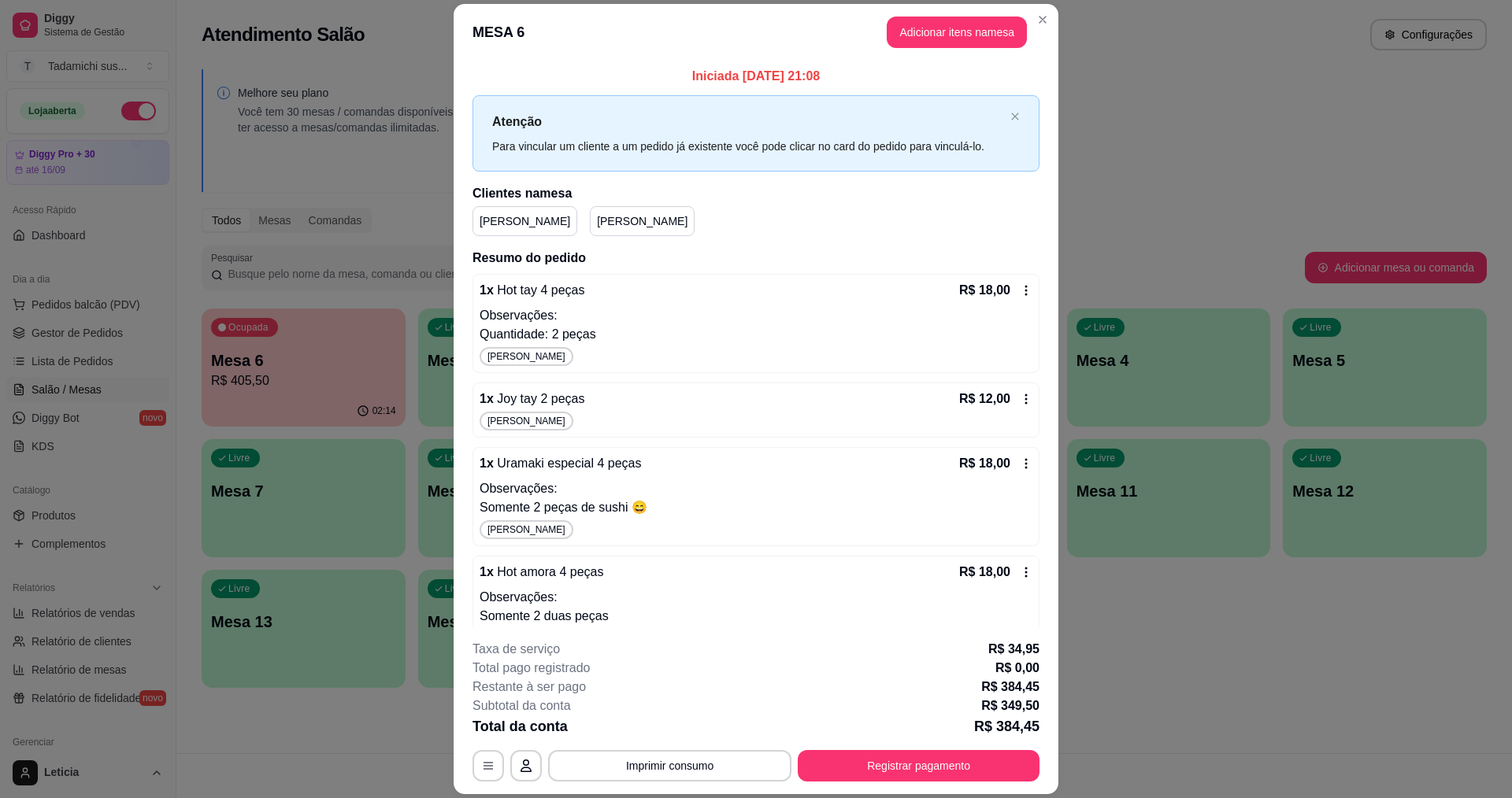
click at [1019, 284] on icon at bounding box center [1026, 291] width 13 height 13
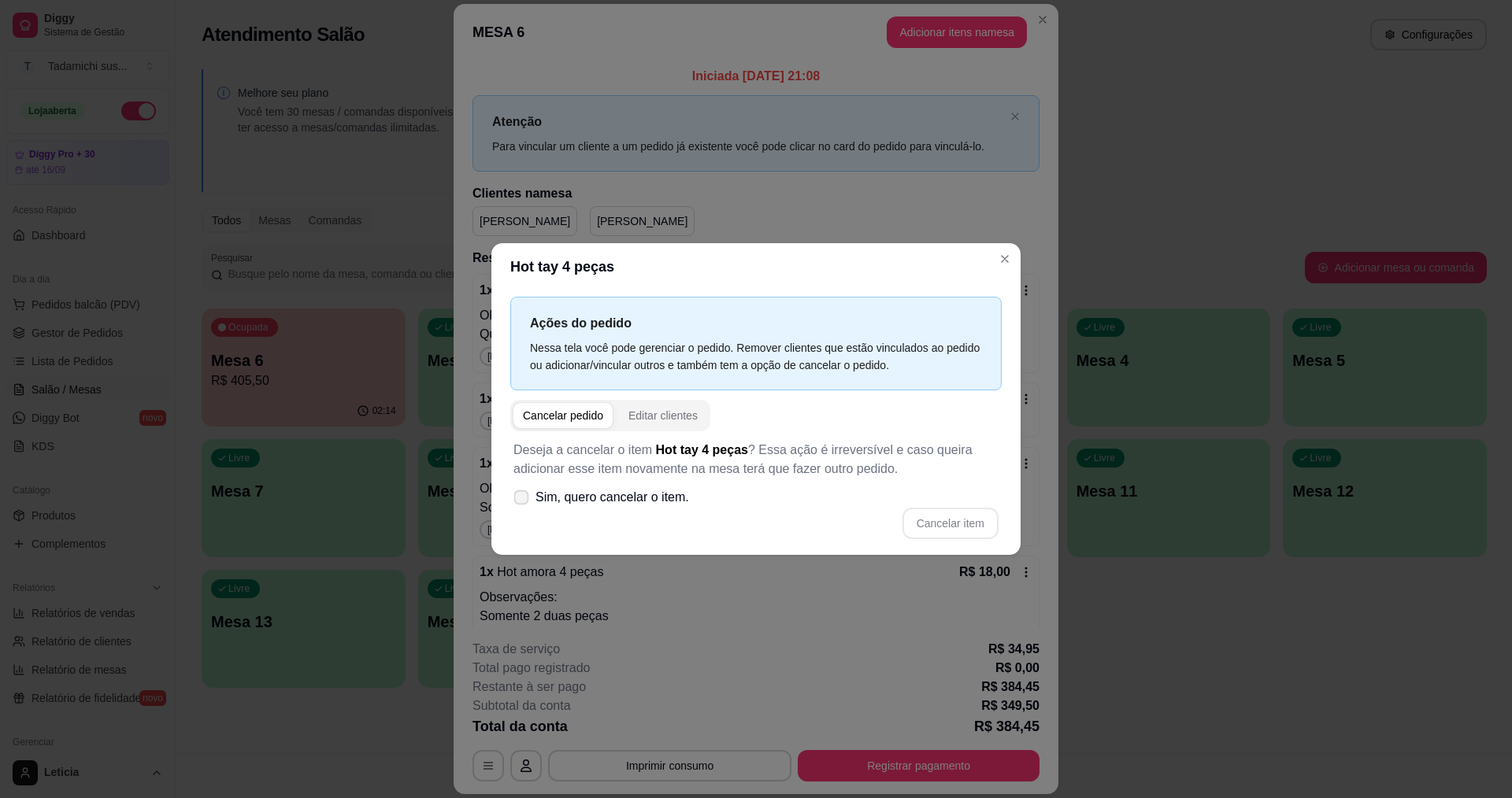
click at [522, 495] on icon at bounding box center [520, 496] width 12 height 8
click at [522, 501] on input "Sim, quero cancelar o item." at bounding box center [518, 505] width 10 height 10
checkbox input "true"
click at [945, 526] on button "Cancelar item" at bounding box center [950, 523] width 94 height 31
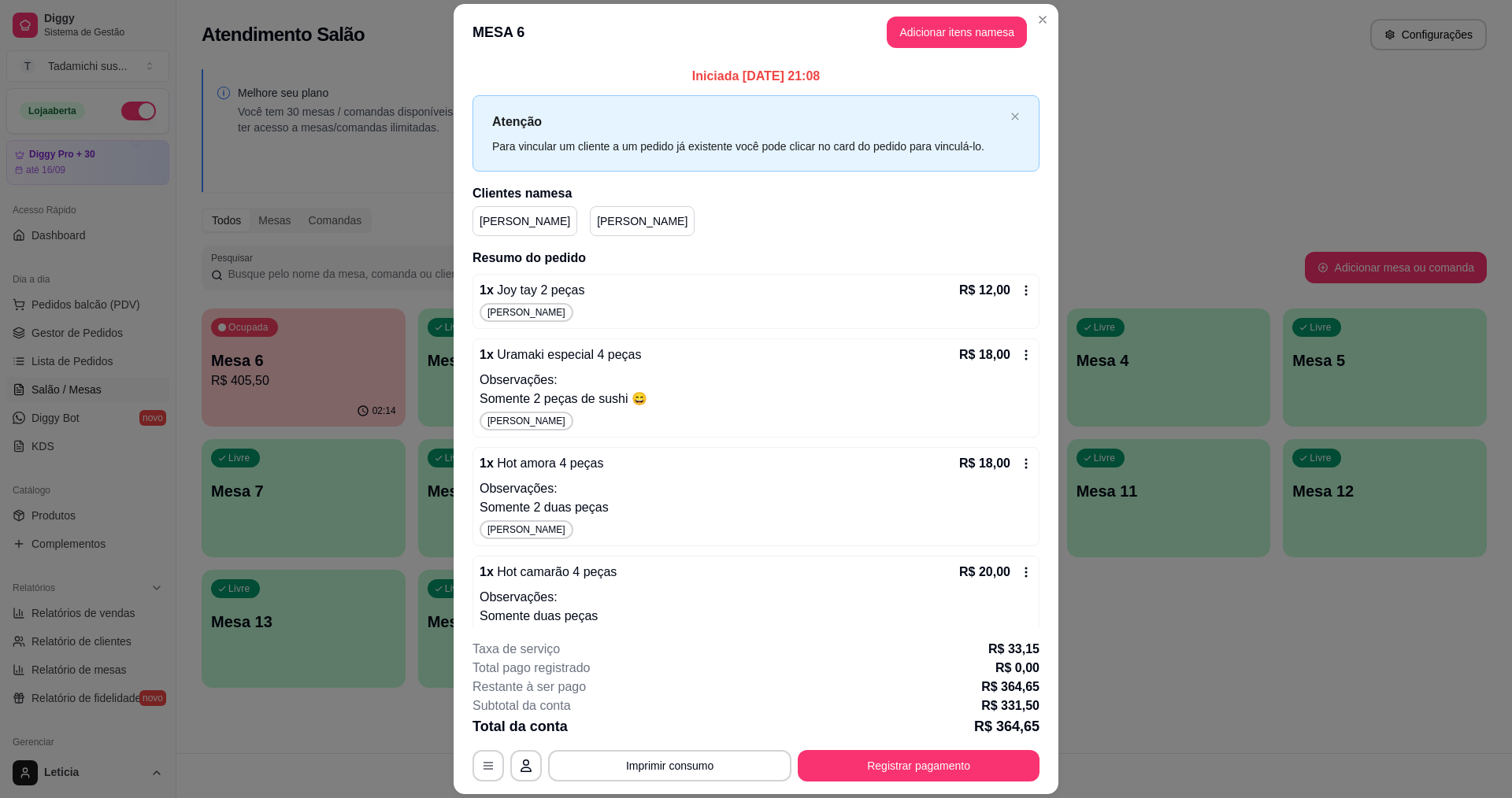
click at [1019, 289] on icon at bounding box center [1026, 291] width 13 height 13
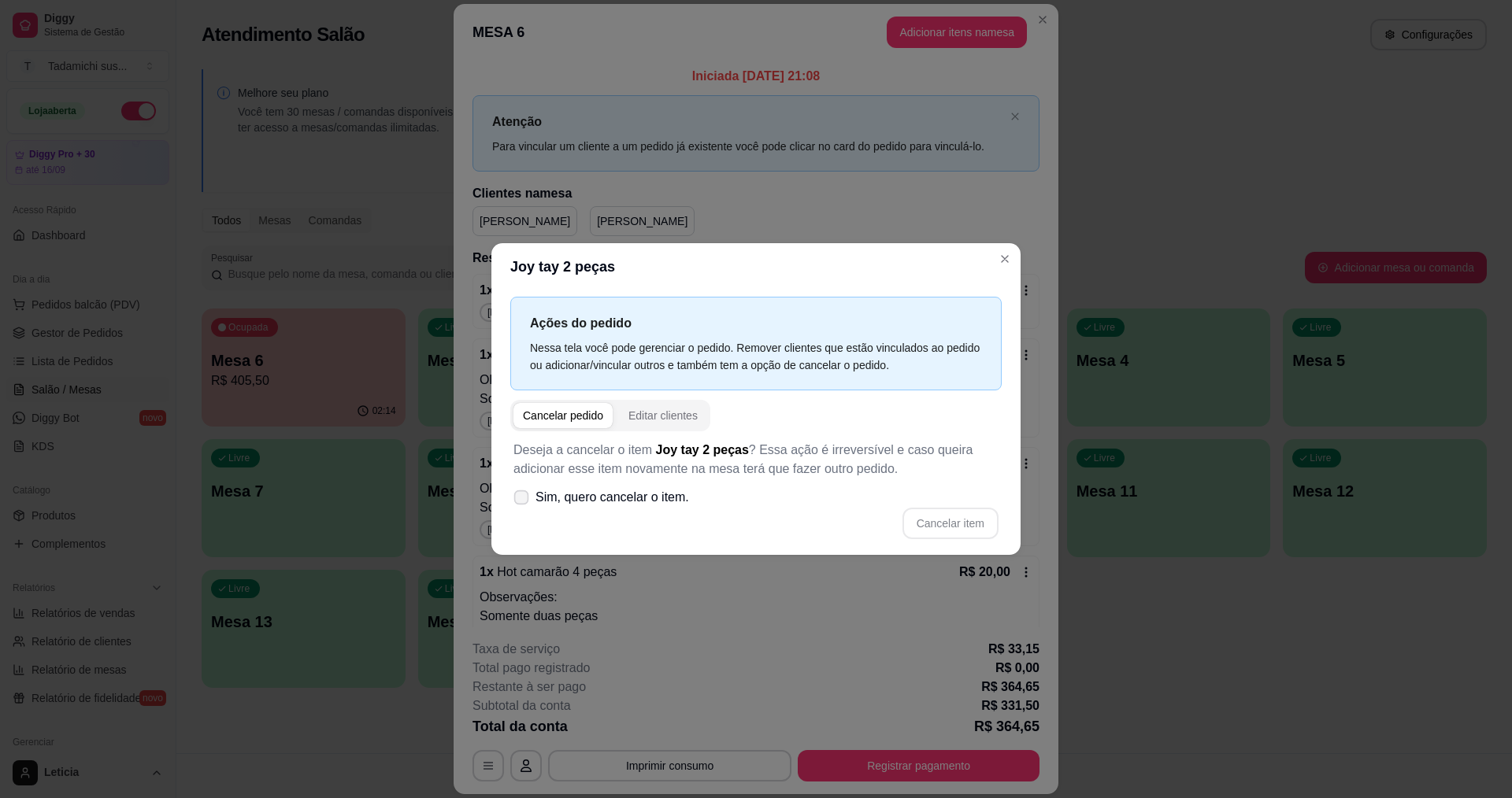
click at [518, 497] on icon at bounding box center [520, 496] width 12 height 8
click at [518, 501] on input "Sim, quero cancelar o item." at bounding box center [518, 505] width 10 height 10
checkbox input "true"
click at [961, 528] on button "Cancelar item" at bounding box center [950, 523] width 94 height 31
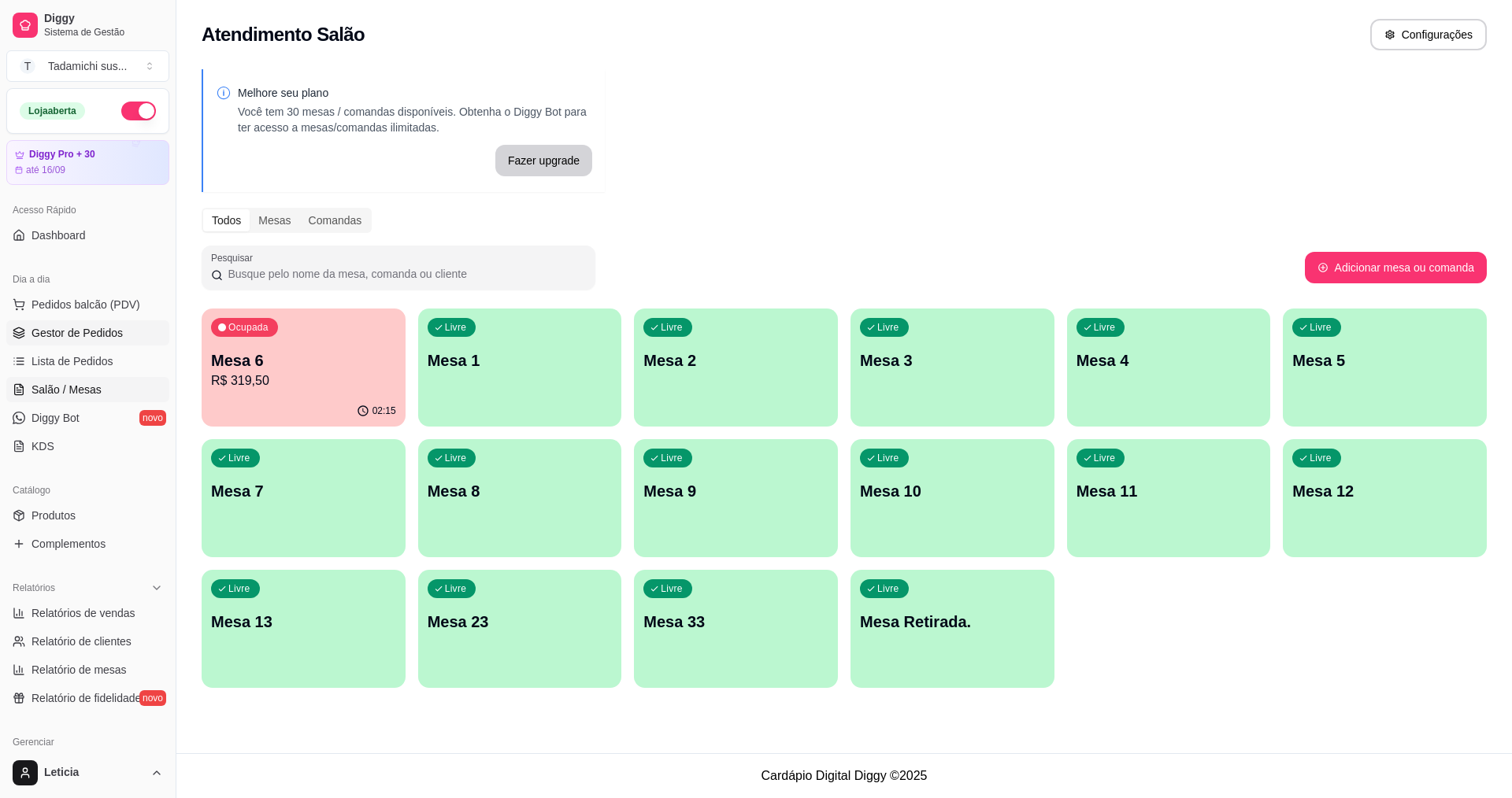
click at [90, 330] on span "Gestor de Pedidos" at bounding box center [77, 333] width 91 height 16
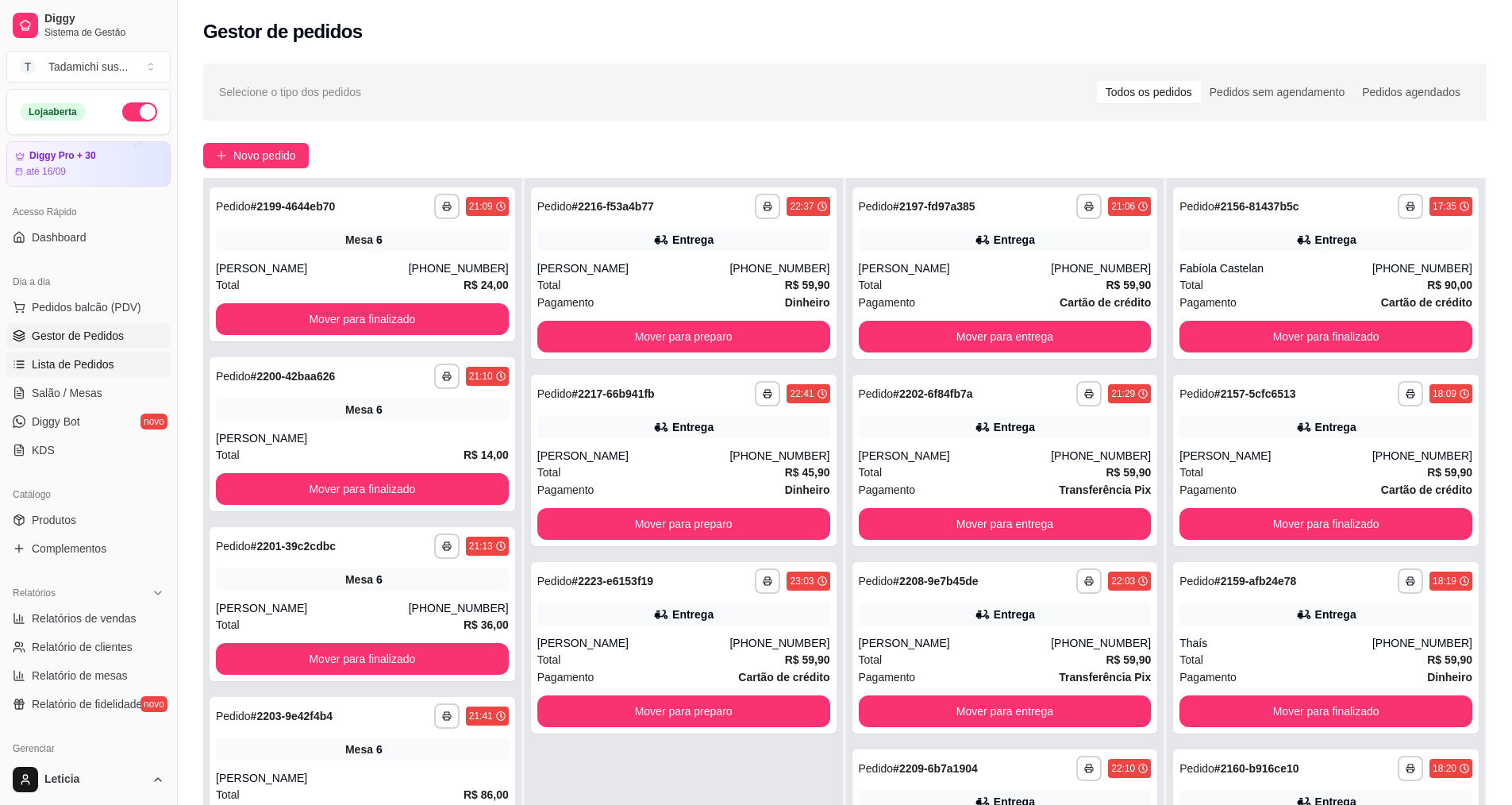
click at [94, 367] on span "Lista de Pedidos" at bounding box center [73, 364] width 82 height 16
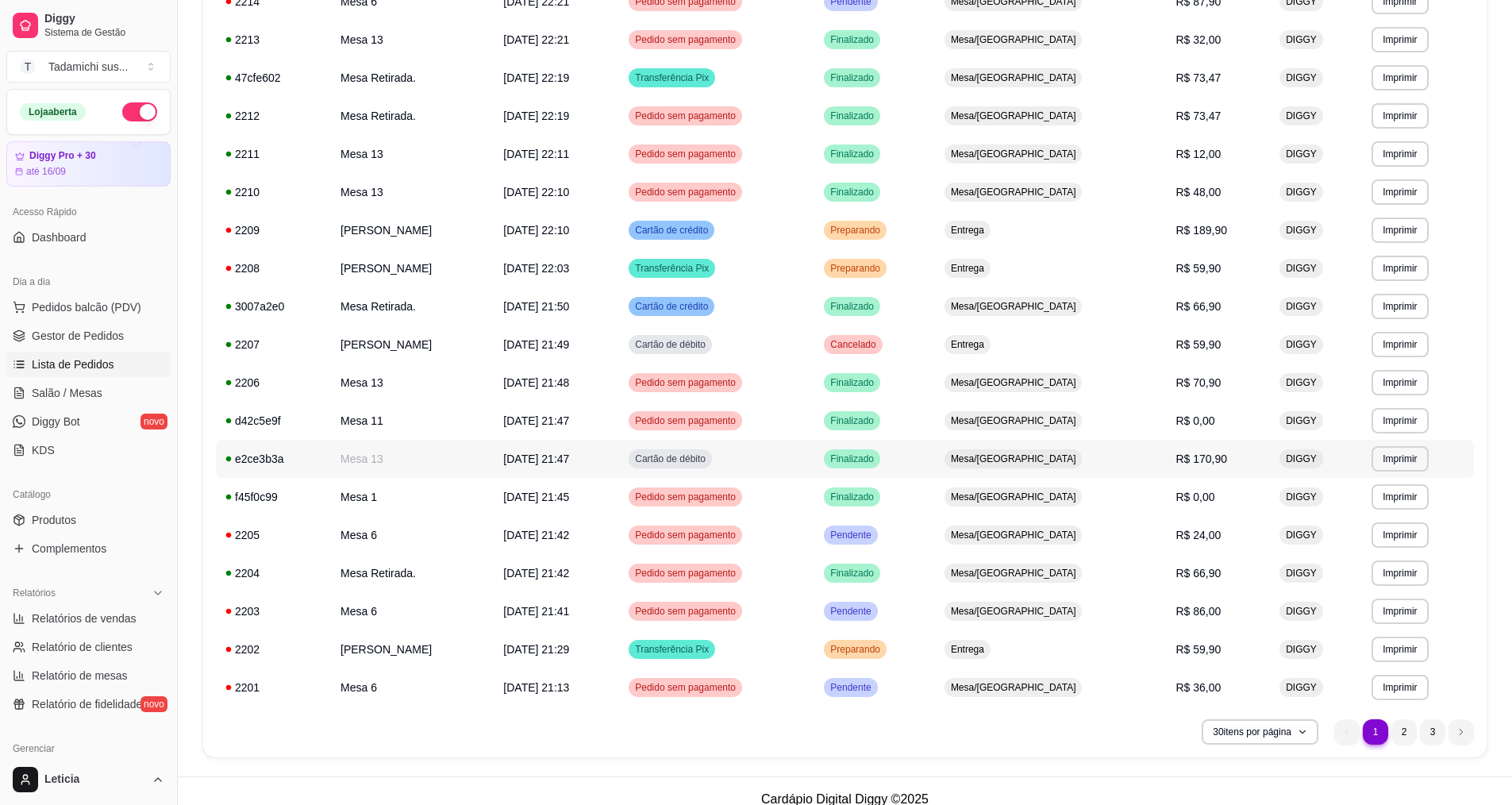
scroll to position [683, 0]
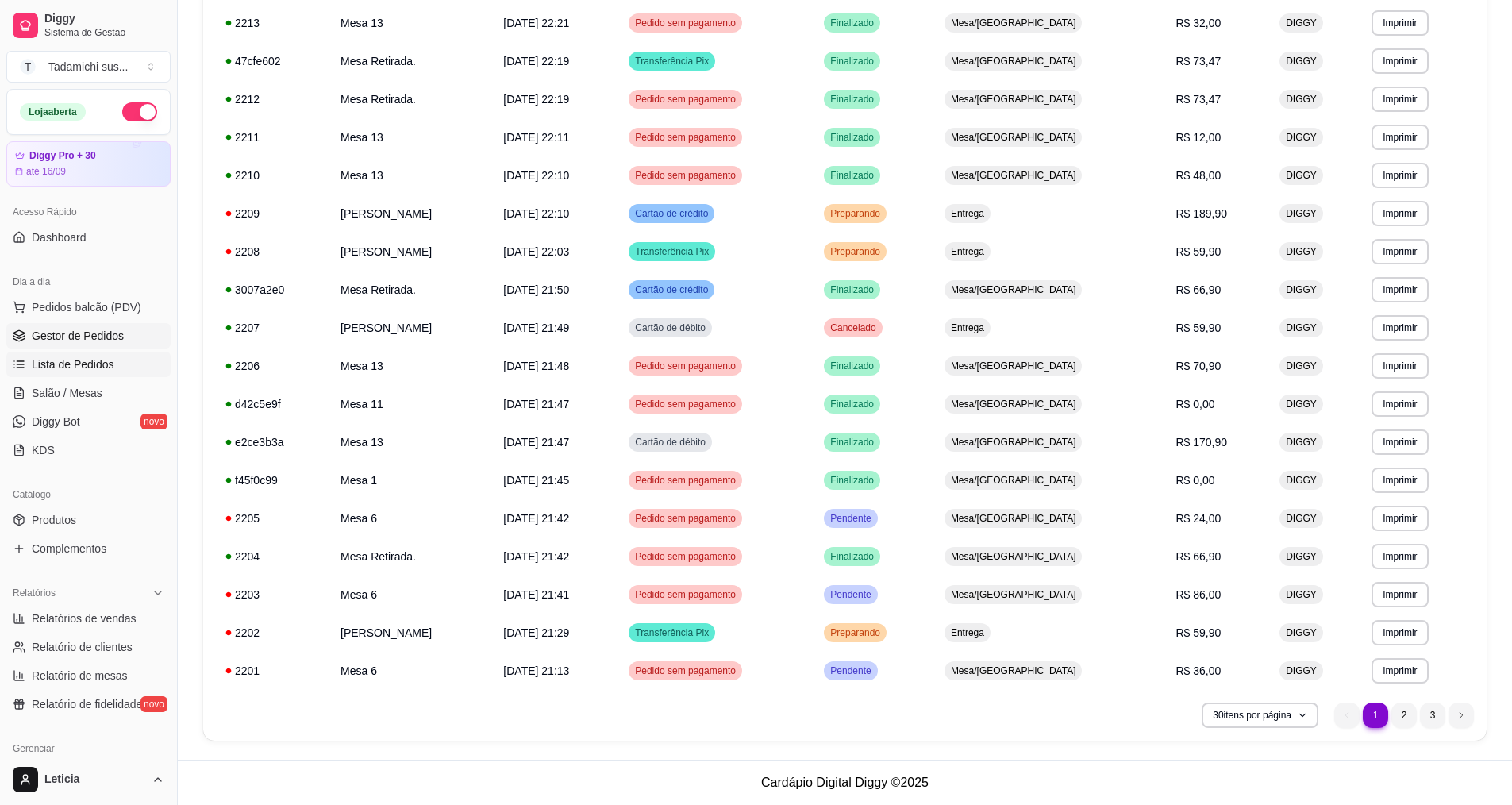
click at [105, 334] on span "Gestor de Pedidos" at bounding box center [78, 335] width 92 height 16
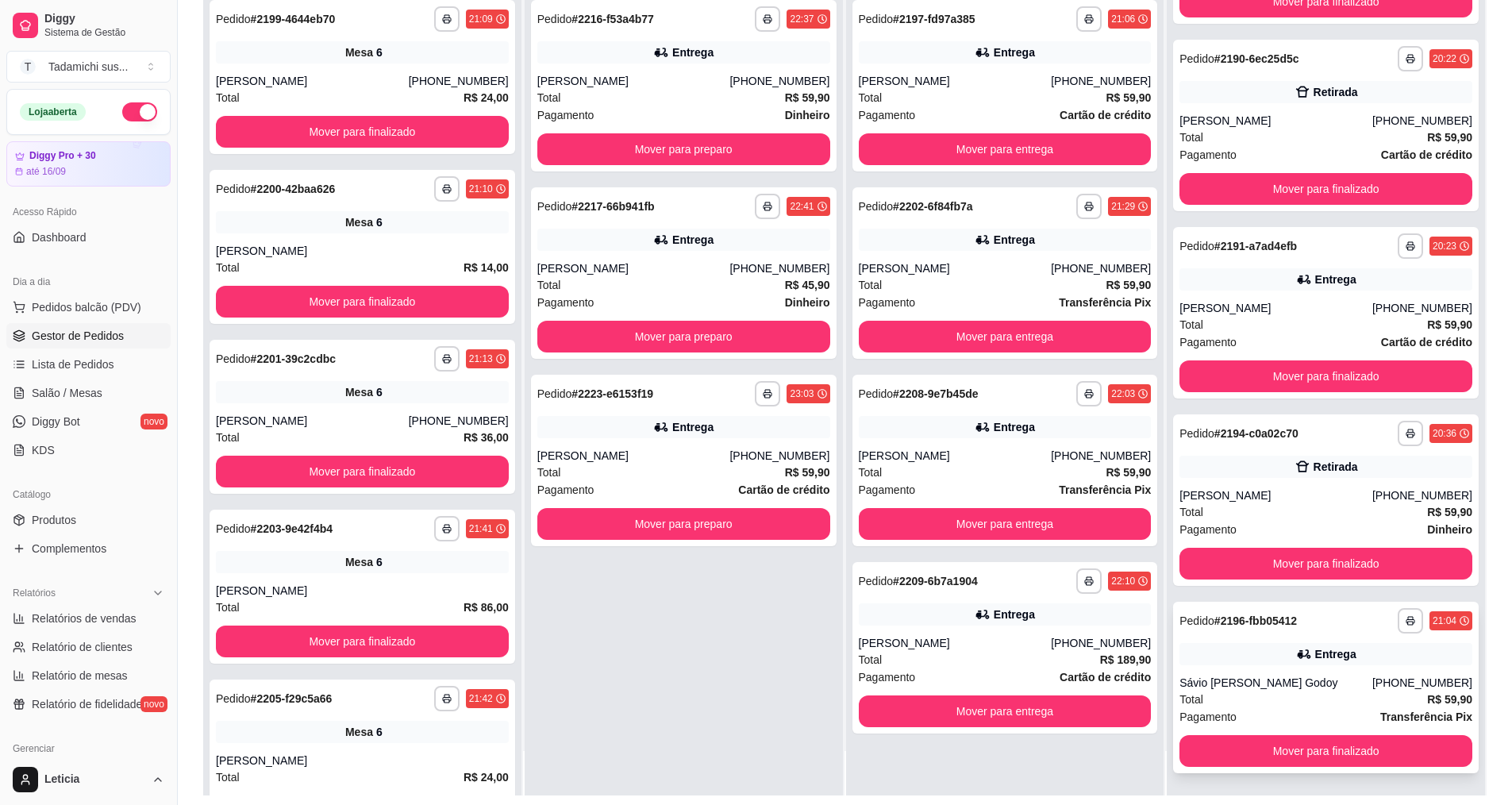
scroll to position [163, 0]
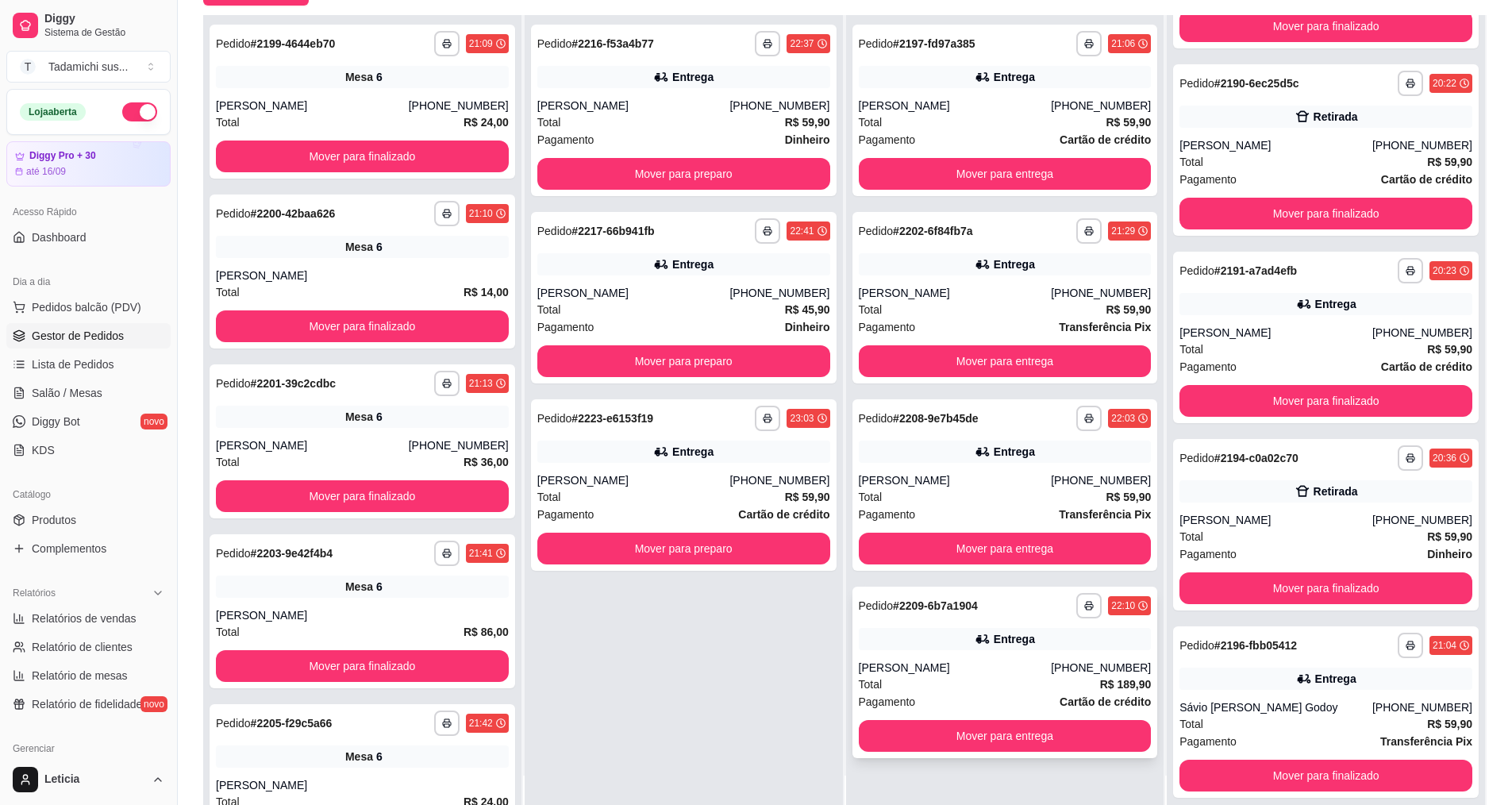
click at [994, 638] on div "Entrega" at bounding box center [1015, 639] width 41 height 16
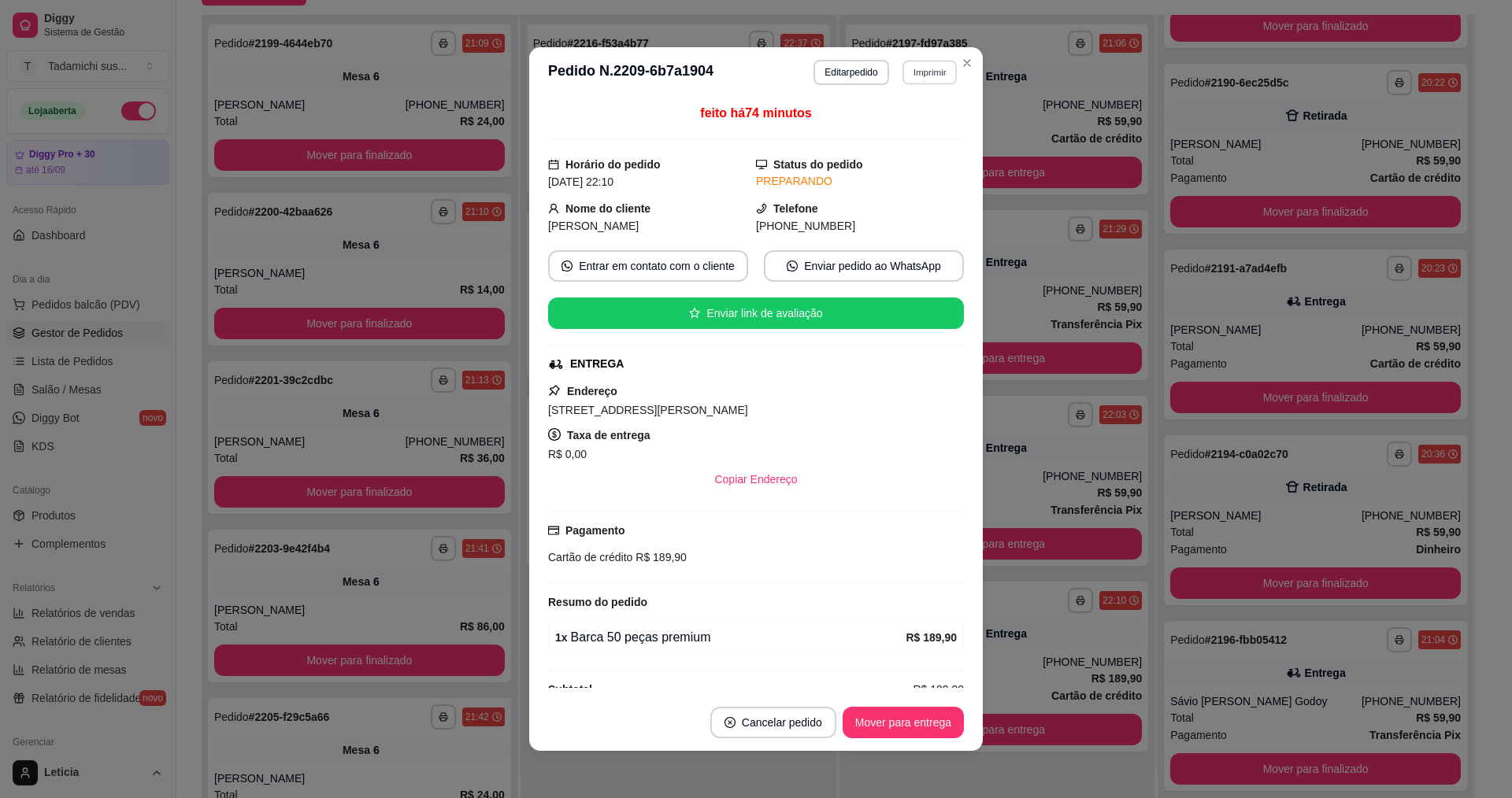
click at [930, 72] on button "Imprimir" at bounding box center [929, 72] width 54 height 24
click at [880, 121] on button "IMPRESSORA" at bounding box center [890, 127] width 117 height 24
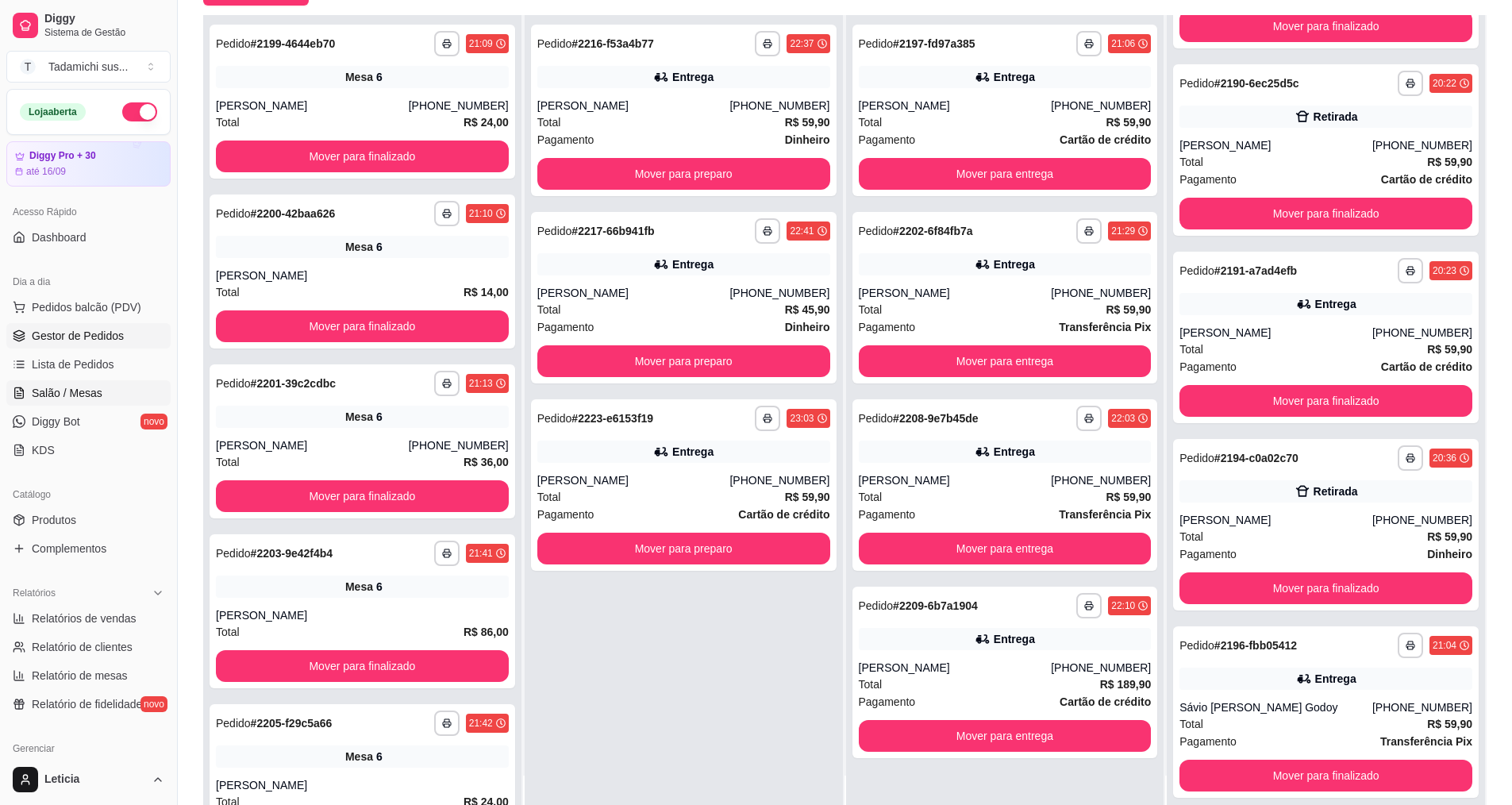
click at [93, 396] on span "Salão / Mesas" at bounding box center [67, 393] width 70 height 16
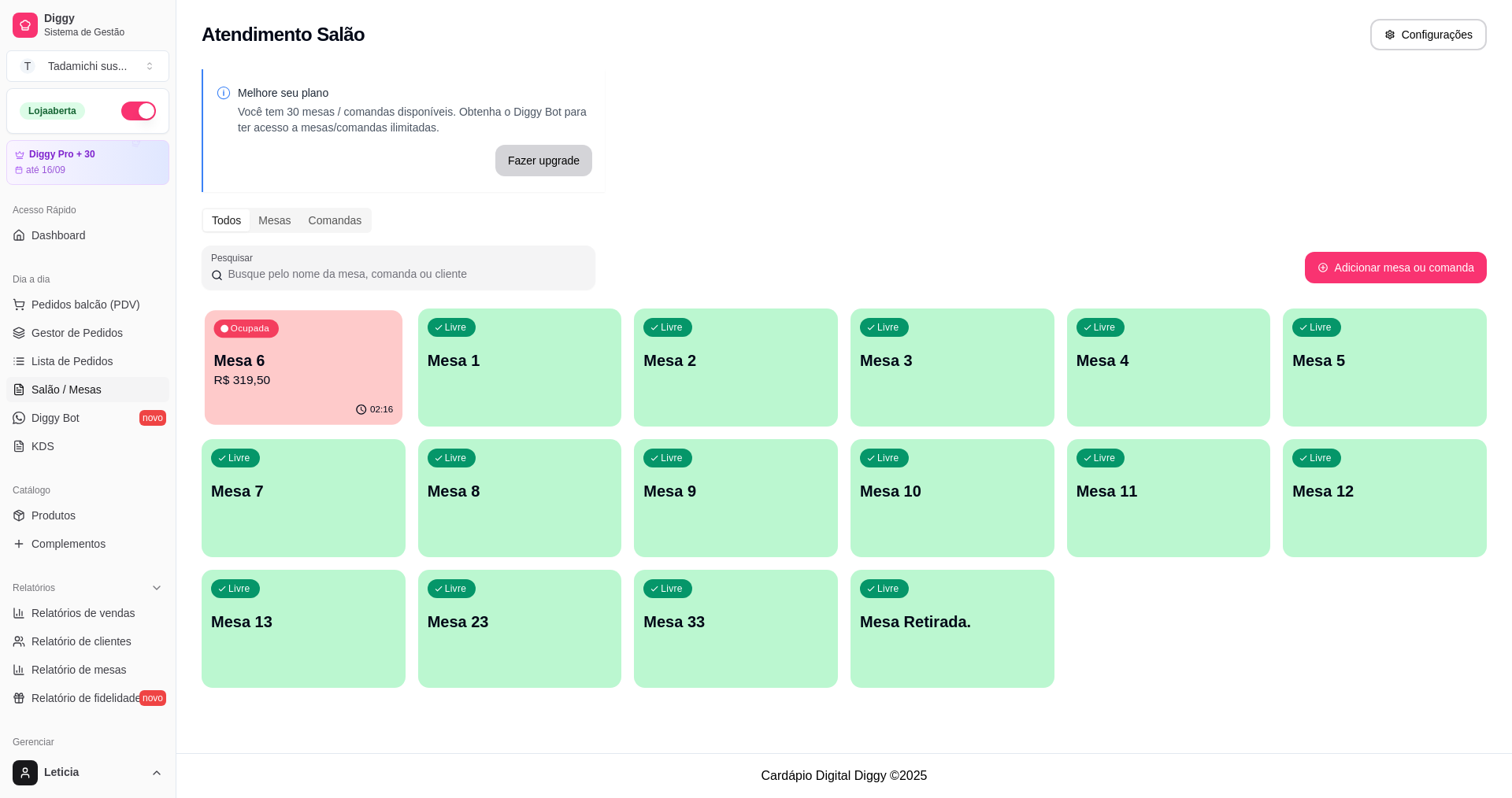
click at [280, 378] on p "R$ 319,50" at bounding box center [303, 380] width 179 height 18
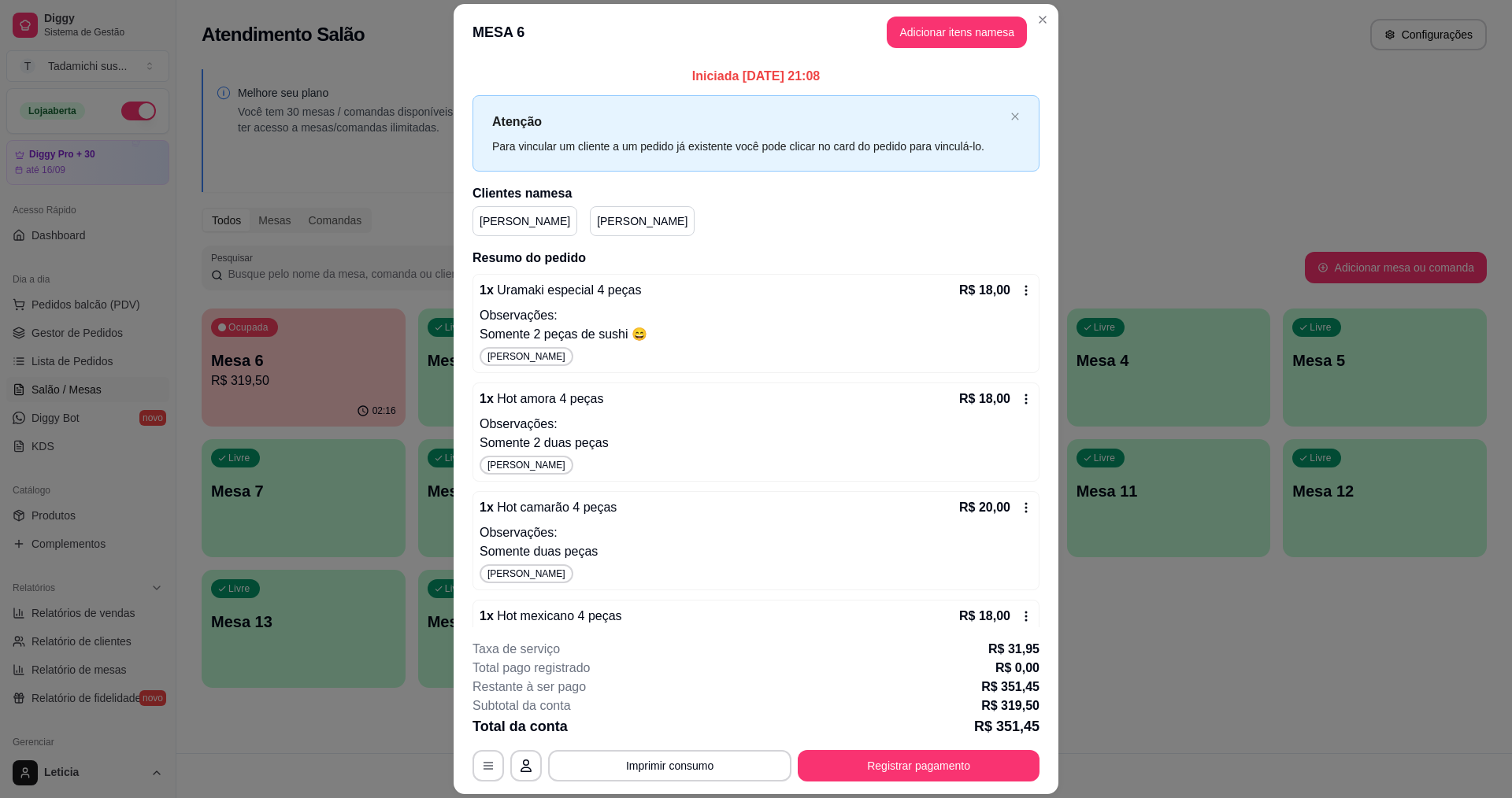
click at [1019, 288] on icon at bounding box center [1026, 291] width 13 height 13
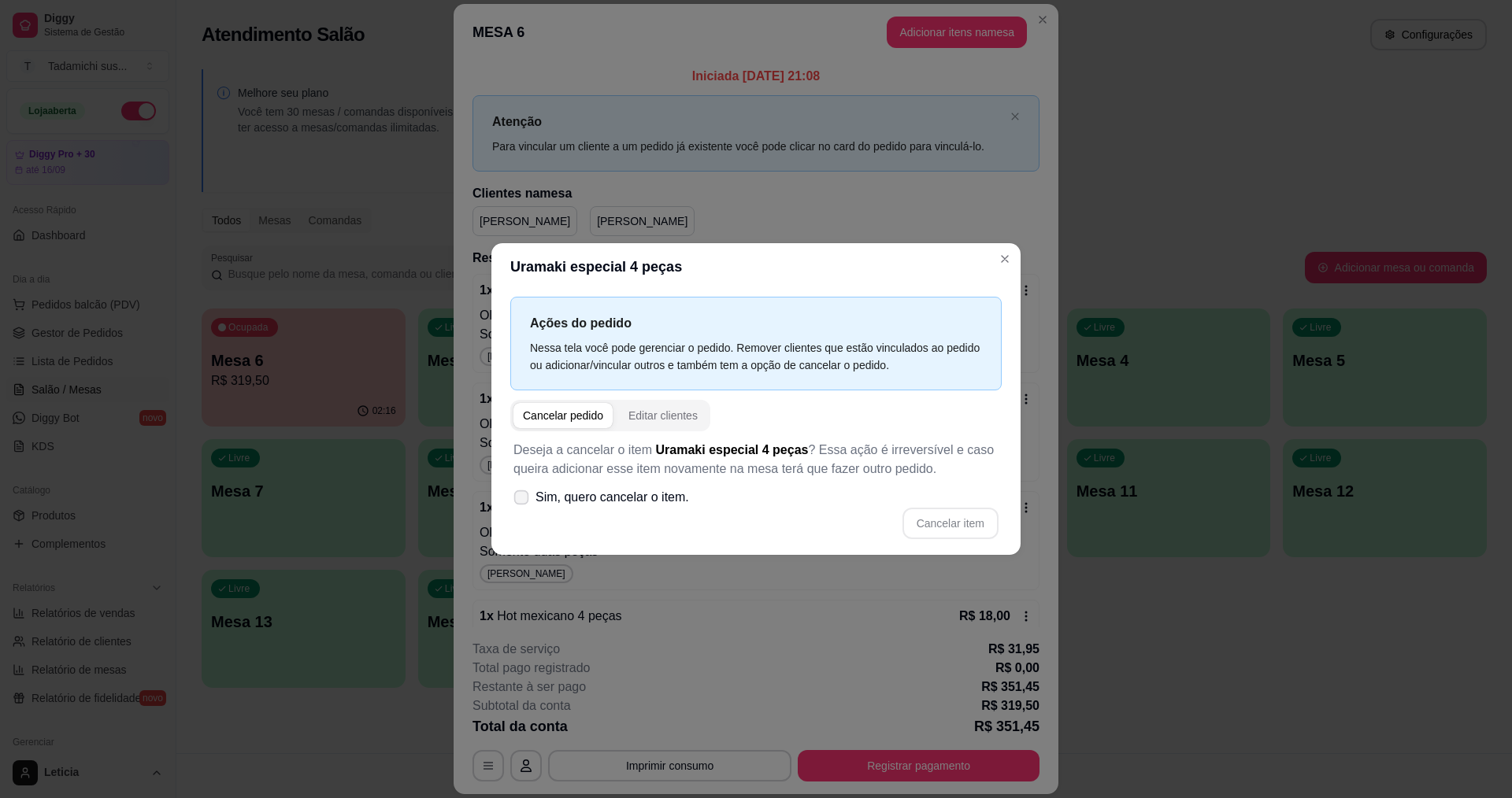
click at [527, 502] on icon at bounding box center [520, 496] width 12 height 8
click at [523, 503] on input "Sim, quero cancelar o item." at bounding box center [518, 505] width 10 height 10
checkbox input "true"
click at [945, 523] on button "Cancelar item" at bounding box center [950, 523] width 94 height 31
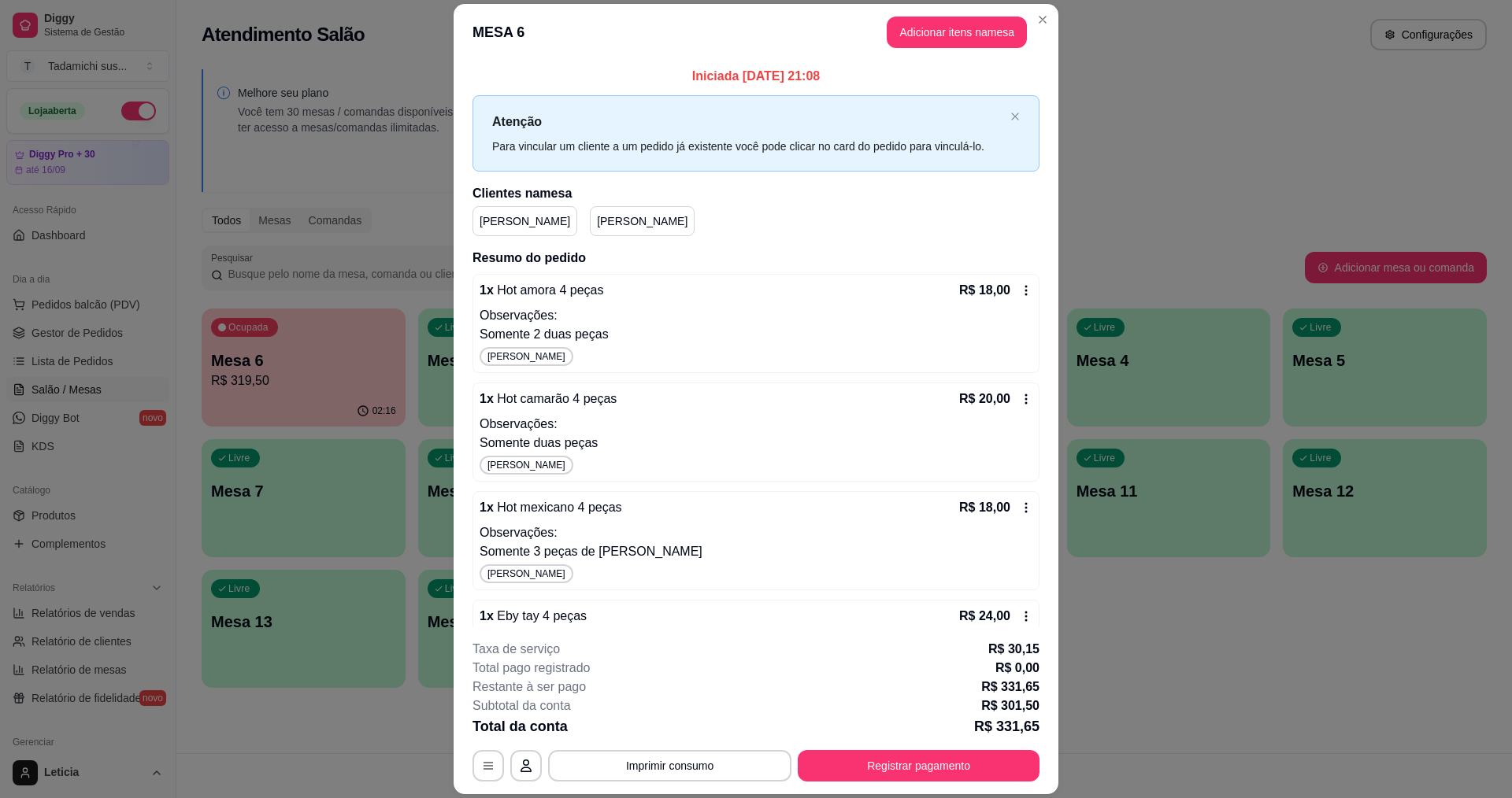
click at [1019, 290] on icon at bounding box center [1026, 291] width 13 height 13
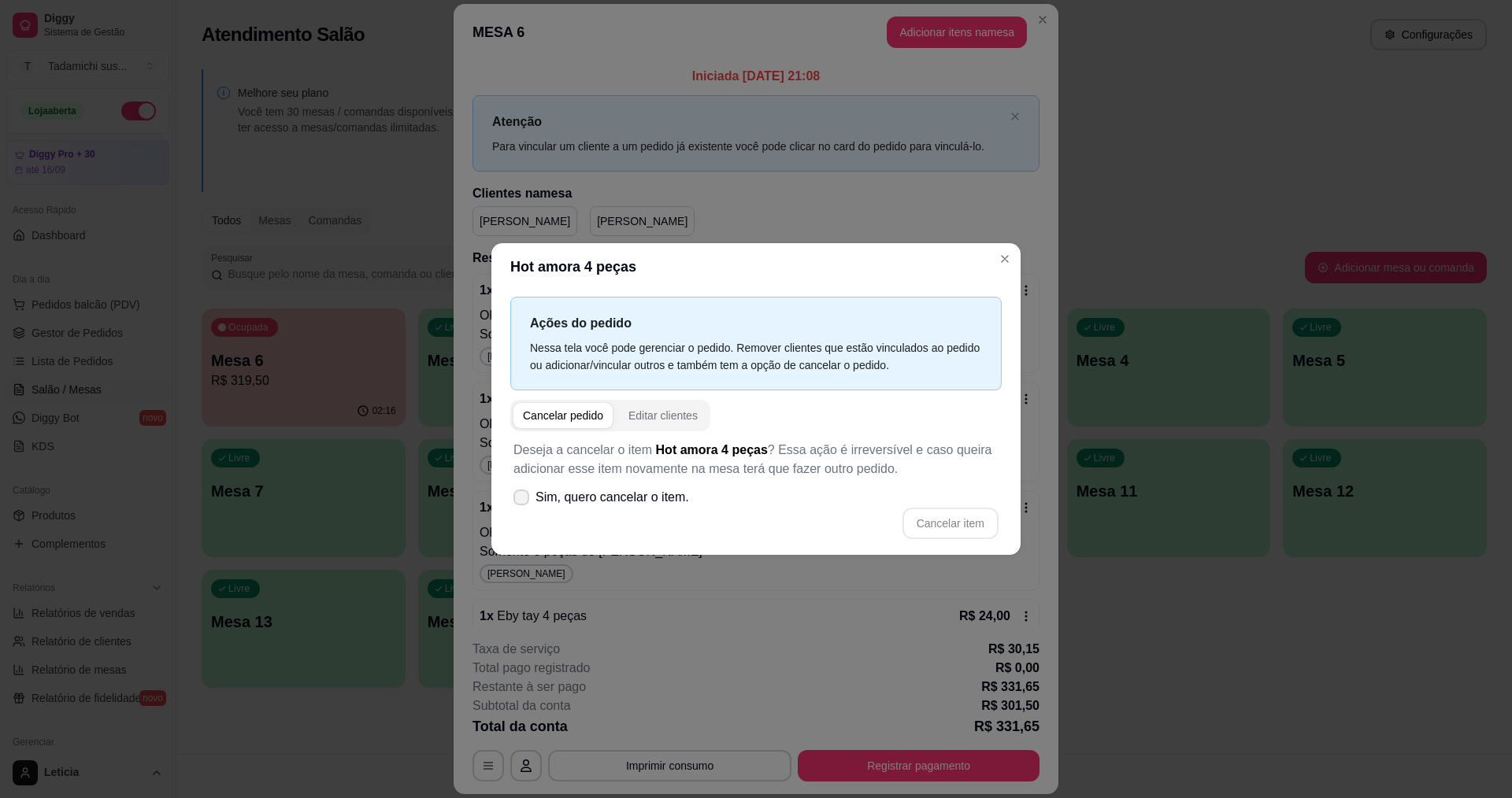
click at [529, 495] on label "Sim, quero cancelar o item." at bounding box center [601, 498] width 188 height 32
click at [523, 501] on input "Sim, quero cancelar o item." at bounding box center [518, 505] width 10 height 10
checkbox input "true"
click at [938, 522] on button "Cancelar item" at bounding box center [950, 523] width 94 height 31
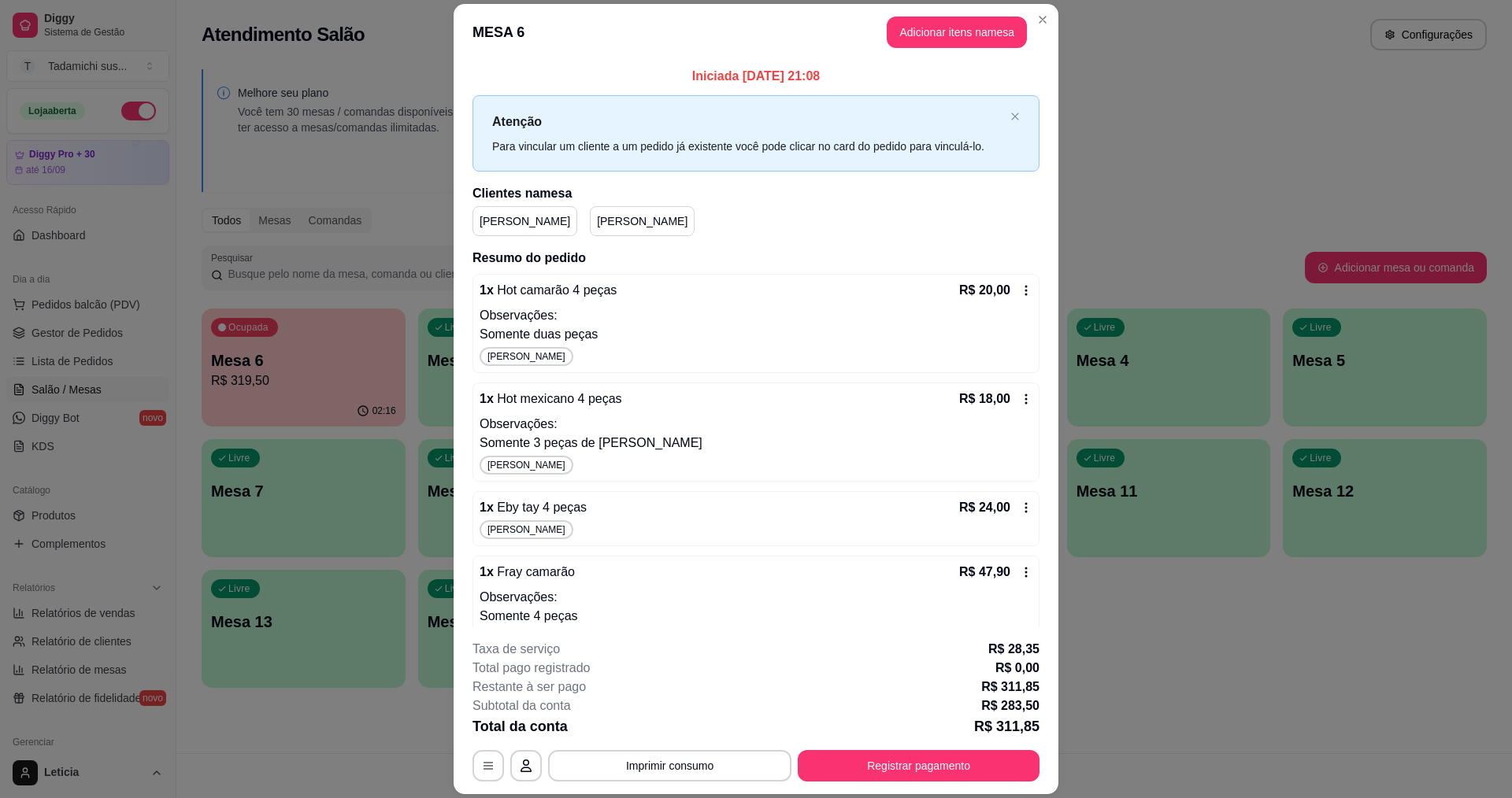
click at [1019, 292] on icon at bounding box center [1026, 291] width 13 height 13
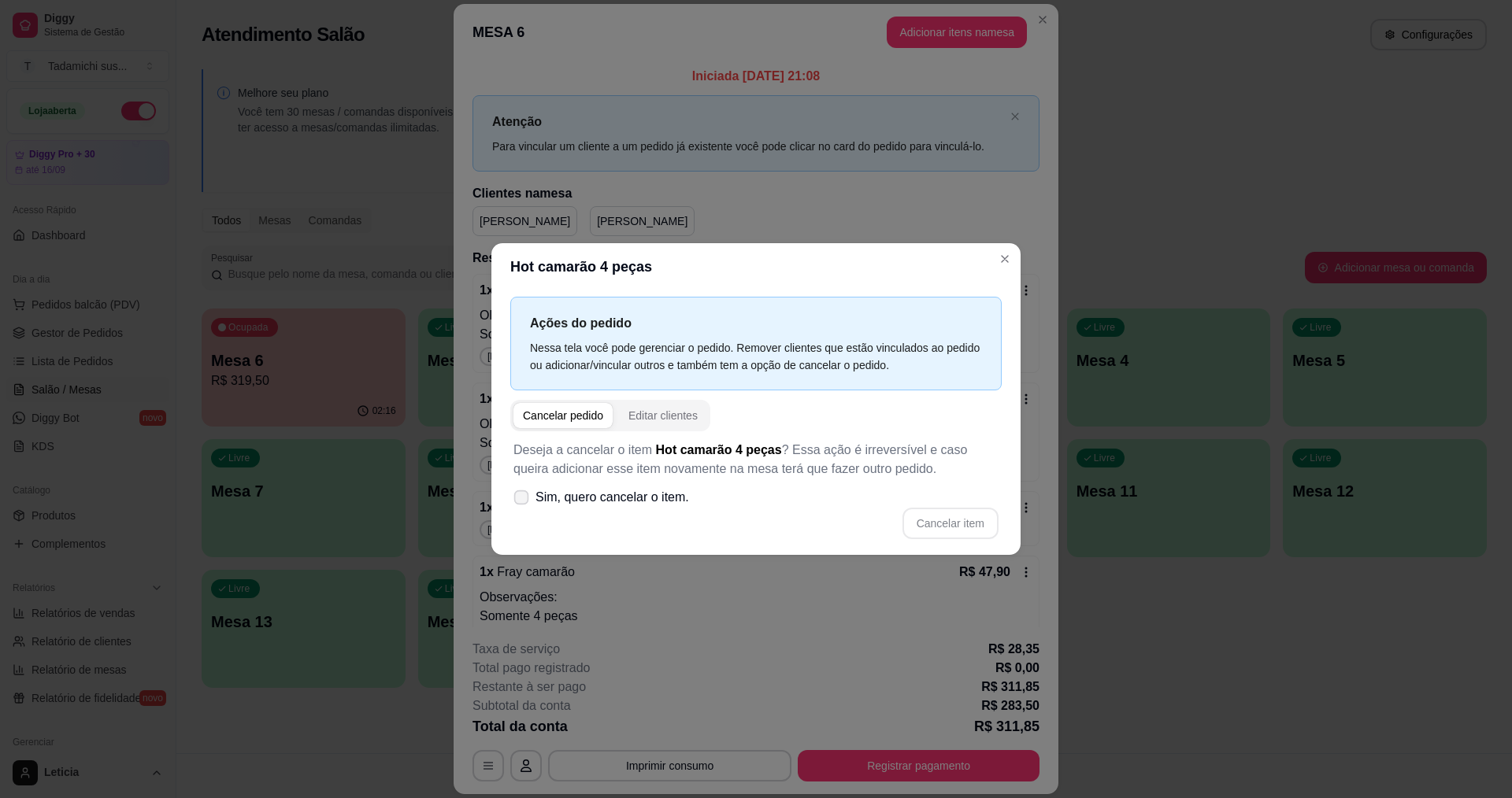
click at [525, 492] on span at bounding box center [521, 498] width 15 height 15
click at [523, 501] on input "Sim, quero cancelar o item." at bounding box center [518, 505] width 10 height 10
checkbox input "true"
click at [967, 523] on button "Cancelar item" at bounding box center [950, 523] width 94 height 31
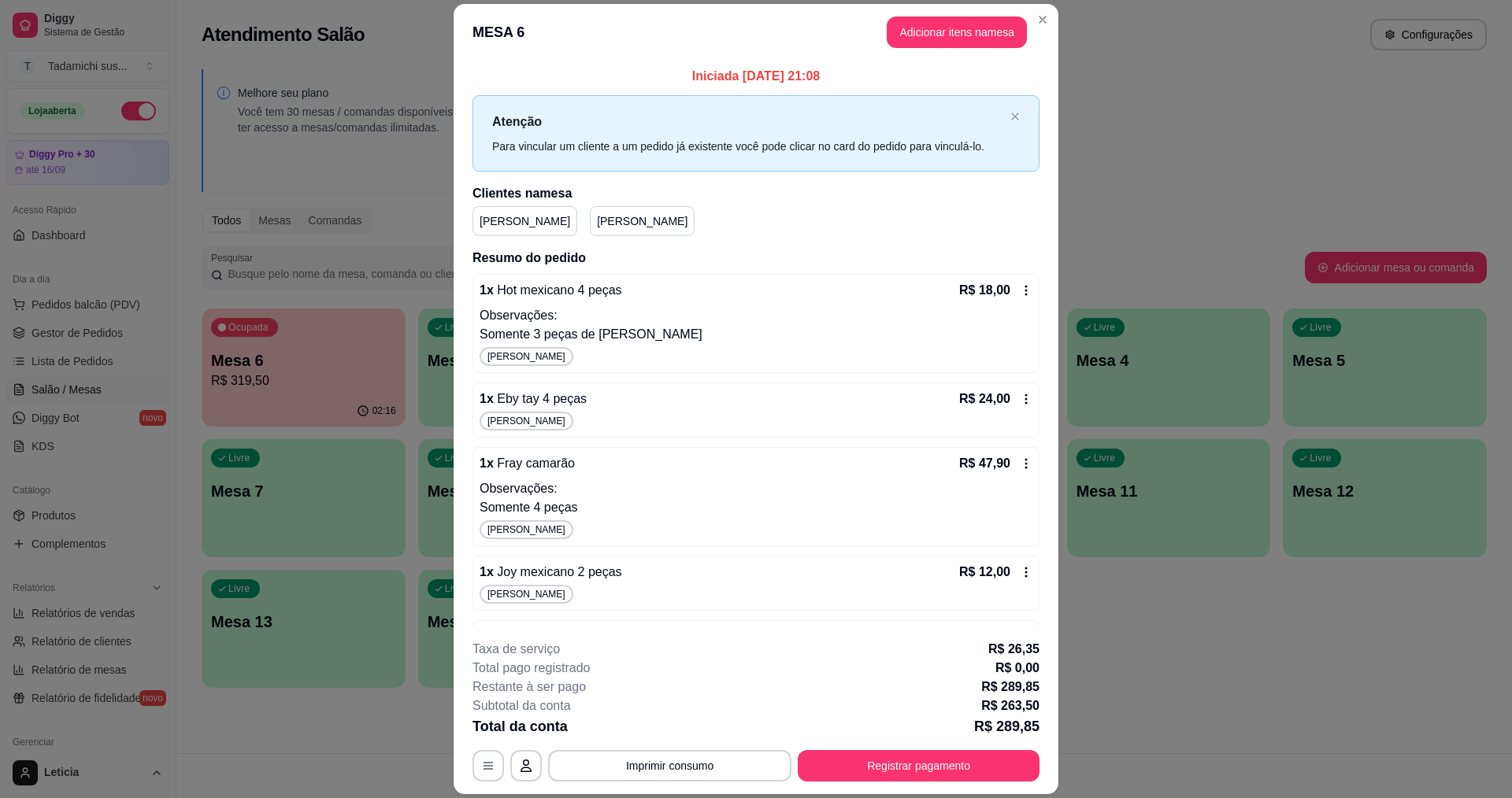
click at [1019, 285] on icon at bounding box center [1026, 291] width 13 height 13
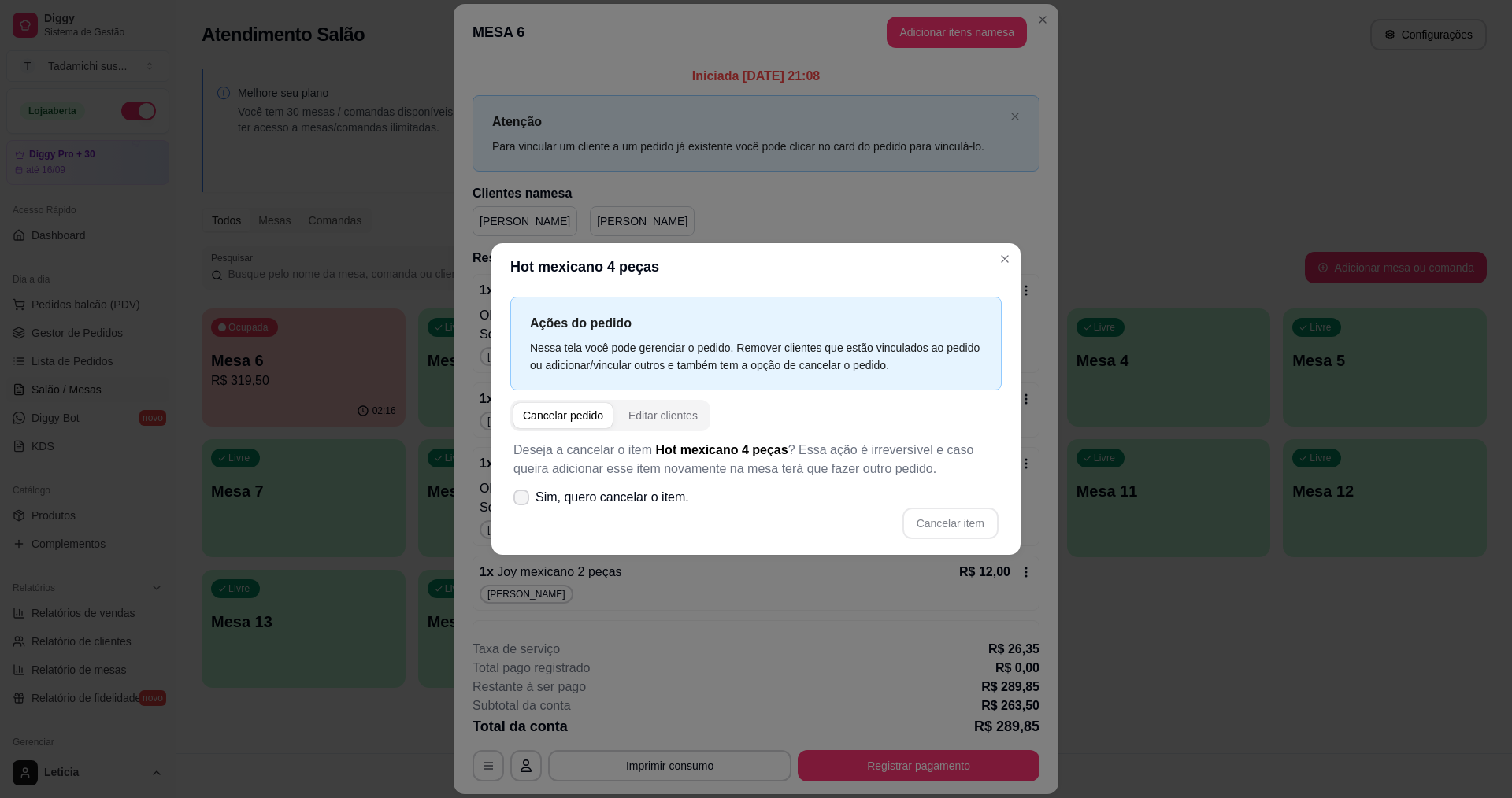
click at [520, 497] on icon at bounding box center [521, 497] width 13 height 9
click at [520, 501] on input "Sim, quero cancelar o item." at bounding box center [518, 505] width 10 height 10
checkbox input "true"
click at [929, 526] on button "Cancelar item" at bounding box center [950, 523] width 94 height 31
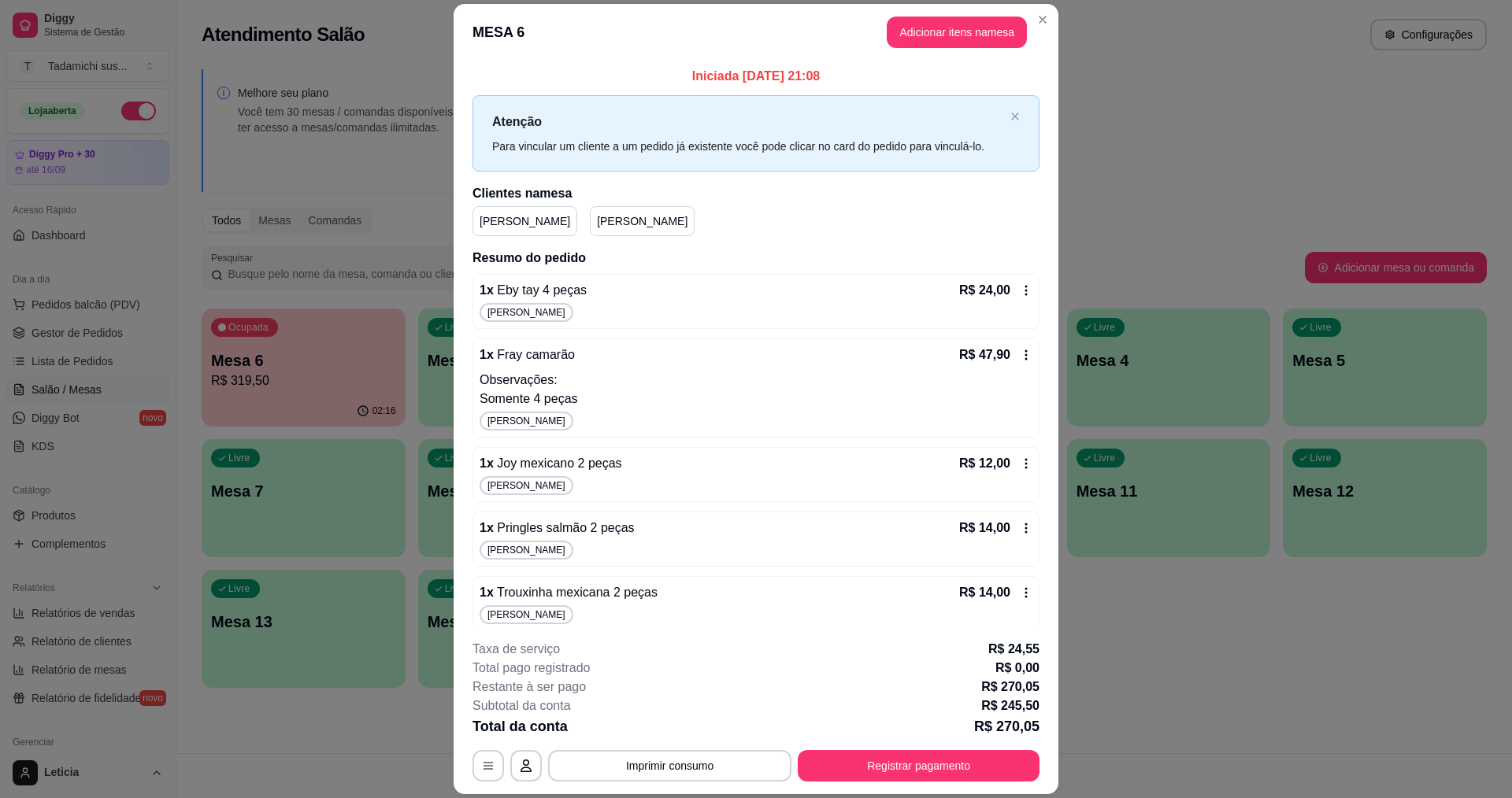
click at [1019, 290] on icon at bounding box center [1026, 291] width 13 height 13
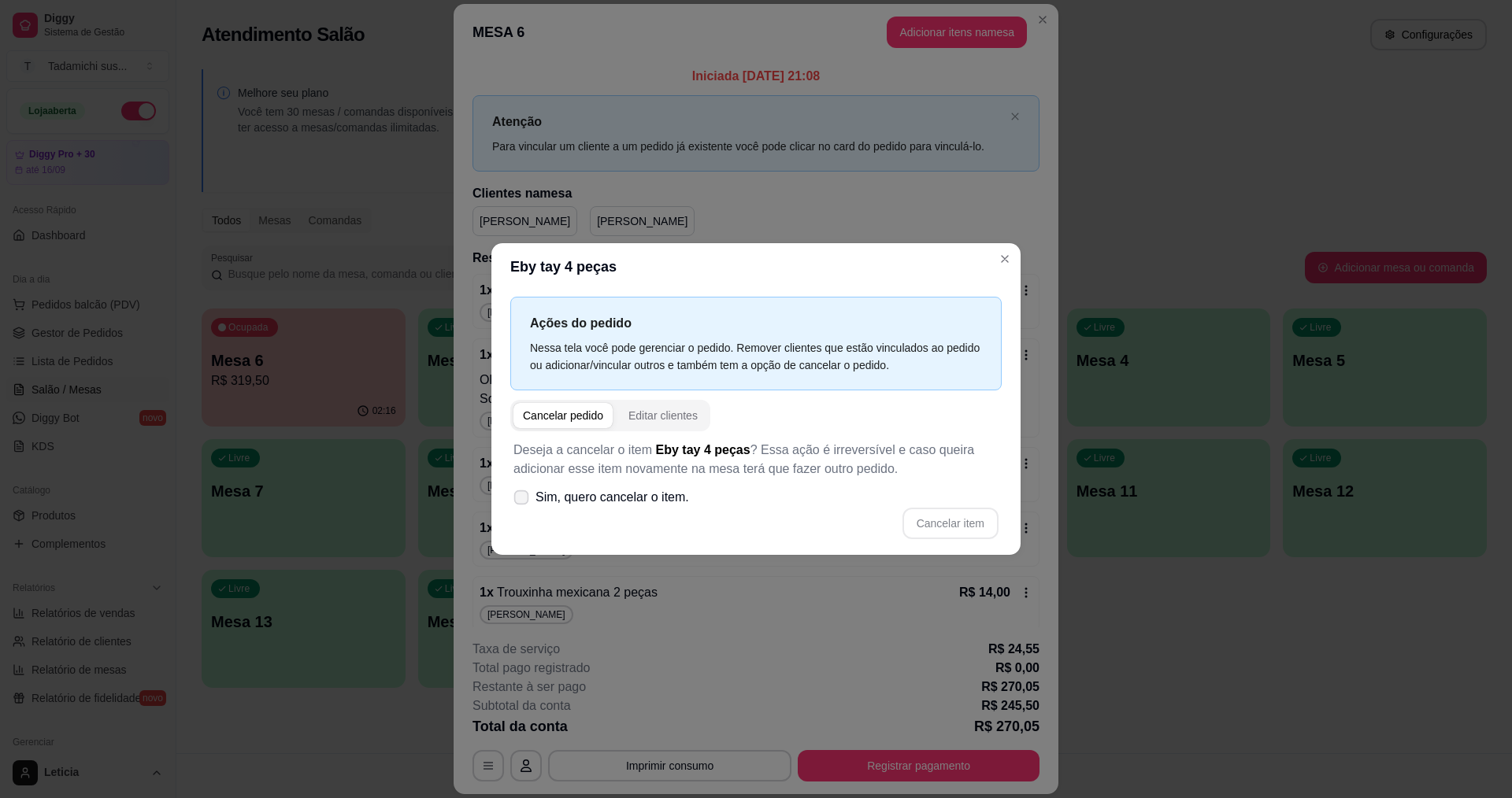
click at [528, 492] on label "Sim, quero cancelar o item." at bounding box center [601, 498] width 188 height 32
click at [523, 501] on input "Sim, quero cancelar o item." at bounding box center [518, 505] width 10 height 10
checkbox input "true"
click at [935, 517] on button "Cancelar item" at bounding box center [950, 523] width 94 height 31
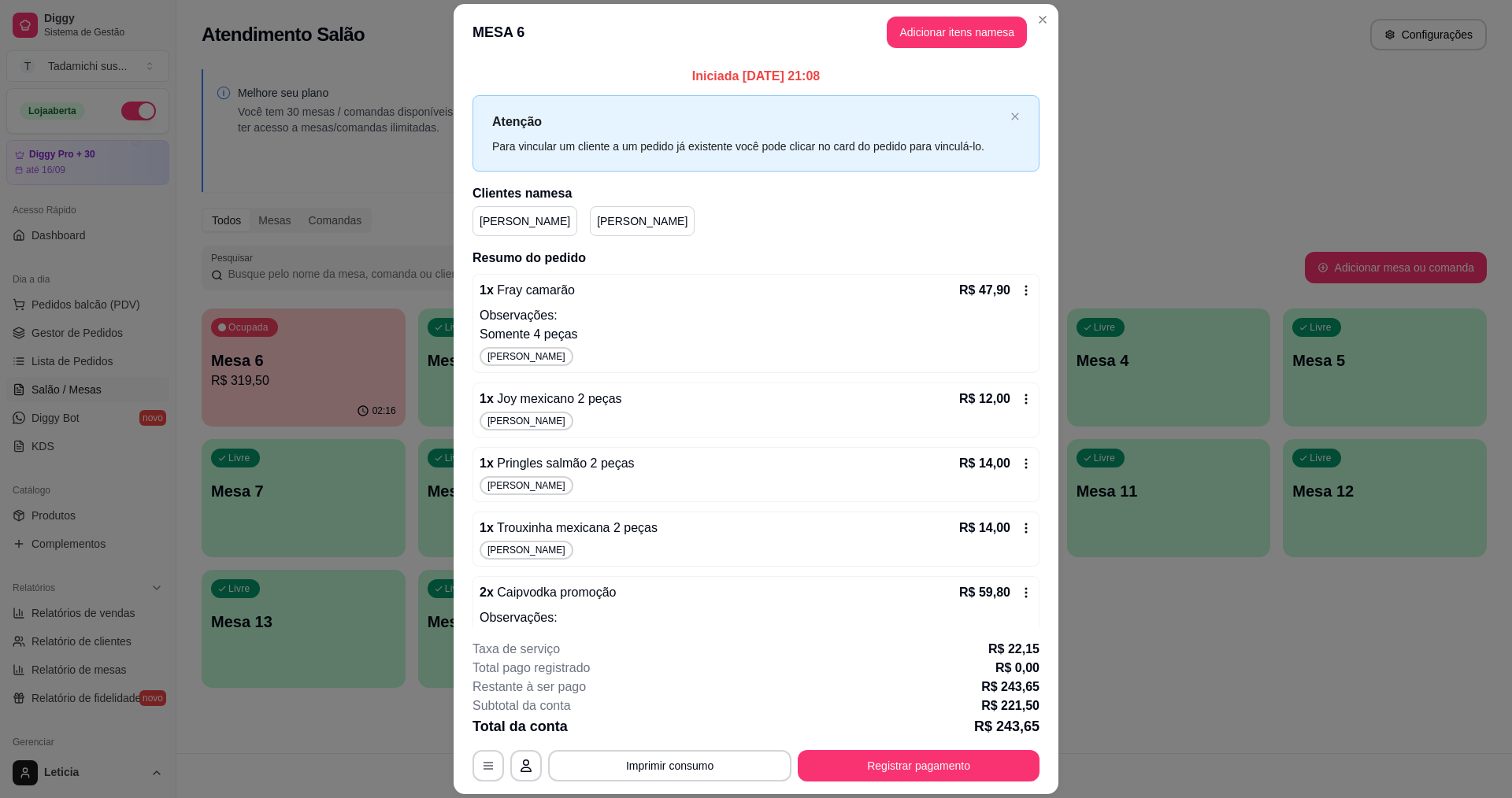
click at [1019, 288] on icon at bounding box center [1026, 291] width 13 height 13
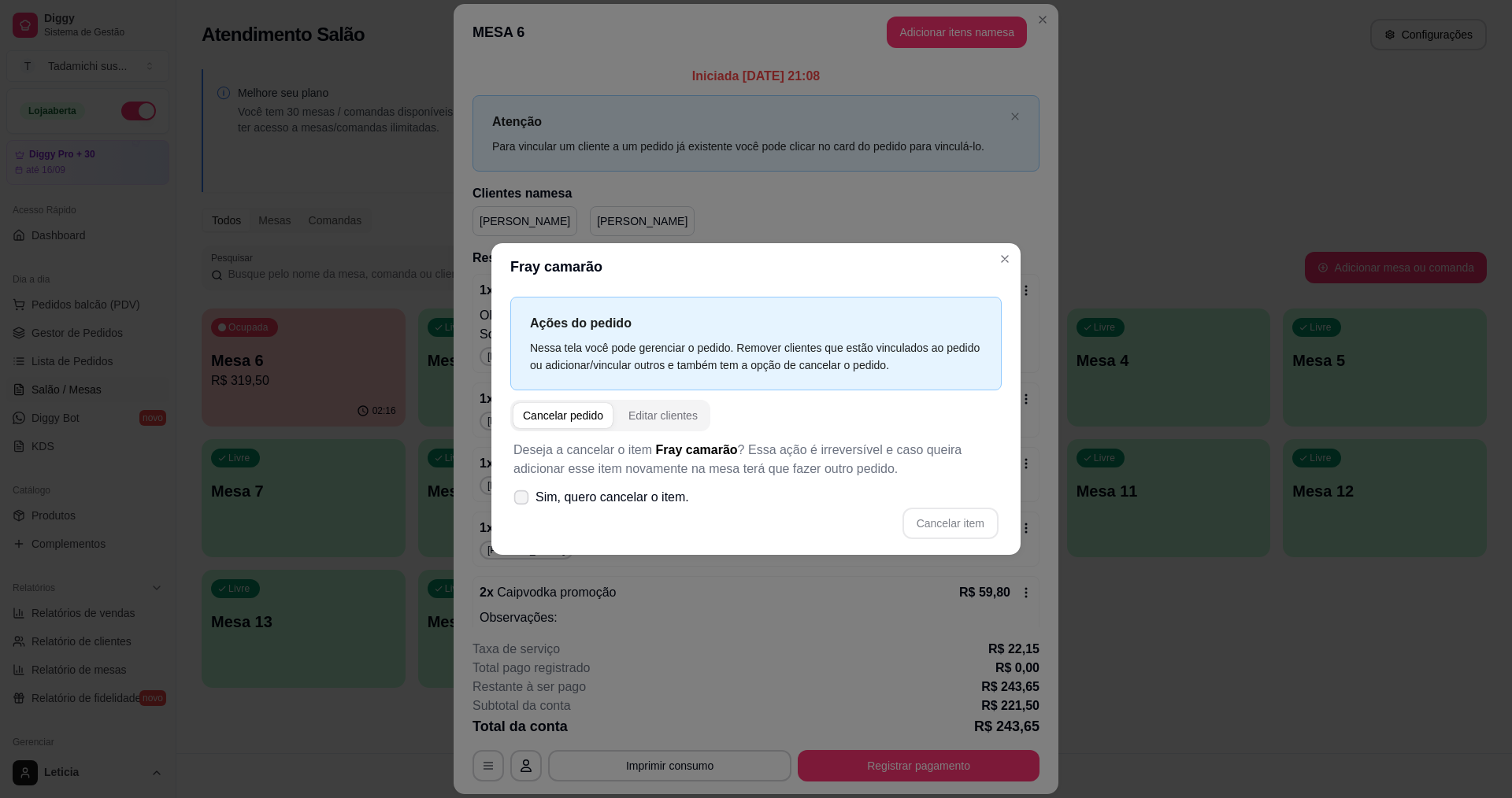
click at [524, 497] on icon at bounding box center [520, 496] width 12 height 8
click at [523, 501] on input "Sim, quero cancelar o item." at bounding box center [518, 505] width 10 height 10
checkbox input "true"
click at [966, 517] on button "Cancelar item" at bounding box center [950, 523] width 96 height 32
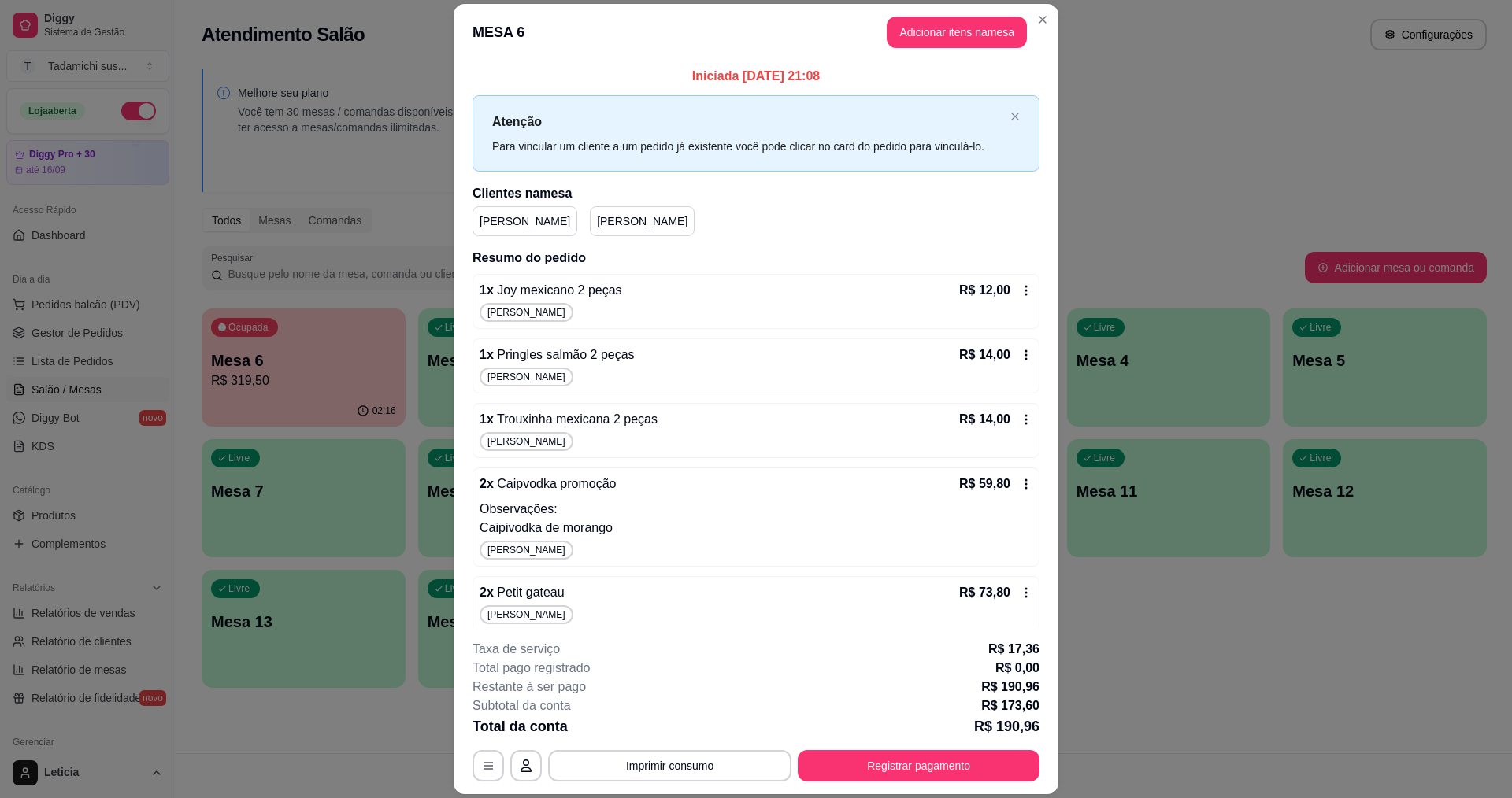
click at [1019, 288] on icon at bounding box center [1026, 291] width 13 height 13
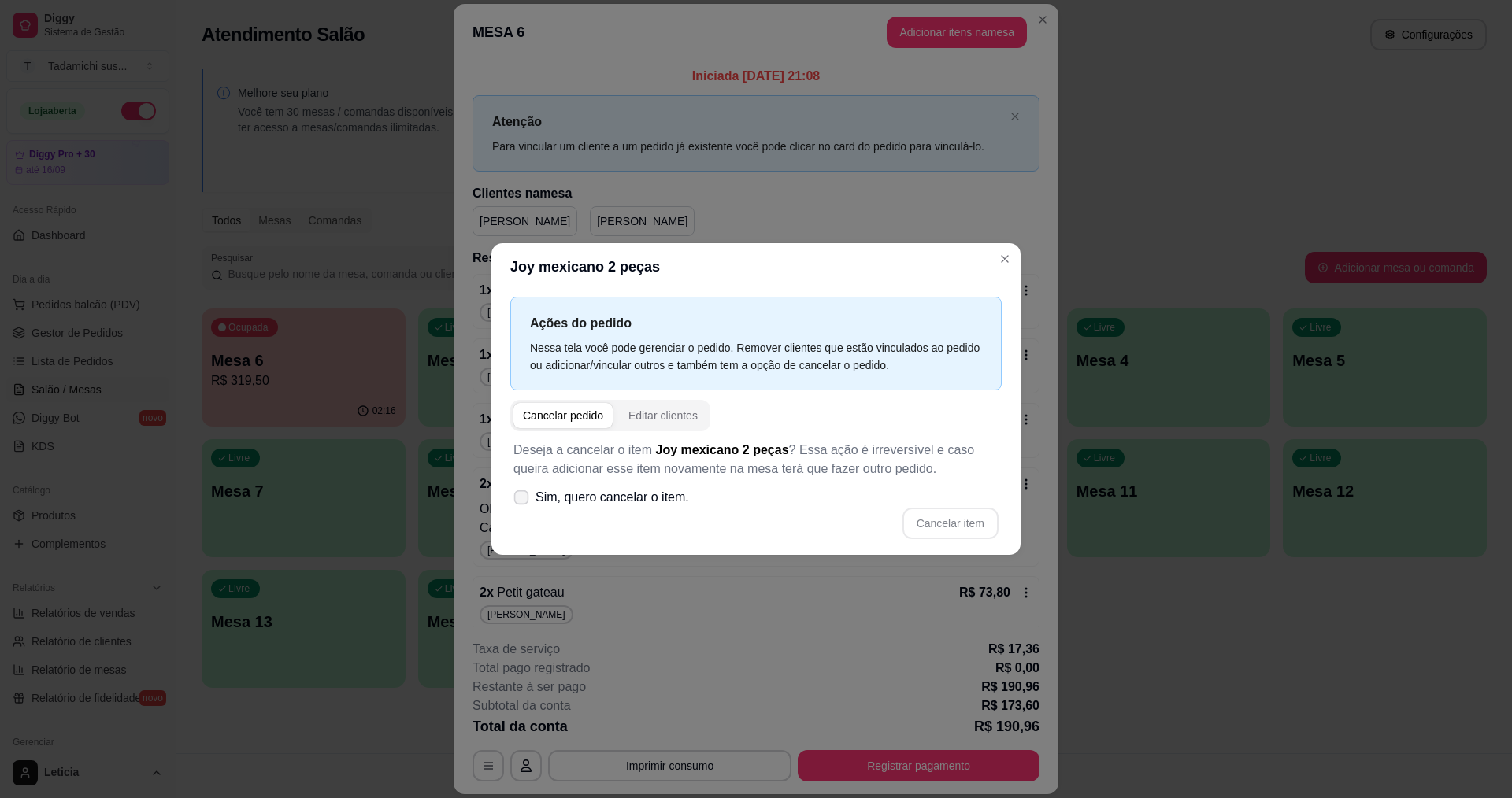
click at [521, 498] on icon at bounding box center [520, 496] width 12 height 8
click at [521, 501] on input "Sim, quero cancelar o item." at bounding box center [518, 505] width 10 height 10
checkbox input "true"
click at [979, 512] on button "Cancelar item" at bounding box center [950, 523] width 94 height 31
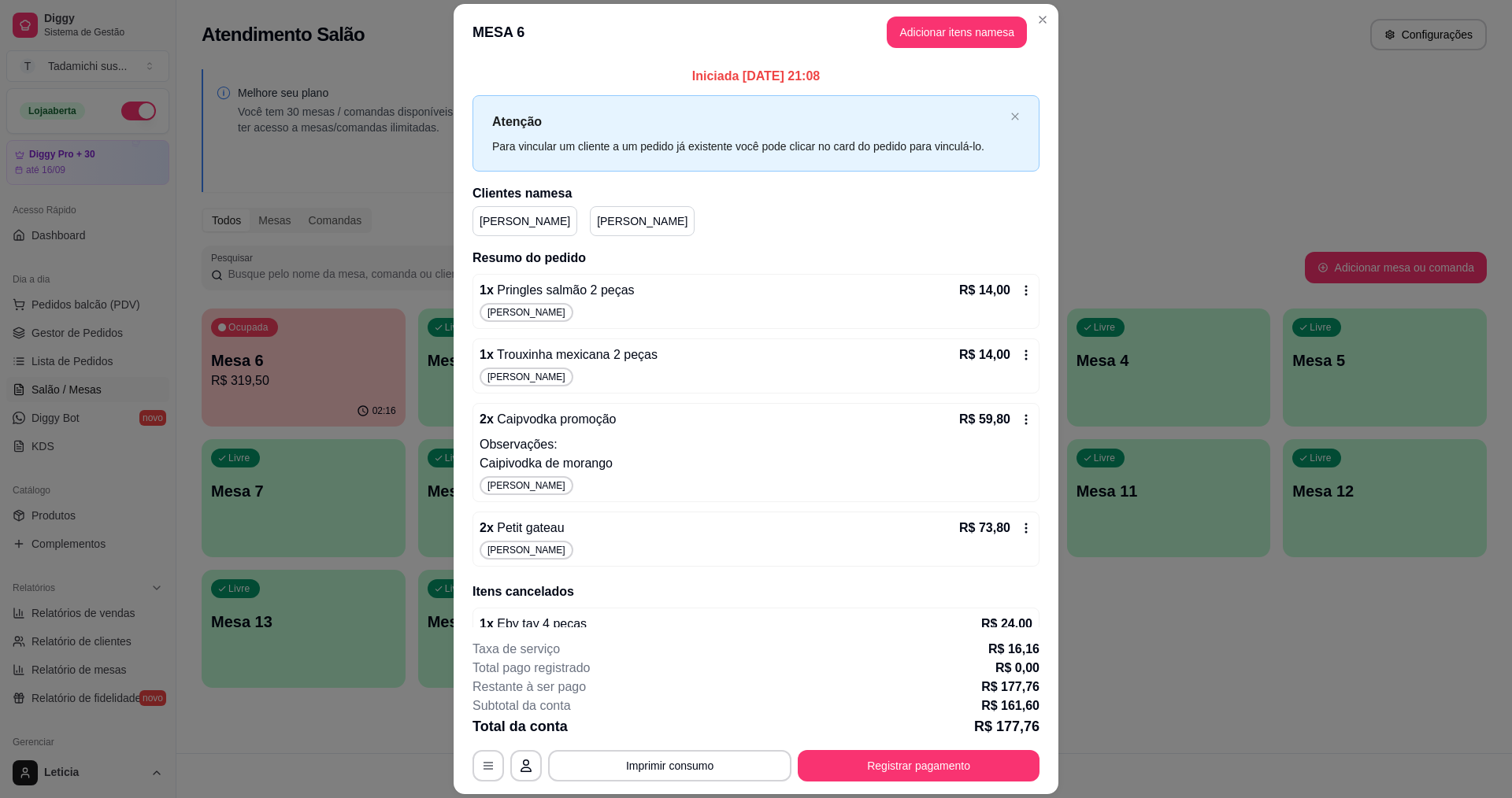
click at [1019, 290] on icon at bounding box center [1026, 291] width 13 height 13
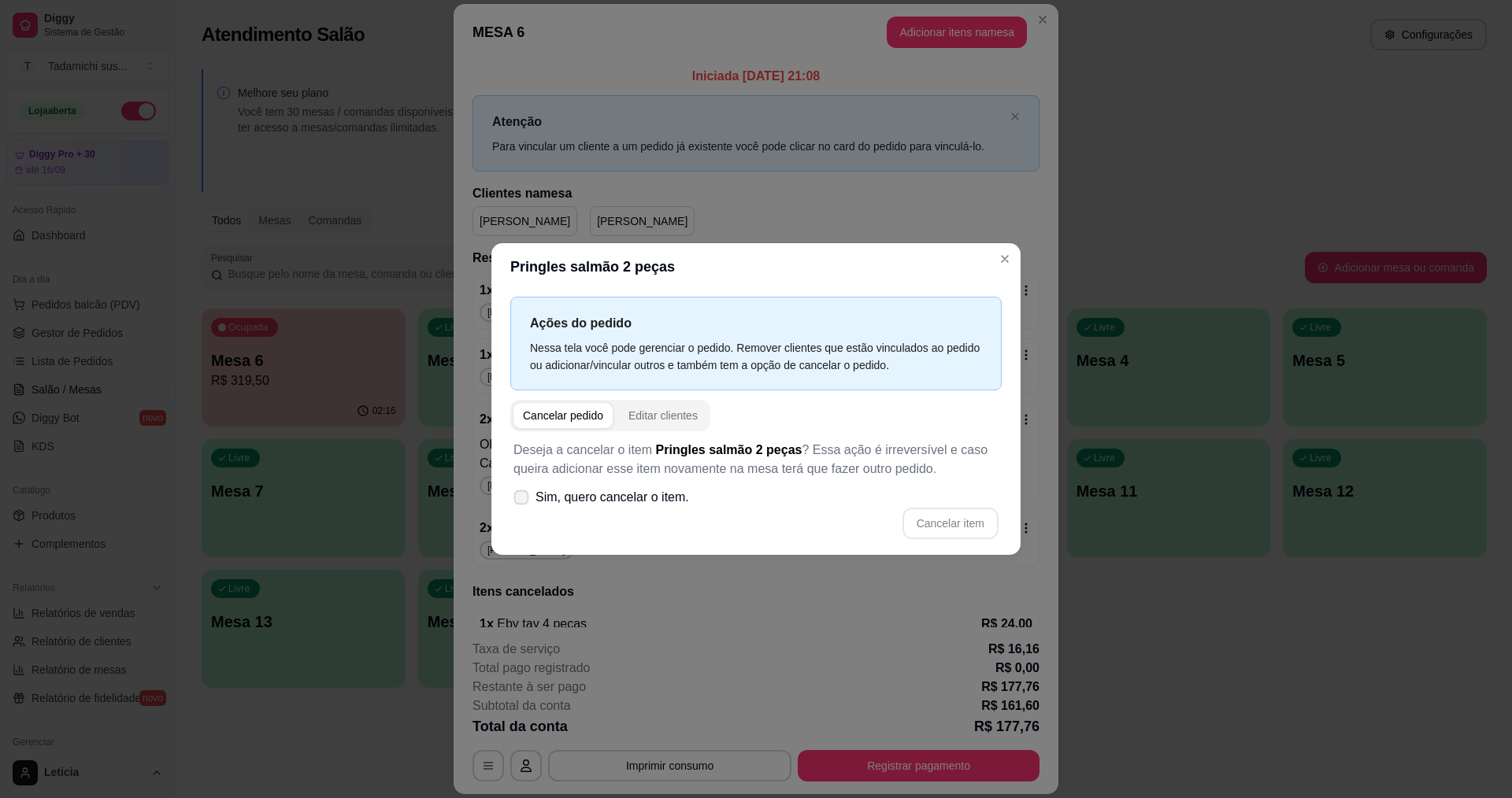
click at [524, 501] on icon at bounding box center [520, 496] width 12 height 8
click at [523, 501] on input "Sim, quero cancelar o item." at bounding box center [518, 505] width 10 height 10
checkbox input "true"
click at [955, 522] on button "Cancelar item" at bounding box center [950, 523] width 96 height 32
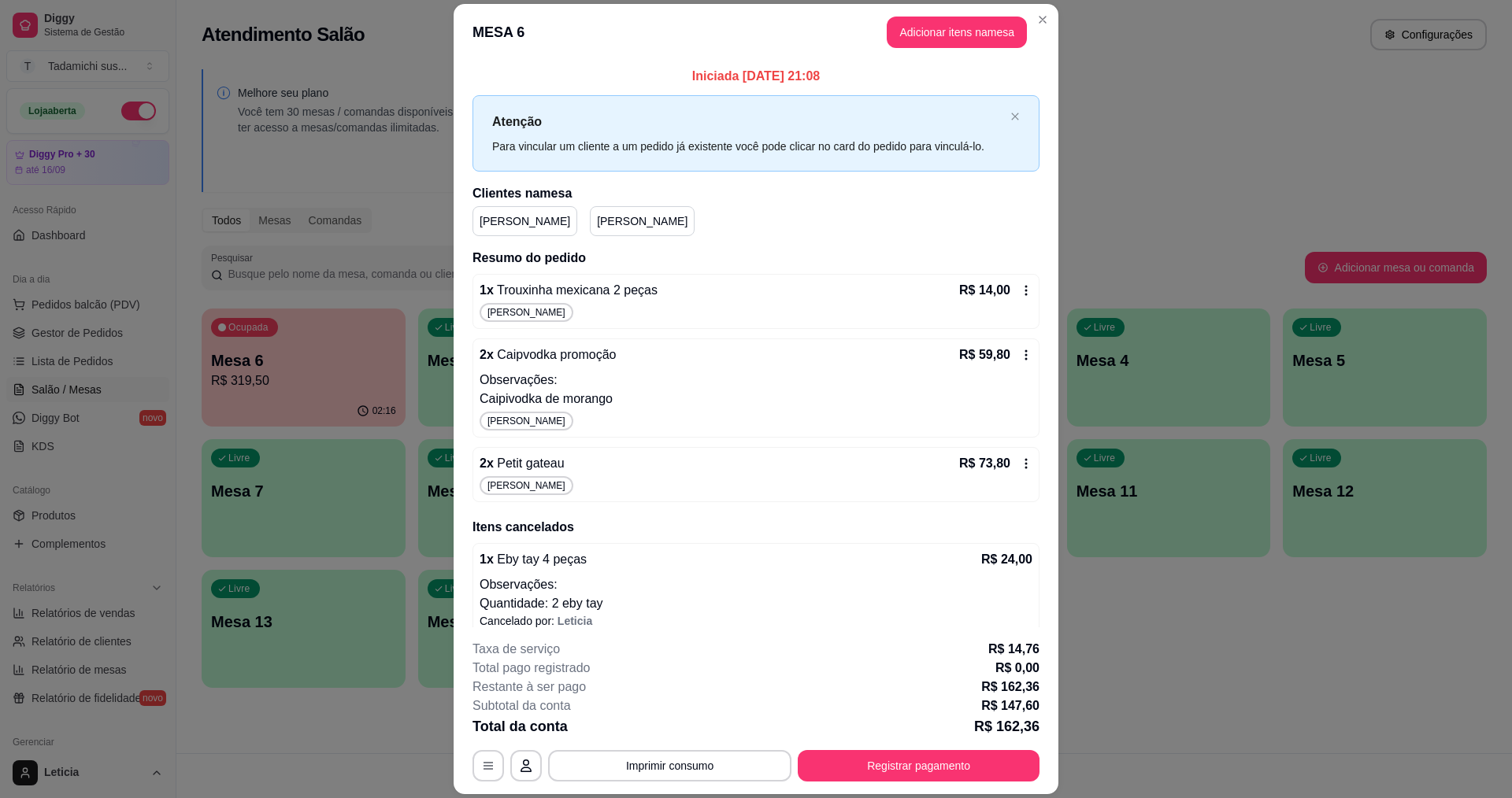
click at [1019, 290] on icon at bounding box center [1026, 291] width 13 height 13
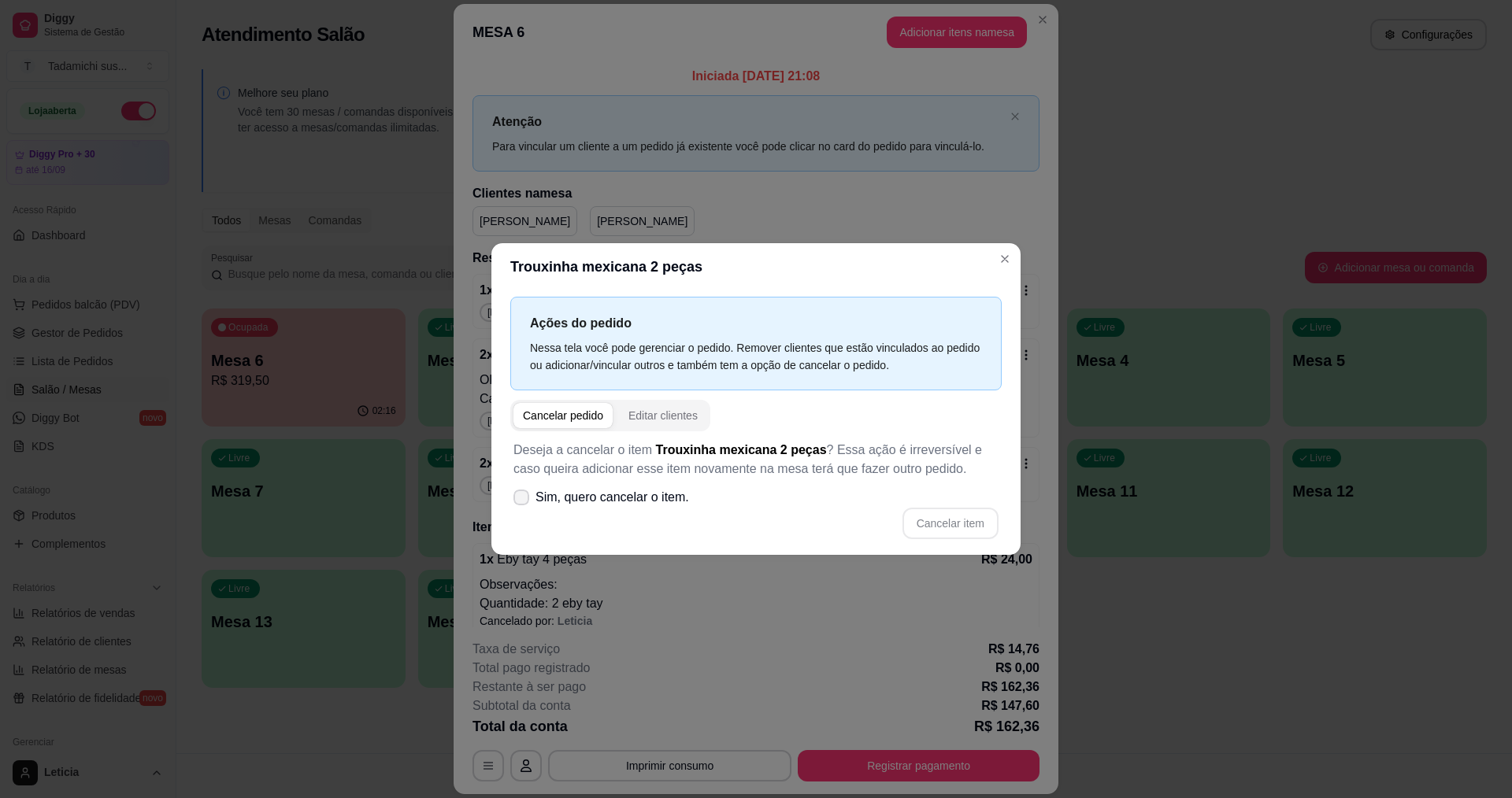
click at [518, 497] on icon at bounding box center [521, 497] width 13 height 9
click at [518, 501] on input "Sim, quero cancelar o item." at bounding box center [518, 505] width 10 height 10
checkbox input "true"
click at [955, 527] on button "Cancelar item" at bounding box center [950, 523] width 96 height 32
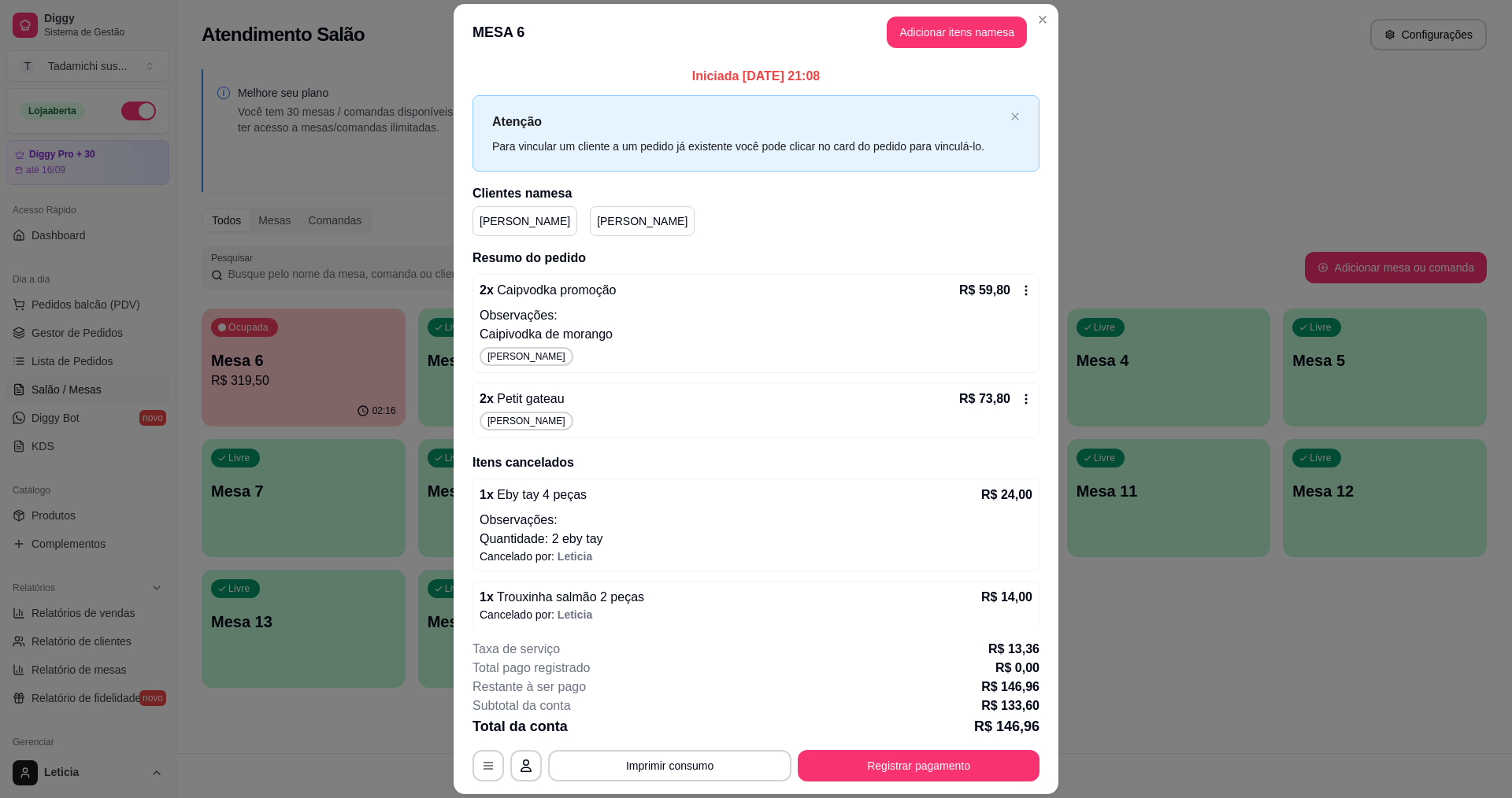
click at [1019, 294] on icon at bounding box center [1026, 291] width 13 height 13
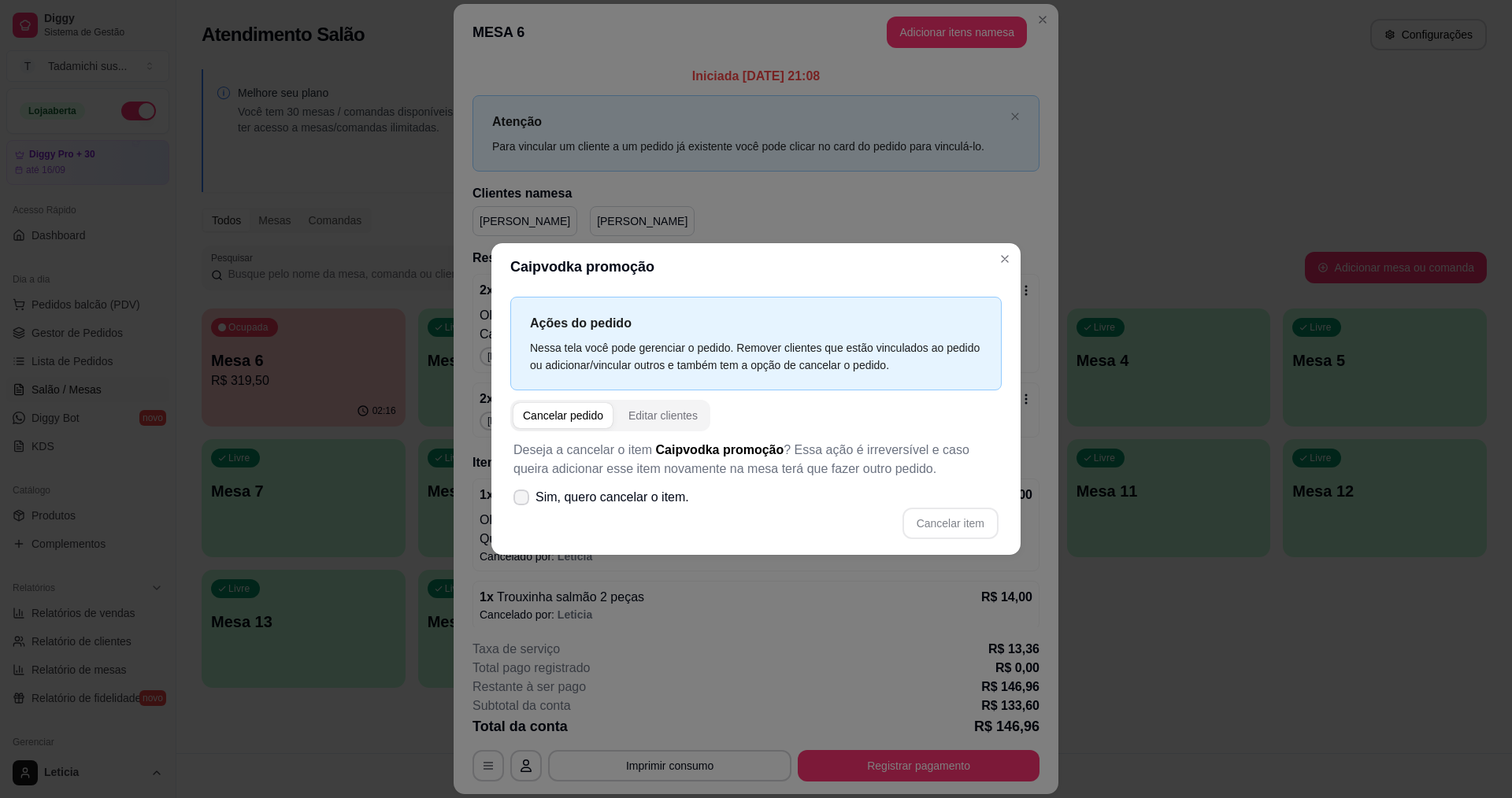
click at [525, 499] on icon at bounding box center [521, 497] width 13 height 9
click at [523, 501] on input "Sim, quero cancelar o item." at bounding box center [518, 505] width 10 height 10
checkbox input "true"
click at [953, 512] on button "Cancelar item" at bounding box center [950, 523] width 96 height 32
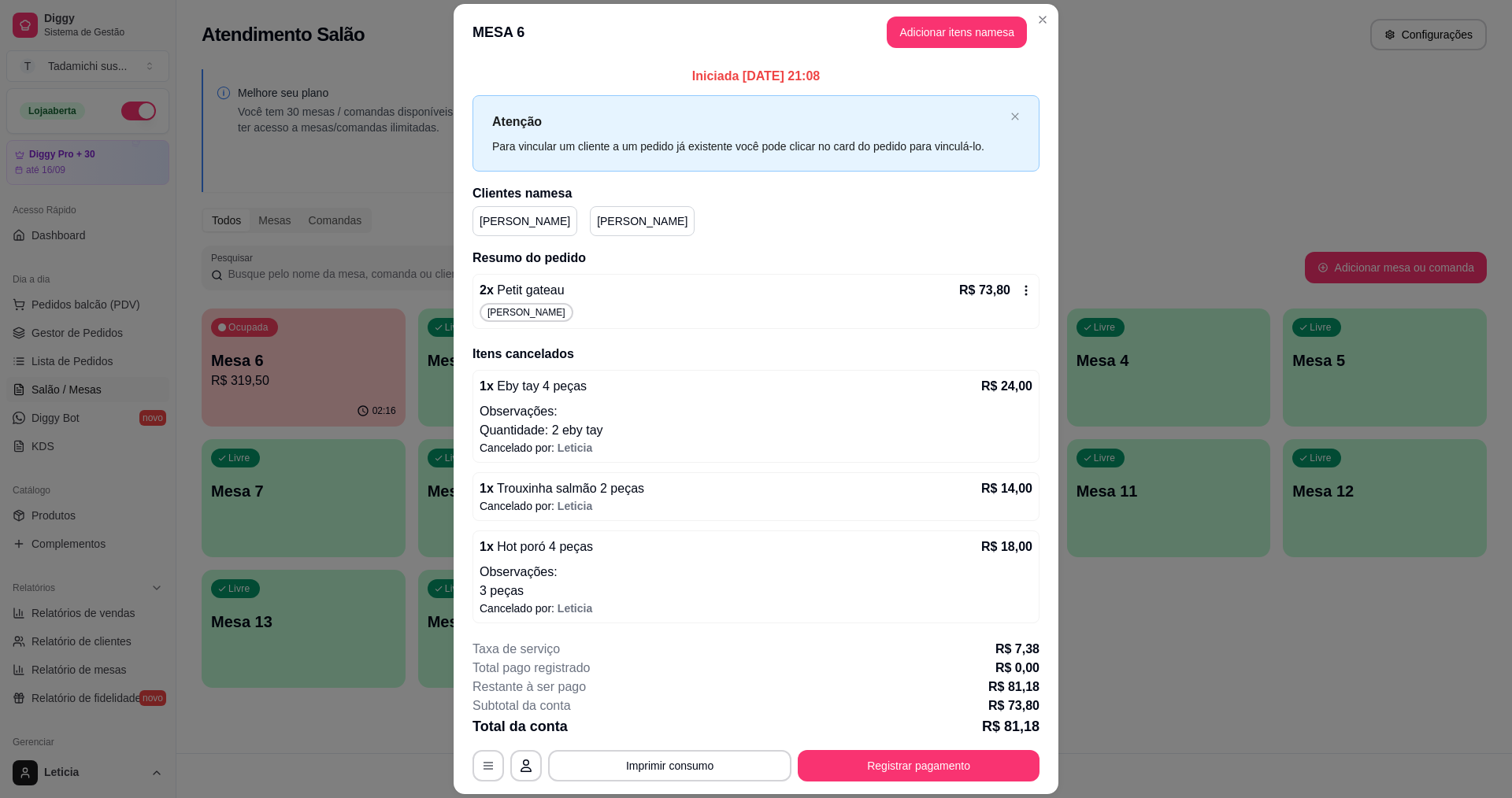
click at [1019, 288] on icon at bounding box center [1026, 291] width 13 height 13
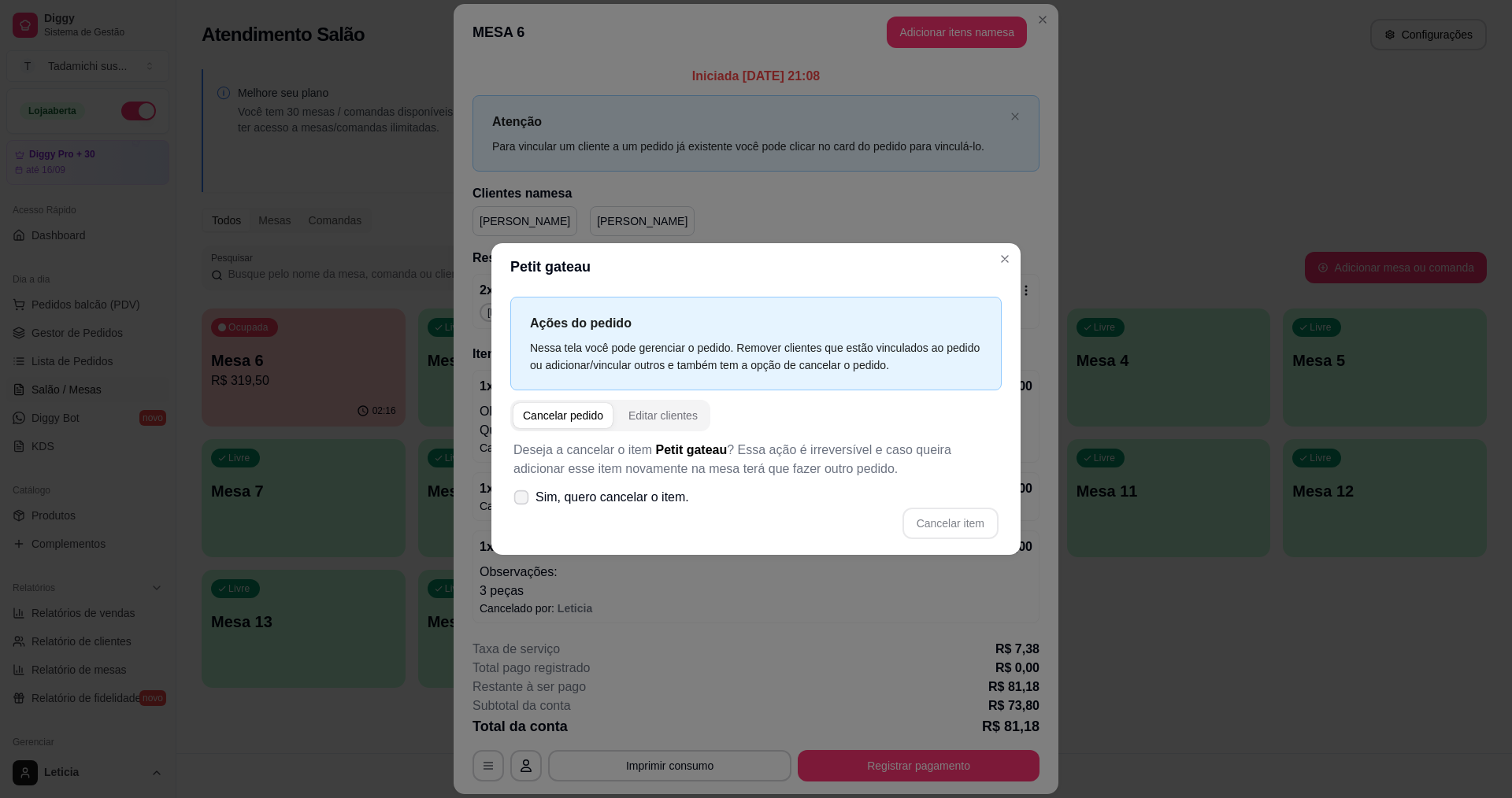
click at [519, 499] on icon at bounding box center [520, 496] width 12 height 8
click at [519, 501] on input "Sim, quero cancelar o item." at bounding box center [518, 505] width 10 height 10
checkbox input "true"
click at [976, 515] on button "Cancelar item" at bounding box center [950, 523] width 94 height 31
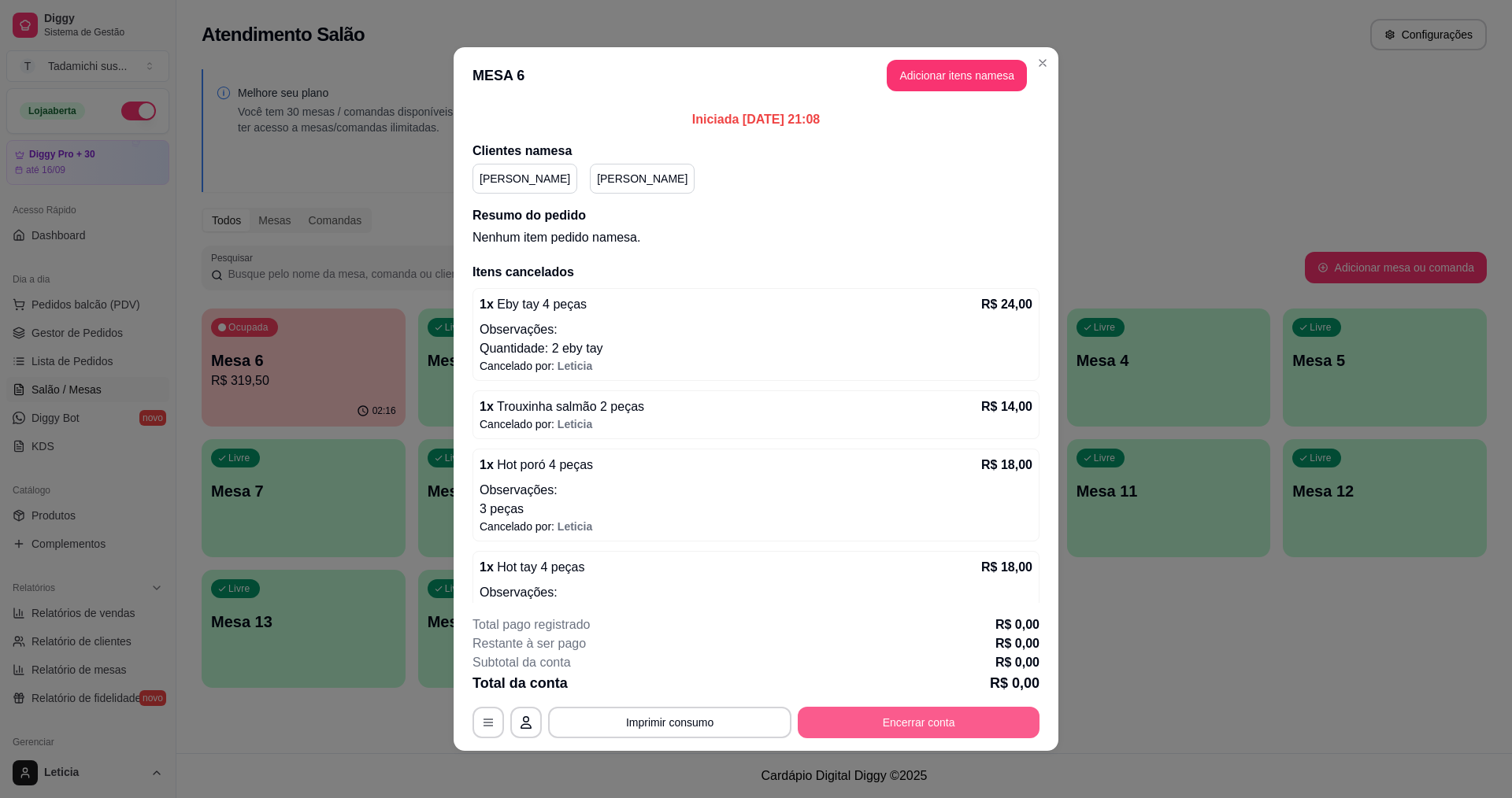
click at [901, 720] on button "Encerrar conta" at bounding box center [918, 723] width 242 height 32
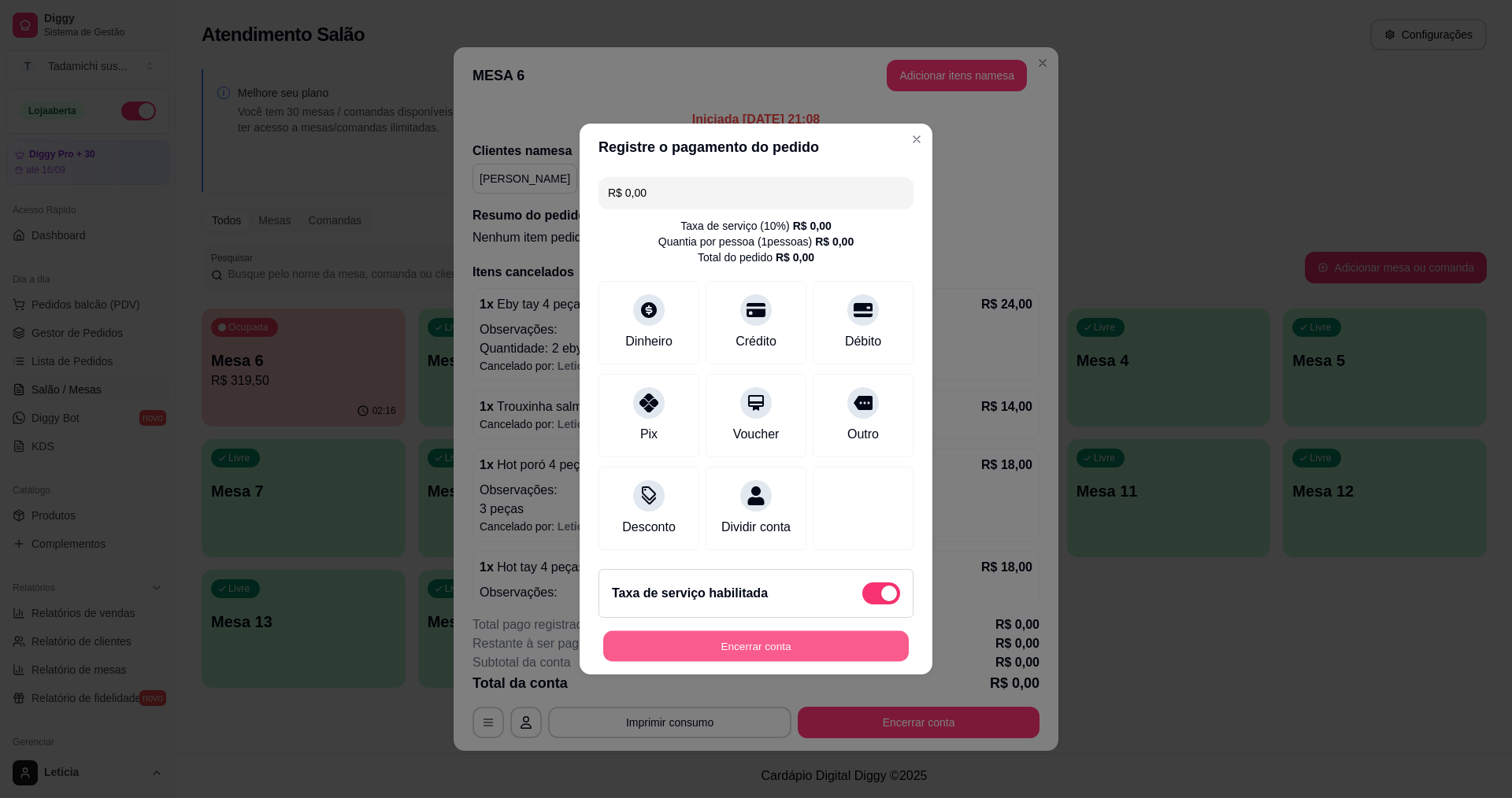
click at [834, 657] on button "Encerrar conta" at bounding box center [756, 646] width 306 height 31
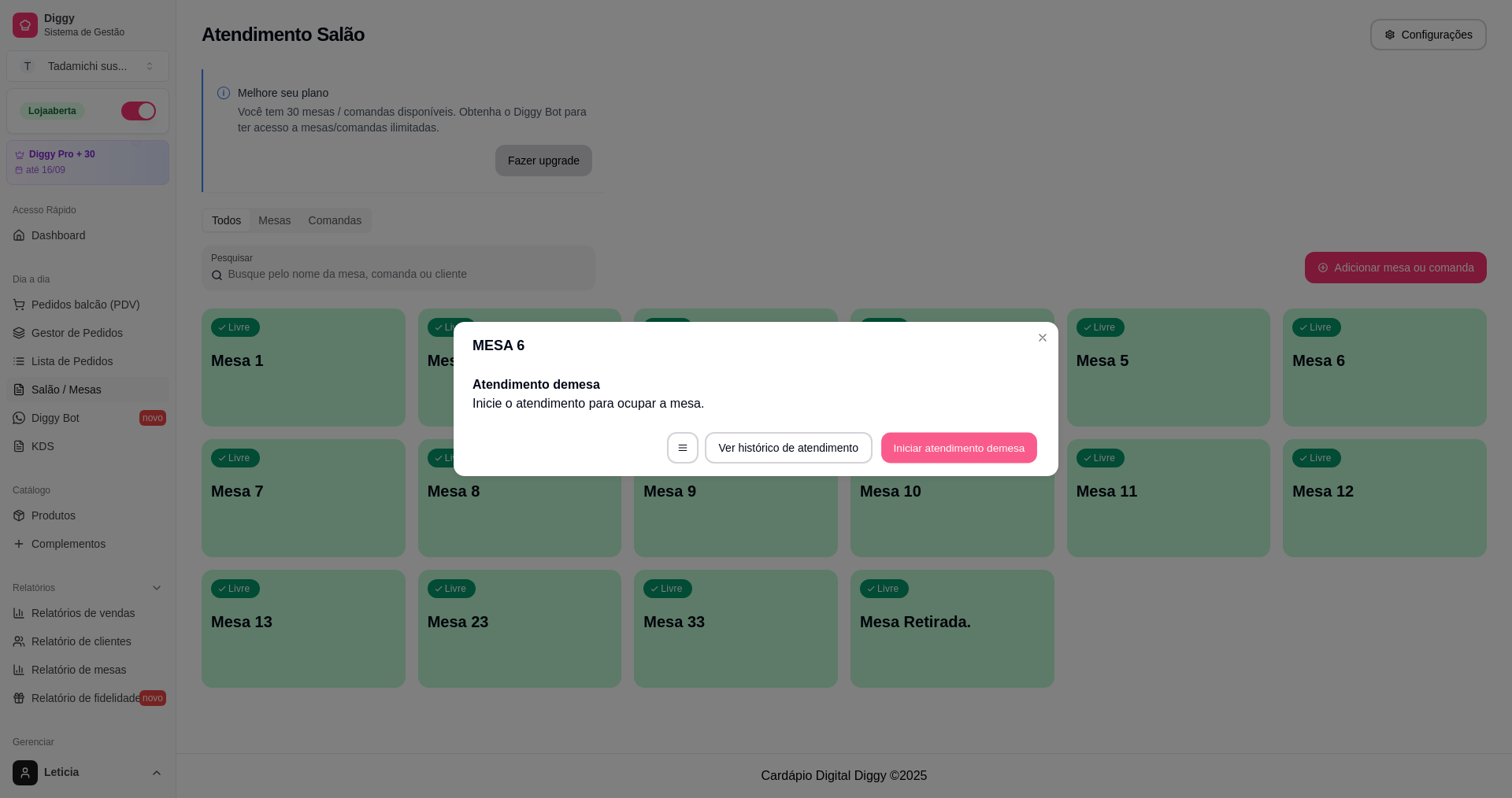
click at [966, 449] on button "Iniciar atendimento de mesa" at bounding box center [959, 448] width 156 height 31
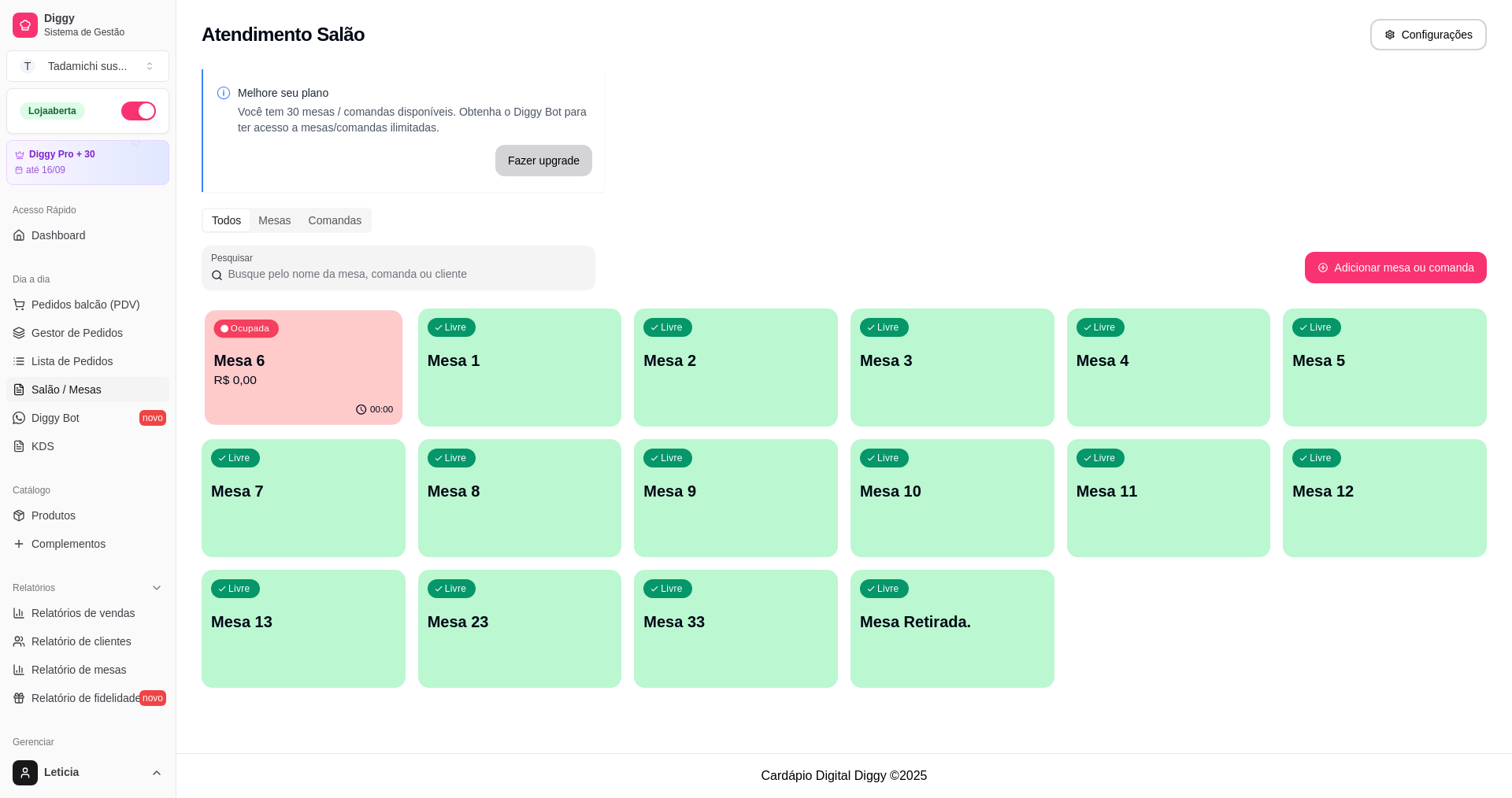
click at [306, 374] on p "R$ 0,00" at bounding box center [303, 380] width 179 height 18
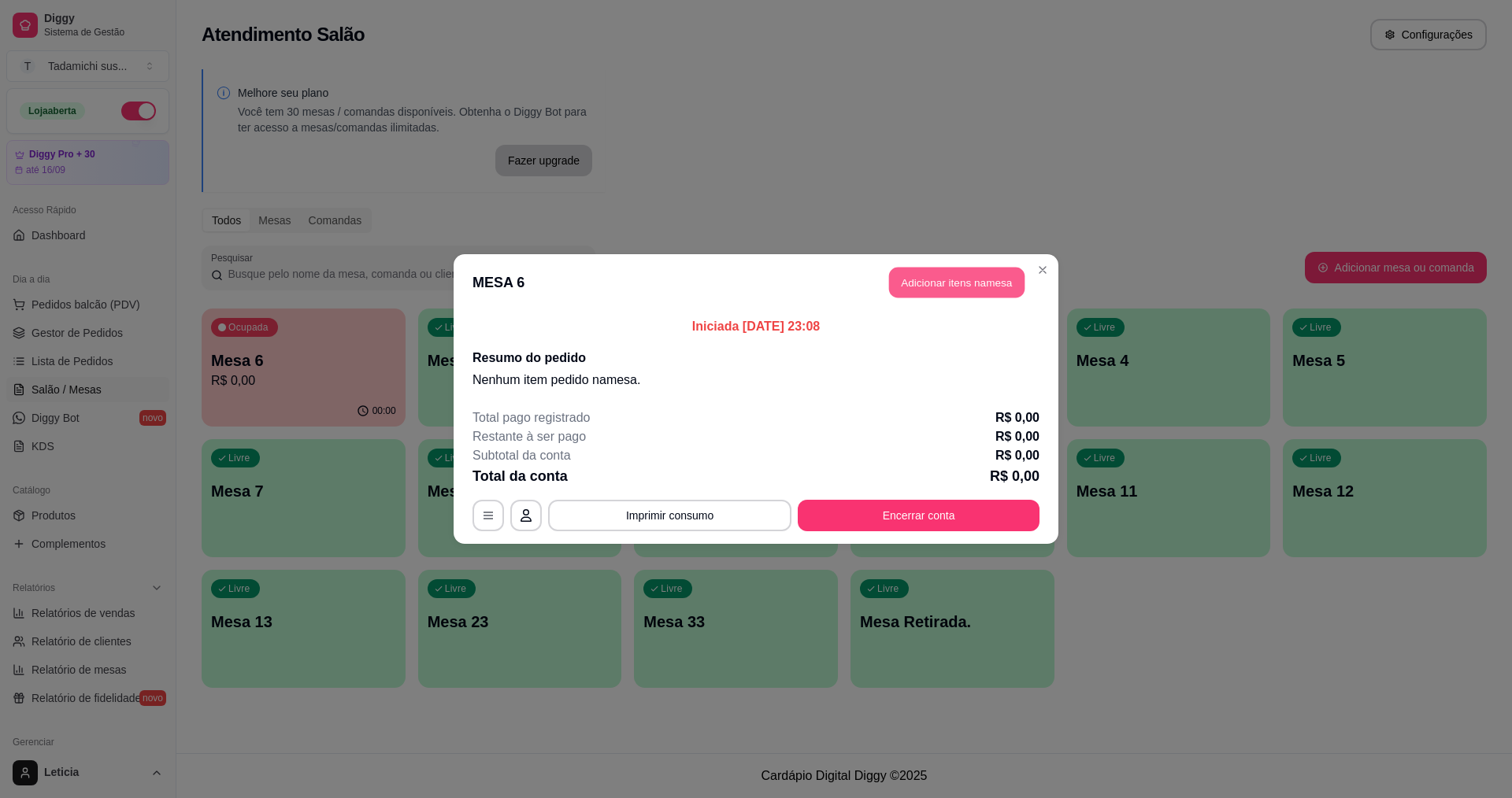
click at [1003, 269] on button "Adicionar itens na mesa" at bounding box center [957, 282] width 136 height 31
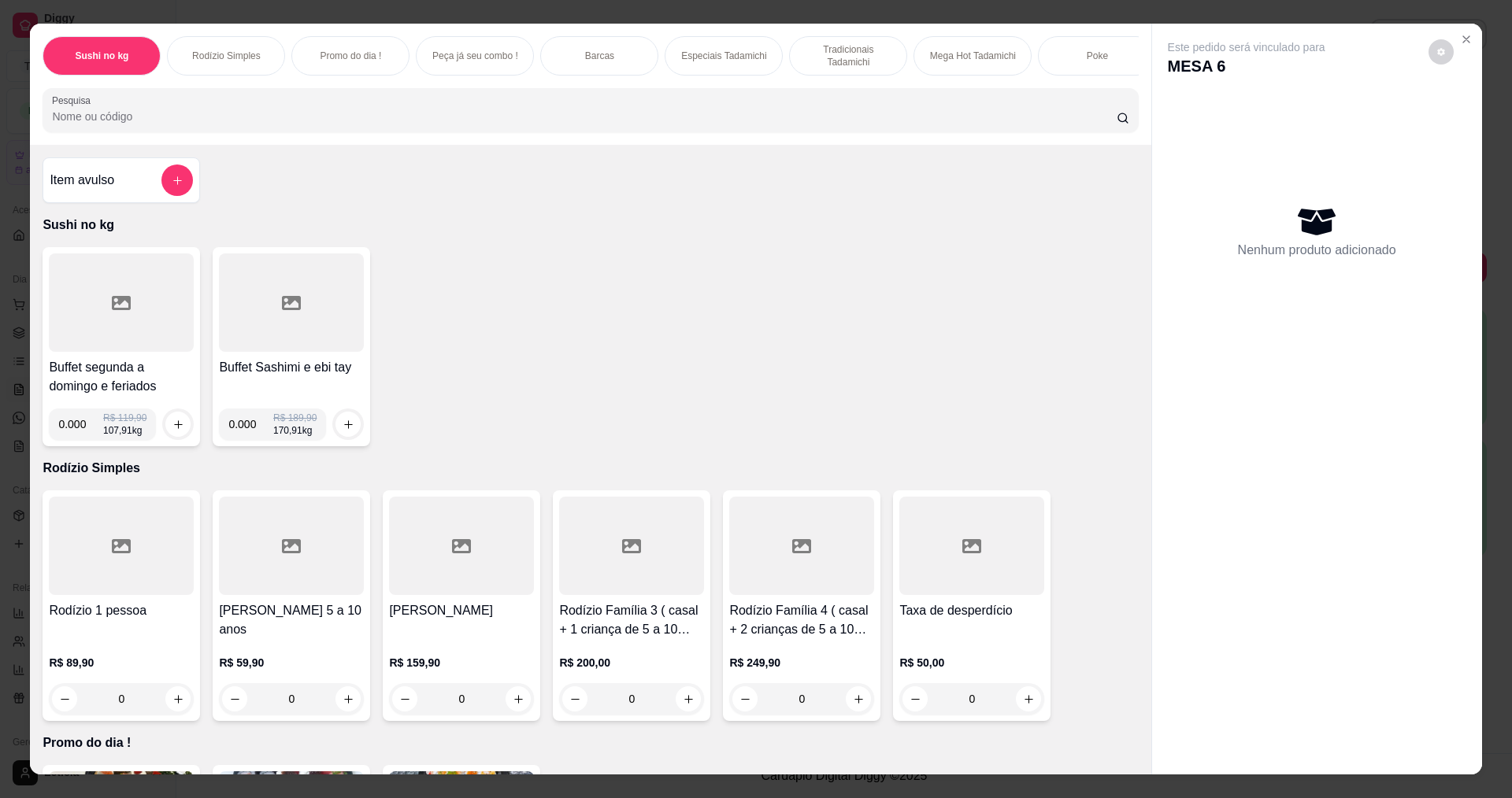
click at [395, 124] on input "Pesquisa" at bounding box center [584, 116] width 1064 height 16
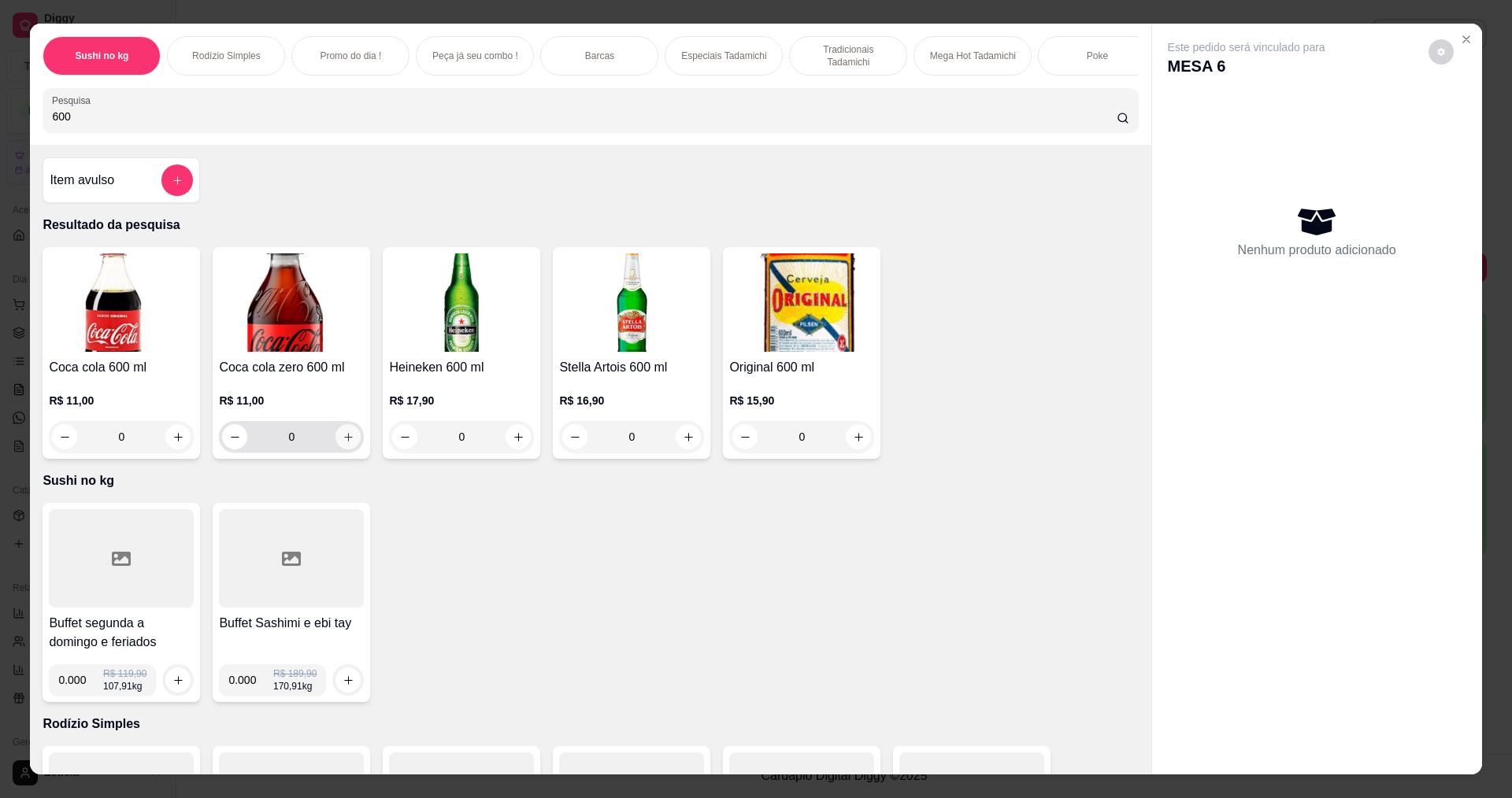
type input "600"
click at [347, 443] on icon "increase-product-quantity" at bounding box center [348, 437] width 12 height 12
type input "1"
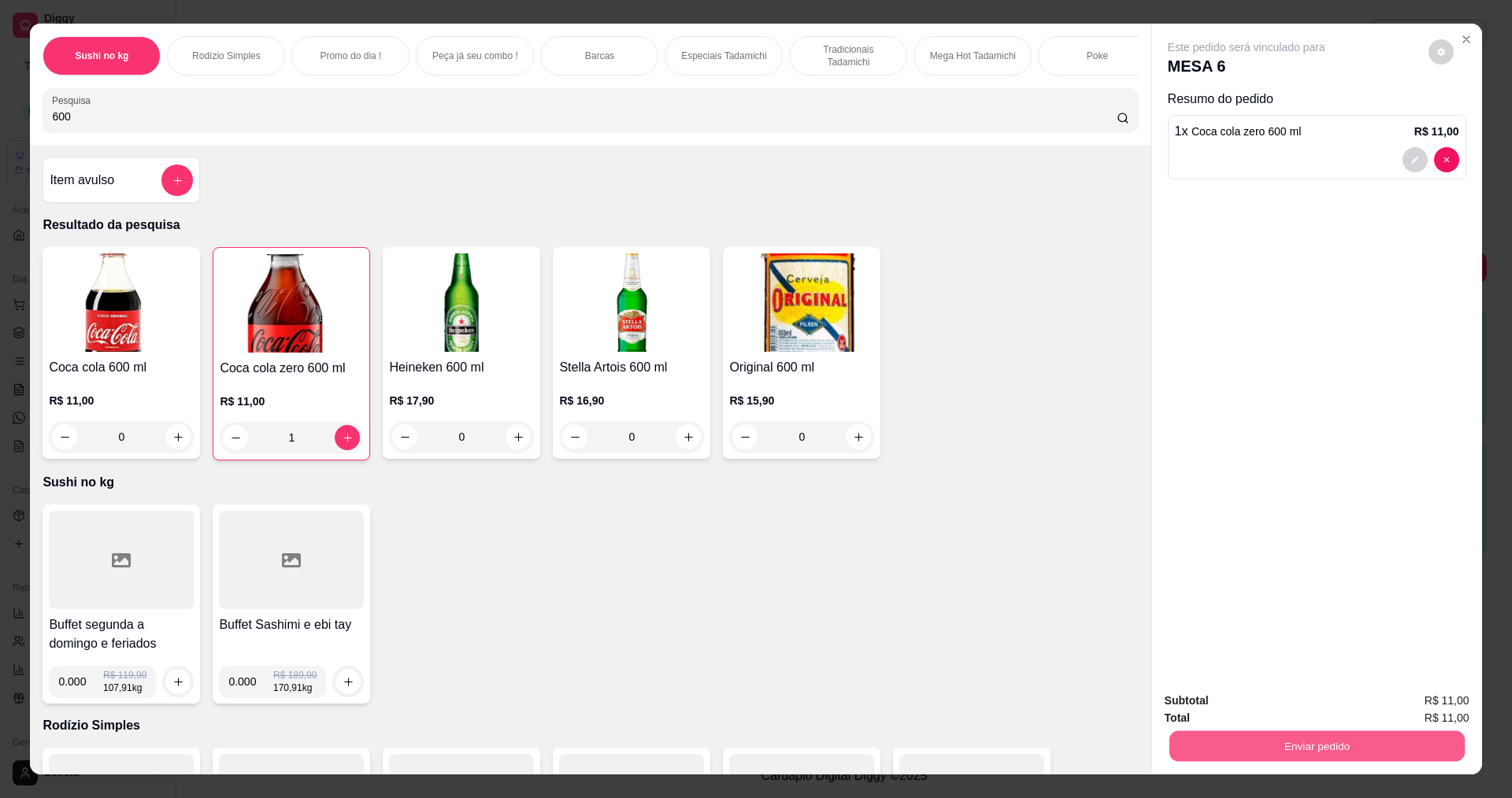
click at [1322, 743] on button "Enviar pedido" at bounding box center [1316, 745] width 296 height 31
click at [1278, 705] on button "Não registrar e enviar pedido" at bounding box center [1264, 707] width 159 height 29
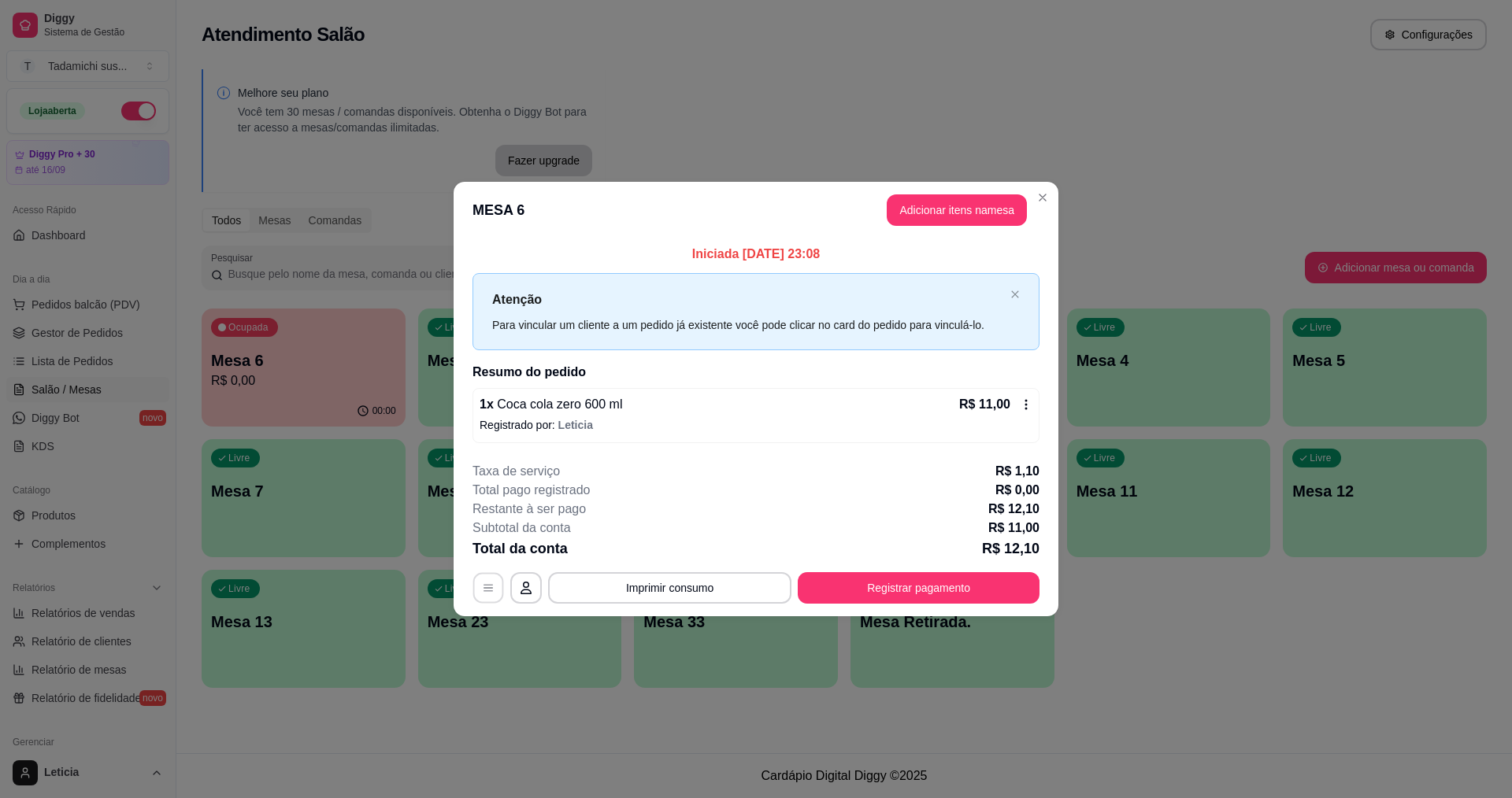
click at [479, 600] on button "button" at bounding box center [488, 587] width 31 height 31
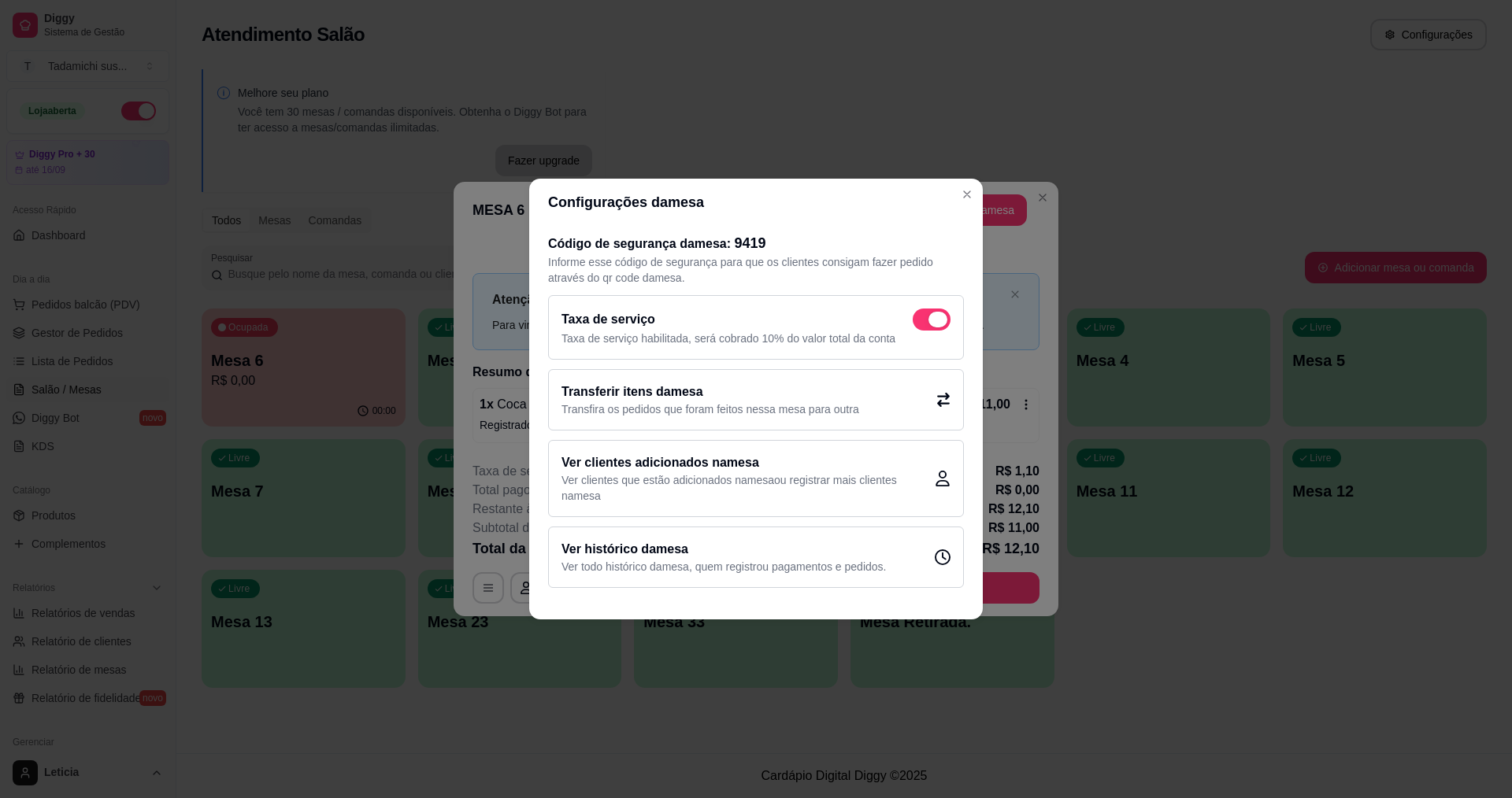
click at [929, 324] on span at bounding box center [931, 320] width 38 height 22
click at [922, 324] on input "checkbox" at bounding box center [916, 327] width 10 height 10
checkbox input "false"
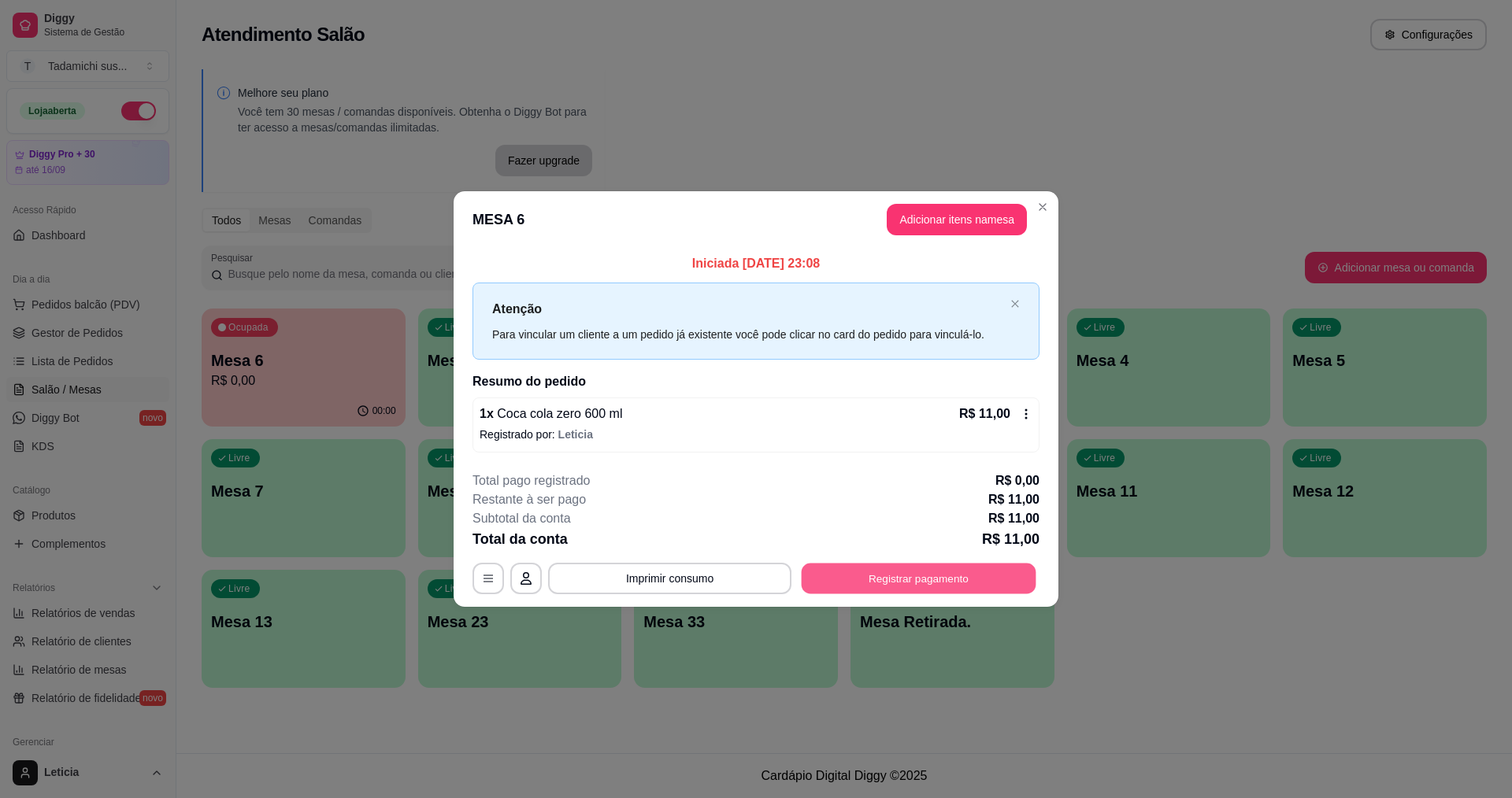
click at [919, 569] on button "Registrar pagamento" at bounding box center [918, 578] width 234 height 31
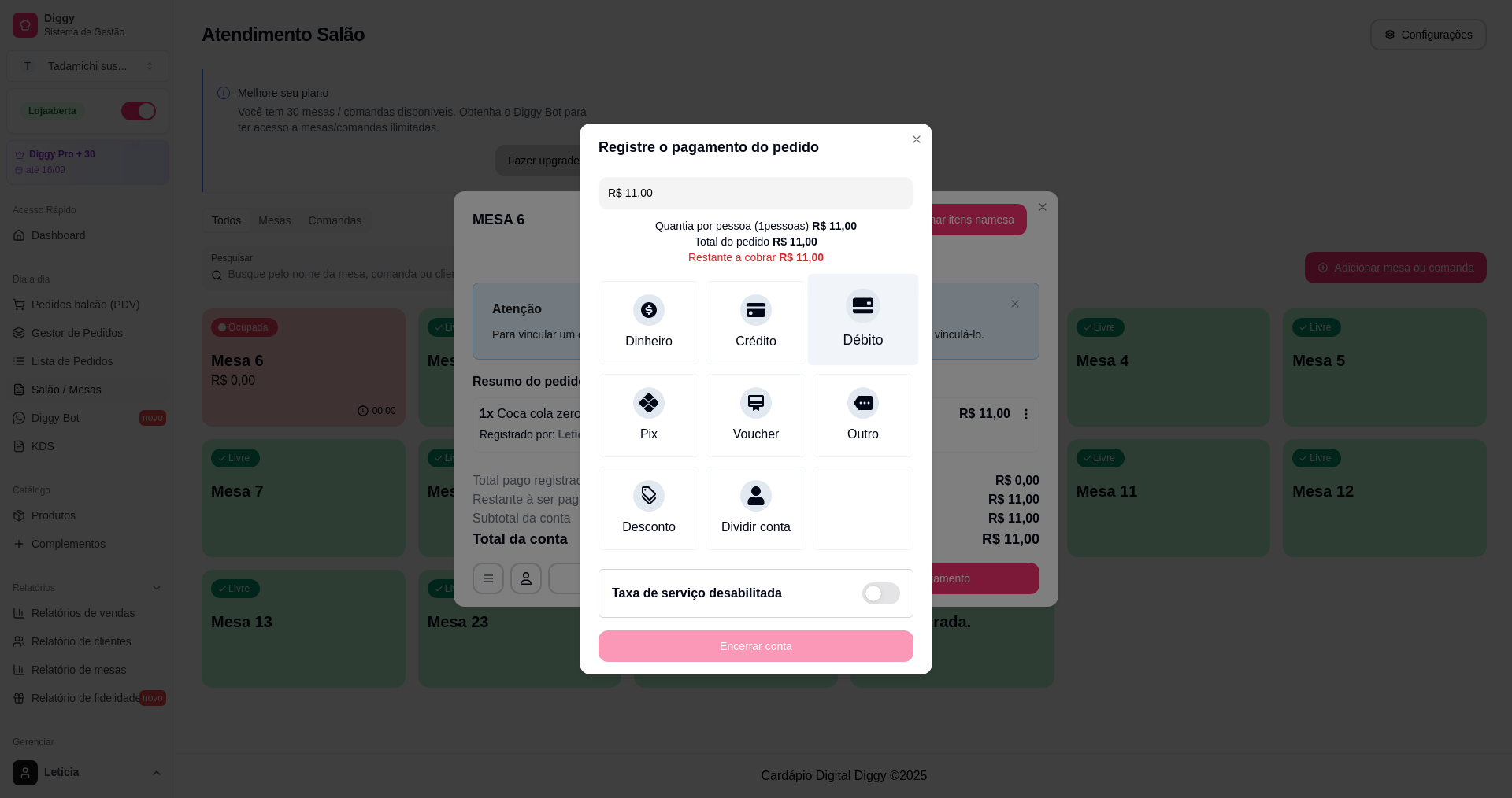
click at [846, 308] on div at bounding box center [862, 305] width 34 height 34
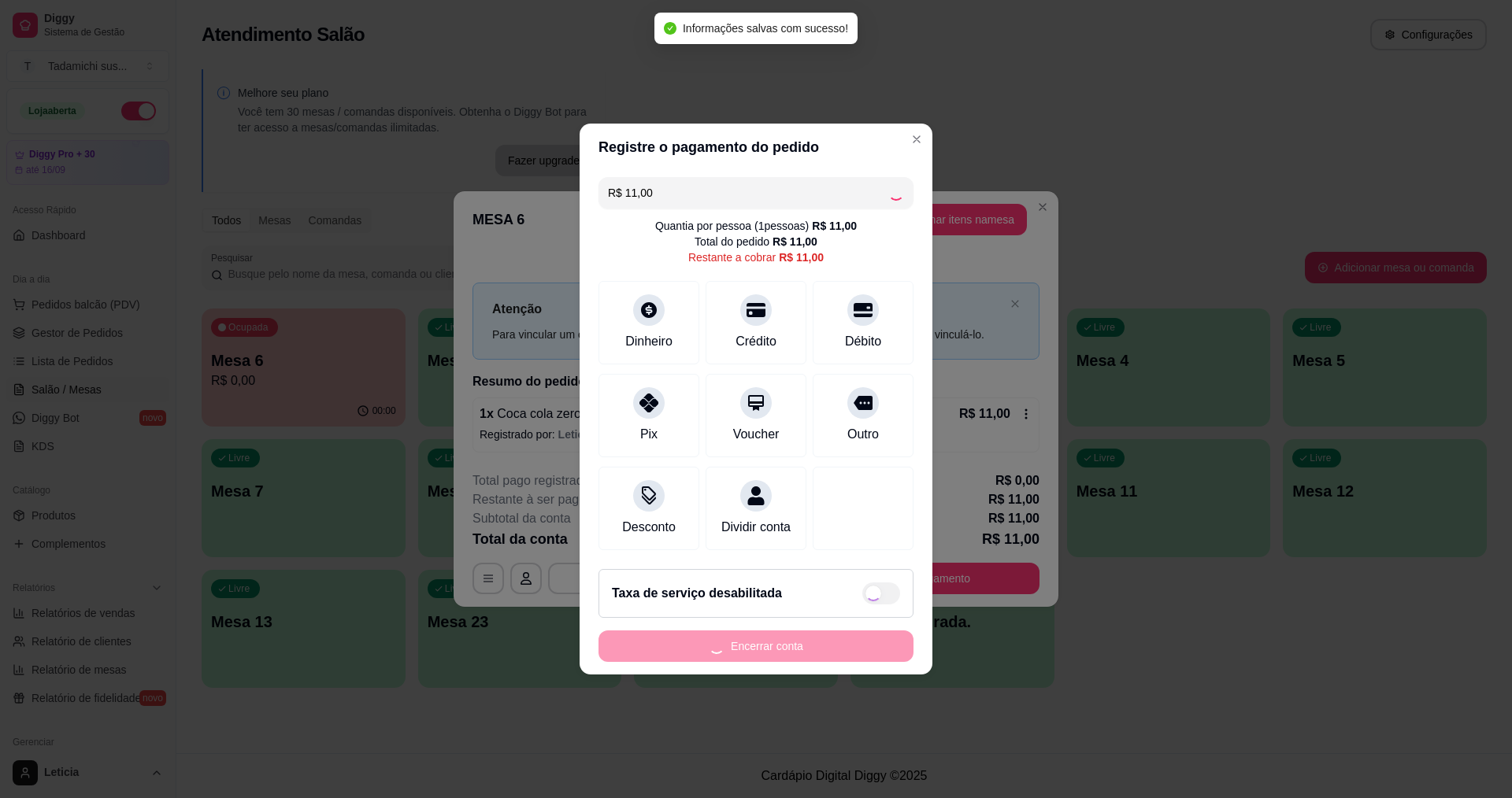
type input "R$ 0,00"
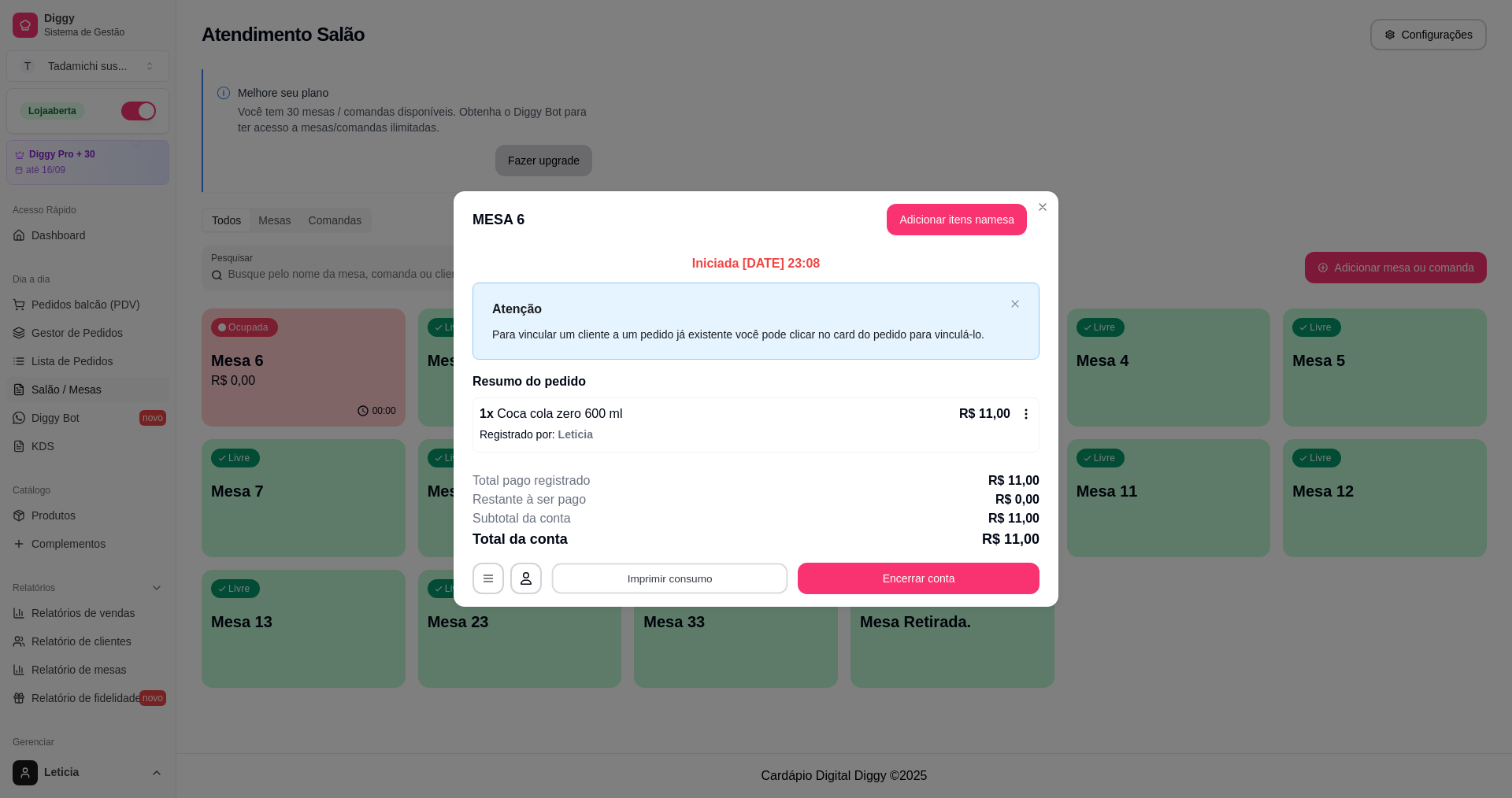
click at [598, 566] on button "Imprimir consumo" at bounding box center [670, 578] width 236 height 31
click at [651, 510] on button "IMPRESSORA" at bounding box center [674, 510] width 117 height 24
click at [889, 577] on button "Encerrar conta" at bounding box center [918, 579] width 242 height 32
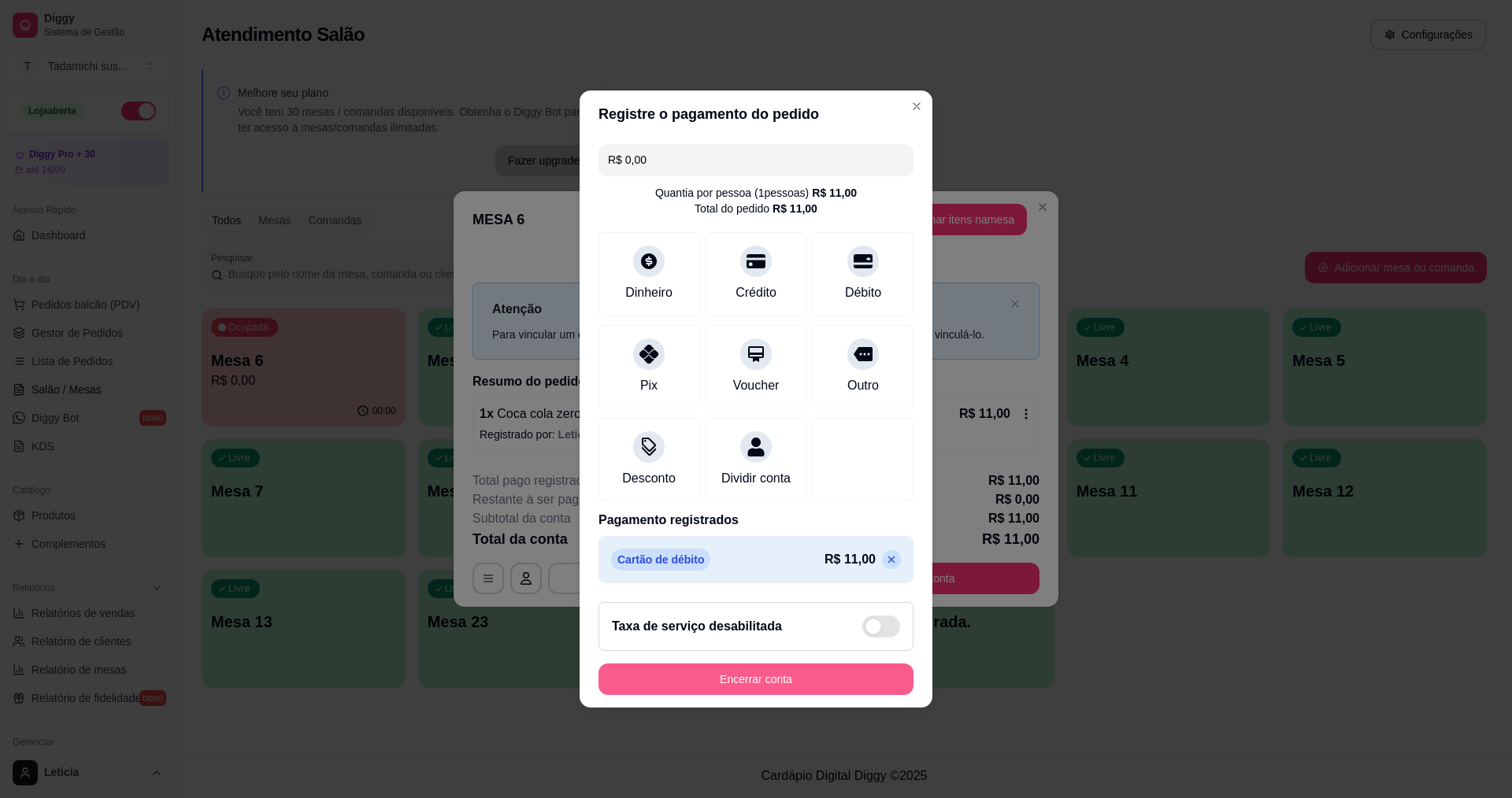
click at [807, 691] on button "Encerrar conta" at bounding box center [756, 679] width 315 height 32
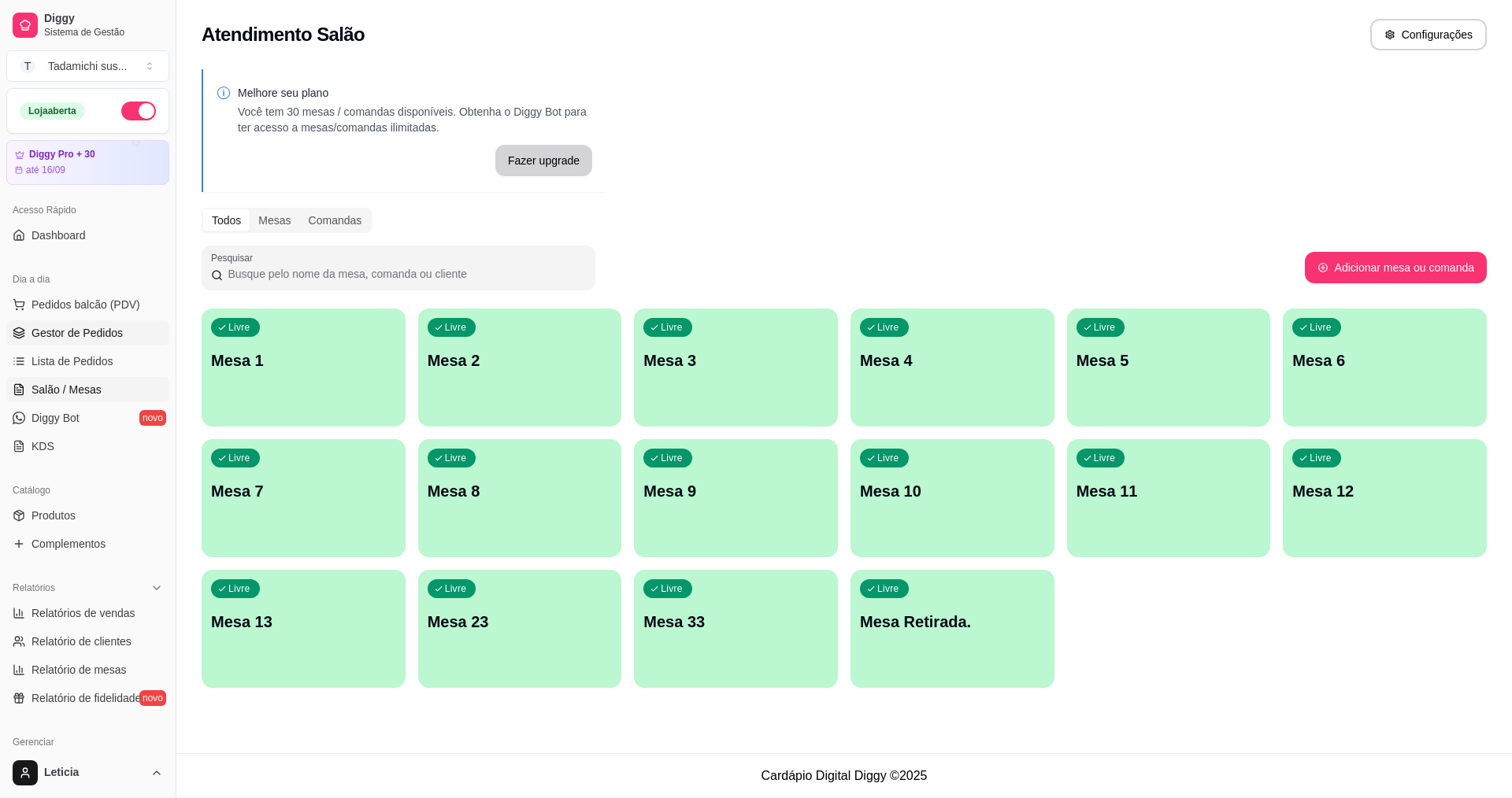
click at [86, 329] on span "Gestor de Pedidos" at bounding box center [77, 333] width 91 height 16
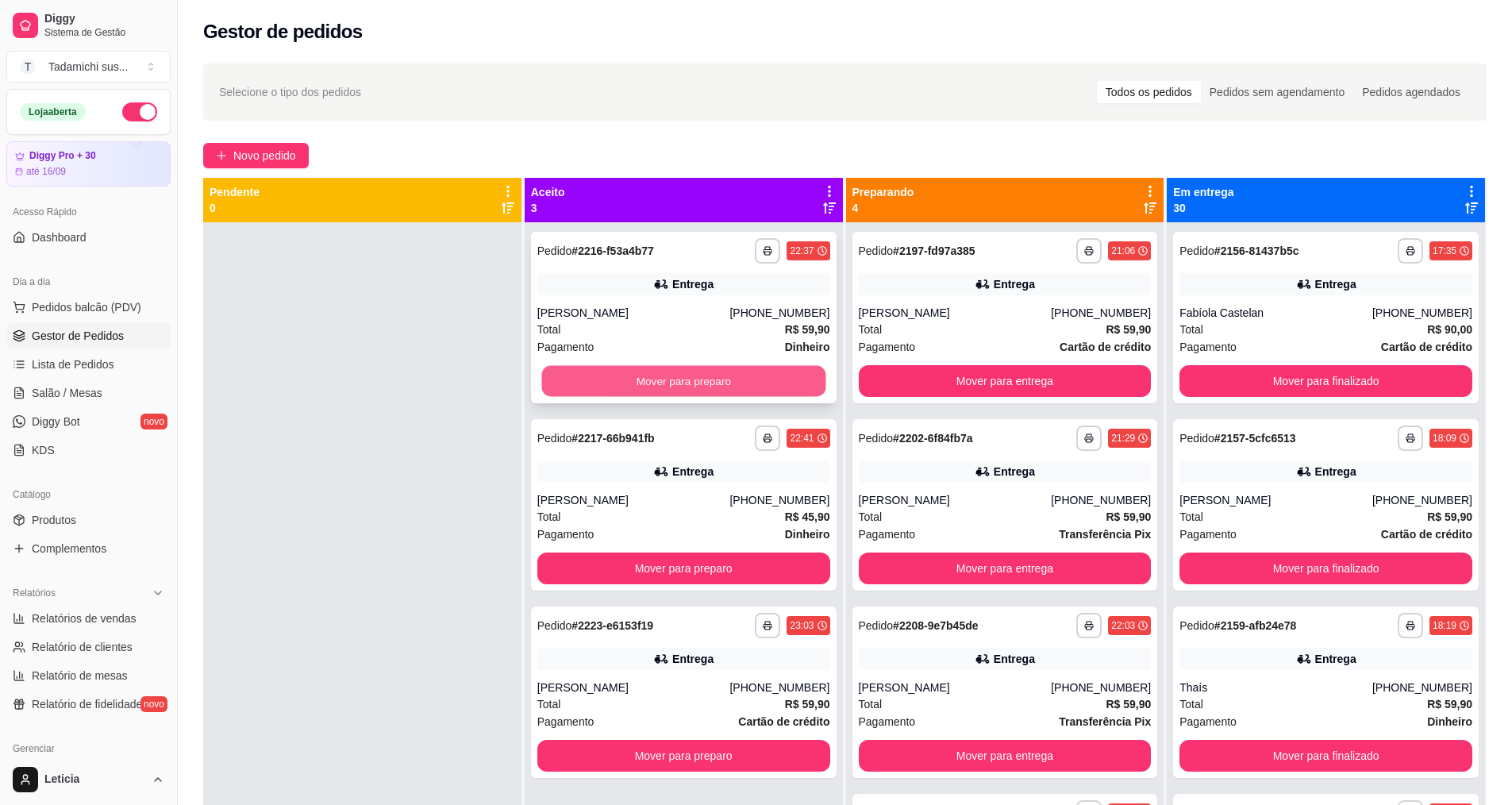
click at [667, 384] on button "Mover para preparo" at bounding box center [683, 381] width 284 height 31
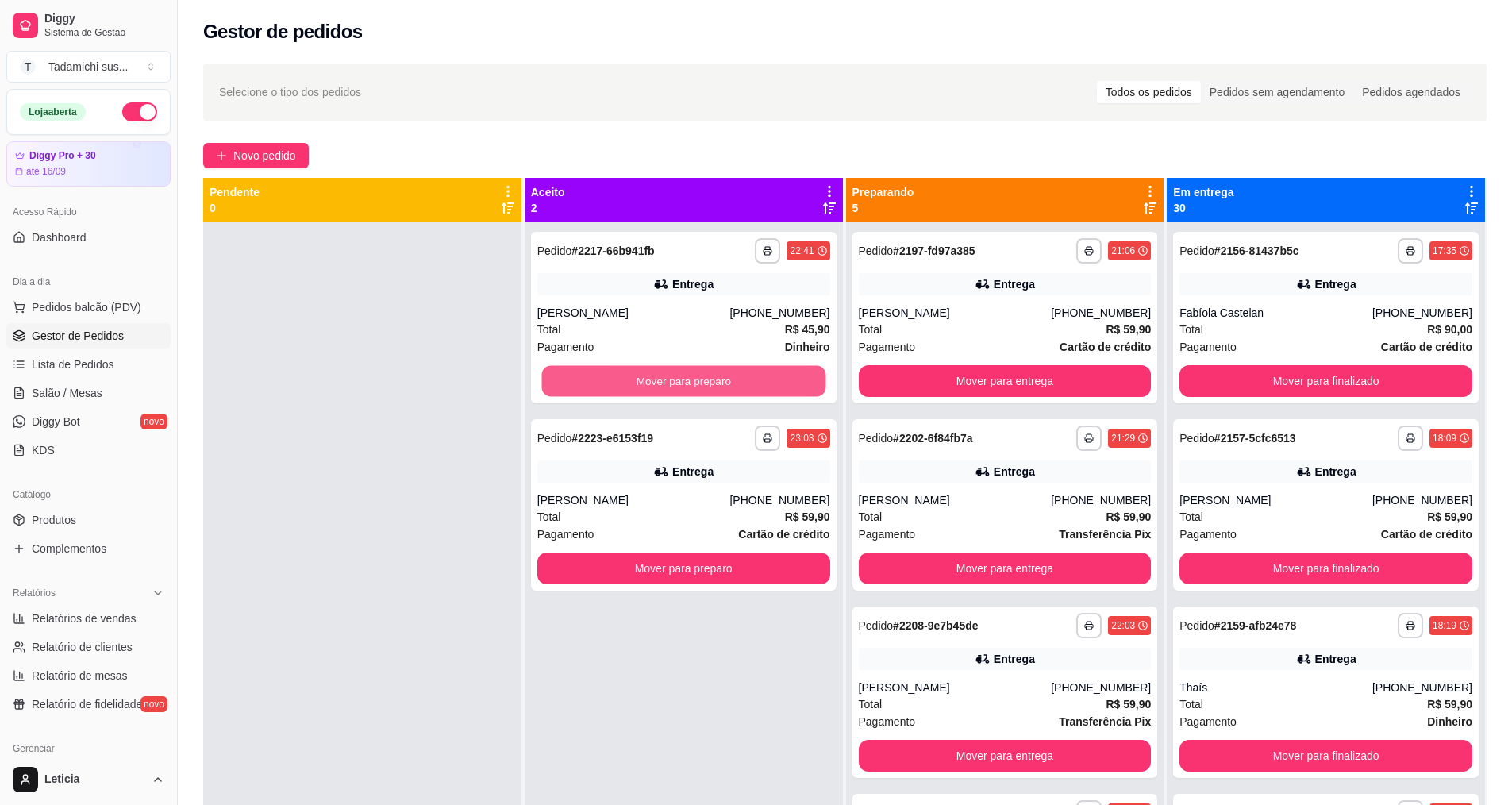
click at [683, 382] on button "Mover para preparo" at bounding box center [683, 381] width 284 height 31
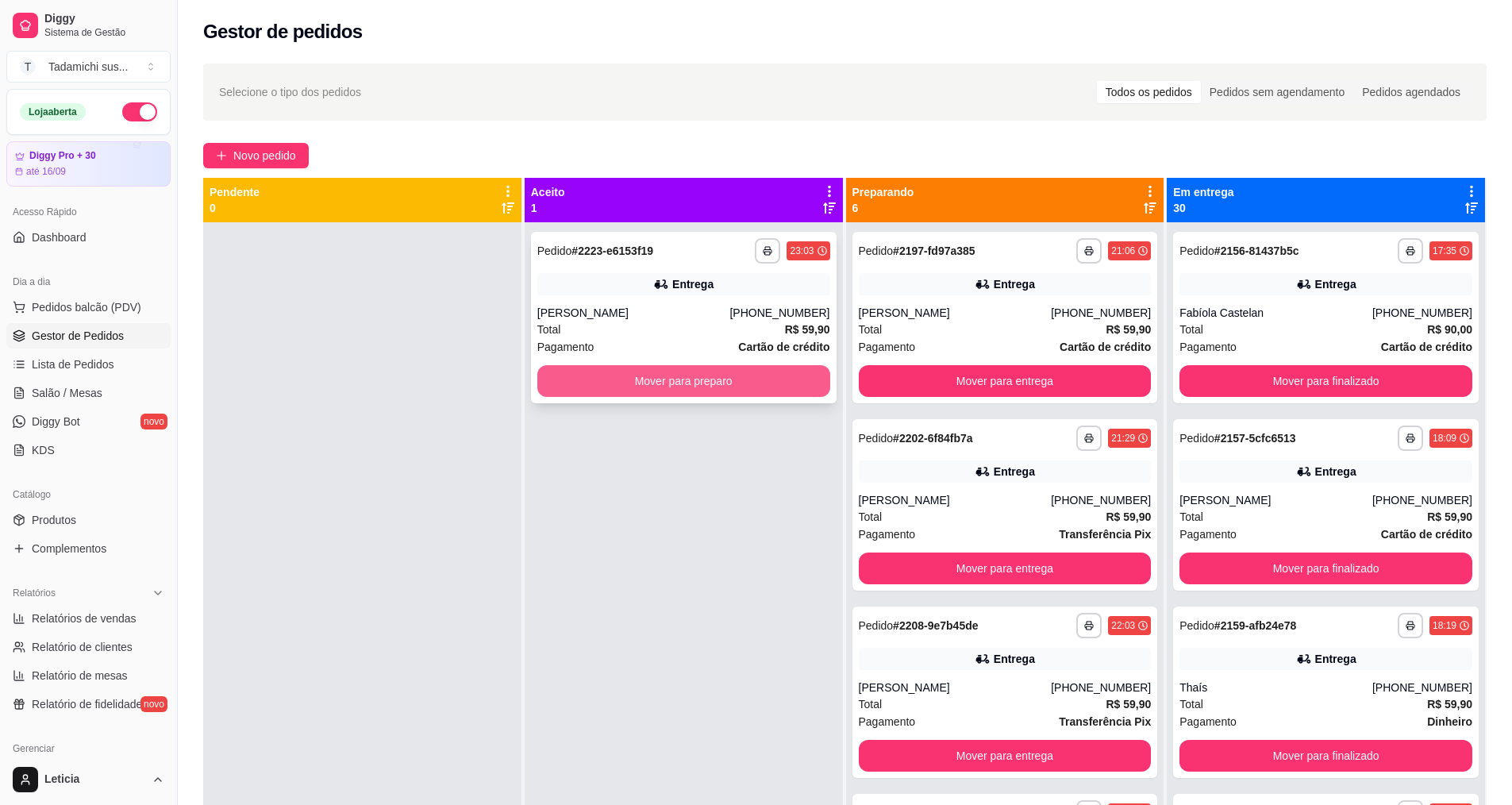
click at [700, 378] on button "Mover para preparo" at bounding box center [684, 381] width 293 height 32
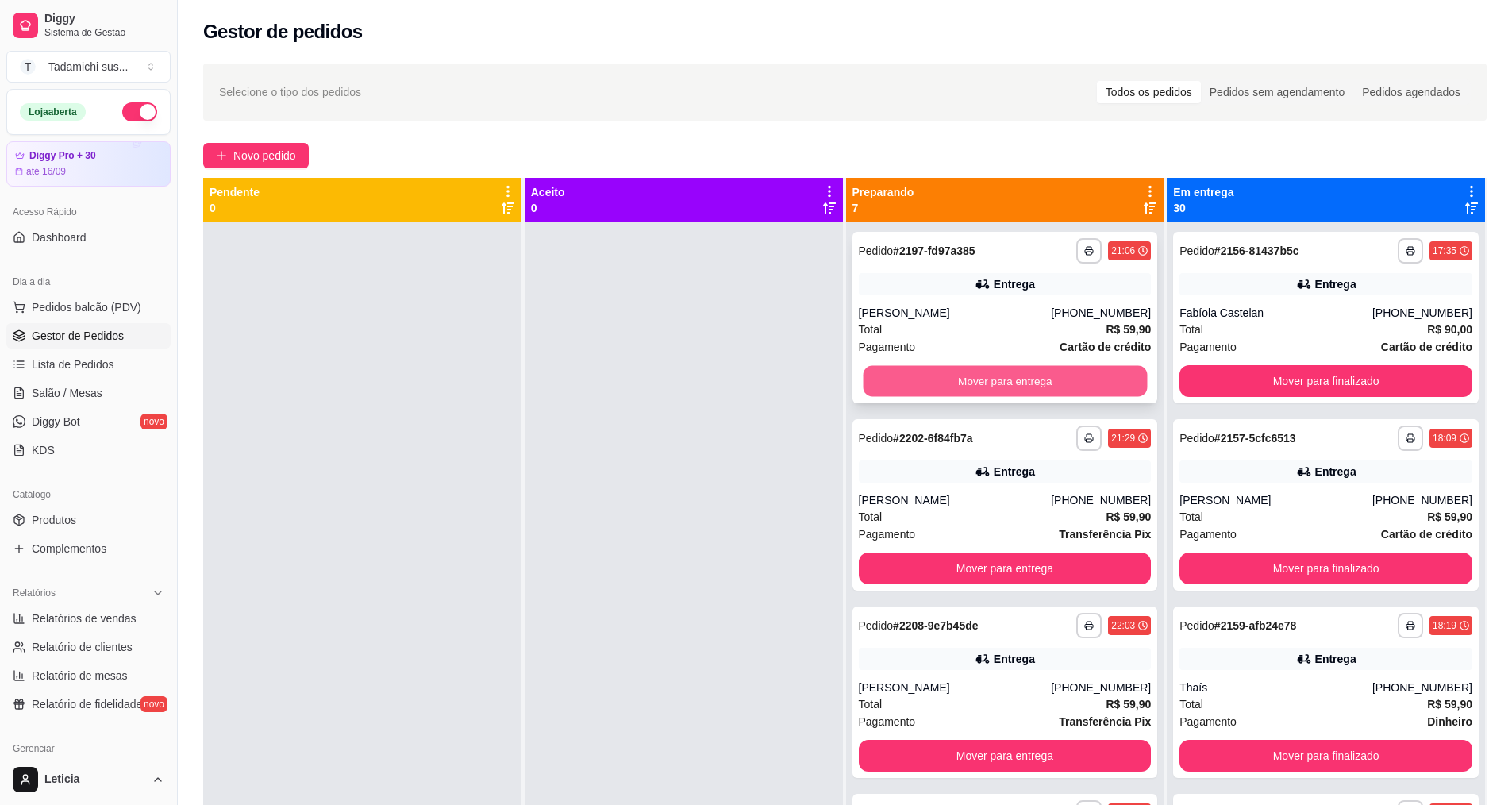
click at [1072, 383] on button "Mover para entrega" at bounding box center [1004, 381] width 284 height 31
click at [1087, 381] on button "Mover para entrega" at bounding box center [1005, 381] width 293 height 32
click at [1088, 381] on button "Mover para entrega" at bounding box center [1005, 381] width 293 height 32
click at [1088, 381] on button "Mover para entrega" at bounding box center [1004, 381] width 284 height 31
click at [1088, 382] on button "Mover para entrega" at bounding box center [1004, 381] width 284 height 31
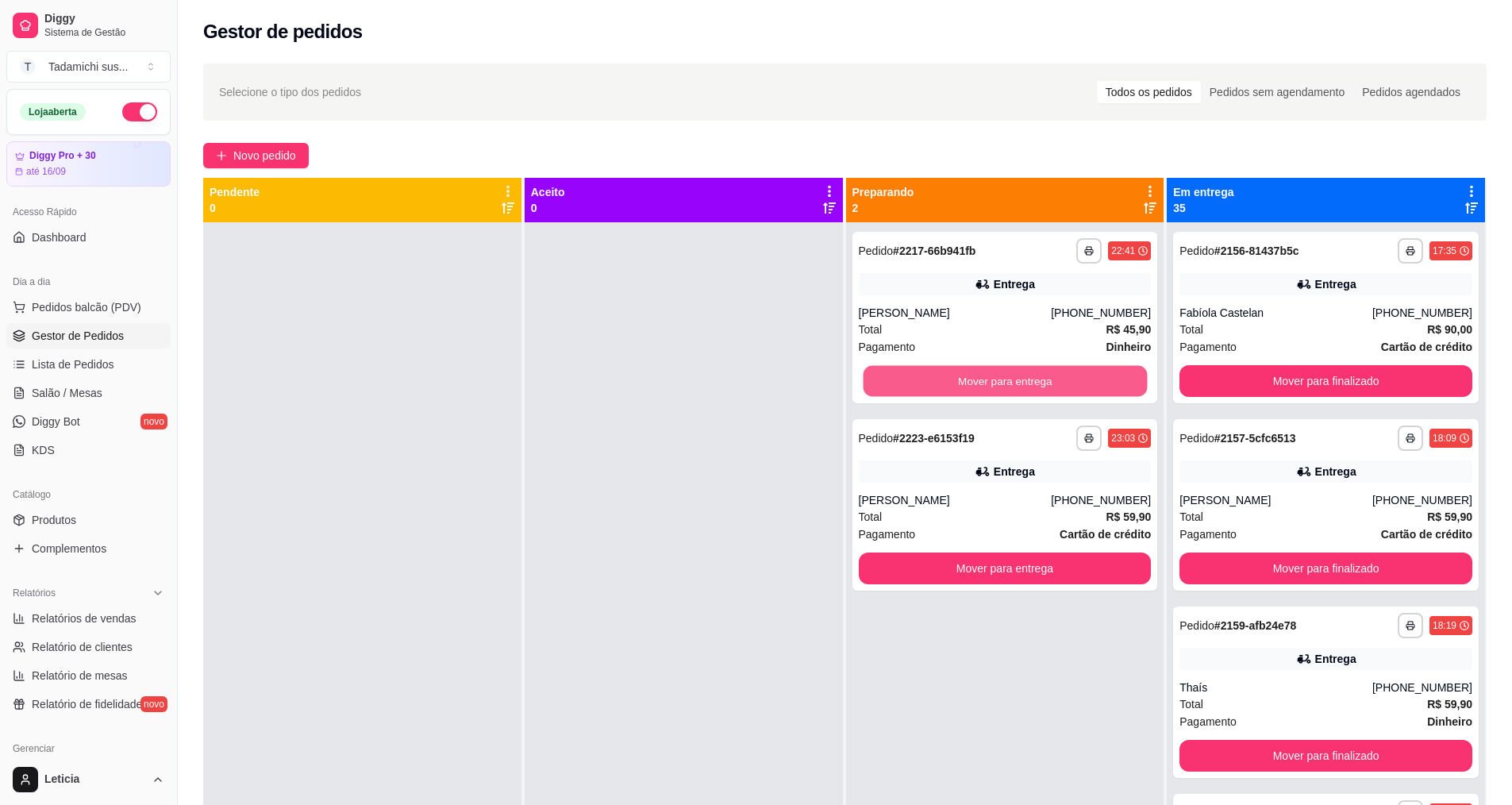
click at [1089, 382] on button "Mover para entrega" at bounding box center [1004, 381] width 284 height 31
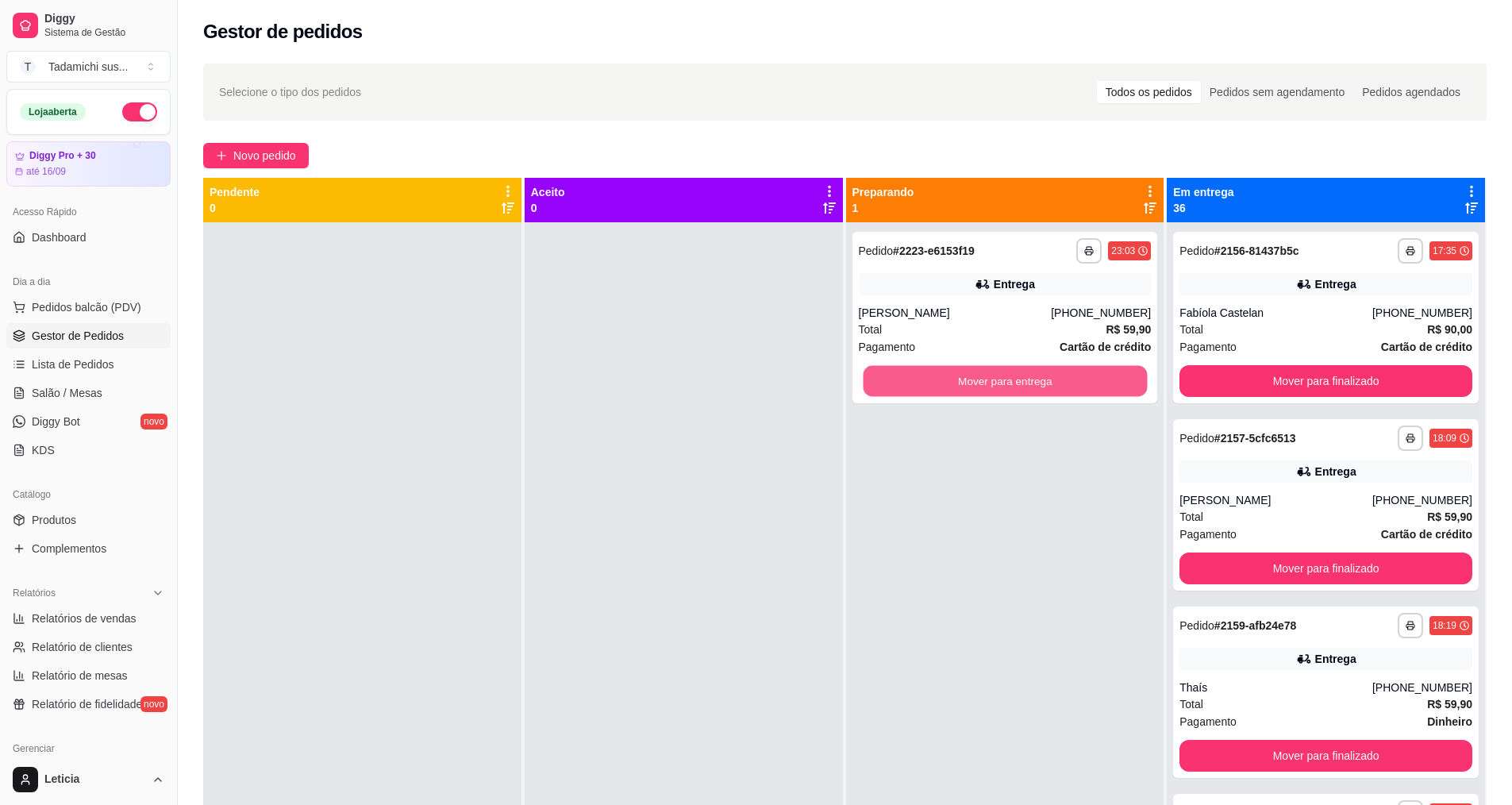
click at [1089, 382] on button "Mover para entrega" at bounding box center [1004, 381] width 284 height 31
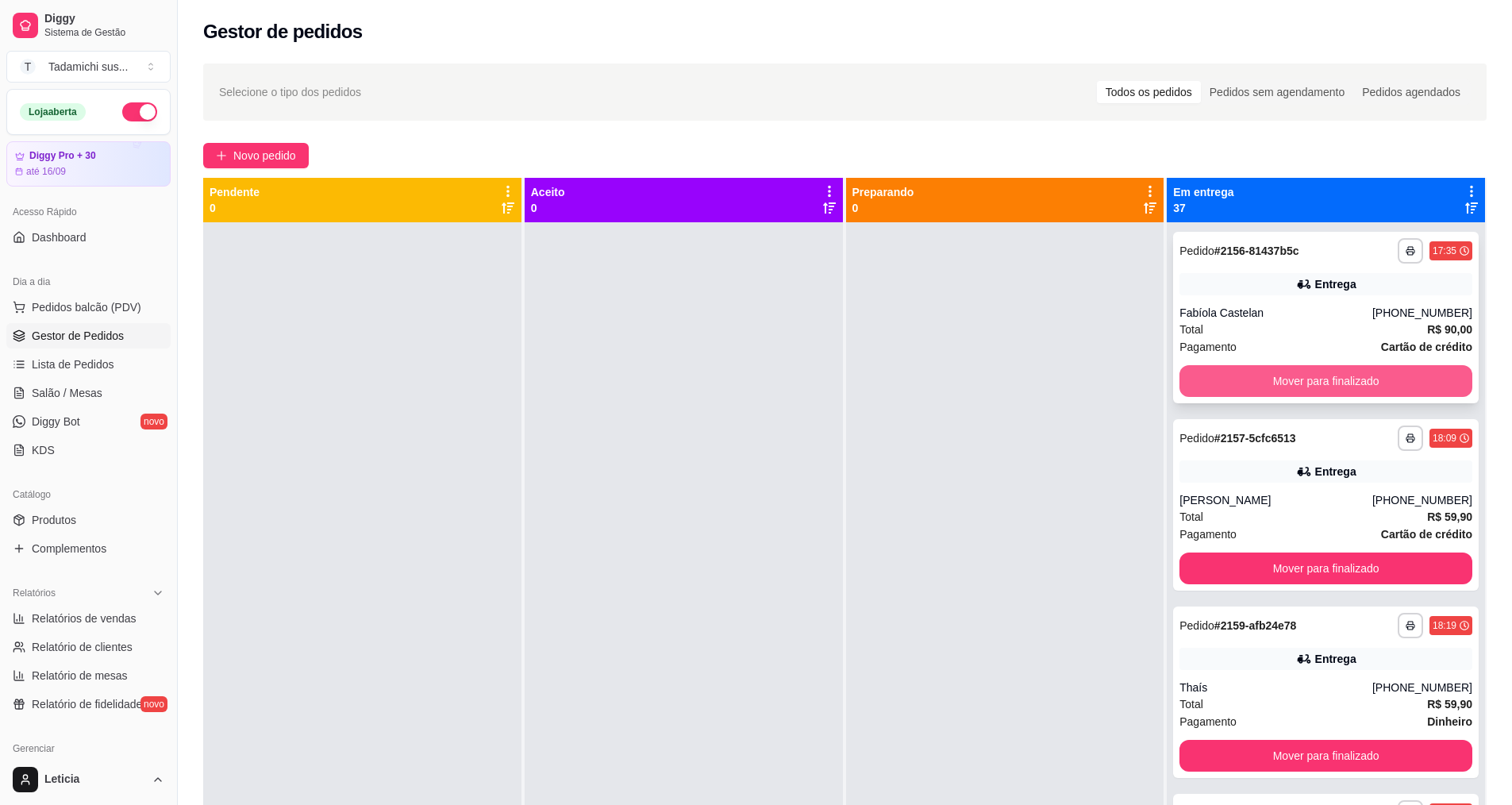
click at [1313, 381] on button "Mover para finalizado" at bounding box center [1326, 381] width 293 height 32
click at [1312, 383] on button "Mover para finalizado" at bounding box center [1326, 381] width 284 height 31
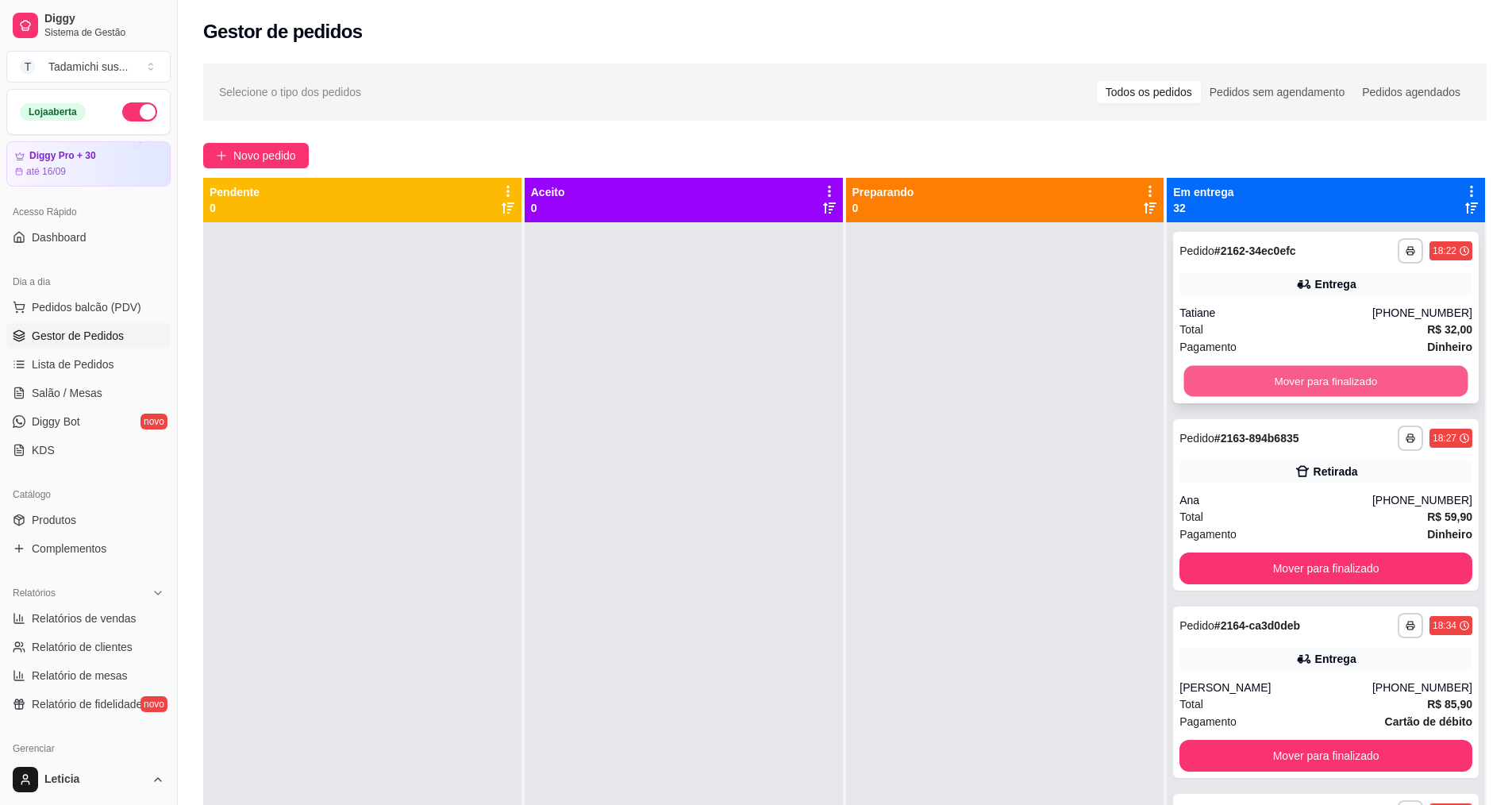
click at [1312, 379] on button "Mover para finalizado" at bounding box center [1326, 381] width 284 height 31
click at [1312, 379] on button "Mover para finalizado" at bounding box center [1326, 381] width 293 height 32
click at [1312, 381] on button "Mover para finalizado" at bounding box center [1326, 381] width 284 height 31
click at [1311, 378] on button "Mover para finalizado" at bounding box center [1326, 381] width 284 height 31
click at [1311, 379] on button "Mover para finalizado" at bounding box center [1326, 381] width 293 height 32
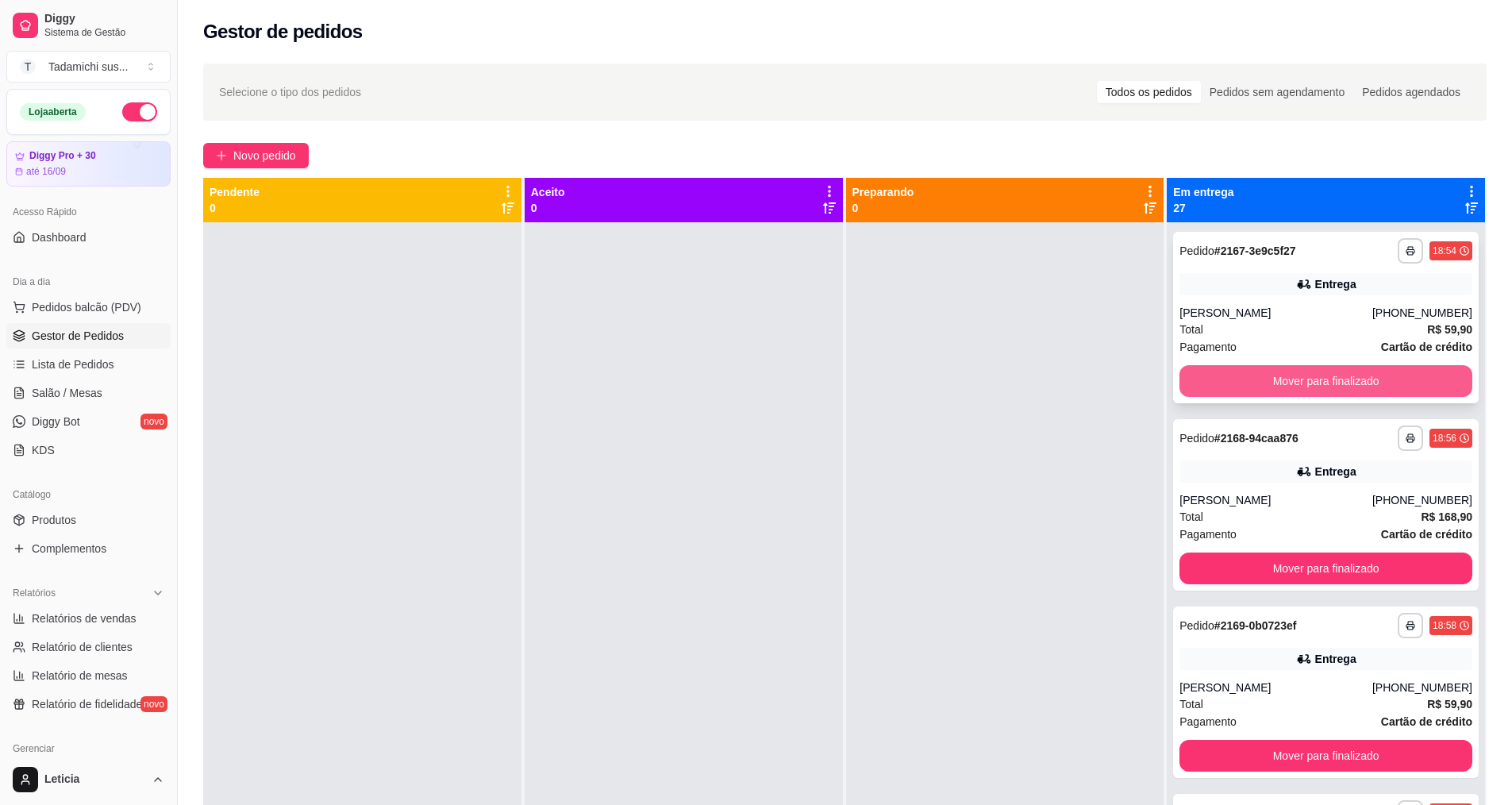
click at [1311, 380] on button "Mover para finalizado" at bounding box center [1326, 381] width 293 height 32
click at [1311, 381] on button "Mover para finalizado" at bounding box center [1326, 381] width 284 height 31
click at [1311, 381] on button "Mover para finalizado" at bounding box center [1326, 381] width 293 height 32
click at [1311, 381] on button "Mover para finalizado" at bounding box center [1326, 381] width 284 height 31
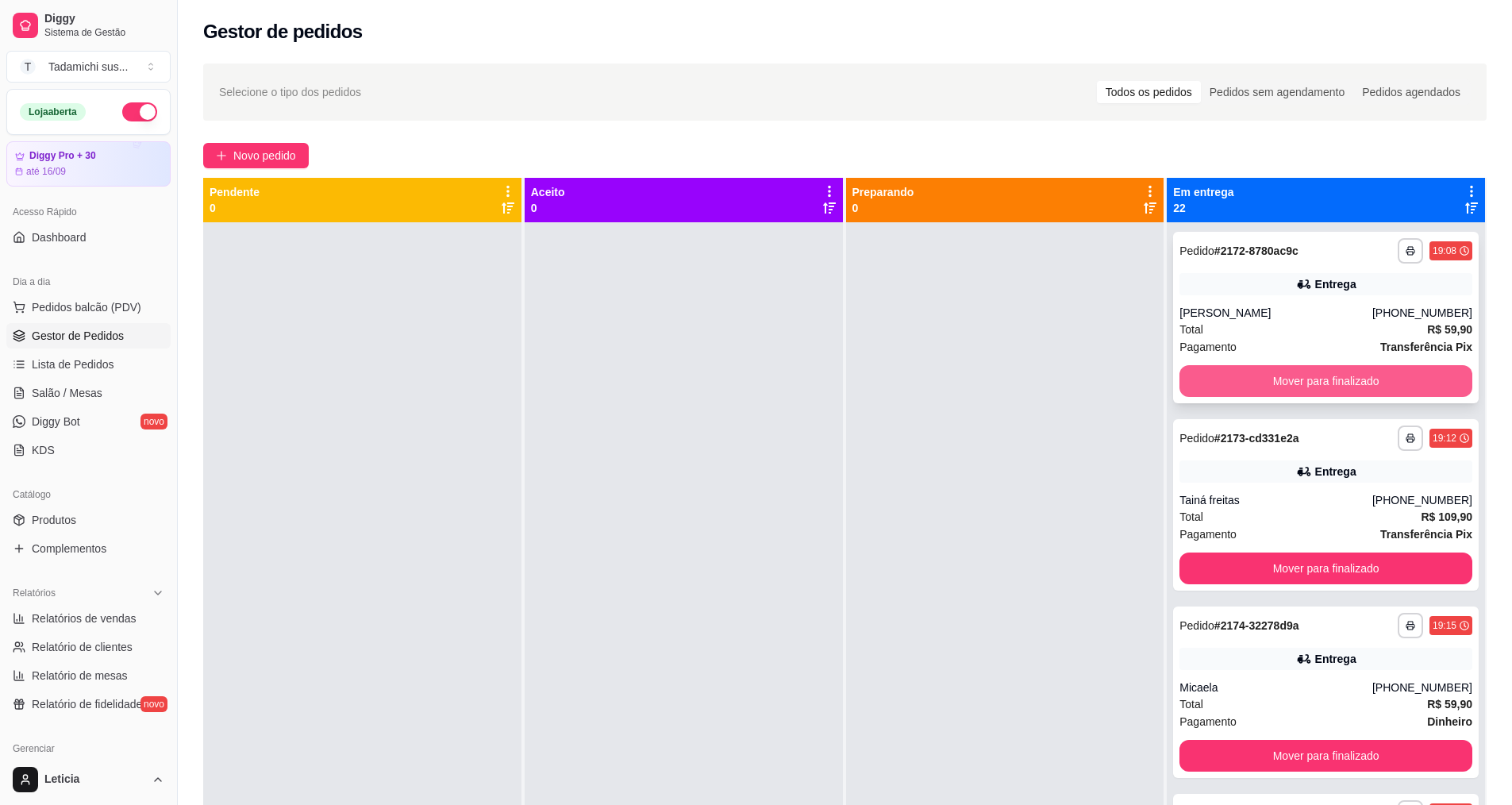
click at [1312, 382] on button "Mover para finalizado" at bounding box center [1326, 381] width 293 height 32
click at [1312, 382] on button "Mover para finalizado" at bounding box center [1326, 381] width 284 height 31
click at [1312, 382] on button "Mover para finalizado" at bounding box center [1326, 381] width 293 height 32
click at [1312, 382] on button "Mover para finalizado" at bounding box center [1326, 381] width 284 height 31
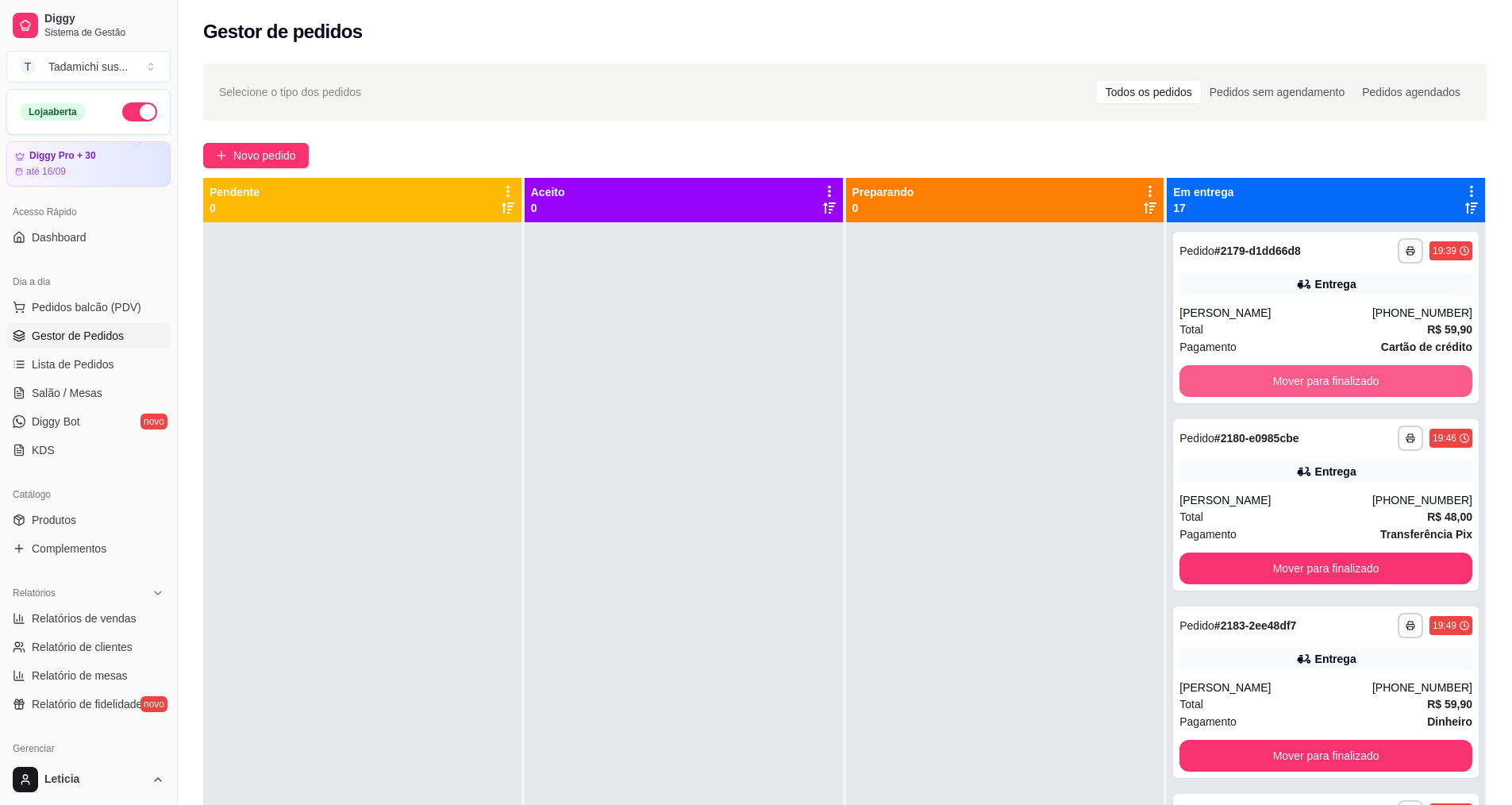
click at [1312, 382] on button "Mover para finalizado" at bounding box center [1326, 381] width 293 height 32
click at [1312, 382] on button "Mover para finalizado" at bounding box center [1326, 381] width 284 height 31
click at [1312, 382] on button "Mover para finalizado" at bounding box center [1326, 381] width 293 height 32
click at [1312, 382] on button "Mover para finalizado" at bounding box center [1326, 381] width 284 height 31
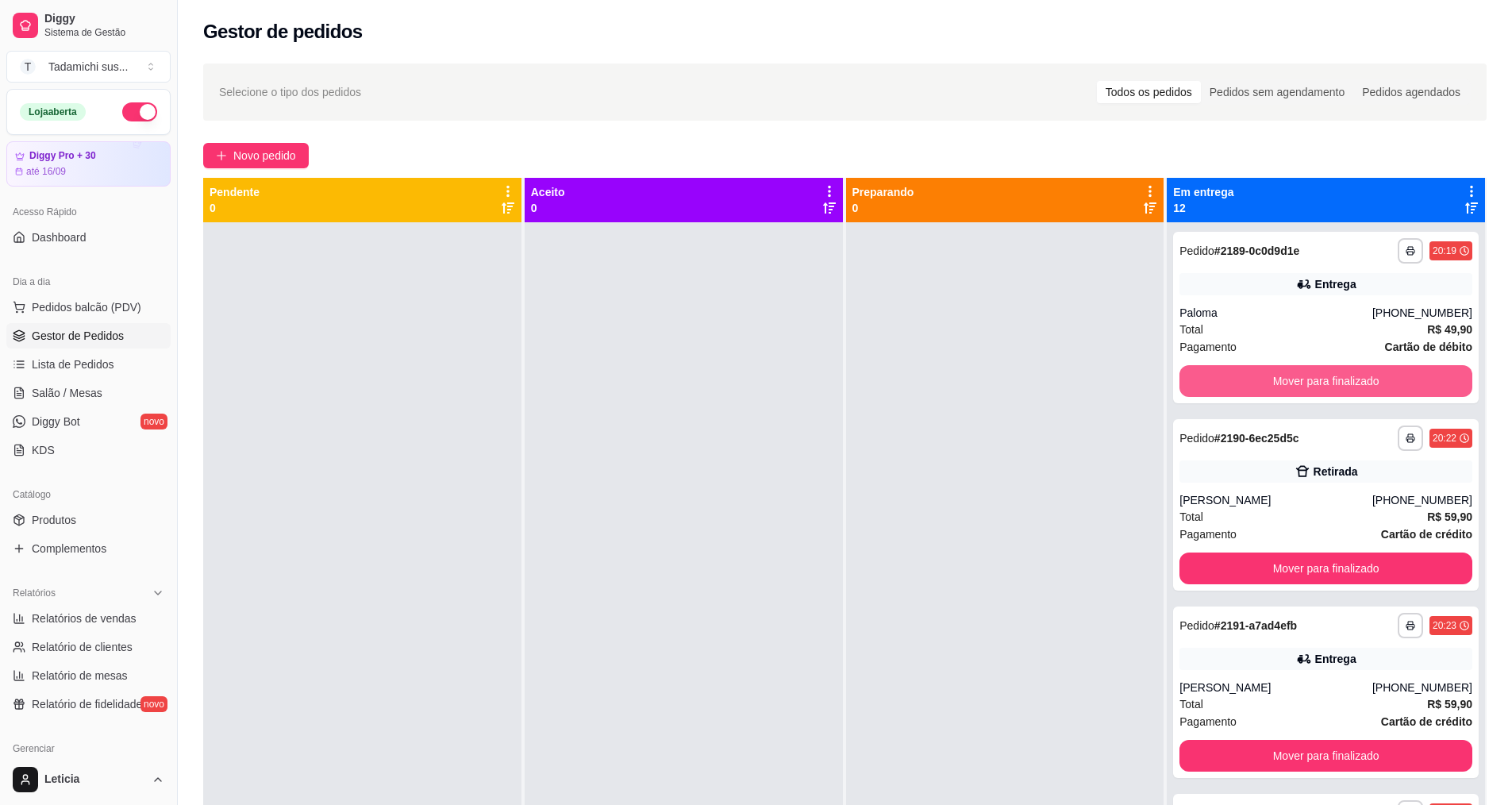
click at [1312, 382] on button "Mover para finalizado" at bounding box center [1326, 381] width 293 height 32
click at [1312, 383] on button "Mover para finalizado" at bounding box center [1326, 381] width 284 height 31
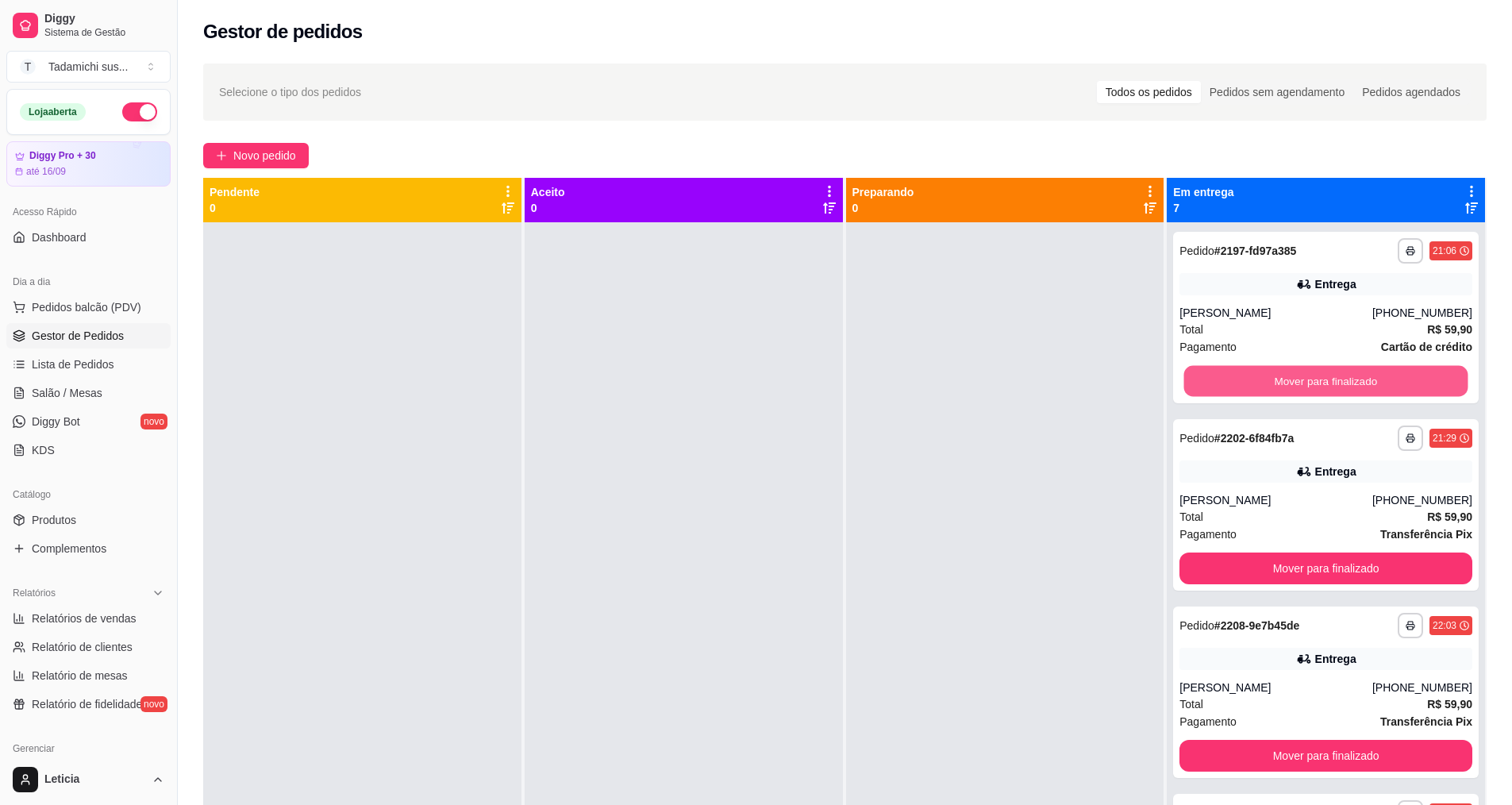
click at [1312, 383] on button "Mover para finalizado" at bounding box center [1326, 381] width 284 height 31
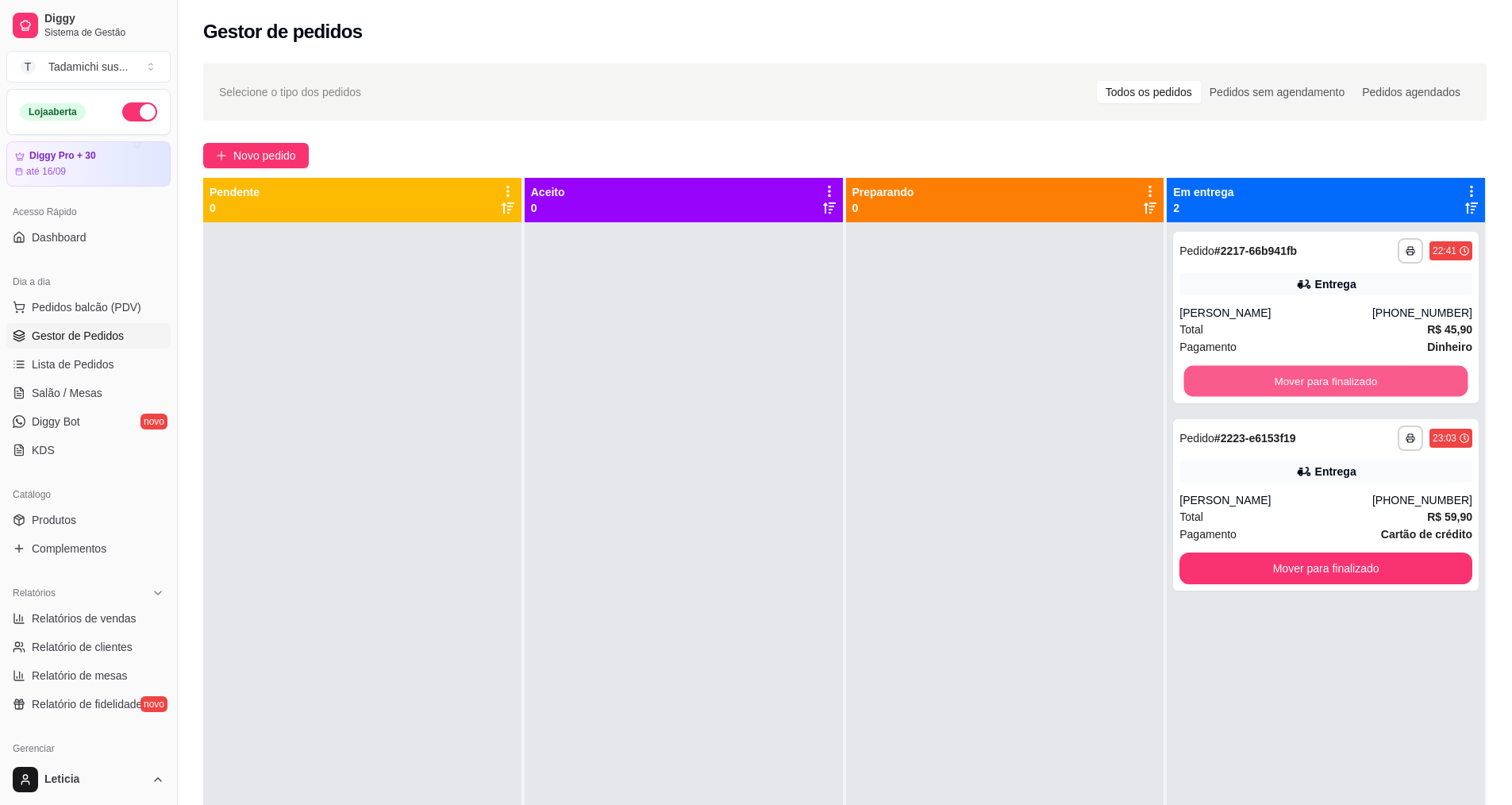
click at [1312, 383] on button "Mover para finalizado" at bounding box center [1326, 381] width 284 height 31
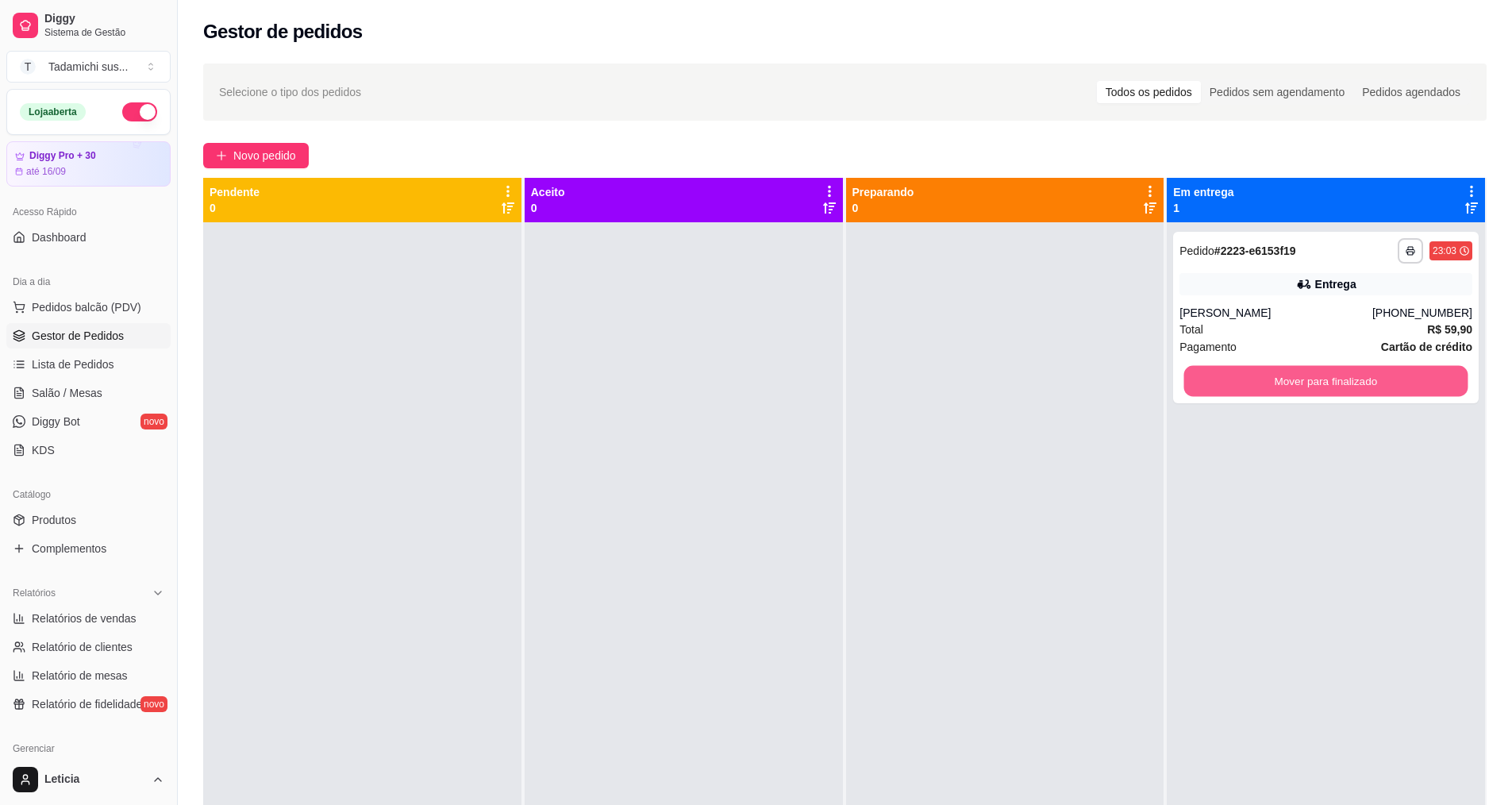
click at [1312, 383] on button "Mover para finalizado" at bounding box center [1326, 381] width 284 height 31
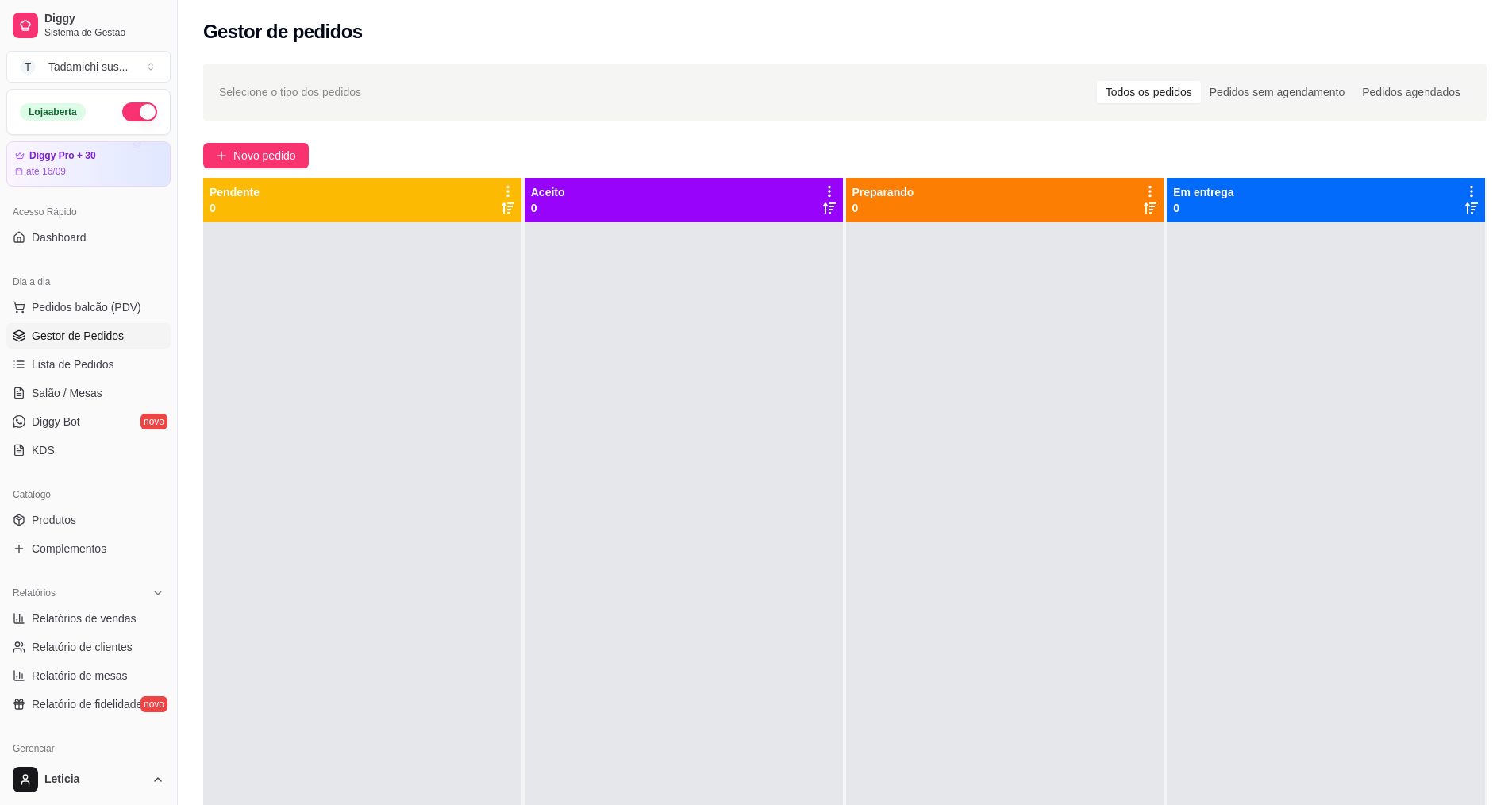
click at [1312, 383] on div at bounding box center [1326, 624] width 319 height 805
